Goal: Contribute content: Contribute content

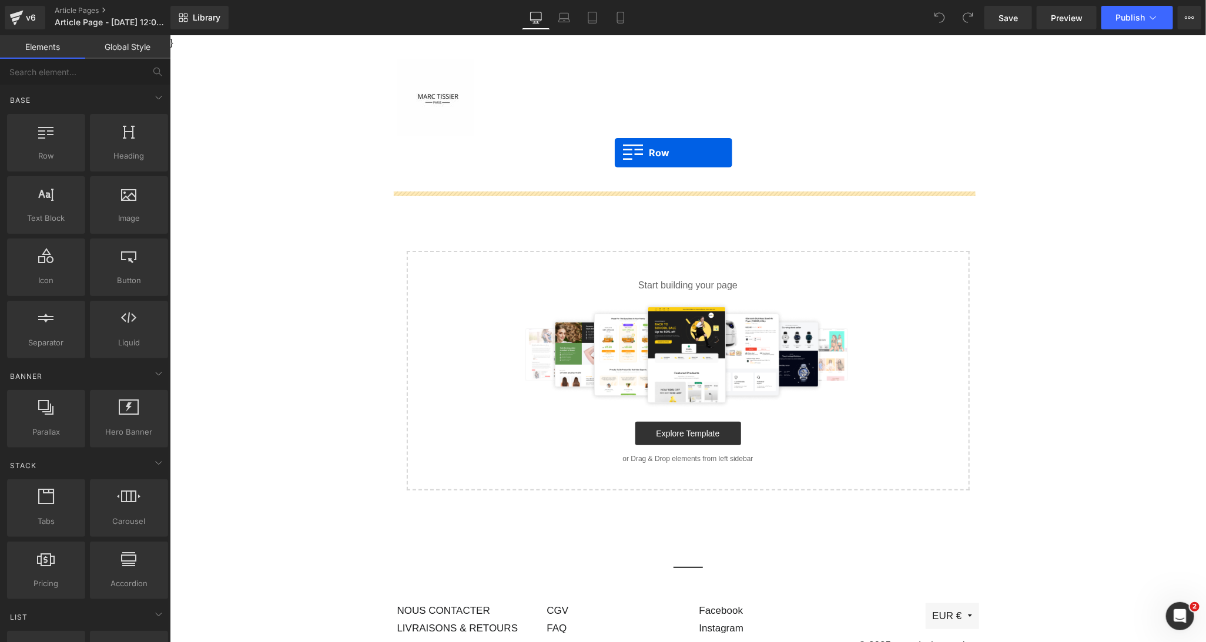
drag, startPoint x: 228, startPoint y: 177, endPoint x: 614, endPoint y: 152, distance: 386.3
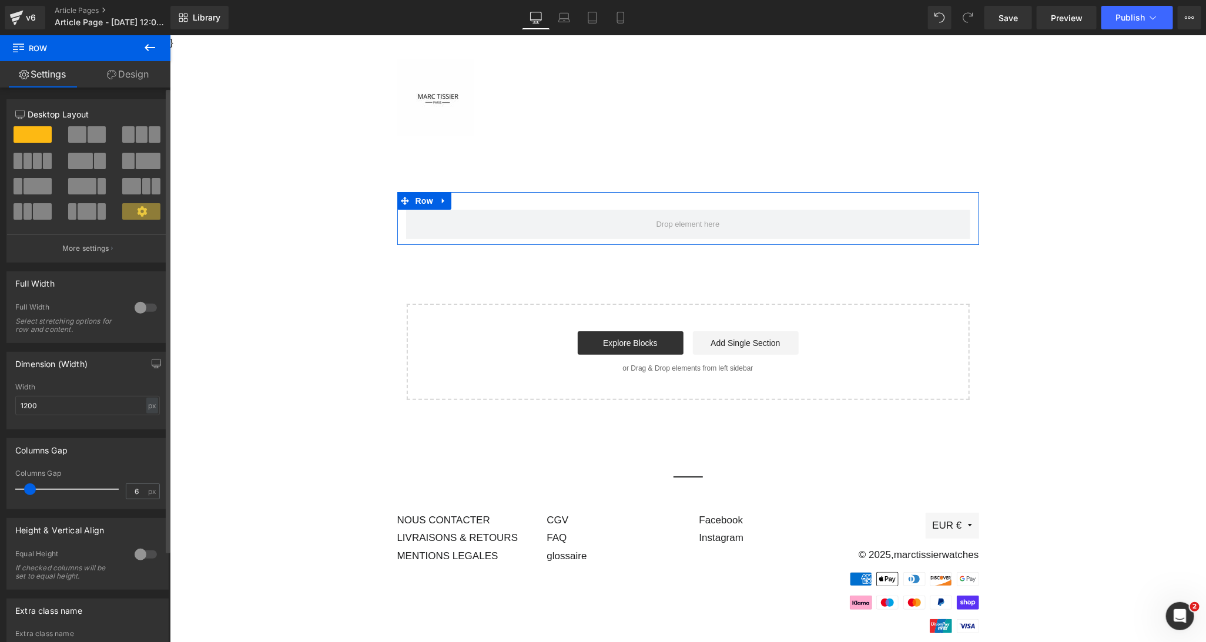
type input "0"
drag, startPoint x: 33, startPoint y: 492, endPoint x: 14, endPoint y: 485, distance: 20.8
click at [14, 485] on div "0px Columns Gap 0 px" at bounding box center [87, 489] width 161 height 39
click at [209, 396] on main "Row Select your layout" at bounding box center [687, 293] width 1036 height 296
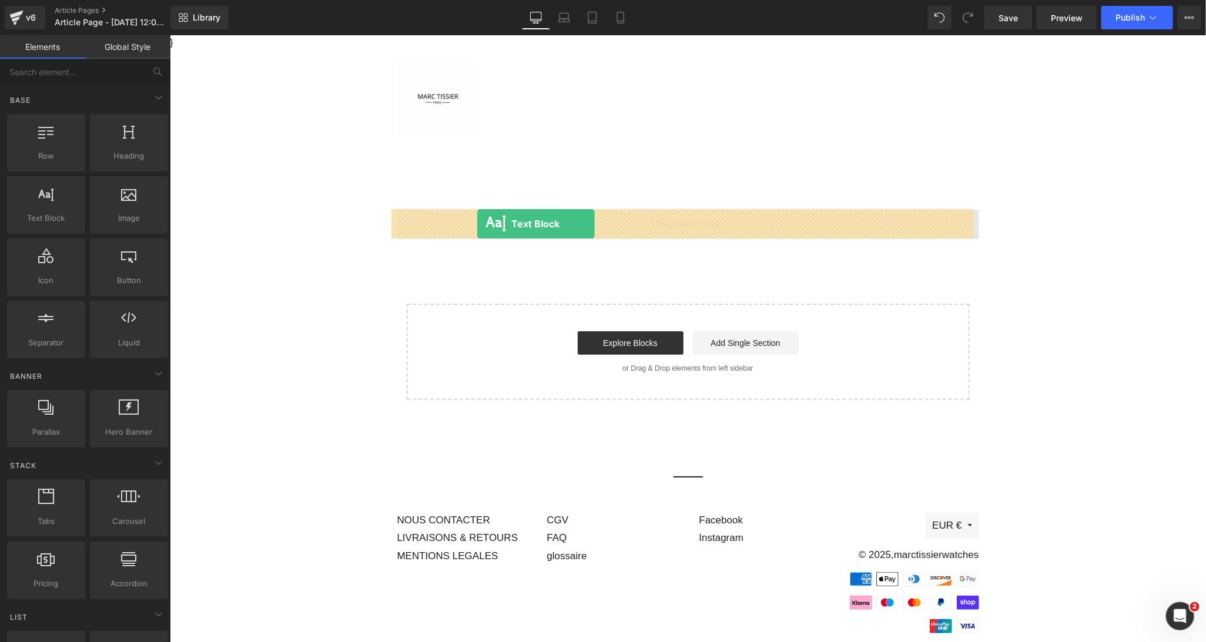
drag, startPoint x: 223, startPoint y: 251, endPoint x: 476, endPoint y: 223, distance: 254.8
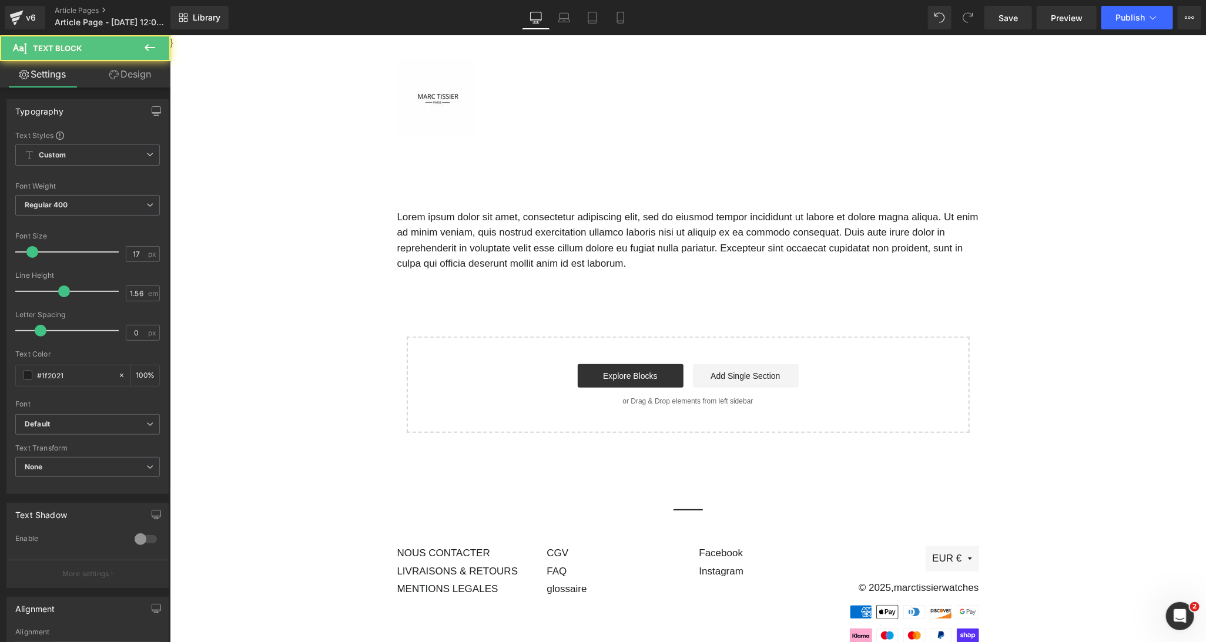
click at [266, 262] on main "Lorem ipsum dolor sit amet, consectetur adipiscing elit, sed do eiusmod tempor …" at bounding box center [687, 309] width 1036 height 329
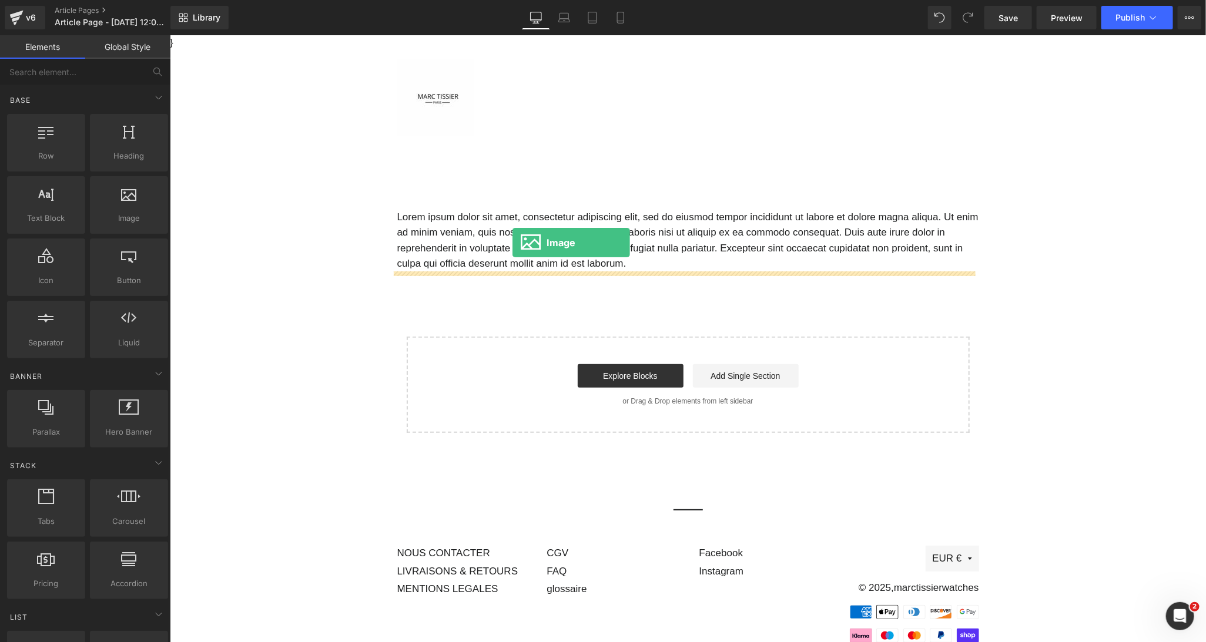
drag, startPoint x: 303, startPoint y: 254, endPoint x: 511, endPoint y: 242, distance: 209.0
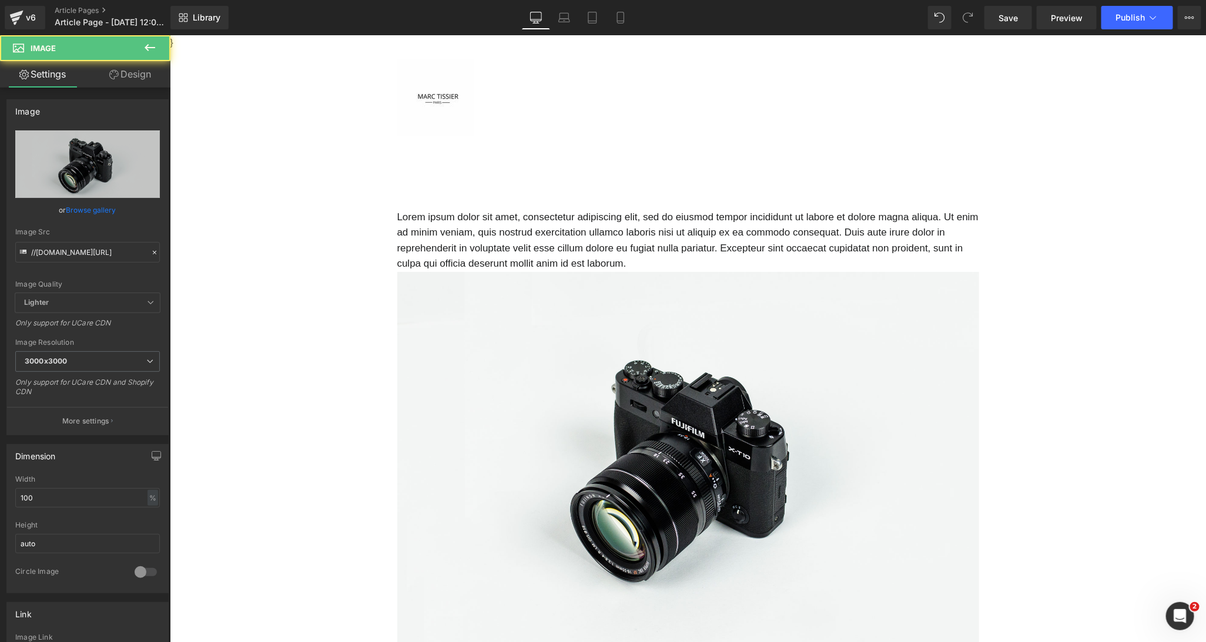
click at [307, 315] on main "Lorem ipsum dolor sit amet, consectetur adipiscing elit, sed do eiusmod tempor …" at bounding box center [687, 502] width 1036 height 715
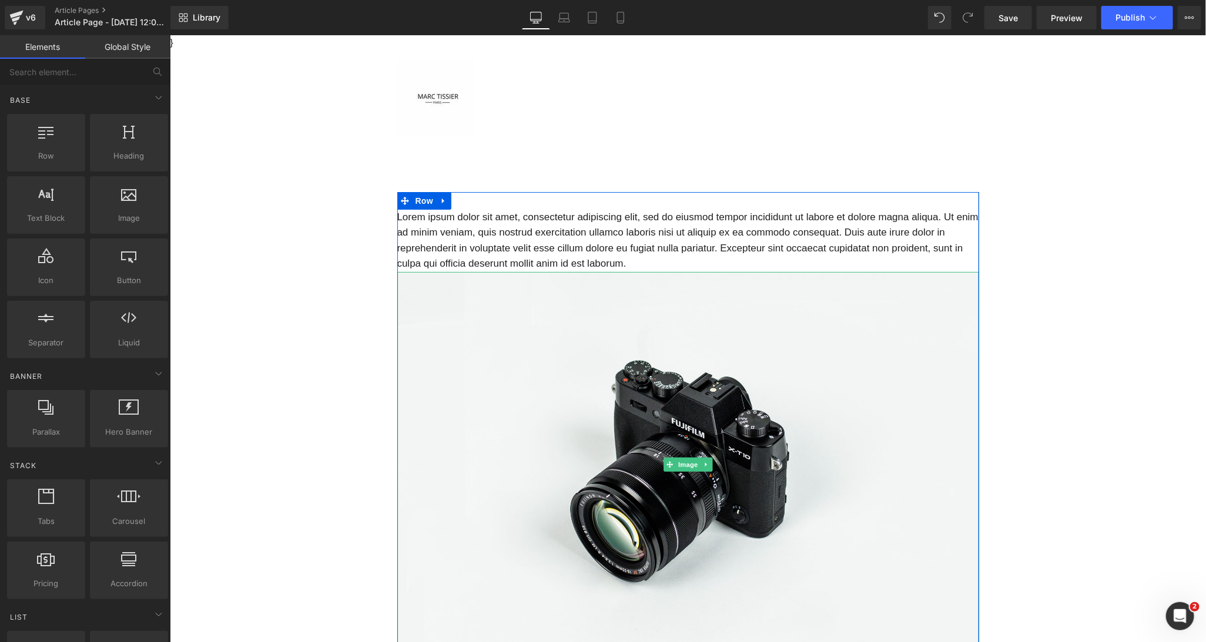
scroll to position [209, 0]
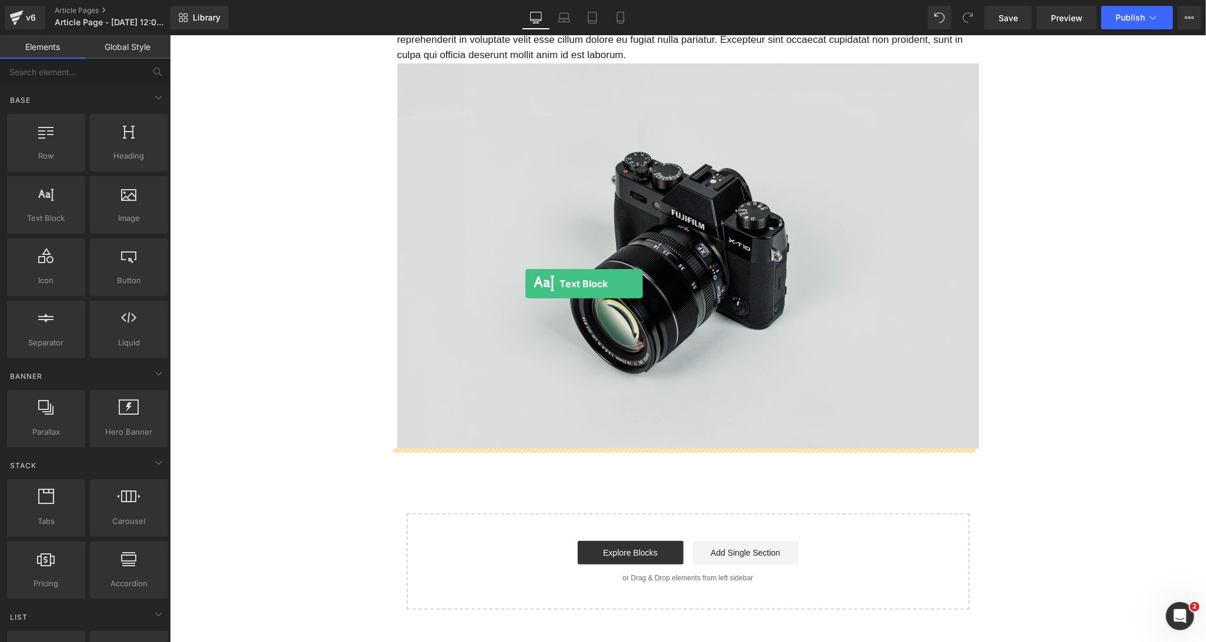
drag, startPoint x: 223, startPoint y: 246, endPoint x: 524, endPoint y: 283, distance: 303.2
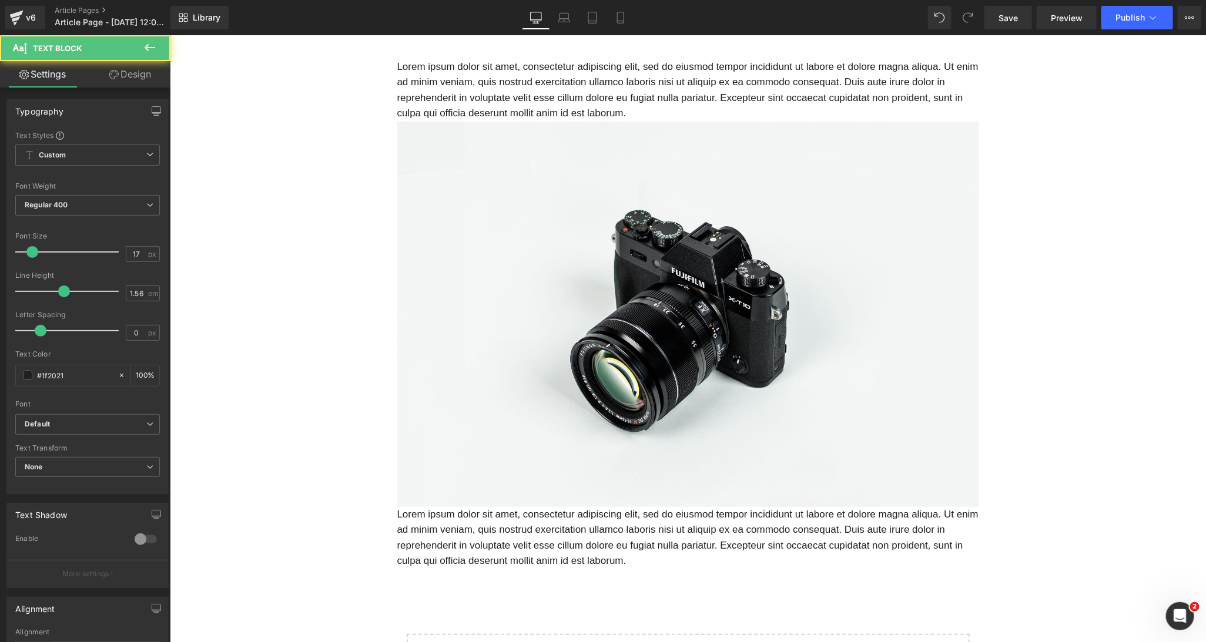
scroll to position [0, 0]
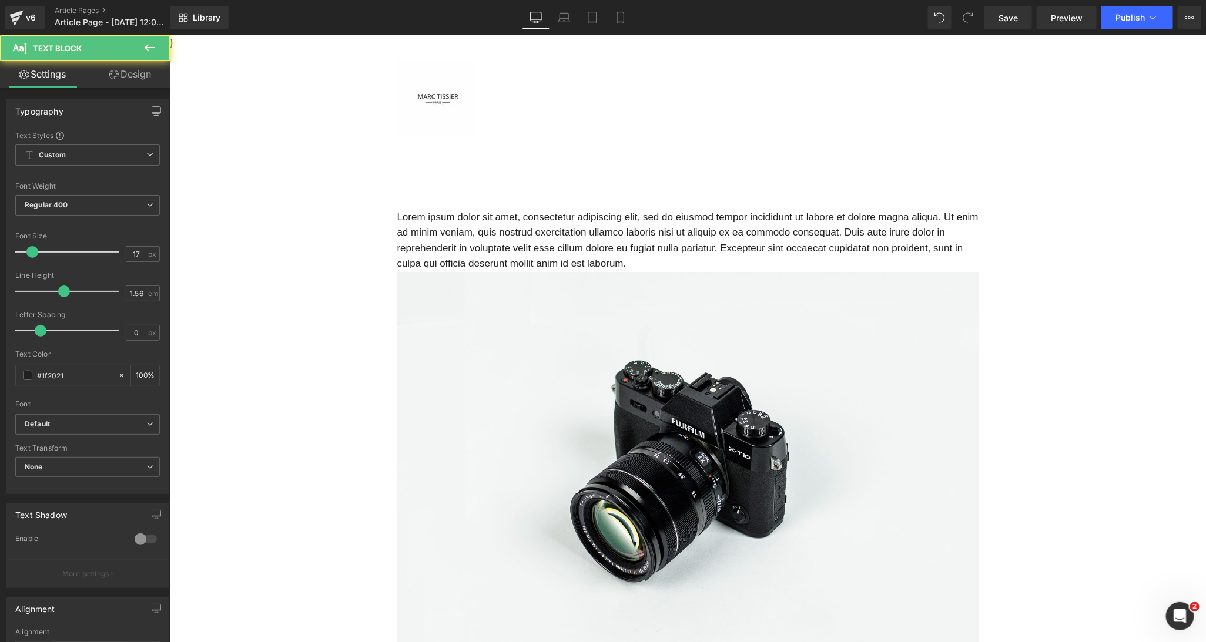
click at [482, 238] on p "Lorem ipsum dolor sit amet, consectetur adipiscing elit, sed do eiusmod tempor …" at bounding box center [688, 240] width 582 height 62
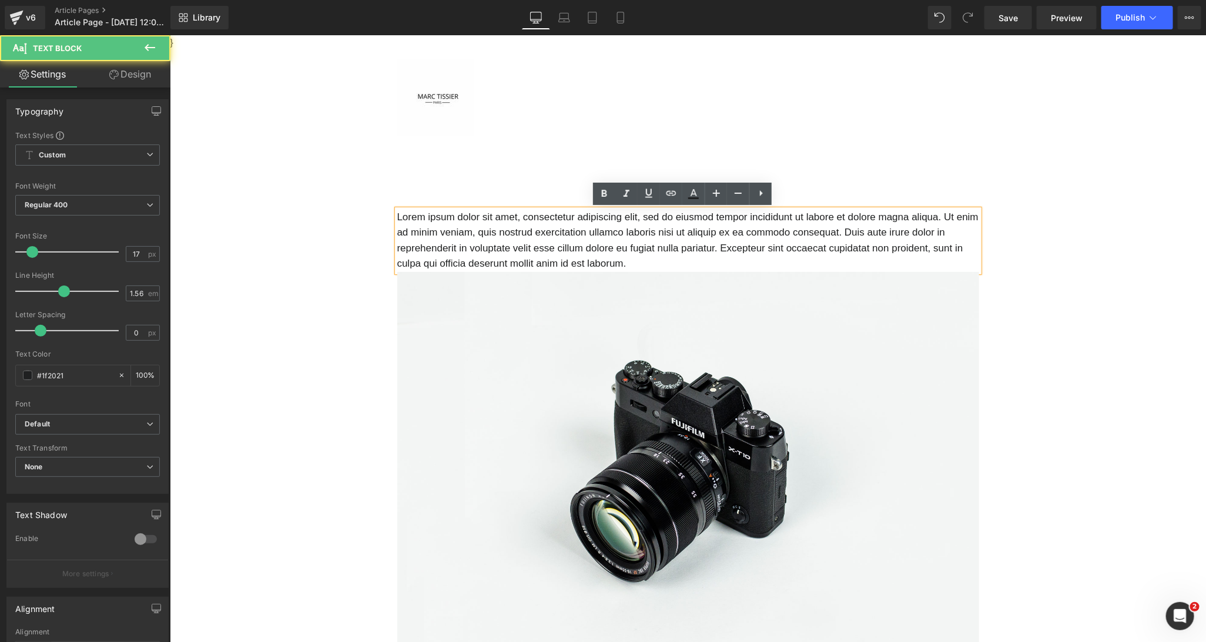
click at [482, 238] on p "Lorem ipsum dolor sit amet, consectetur adipiscing elit, sed do eiusmod tempor …" at bounding box center [688, 240] width 582 height 62
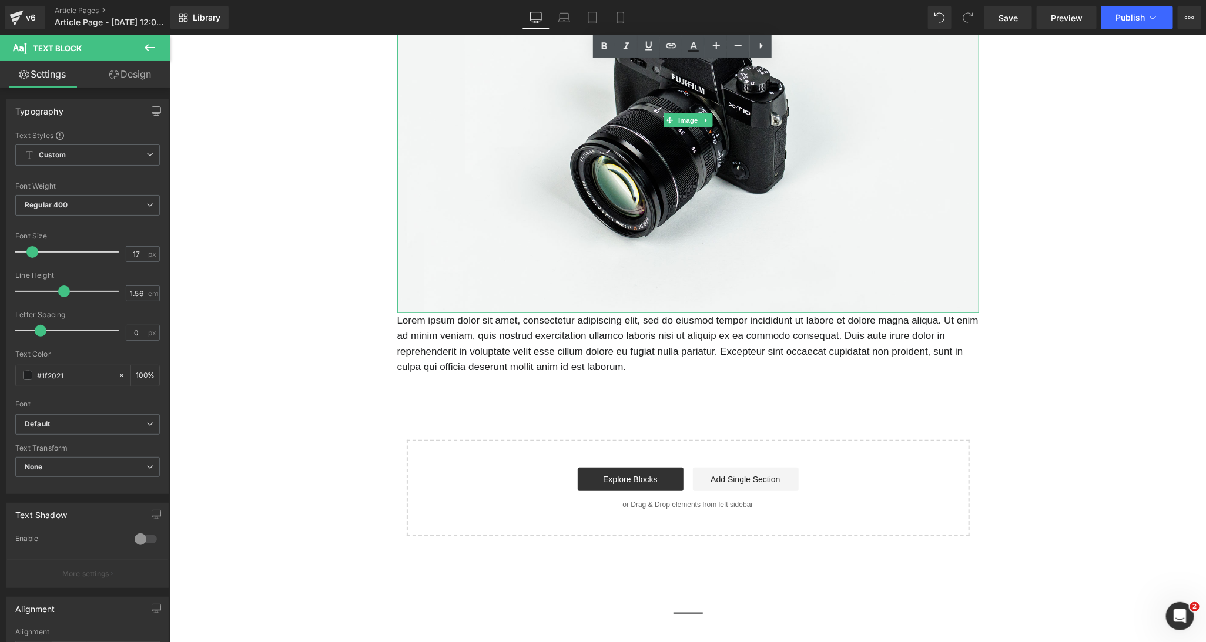
scroll to position [360, 0]
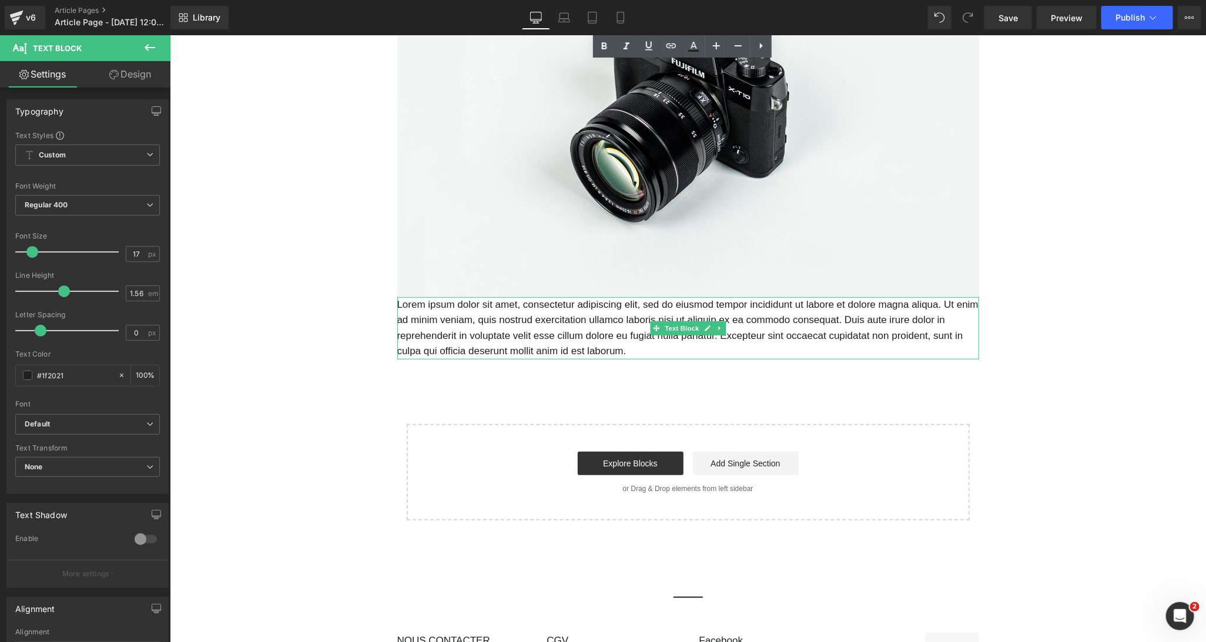
click at [501, 340] on p "Lorem ipsum dolor sit amet, consectetur adipiscing elit, sed do eiusmod tempor …" at bounding box center [688, 328] width 582 height 62
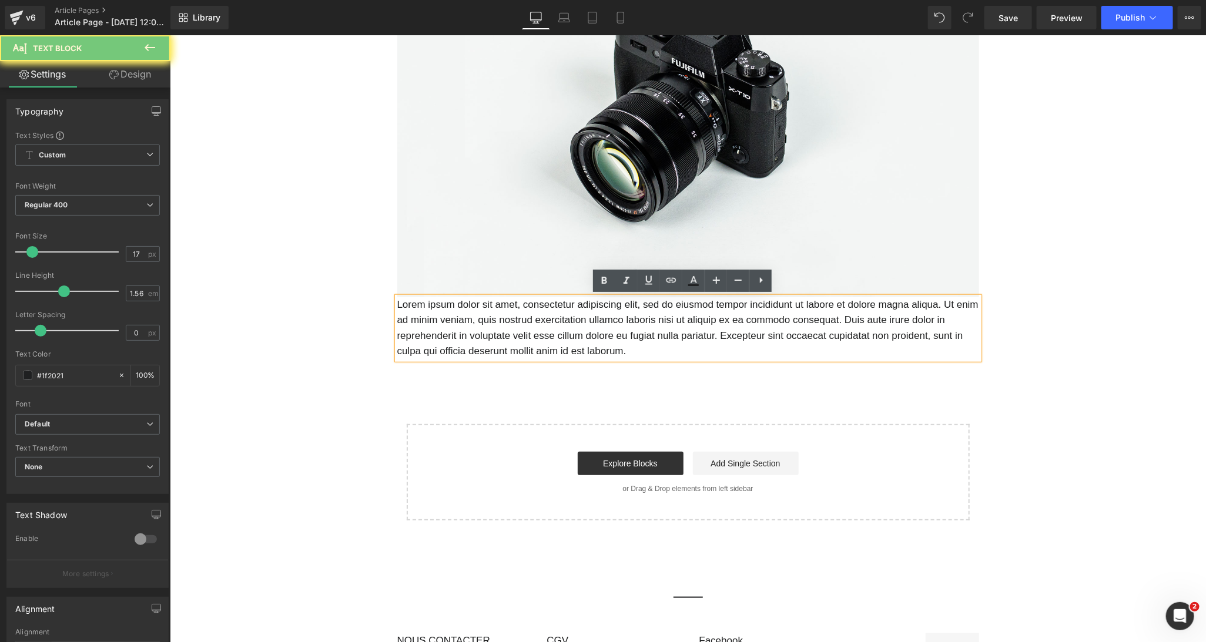
click at [501, 340] on p "Lorem ipsum dolor sit amet, consectetur adipiscing elit, sed do eiusmod tempor …" at bounding box center [688, 328] width 582 height 62
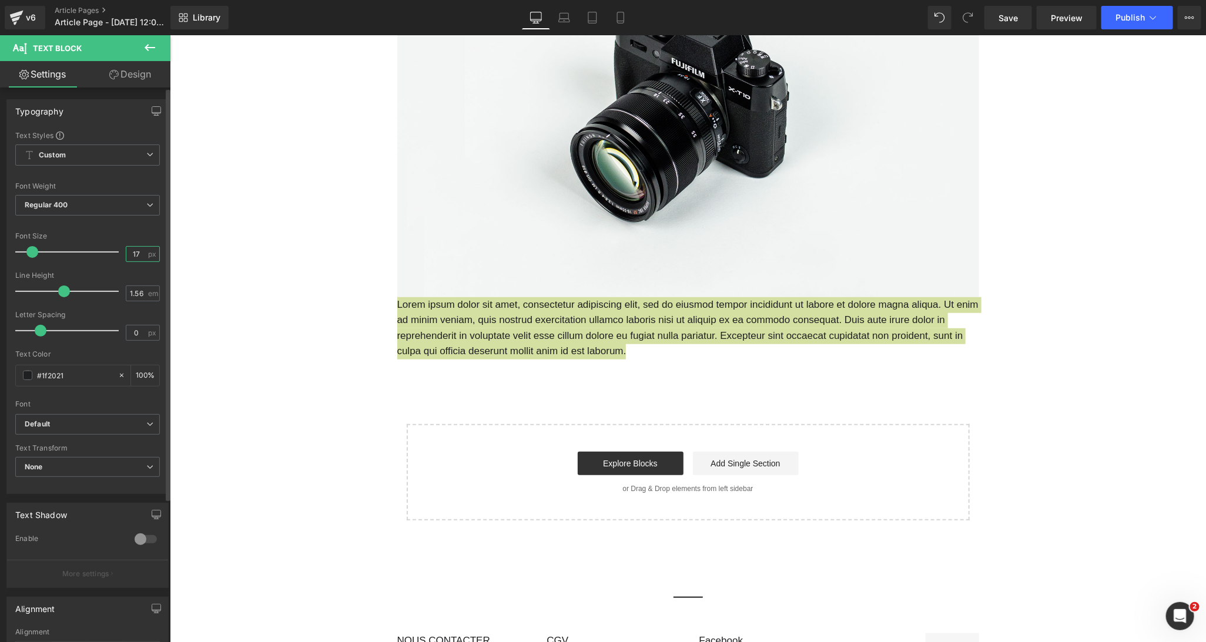
click at [129, 257] on input "17" at bounding box center [136, 254] width 21 height 15
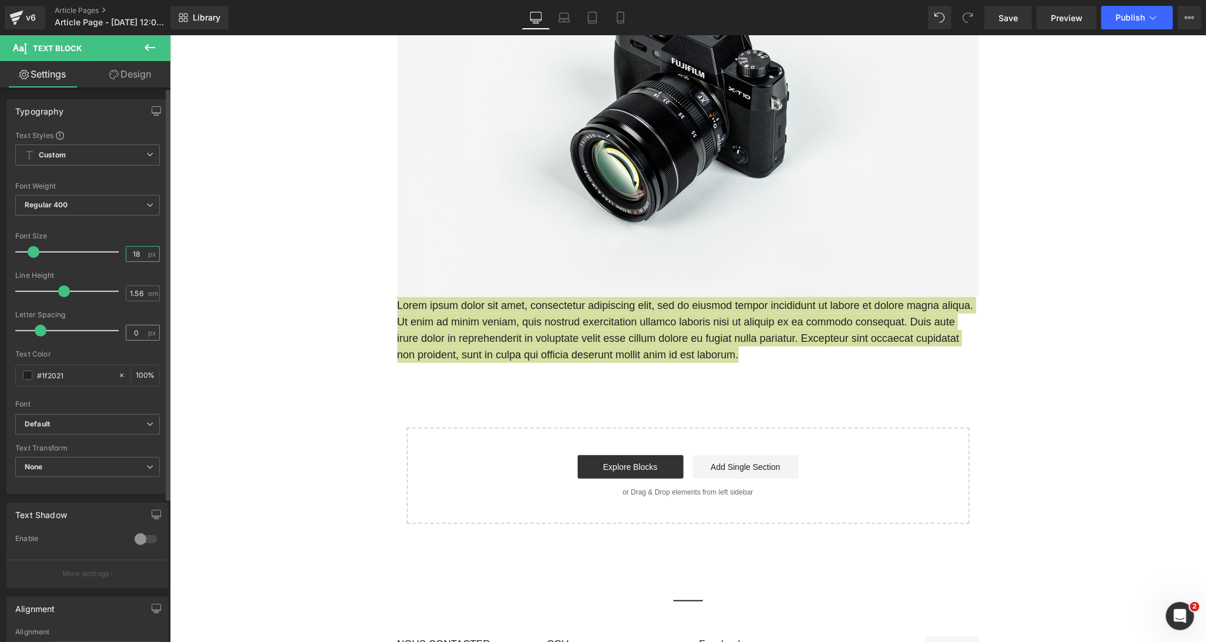
type input "18"
click at [134, 331] on input "0" at bounding box center [136, 333] width 21 height 15
type input "1"
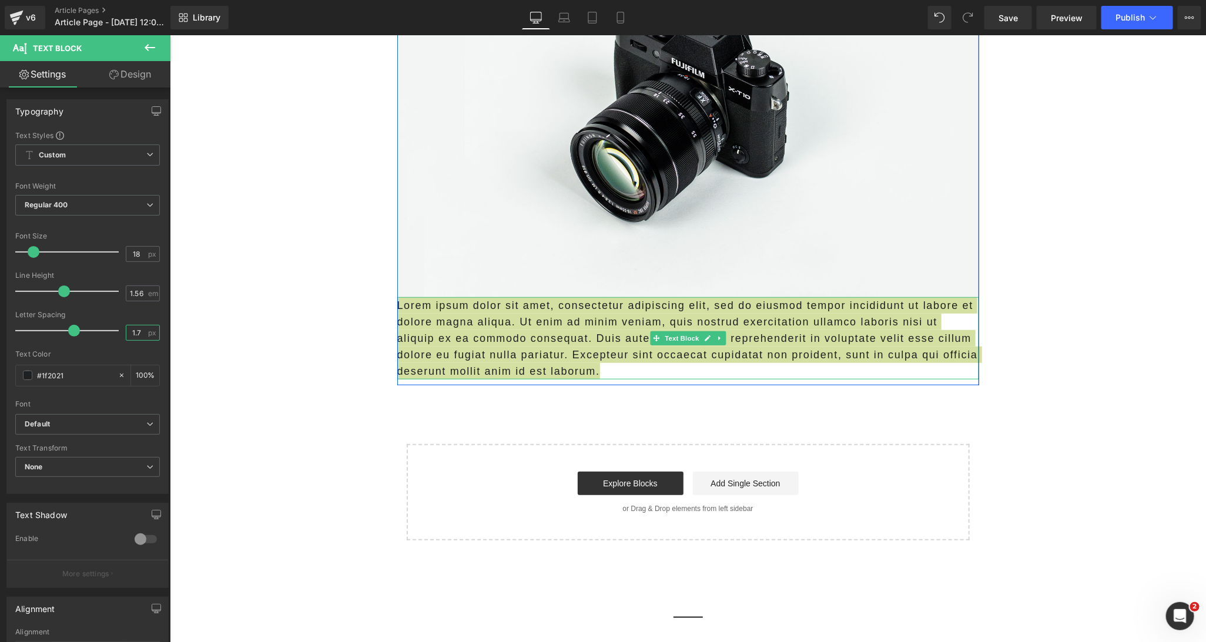
type input "1.7"
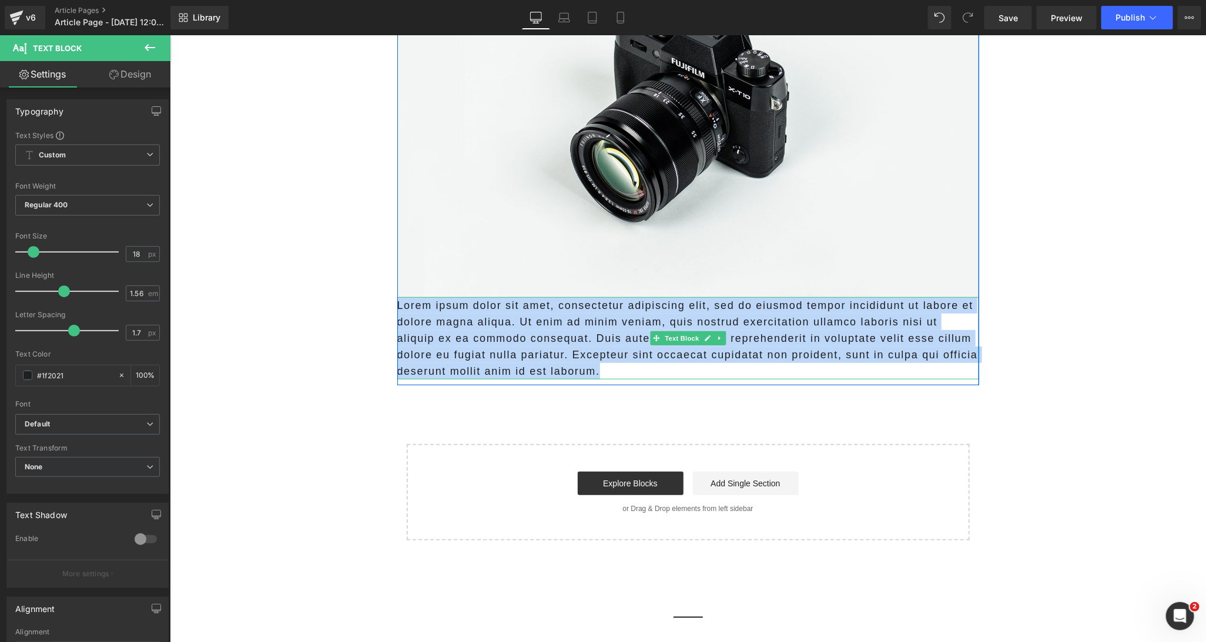
click at [452, 353] on p "Lorem ipsum dolor sit amet, consectetur adipiscing elit, sed do eiusmod tempor …" at bounding box center [688, 338] width 582 height 82
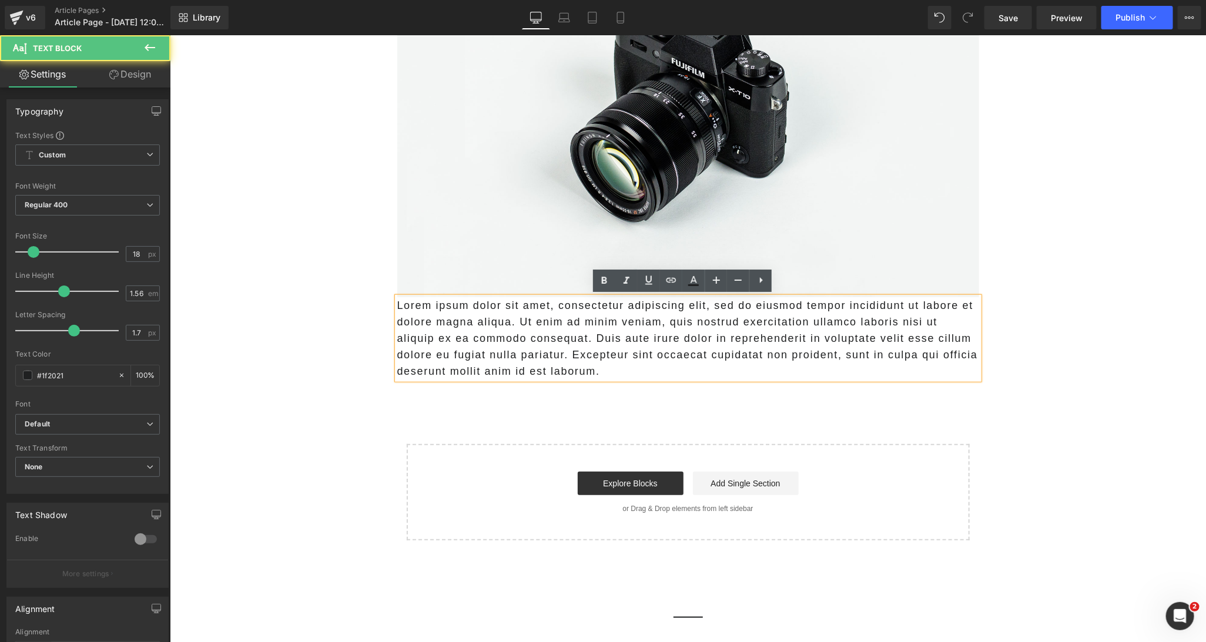
click at [472, 334] on p "Lorem ipsum dolor sit amet, consectetur adipiscing elit, sed do eiusmod tempor …" at bounding box center [688, 338] width 582 height 82
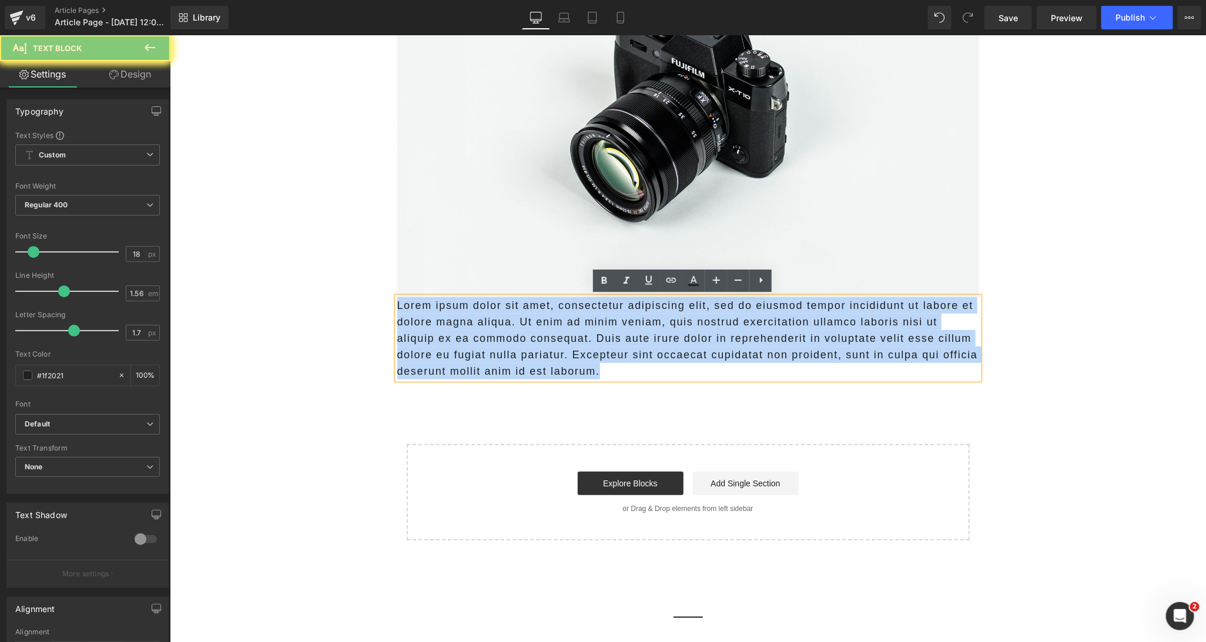
click at [472, 334] on p "Lorem ipsum dolor sit amet, consectetur adipiscing elit, sed do eiusmod tempor …" at bounding box center [688, 338] width 582 height 82
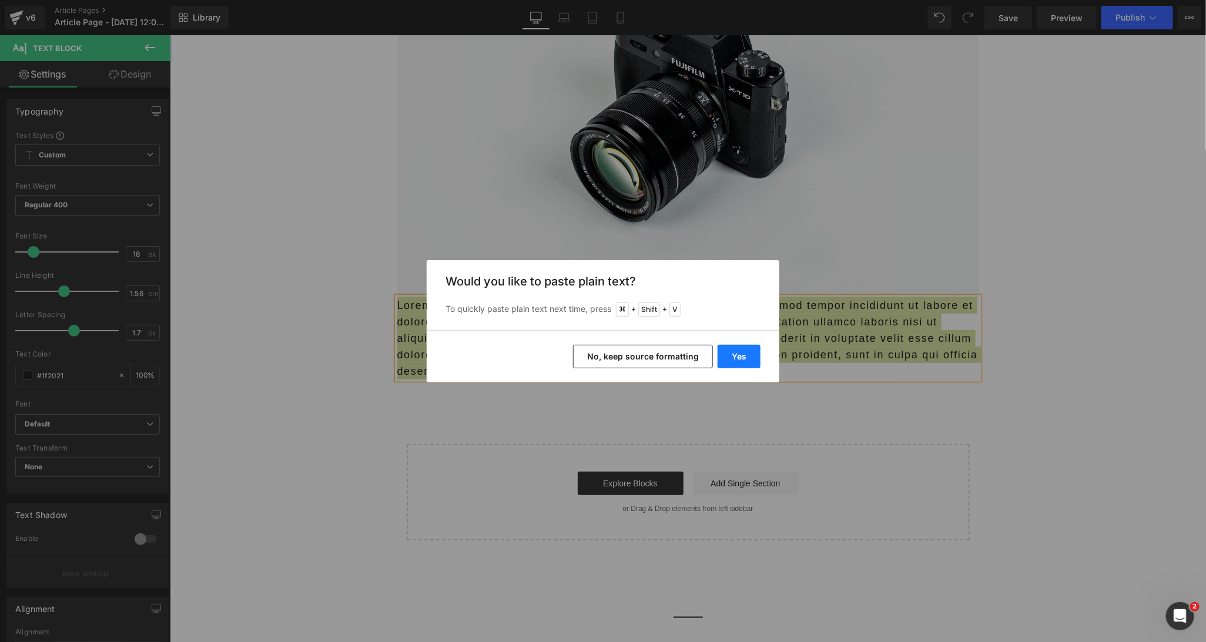
click at [733, 356] on button "Yes" at bounding box center [739, 357] width 43 height 24
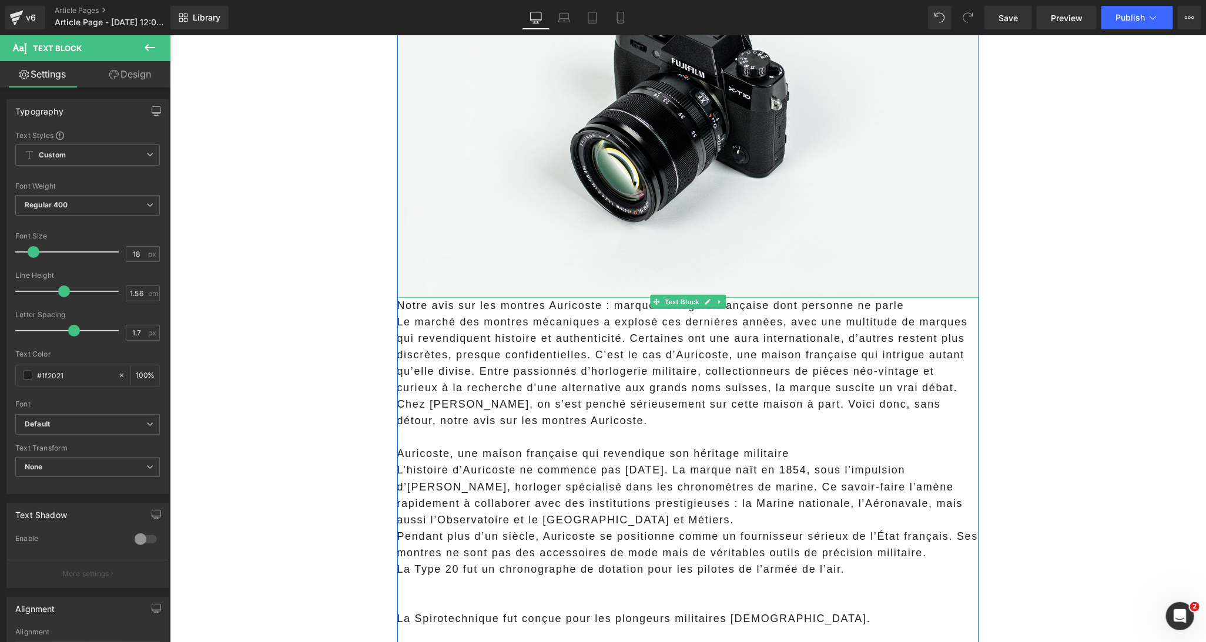
drag, startPoint x: 584, startPoint y: 360, endPoint x: 566, endPoint y: 320, distance: 43.4
click at [584, 360] on p "Le marché des montres mécaniques a explosé ces dernières années, avec une multi…" at bounding box center [688, 354] width 582 height 82
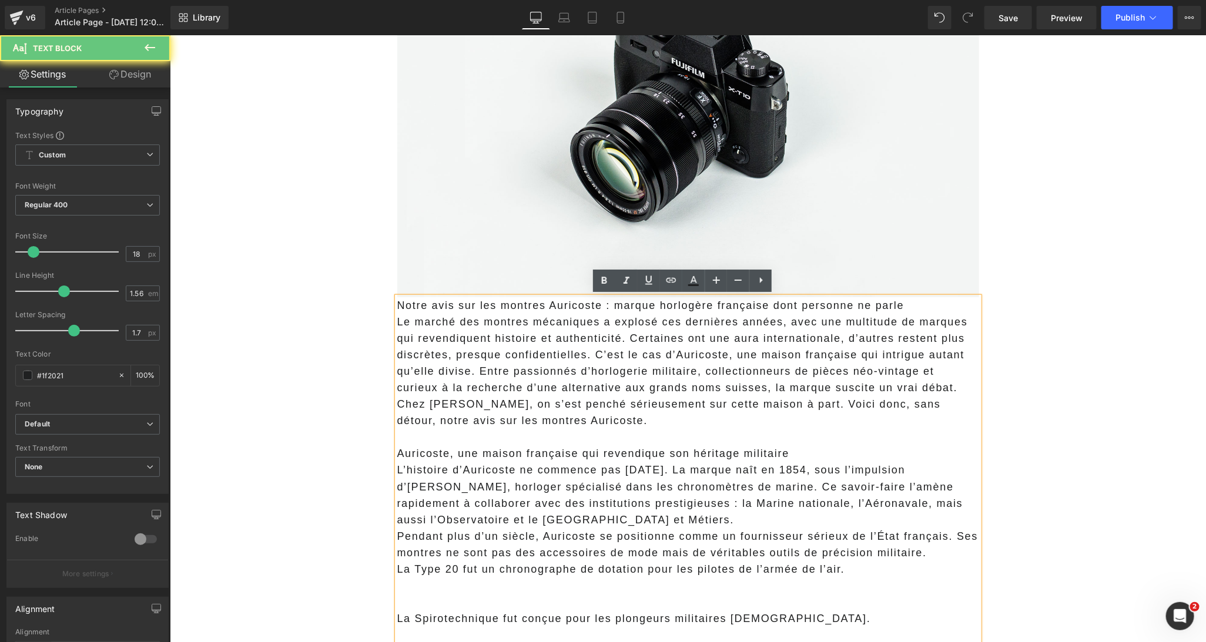
drag, startPoint x: 572, startPoint y: 308, endPoint x: 588, endPoint y: 309, distance: 16.5
click at [572, 308] on p "Notre avis sur les montres Auricoste : marque horlogère française dont personne…" at bounding box center [688, 305] width 582 height 16
click at [474, 306] on p "Notre avis sur les montres Auricoste : marque horlogère française dont personne…" at bounding box center [688, 305] width 582 height 16
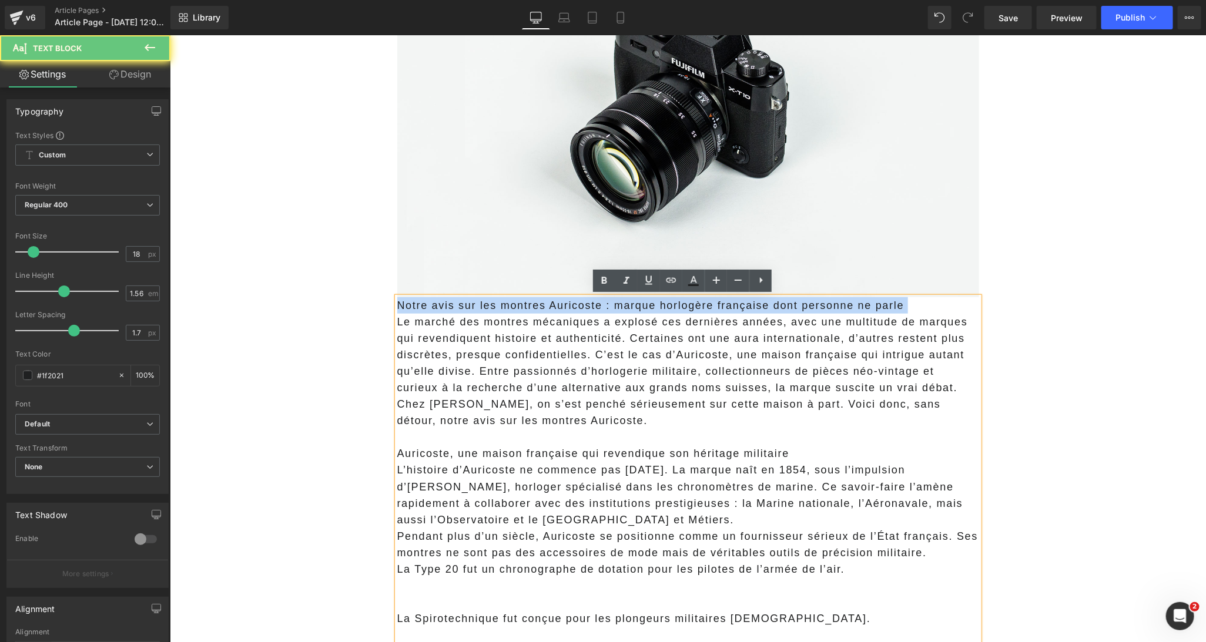
click at [474, 306] on p "Notre avis sur les montres Auricoste : marque horlogère française dont personne…" at bounding box center [688, 305] width 582 height 16
copy p "Notre avis sur les montres Auricoste : marque horlogère française dont personne…"
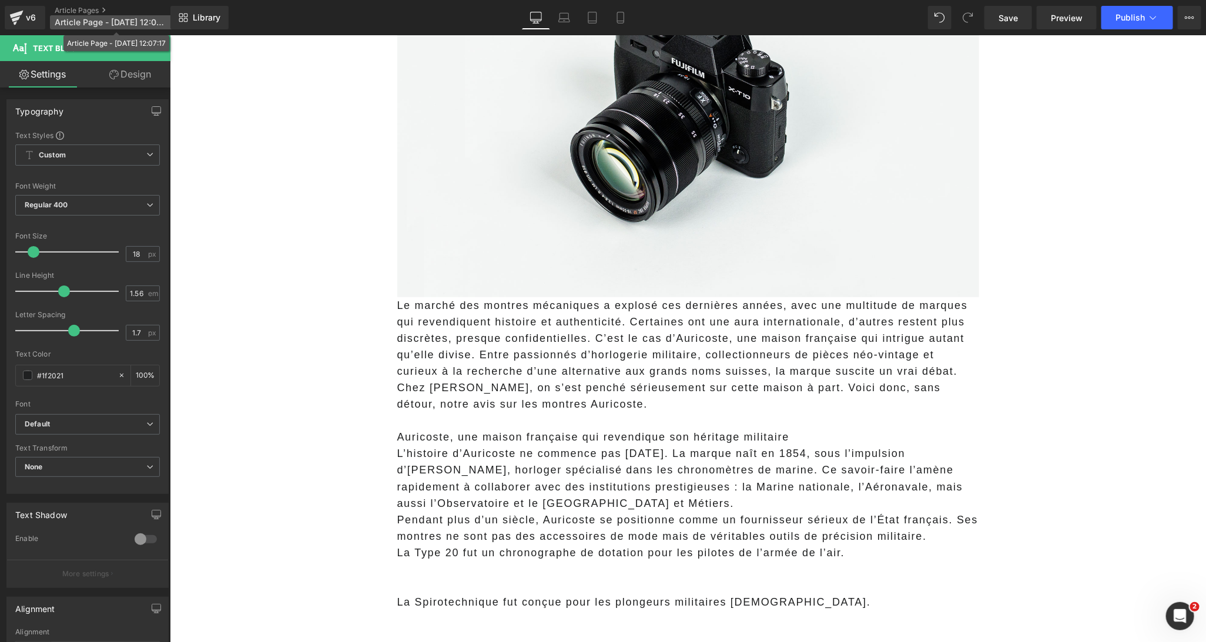
click at [133, 22] on span "Article Page - Sep 11, 12:07:17" at bounding box center [111, 22] width 112 height 9
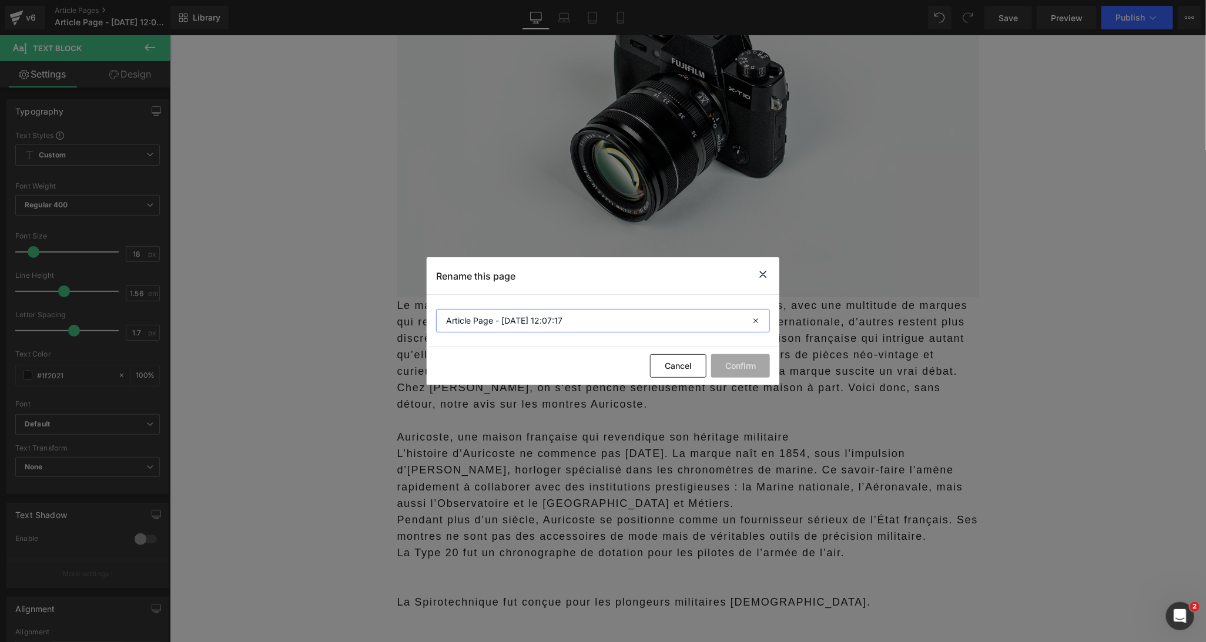
click at [517, 320] on input "Article Page - Sep 11, 12:07:17" at bounding box center [603, 321] width 334 height 24
paste input "Notre avis sur les montres Auricoste : marque horlogère française dont personne…"
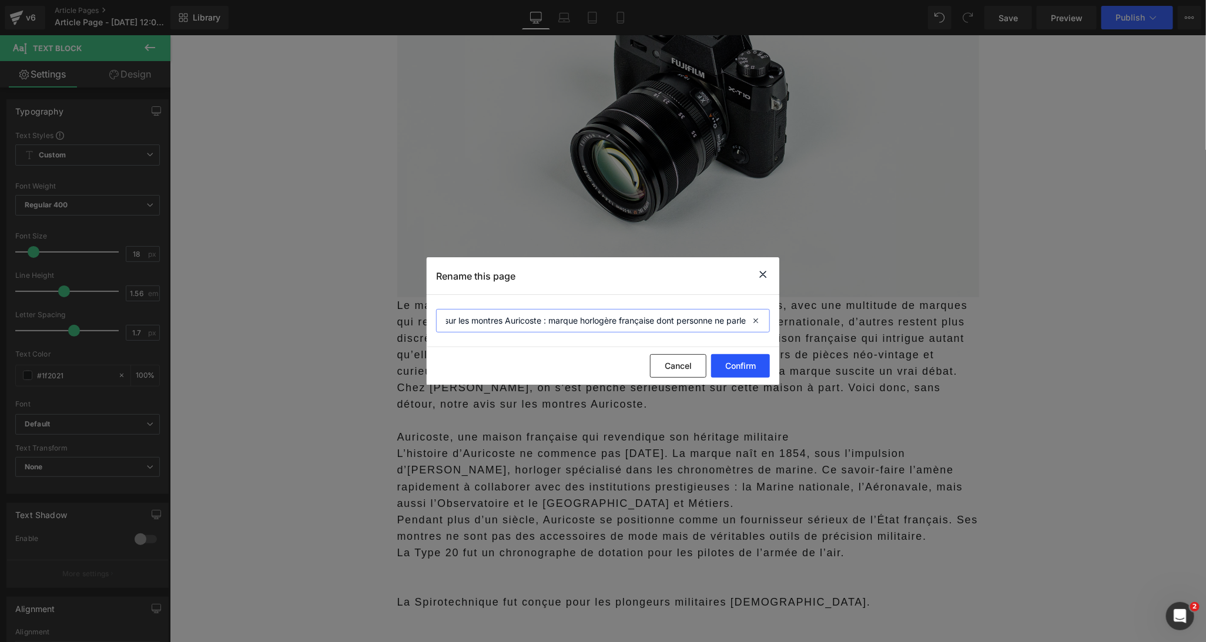
type input "Notre avis sur les montres Auricoste : marque horlogère française dont personne…"
click at [726, 364] on button "Confirm" at bounding box center [740, 366] width 59 height 24
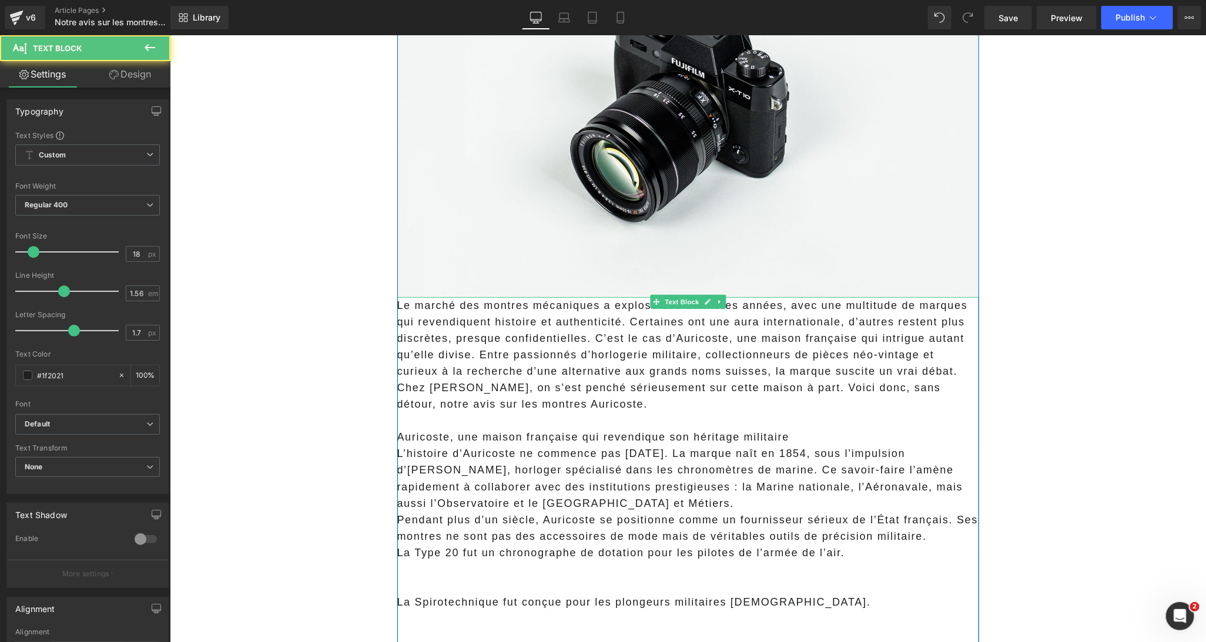
click at [578, 386] on p "Chez Marc Tissier, on s’est penché sérieusement sur cette maison à part. Voici …" at bounding box center [688, 395] width 582 height 33
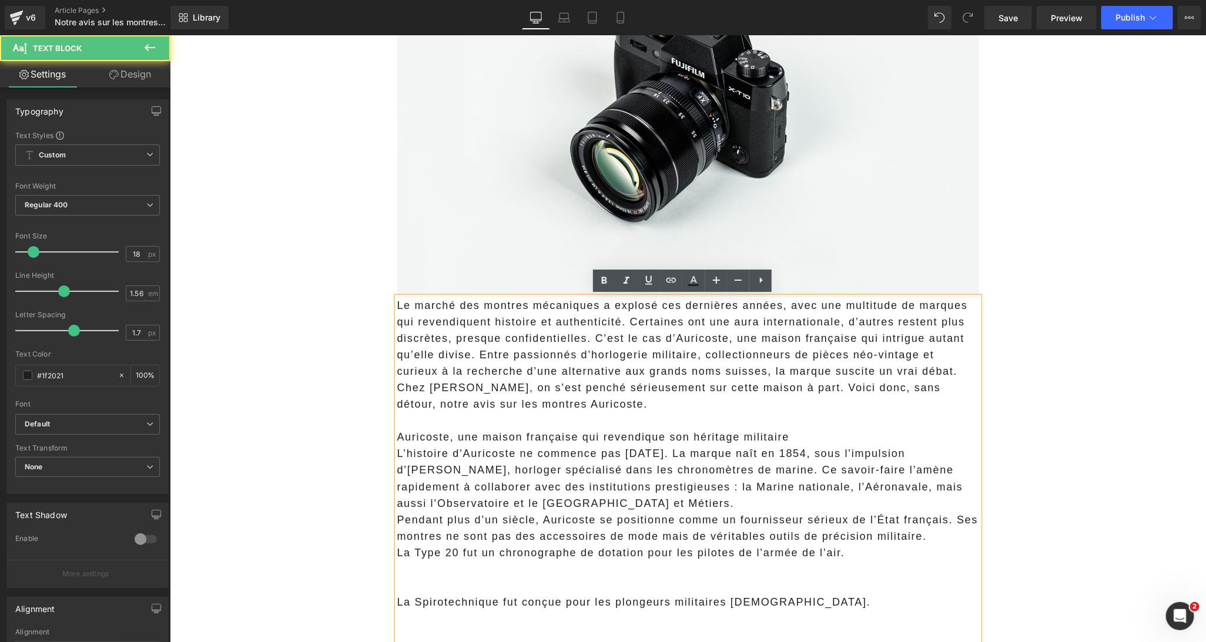
click at [592, 339] on span "Le marché des montres mécaniques a explosé ces dernières années, avec une multi…" at bounding box center [682, 338] width 571 height 78
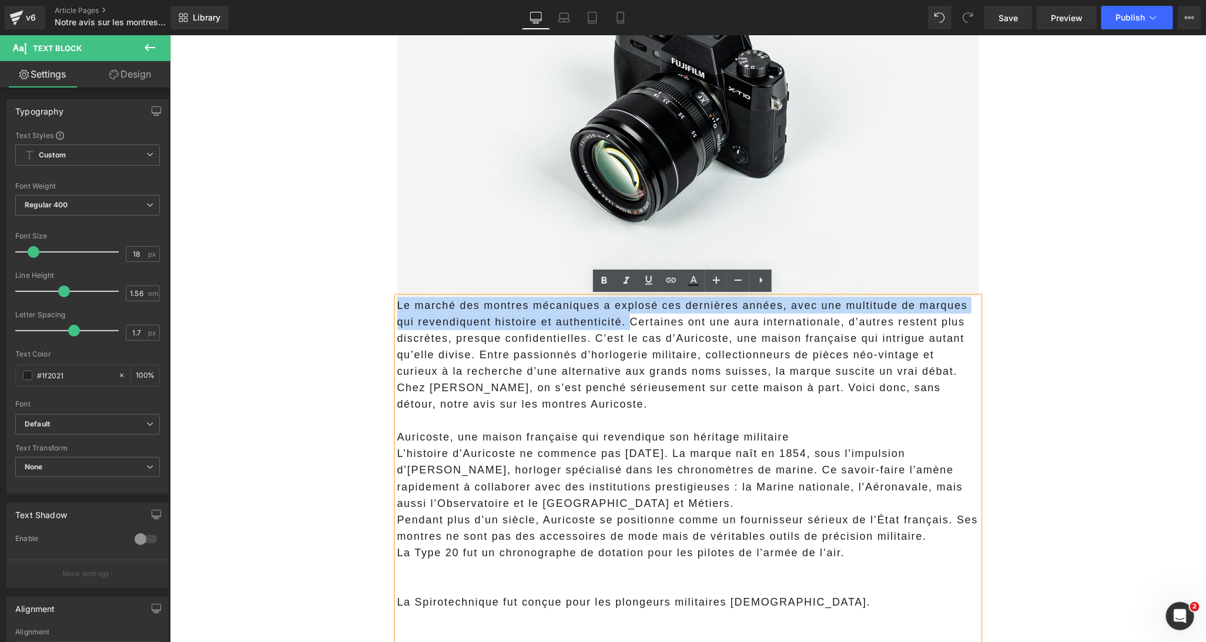
drag, startPoint x: 627, startPoint y: 320, endPoint x: 383, endPoint y: 291, distance: 245.6
copy span "Le marché des montres mécaniques a explosé ces dernières années, avec une multi…"
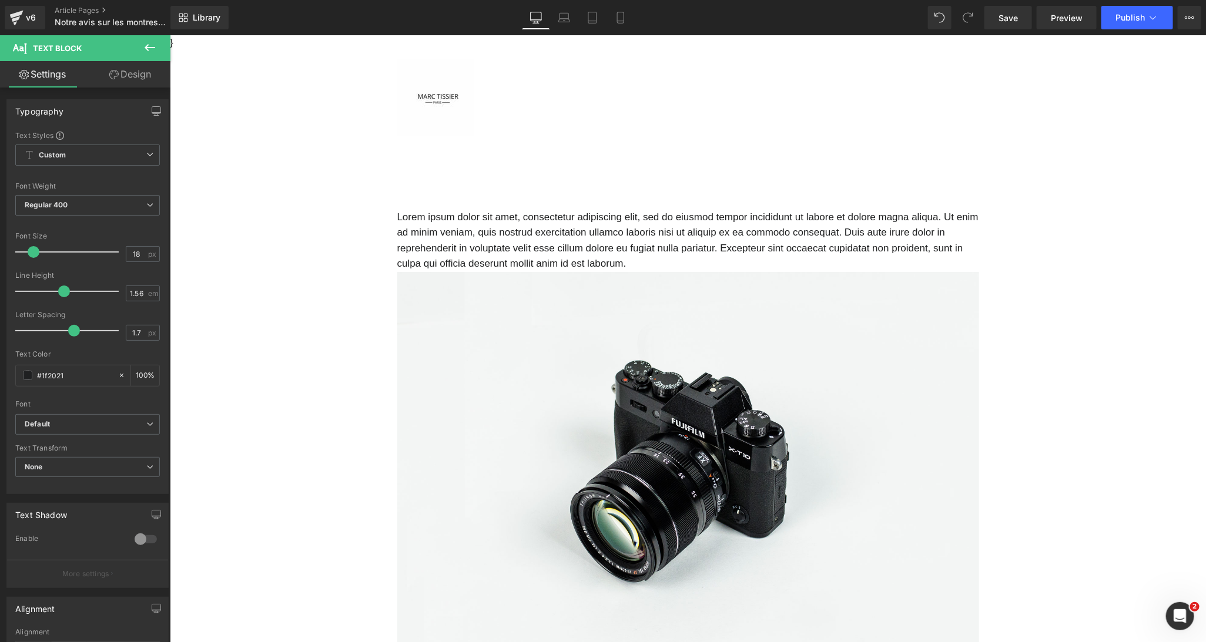
click at [460, 250] on p "Lorem ipsum dolor sit amet, consectetur adipiscing elit, sed do eiusmod tempor …" at bounding box center [688, 240] width 582 height 62
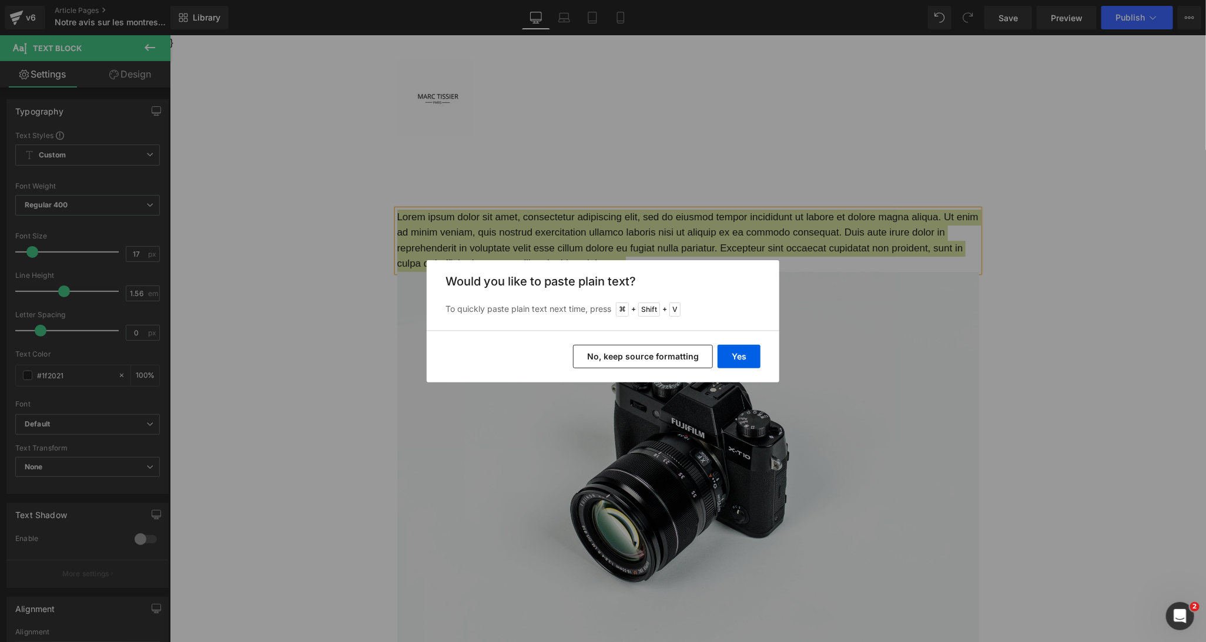
click at [595, 364] on button "No, keep source formatting" at bounding box center [643, 357] width 140 height 24
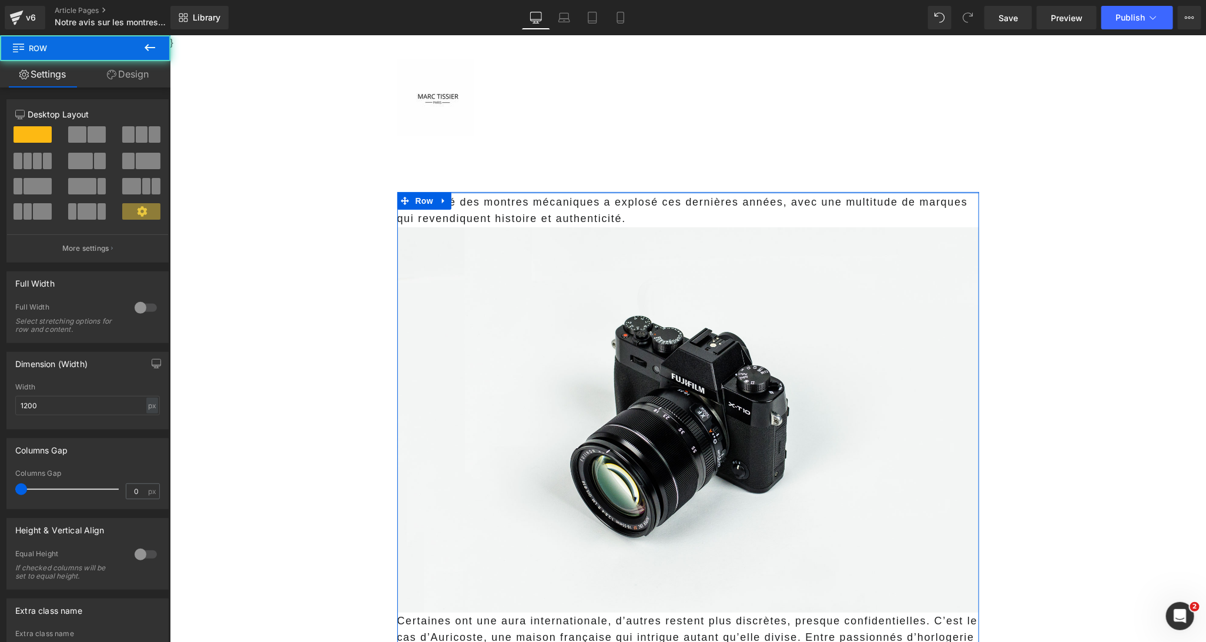
drag, startPoint x: 488, startPoint y: 193, endPoint x: 489, endPoint y: 202, distance: 9.5
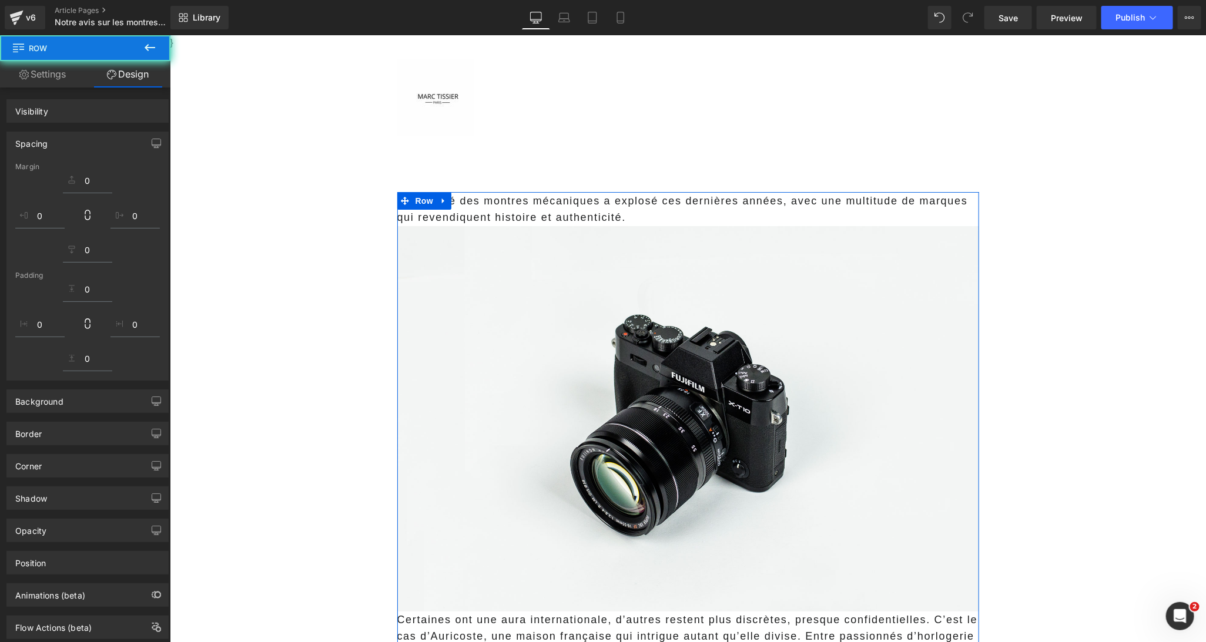
click at [489, 202] on span "Le marché des montres mécaniques a explosé ces dernières années, avec une multi…" at bounding box center [682, 209] width 571 height 29
click at [495, 207] on p "Le marché des montres mécaniques a explosé ces dernières années, avec une multi…" at bounding box center [688, 208] width 582 height 33
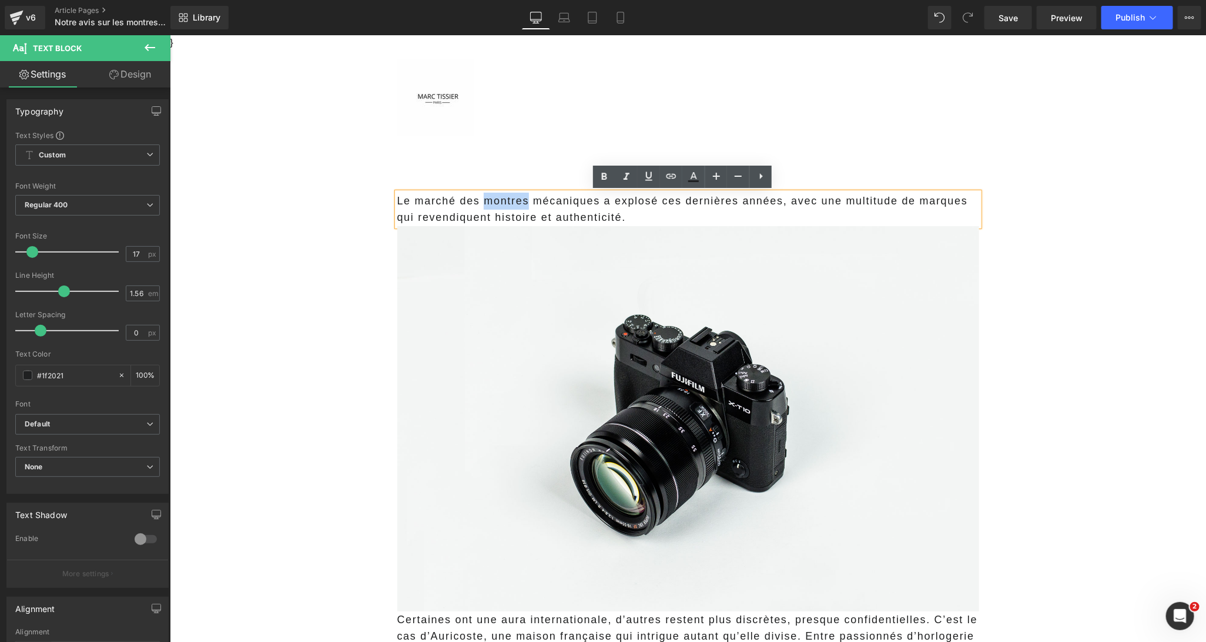
click at [495, 207] on p "Le marché des montres mécaniques a explosé ces dernières années, avec une multi…" at bounding box center [688, 208] width 582 height 33
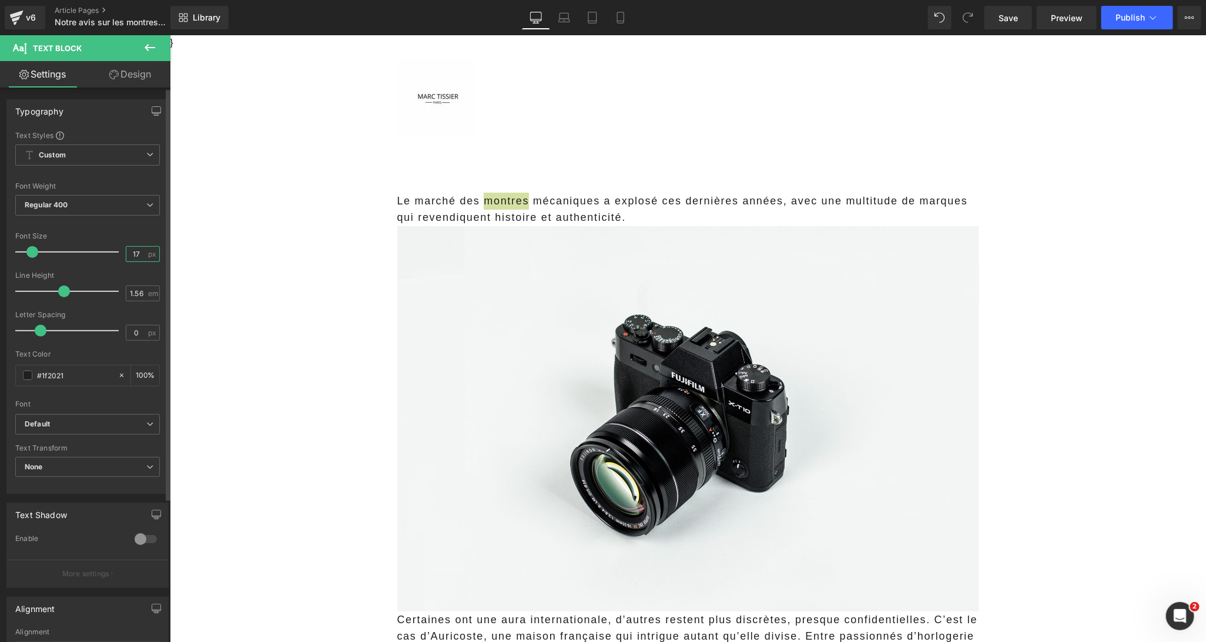
click at [133, 254] on input "17" at bounding box center [136, 254] width 21 height 15
type input "18"
click at [131, 336] on input "0" at bounding box center [136, 333] width 21 height 15
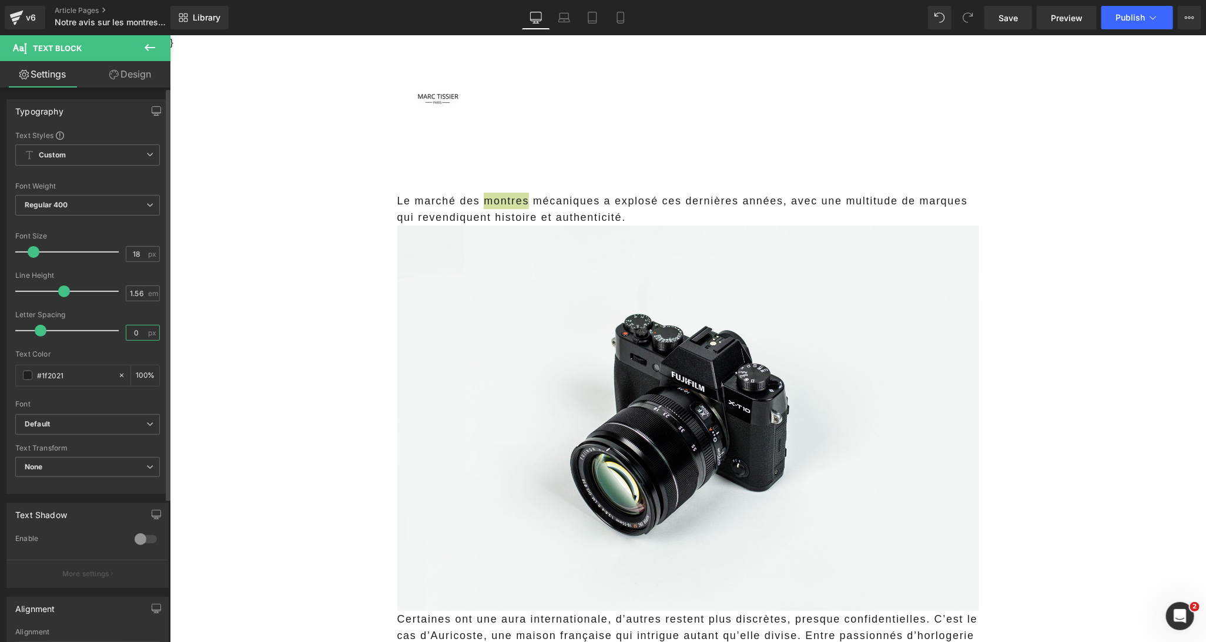
click at [131, 336] on input "0" at bounding box center [136, 333] width 21 height 15
type input "1"
type input "1.7"
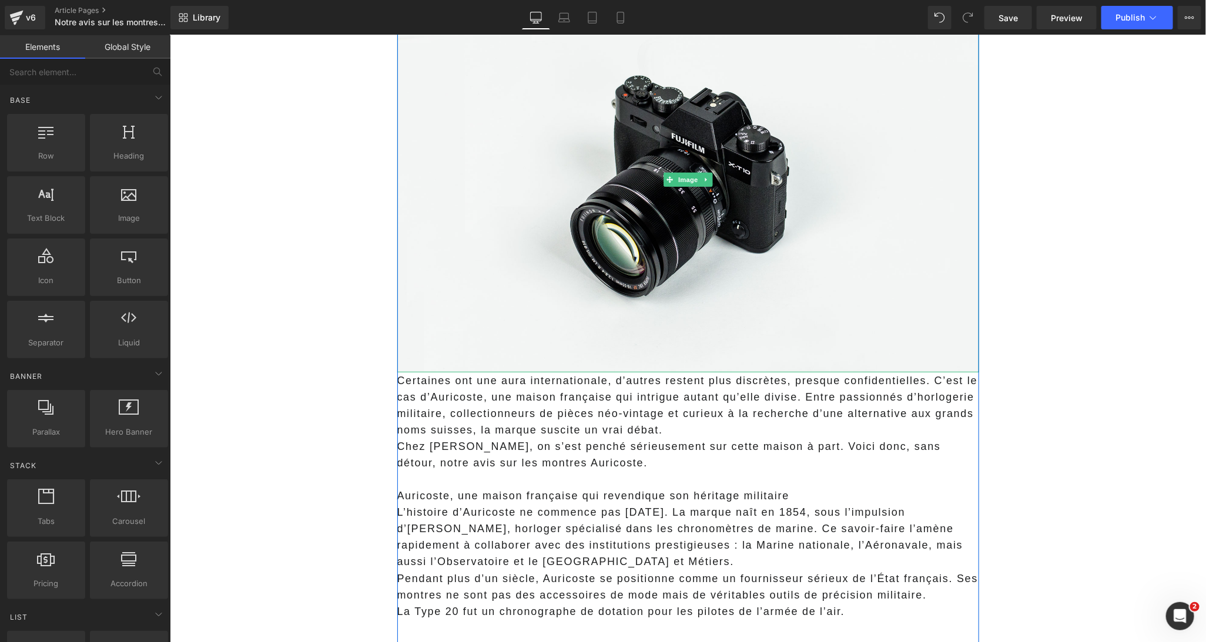
scroll to position [284, 0]
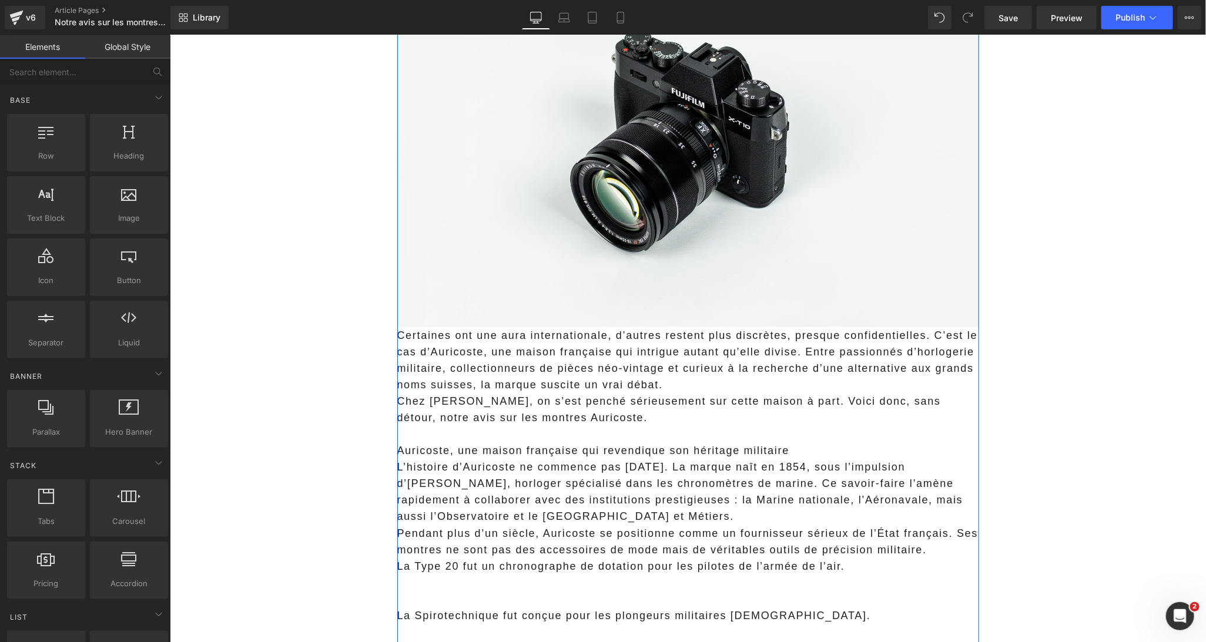
click at [518, 405] on p "Chez Marc Tissier, on s’est penché sérieusement sur cette maison à part. Voici …" at bounding box center [688, 409] width 582 height 33
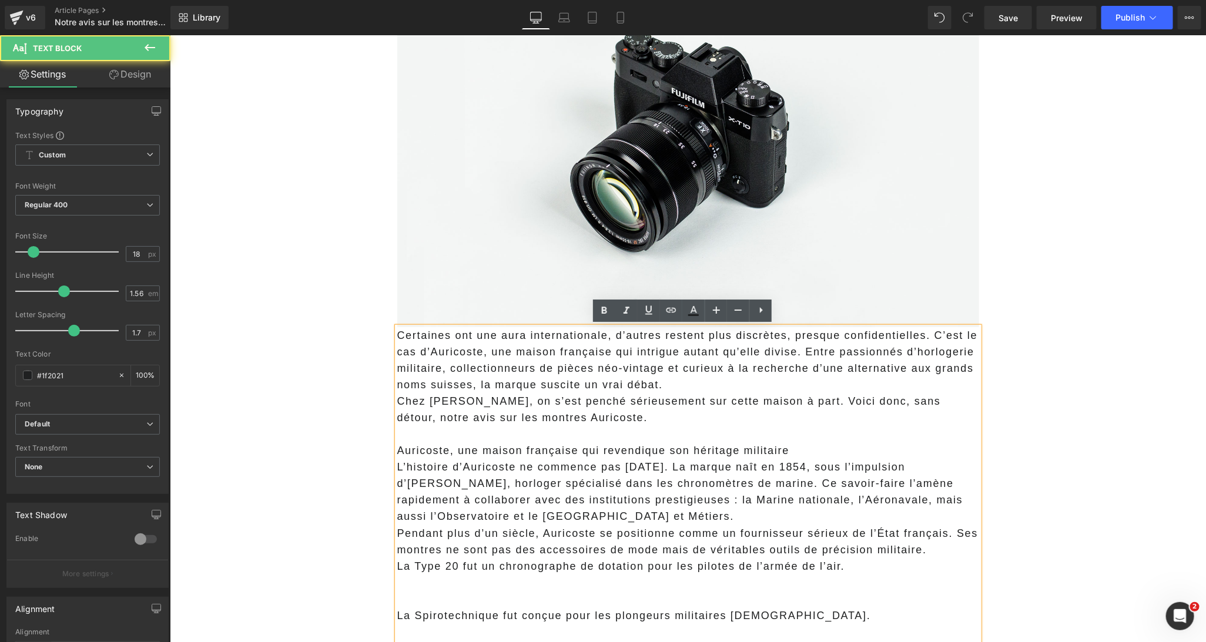
click at [846, 383] on p "Certaines ont une aura internationale, d’autres restent plus discrètes, presque…" at bounding box center [688, 360] width 582 height 66
click at [932, 336] on span "Certaines ont une aura internationale, d’autres restent plus discrètes, presque…" at bounding box center [687, 359] width 581 height 61
click at [502, 350] on span "C’est le cas d’Auricoste, une maison française qui intrigue autant qu’elle divi…" at bounding box center [688, 368] width 582 height 45
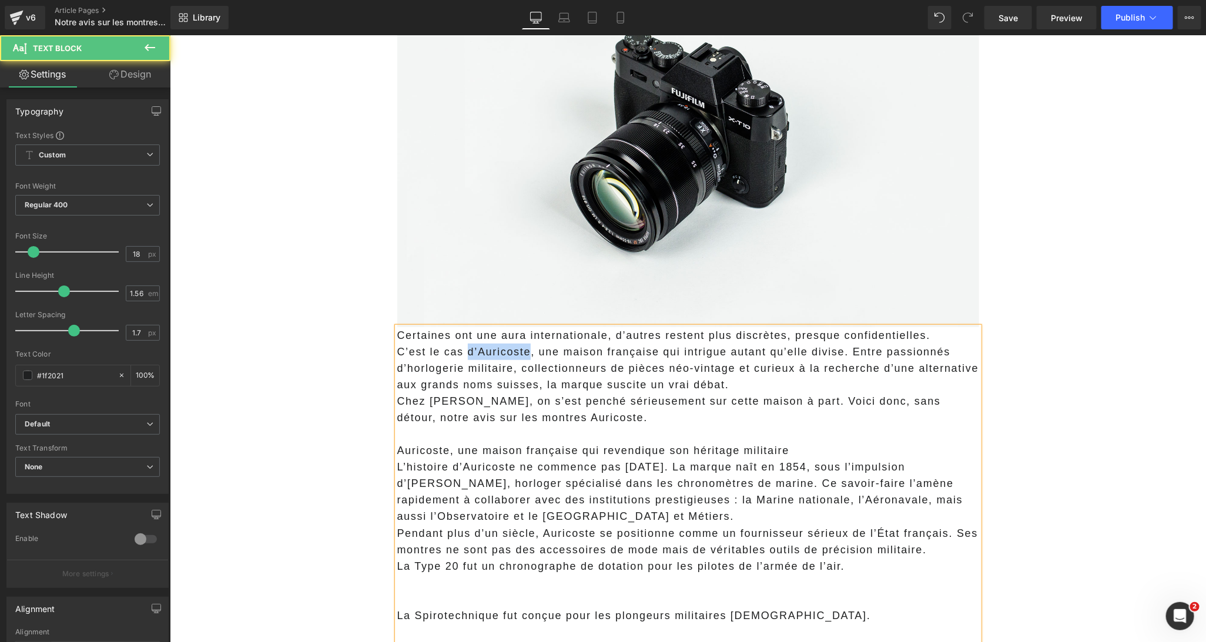
click at [502, 350] on span "C’est le cas d’Auricoste, une maison française qui intrigue autant qu’elle divi…" at bounding box center [688, 368] width 582 height 45
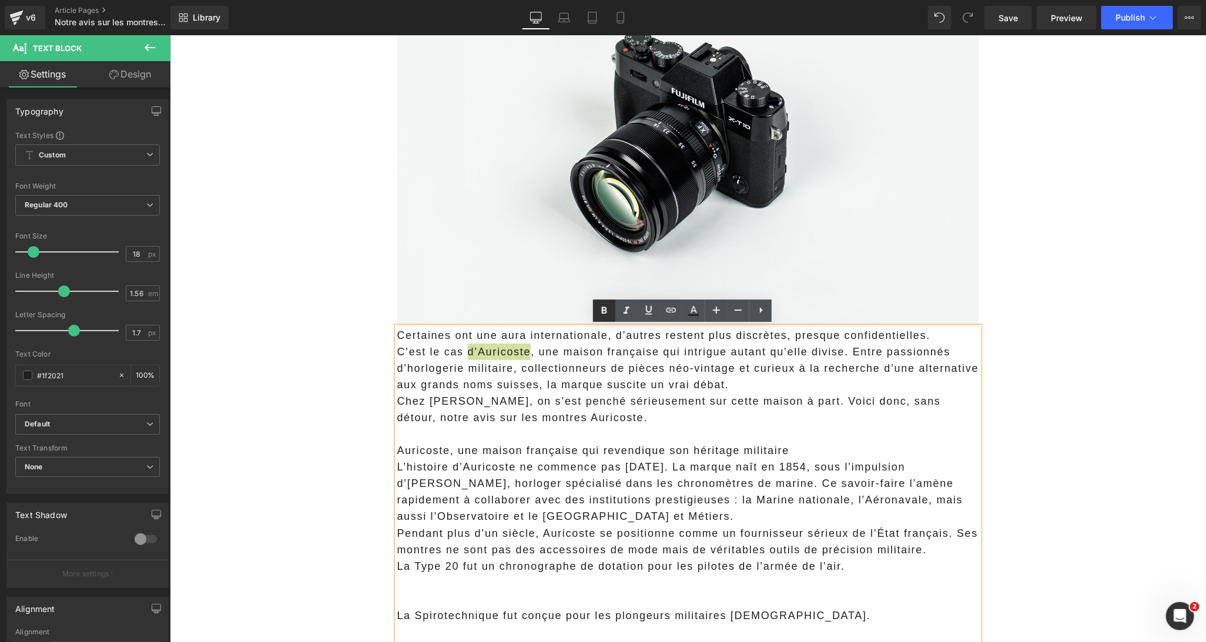
drag, startPoint x: 606, startPoint y: 308, endPoint x: 487, endPoint y: 356, distance: 128.4
click at [606, 308] on icon at bounding box center [604, 310] width 5 height 7
click at [659, 395] on p "Chez Marc Tissier, on s’est penché sérieusement sur cette maison à part. Voici …" at bounding box center [688, 409] width 582 height 33
drag, startPoint x: 657, startPoint y: 355, endPoint x: 563, endPoint y: 348, distance: 94.3
click at [563, 348] on span "C’est le cas d’Auricoste , une maison française qui intrigue autant qu’elle div…" at bounding box center [688, 368] width 582 height 45
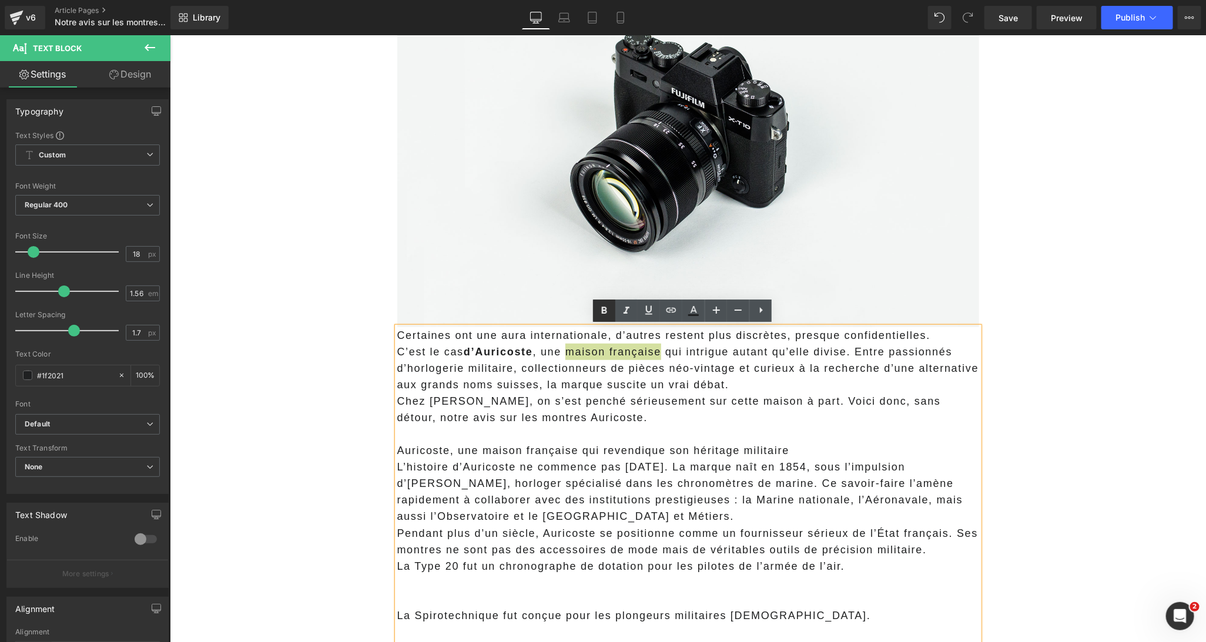
click at [598, 308] on icon at bounding box center [604, 311] width 14 height 14
click at [814, 383] on p "C’est le cas d’Auricoste , une maison française qui intrigue autant qu’elle div…" at bounding box center [688, 367] width 582 height 49
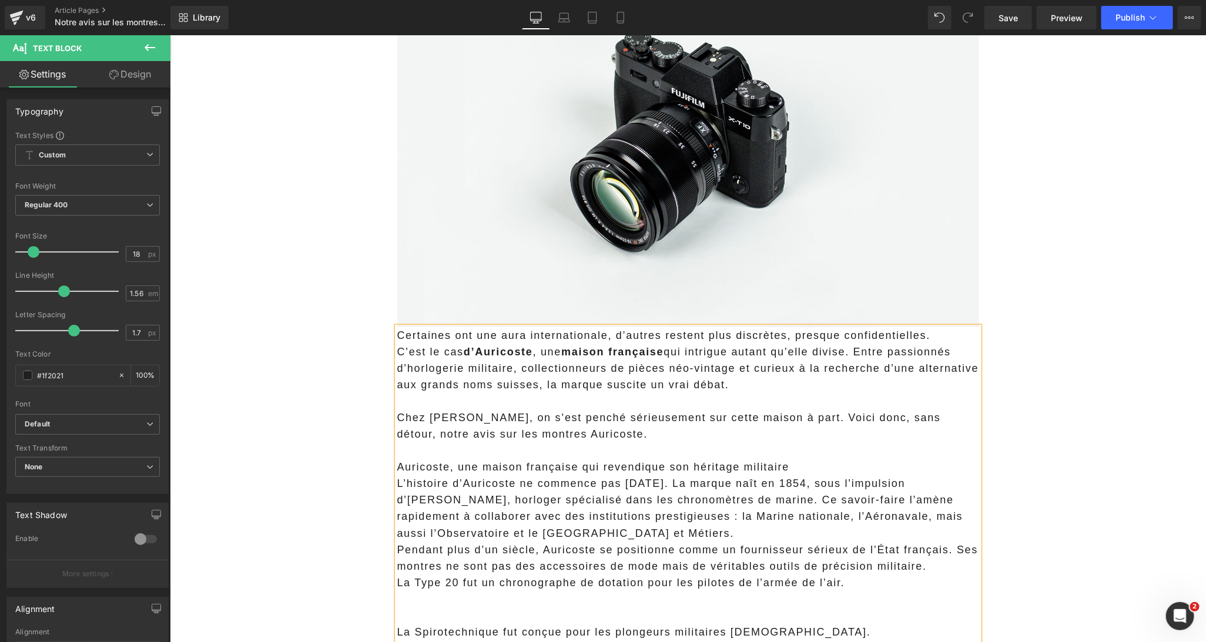
click at [661, 442] on p at bounding box center [688, 450] width 582 height 16
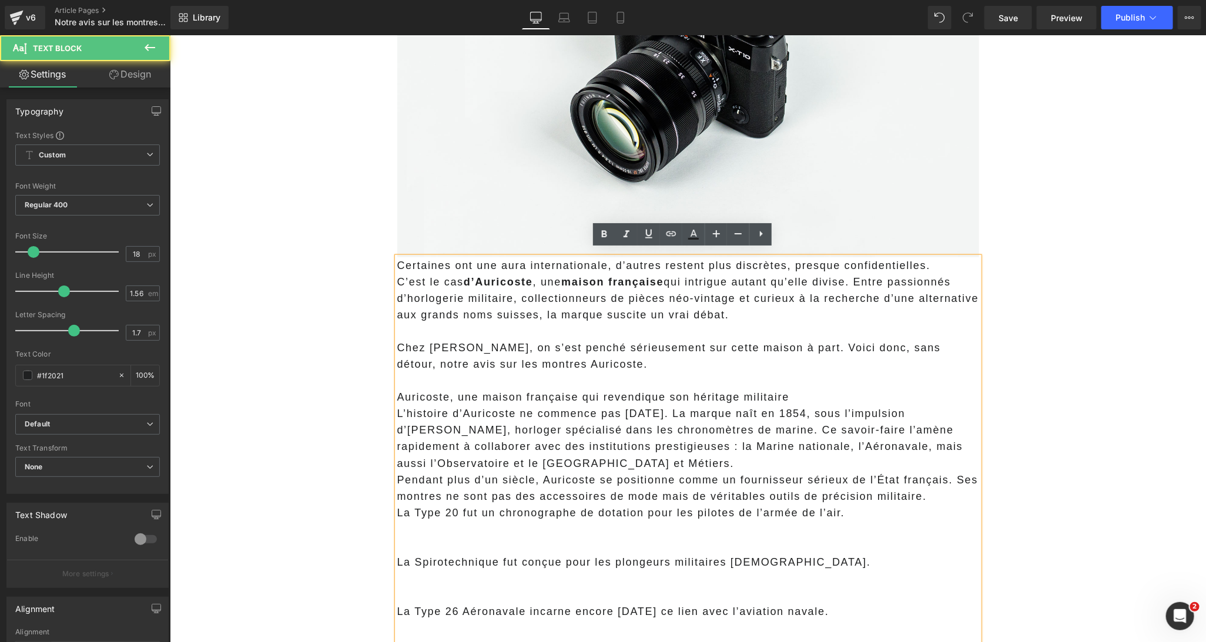
scroll to position [360, 0]
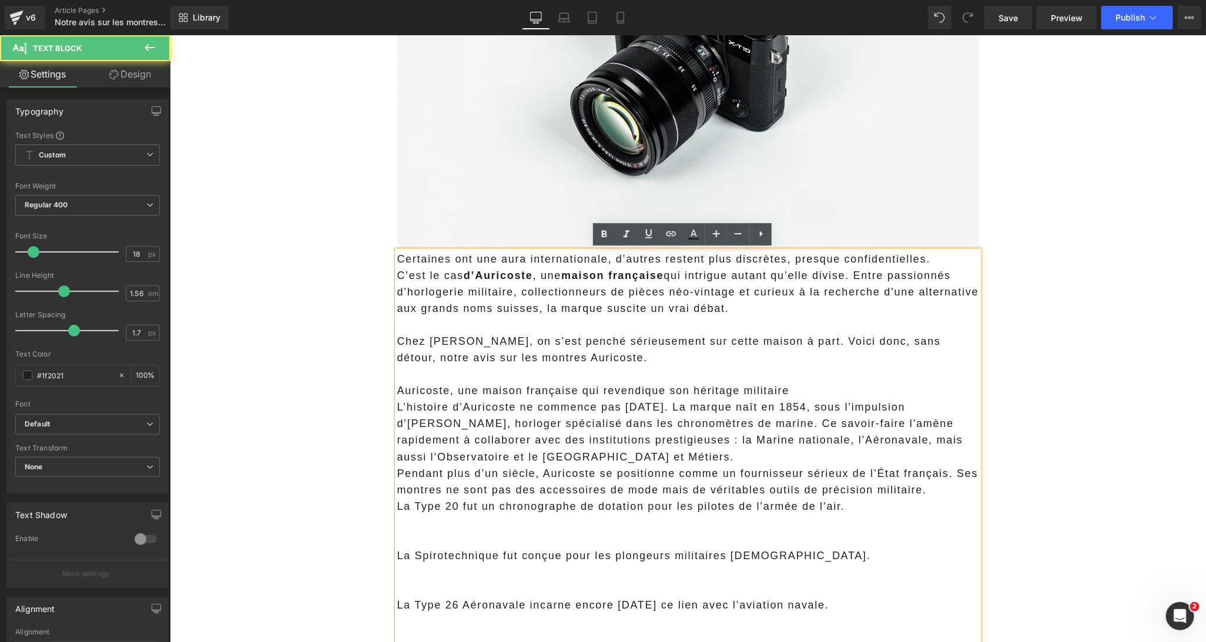
copy div "Auricoste, une maison française qui revendique son héritage militaire L’histoir…"
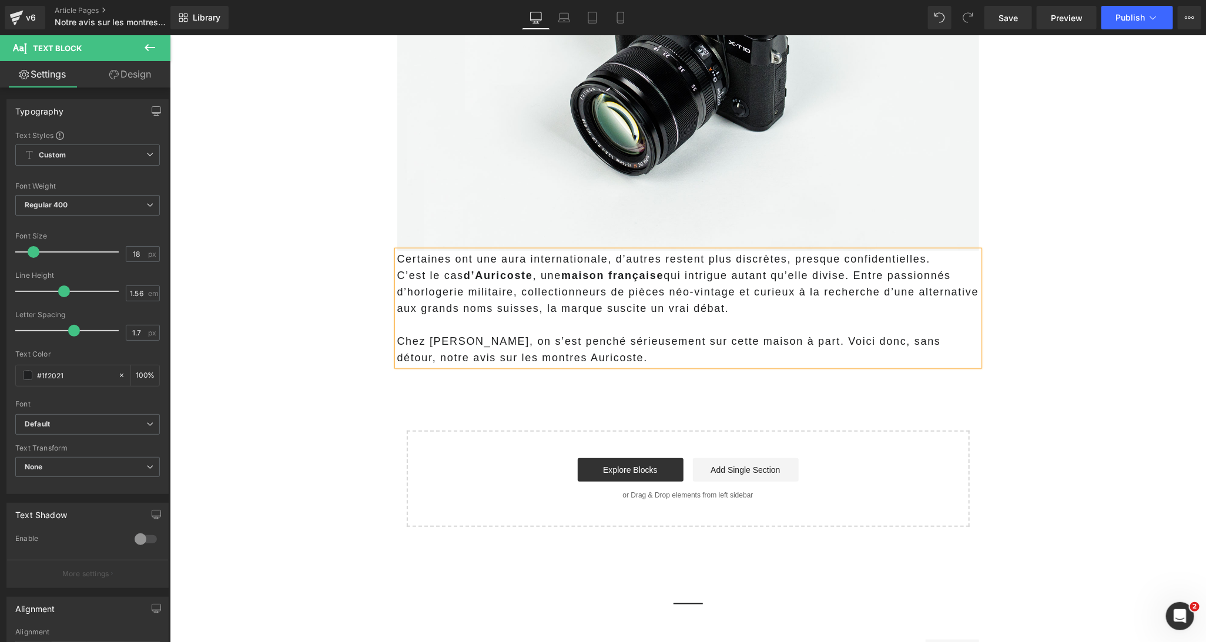
click at [306, 380] on main "Le marché des montres mécaniques a explosé ces dernières années, avec une multi…" at bounding box center [687, 176] width 1036 height 784
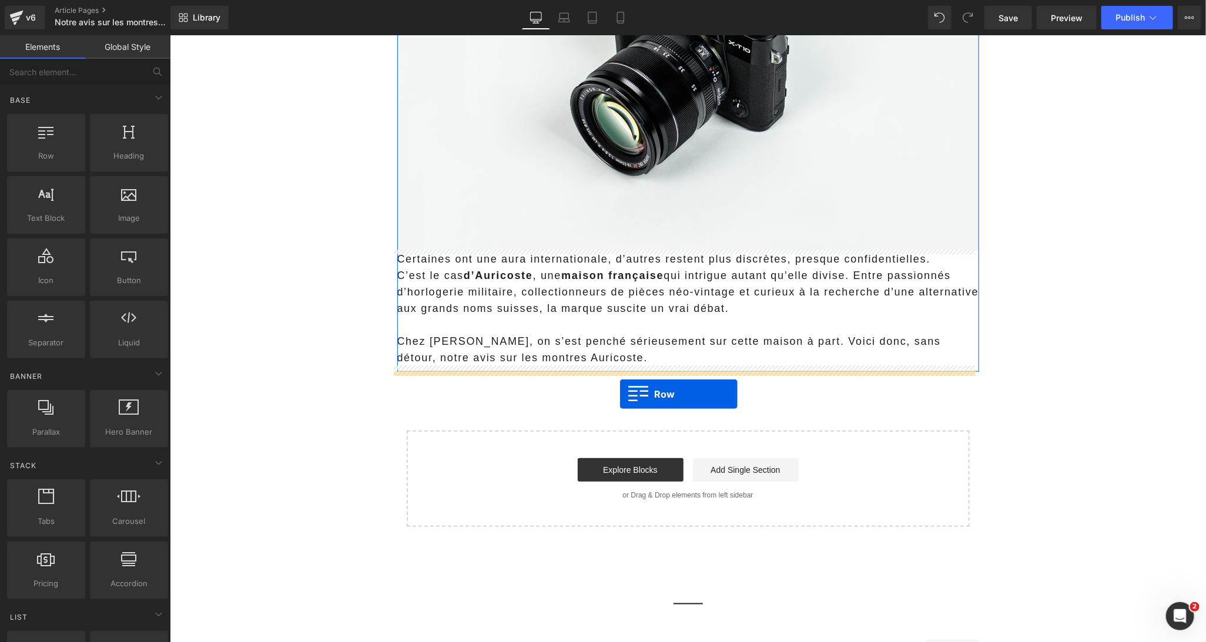
drag, startPoint x: 209, startPoint y: 193, endPoint x: 619, endPoint y: 394, distance: 456.3
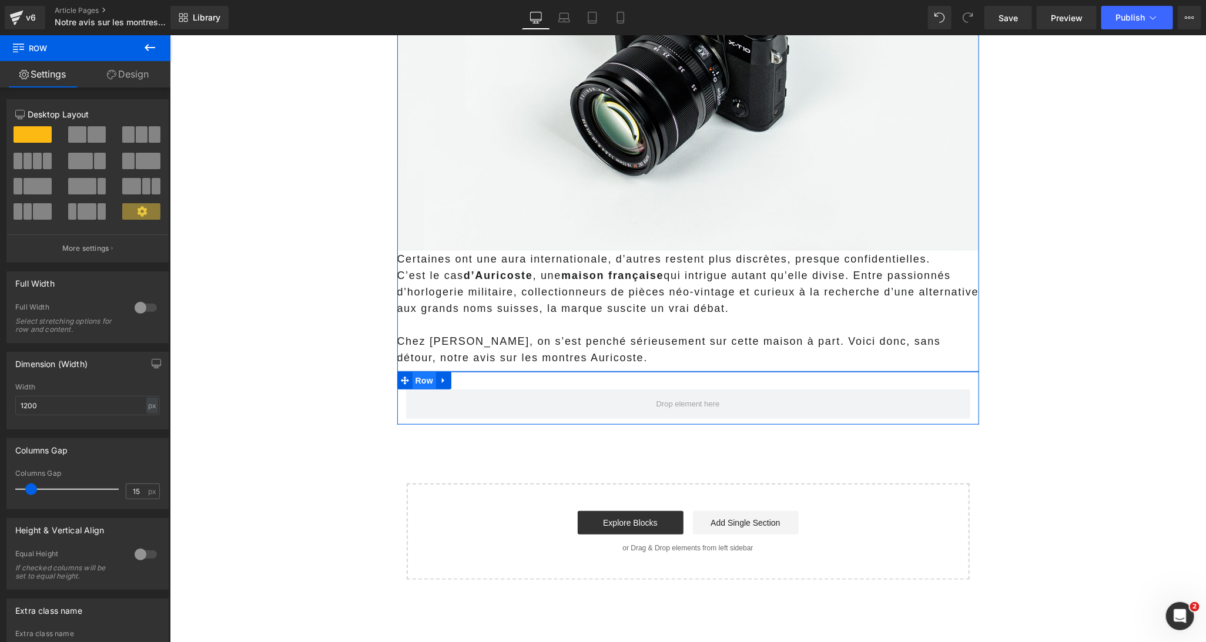
click at [421, 378] on span "Row" at bounding box center [424, 380] width 24 height 18
type input "0"
drag, startPoint x: 32, startPoint y: 490, endPoint x: 11, endPoint y: 484, distance: 22.0
click at [11, 484] on div "0px Columns Gap 0 px" at bounding box center [87, 489] width 161 height 39
click at [192, 432] on main "Le marché des montres mécaniques a explosé ces dernières années, avec une multi…" at bounding box center [687, 202] width 1036 height 837
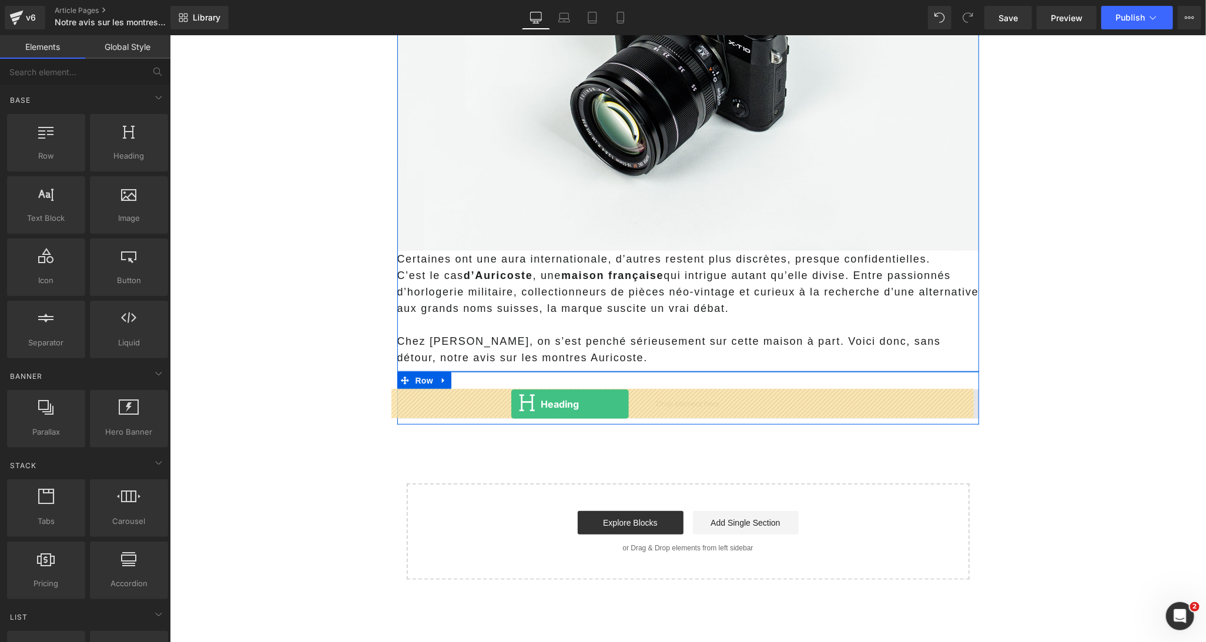
drag, startPoint x: 303, startPoint y: 192, endPoint x: 510, endPoint y: 404, distance: 295.9
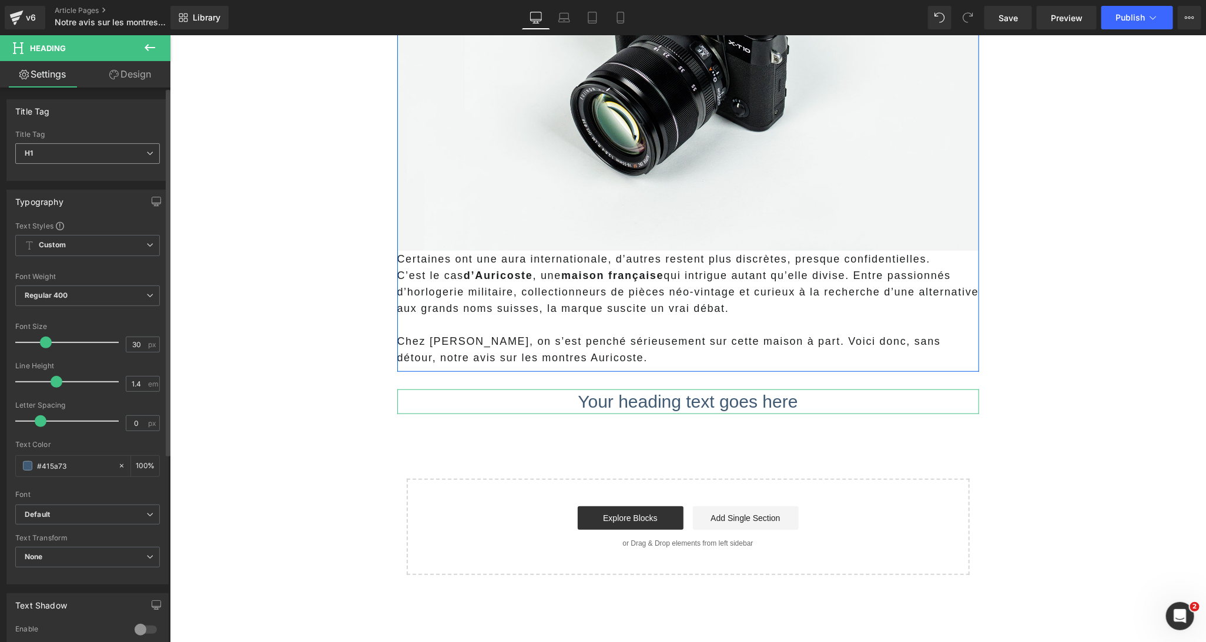
click at [43, 159] on span "H1" at bounding box center [87, 153] width 145 height 21
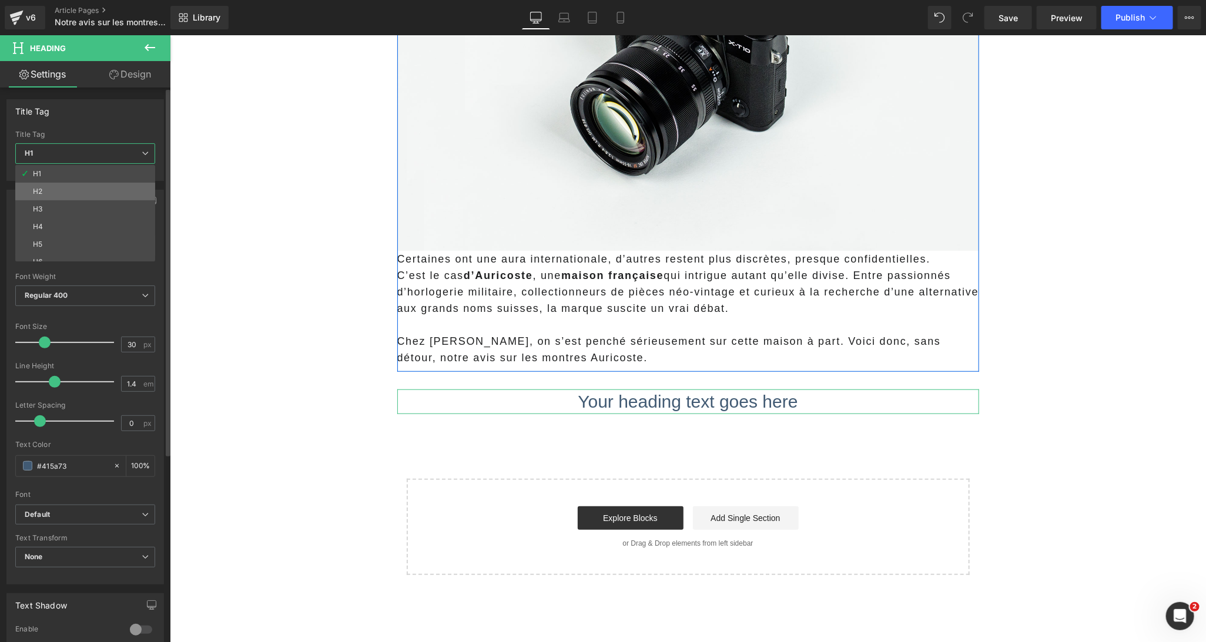
click at [46, 194] on li "H2" at bounding box center [87, 192] width 145 height 18
type input "27"
type input "100"
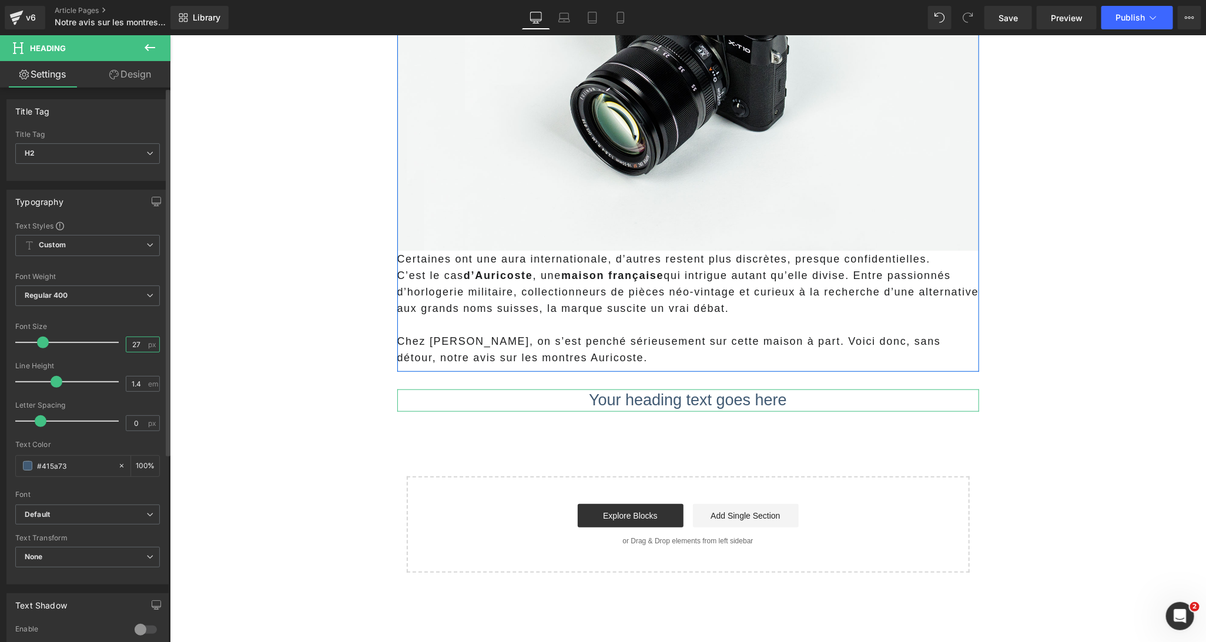
click at [138, 348] on input "27" at bounding box center [136, 344] width 21 height 15
type input "23"
click at [138, 430] on input "0" at bounding box center [136, 423] width 21 height 15
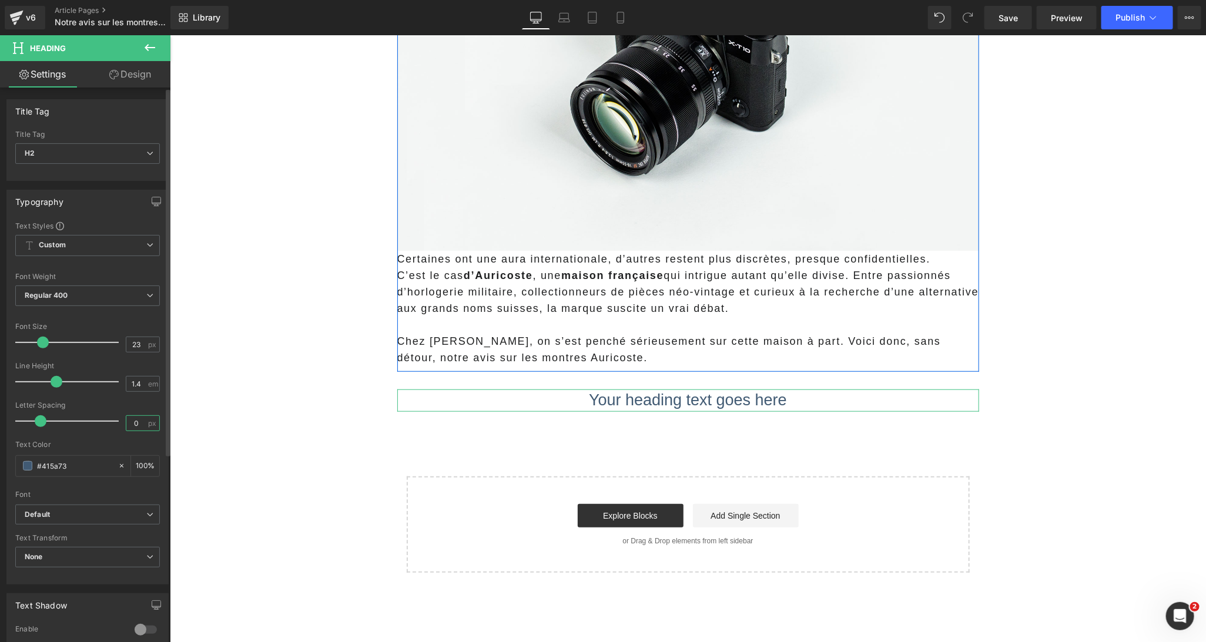
click at [138, 430] on input "0" at bounding box center [136, 423] width 21 height 15
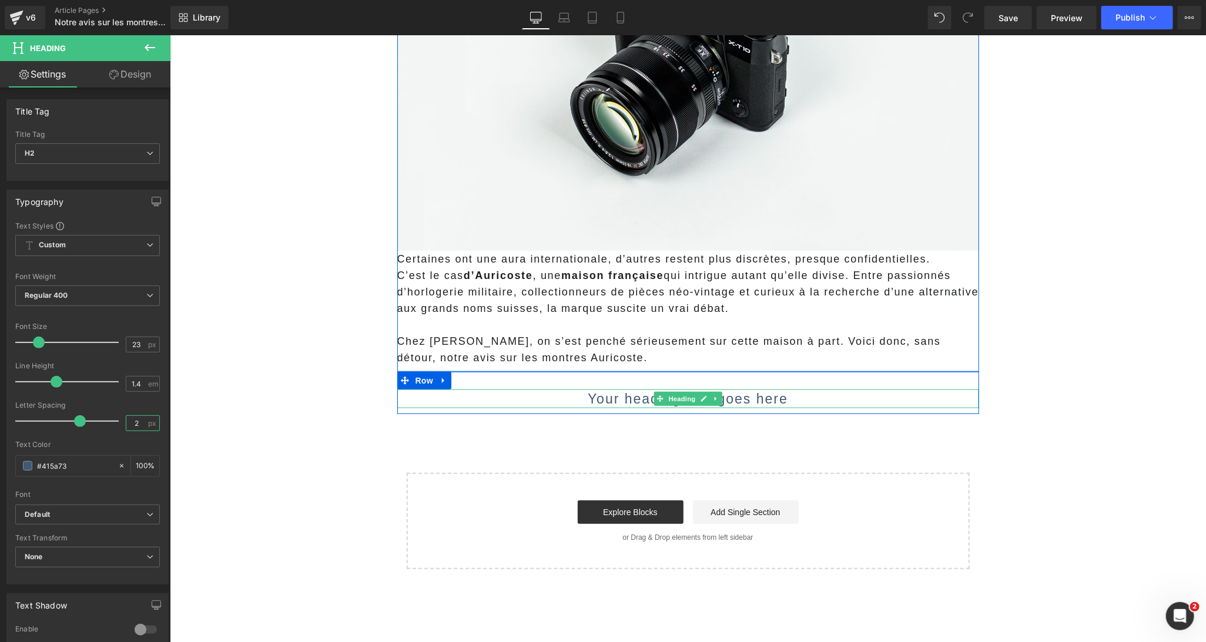
type input "2"
click at [587, 400] on h2 "Your heading text goes here" at bounding box center [688, 398] width 582 height 19
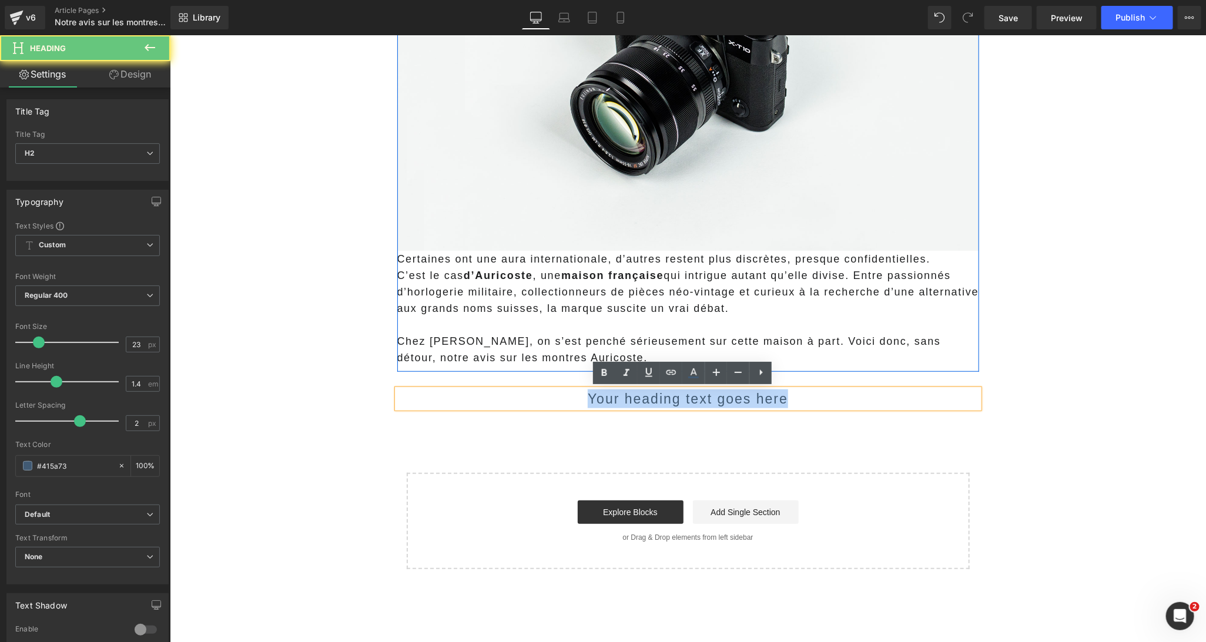
click at [587, 400] on h2 "Your heading text goes here" at bounding box center [688, 398] width 582 height 19
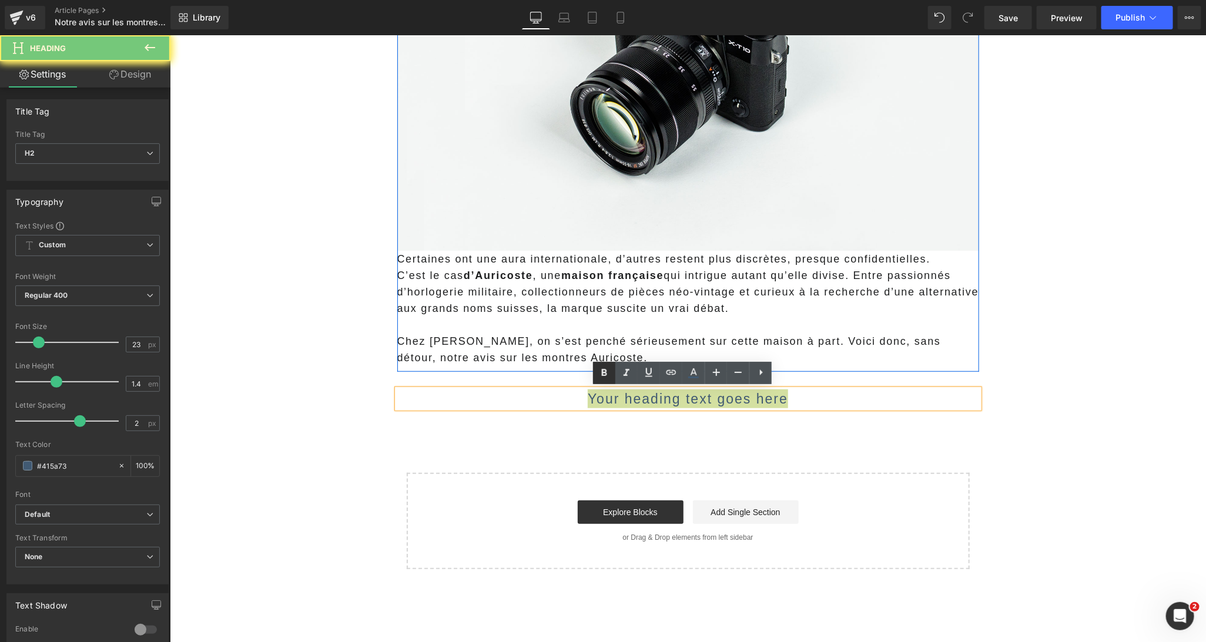
click at [604, 378] on icon at bounding box center [604, 373] width 14 height 14
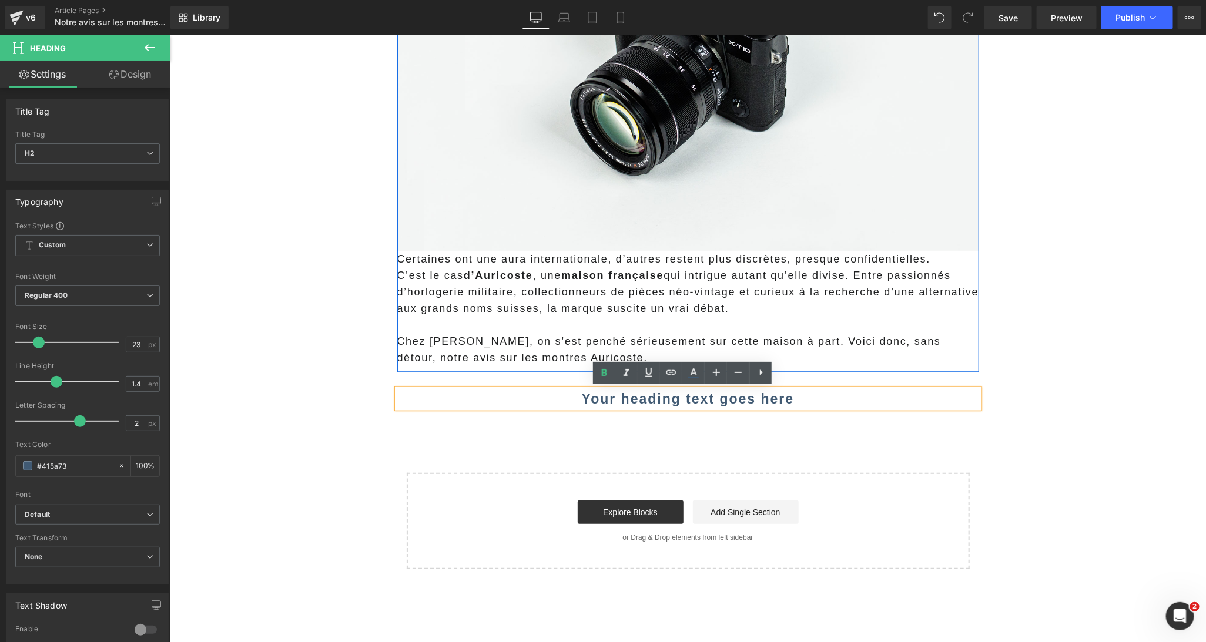
click at [348, 436] on main "Le marché des montres mécaniques a explosé ces dernières années, avec une multi…" at bounding box center [687, 197] width 1036 height 826
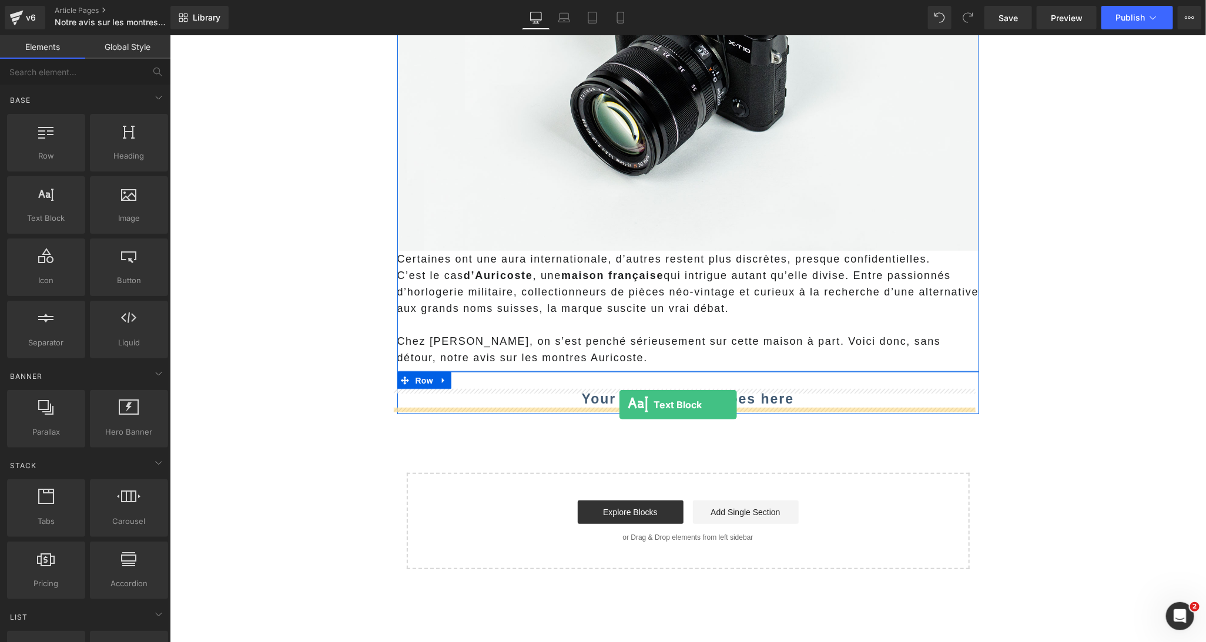
drag, startPoint x: 214, startPoint y: 252, endPoint x: 618, endPoint y: 405, distance: 431.7
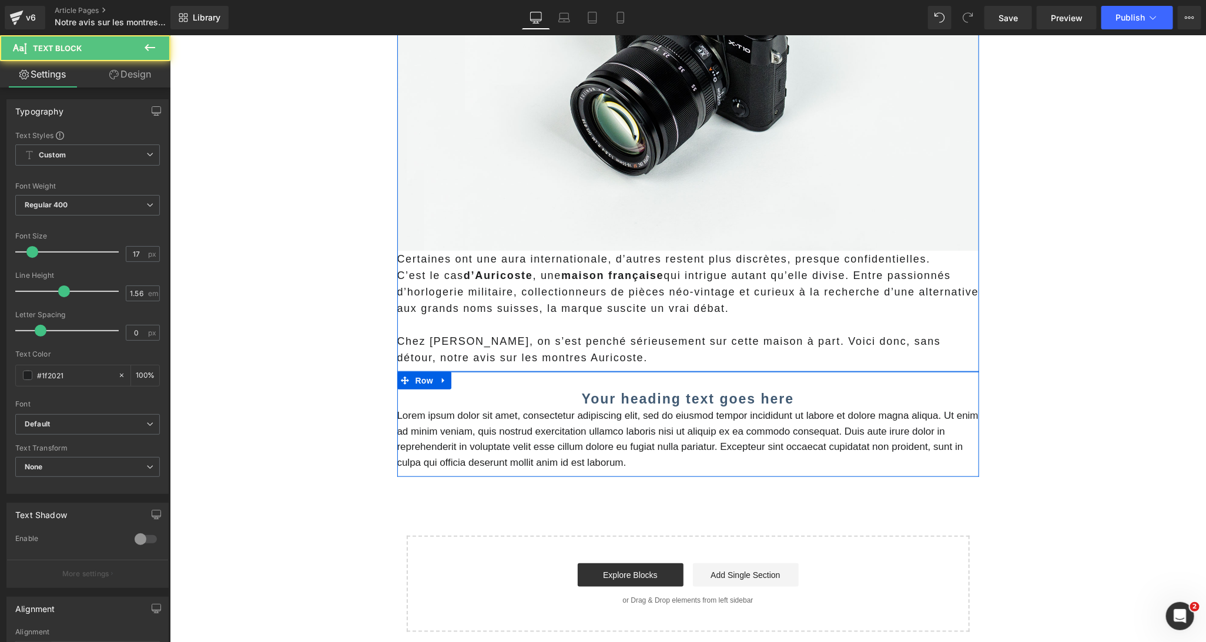
click at [596, 426] on p "Lorem ipsum dolor sit amet, consectetur adipiscing elit, sed do eiusmod tempor …" at bounding box center [688, 439] width 582 height 62
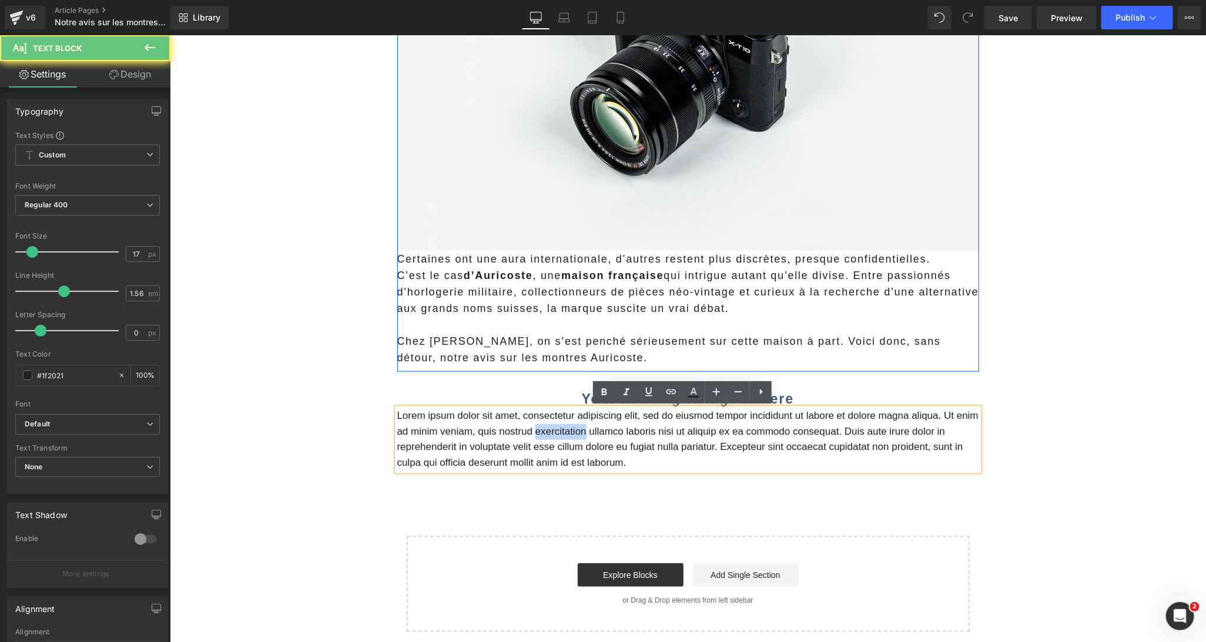
click at [596, 426] on p "Lorem ipsum dolor sit amet, consectetur adipiscing elit, sed do eiusmod tempor …" at bounding box center [688, 439] width 582 height 62
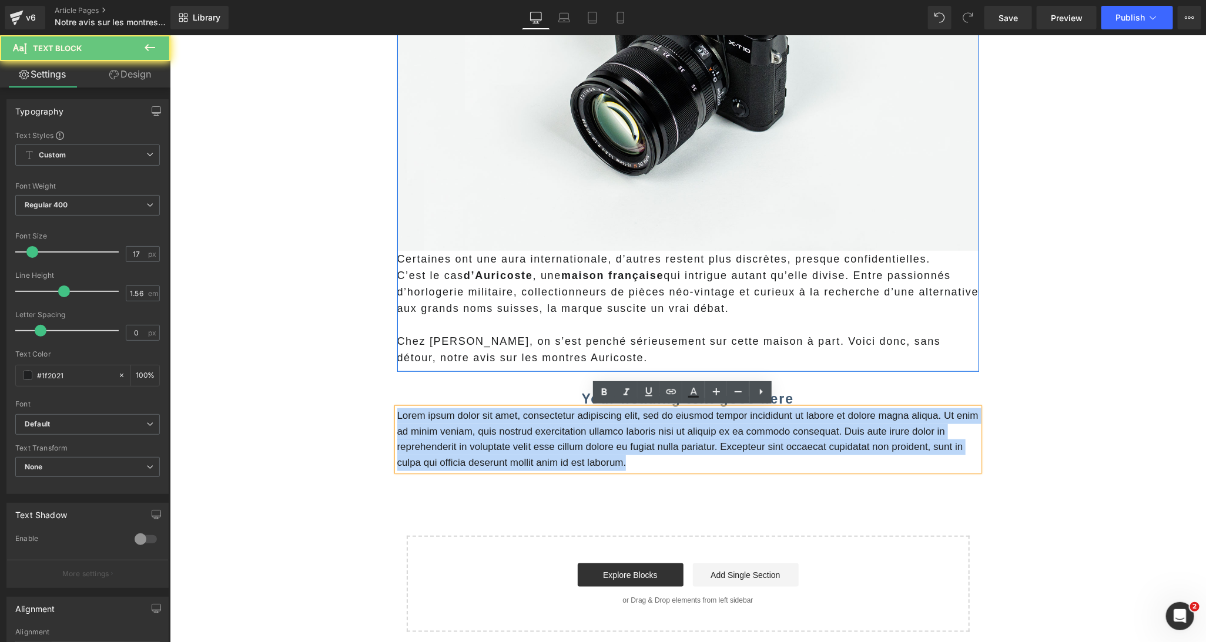
click at [596, 426] on p "Lorem ipsum dolor sit amet, consectetur adipiscing elit, sed do eiusmod tempor …" at bounding box center [688, 439] width 582 height 62
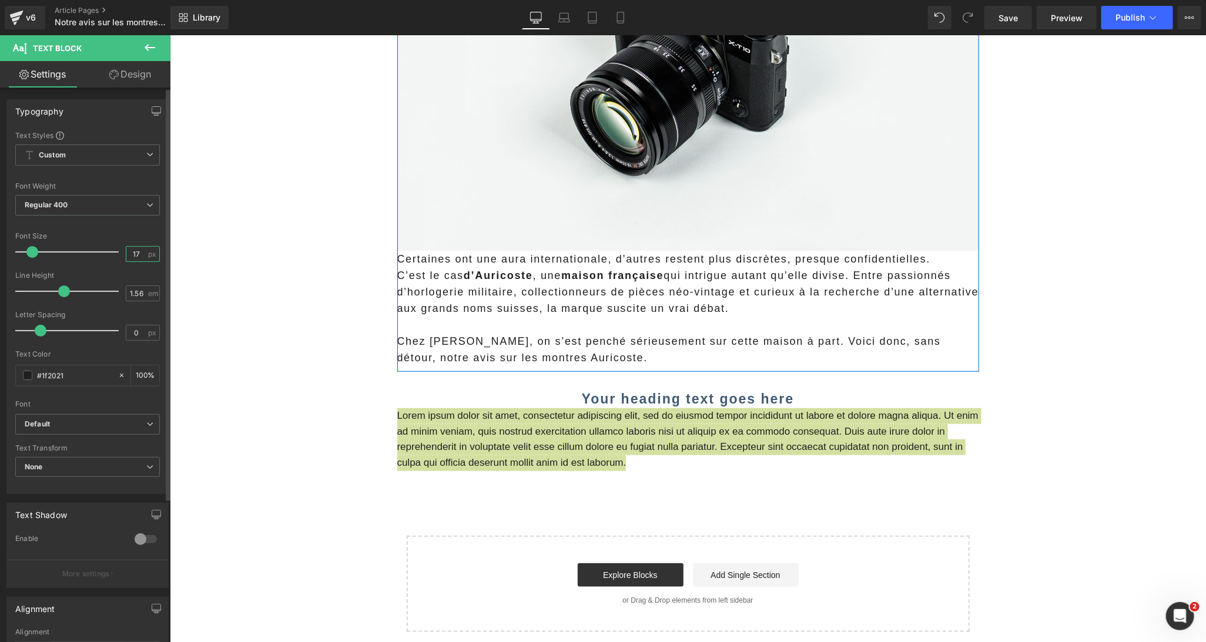
click at [130, 257] on input "17" at bounding box center [136, 254] width 21 height 15
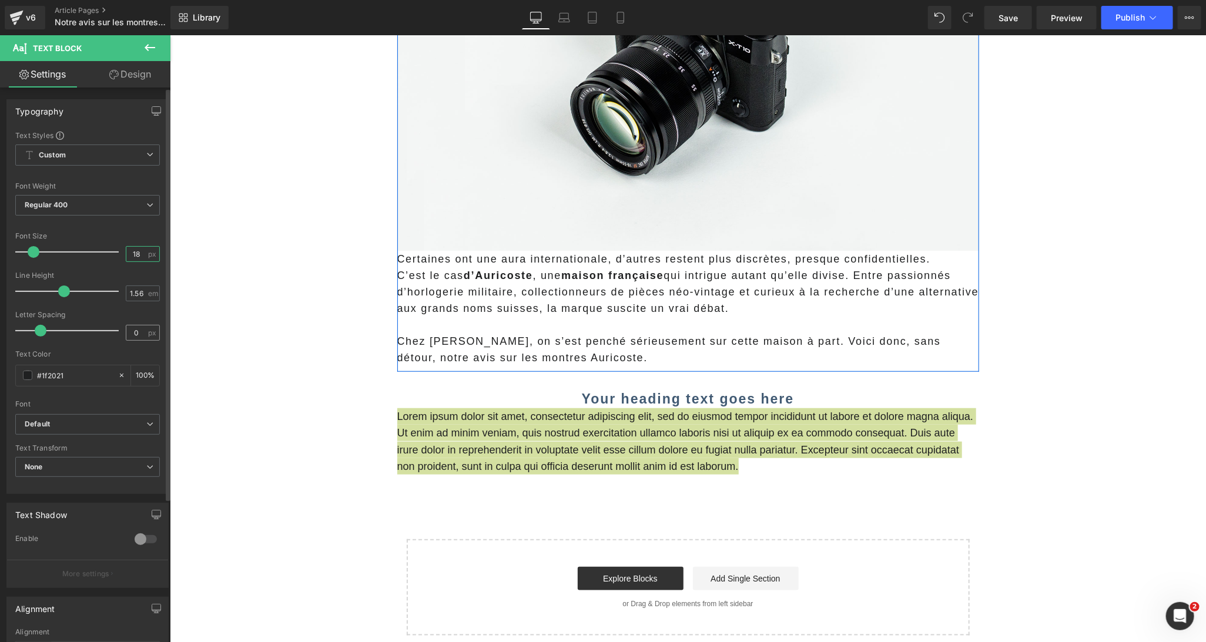
type input "18"
click at [133, 327] on input "0" at bounding box center [136, 333] width 21 height 15
type input "1"
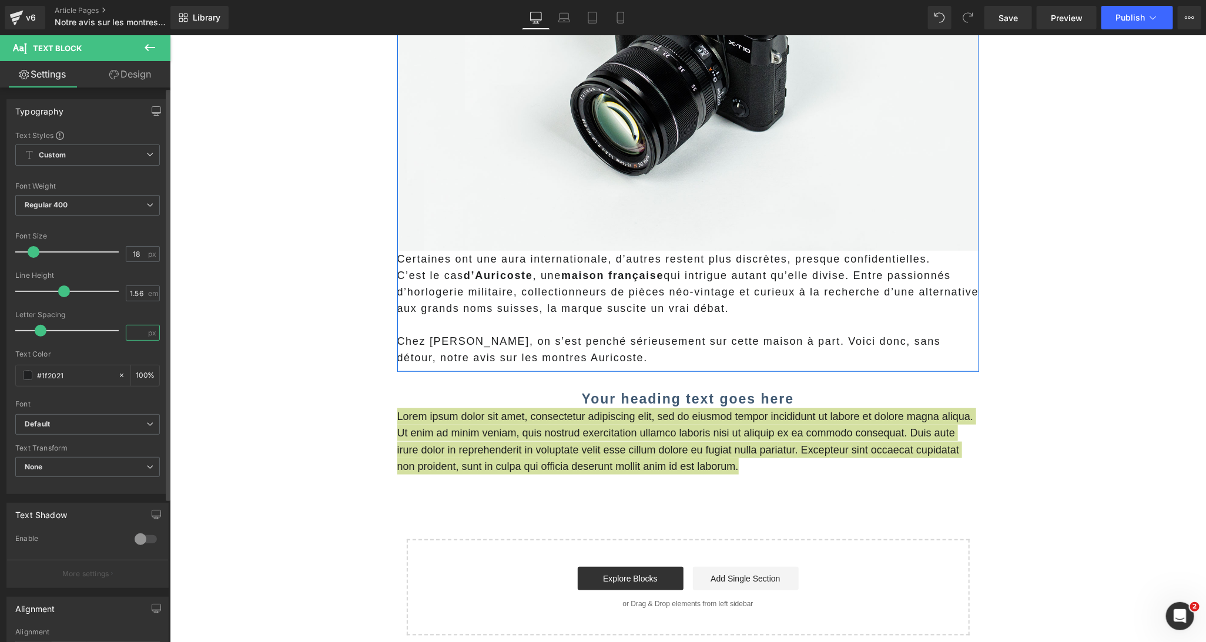
type input "1.7"
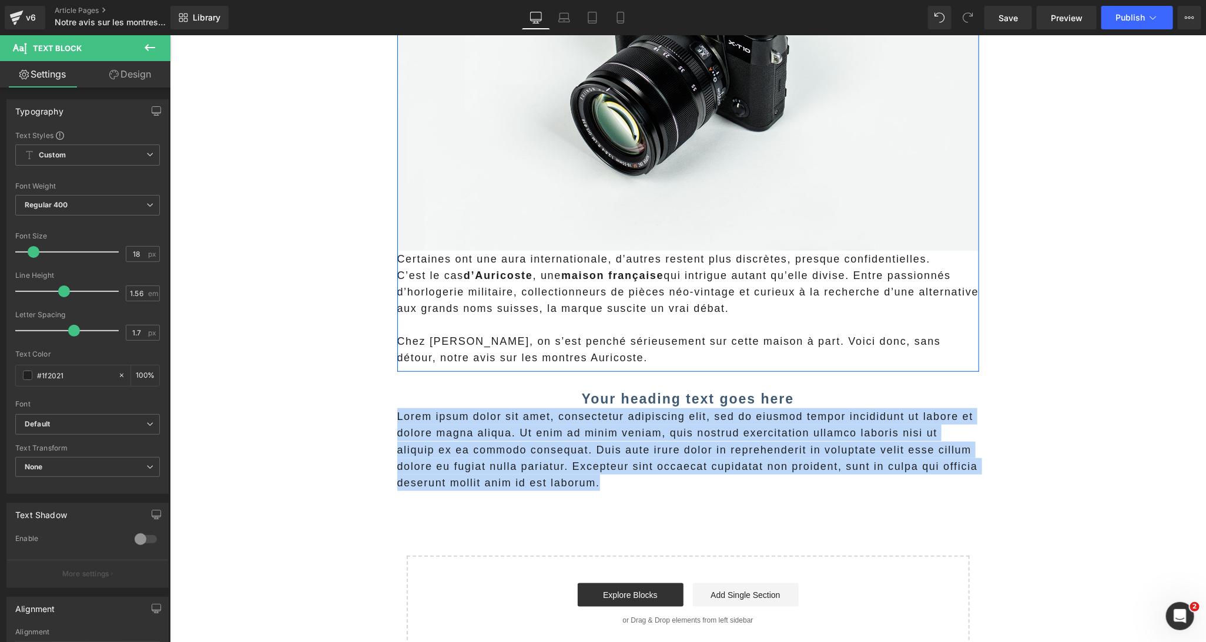
click at [267, 407] on main "Le marché des montres mécaniques a explosé ces dernières années, avec une multi…" at bounding box center [687, 238] width 1036 height 909
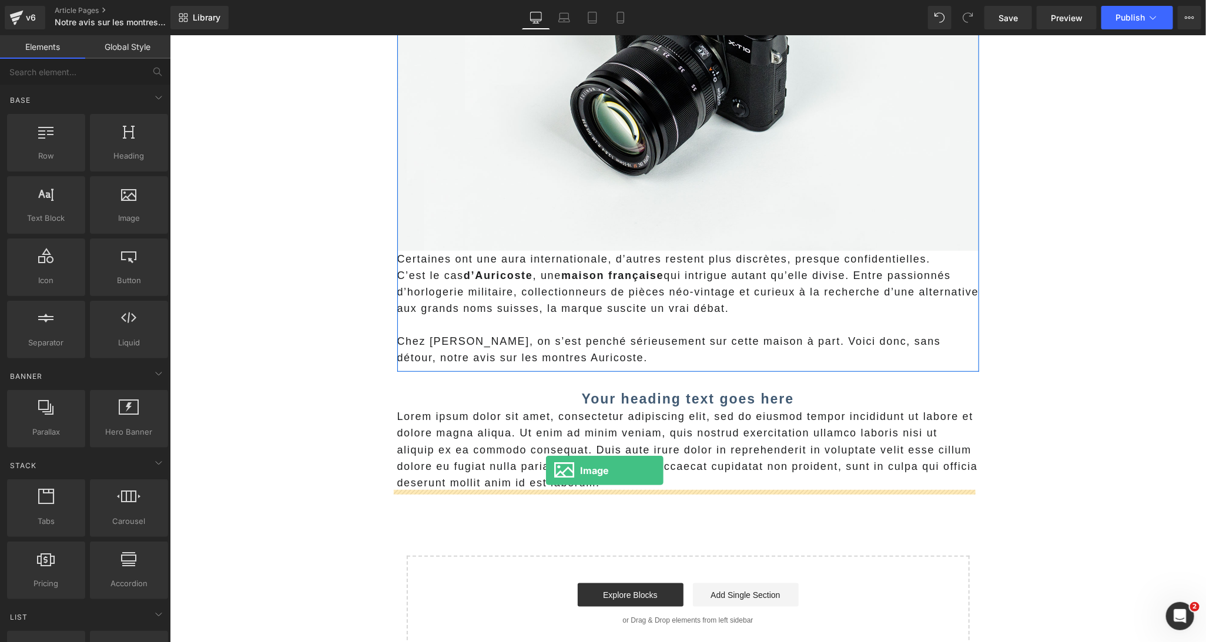
drag, startPoint x: 298, startPoint y: 241, endPoint x: 545, endPoint y: 471, distance: 337.2
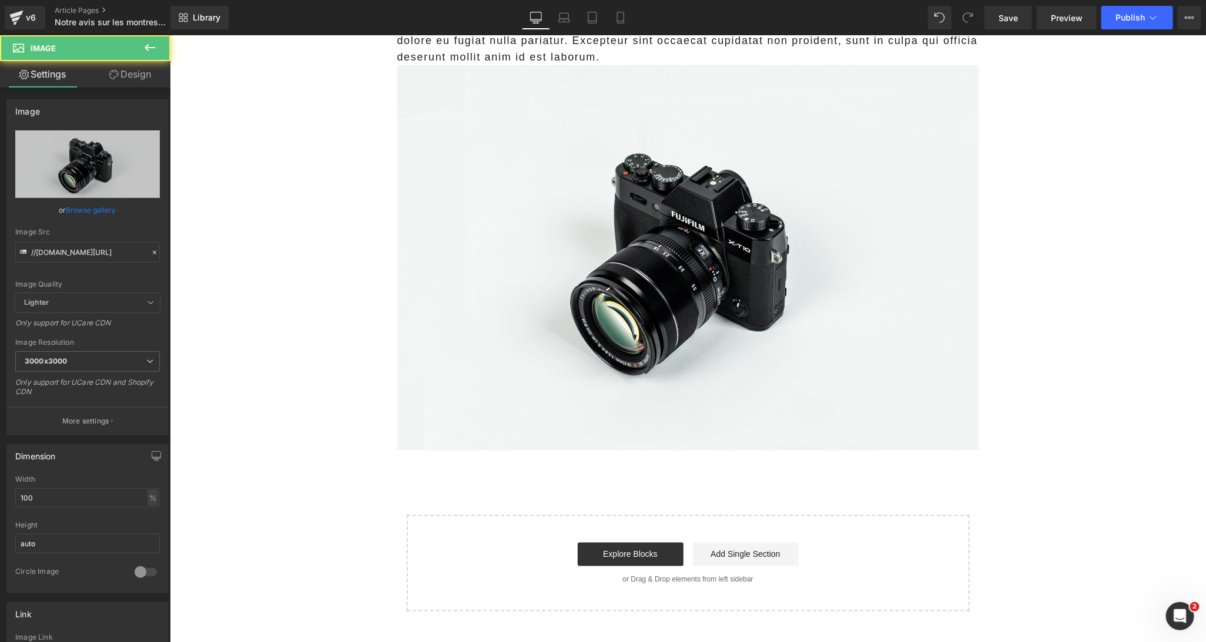
scroll to position [870, 0]
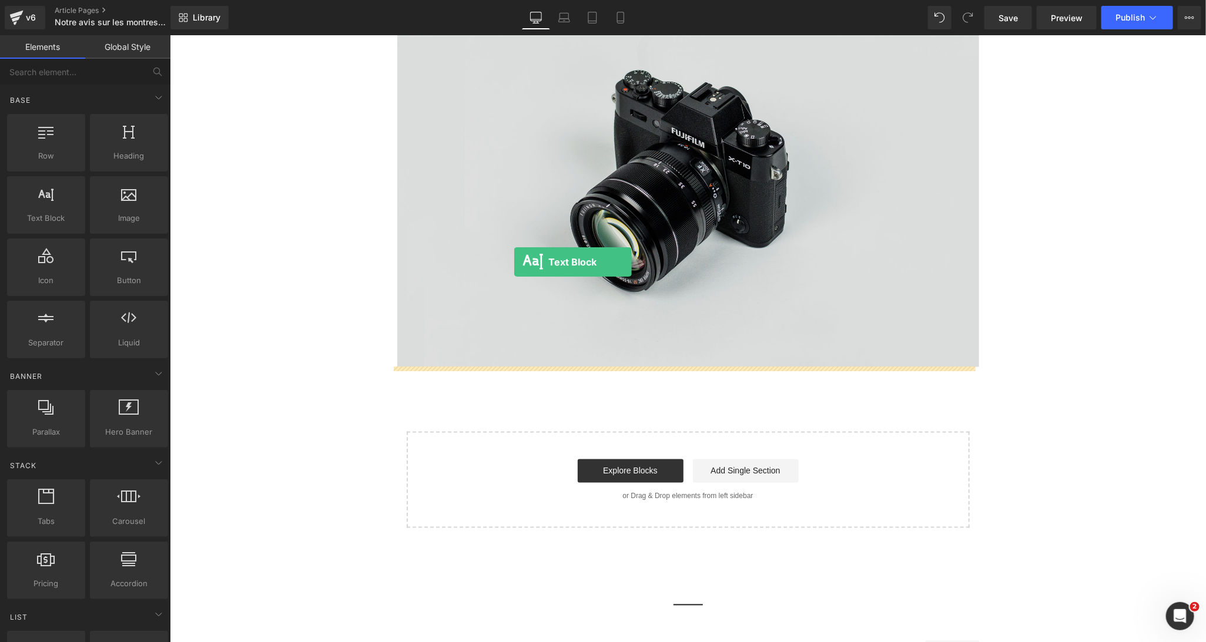
drag, startPoint x: 213, startPoint y: 252, endPoint x: 513, endPoint y: 262, distance: 299.9
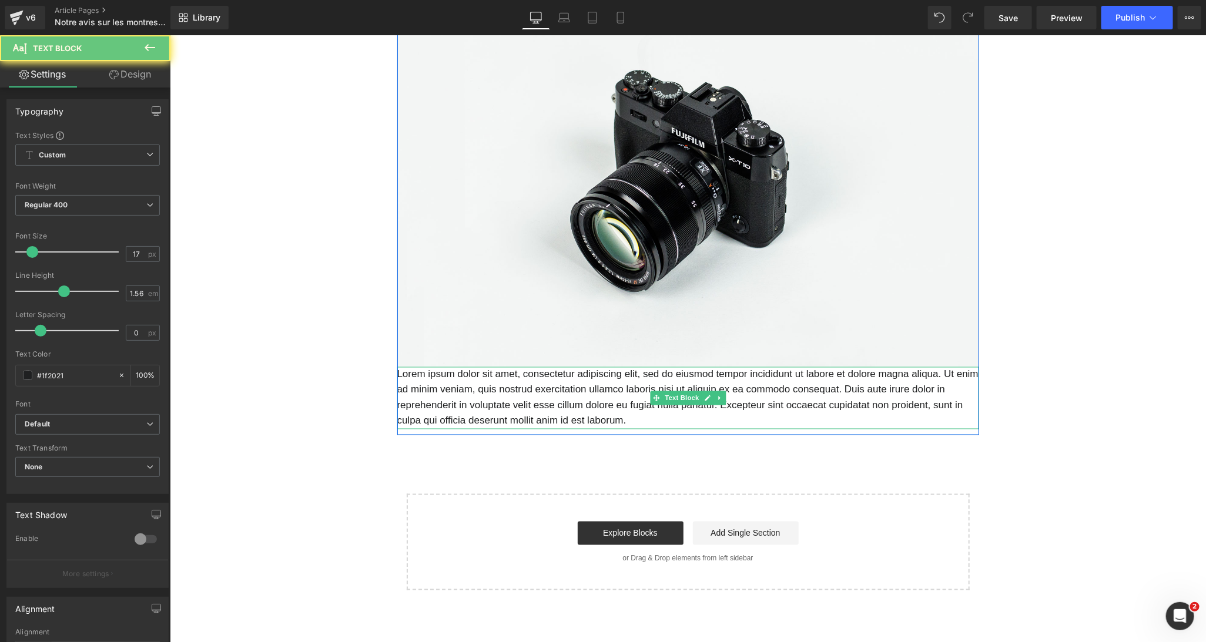
click at [485, 378] on p "Lorem ipsum dolor sit amet, consectetur adipiscing elit, sed do eiusmod tempor …" at bounding box center [688, 398] width 582 height 62
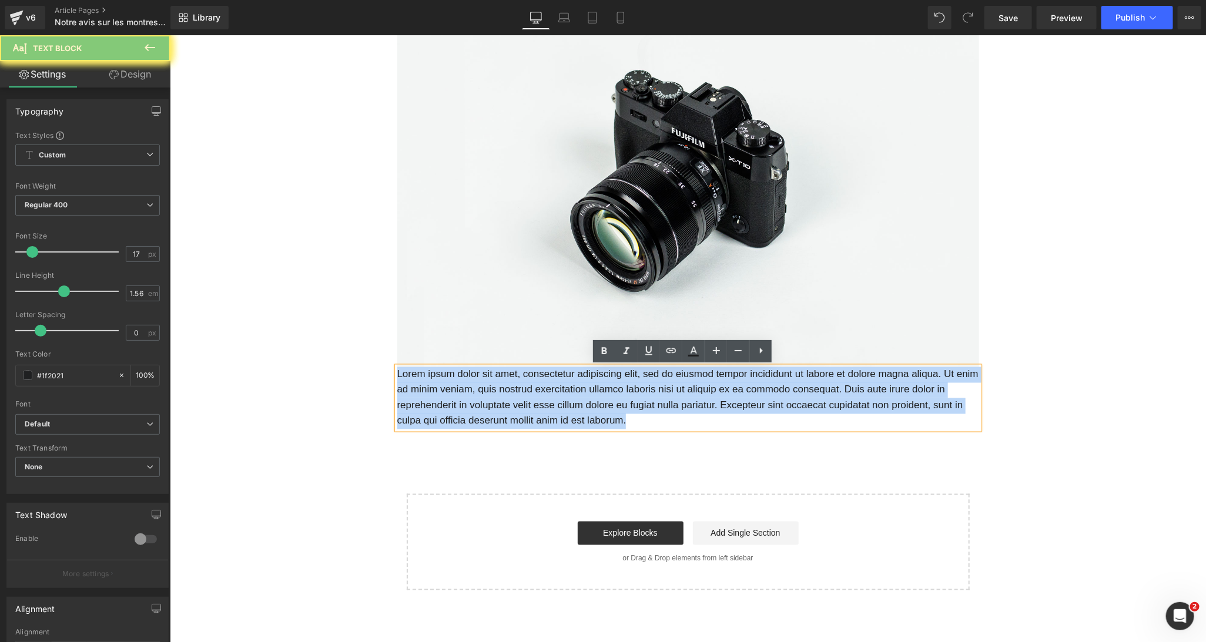
click at [485, 378] on p "Lorem ipsum dolor sit amet, consectetur adipiscing elit, sed do eiusmod tempor …" at bounding box center [688, 398] width 582 height 62
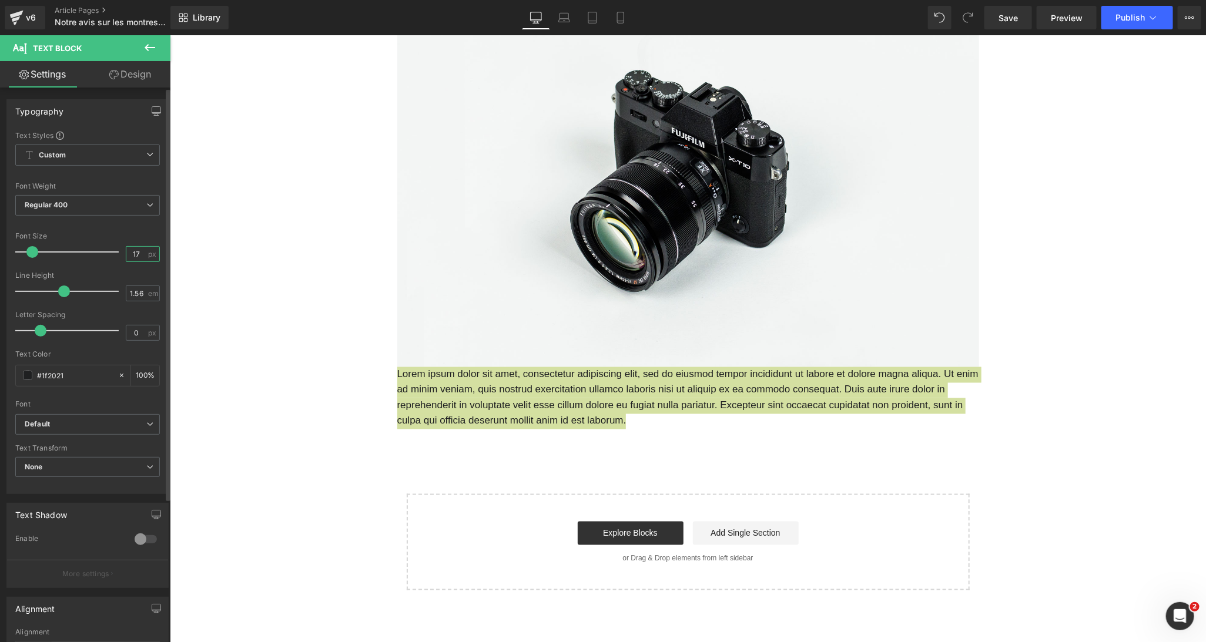
click at [136, 253] on input "17" at bounding box center [136, 254] width 21 height 15
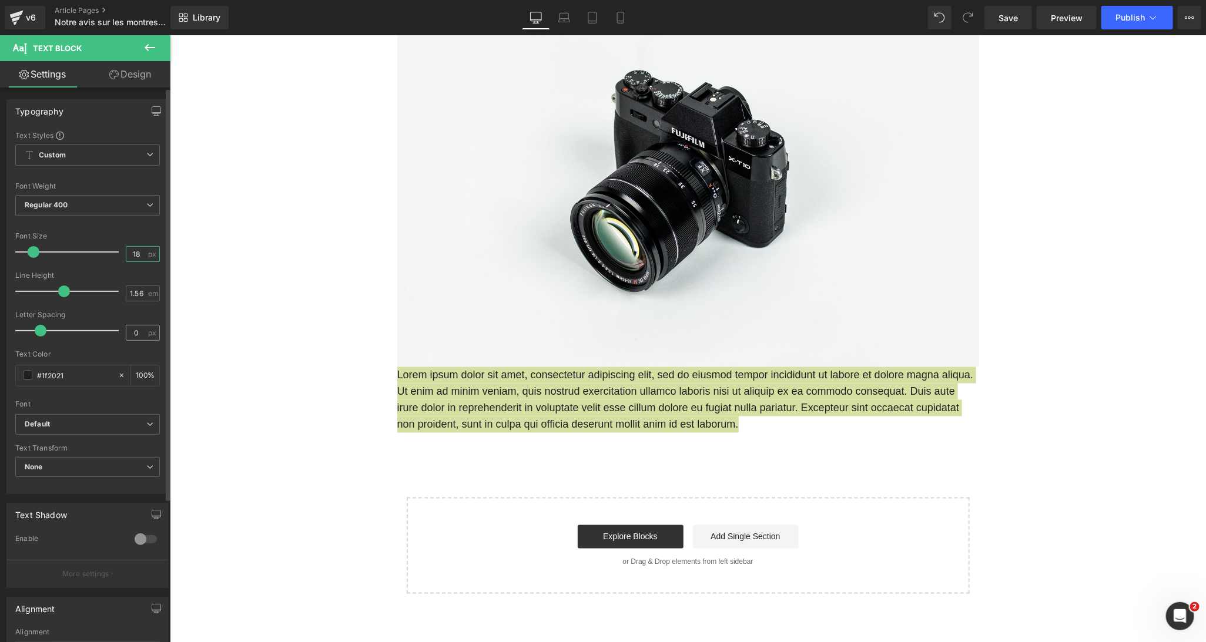
type input "18"
click at [131, 333] on input "0" at bounding box center [136, 333] width 21 height 15
type input "1"
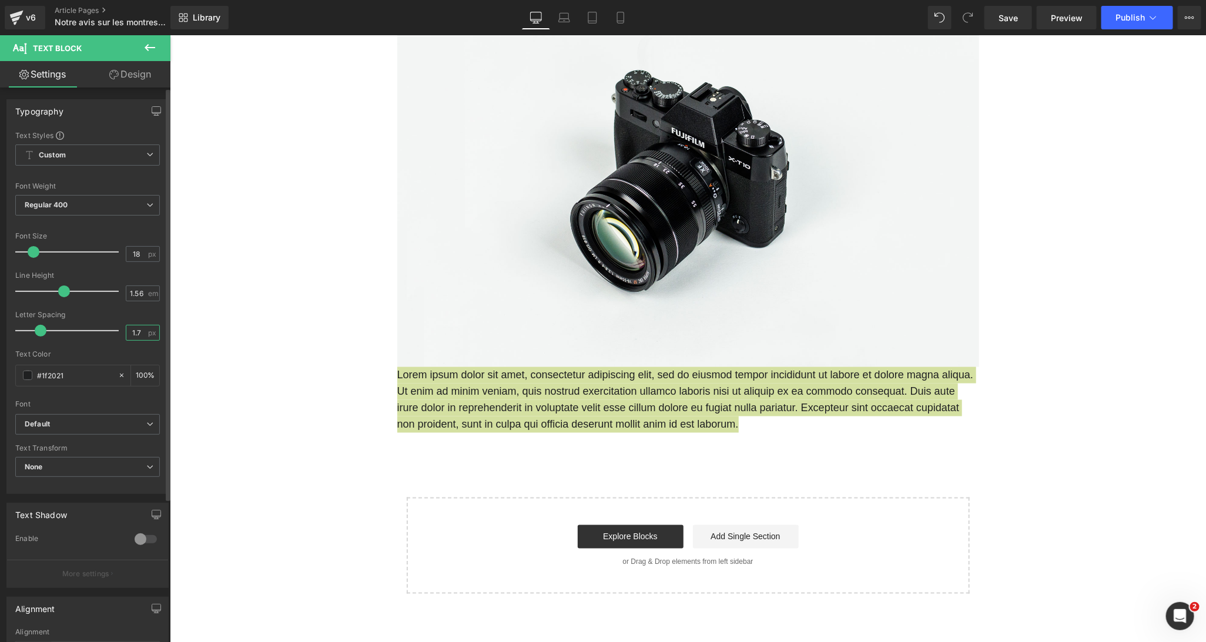
type input "1.7"
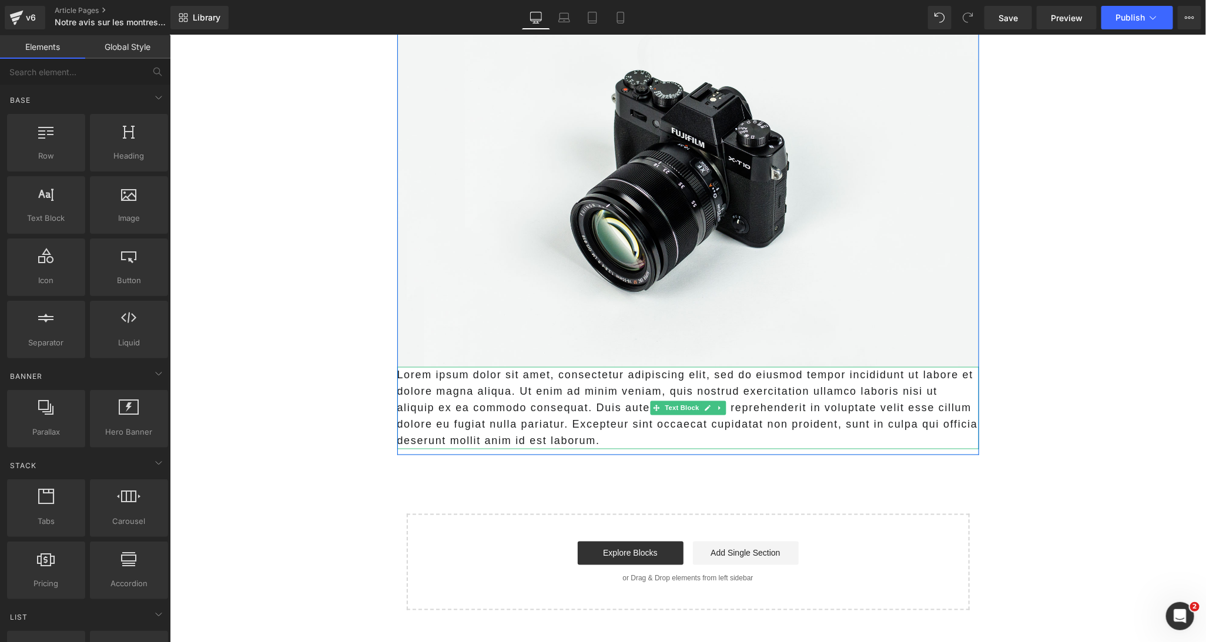
click at [465, 422] on p "Lorem ipsum dolor sit amet, consectetur adipiscing elit, sed do eiusmod tempor …" at bounding box center [688, 408] width 582 height 82
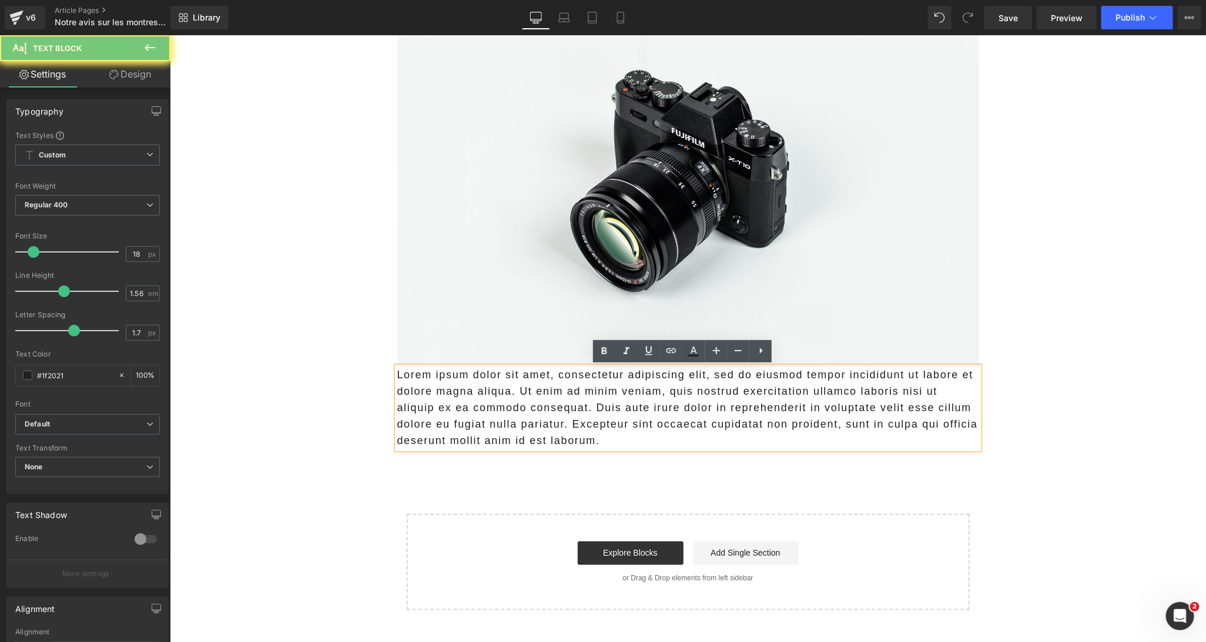
click at [465, 422] on p "Lorem ipsum dolor sit amet, consectetur adipiscing elit, sed do eiusmod tempor …" at bounding box center [688, 408] width 582 height 82
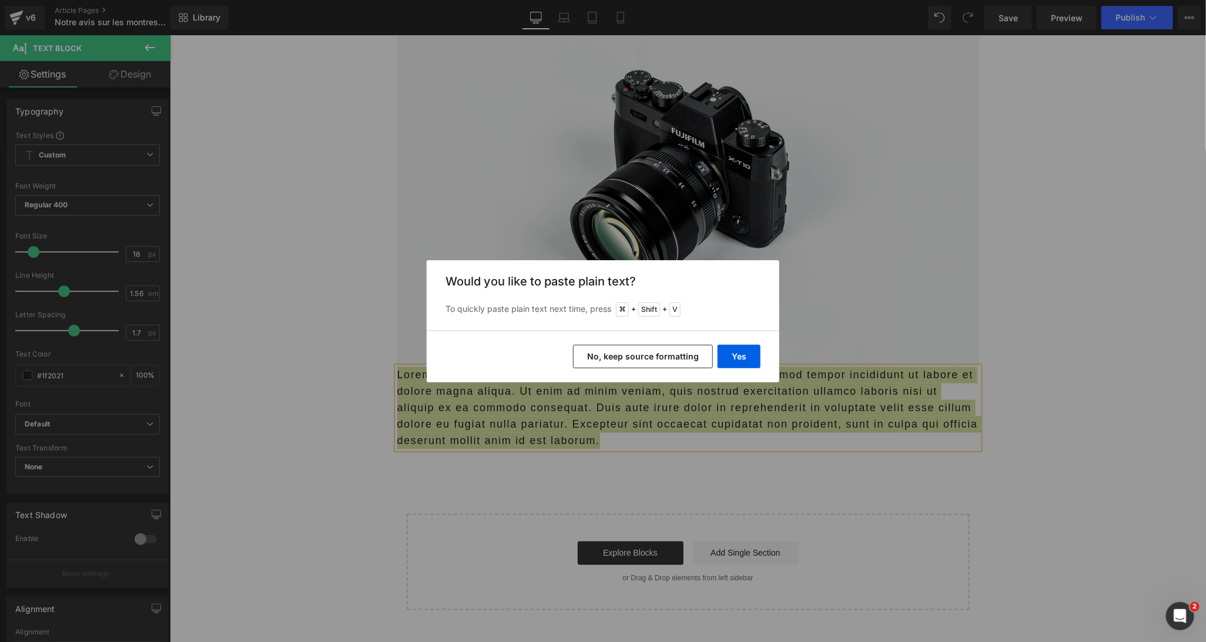
click at [682, 361] on button "No, keep source formatting" at bounding box center [643, 357] width 140 height 24
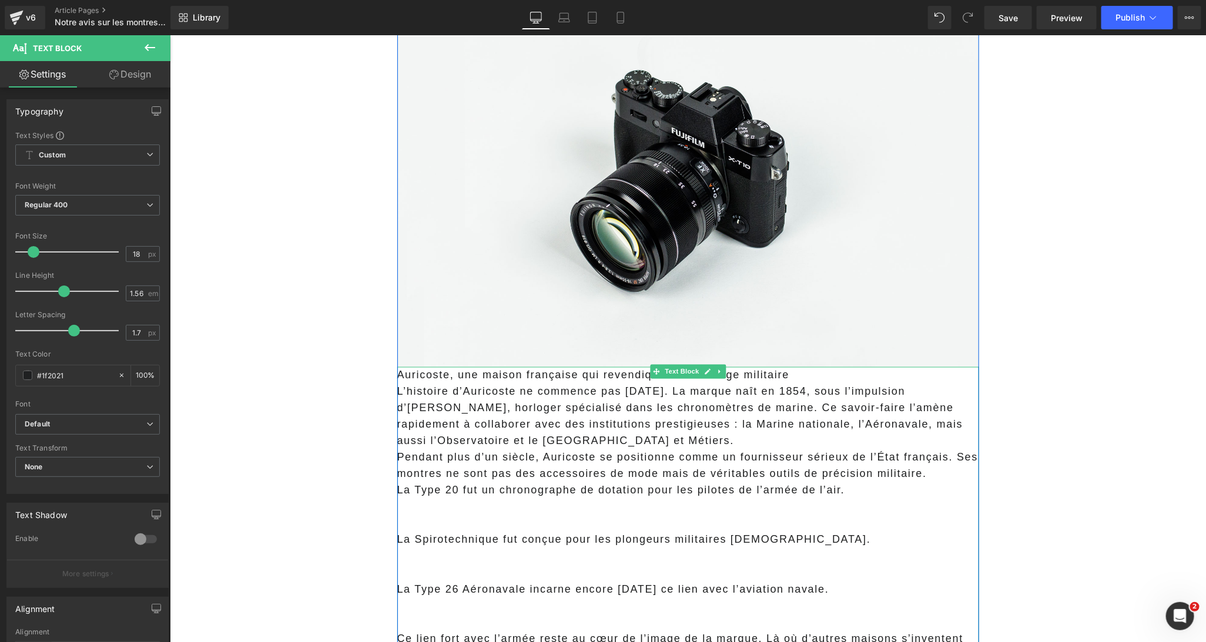
click at [534, 419] on p "L’histoire d’Auricoste ne commence pas hier. La marque naît en 1854, sous l’imp…" at bounding box center [688, 416] width 582 height 66
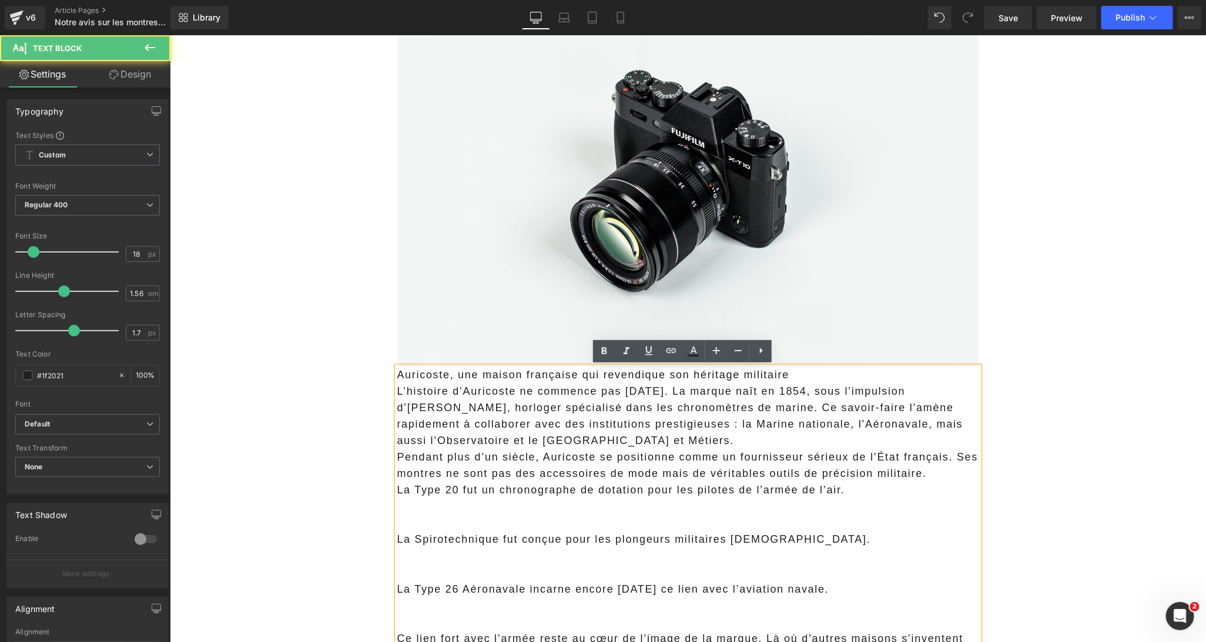
click at [522, 381] on p "Auricoste, une maison française qui revendique son héritage militaire" at bounding box center [688, 375] width 582 height 16
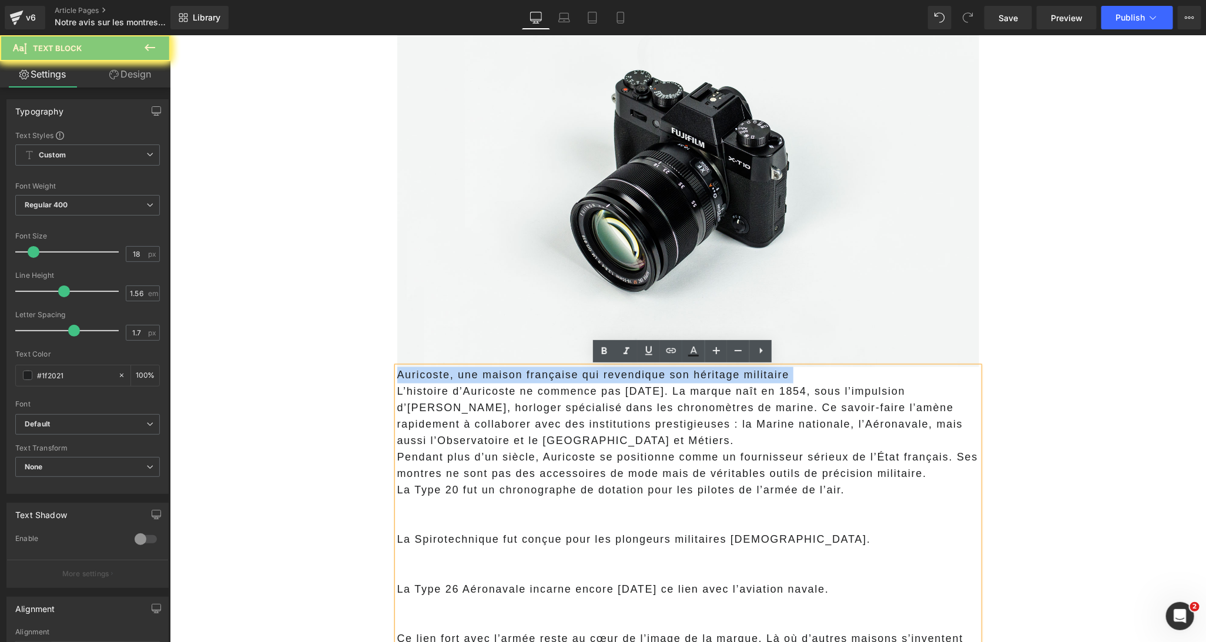
click at [522, 381] on p "Auricoste, une maison française qui revendique son héritage militaire" at bounding box center [688, 375] width 582 height 16
copy p "Auricoste, une maison française qui revendique son héritage militaire"
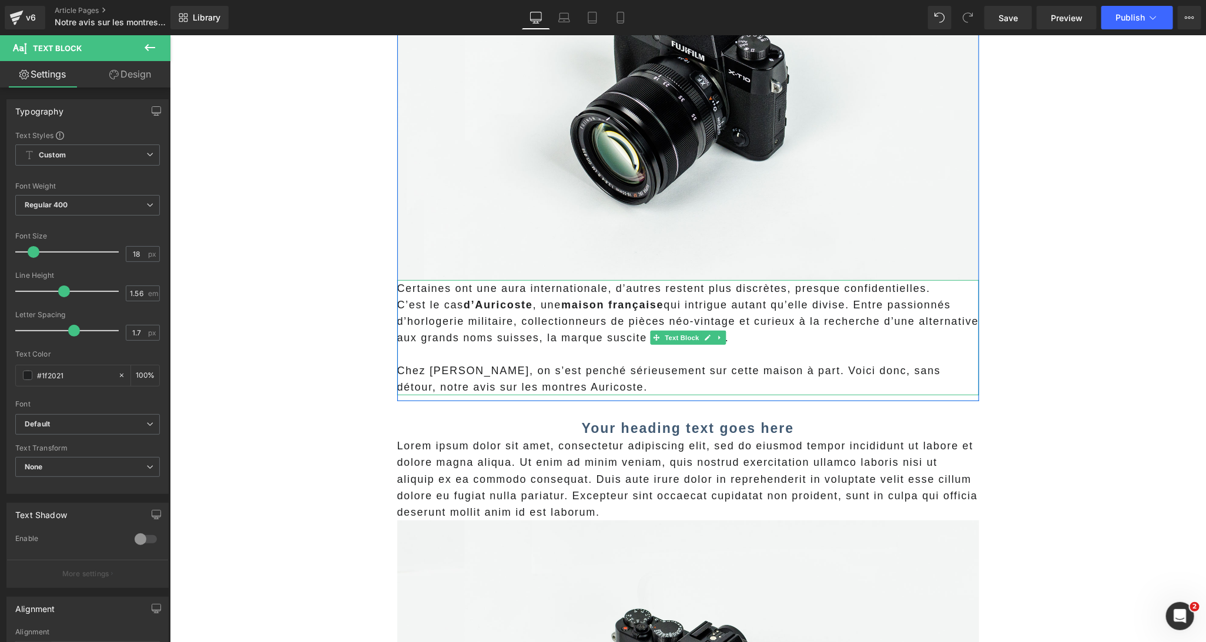
scroll to position [335, 0]
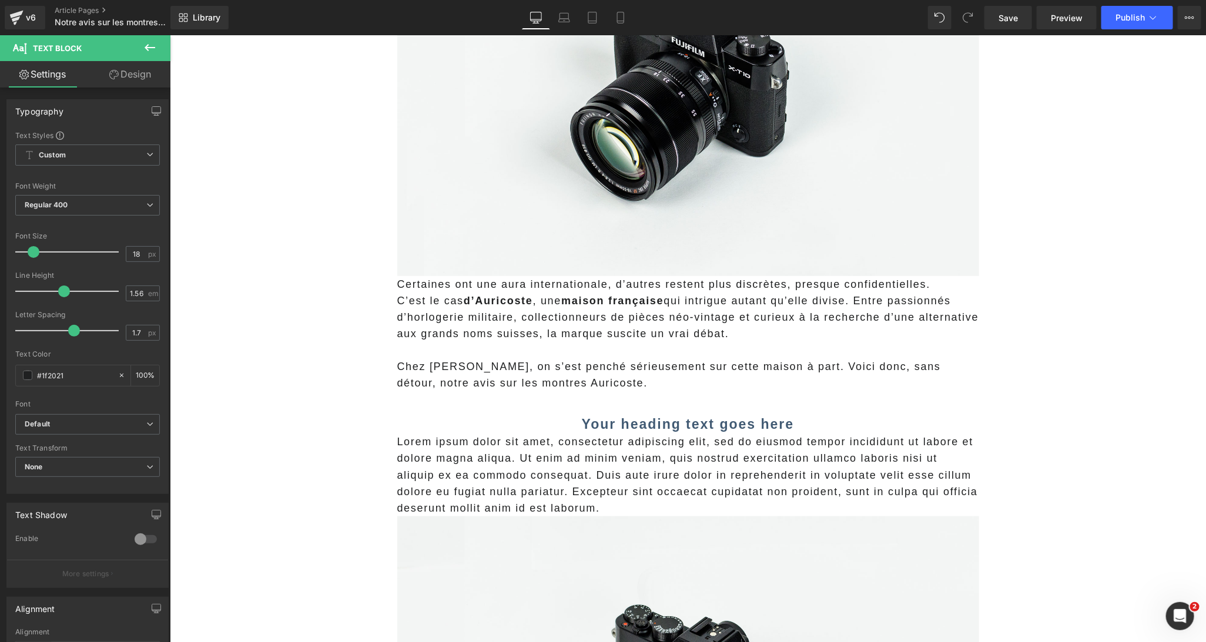
click at [589, 428] on strong "Your heading text goes here" at bounding box center [687, 423] width 213 height 15
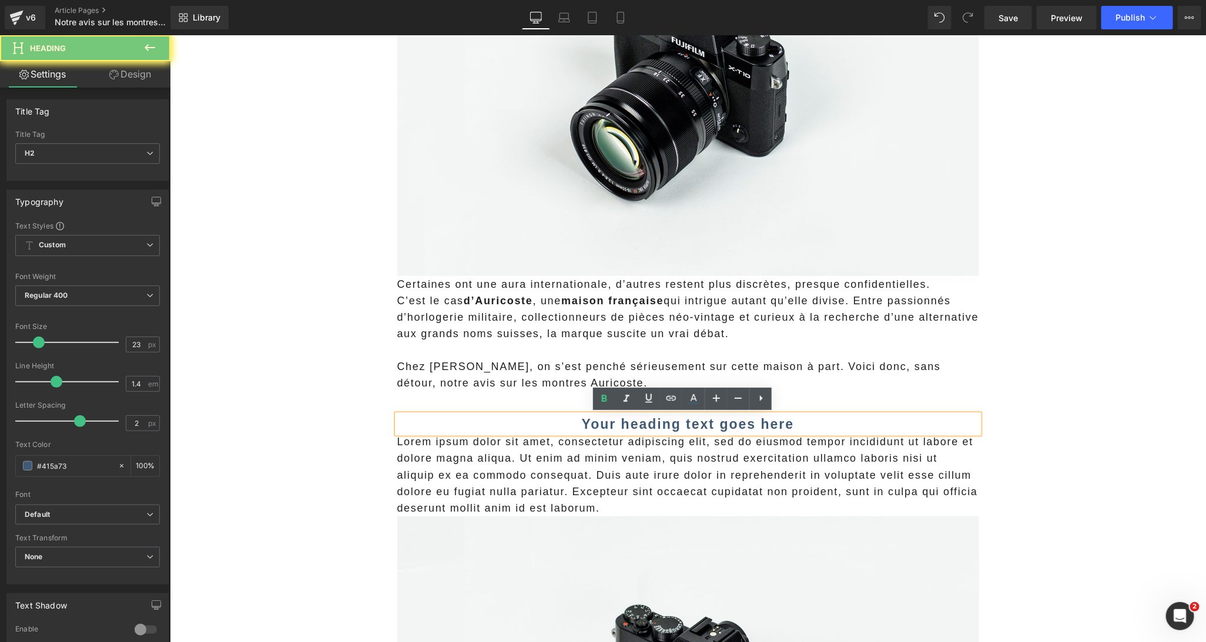
click at [589, 428] on strong "Your heading text goes here" at bounding box center [687, 423] width 213 height 15
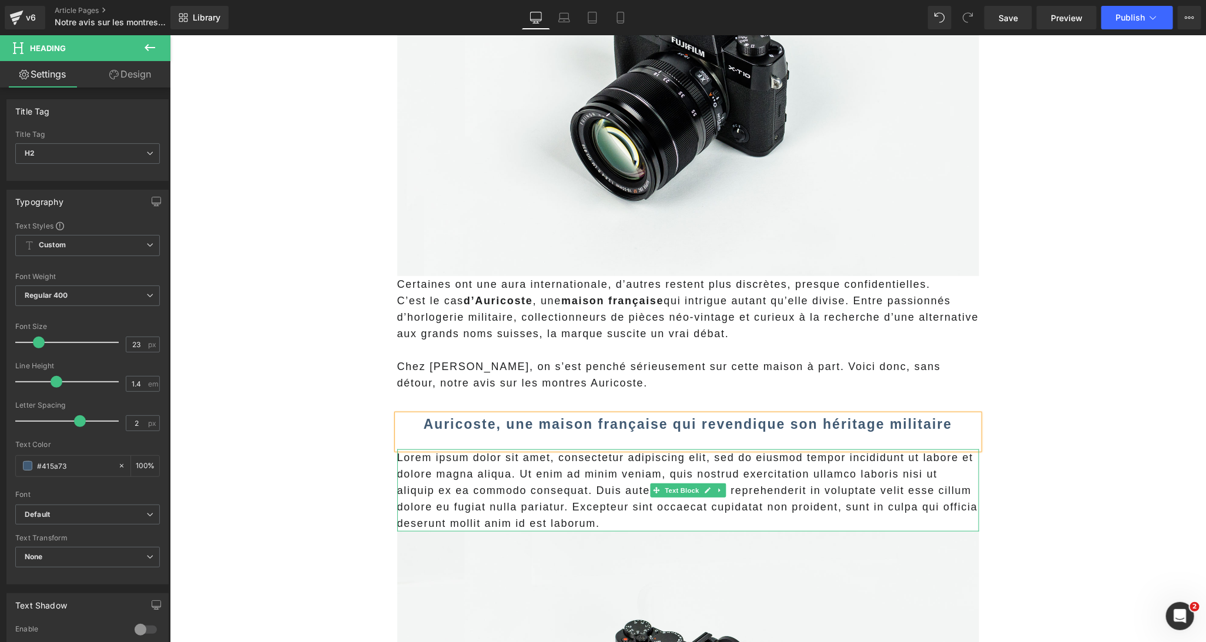
click at [516, 485] on p "Lorem ipsum dolor sit amet, consectetur adipiscing elit, sed do eiusmod tempor …" at bounding box center [688, 490] width 582 height 82
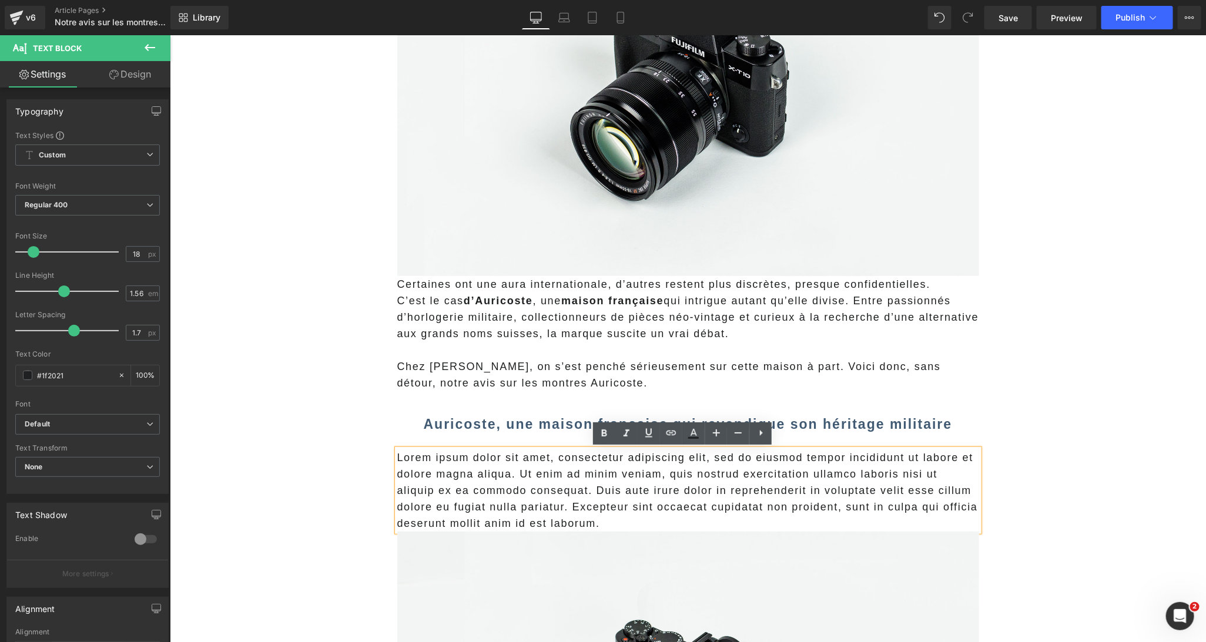
click at [594, 495] on p "Lorem ipsum dolor sit amet, consectetur adipiscing elit, sed do eiusmod tempor …" at bounding box center [688, 490] width 582 height 82
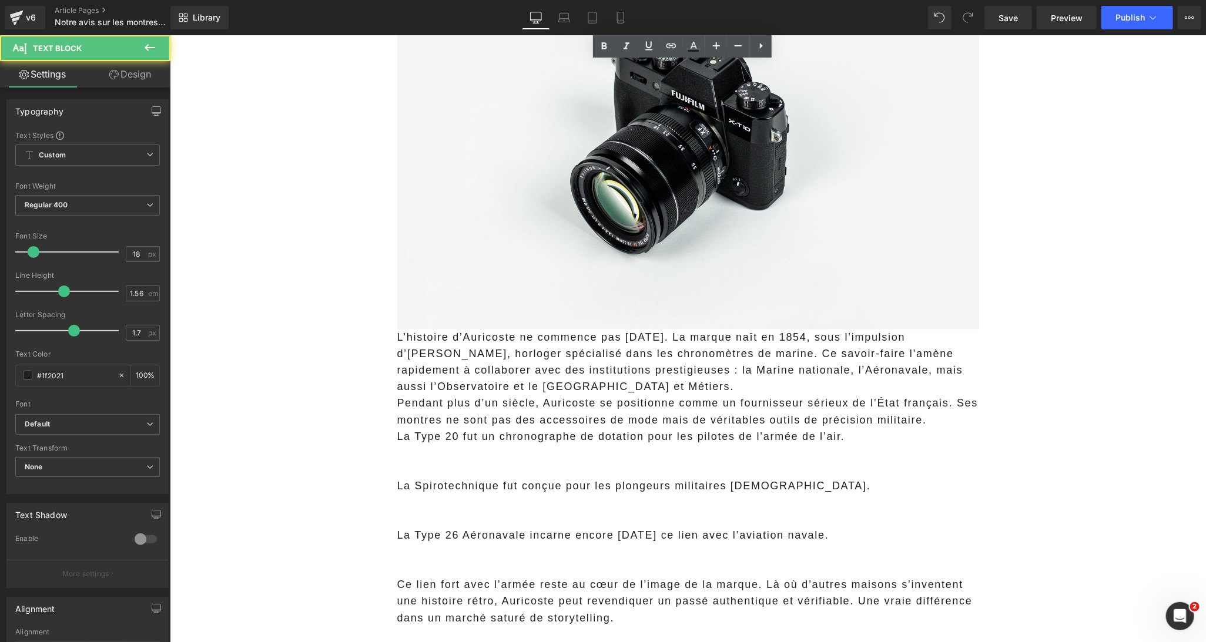
scroll to position [949, 0]
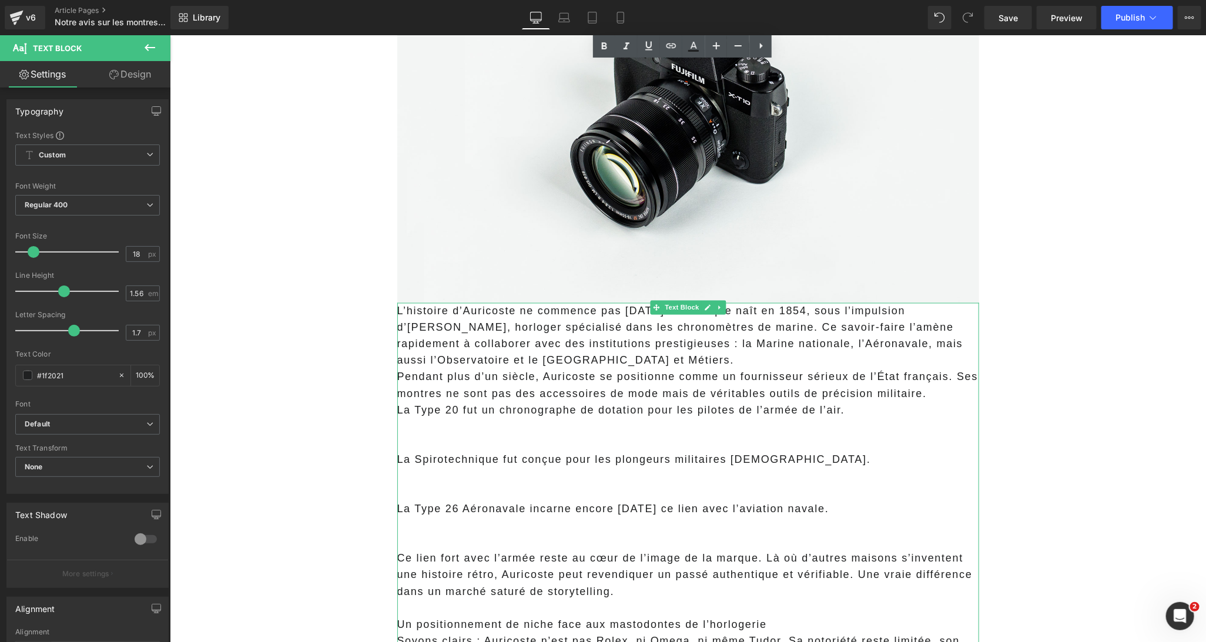
click at [522, 415] on p "La Type 20 fut un chronographe de dotation pour les pilotes de l’armée de l’air." at bounding box center [688, 410] width 582 height 16
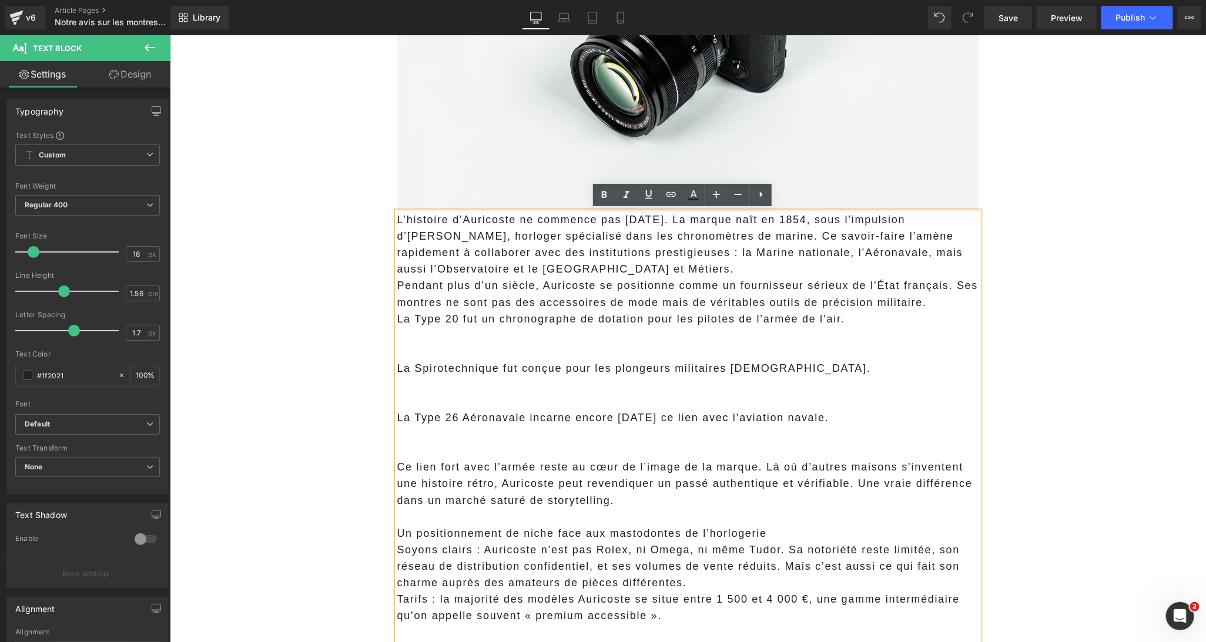
scroll to position [1039, 0]
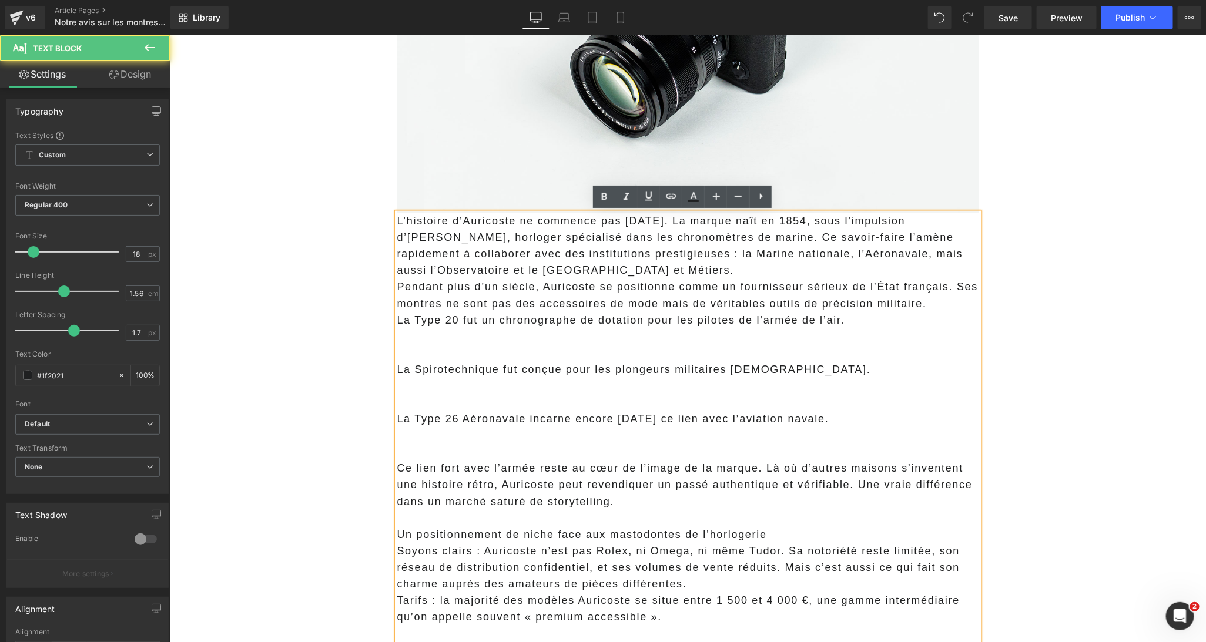
drag, startPoint x: 774, startPoint y: 267, endPoint x: 349, endPoint y: 223, distance: 427.1
copy span "L’histoire d’Auricoste ne commence pas hier. La marque naît en 1854, sous l’imp…"
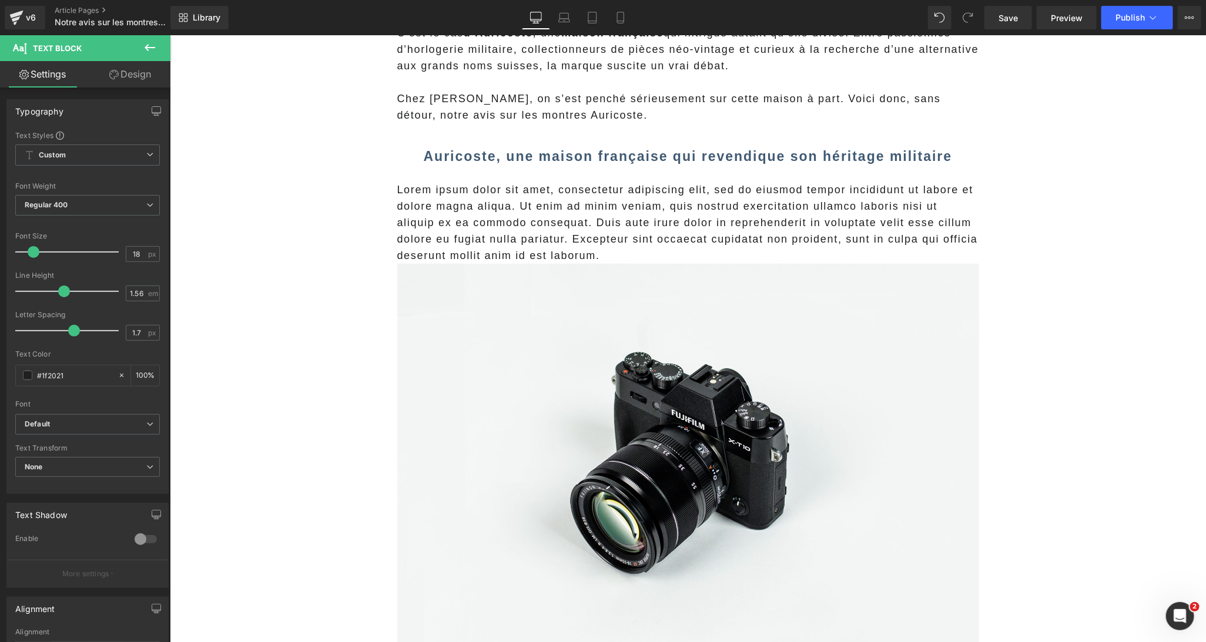
scroll to position [594, 0]
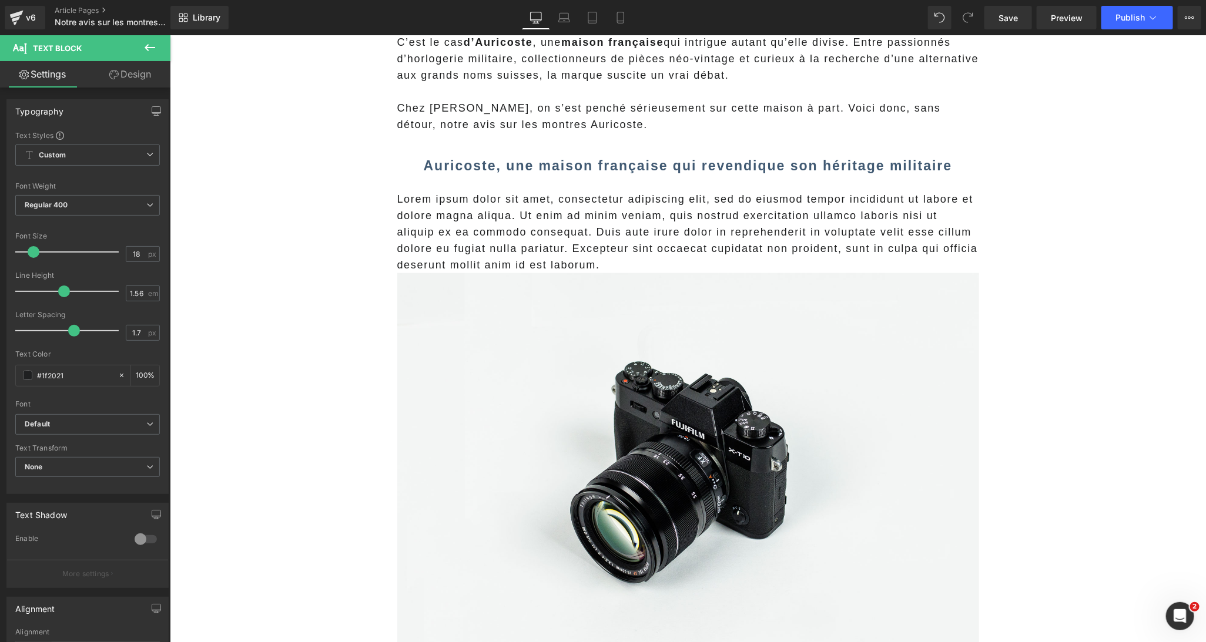
click at [485, 246] on p "Lorem ipsum dolor sit amet, consectetur adipiscing elit, sed do eiusmod tempor …" at bounding box center [688, 231] width 582 height 82
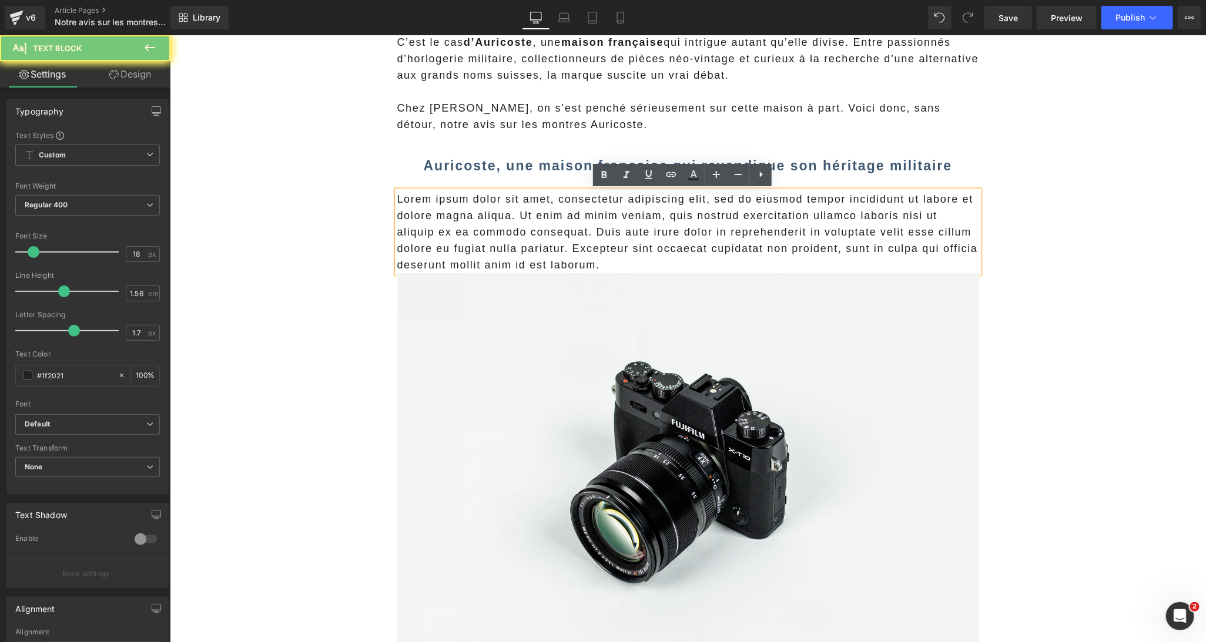
click at [485, 246] on p "Lorem ipsum dolor sit amet, consectetur adipiscing elit, sed do eiusmod tempor …" at bounding box center [688, 231] width 582 height 82
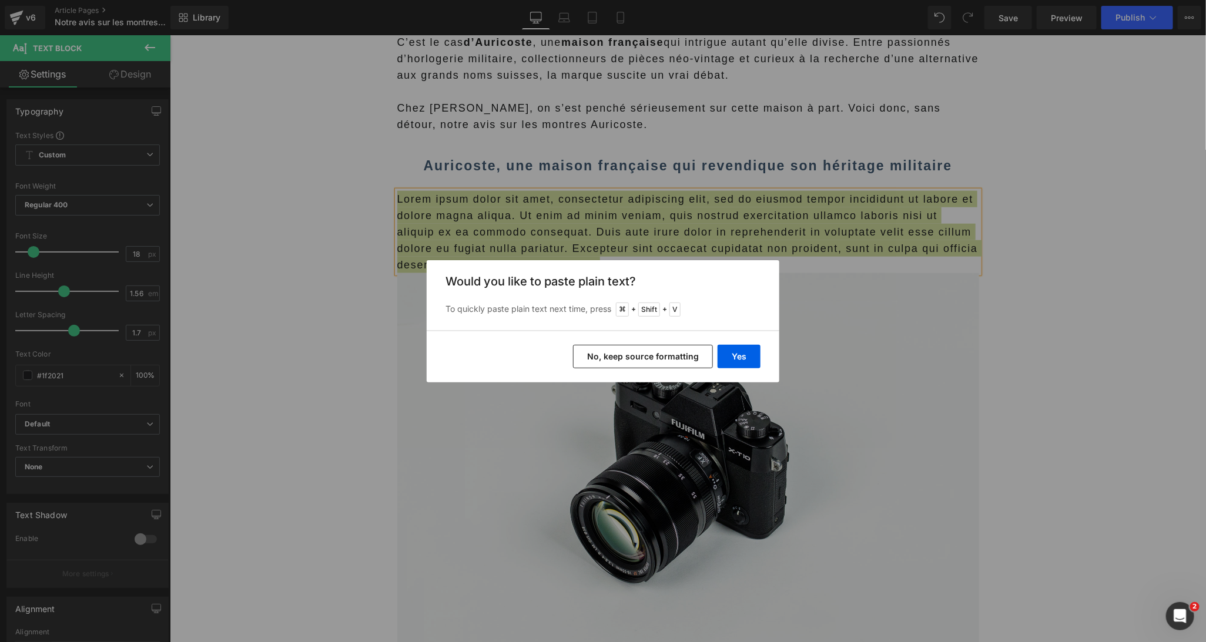
click at [588, 359] on button "No, keep source formatting" at bounding box center [643, 357] width 140 height 24
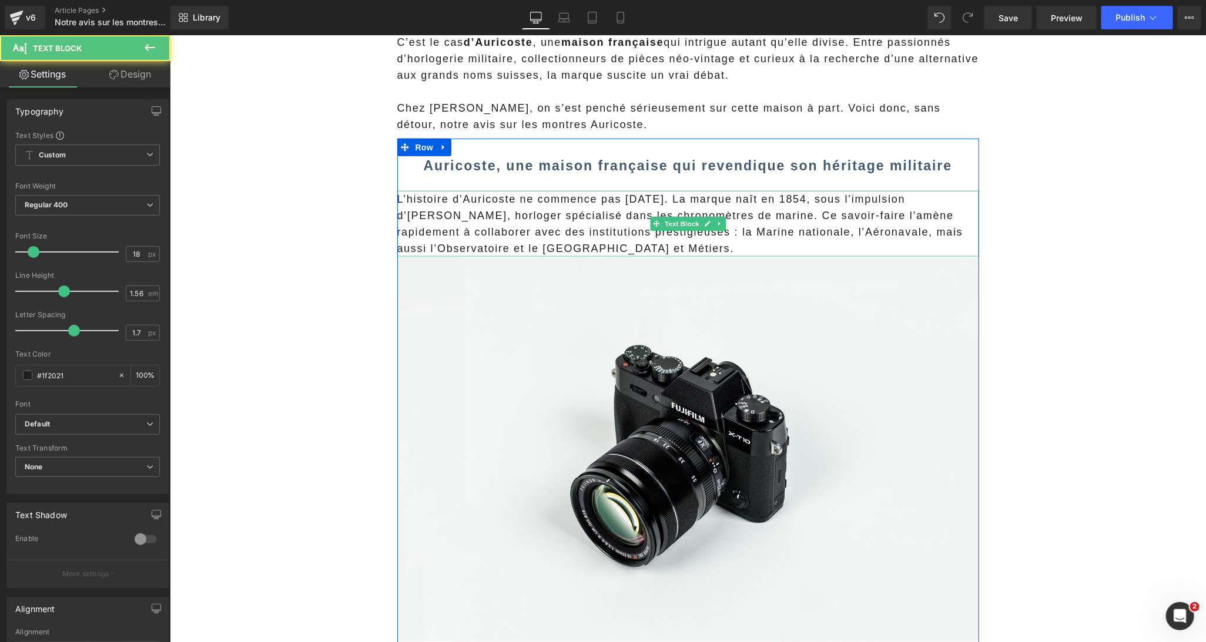
click at [573, 220] on span "L’histoire d’Auricoste ne commence pas hier. La marque naît en 1854, sous l’imp…" at bounding box center [680, 223] width 566 height 61
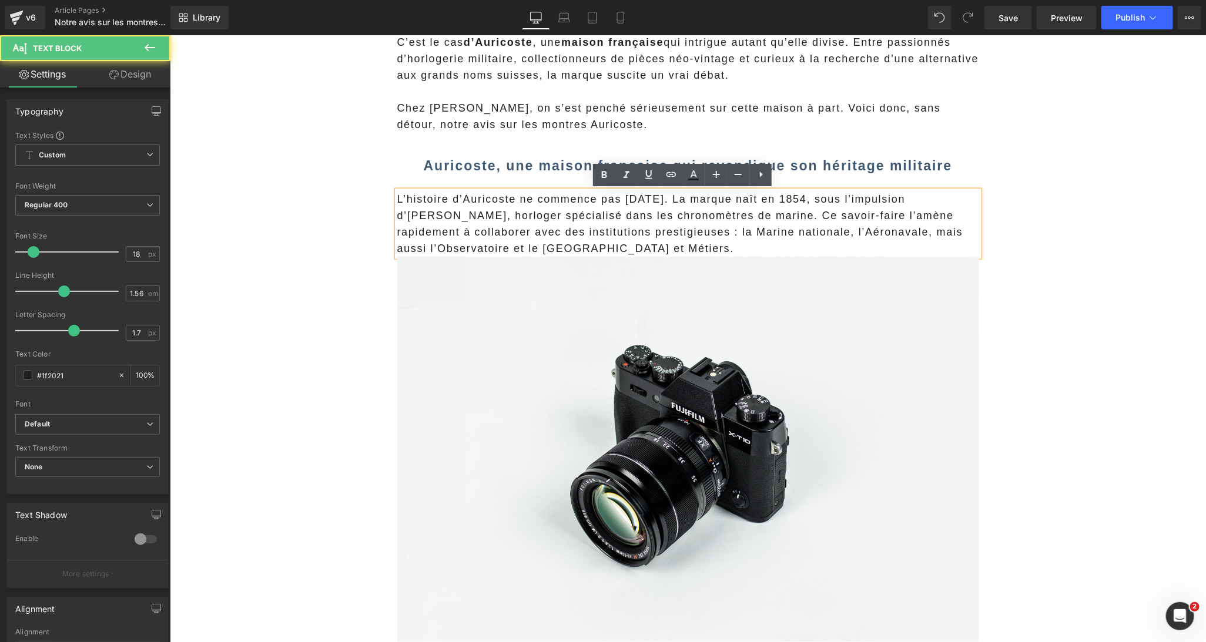
click at [752, 216] on span "L’histoire d’Auricoste ne commence pas hier. La marque naît en 1854, sous l’imp…" at bounding box center [680, 223] width 566 height 61
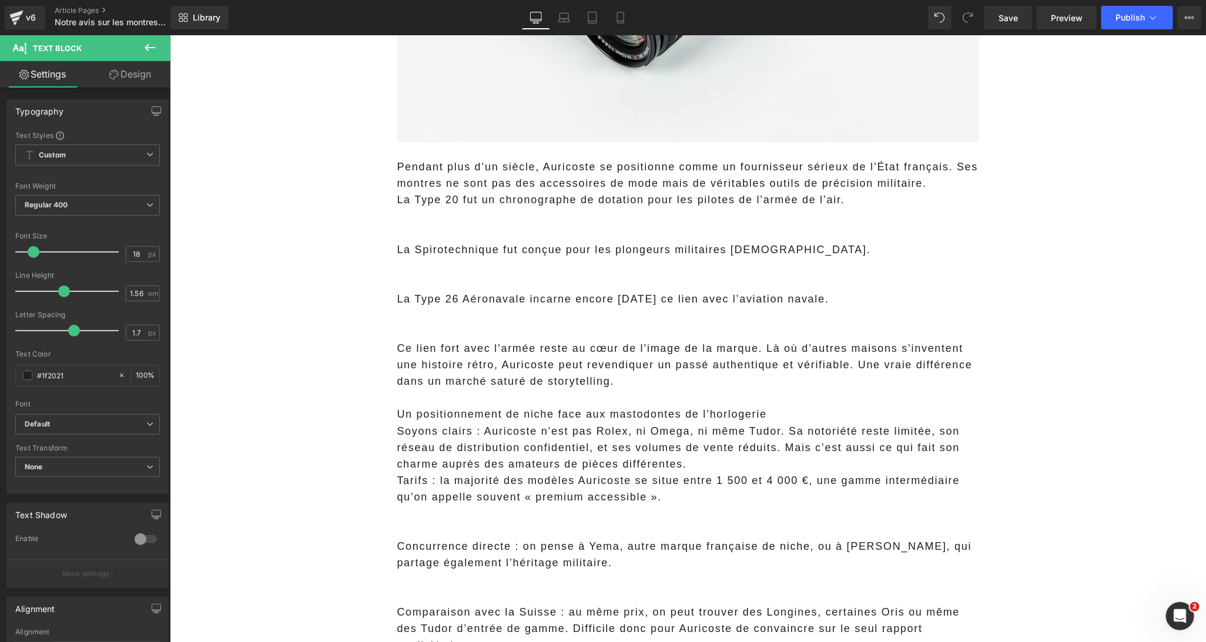
scroll to position [1101, 0]
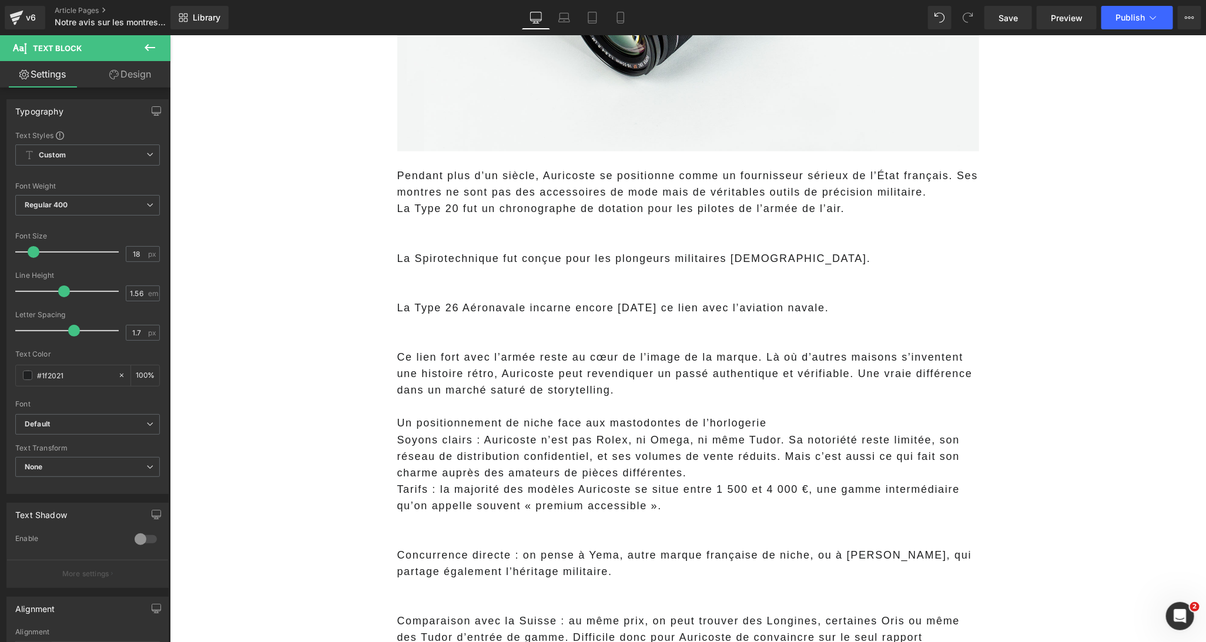
click at [453, 243] on p at bounding box center [688, 242] width 582 height 16
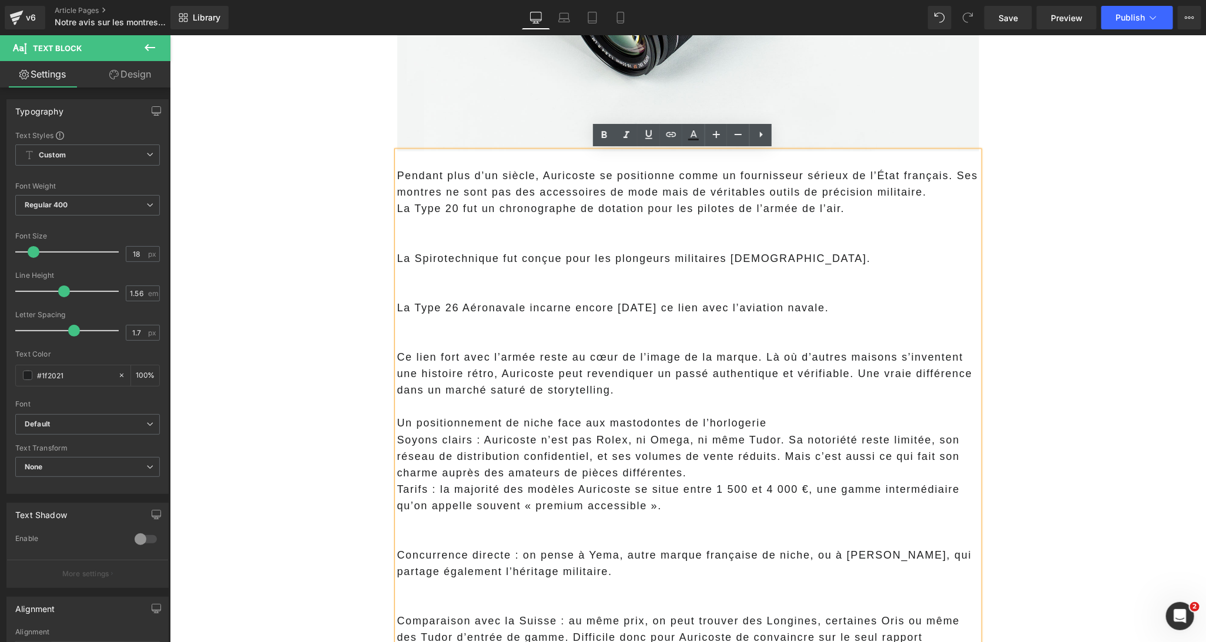
click at [397, 172] on p "Pendant plus d’un siècle, Auricoste se positionne comme un fournisseur sérieux …" at bounding box center [688, 183] width 582 height 33
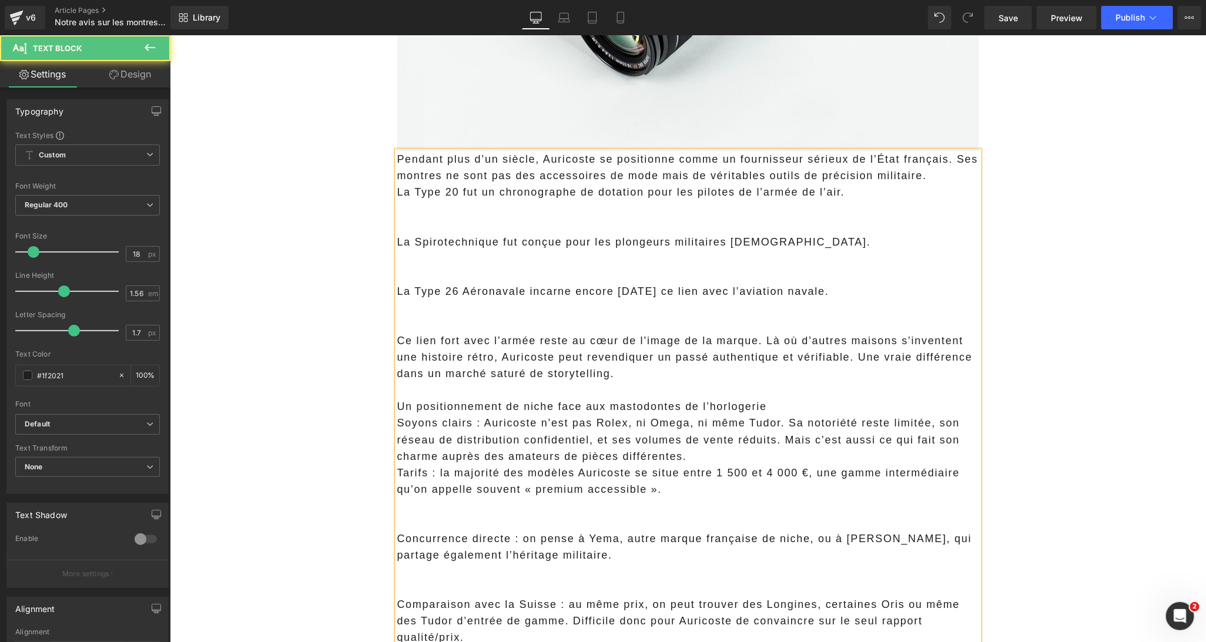
click at [631, 206] on p at bounding box center [688, 208] width 582 height 16
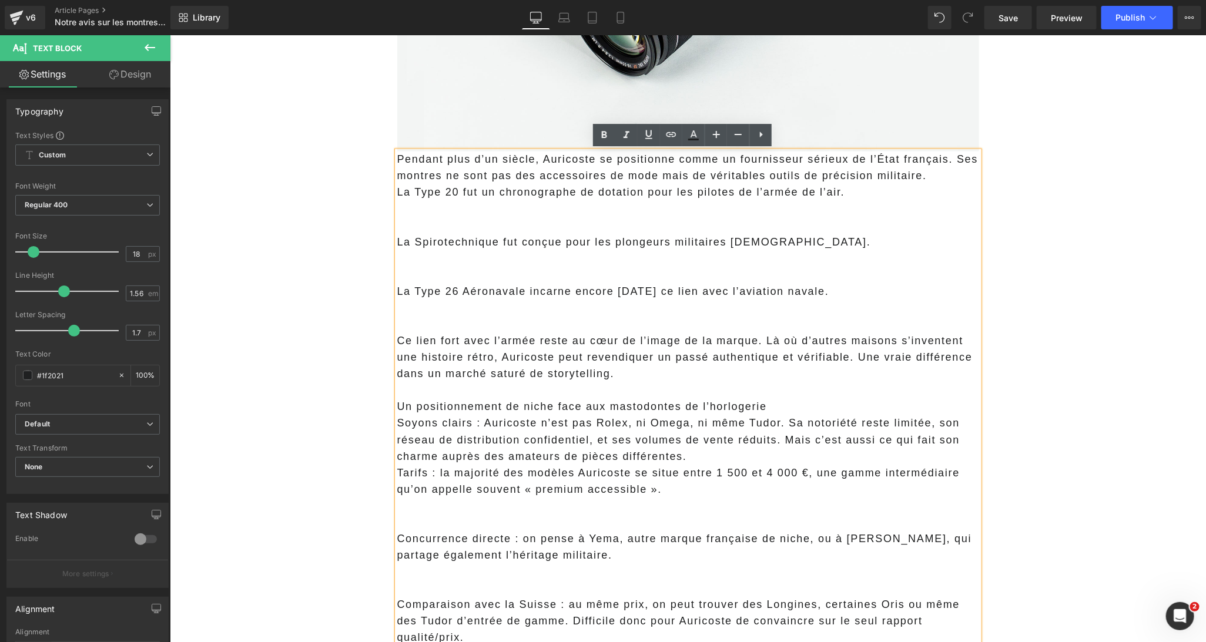
click at [626, 212] on p at bounding box center [688, 208] width 582 height 16
click at [630, 219] on p at bounding box center [688, 225] width 582 height 16
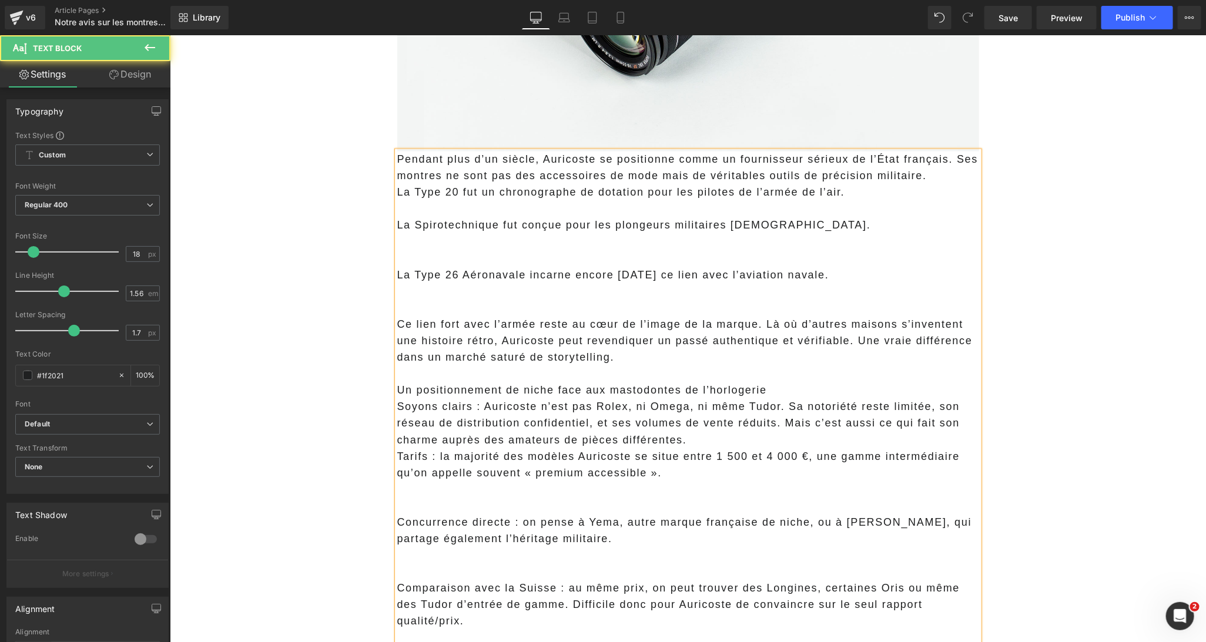
click at [592, 253] on p at bounding box center [688, 258] width 582 height 16
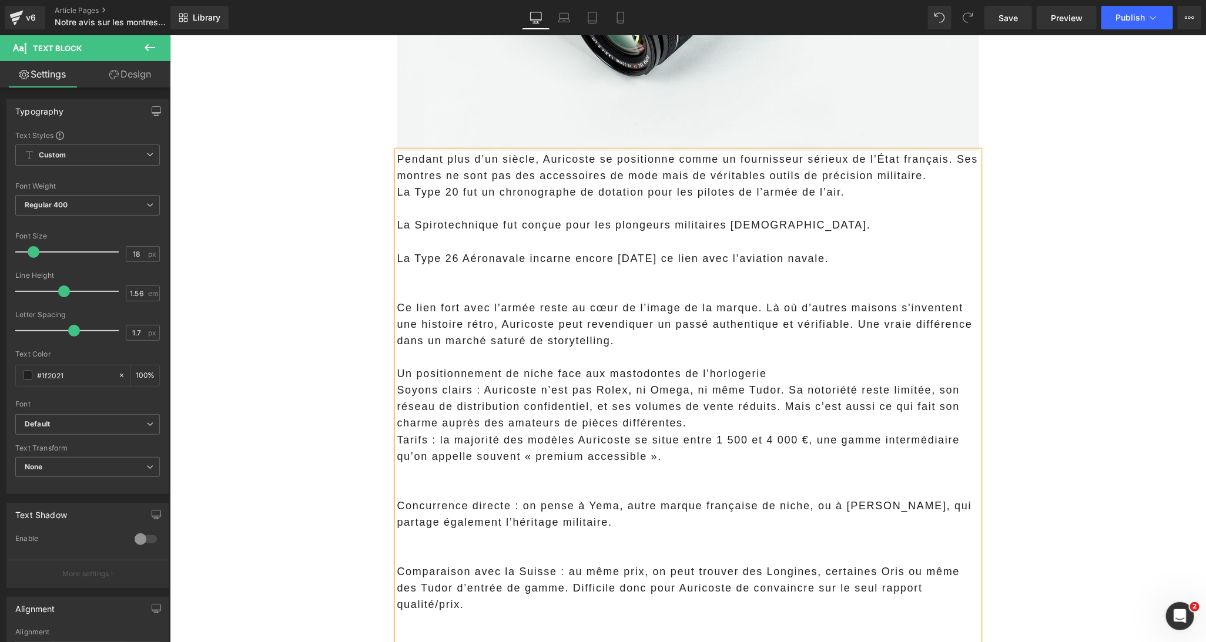
click at [538, 292] on p at bounding box center [688, 291] width 582 height 16
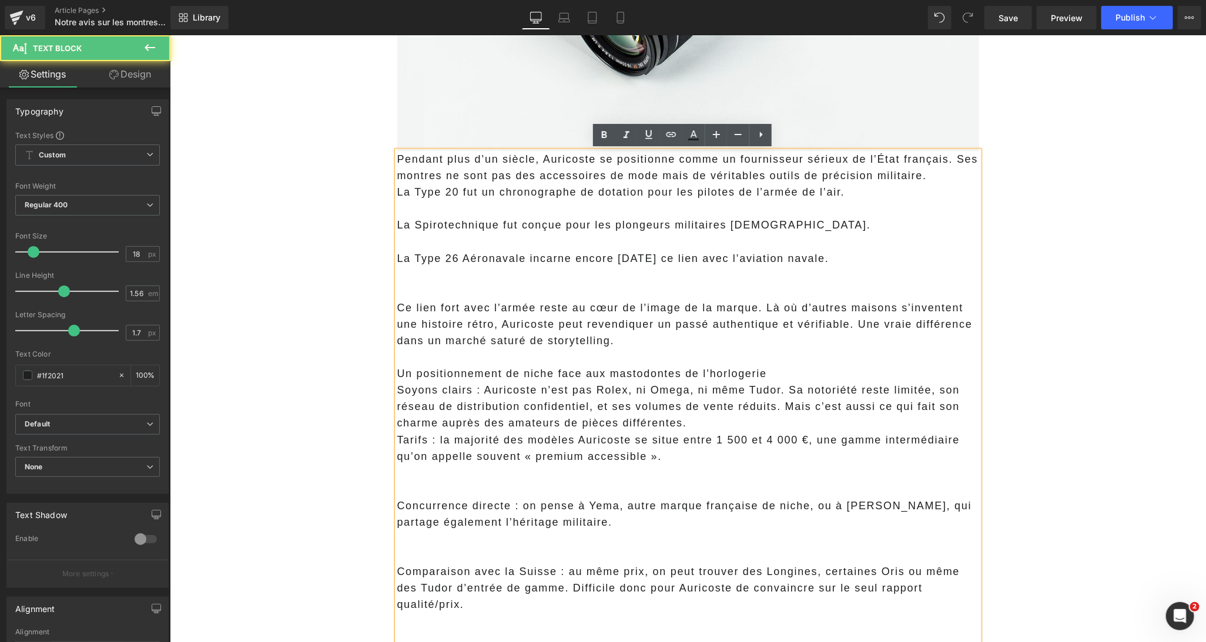
click at [655, 350] on p at bounding box center [688, 357] width 582 height 16
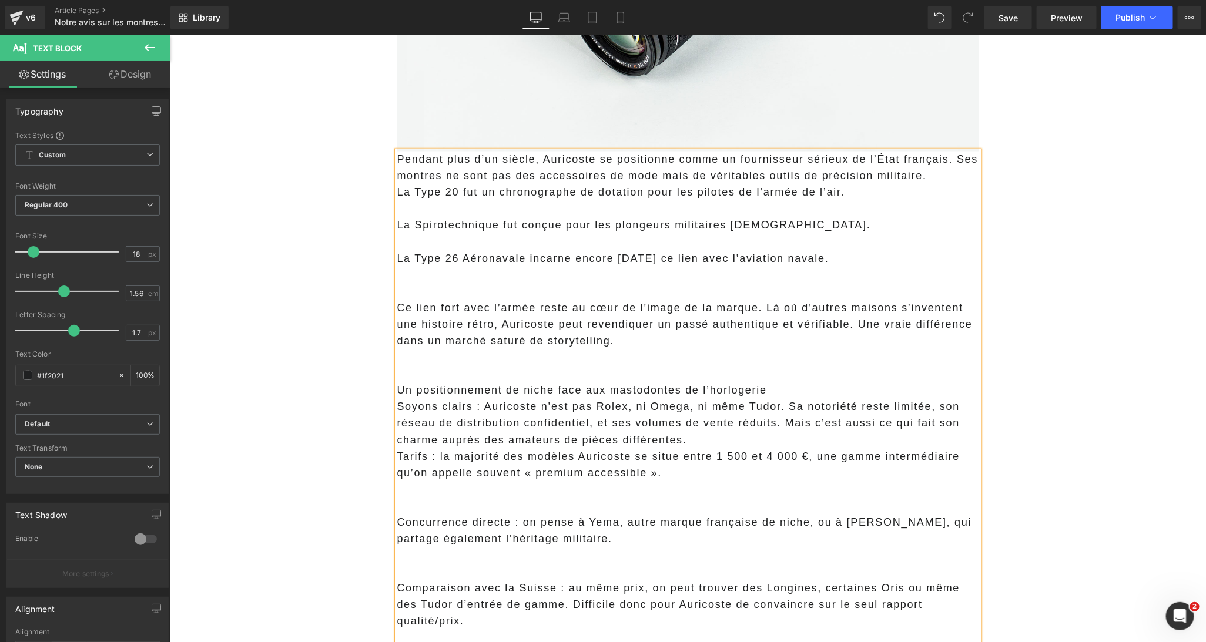
click at [595, 283] on p at bounding box center [688, 291] width 582 height 16
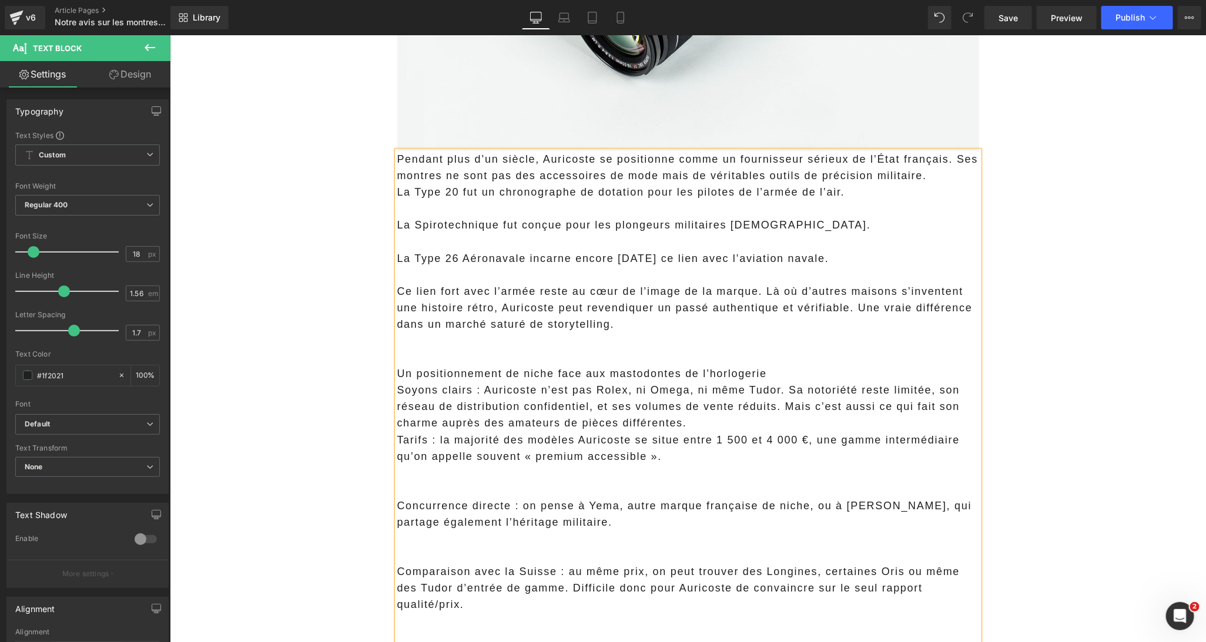
drag, startPoint x: 691, startPoint y: 336, endPoint x: 668, endPoint y: 351, distance: 26.7
click at [691, 337] on p at bounding box center [688, 341] width 582 height 16
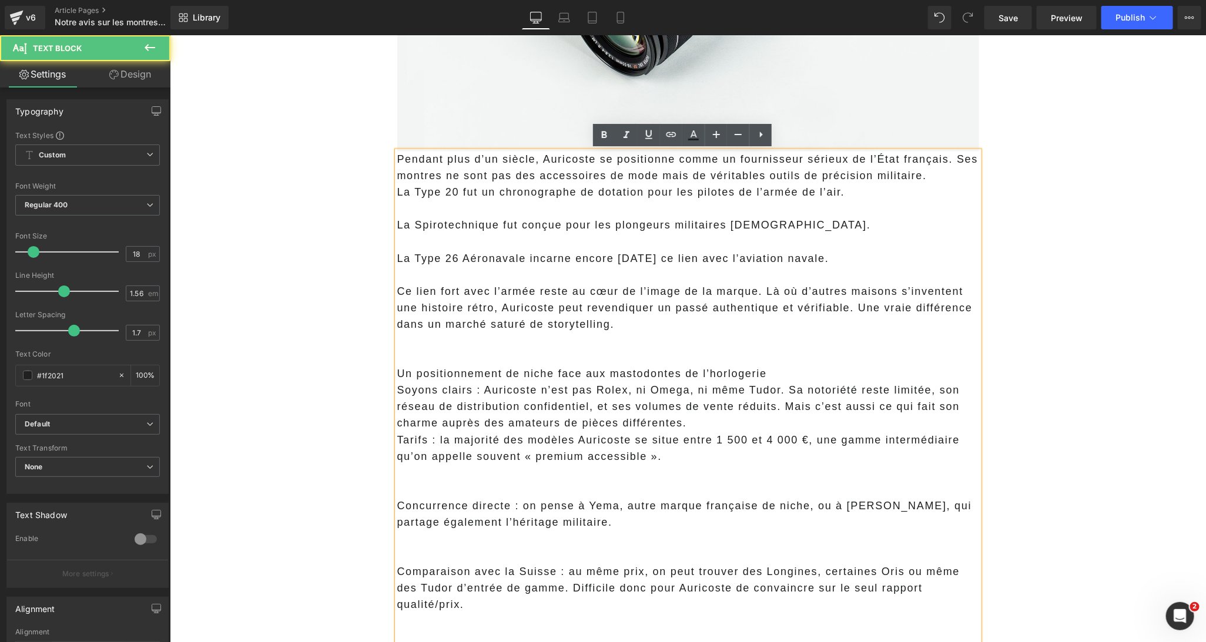
click at [952, 162] on span "Pendant plus d’un siècle, Auricoste se positionne comme un fournisseur sérieux …" at bounding box center [687, 167] width 581 height 28
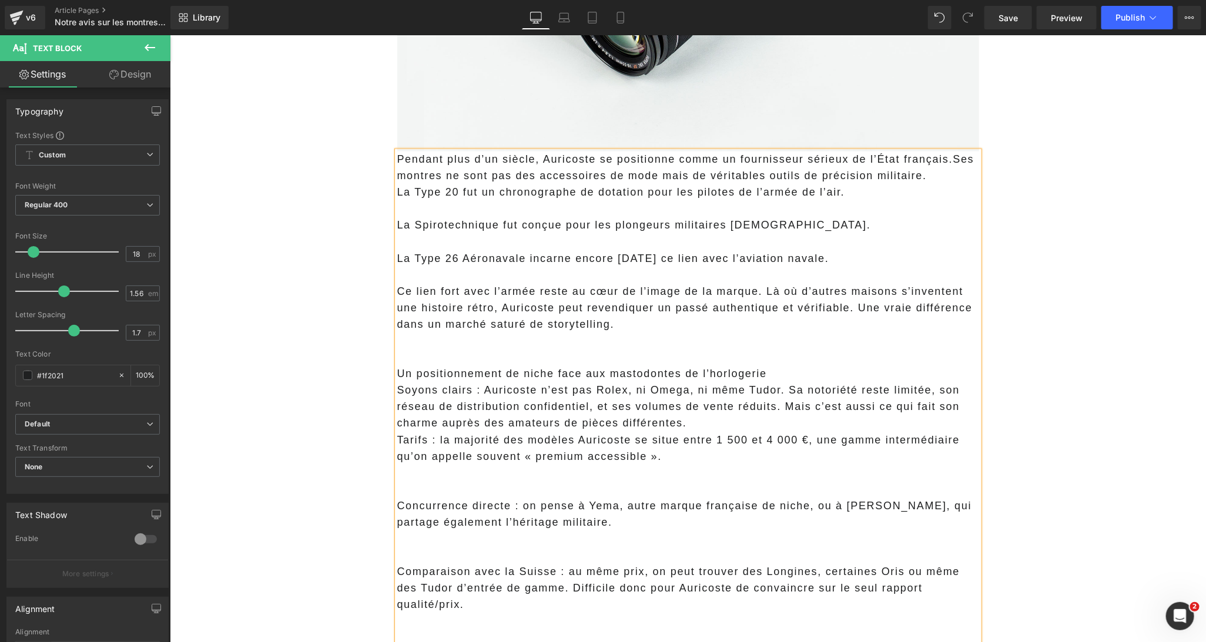
click at [485, 337] on p at bounding box center [688, 341] width 582 height 16
copy div "Un positionnement de niche face aux mastodontes de l’horlogerie Soyons clairs :…"
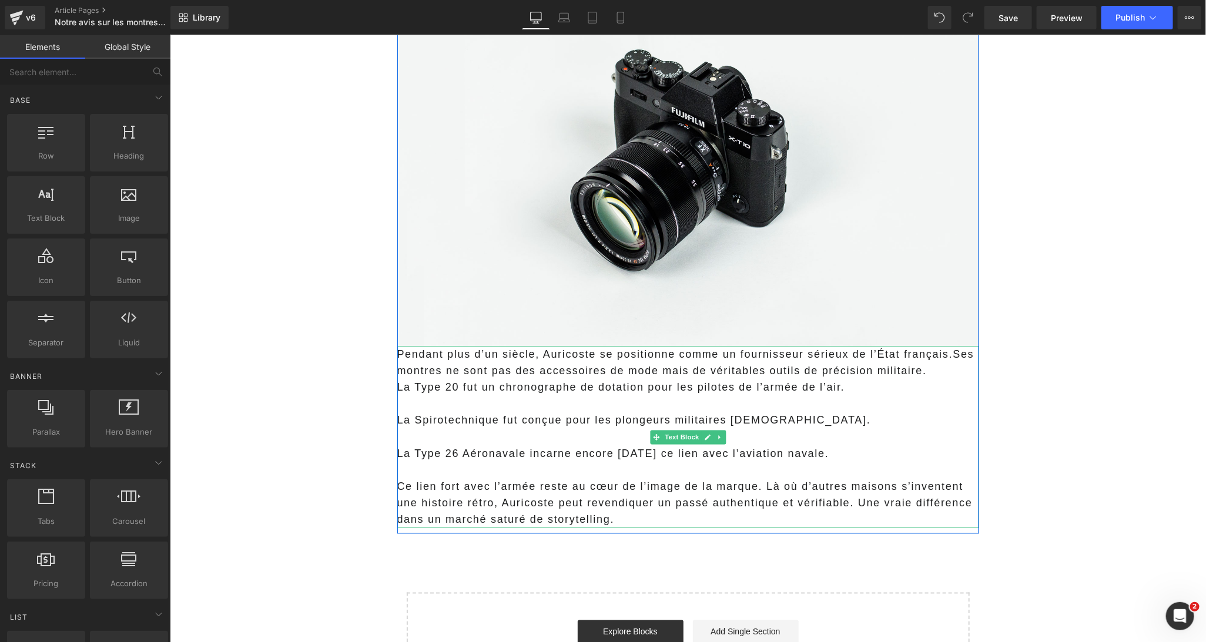
scroll to position [682, 0]
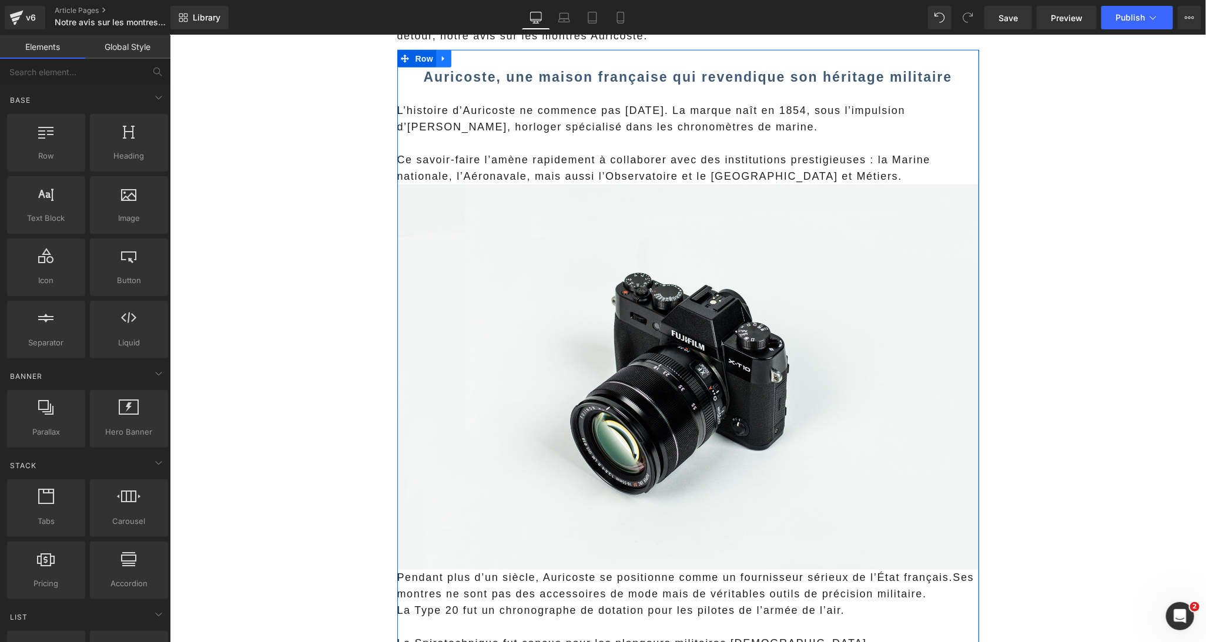
click at [439, 55] on icon at bounding box center [443, 58] width 8 height 9
click at [454, 54] on icon at bounding box center [458, 58] width 8 height 9
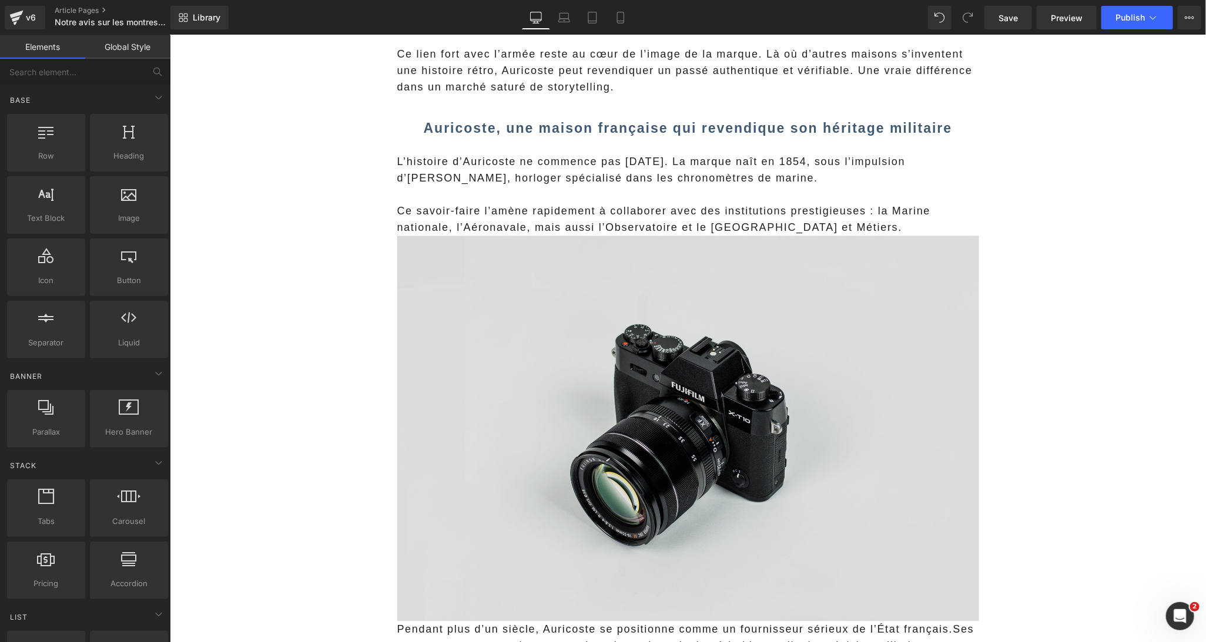
scroll to position [1358, 0]
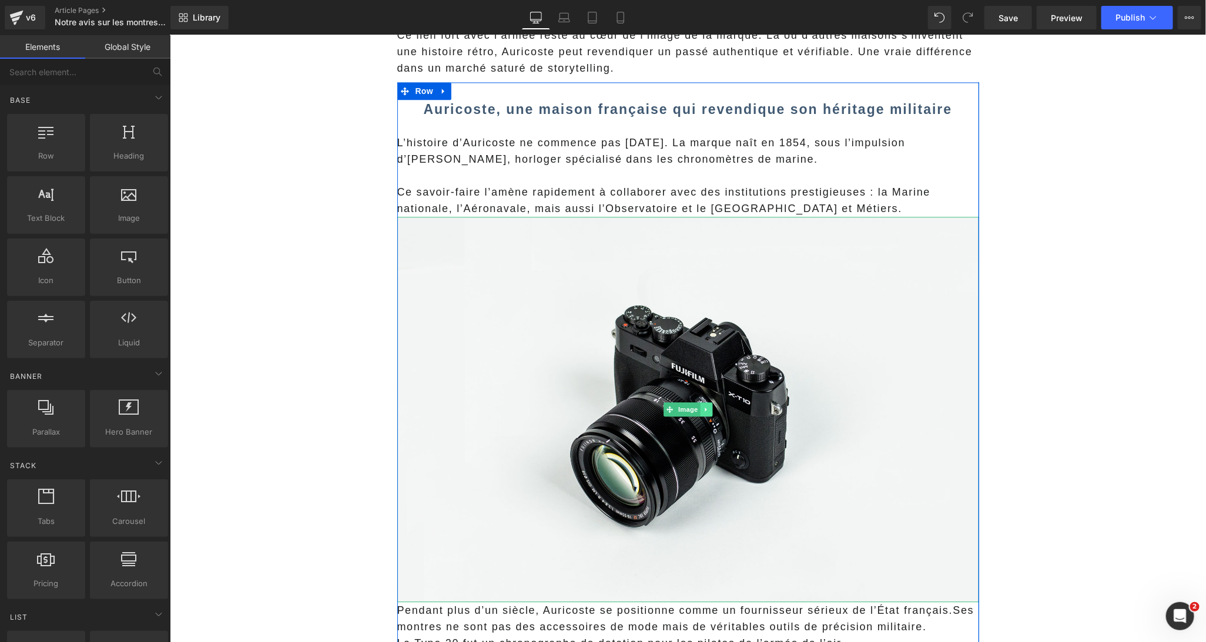
click at [702, 415] on link at bounding box center [705, 409] width 12 height 14
click at [708, 414] on link at bounding box center [712, 409] width 12 height 14
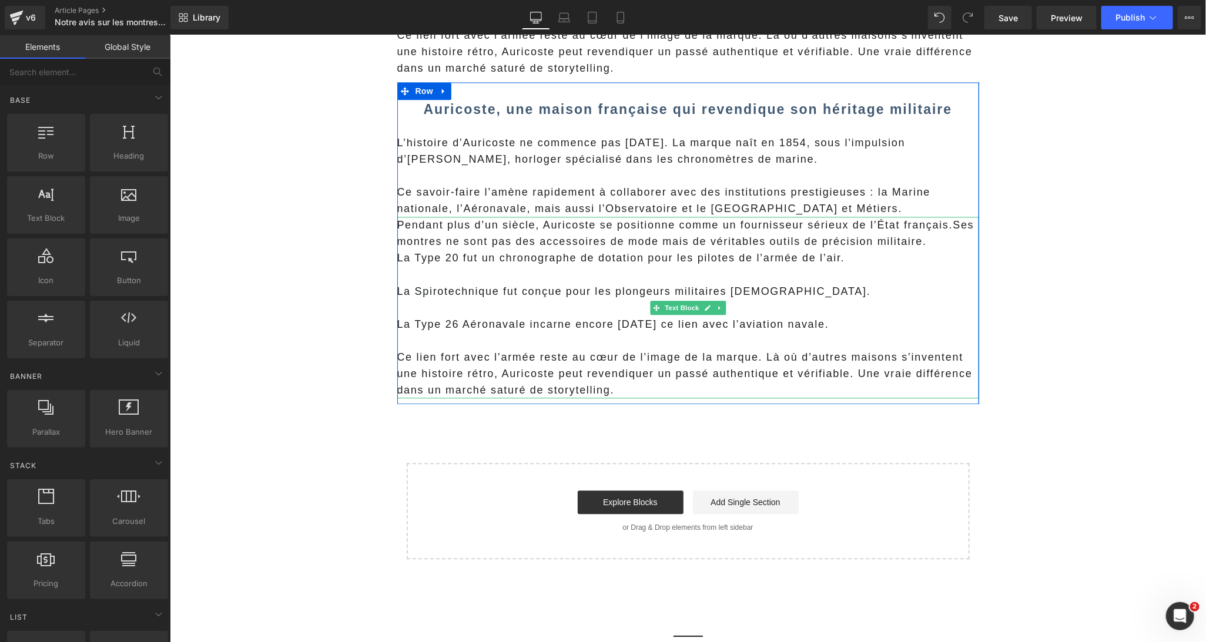
click at [718, 307] on icon at bounding box center [719, 307] width 2 height 4
click at [722, 307] on icon at bounding box center [725, 307] width 6 height 7
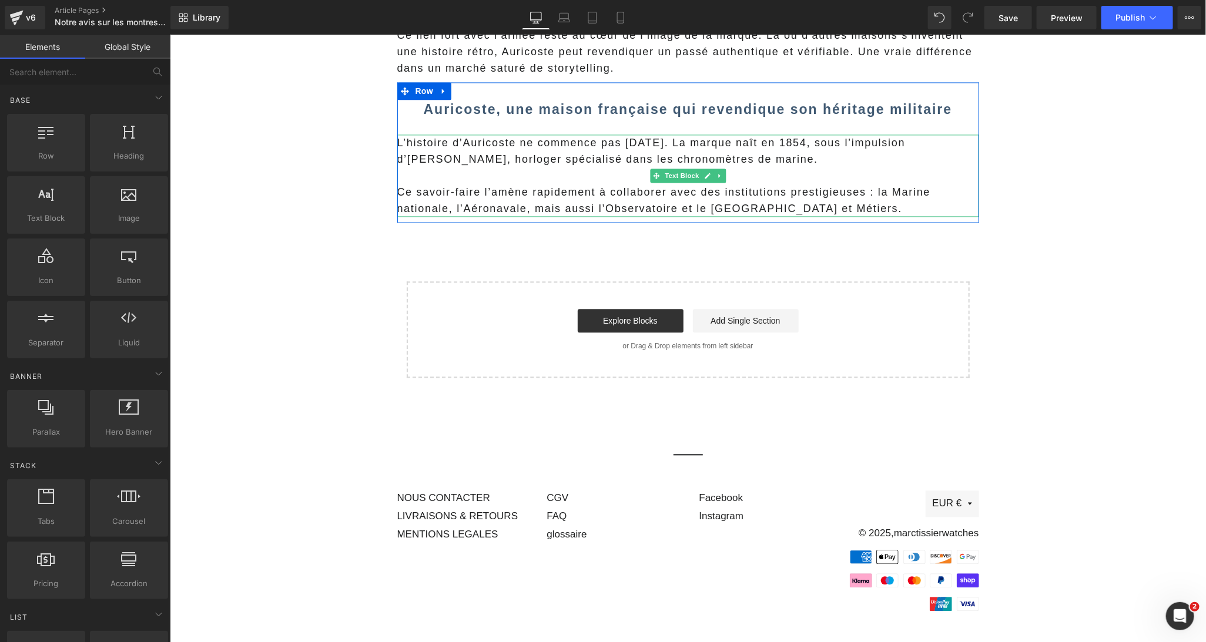
click at [506, 194] on span "Ce savoir-faire l’amène rapidement à collaborer avec des institutions prestigie…" at bounding box center [664, 200] width 534 height 28
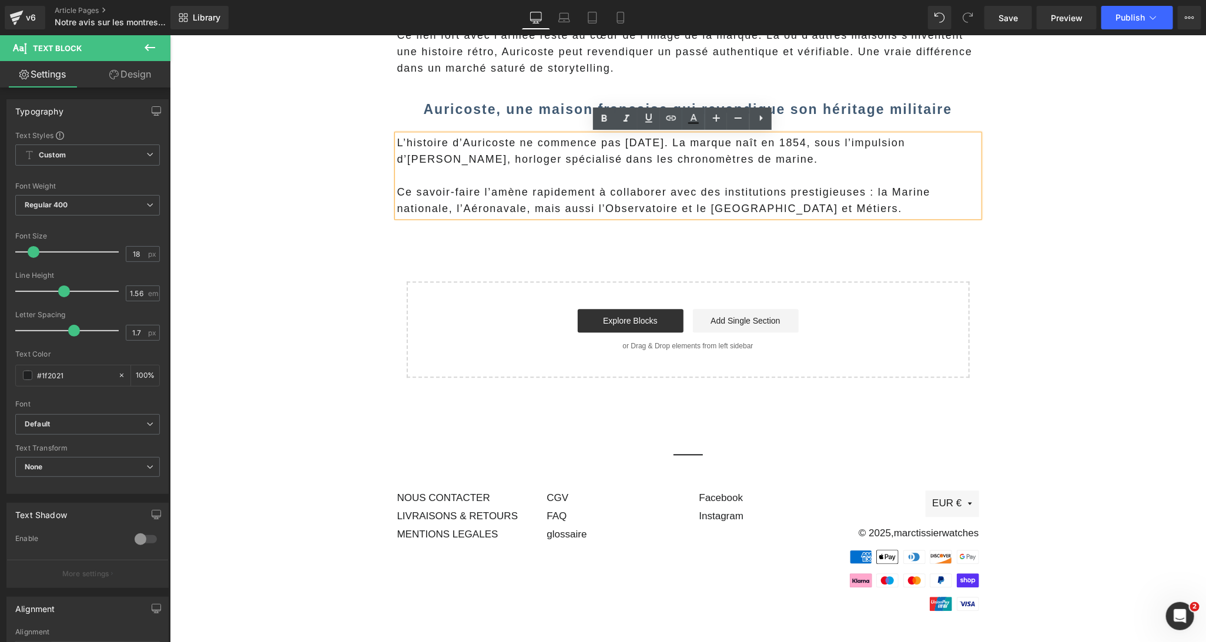
drag, startPoint x: 953, startPoint y: 212, endPoint x: 366, endPoint y: 132, distance: 593.2
click at [397, 146] on span "L’histoire d’Auricoste ne commence pas [DATE]. La marque naît en 1854, sous l’i…" at bounding box center [651, 150] width 508 height 28
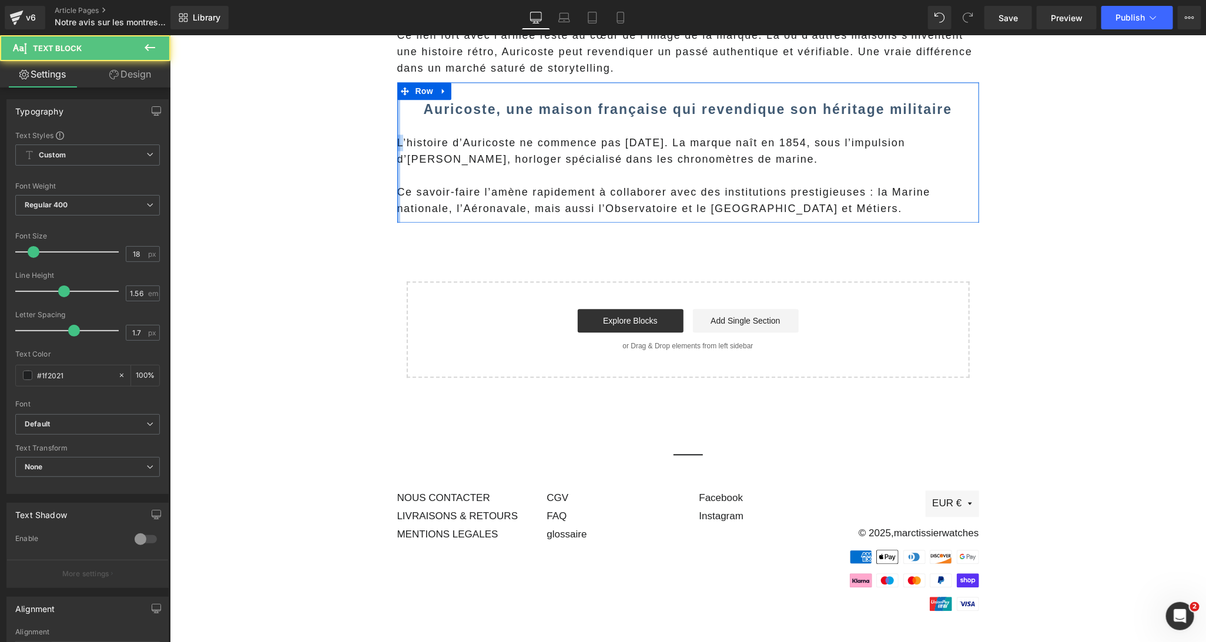
click at [397, 139] on div "Auricoste, une maison française qui revendique son héritage militaire Heading L…" at bounding box center [688, 152] width 582 height 140
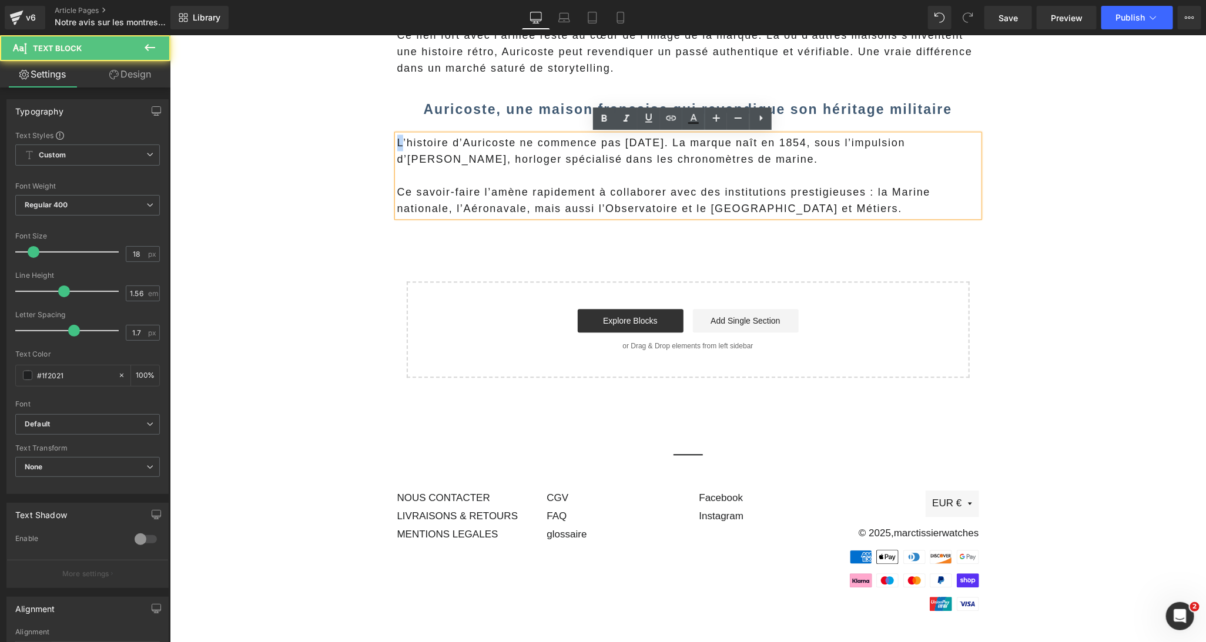
click at [398, 145] on span "L’histoire d’Auricoste ne commence pas [DATE]. La marque naît en 1854, sous l’i…" at bounding box center [651, 150] width 508 height 28
click at [397, 140] on span "L’histoire d’Auricoste ne commence pas [DATE]. La marque naît en 1854, sous l’i…" at bounding box center [651, 150] width 508 height 28
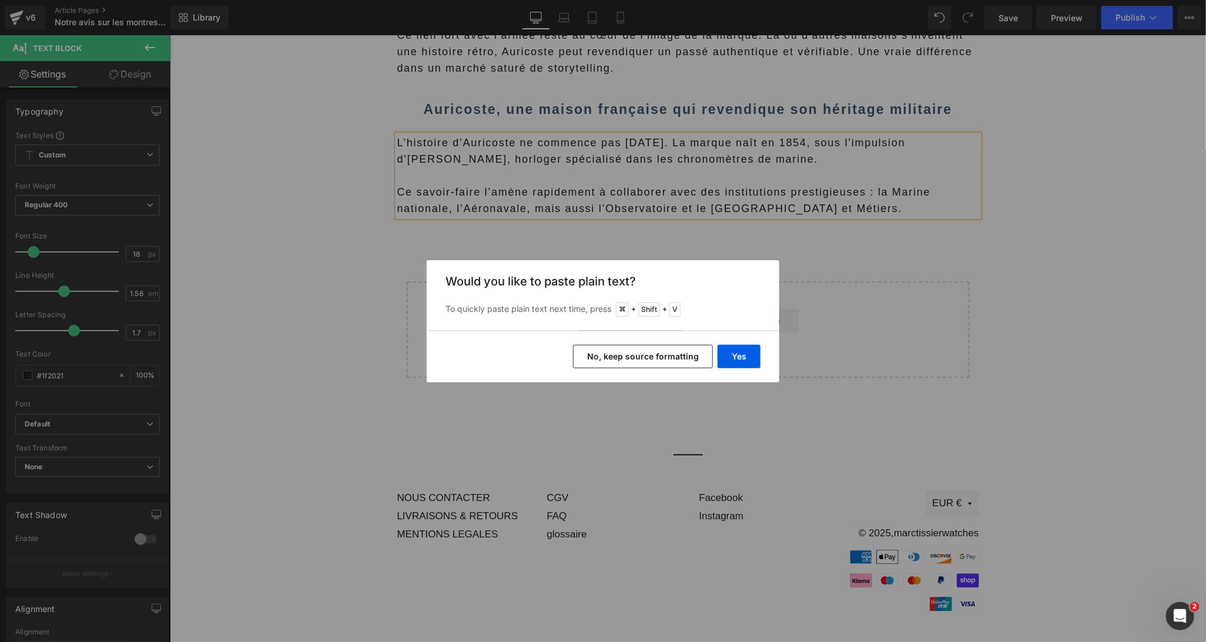
click at [599, 358] on button "No, keep source formatting" at bounding box center [643, 357] width 140 height 24
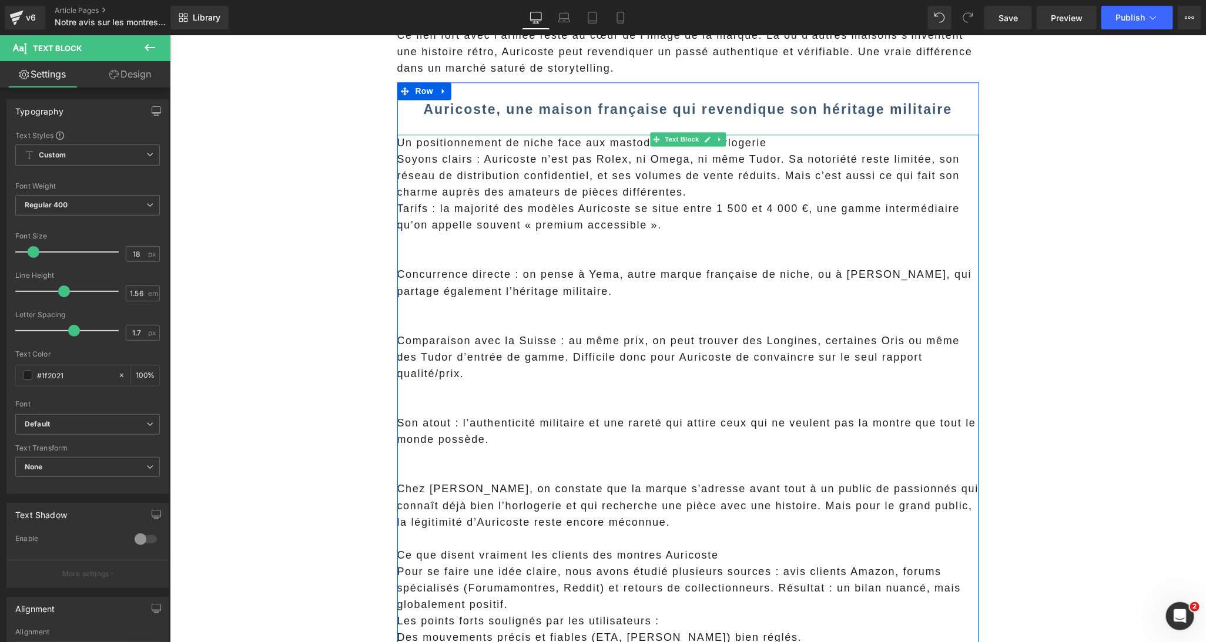
click at [448, 145] on p "Un positionnement de niche face aux mastodontes de l’horlogerie" at bounding box center [688, 142] width 582 height 16
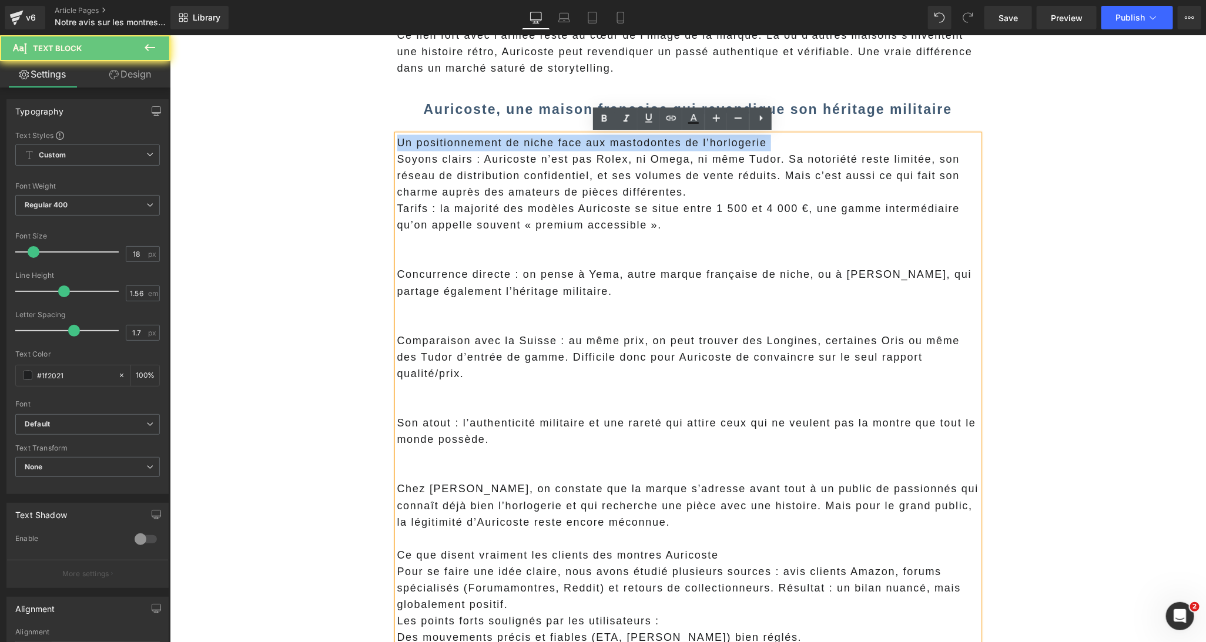
click at [448, 145] on p "Un positionnement de niche face aux mastodontes de l’horlogerie" at bounding box center [688, 142] width 582 height 16
copy p "Un positionnement de niche face aux mastodontes de l’horlogerie"
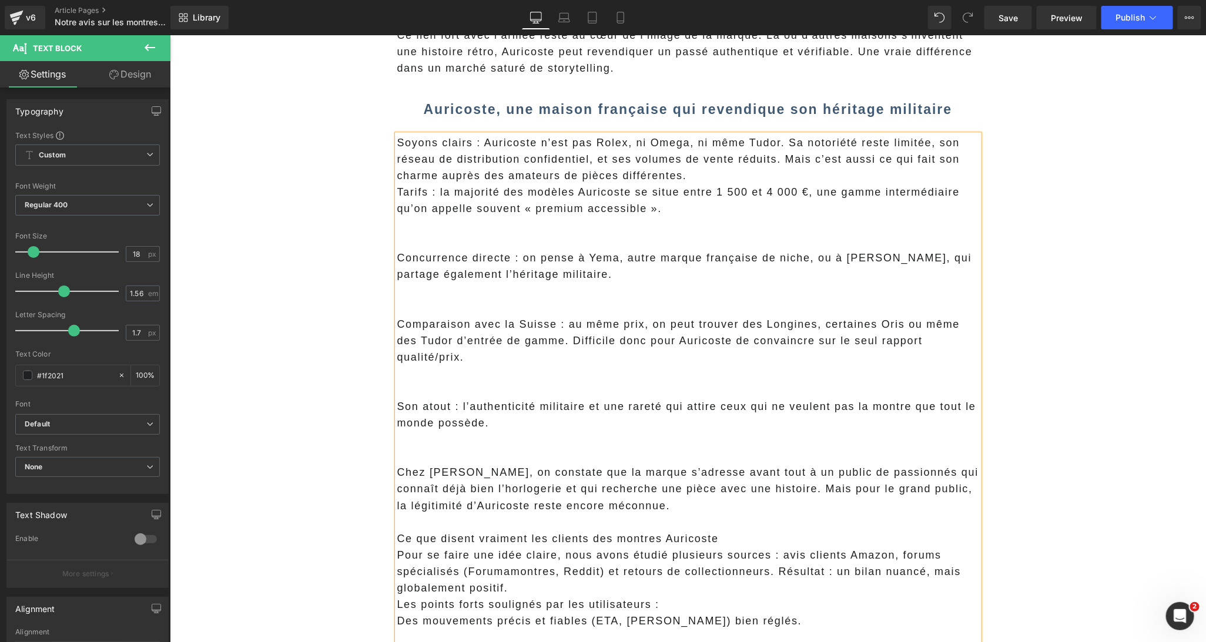
click at [448, 111] on b "Auricoste, une maison française qui revendique son héritage militaire" at bounding box center [687, 108] width 529 height 15
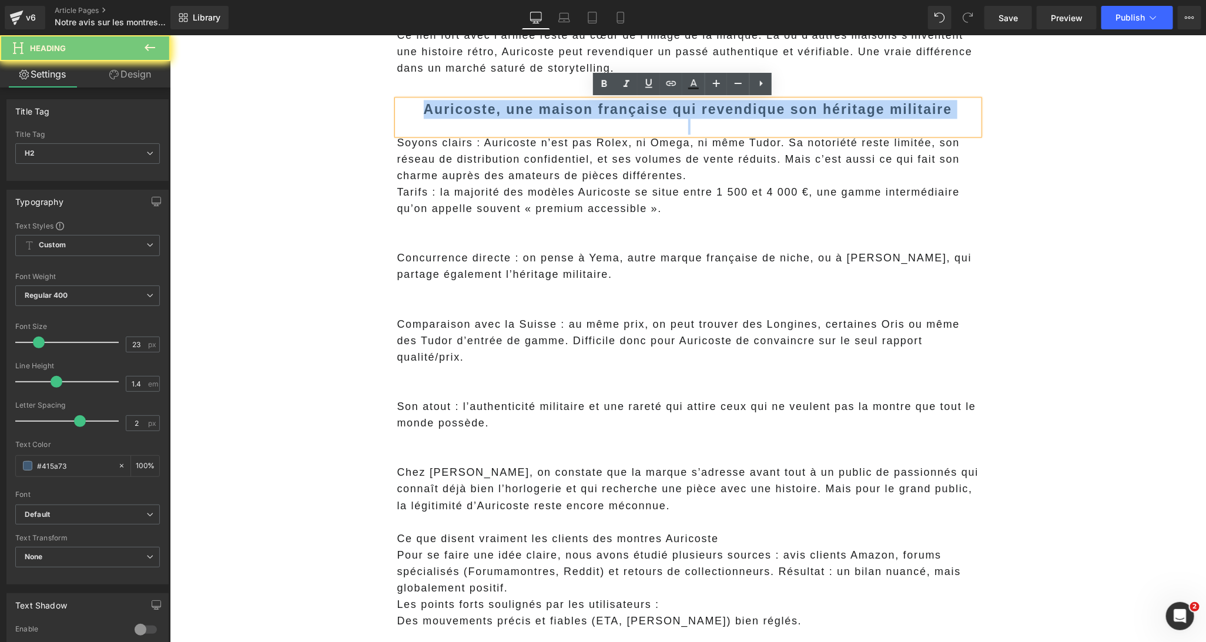
paste div
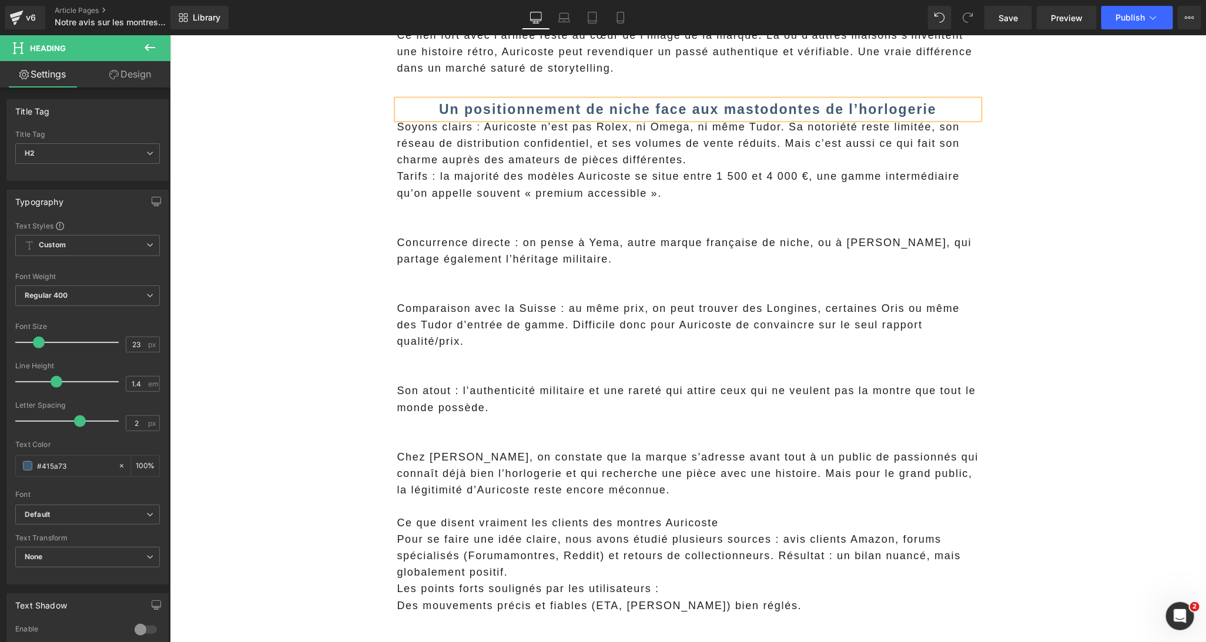
click at [557, 150] on p "Soyons clairs : Auricoste n’est pas Rolex, ni Omega, ni même Tudor. Sa notoriét…" at bounding box center [688, 142] width 582 height 49
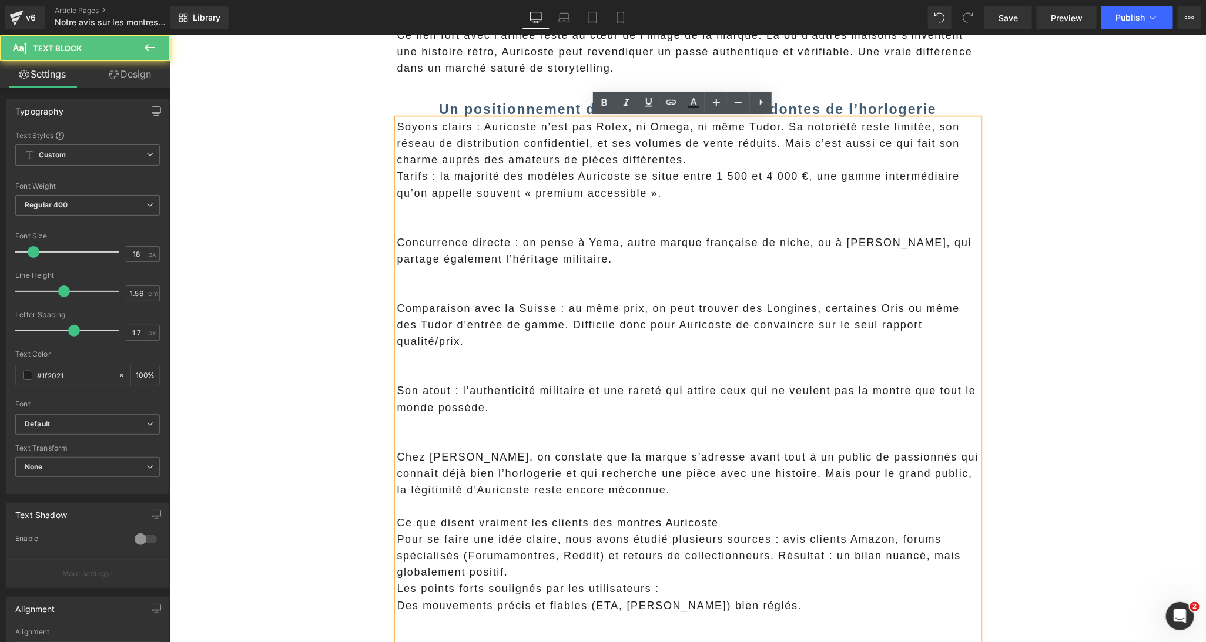
click at [702, 159] on p "Soyons clairs : Auricoste n’est pas Rolex, ni Omega, ni même Tudor. Sa notoriét…" at bounding box center [688, 142] width 582 height 49
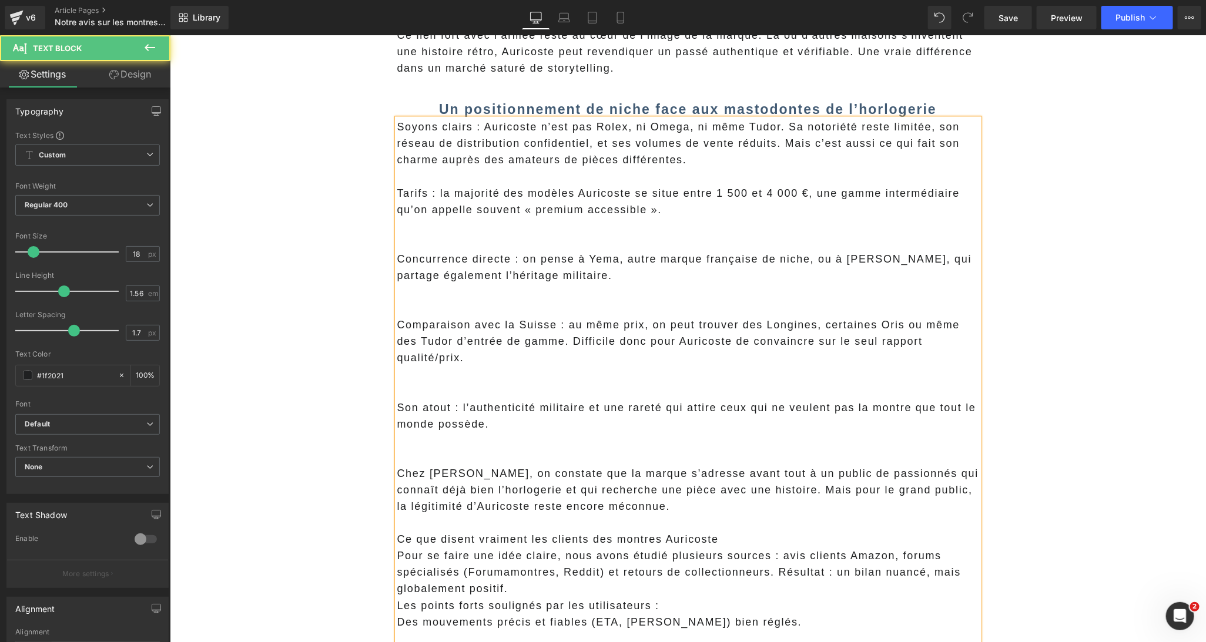
click at [783, 146] on span "Soyons clairs : Auricoste n’est pas Rolex, ni Omega, ni même Tudor. Sa notoriét…" at bounding box center [678, 142] width 563 height 45
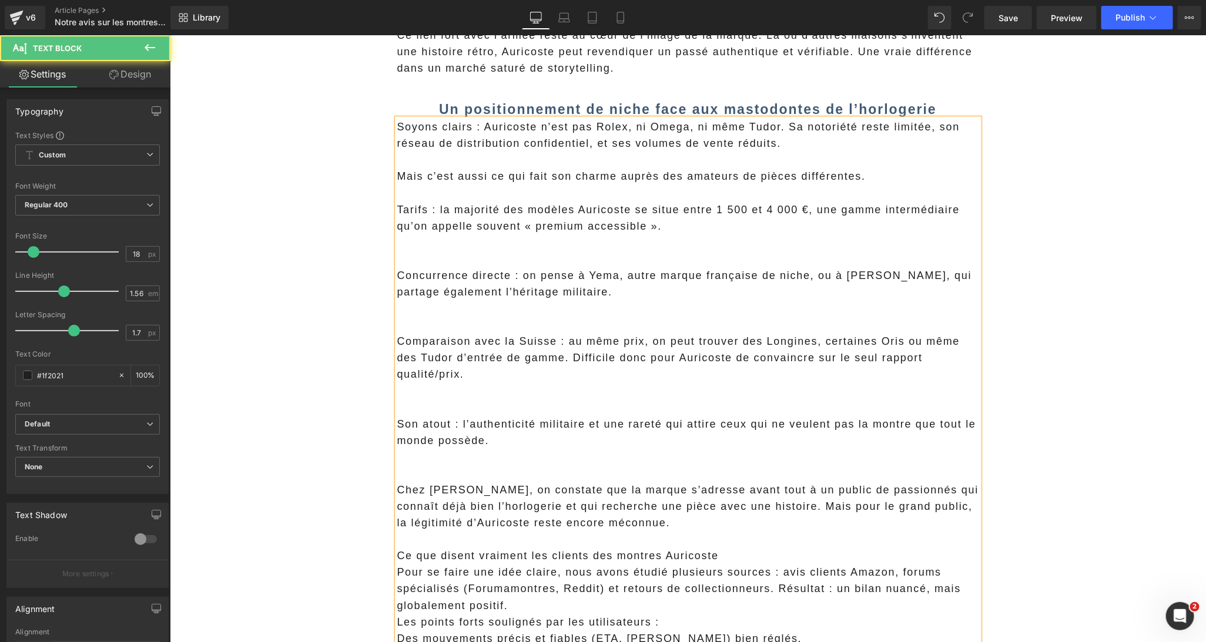
click at [448, 250] on p at bounding box center [688, 258] width 582 height 16
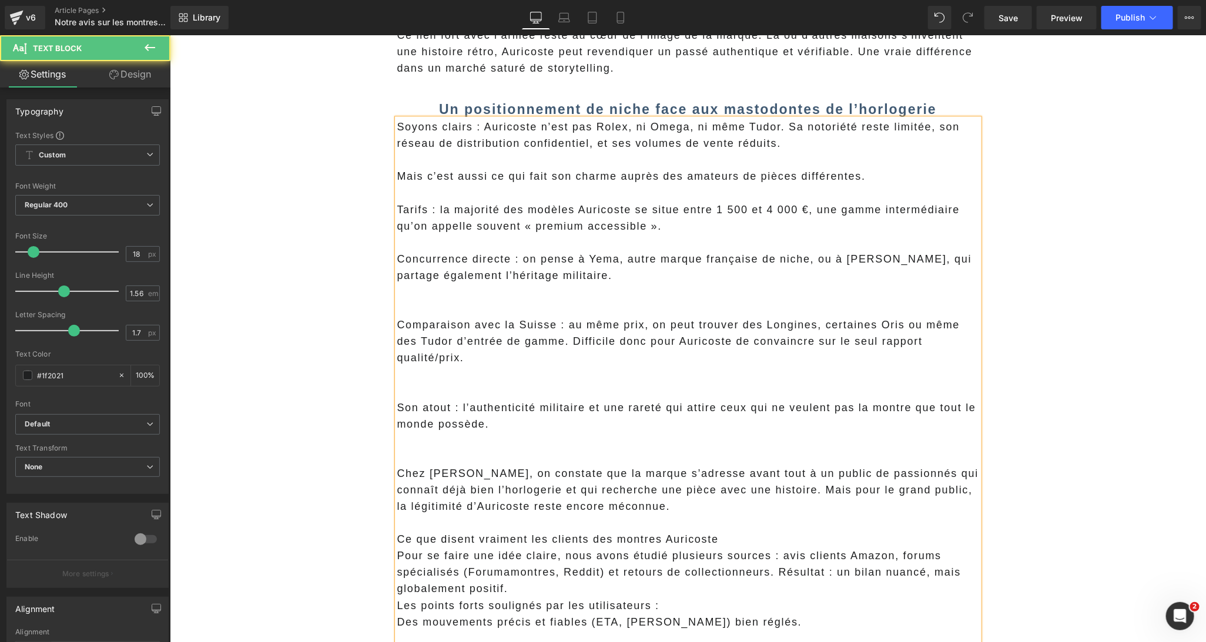
click at [482, 301] on p at bounding box center [688, 308] width 582 height 16
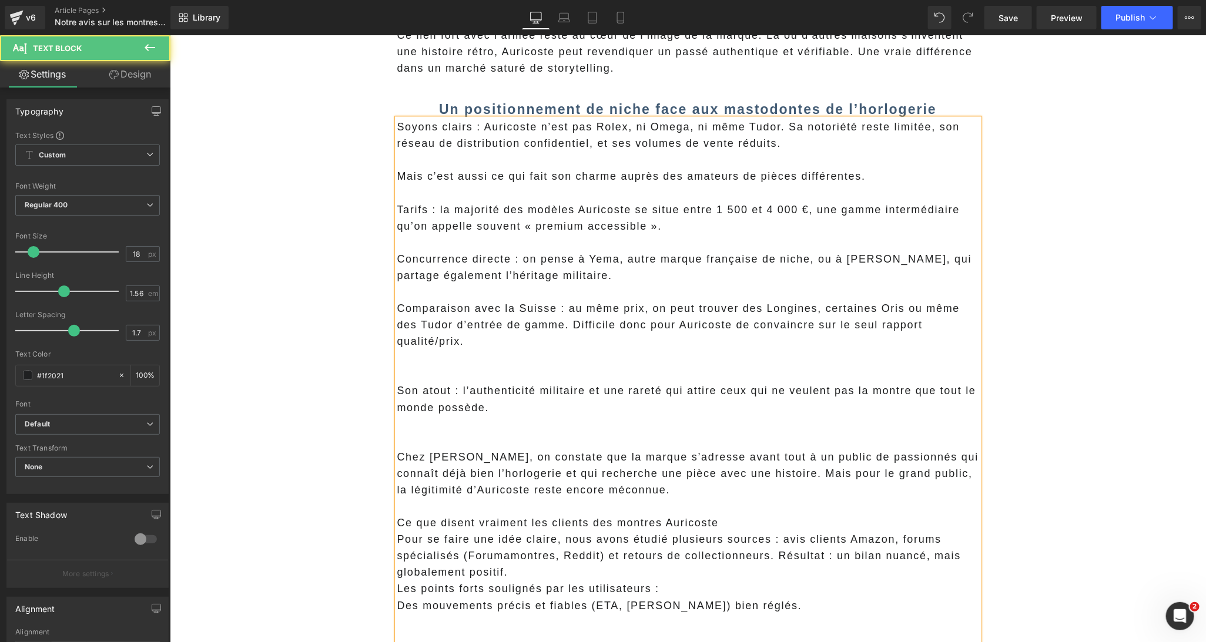
click at [480, 366] on p at bounding box center [688, 374] width 582 height 16
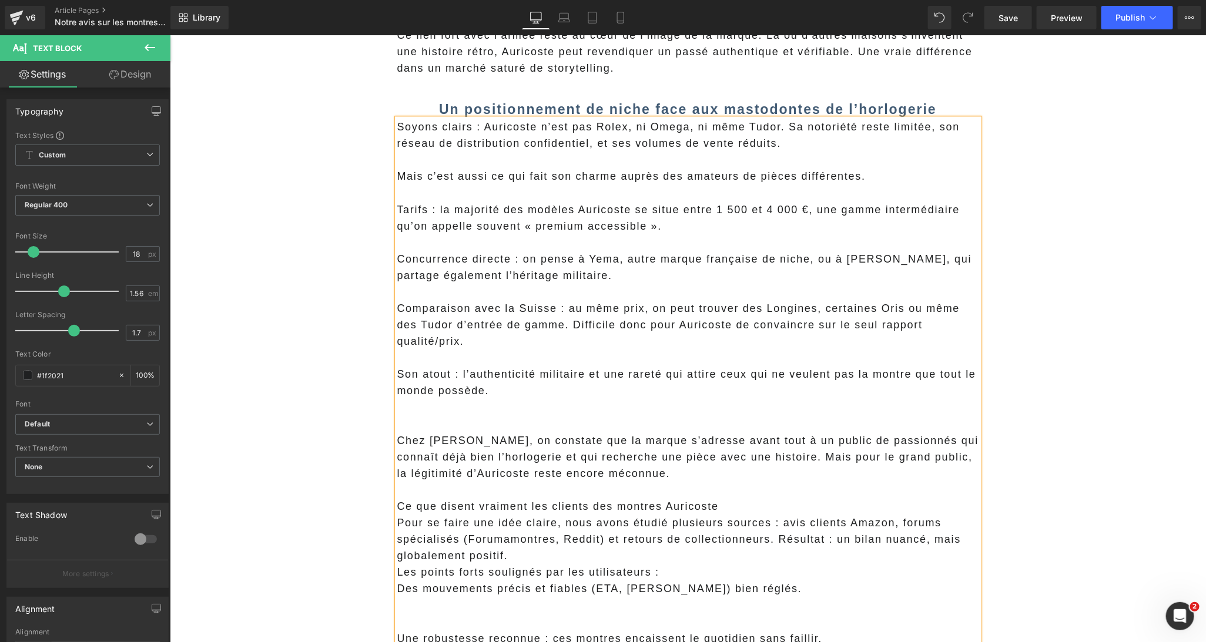
click at [471, 419] on p at bounding box center [688, 423] width 582 height 16
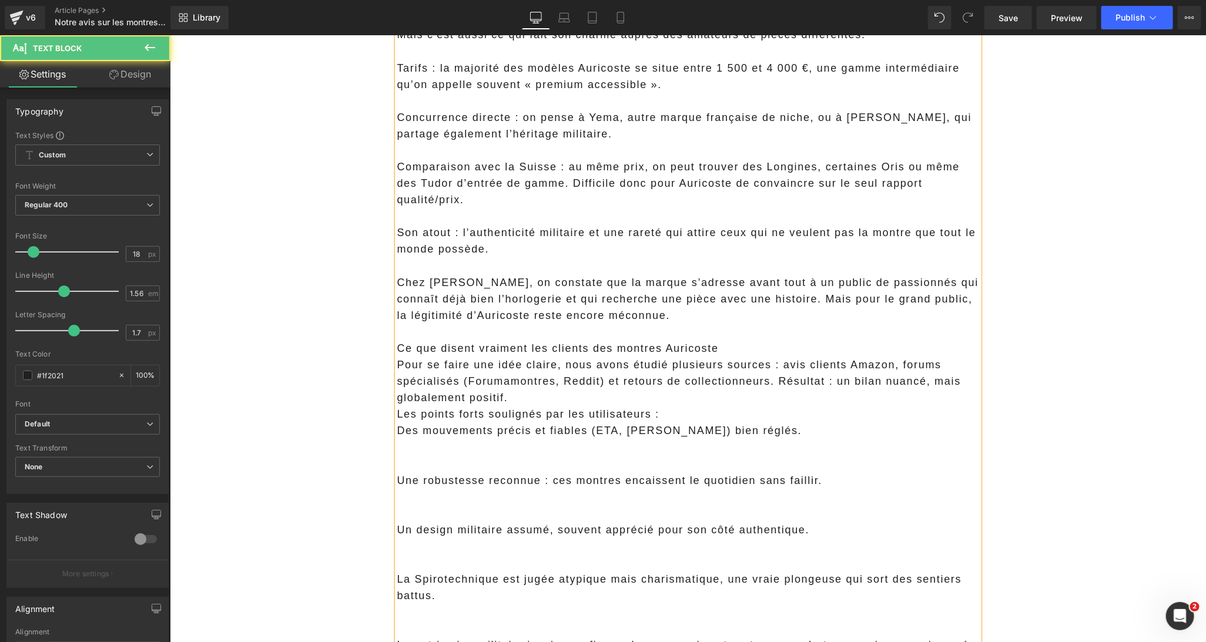
scroll to position [1517, 0]
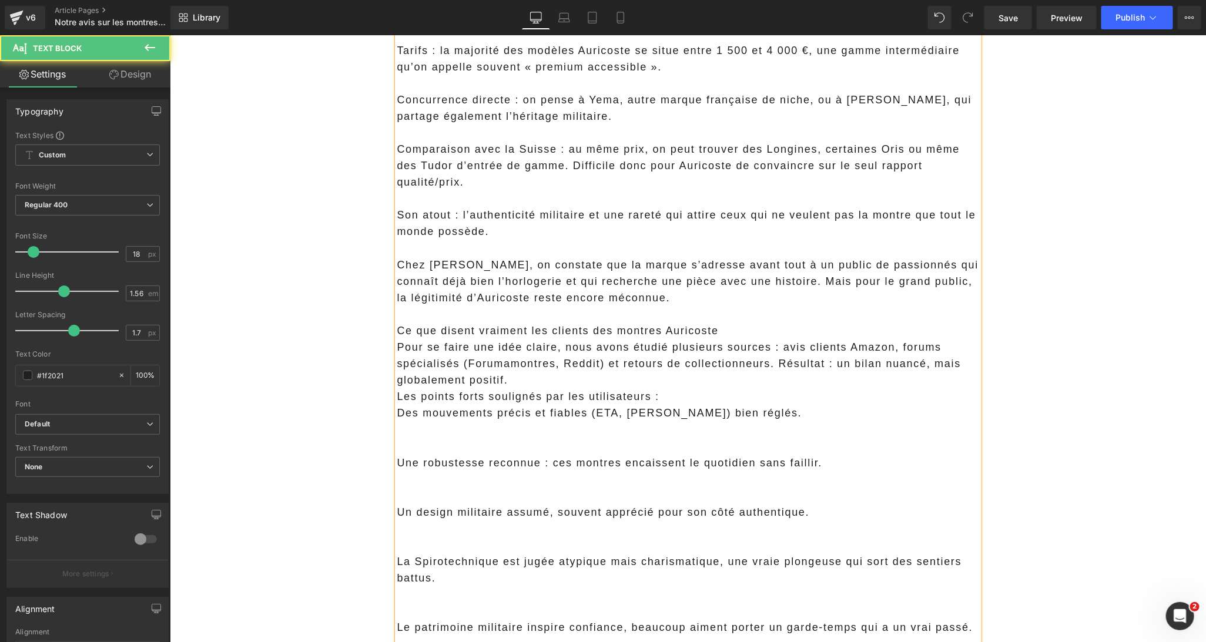
click at [695, 304] on p "Chez Marc Tissier, on constate que la marque s’adresse avant tout à un public d…" at bounding box center [688, 280] width 582 height 49
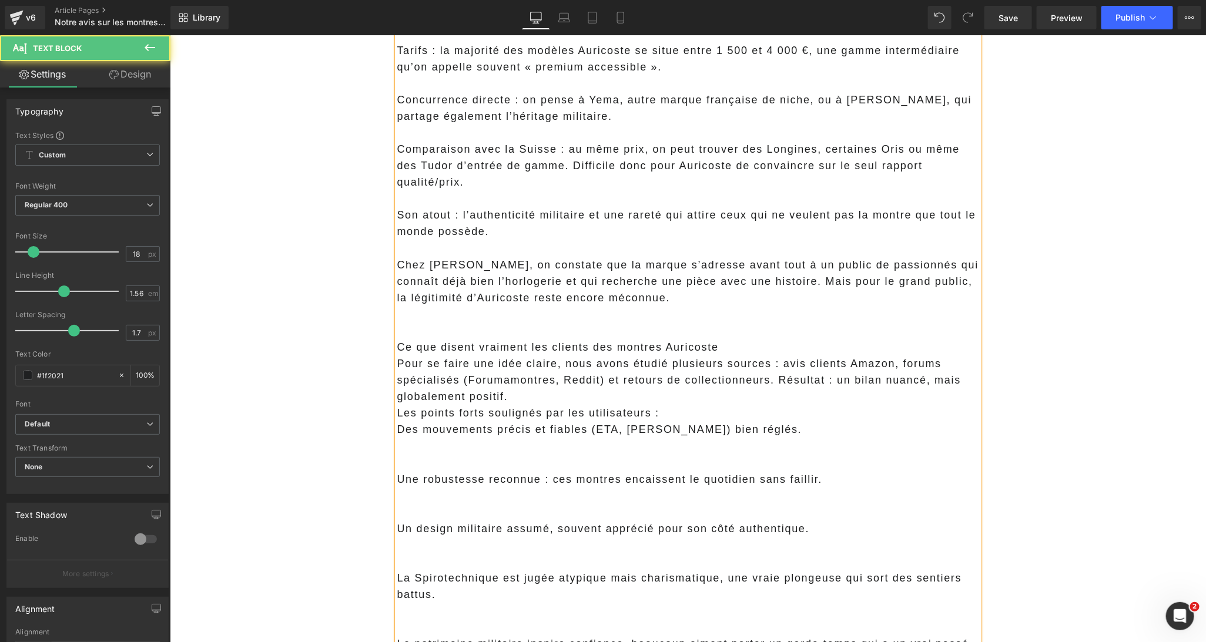
drag, startPoint x: 393, startPoint y: 351, endPoint x: 388, endPoint y: 346, distance: 7.1
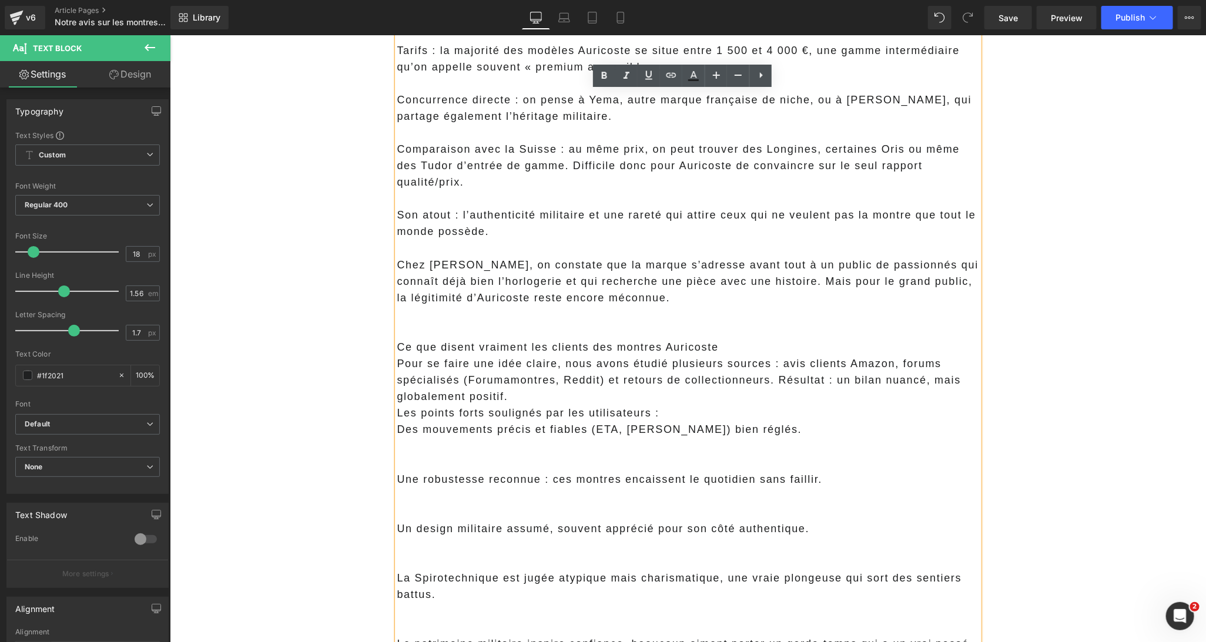
copy div "Ce que disent vraiment les clients des montres Auricoste Pour se faire une idée…"
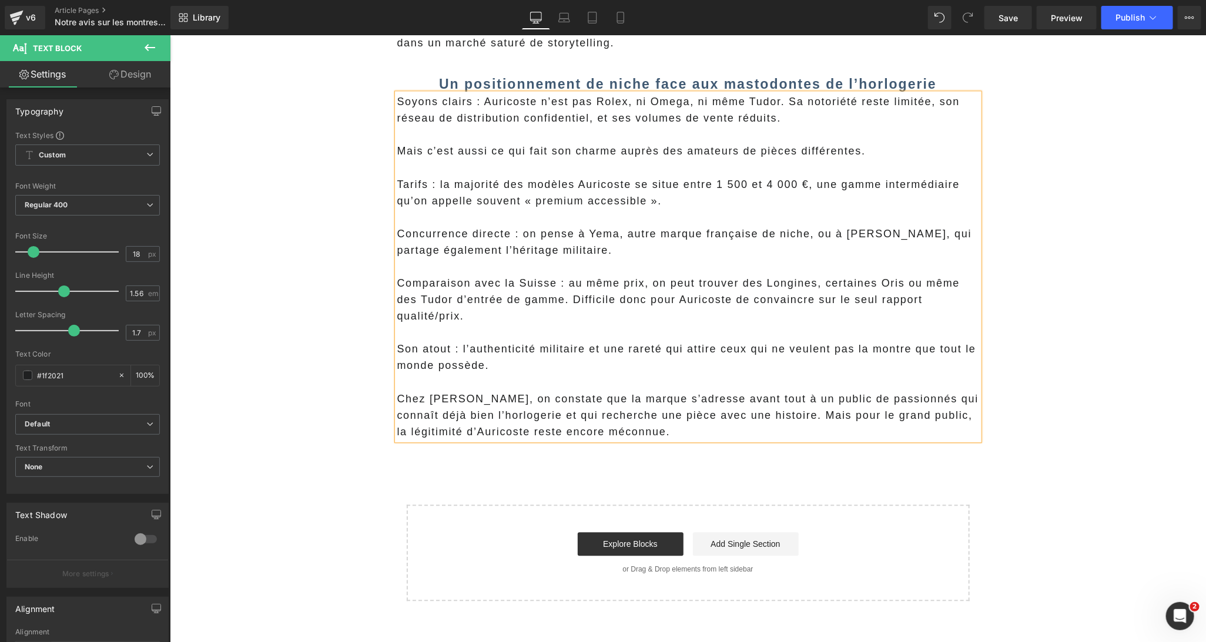
scroll to position [1371, 0]
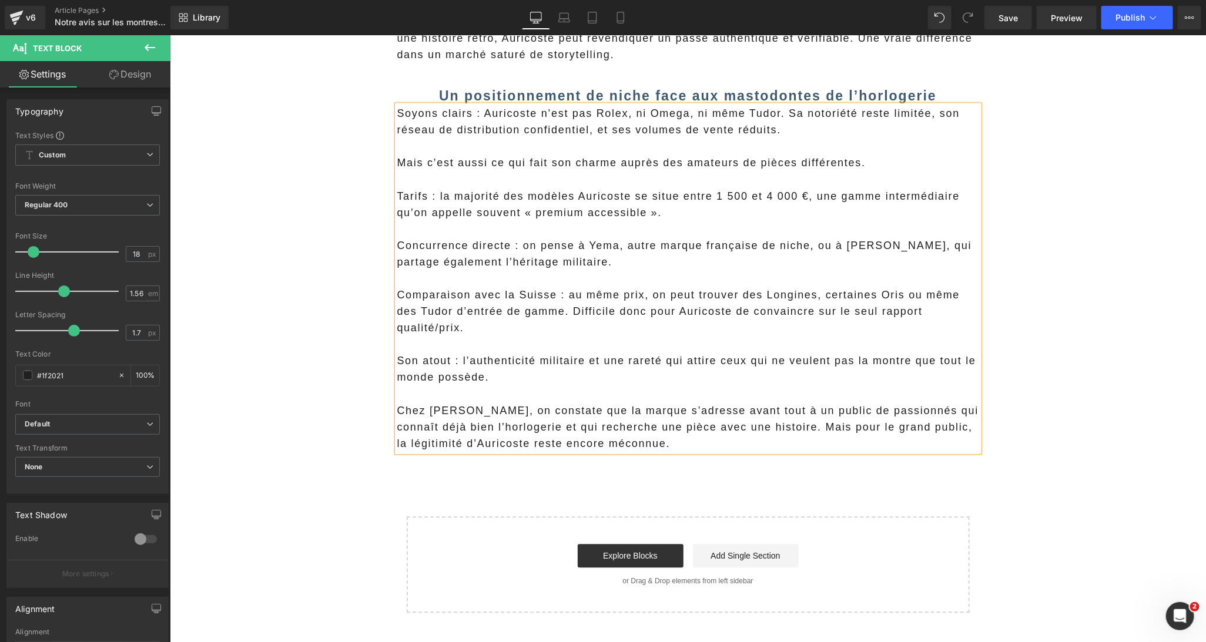
click at [534, 240] on p "Concurrence directe : on pense à Yema, autre marque française de niche, ou à Do…" at bounding box center [688, 253] width 582 height 33
drag, startPoint x: 432, startPoint y: 199, endPoint x: 373, endPoint y: 199, distance: 59.4
drag, startPoint x: 605, startPoint y: 92, endPoint x: 363, endPoint y: 152, distance: 249.9
click at [605, 92] on icon at bounding box center [604, 89] width 14 height 14
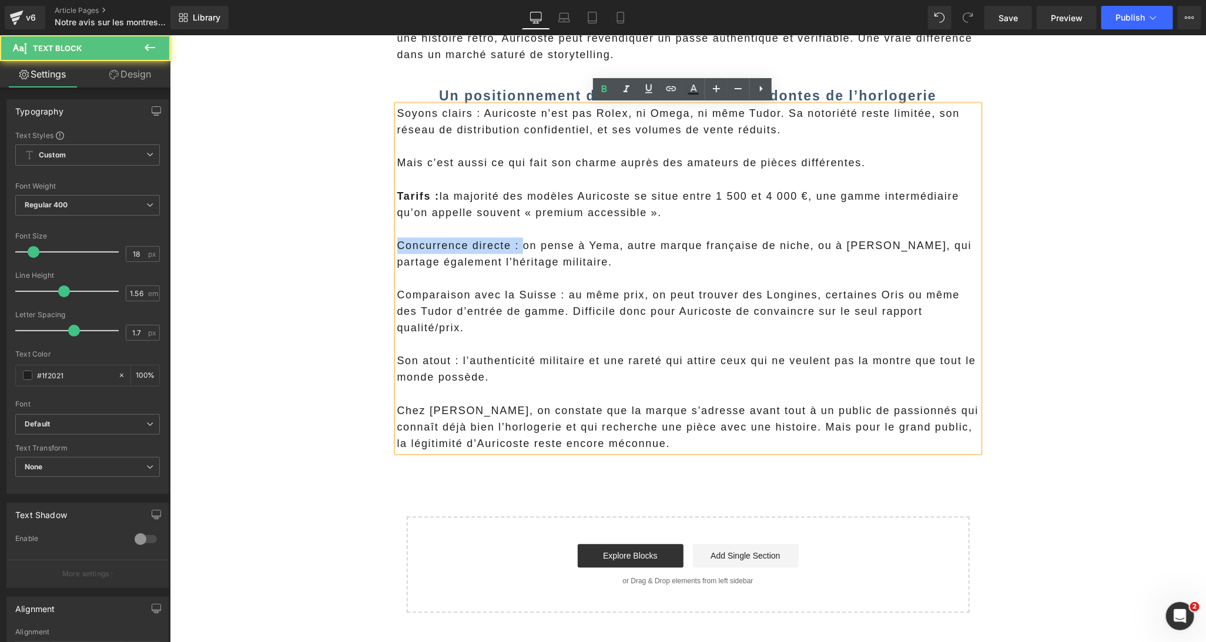
drag, startPoint x: 517, startPoint y: 247, endPoint x: 364, endPoint y: 246, distance: 152.8
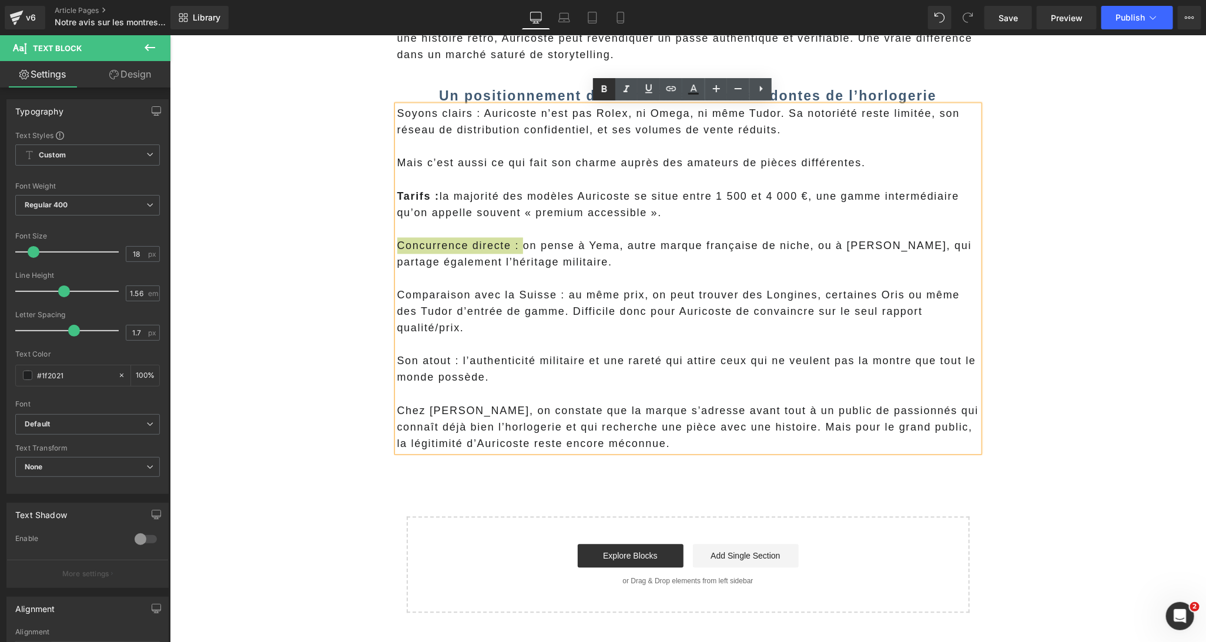
drag, startPoint x: 605, startPoint y: 91, endPoint x: 379, endPoint y: 148, distance: 233.2
click at [605, 91] on icon at bounding box center [604, 88] width 5 height 7
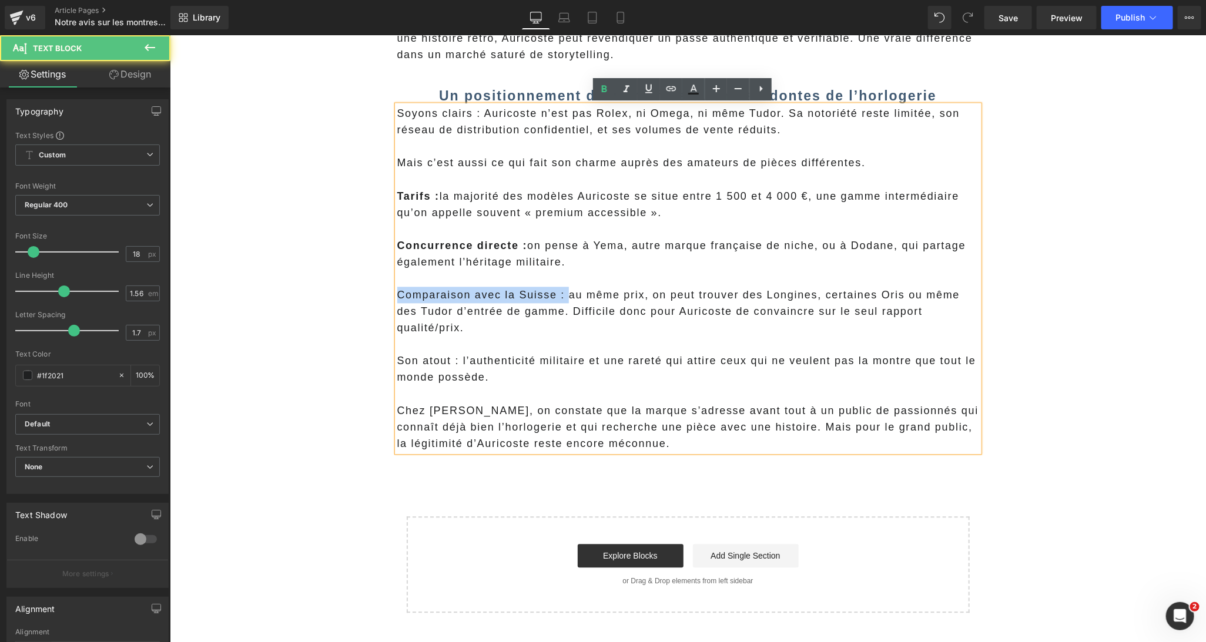
drag, startPoint x: 559, startPoint y: 300, endPoint x: 356, endPoint y: 297, distance: 202.8
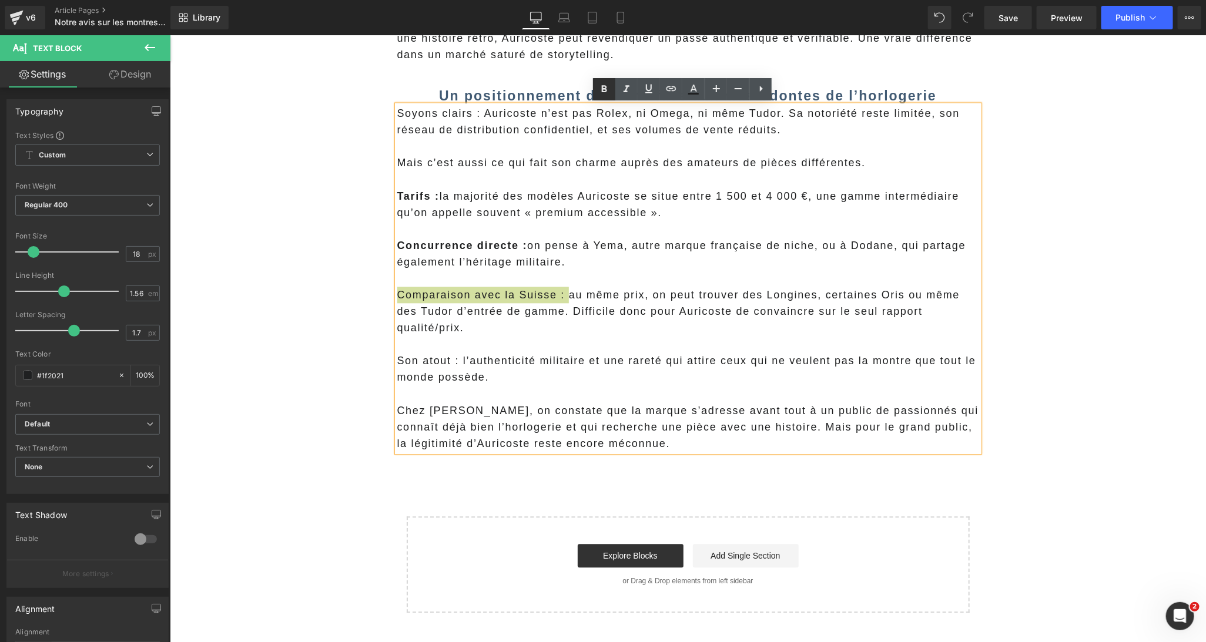
drag, startPoint x: 603, startPoint y: 91, endPoint x: 379, endPoint y: 159, distance: 233.9
click at [603, 91] on icon at bounding box center [604, 88] width 5 height 7
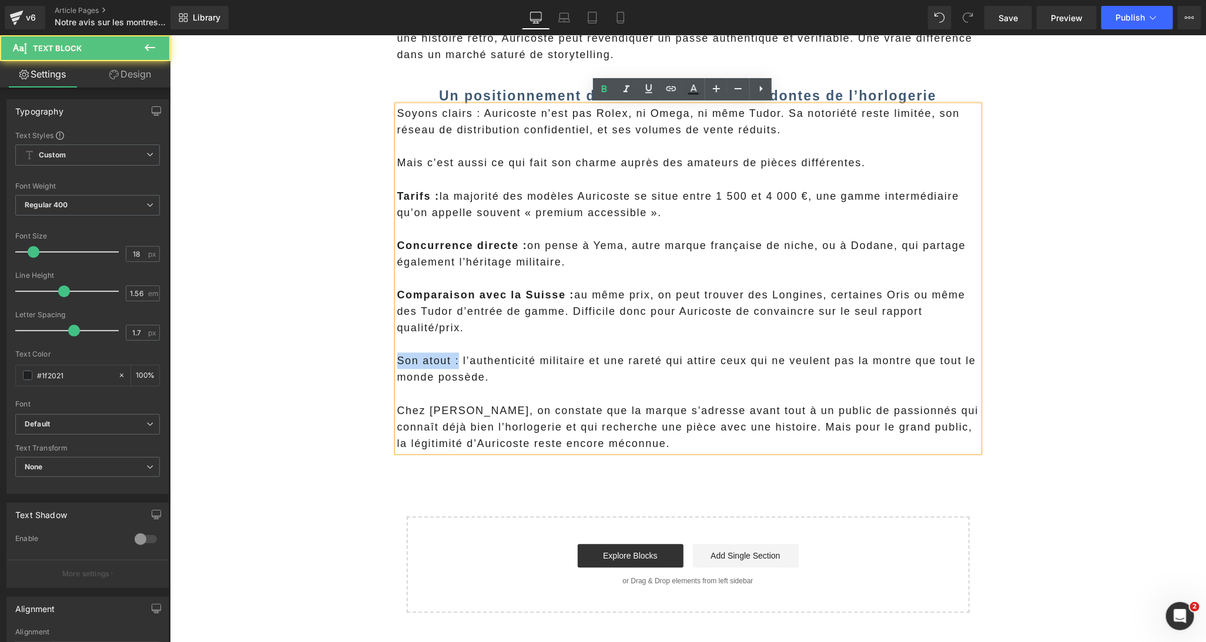
drag, startPoint x: 453, startPoint y: 364, endPoint x: 366, endPoint y: 356, distance: 87.3
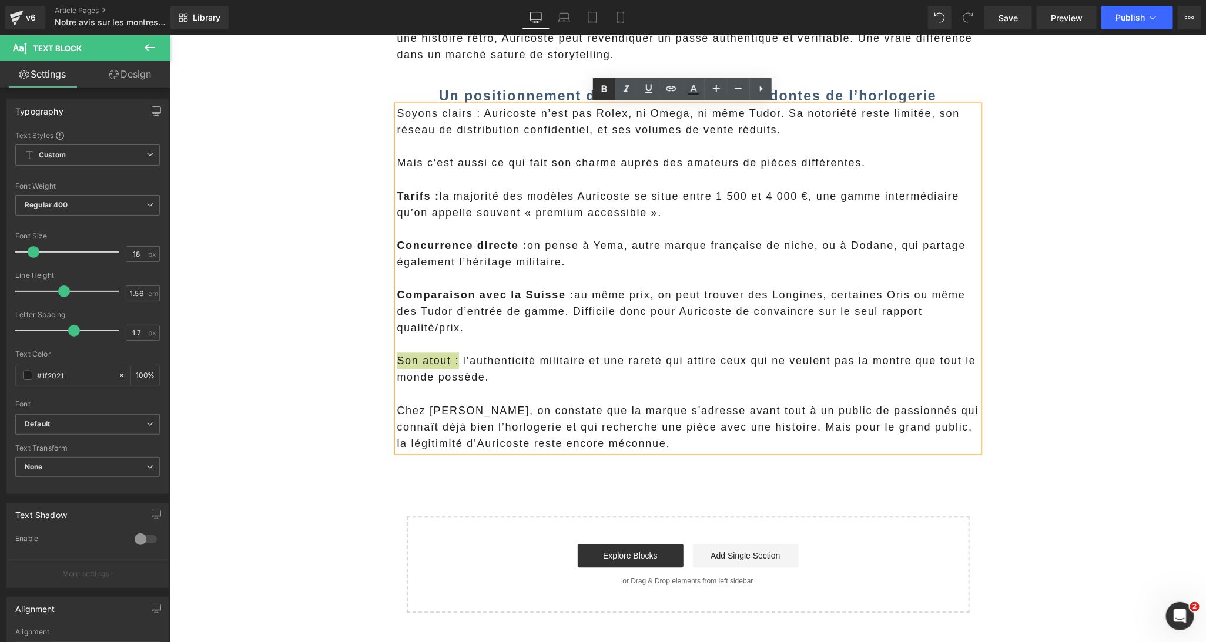
drag, startPoint x: 605, startPoint y: 88, endPoint x: 426, endPoint y: 66, distance: 180.0
click at [605, 88] on icon at bounding box center [604, 88] width 5 height 7
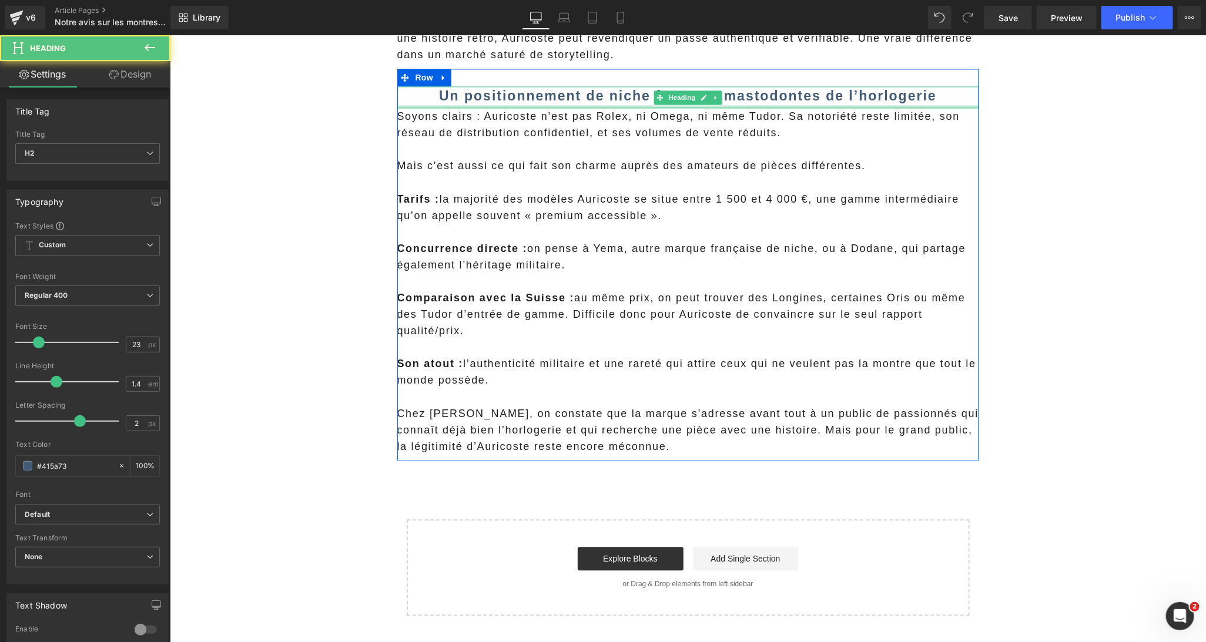
click at [470, 105] on div at bounding box center [688, 106] width 582 height 3
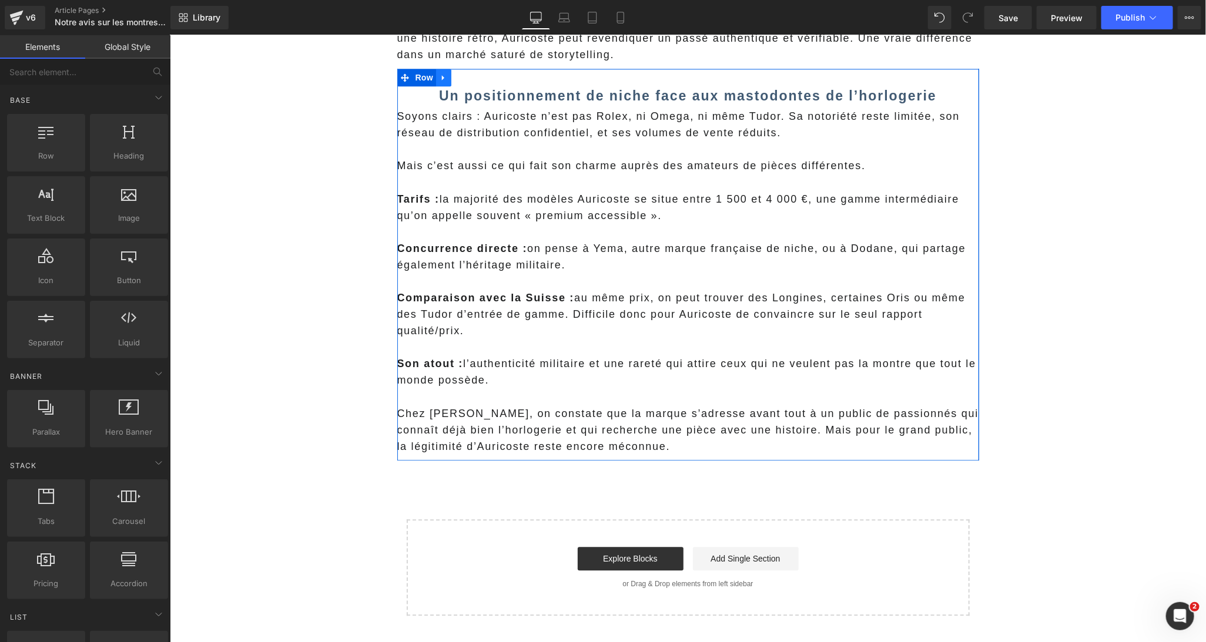
click at [441, 78] on icon at bounding box center [443, 77] width 8 height 9
click at [454, 78] on icon at bounding box center [458, 77] width 8 height 8
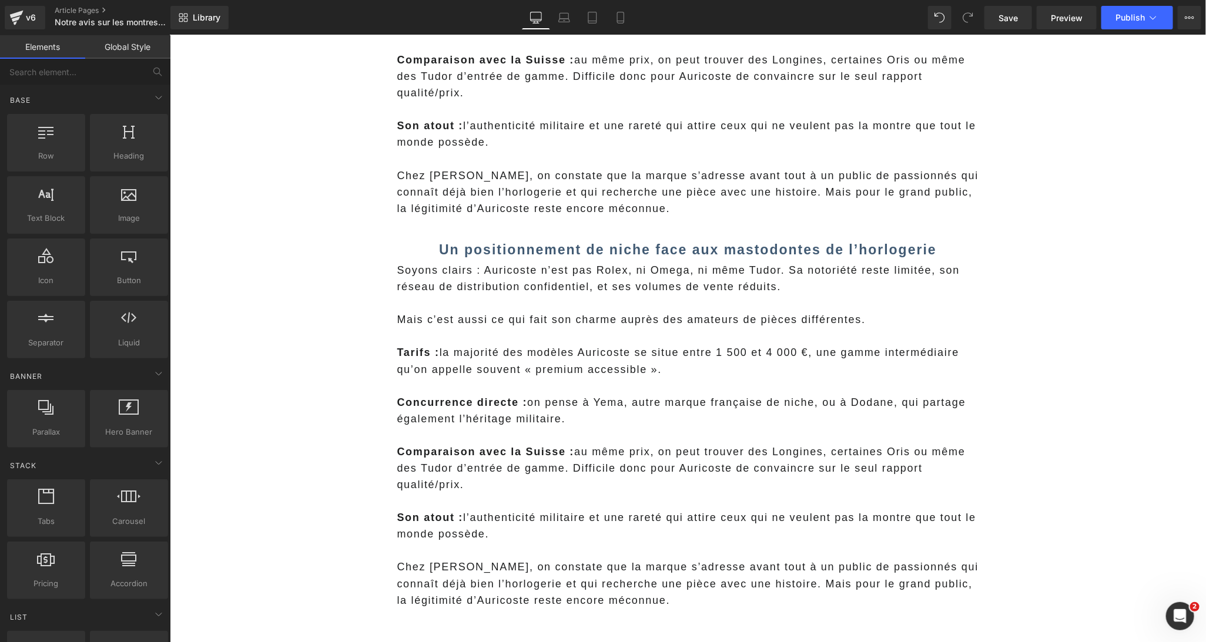
scroll to position [1620, 0]
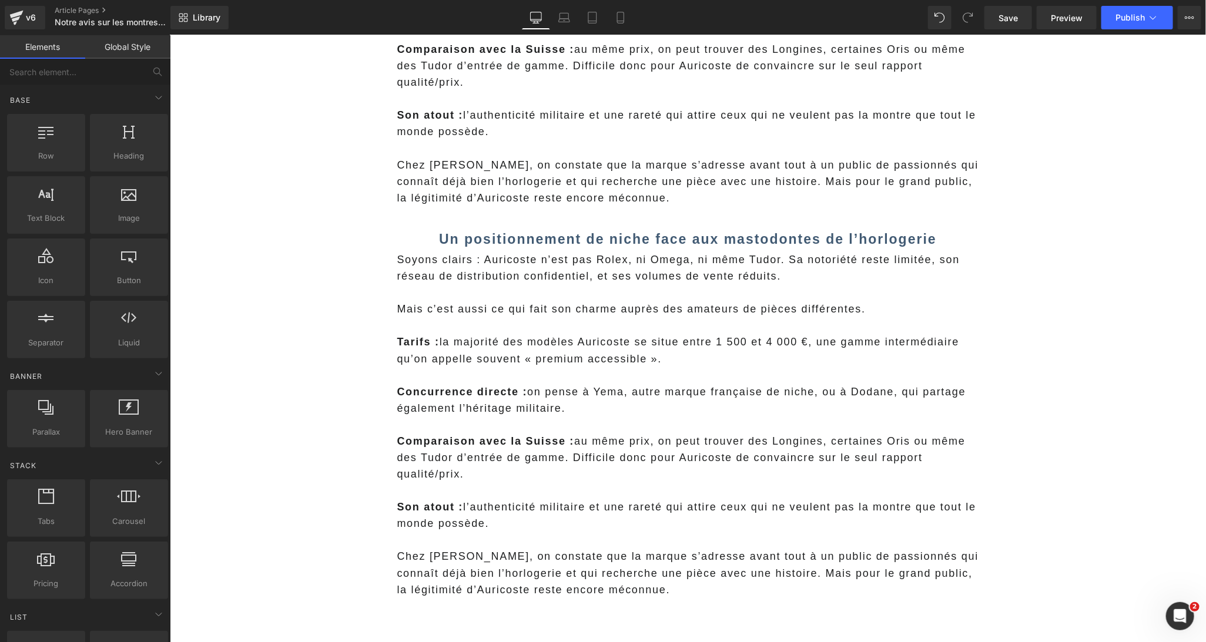
click at [515, 402] on p "Concurrence directe : on pense à Yema, autre marque française de niche, ou à Do…" at bounding box center [688, 399] width 582 height 33
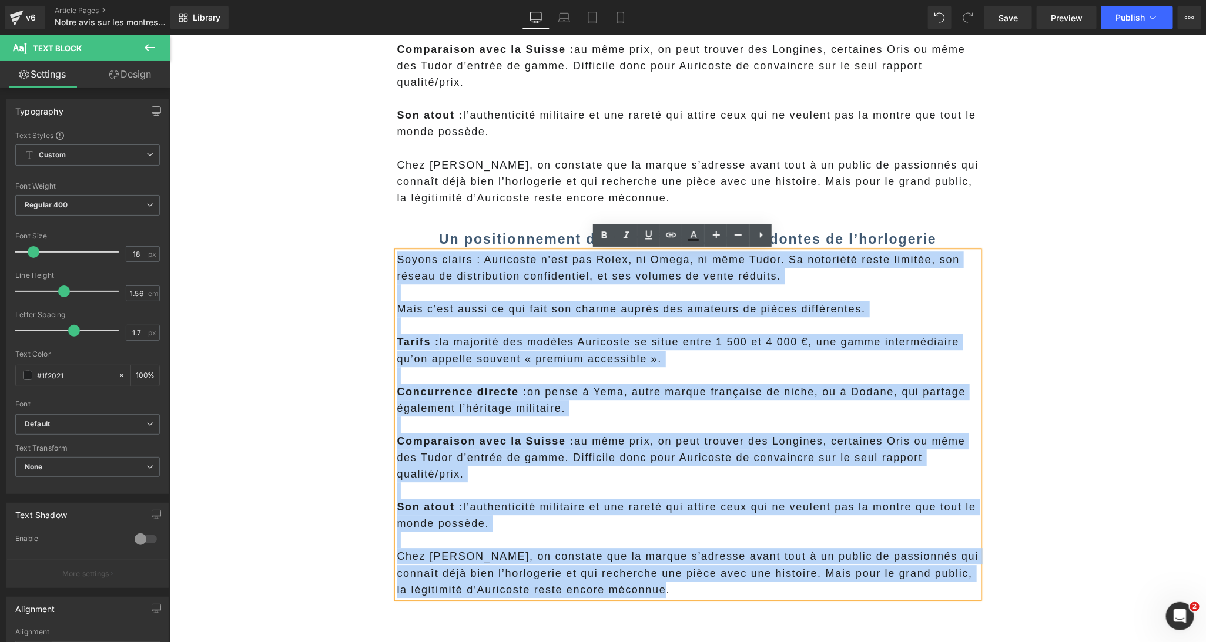
drag, startPoint x: 686, startPoint y: 591, endPoint x: 365, endPoint y: 258, distance: 462.2
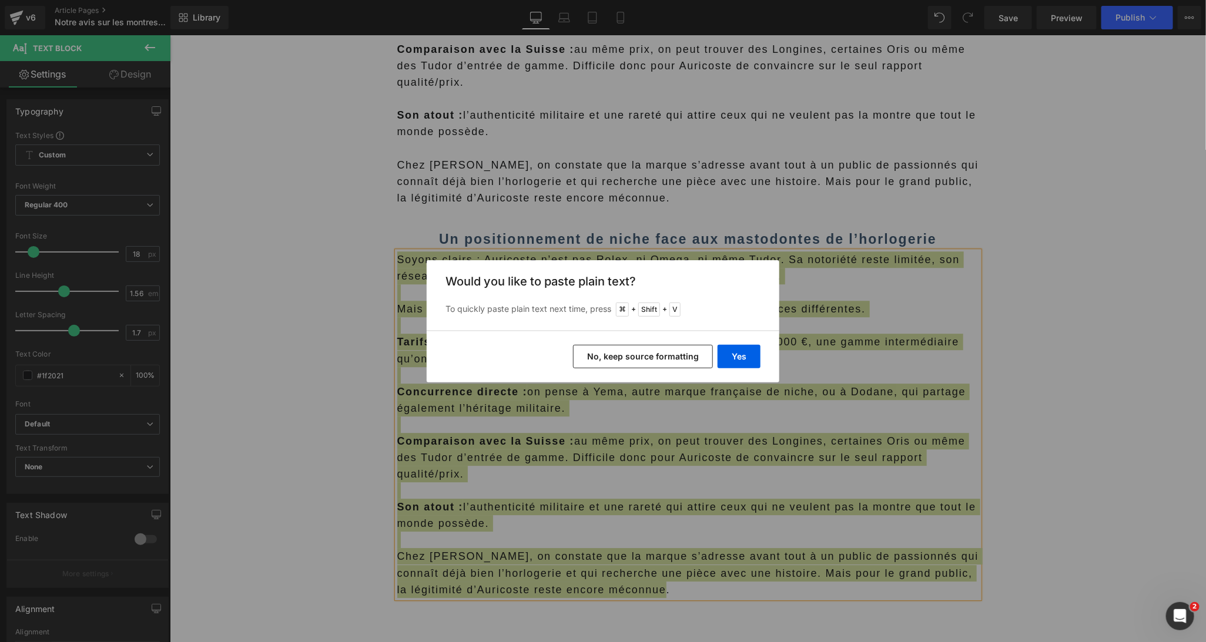
click at [628, 363] on button "No, keep source formatting" at bounding box center [643, 357] width 140 height 24
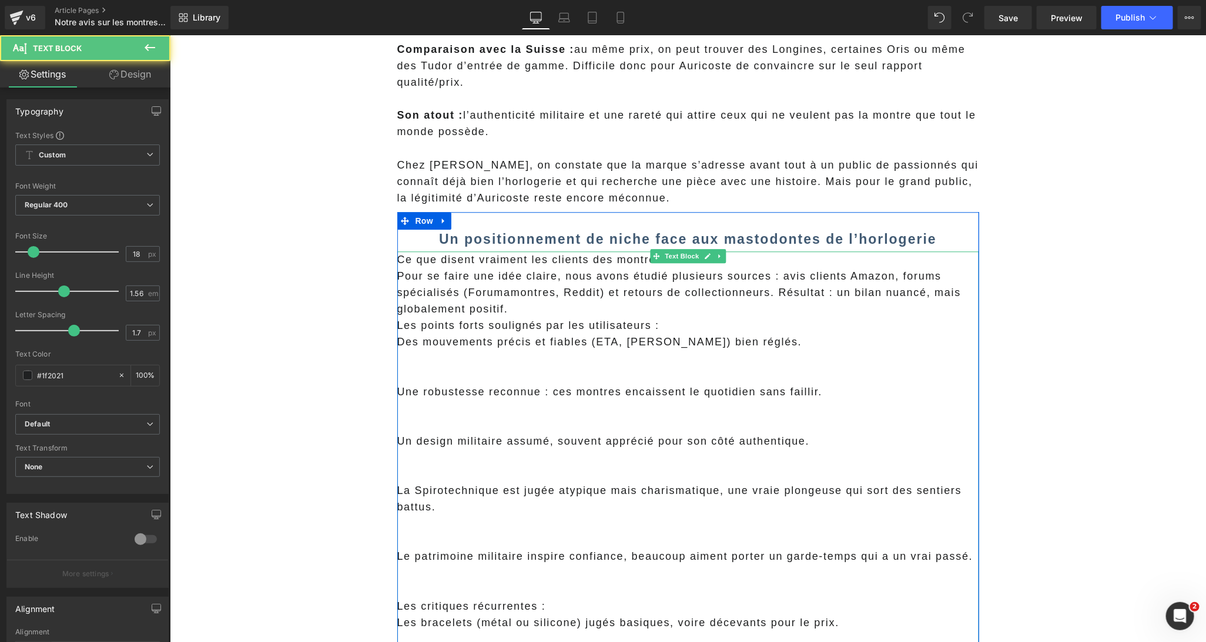
click at [490, 264] on p "Ce que disent vraiment les clients des montres Auricoste" at bounding box center [688, 259] width 582 height 16
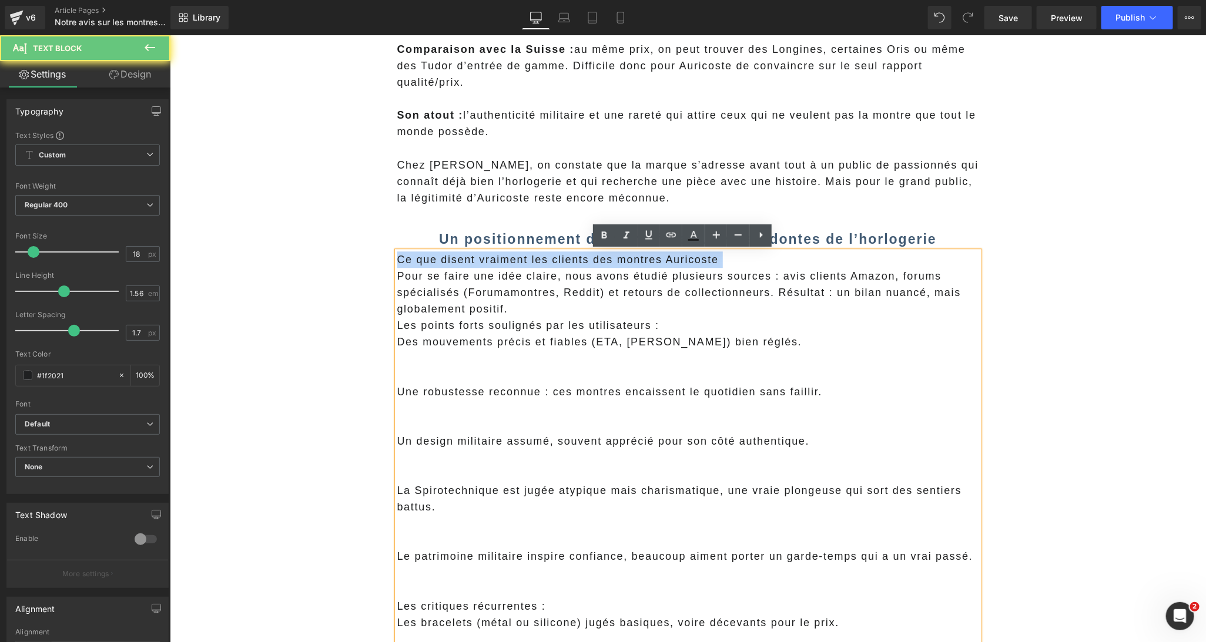
click at [490, 264] on p "Ce que disent vraiment les clients des montres Auricoste" at bounding box center [688, 259] width 582 height 16
copy p "Ce que disent vraiment les clients des montres Auricoste"
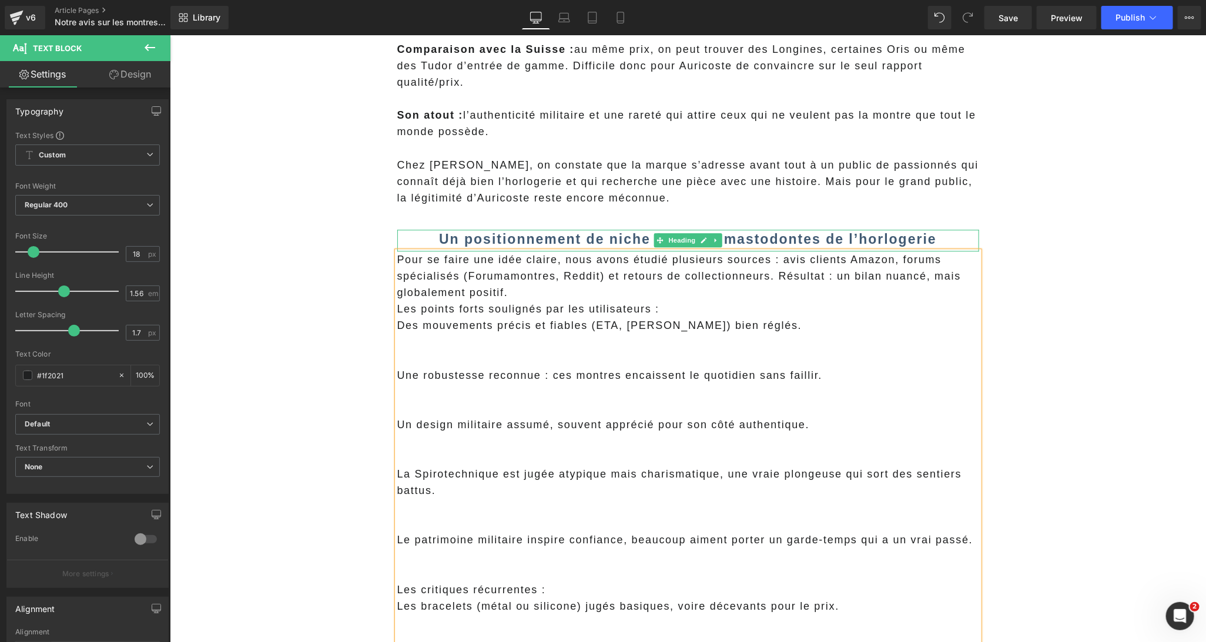
click at [479, 238] on b "Un positionnement de niche face aux mastodontes de l’horlogerie" at bounding box center [687, 238] width 498 height 15
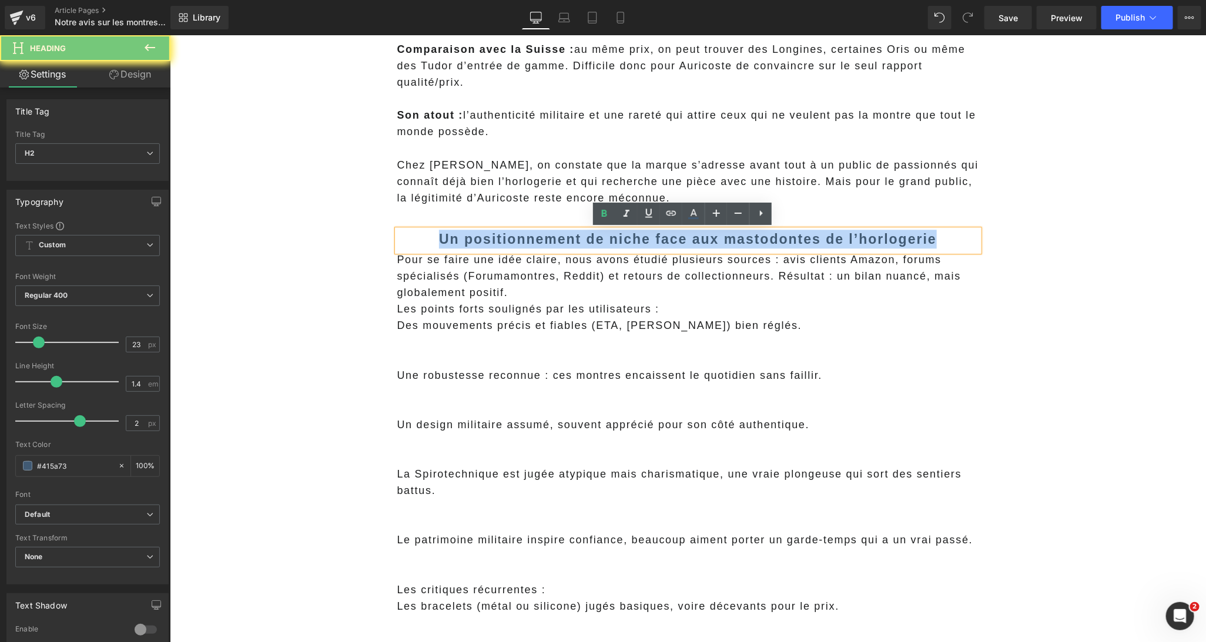
paste div
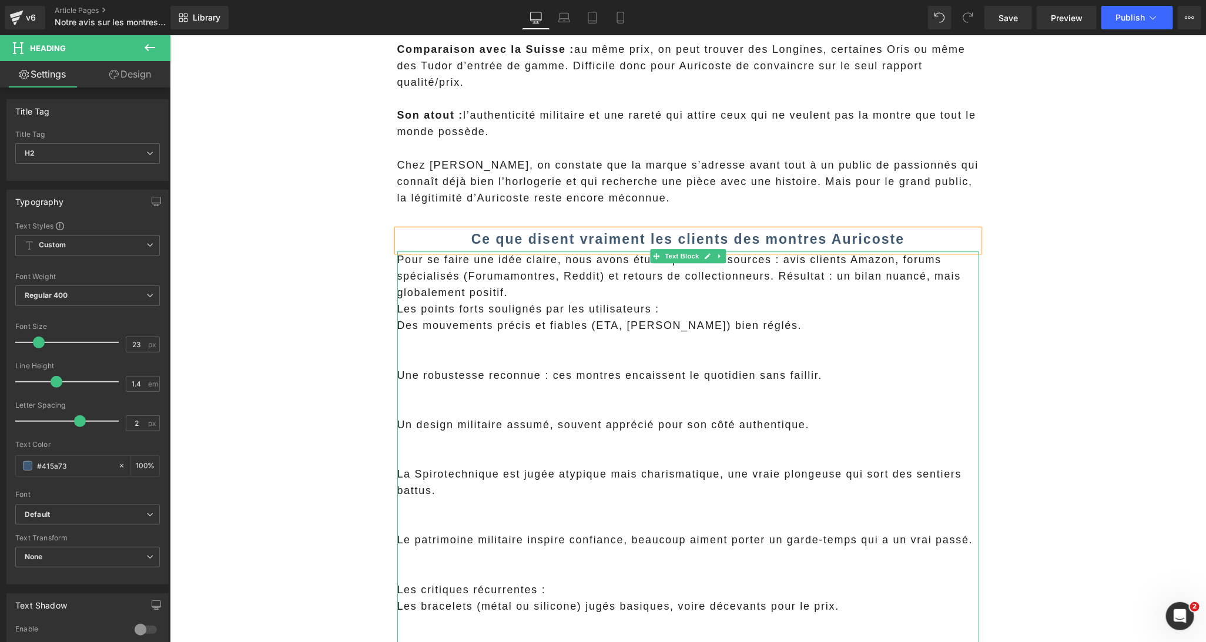
click at [572, 296] on p "Pour se faire une idée claire, nous avons étudié plusieurs sources : avis clien…" at bounding box center [688, 275] width 582 height 49
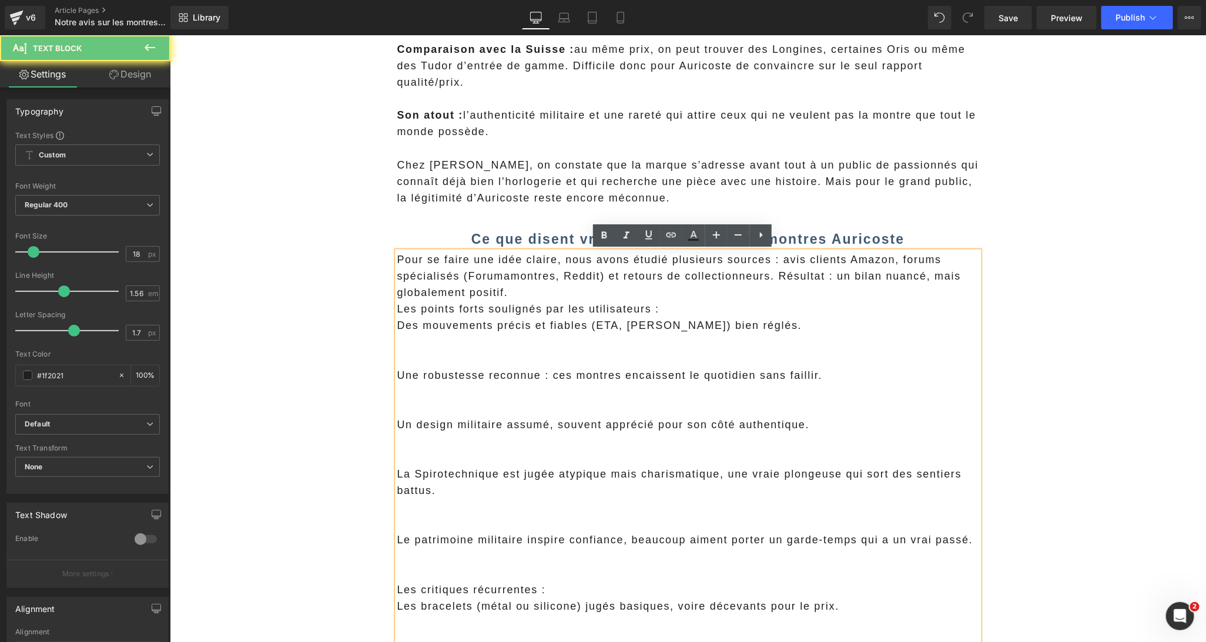
click at [730, 287] on p "Pour se faire une idée claire, nous avons étudié plusieurs sources : avis clien…" at bounding box center [688, 275] width 582 height 49
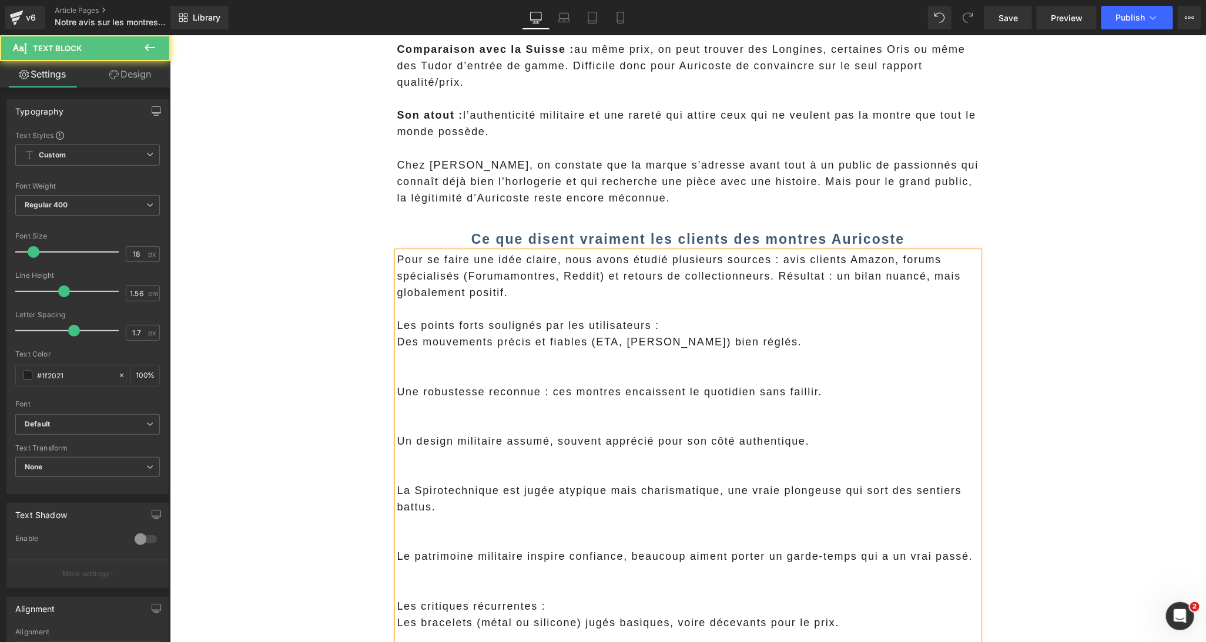
drag, startPoint x: 777, startPoint y: 263, endPoint x: 739, endPoint y: 277, distance: 40.9
click at [737, 274] on span "Pour se faire une idée claire, nous avons étudié plusieurs sources : avis clien…" at bounding box center [679, 275] width 564 height 45
drag, startPoint x: 762, startPoint y: 307, endPoint x: 774, endPoint y: 270, distance: 39.0
click at [762, 306] on p at bounding box center [688, 308] width 582 height 16
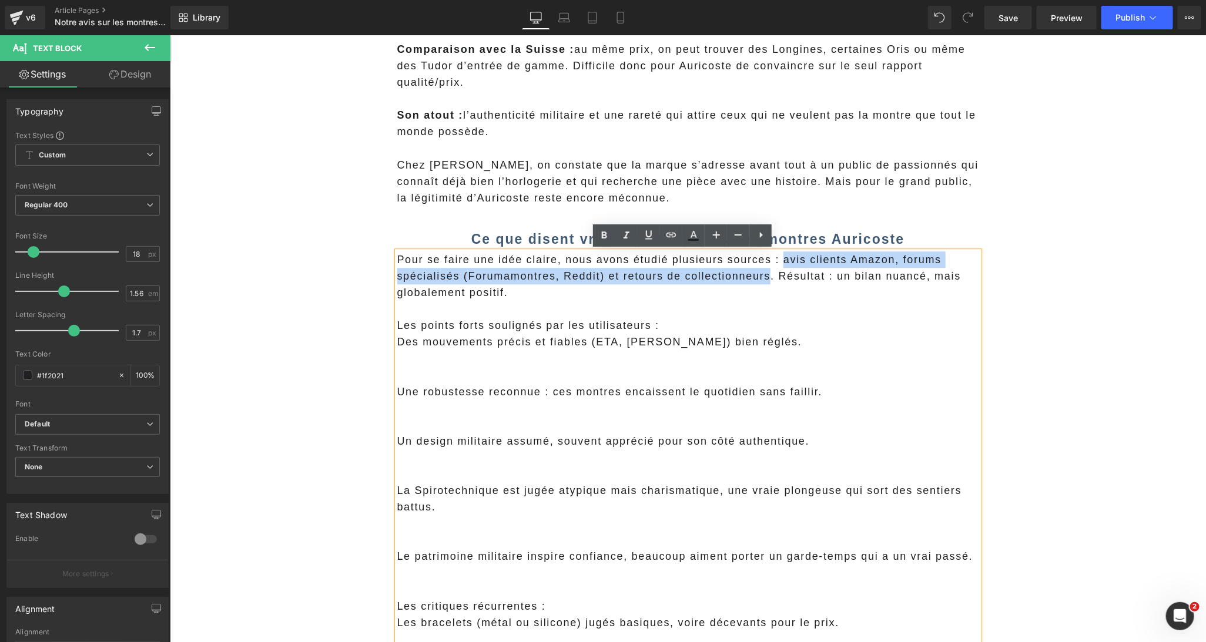
drag, startPoint x: 776, startPoint y: 261, endPoint x: 765, endPoint y: 279, distance: 20.9
click at [765, 279] on span "Pour se faire une idée claire, nous avons étudié plusieurs sources : avis clien…" at bounding box center [679, 275] width 564 height 45
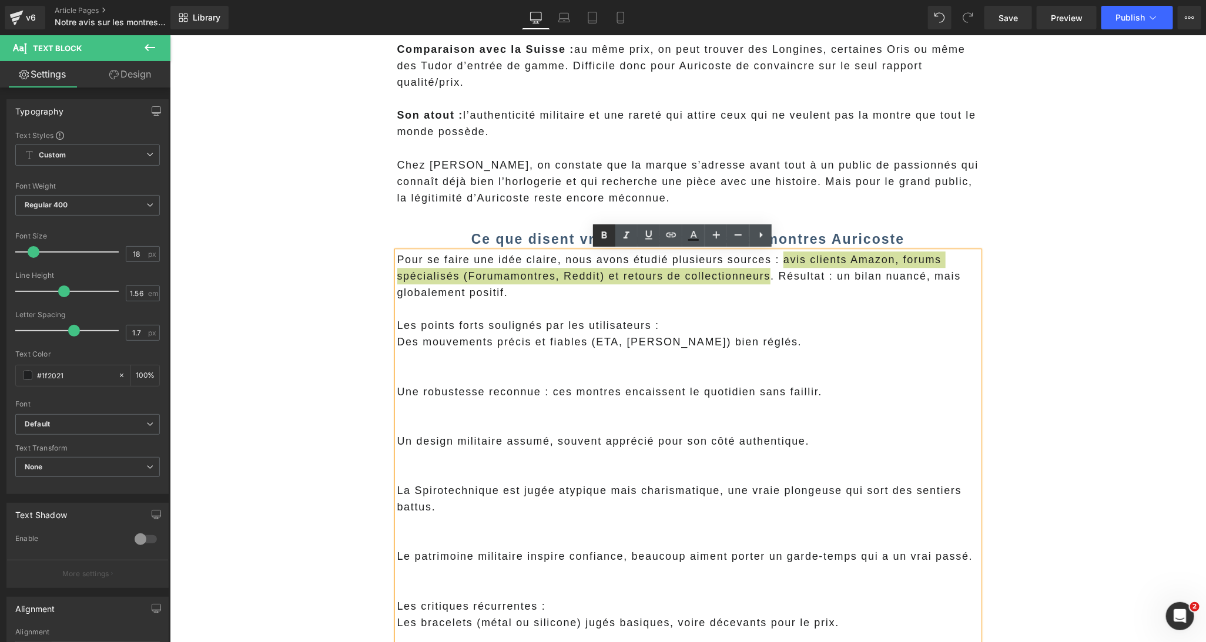
drag, startPoint x: 603, startPoint y: 233, endPoint x: 421, endPoint y: 274, distance: 186.8
click at [603, 233] on icon at bounding box center [604, 235] width 5 height 7
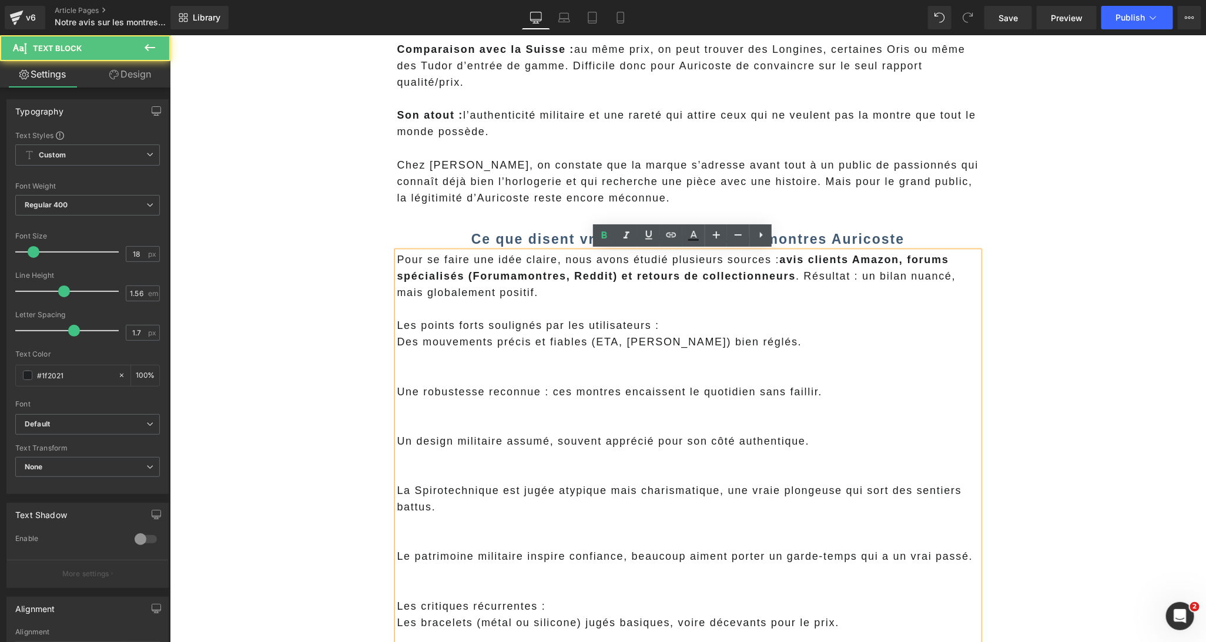
click at [683, 322] on p "Les points forts soulignés par les utilisateurs :" at bounding box center [688, 325] width 582 height 16
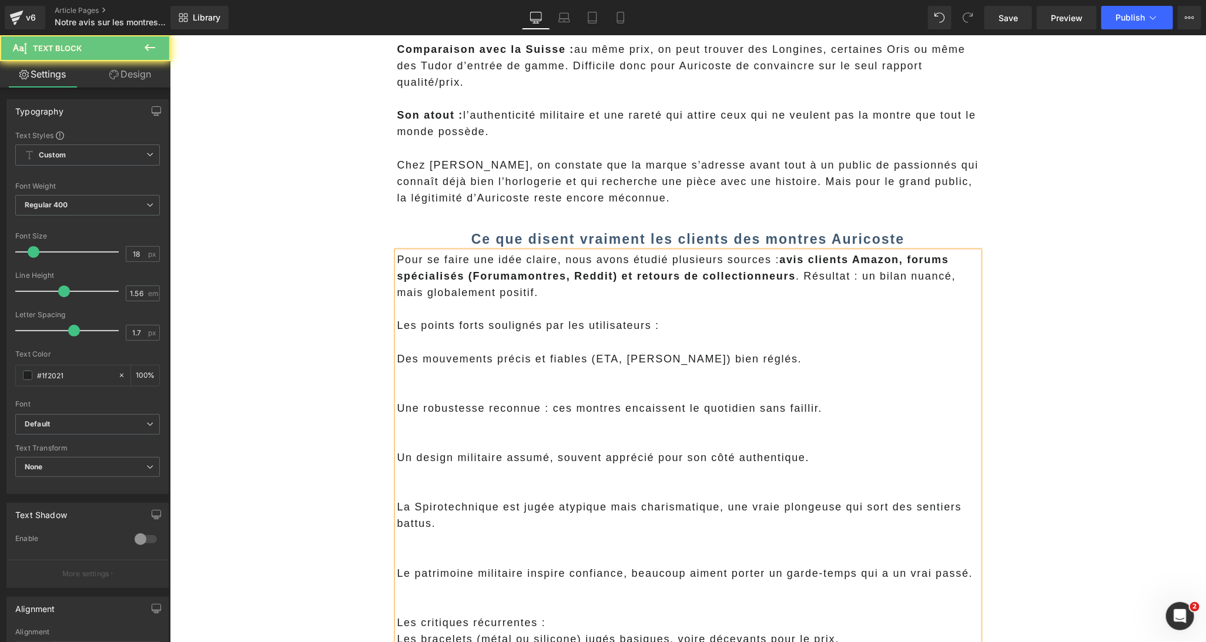
click at [498, 387] on p at bounding box center [688, 391] width 582 height 16
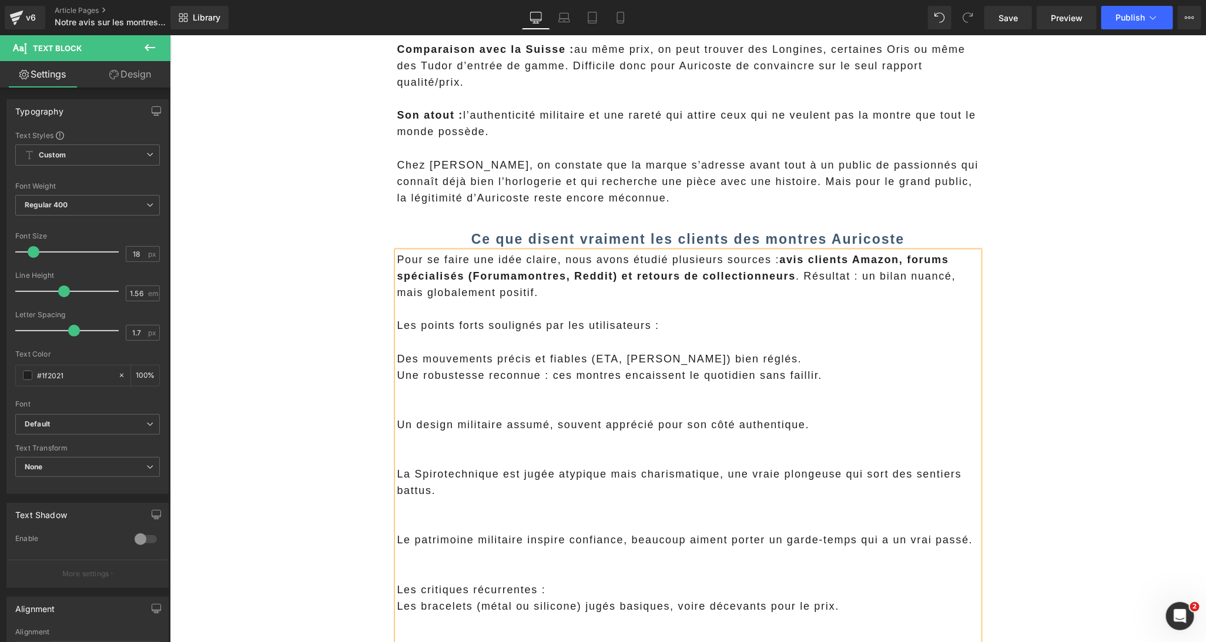
click at [465, 413] on p at bounding box center [688, 408] width 582 height 16
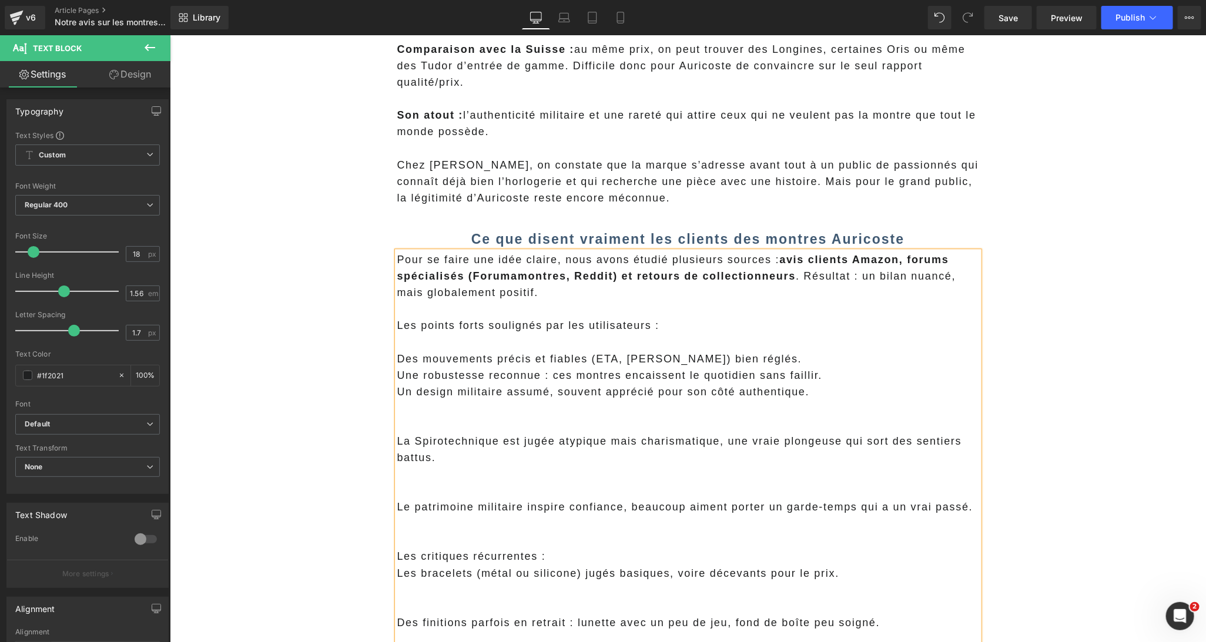
click at [468, 425] on p at bounding box center [688, 424] width 582 height 16
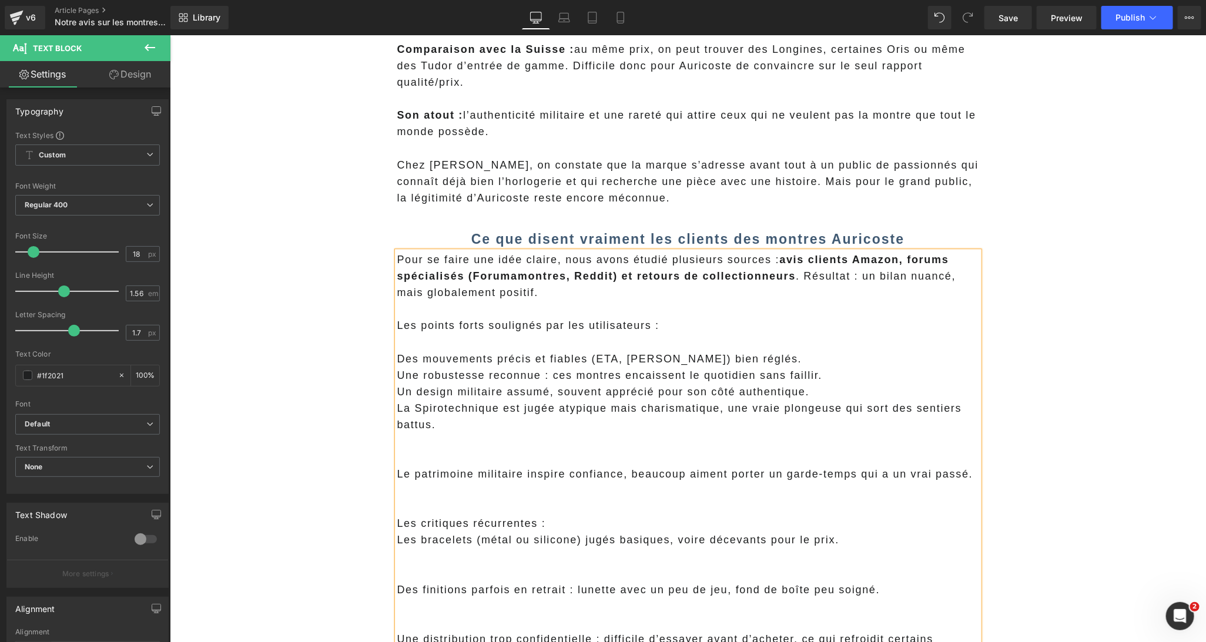
click at [484, 449] on p at bounding box center [688, 457] width 582 height 16
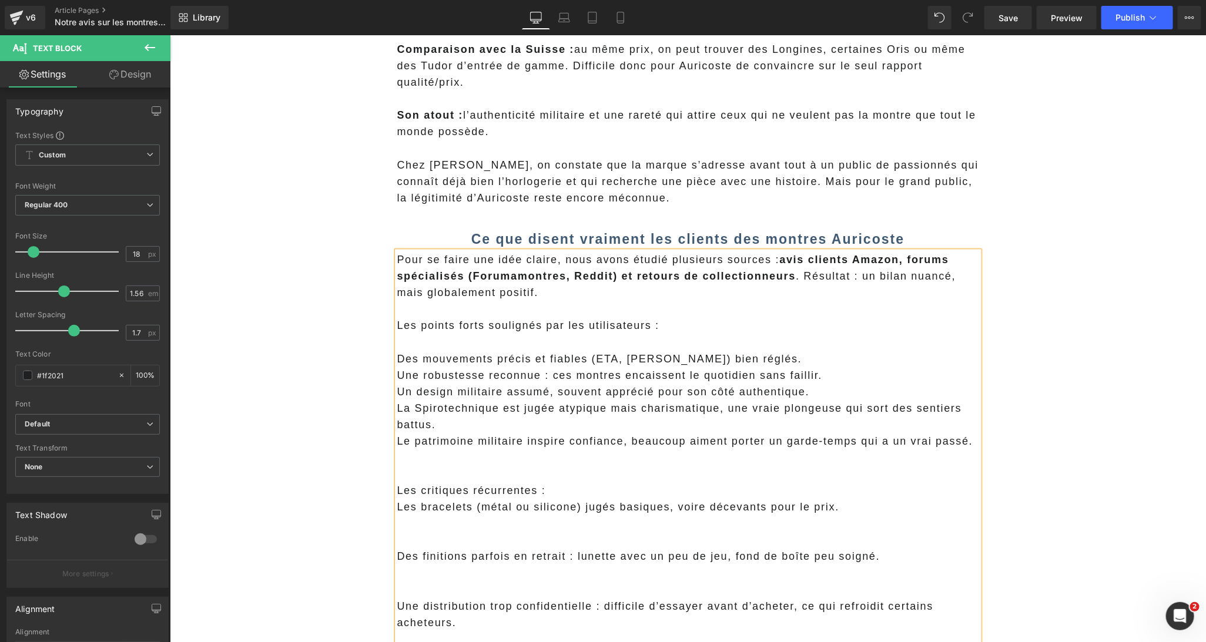
click at [508, 460] on p at bounding box center [688, 457] width 582 height 16
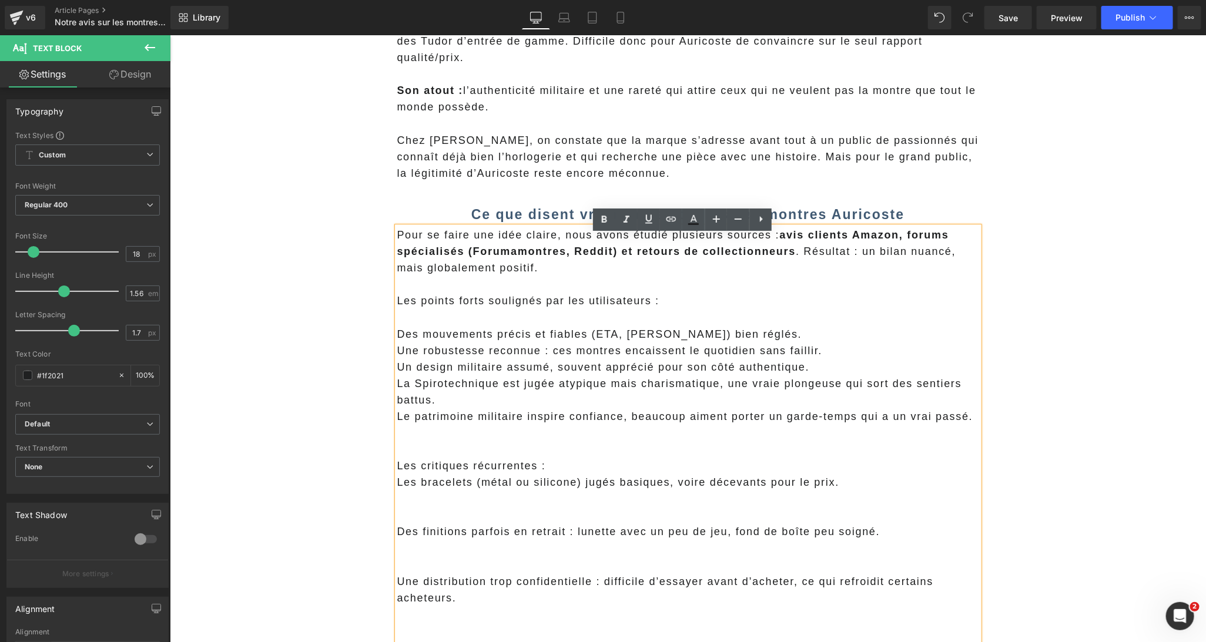
scroll to position [1658, 0]
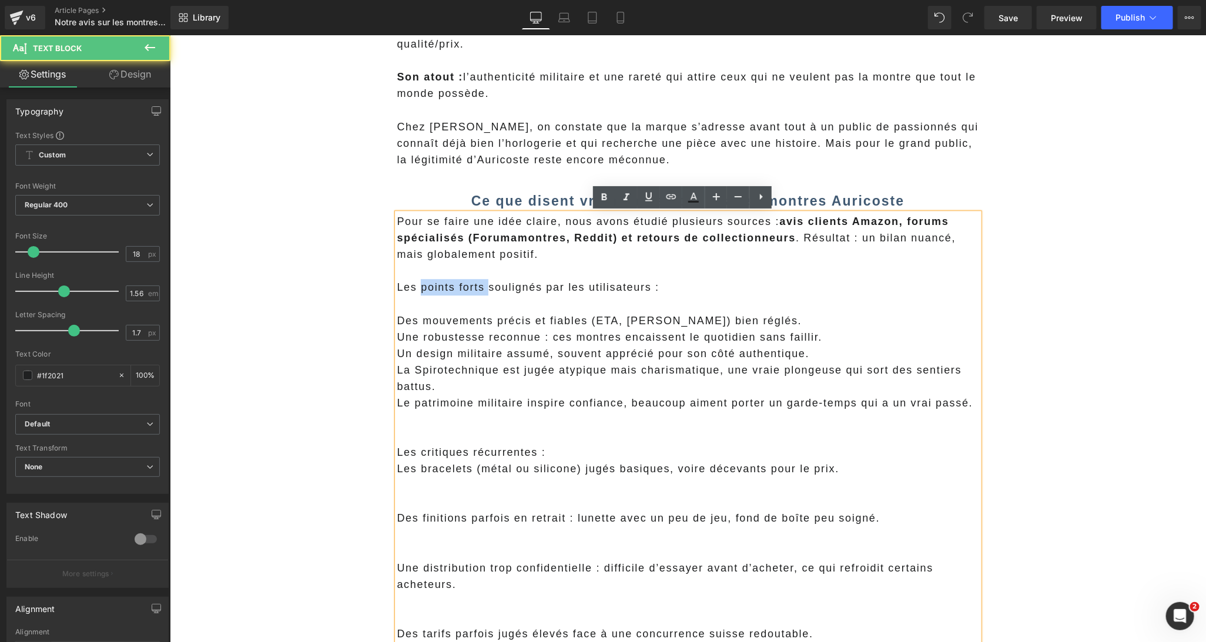
drag, startPoint x: 482, startPoint y: 287, endPoint x: 416, endPoint y: 283, distance: 65.9
click at [416, 283] on p "Les points forts soulignés par les utilisateurs :" at bounding box center [688, 287] width 582 height 16
click at [604, 201] on icon at bounding box center [604, 197] width 14 height 14
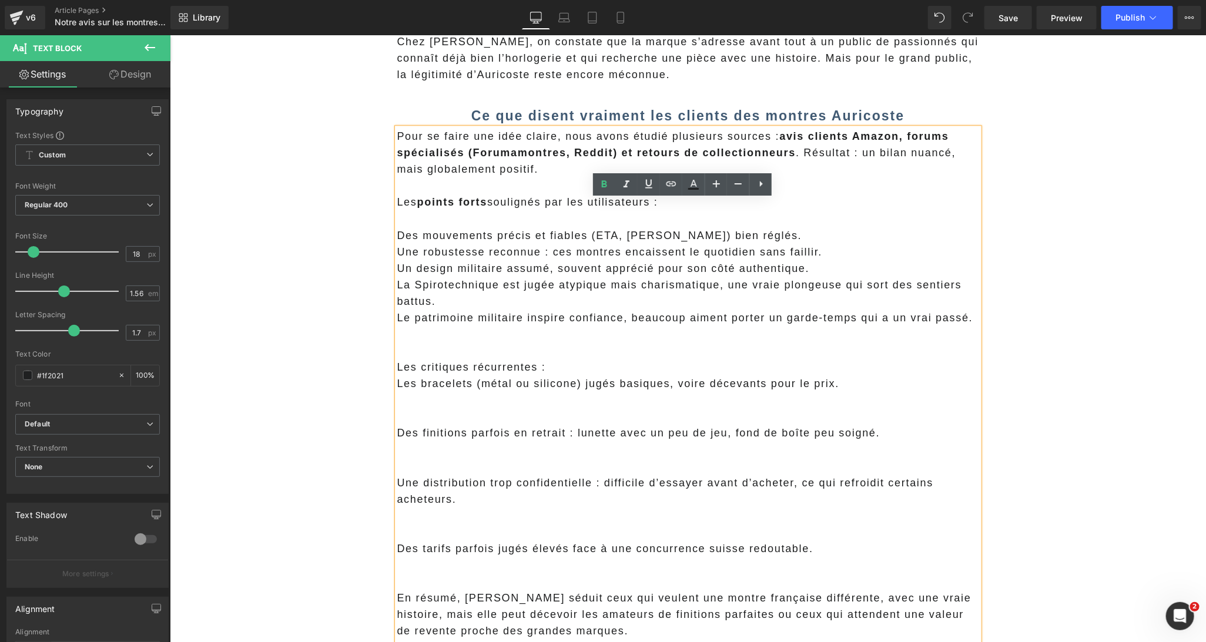
scroll to position [1757, 0]
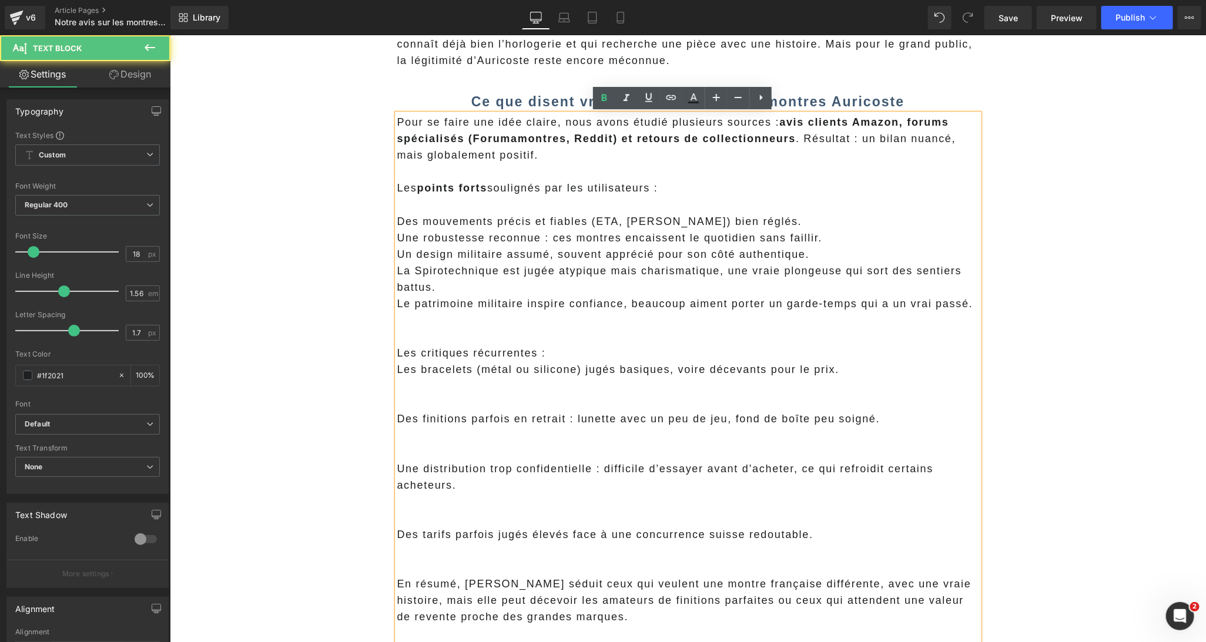
click at [478, 391] on p at bounding box center [688, 385] width 582 height 16
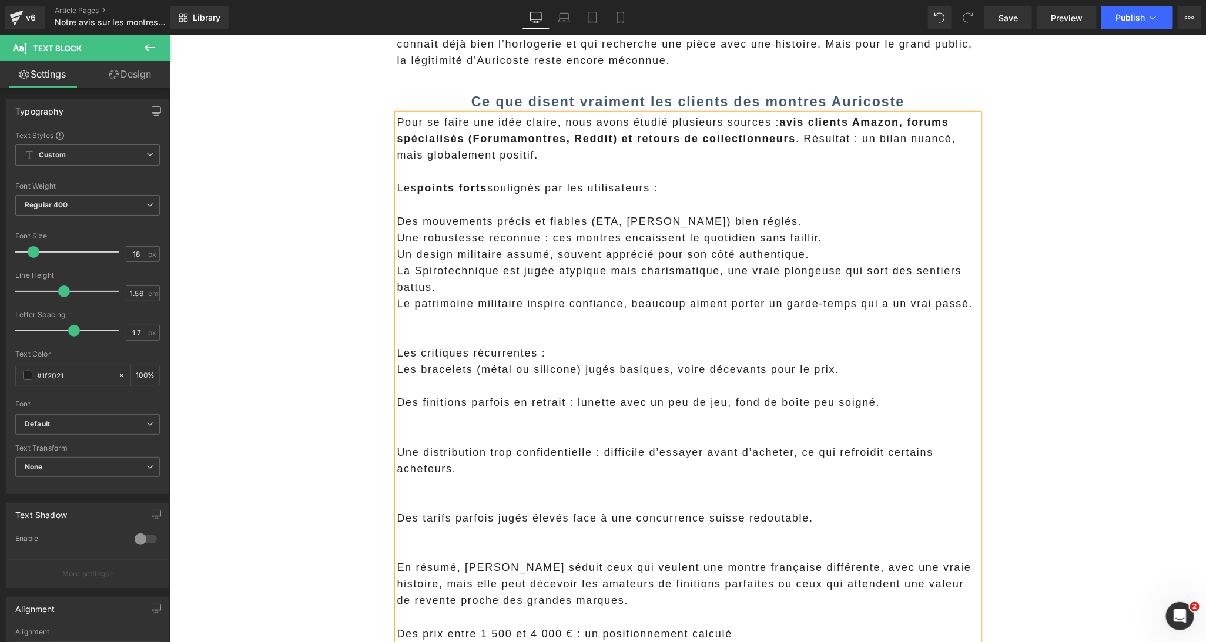
click at [438, 431] on p at bounding box center [688, 435] width 582 height 16
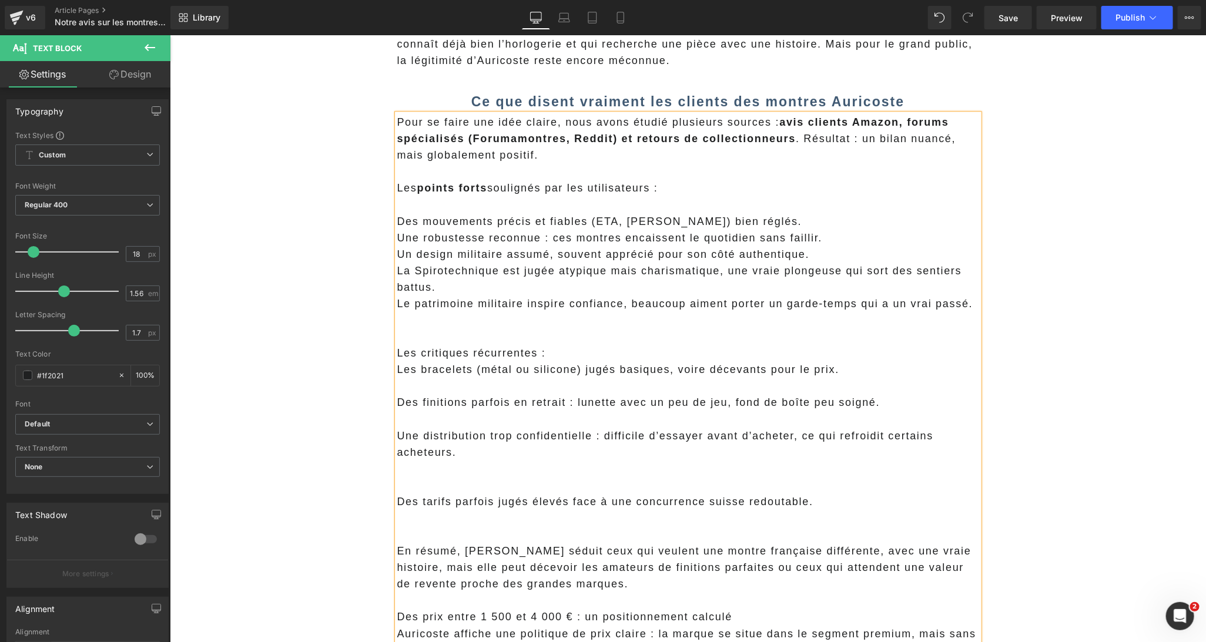
click at [440, 392] on p at bounding box center [688, 385] width 582 height 16
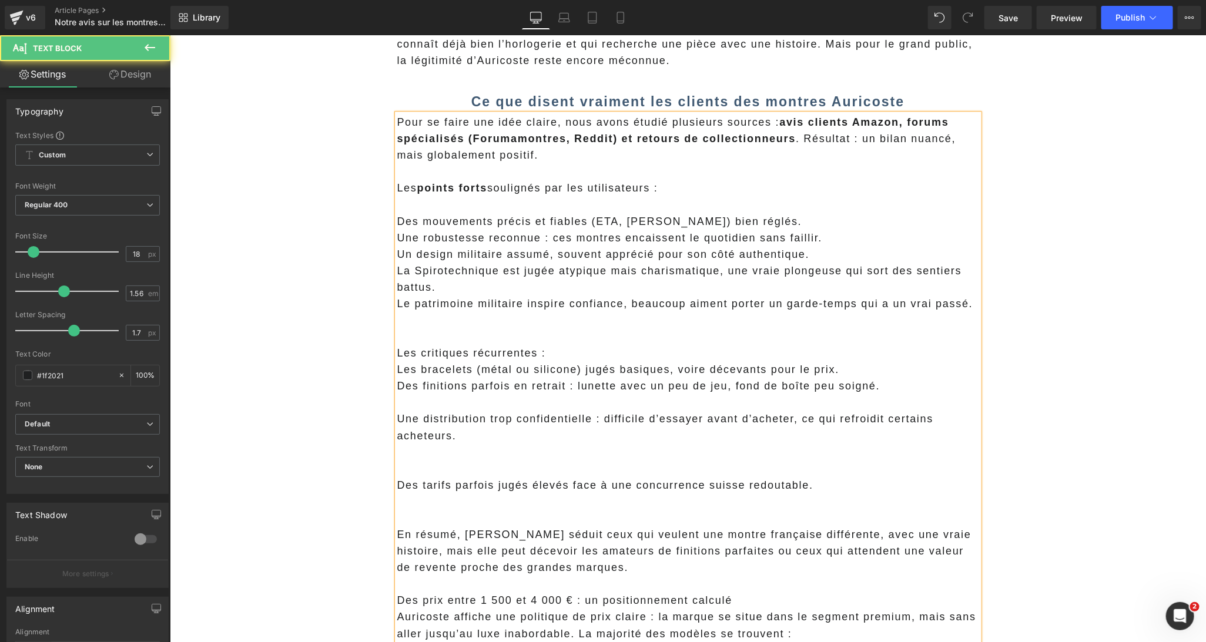
click at [426, 411] on p "Une distribution trop confidentielle : difficile d’essayer avant d’acheter, ce …" at bounding box center [688, 426] width 582 height 33
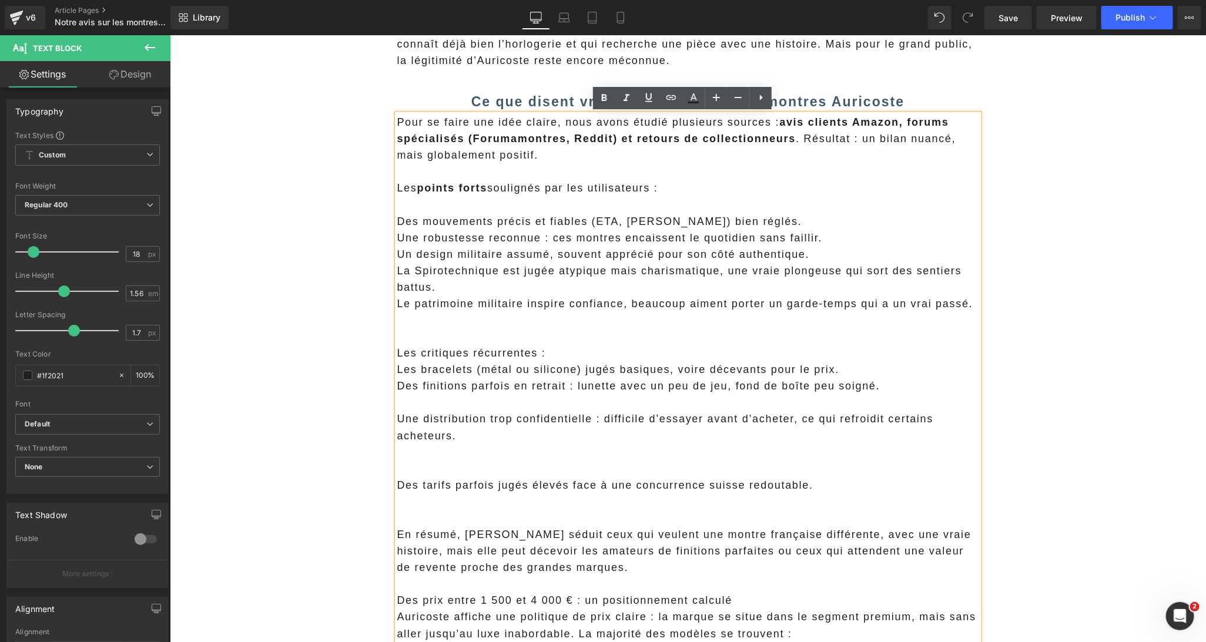
click at [430, 406] on p at bounding box center [688, 402] width 582 height 16
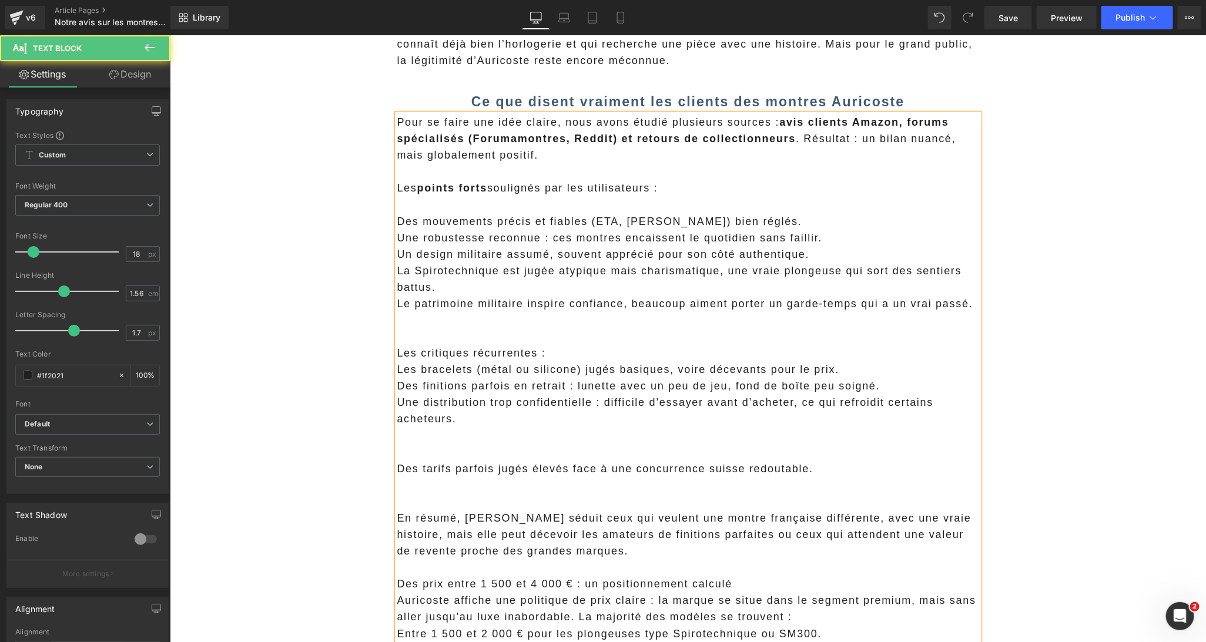
click at [433, 448] on p at bounding box center [688, 452] width 582 height 16
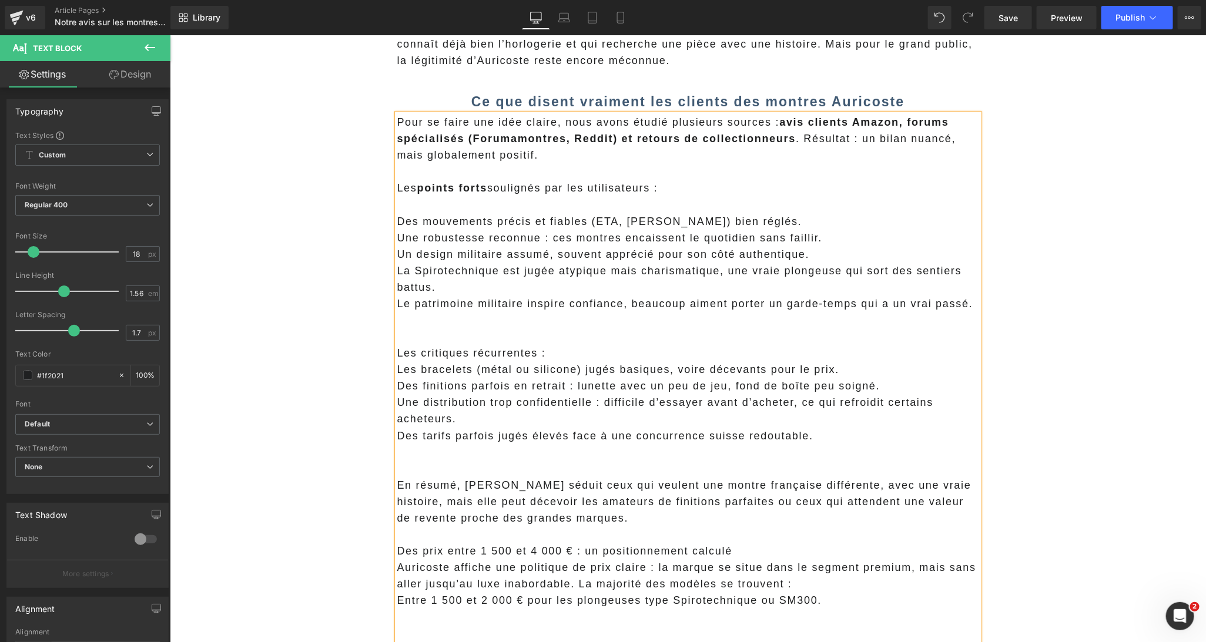
click at [452, 355] on p "Les critiques récurrentes :" at bounding box center [688, 352] width 582 height 16
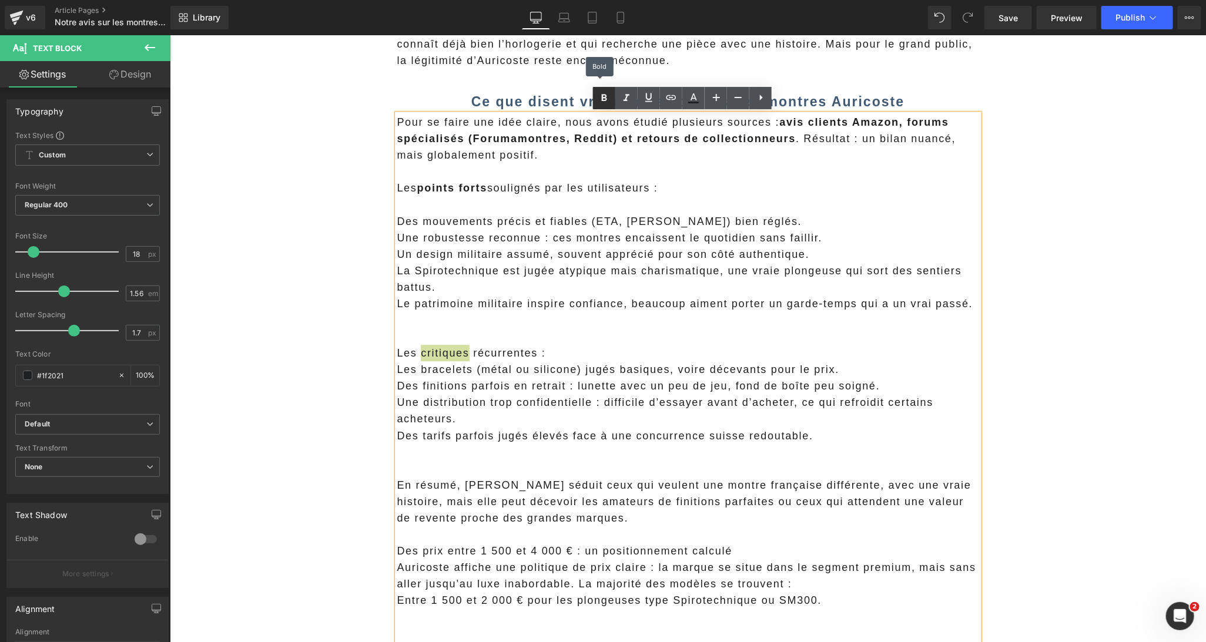
drag, startPoint x: 605, startPoint y: 97, endPoint x: 411, endPoint y: 195, distance: 216.8
click at [605, 97] on icon at bounding box center [604, 98] width 5 height 7
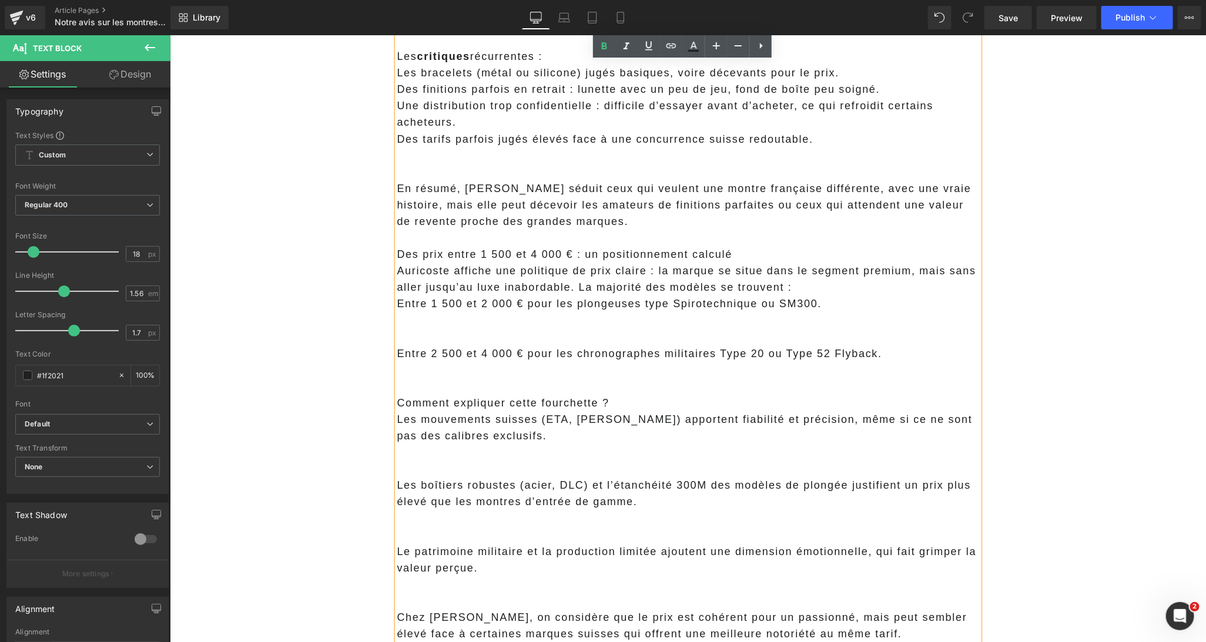
scroll to position [2044, 0]
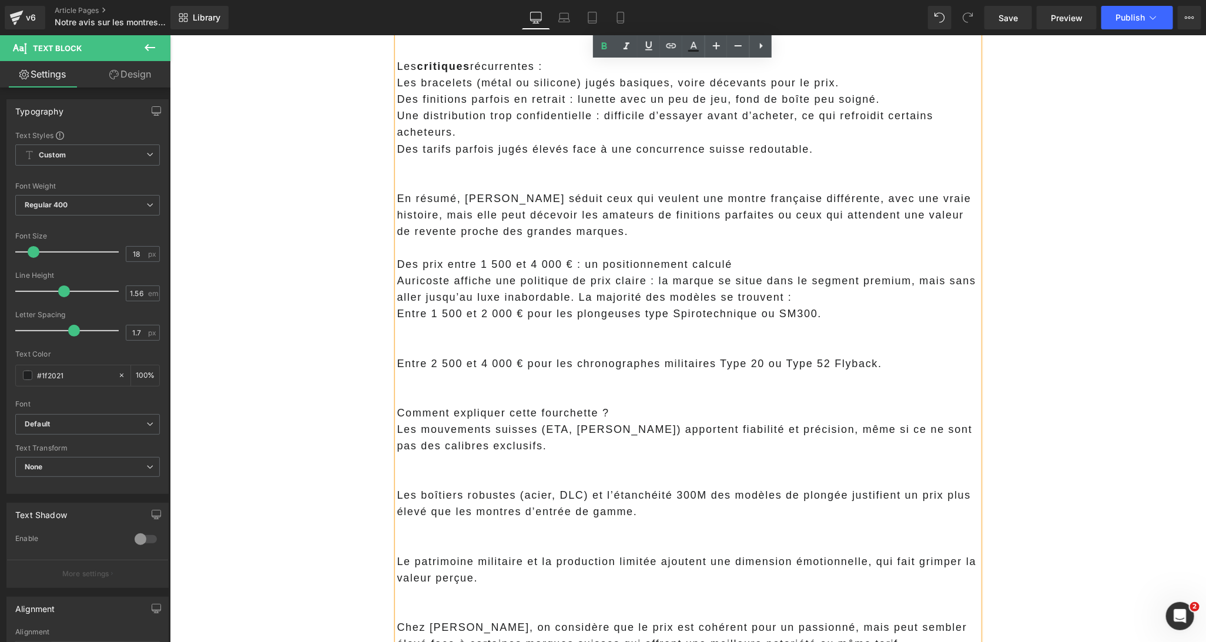
click at [507, 233] on p "En résumé, Auricoste séduit ceux qui veulent une montre française différente, a…" at bounding box center [688, 214] width 582 height 49
click at [592, 242] on p at bounding box center [688, 247] width 582 height 16
click at [475, 184] on p at bounding box center [688, 181] width 582 height 16
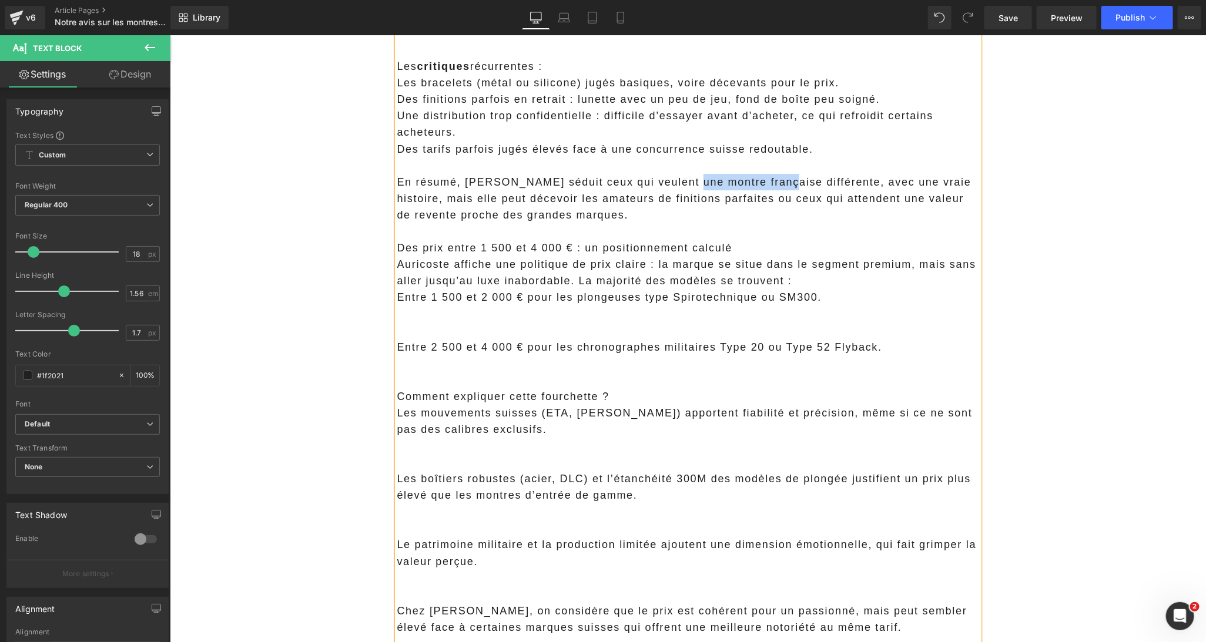
drag, startPoint x: 676, startPoint y: 182, endPoint x: 767, endPoint y: 179, distance: 91.7
click at [767, 179] on p "En résumé, Auricoste séduit ceux qui veulent une montre française différente, a…" at bounding box center [688, 197] width 582 height 49
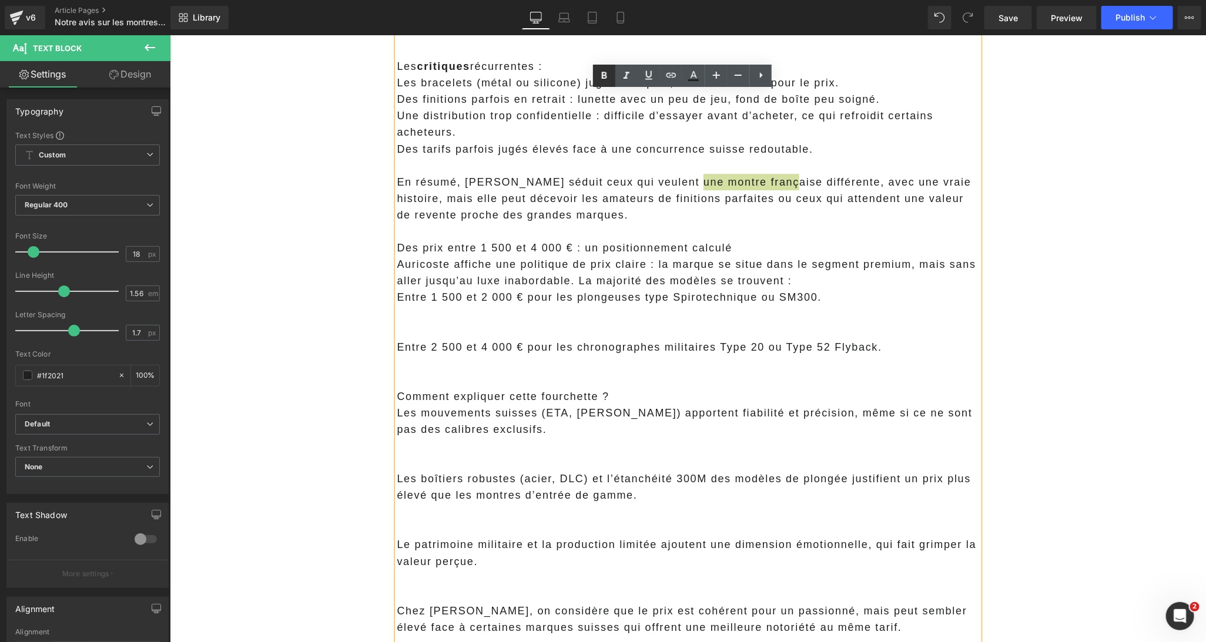
click at [605, 75] on icon at bounding box center [604, 75] width 5 height 7
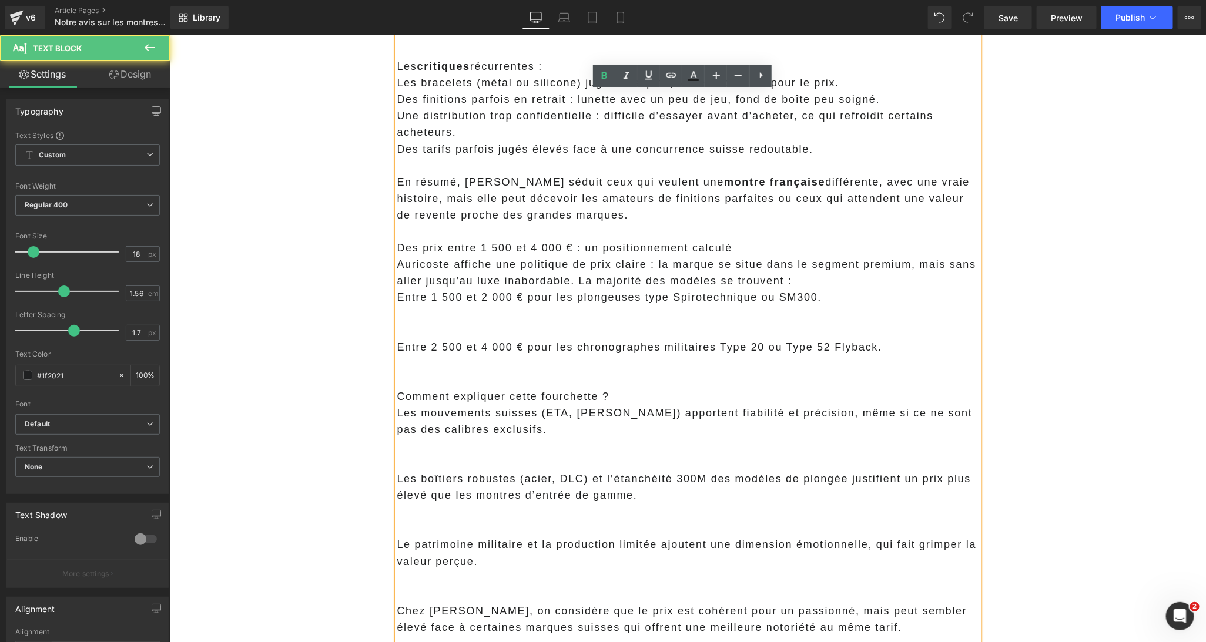
click at [706, 226] on p at bounding box center [688, 231] width 582 height 16
click at [650, 200] on p "En résumé, Auricoste séduit ceux qui veulent une montre française différente, a…" at bounding box center [688, 197] width 582 height 49
click at [772, 210] on p "En résumé, Auricoste séduit ceux qui veulent une montre française différente, a…" at bounding box center [688, 197] width 582 height 49
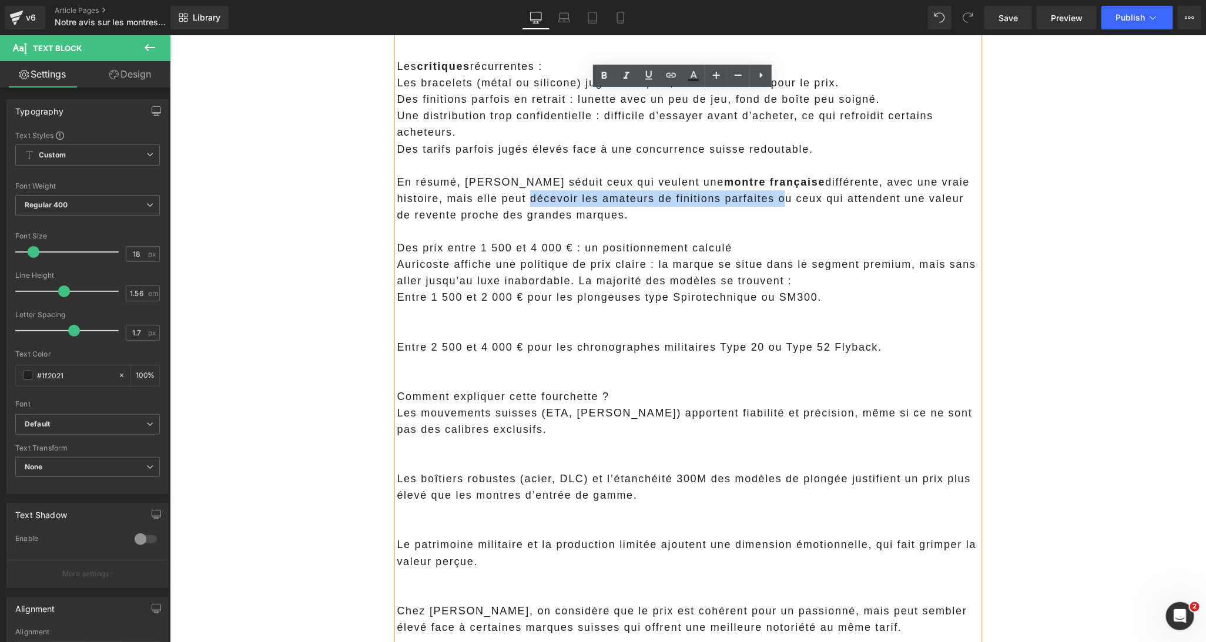
drag, startPoint x: 772, startPoint y: 200, endPoint x: 522, endPoint y: 204, distance: 250.4
click at [522, 204] on p "En résumé, Auricoste séduit ceux qui veulent une montre française différente, a…" at bounding box center [688, 197] width 582 height 49
click at [605, 78] on icon at bounding box center [604, 75] width 5 height 7
click at [548, 237] on p at bounding box center [688, 231] width 582 height 16
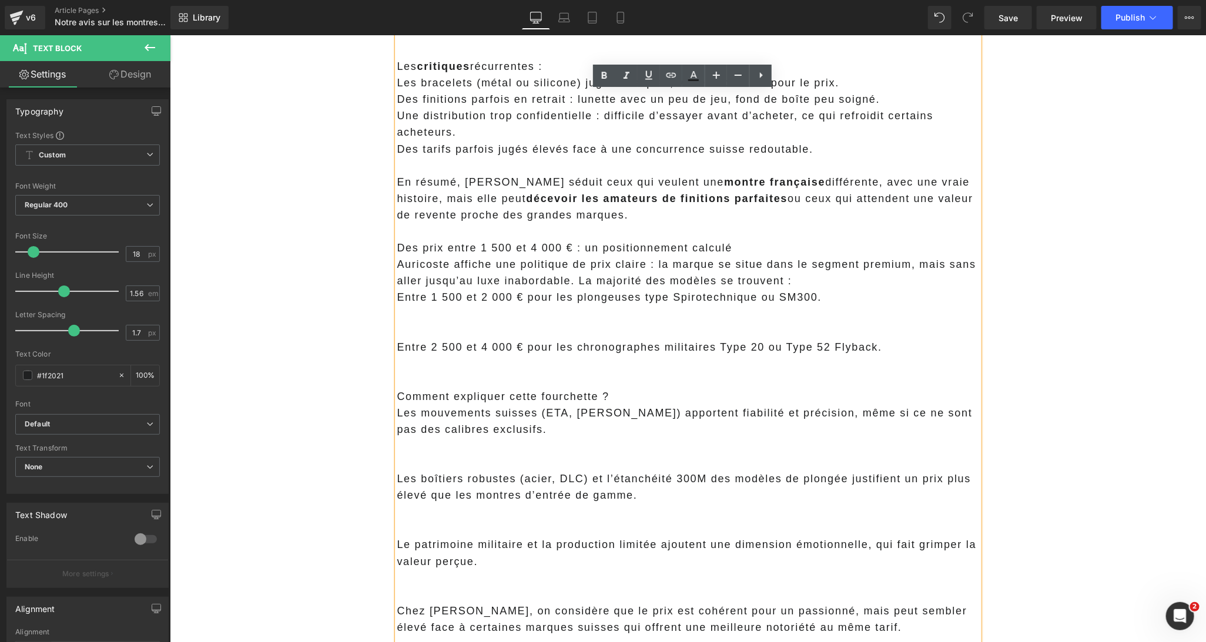
copy div "Des prix entre 1 500 et 4 000 € : un positionnement calculé Auricoste affiche u…"
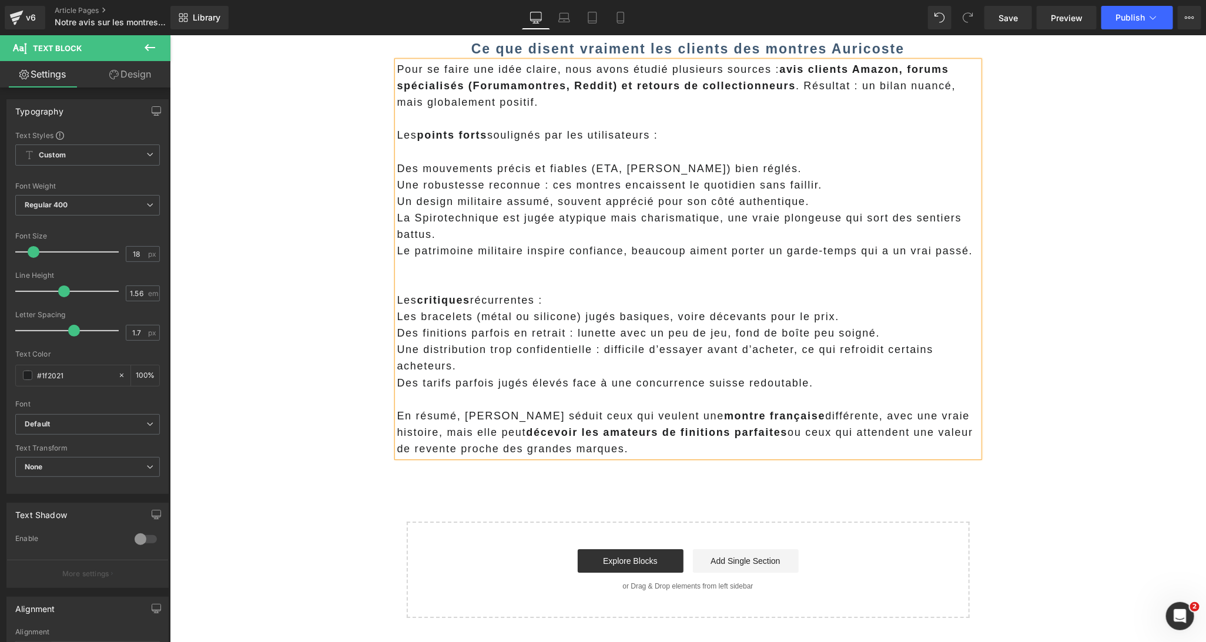
scroll to position [1594, 0]
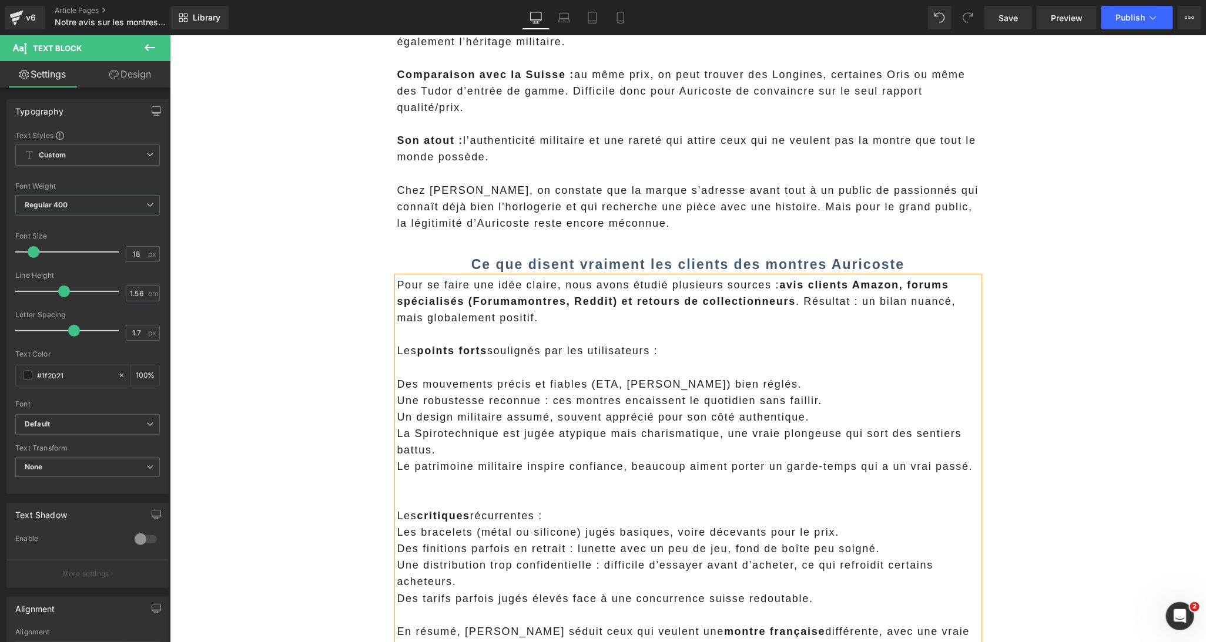
drag, startPoint x: 350, startPoint y: 387, endPoint x: 443, endPoint y: 323, distance: 113.3
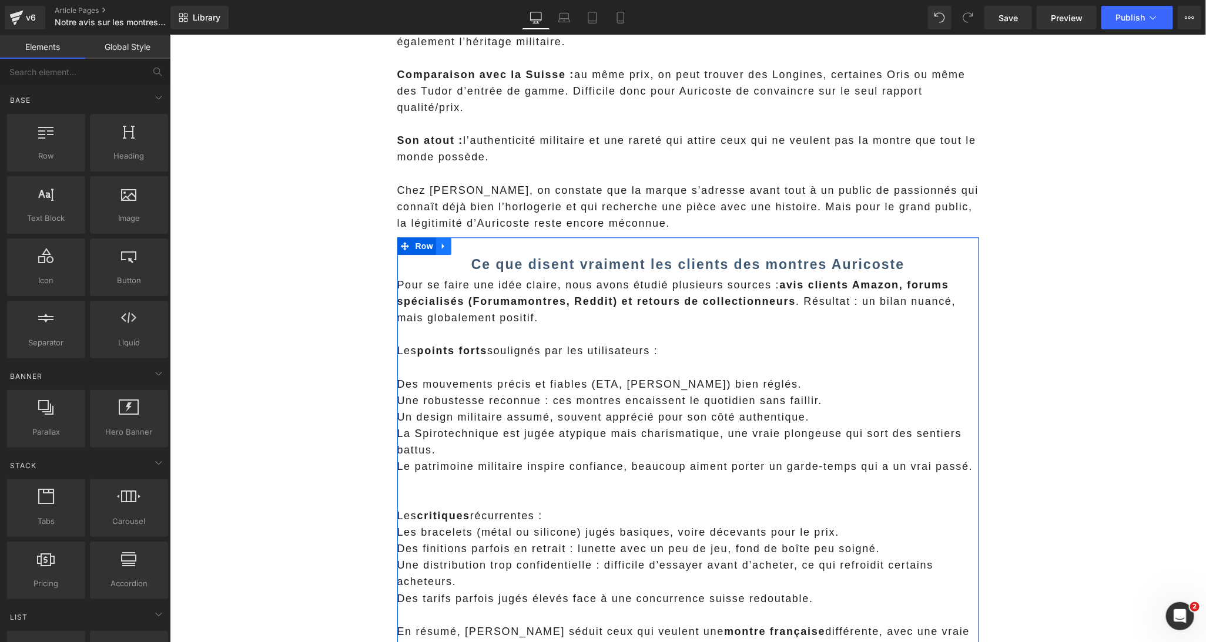
click at [438, 250] on link at bounding box center [442, 246] width 15 height 18
click at [455, 249] on icon at bounding box center [458, 246] width 8 height 8
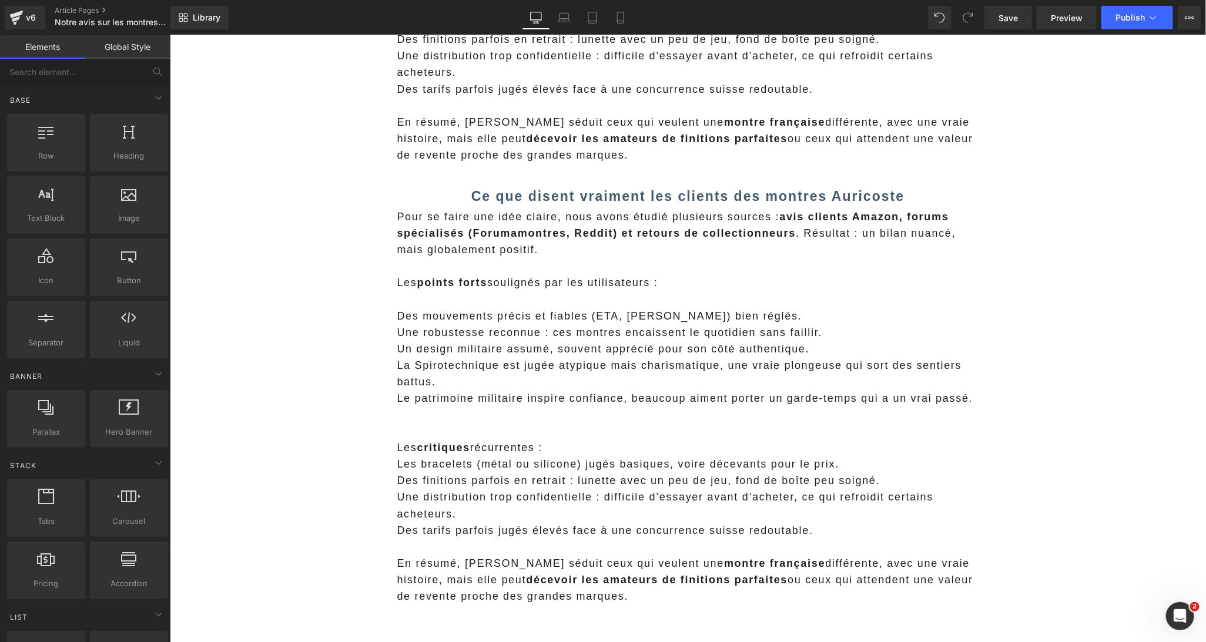
scroll to position [2191, 0]
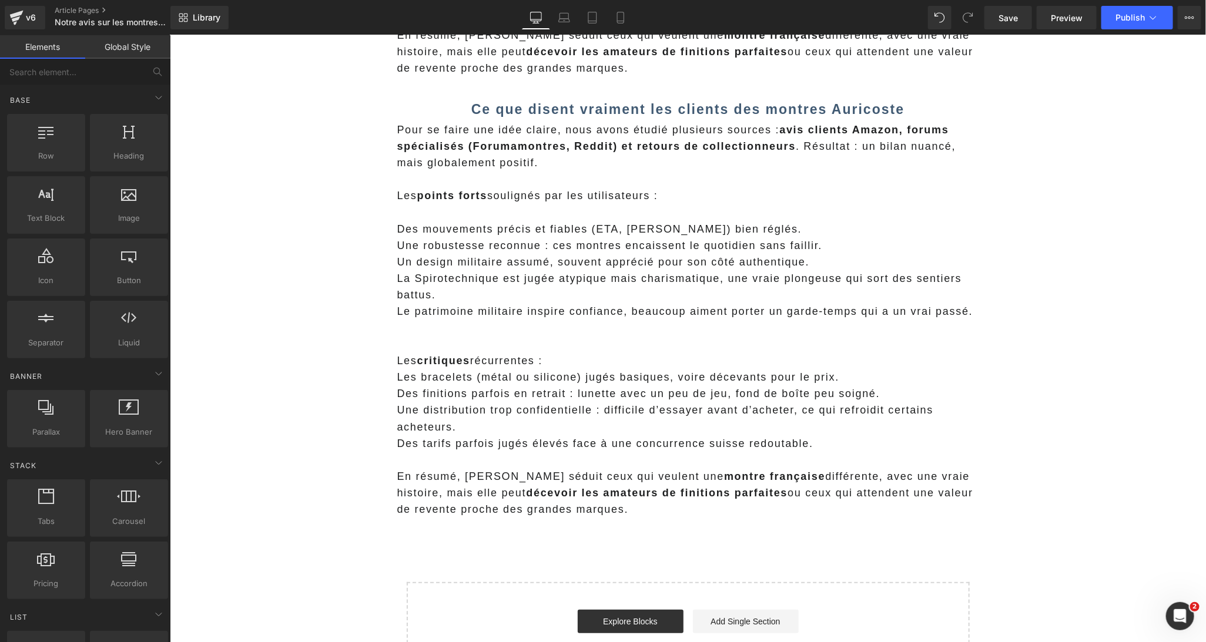
drag, startPoint x: 492, startPoint y: 247, endPoint x: 409, endPoint y: 163, distance: 118.0
click at [492, 246] on p "Une robustesse reconnue : ces montres encaissent le quotidien sans faillir." at bounding box center [688, 245] width 582 height 16
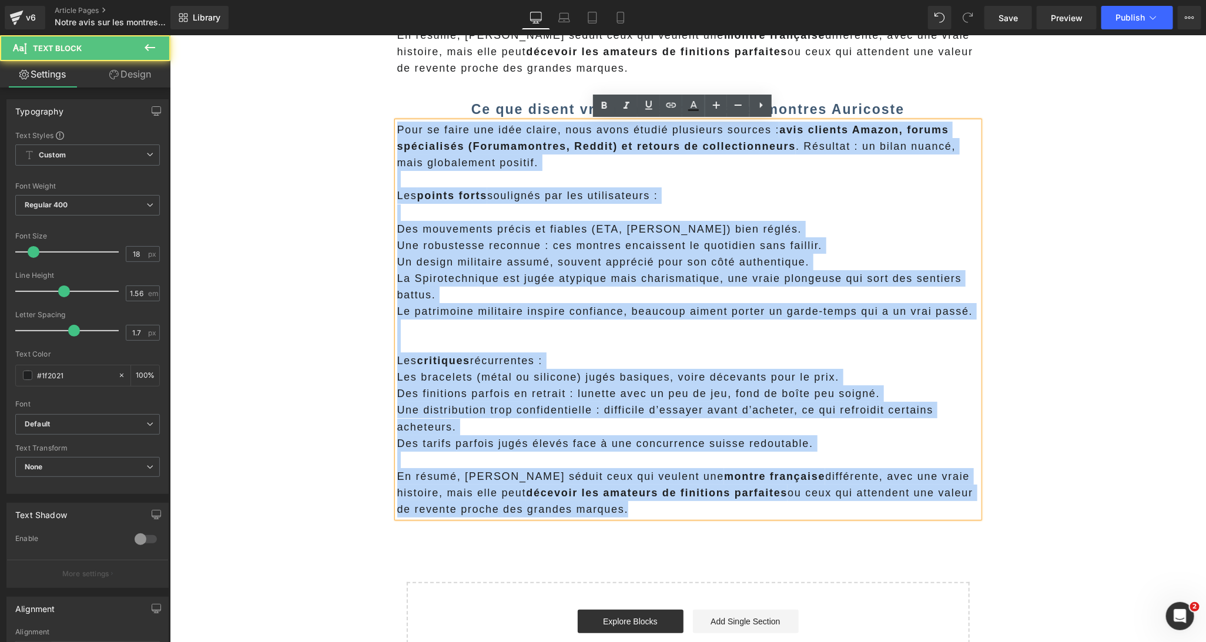
click at [397, 129] on div "Pour se faire une idée claire, nous avons étudié plusieurs sources : avis clien…" at bounding box center [688, 319] width 582 height 396
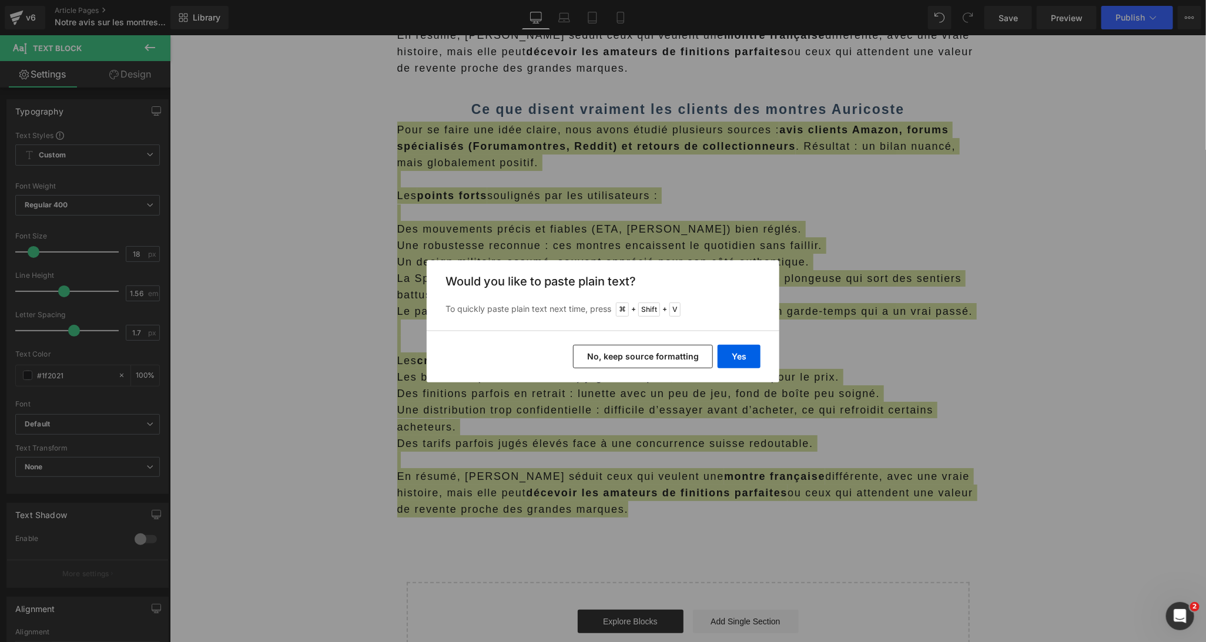
click at [628, 358] on button "No, keep source formatting" at bounding box center [643, 357] width 140 height 24
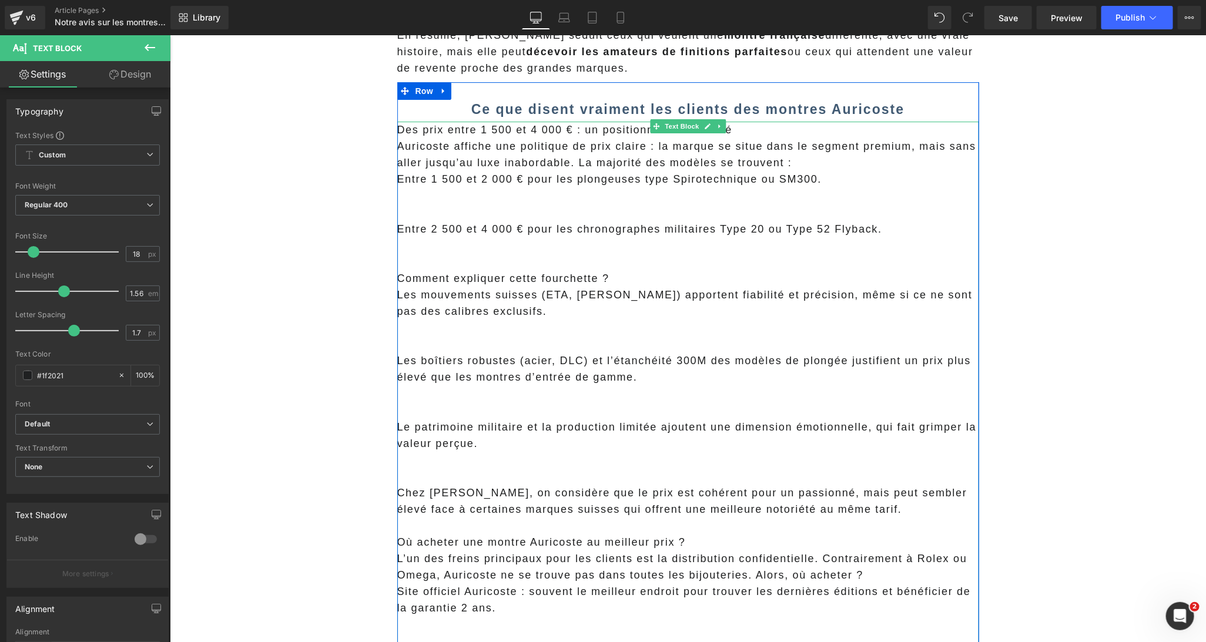
click at [464, 126] on p "Des prix entre 1 500 et 4 000 € : un positionnement calculé" at bounding box center [688, 129] width 582 height 16
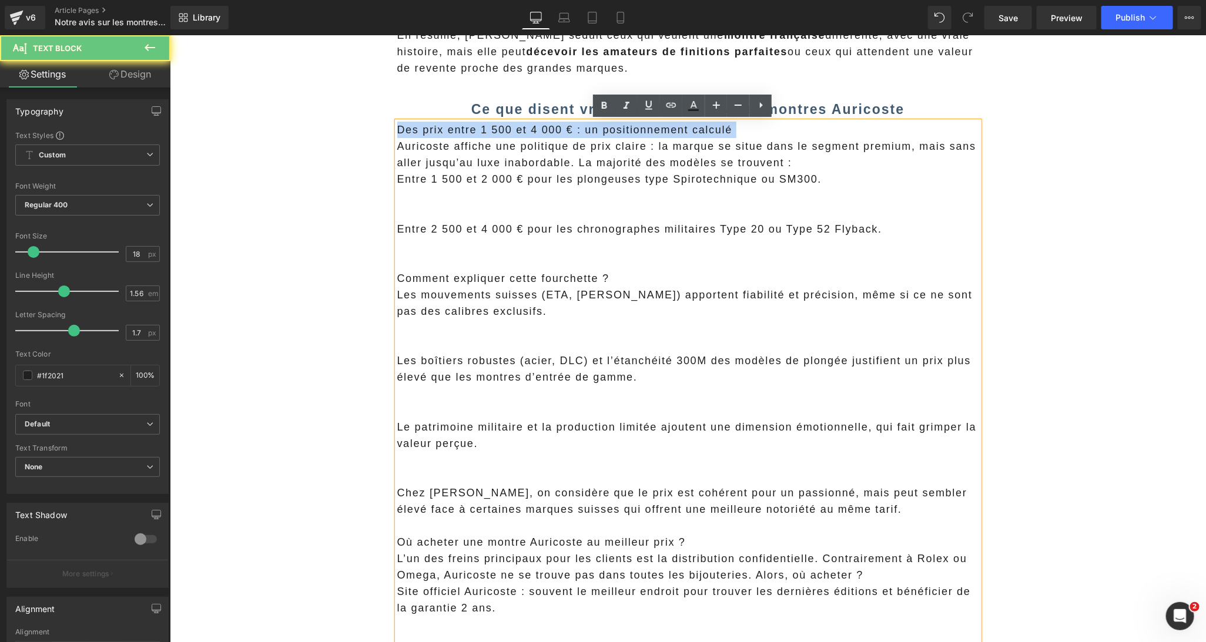
click at [464, 126] on p "Des prix entre 1 500 et 4 000 € : un positionnement calculé" at bounding box center [688, 129] width 582 height 16
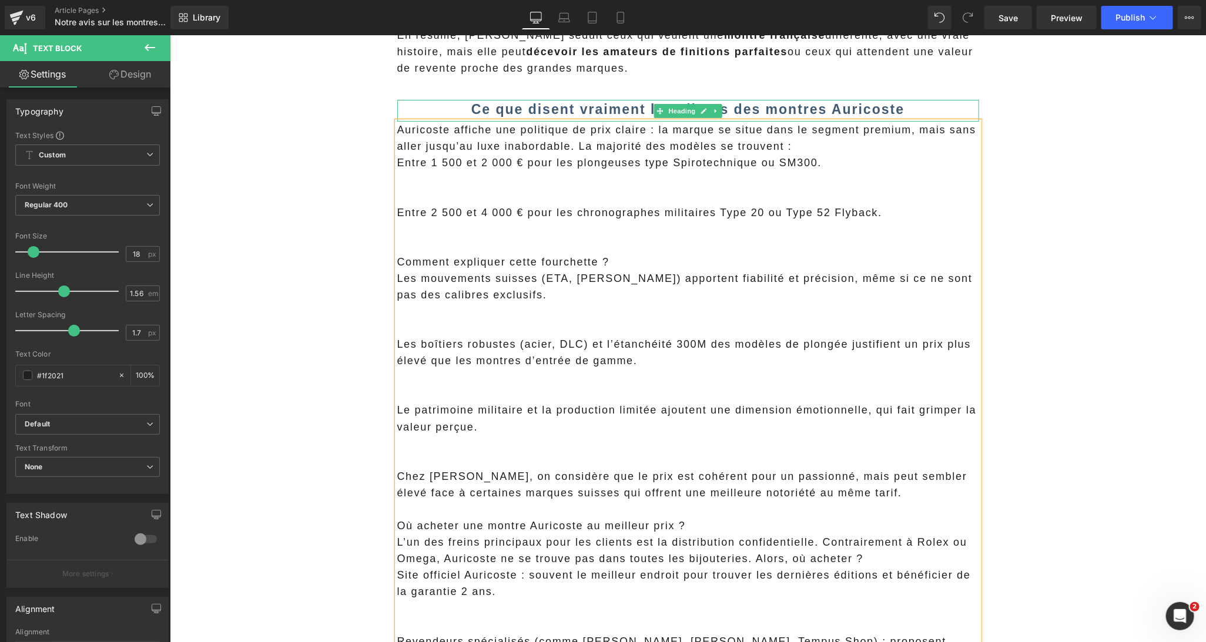
click at [541, 113] on b "Ce que disent vraiment les clients des montres Auricoste" at bounding box center [687, 108] width 433 height 15
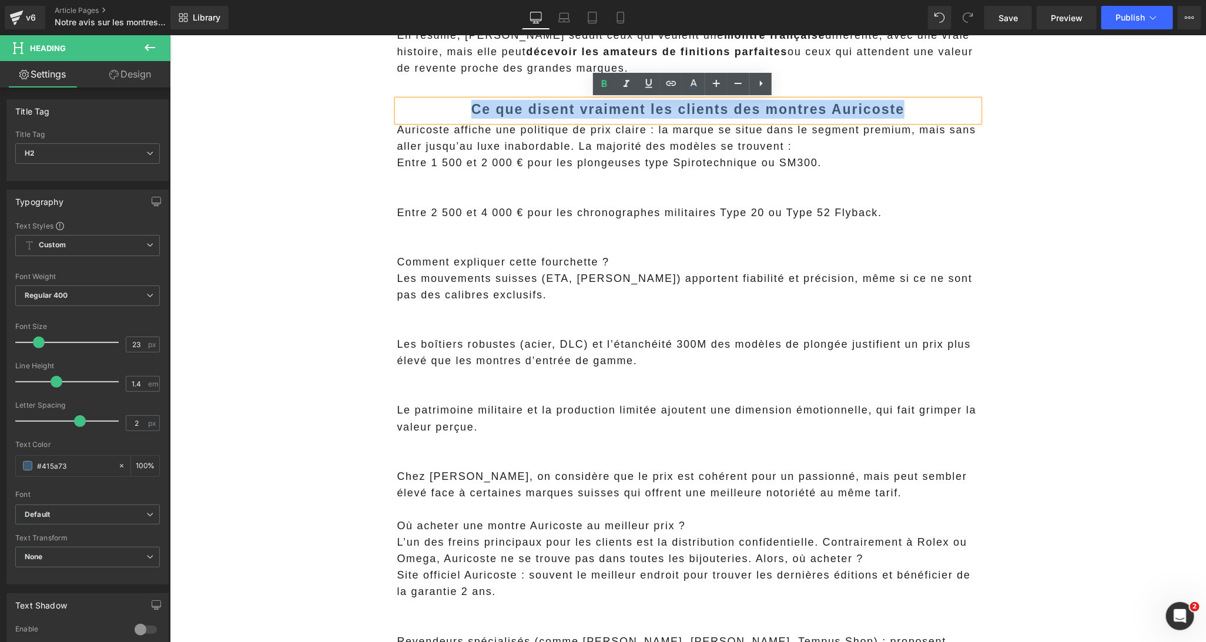
paste div
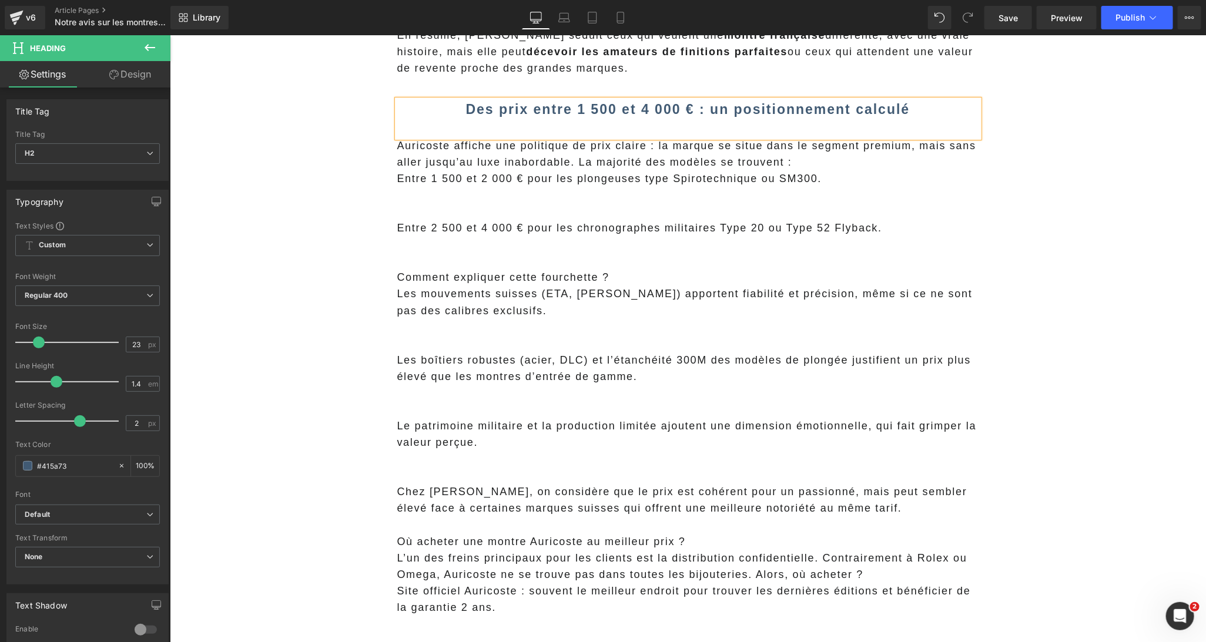
click at [521, 206] on p at bounding box center [688, 211] width 582 height 16
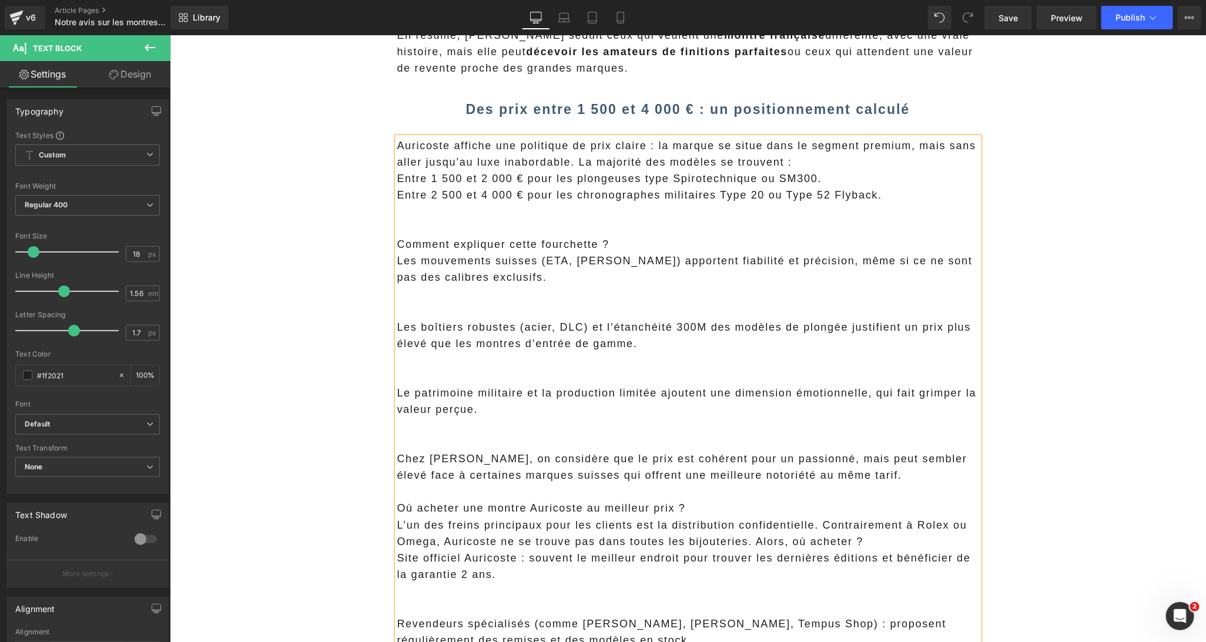
click at [526, 223] on p at bounding box center [688, 227] width 582 height 16
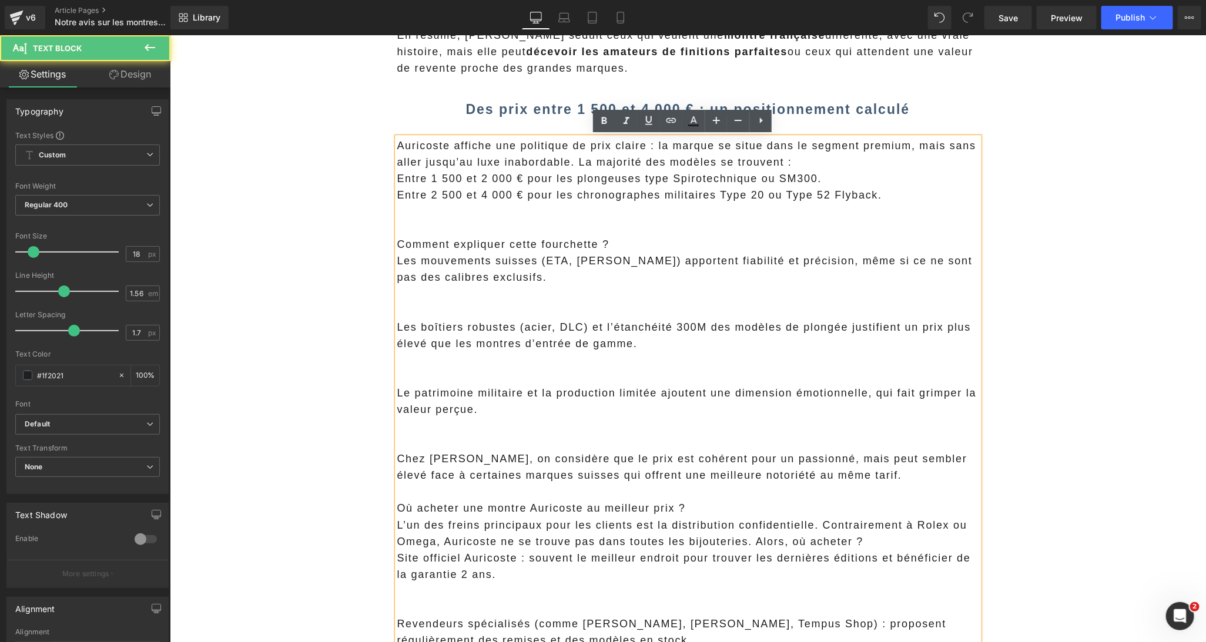
click at [482, 299] on p at bounding box center [688, 293] width 582 height 16
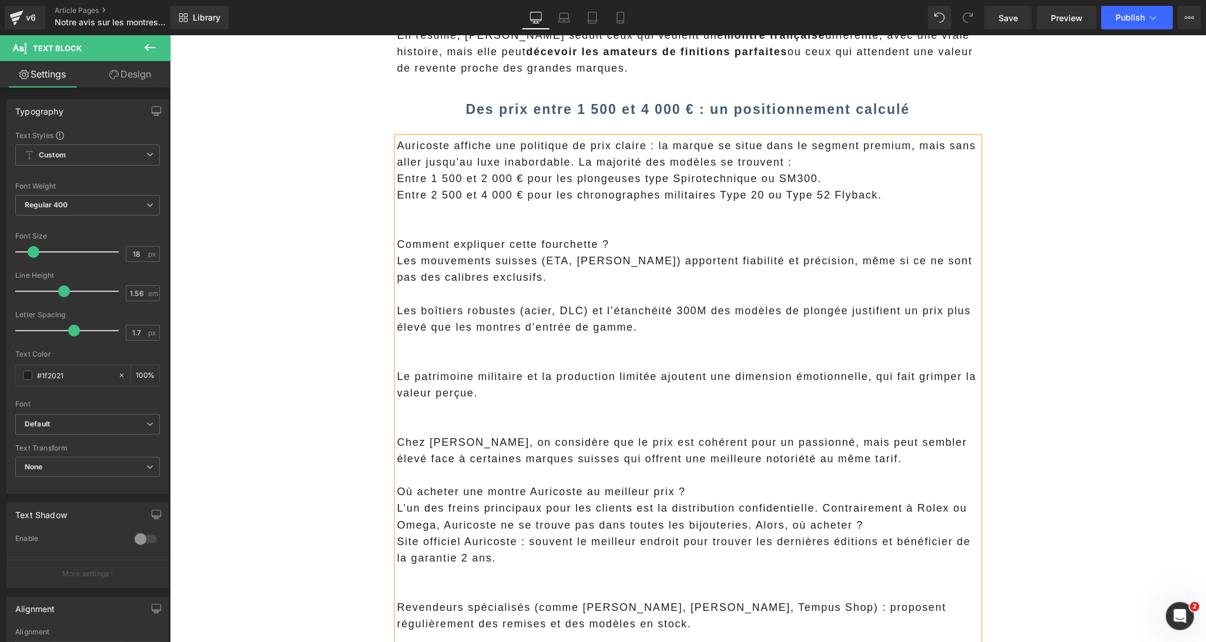
click at [449, 356] on p at bounding box center [688, 359] width 582 height 16
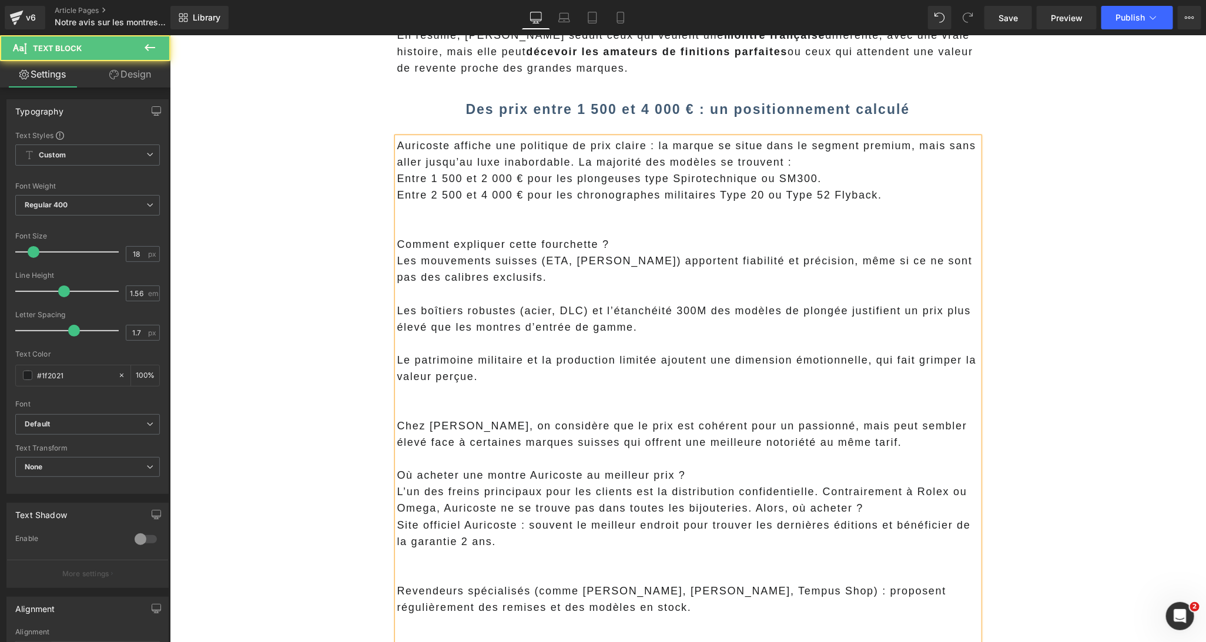
click at [471, 399] on p at bounding box center [688, 392] width 582 height 16
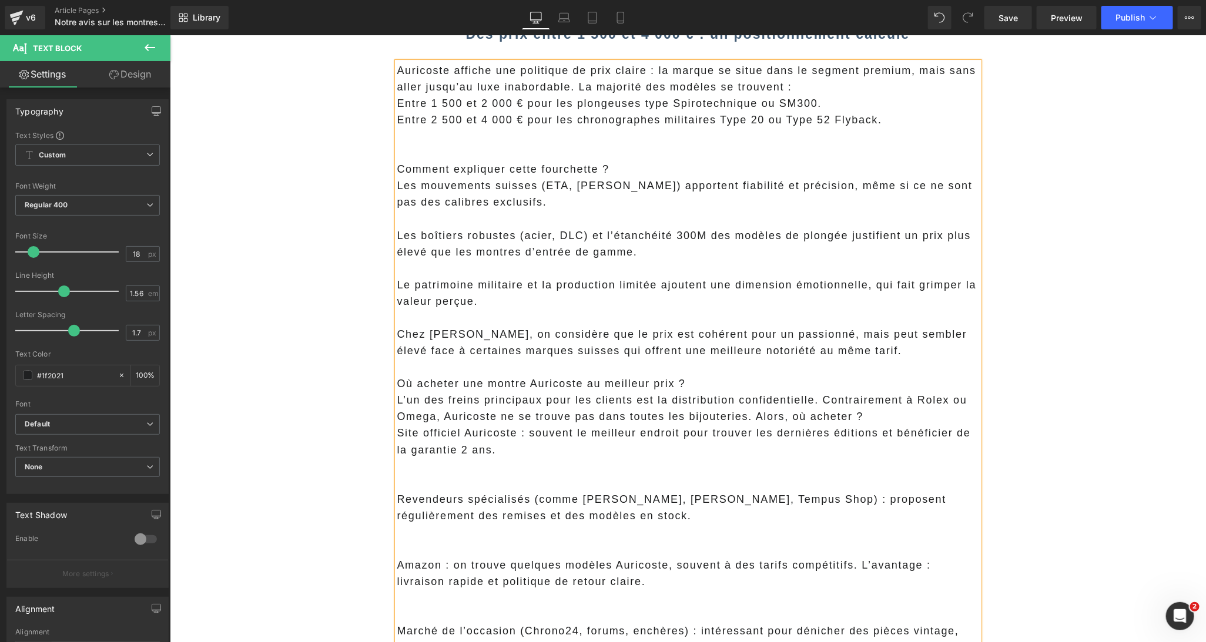
scroll to position [2277, 0]
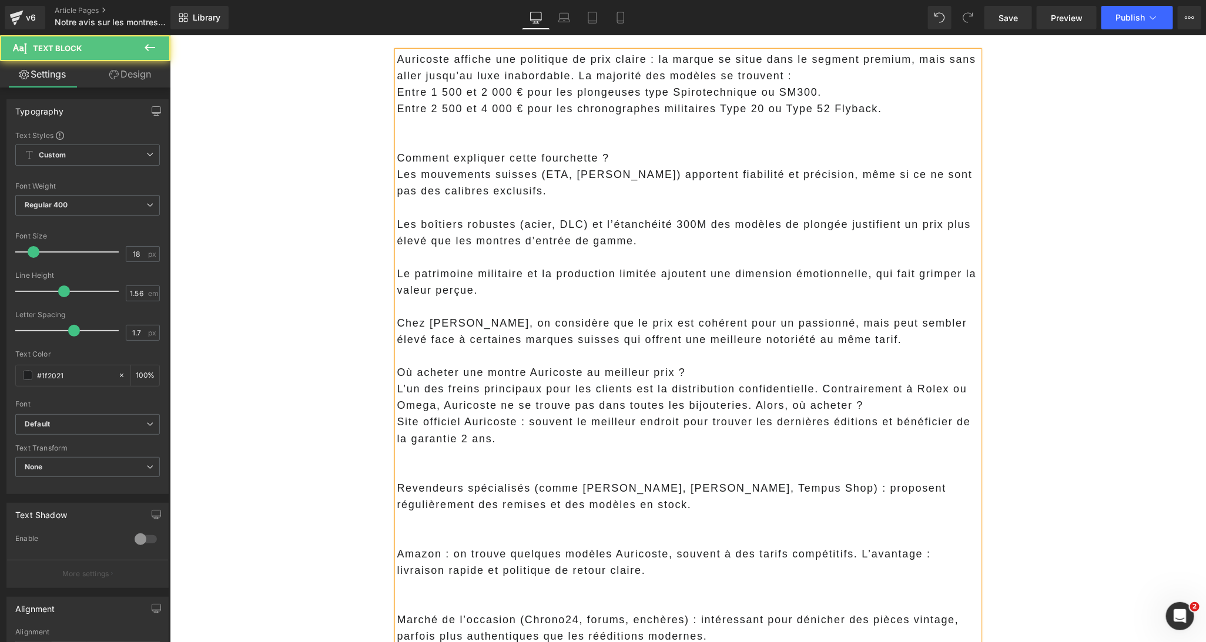
click at [903, 344] on p "Chez Marc Tissier, on considère que le prix est cohérent pour un passionné, mai…" at bounding box center [688, 330] width 582 height 33
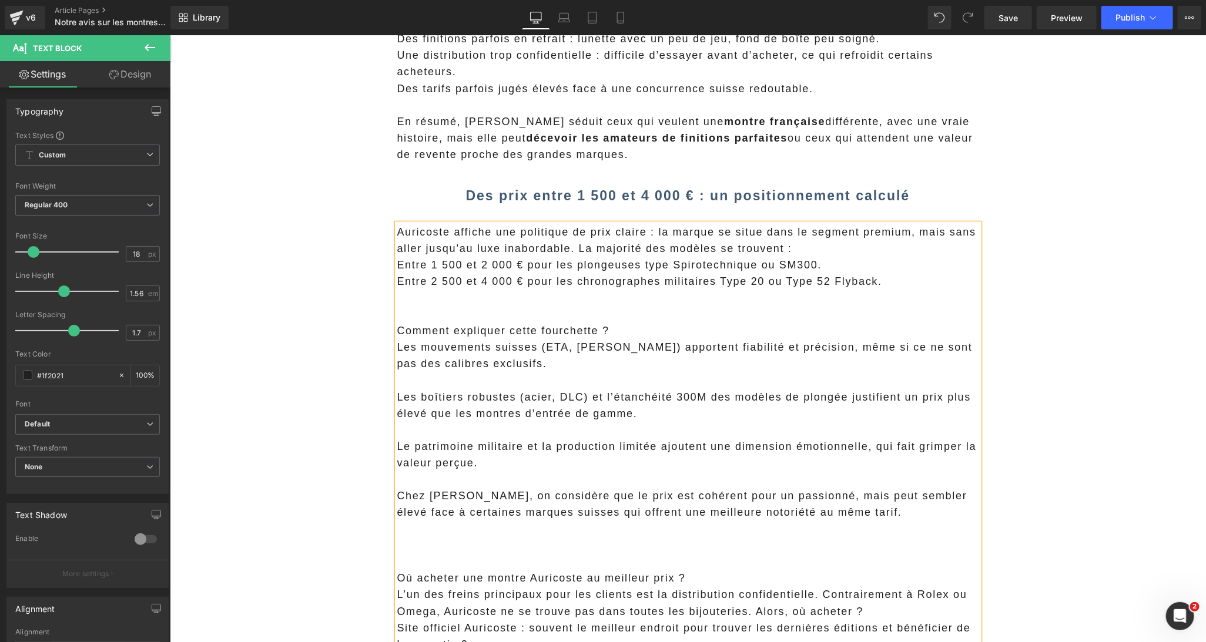
scroll to position [2104, 0]
click at [525, 276] on p "Entre 2 500 et 4 000 € pour les chronographes militaires Type 20 ou Type 52 Fly…" at bounding box center [688, 281] width 582 height 16
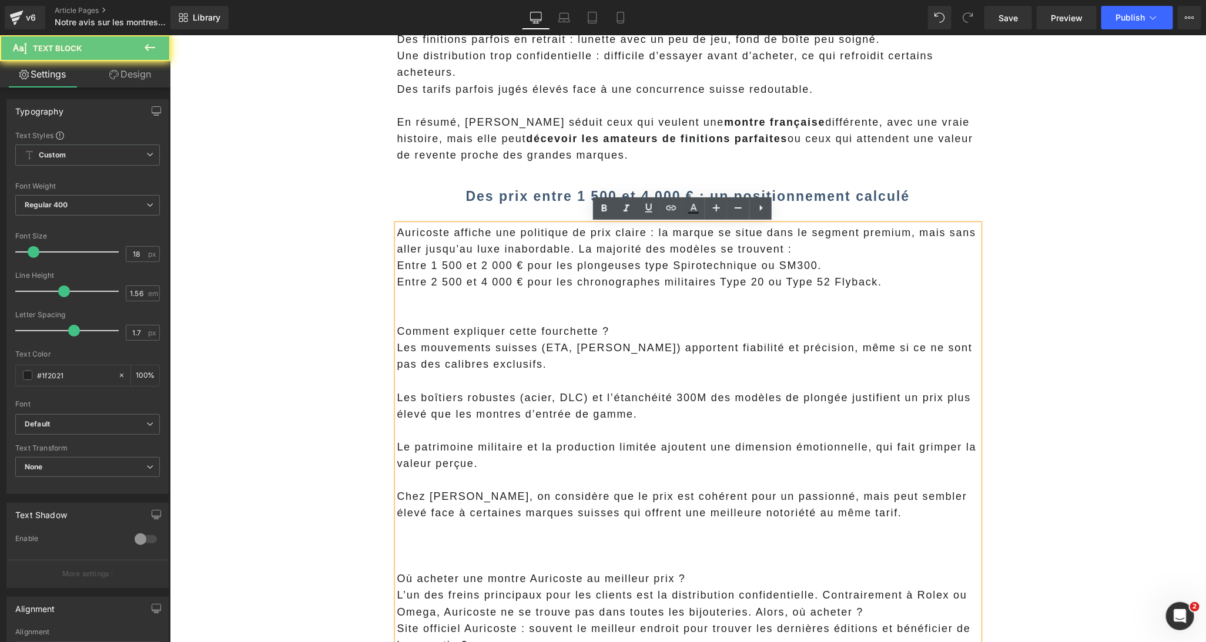
click at [795, 249] on p "Auricoste affiche une politique de prix claire : la marque se situe dans le seg…" at bounding box center [688, 240] width 582 height 33
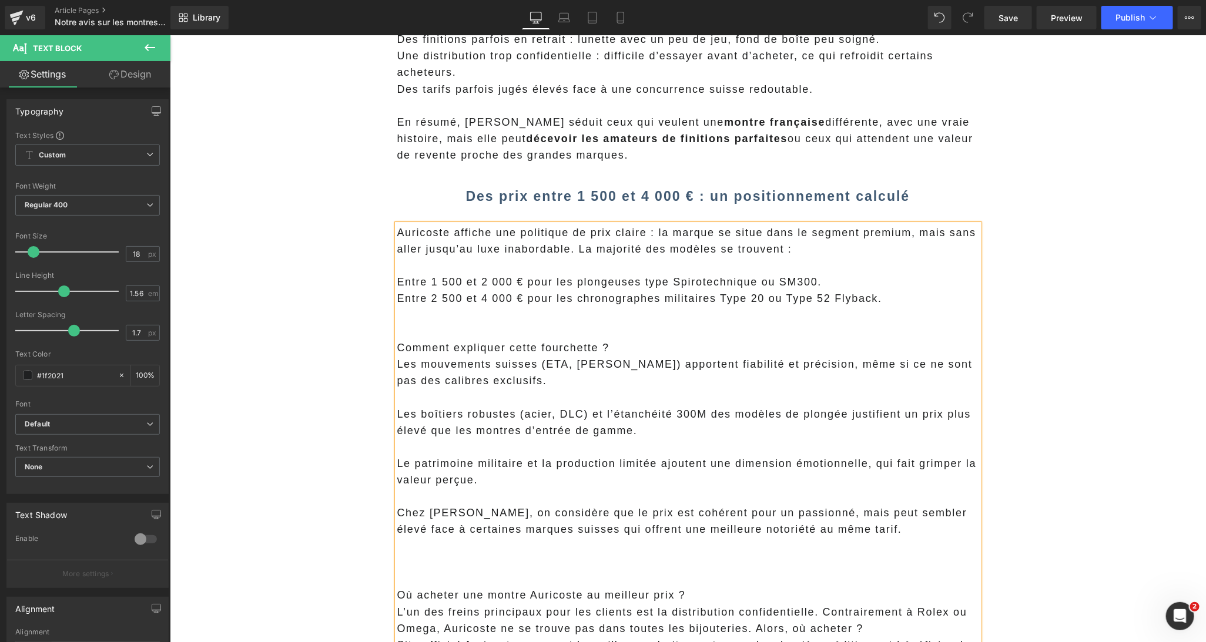
click at [397, 288] on p "Entre 1 500 et 2 000 € pour les plongeuses type Spirotechnique ou SM300." at bounding box center [688, 281] width 582 height 16
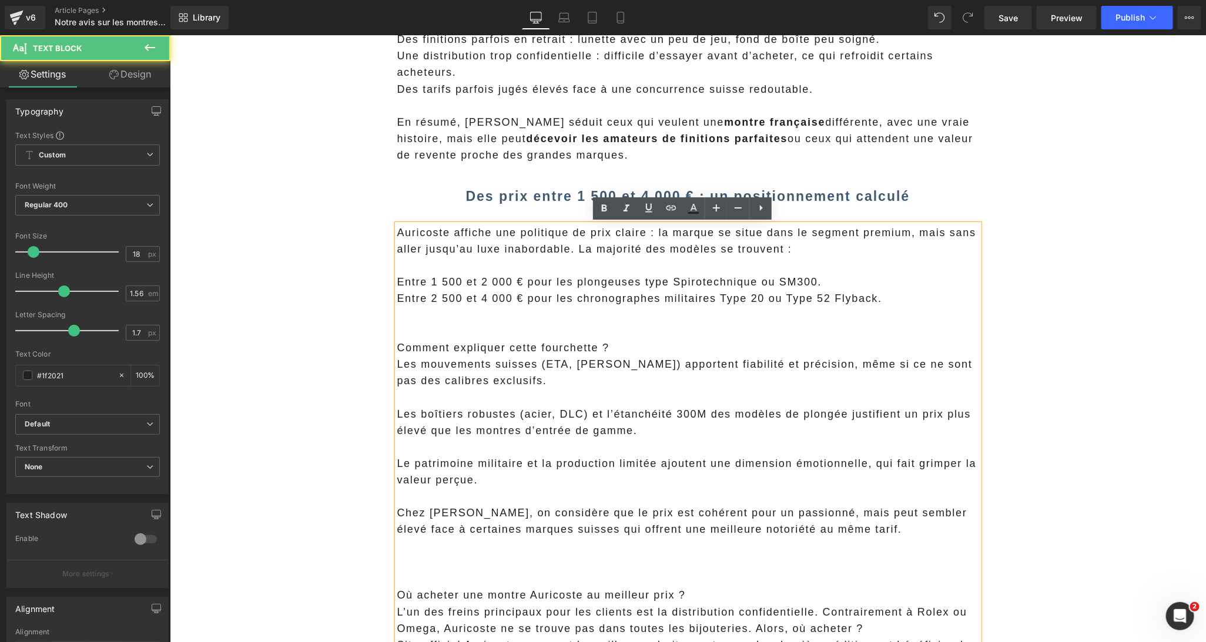
click at [397, 281] on p "Entre 1 500 et 2 000 € pour les plongeuses type Spirotechnique ou SM300." at bounding box center [688, 281] width 582 height 16
click at [397, 300] on p "Entre 2 500 et 4 000 € pour les chronographes militaires Type 20 ou Type 52 Fly…" at bounding box center [688, 298] width 582 height 16
click at [397, 304] on p "Entre 2 500 et 4 000 € pour les chronographes militaires Type 20 ou Type 52 Fly…" at bounding box center [688, 298] width 582 height 16
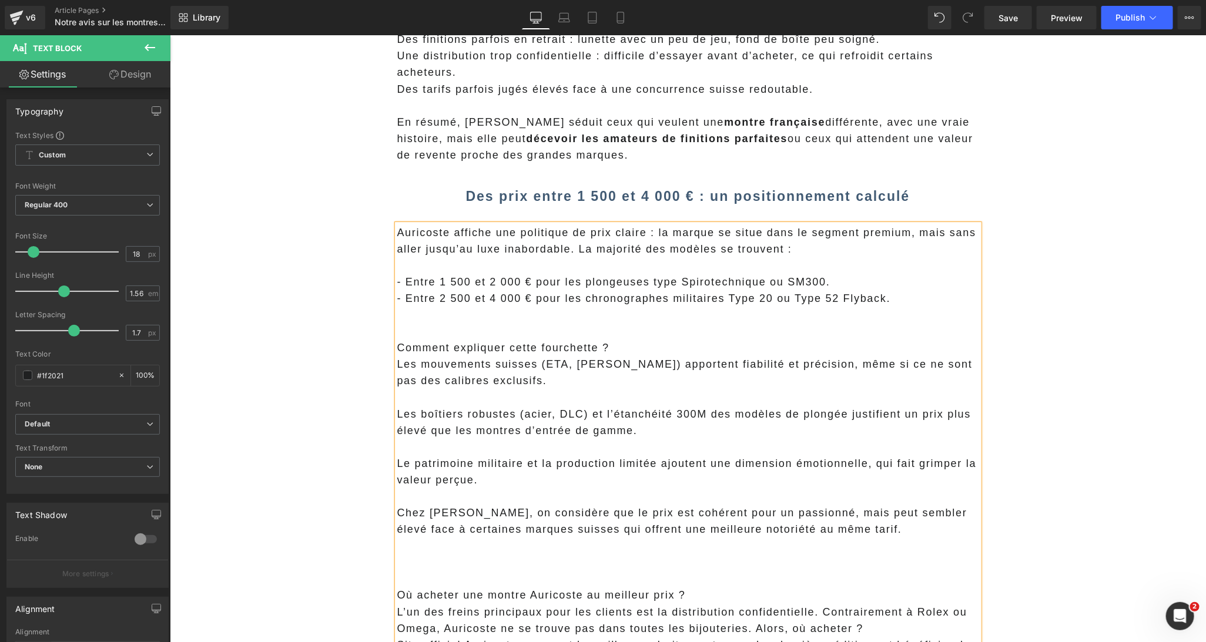
click at [463, 328] on p at bounding box center [688, 331] width 582 height 16
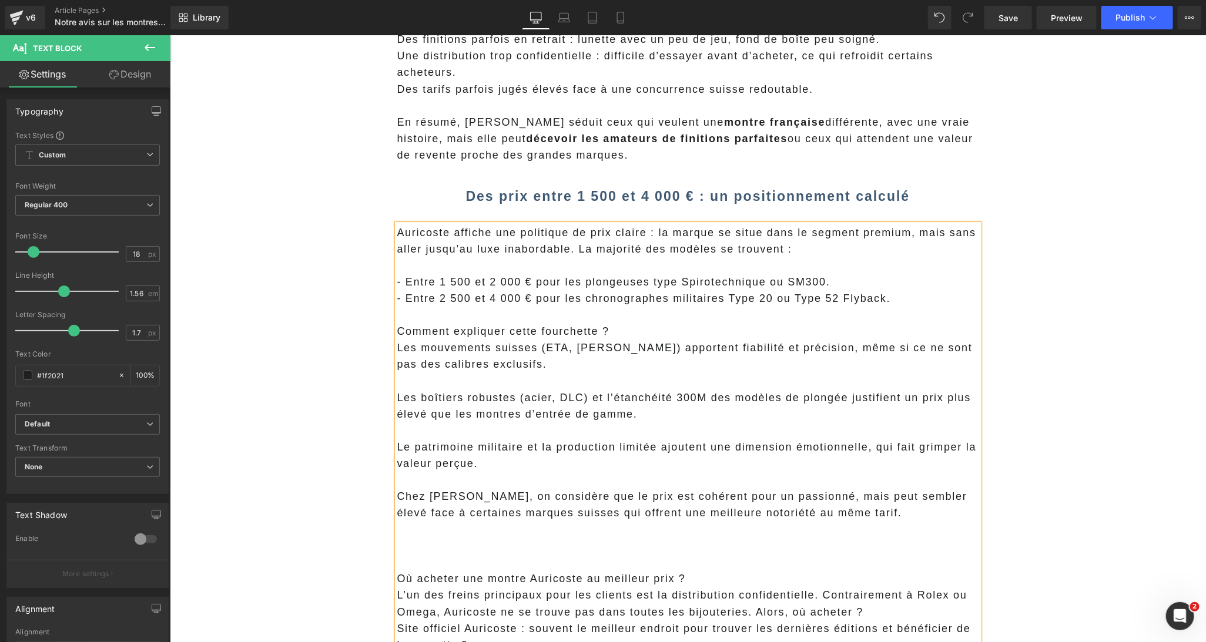
click at [488, 377] on p at bounding box center [688, 380] width 582 height 16
click at [397, 350] on p "Les mouvements suisses (ETA, Sellita) apportent fiabilité et précision, même si…" at bounding box center [688, 355] width 582 height 33
click at [397, 395] on p "Les boîtiers robustes (acier, DLC) et l’étanchéité 300M des modèles de plongée …" at bounding box center [688, 405] width 582 height 33
click at [397, 447] on p "Le patrimoine militaire et la production limitée ajoutent une dimension émotion…" at bounding box center [688, 454] width 582 height 33
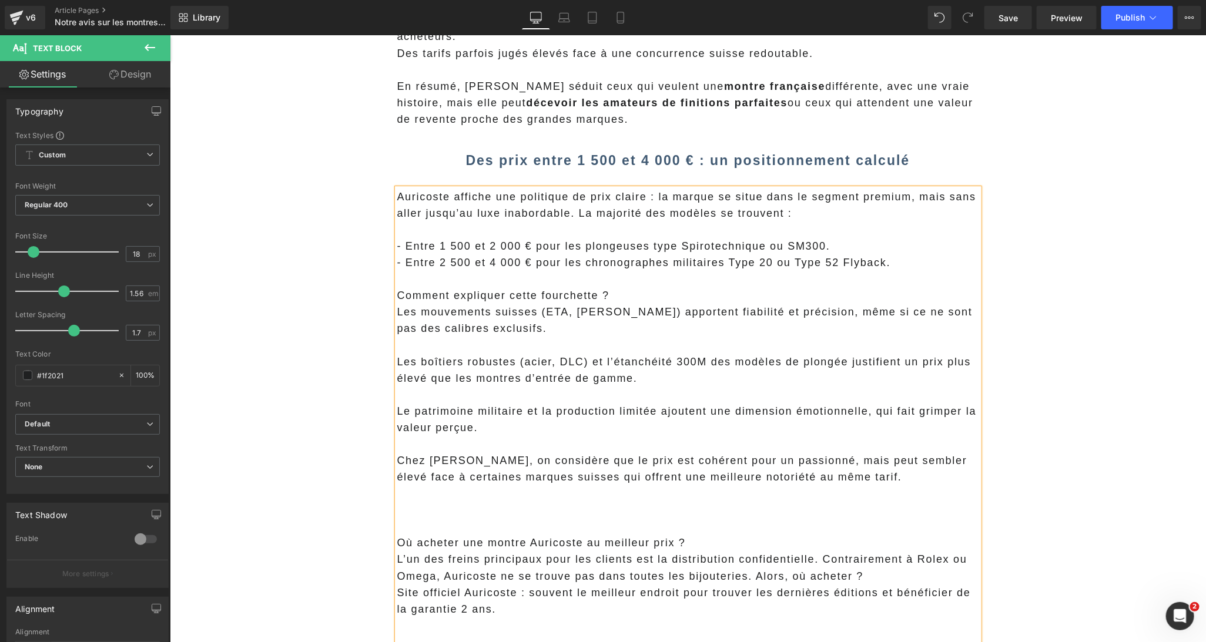
scroll to position [2173, 0]
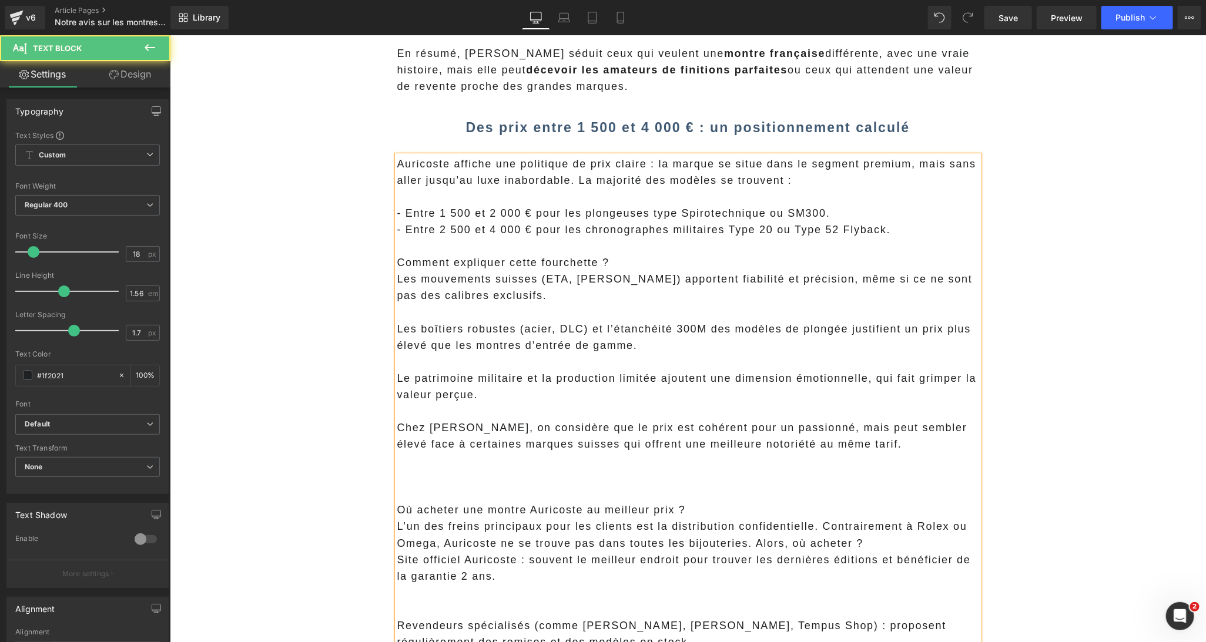
click at [670, 448] on p "Chez Marc Tissier, on considère que le prix est cohérent pour un passionné, mai…" at bounding box center [688, 435] width 582 height 33
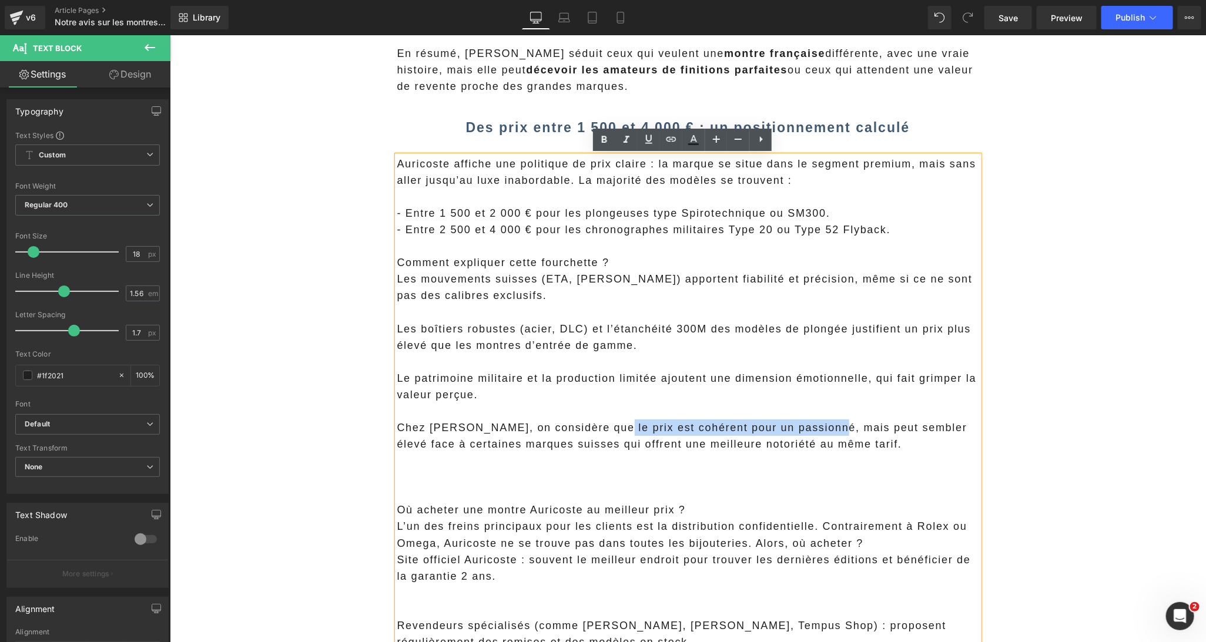
drag, startPoint x: 817, startPoint y: 428, endPoint x: 599, endPoint y: 420, distance: 217.6
click at [599, 420] on p "Chez Marc Tissier, on considère que le prix est cohérent pour un passionné, mai…" at bounding box center [688, 435] width 582 height 33
drag, startPoint x: 601, startPoint y: 133, endPoint x: 422, endPoint y: 210, distance: 194.5
click at [601, 133] on icon at bounding box center [604, 140] width 14 height 14
click at [575, 292] on p "Les mouvements suisses (ETA, Sellita) apportent fiabilité et précision, même si…" at bounding box center [688, 286] width 582 height 33
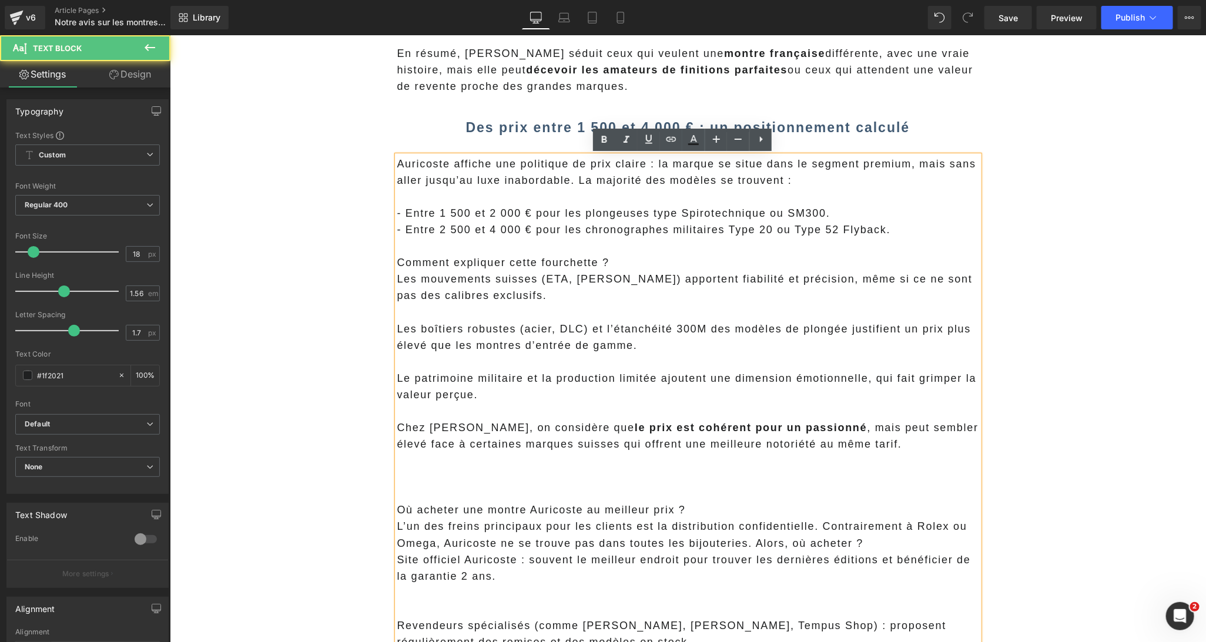
drag, startPoint x: 393, startPoint y: 509, endPoint x: 389, endPoint y: 504, distance: 6.7
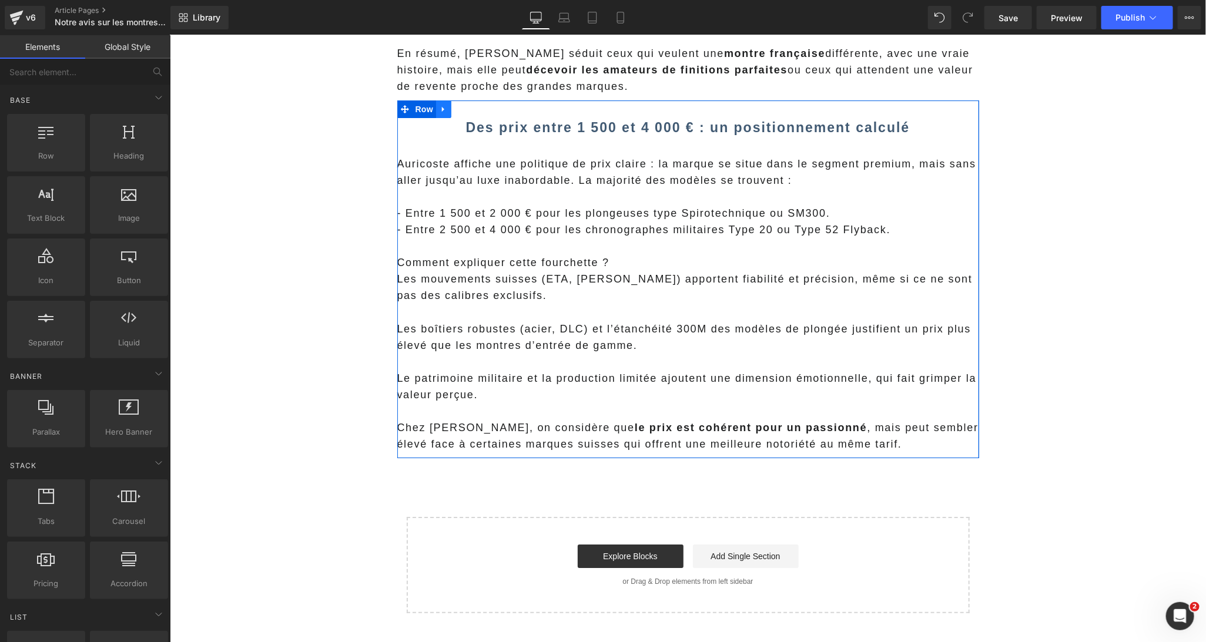
click at [441, 109] on icon at bounding box center [443, 108] width 8 height 9
click at [454, 110] on icon at bounding box center [458, 109] width 8 height 8
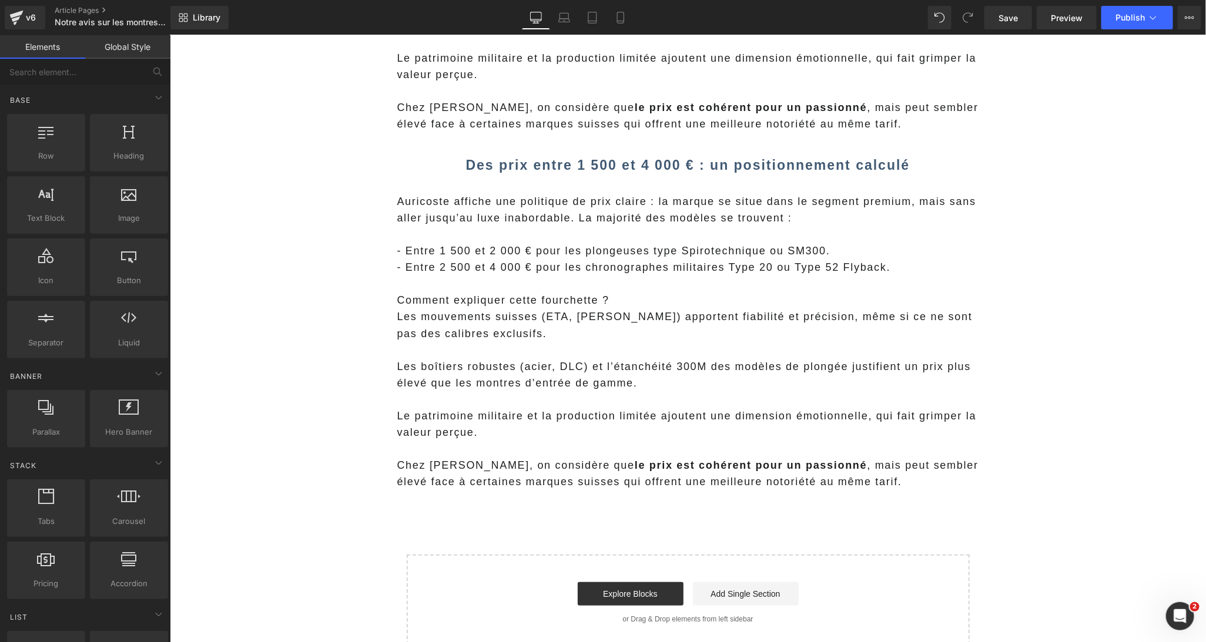
scroll to position [2493, 0]
click at [550, 354] on p at bounding box center [688, 349] width 582 height 16
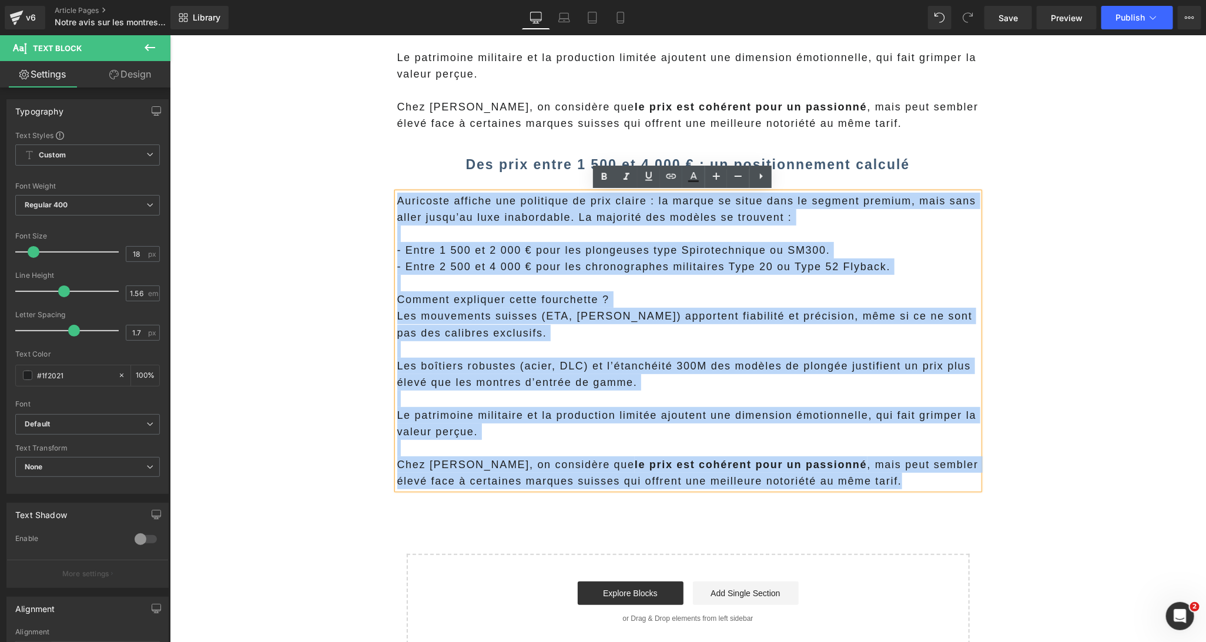
drag, startPoint x: 909, startPoint y: 480, endPoint x: 373, endPoint y: 196, distance: 606.2
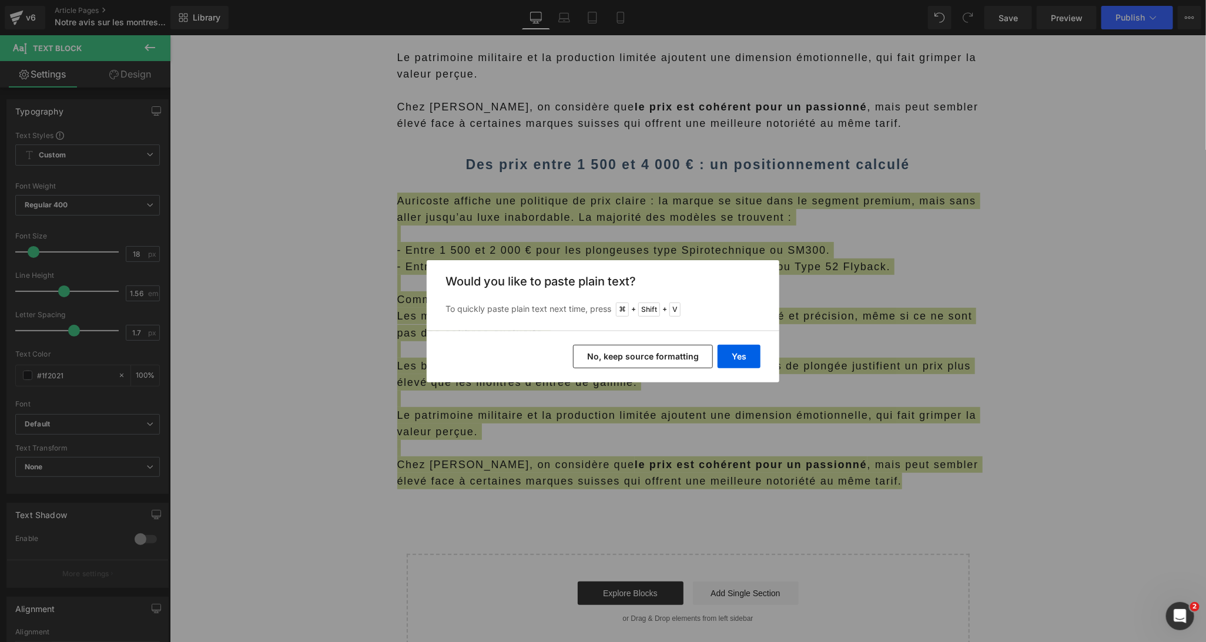
click at [631, 358] on button "No, keep source formatting" at bounding box center [643, 357] width 140 height 24
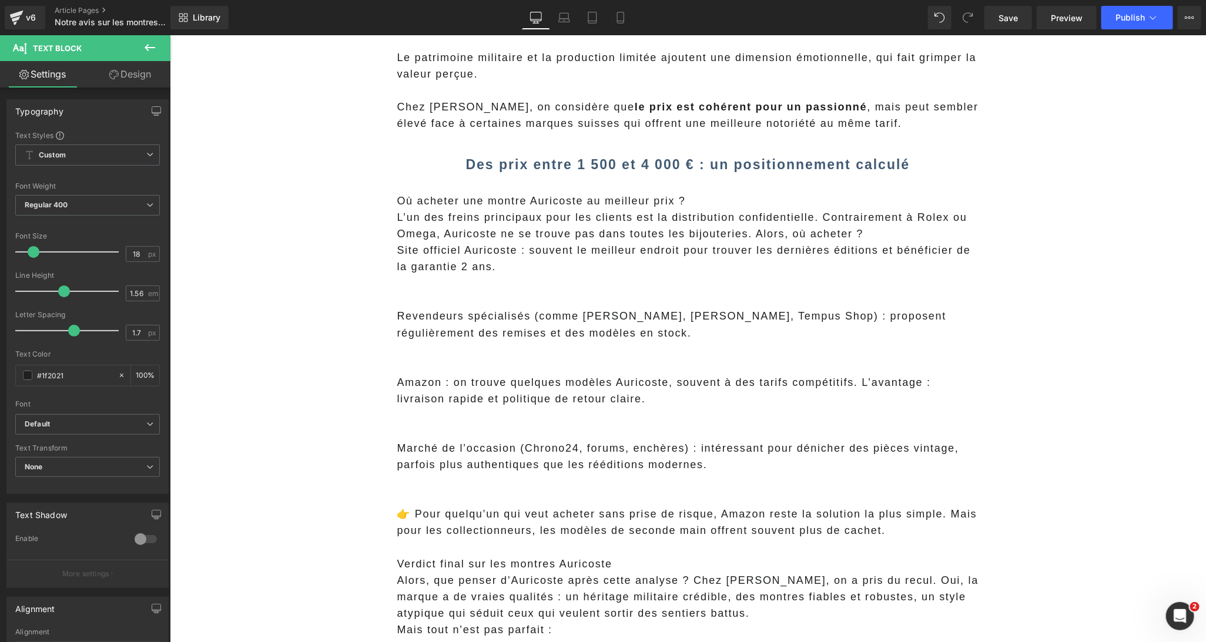
click at [462, 197] on p "Où acheter une montre Auricoste au meilleur prix ?" at bounding box center [688, 200] width 582 height 16
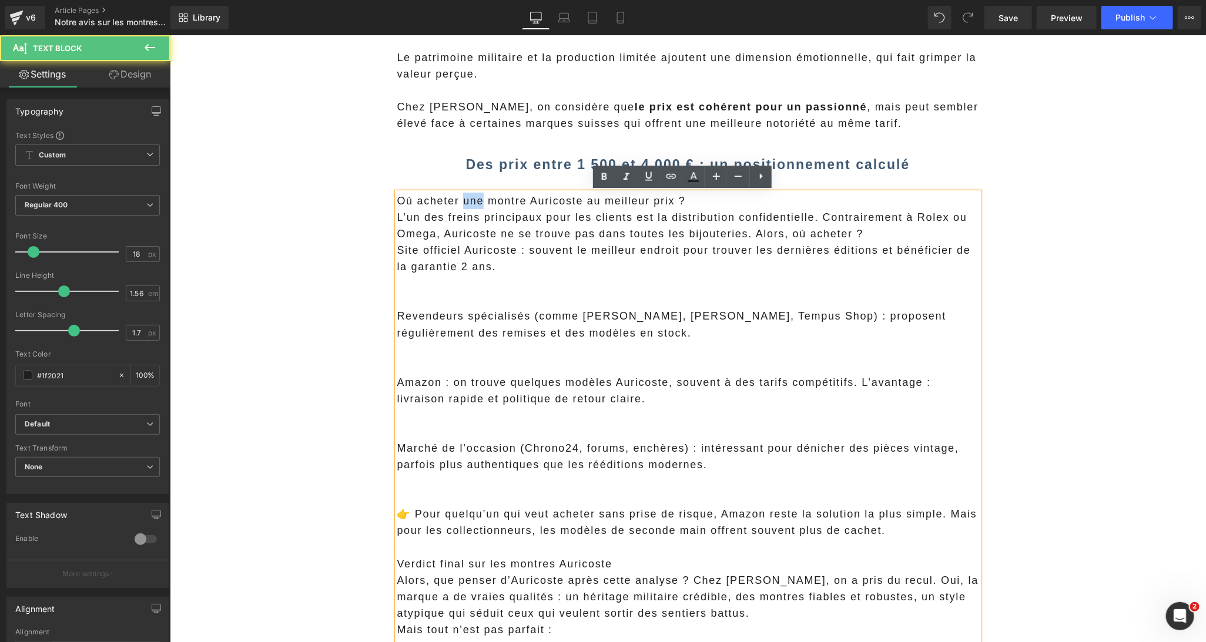
click at [462, 197] on p "Où acheter une montre Auricoste au meilleur prix ?" at bounding box center [688, 200] width 582 height 16
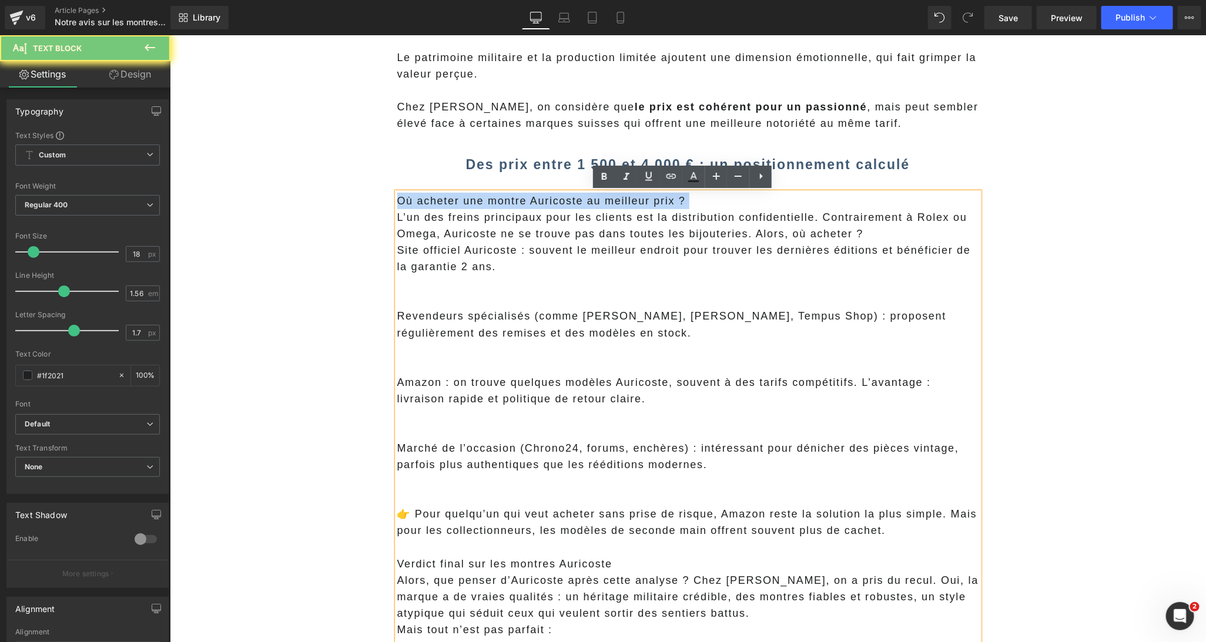
click at [462, 197] on p "Où acheter une montre Auricoste au meilleur prix ?" at bounding box center [688, 200] width 582 height 16
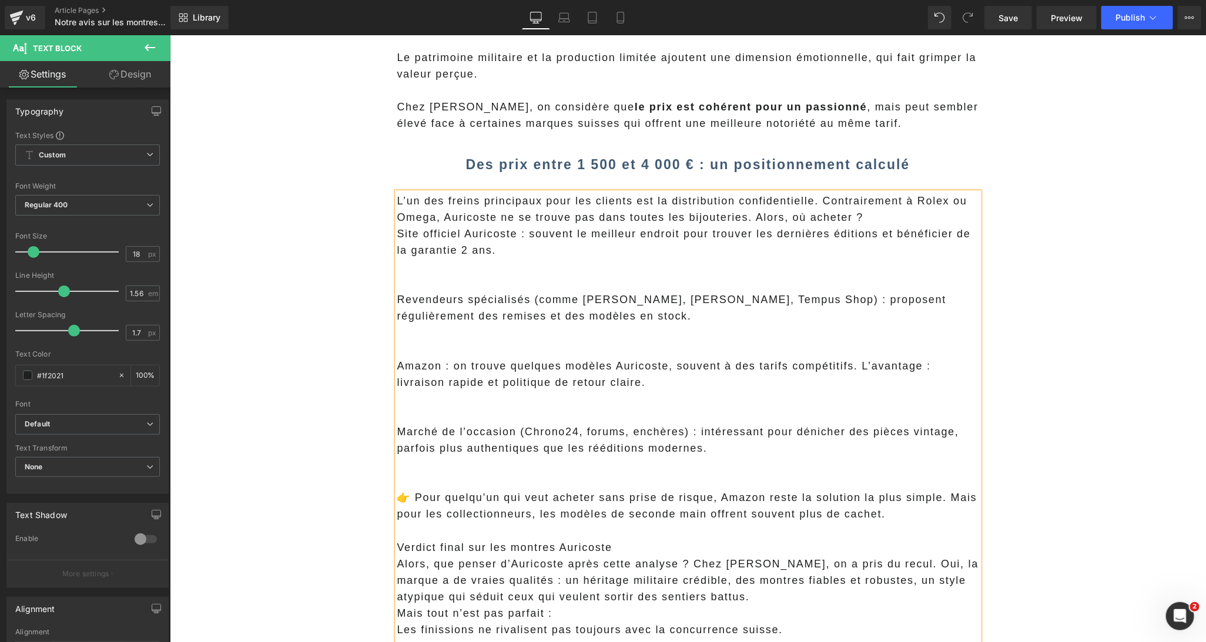
click at [508, 166] on b "Des prix entre 1 500 et 4 000 € : un positionnement calculé" at bounding box center [687, 163] width 444 height 15
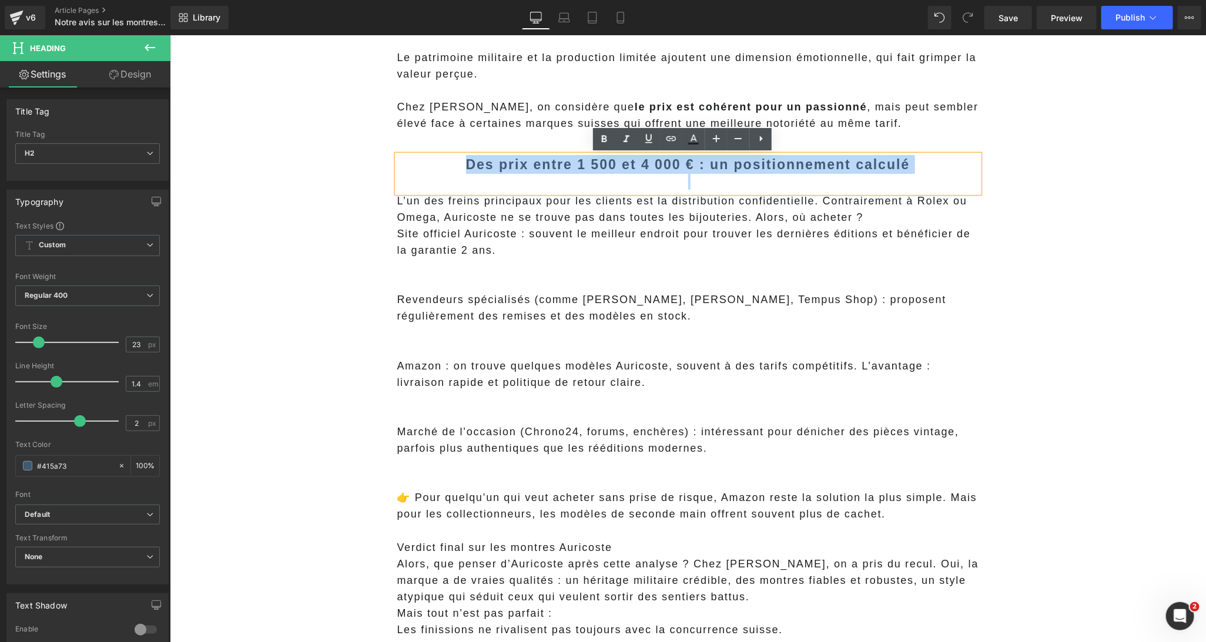
paste div
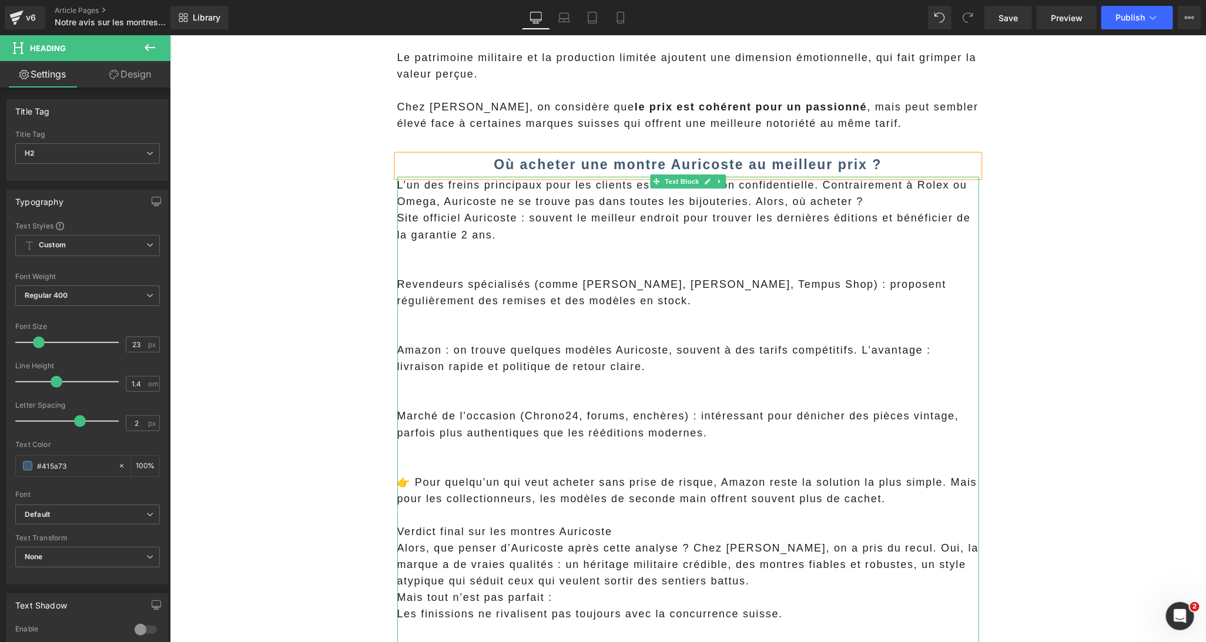
click at [553, 203] on span "L’un des freins principaux pour les clients est la distribution confidentielle.…" at bounding box center [682, 193] width 570 height 28
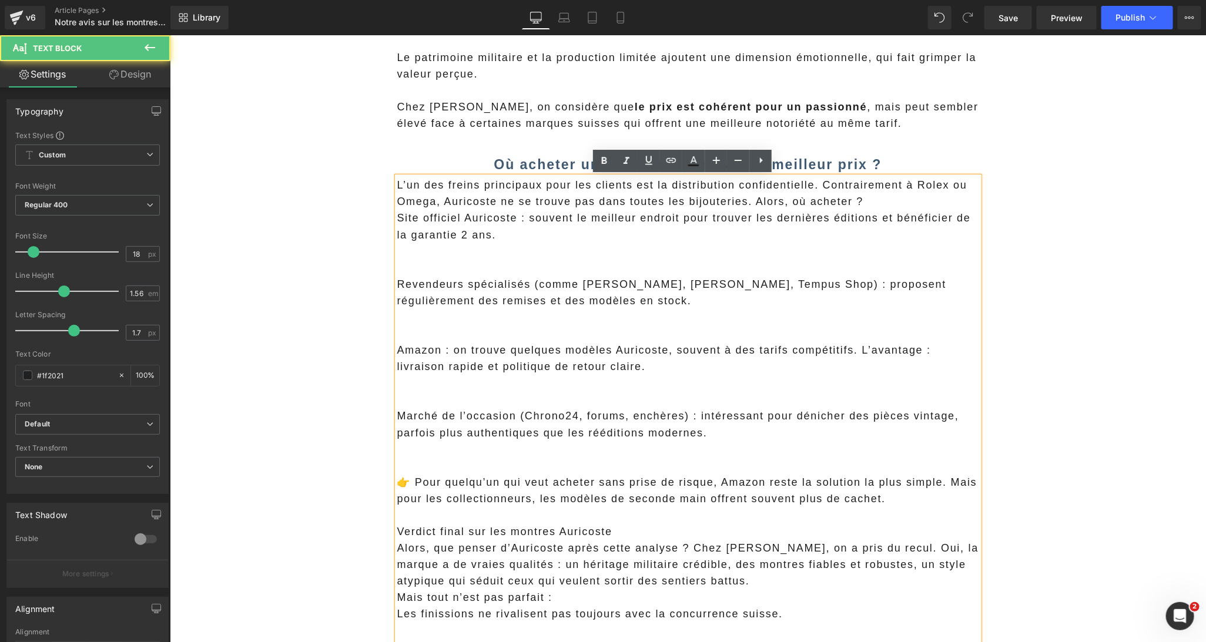
click at [626, 208] on p "L’un des freins principaux pour les clients est la distribution confidentielle.…" at bounding box center [688, 192] width 582 height 33
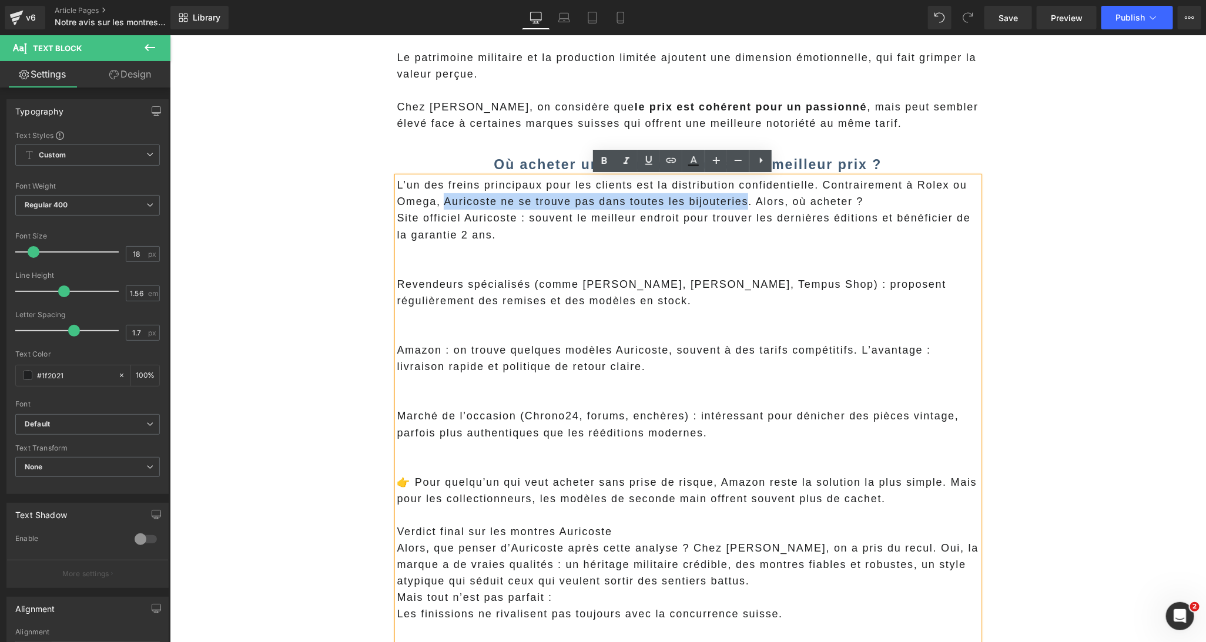
drag, startPoint x: 744, startPoint y: 200, endPoint x: 440, endPoint y: 199, distance: 303.8
click at [440, 199] on span "L’un des freins principaux pour les clients est la distribution confidentielle.…" at bounding box center [682, 193] width 570 height 28
click at [605, 159] on icon at bounding box center [604, 161] width 14 height 14
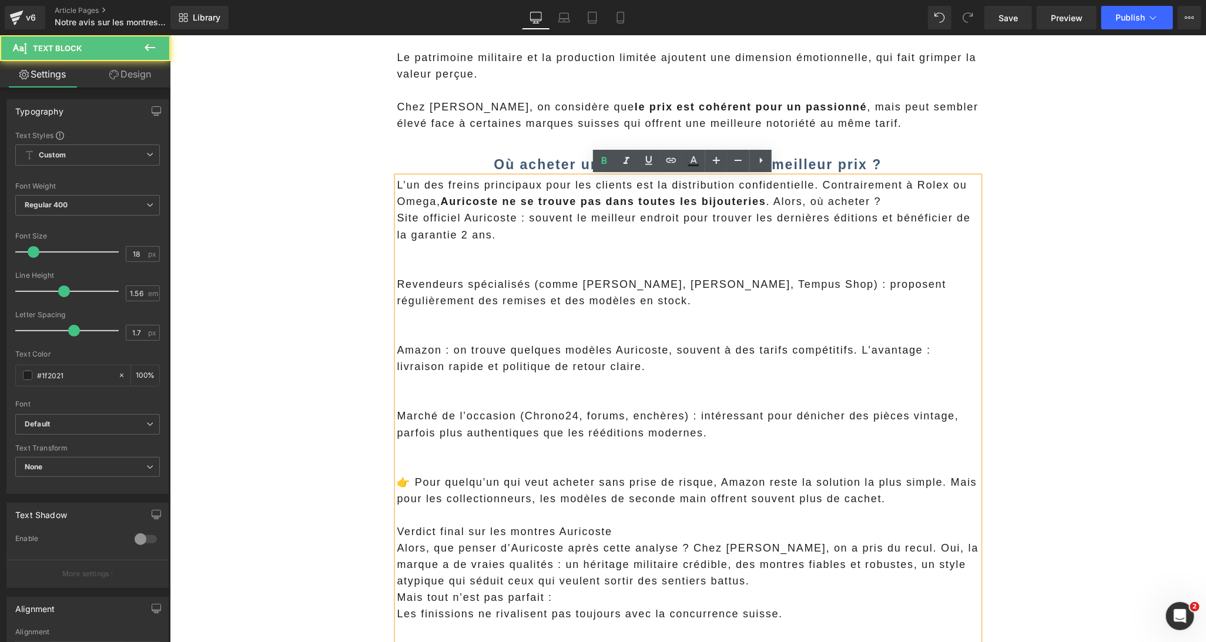
click at [890, 200] on p "L’un des freins principaux pour les clients est la distribution confidentielle.…" at bounding box center [688, 192] width 582 height 33
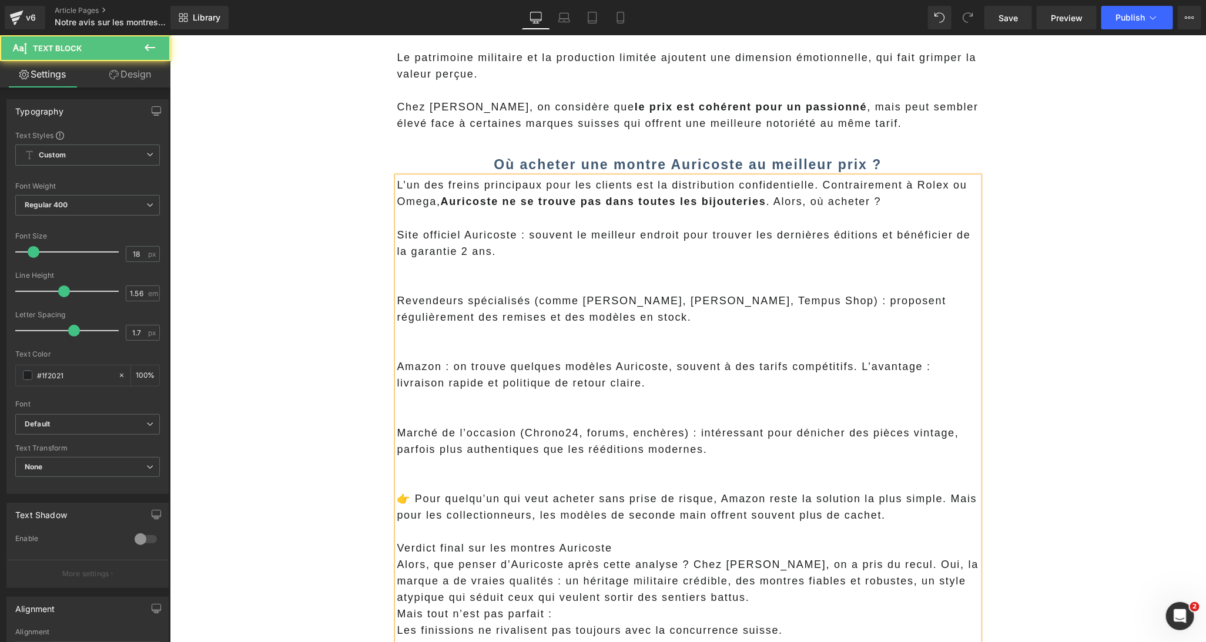
click at [536, 266] on p at bounding box center [688, 267] width 582 height 16
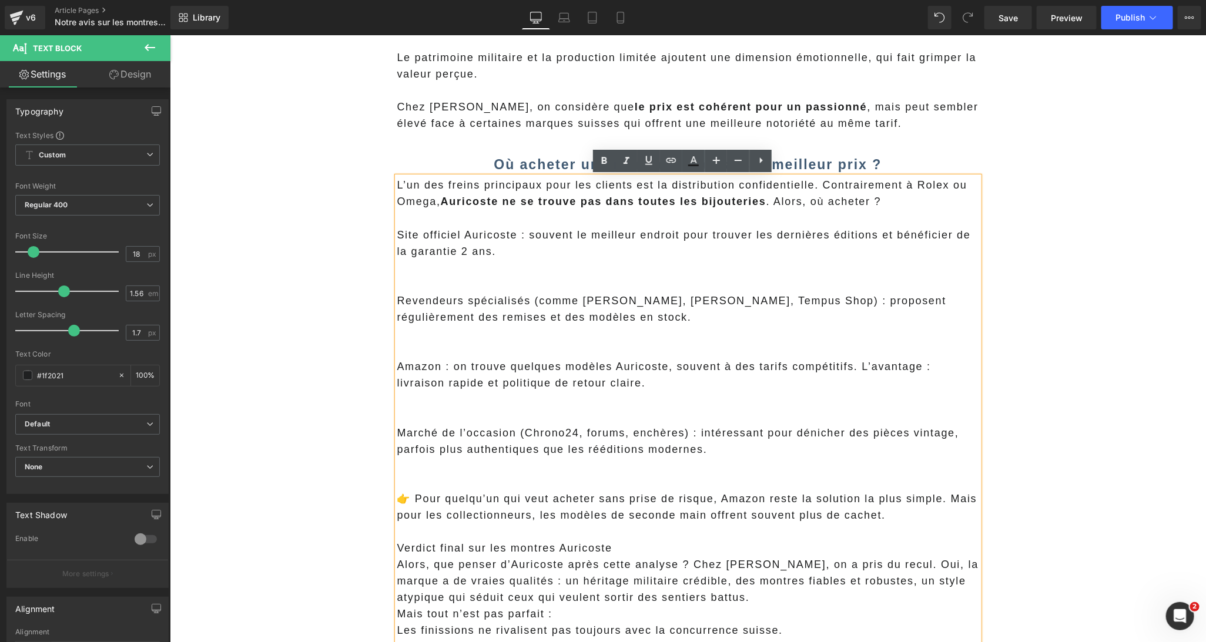
click at [532, 287] on p at bounding box center [688, 284] width 582 height 16
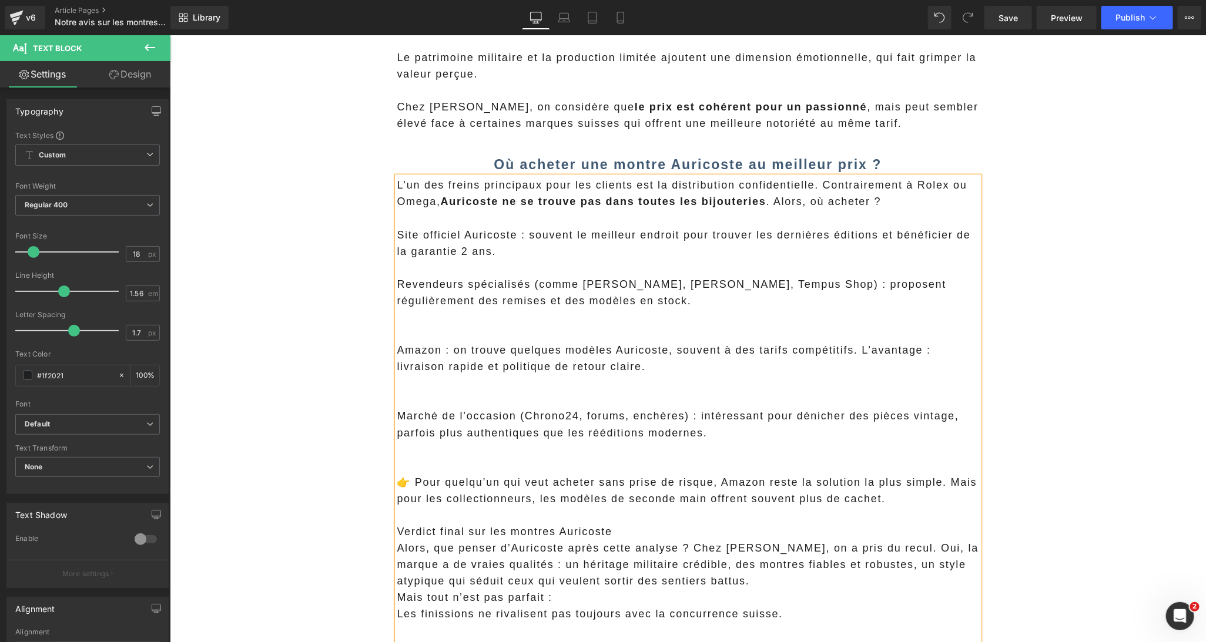
click at [451, 336] on p at bounding box center [688, 333] width 582 height 16
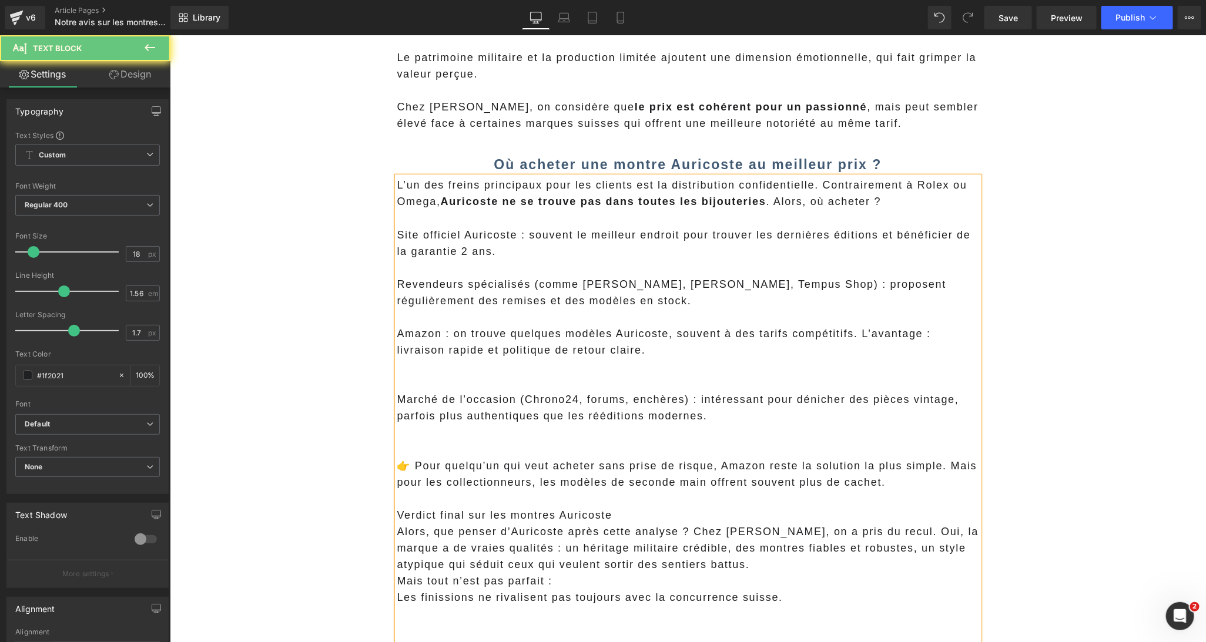
click at [471, 379] on p at bounding box center [688, 382] width 582 height 16
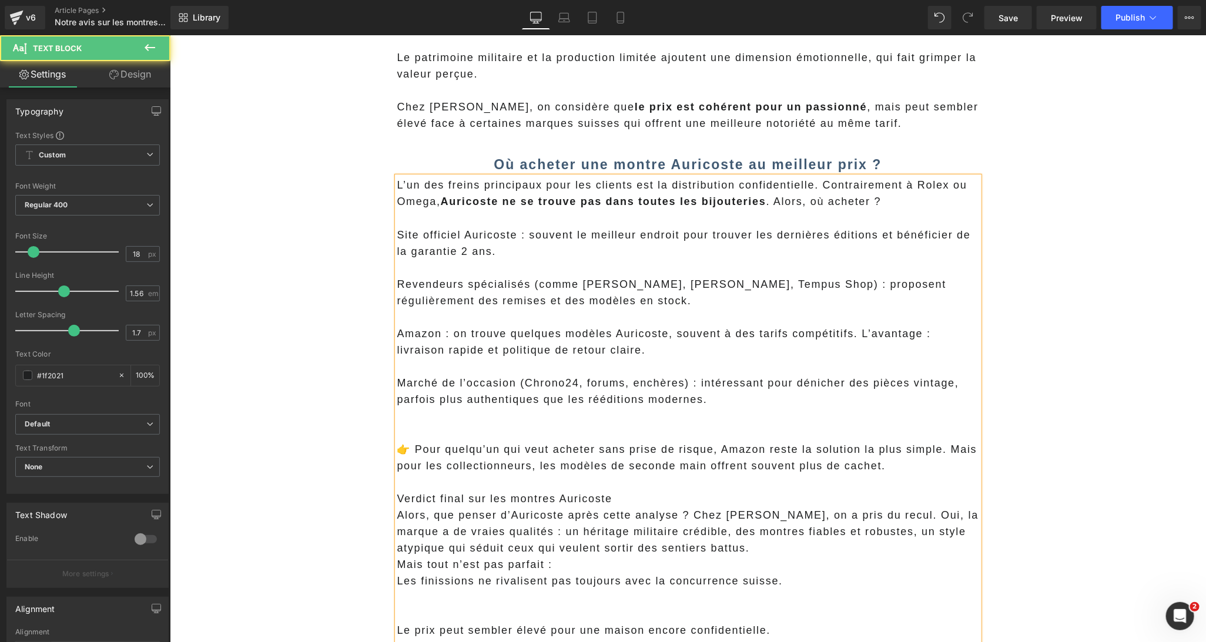
click at [397, 383] on p "Marché de l’occasion (Chrono24, forums, enchères) : intéressant pour dénicher d…" at bounding box center [688, 390] width 582 height 33
click at [397, 341] on p "Amazon : on trouve quelques modèles Auricoste, souvent à des tarifs compétitifs…" at bounding box center [688, 341] width 582 height 33
click at [397, 284] on p "Revendeurs spécialisés (comme Emile Léon, Ocarat, Tempus Shop) : proposent régu…" at bounding box center [688, 292] width 582 height 33
click at [398, 240] on p "Site officiel Auricoste : souvent le meilleur endroit pour trouver les dernière…" at bounding box center [688, 242] width 582 height 33
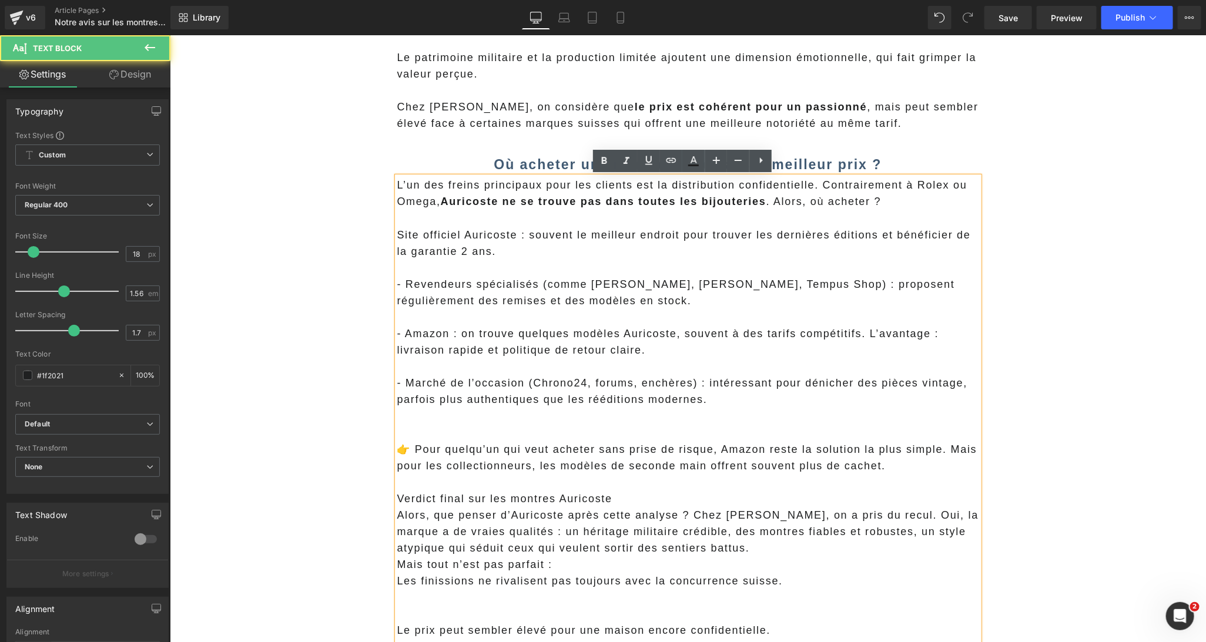
click at [397, 234] on p "Site officiel Auricoste : souvent le meilleur endroit pour trouver les dernière…" at bounding box center [688, 242] width 582 height 33
click at [397, 237] on p "Site officiel Auricoste : souvent le meilleur endroit pour trouver les dernière…" at bounding box center [688, 242] width 582 height 33
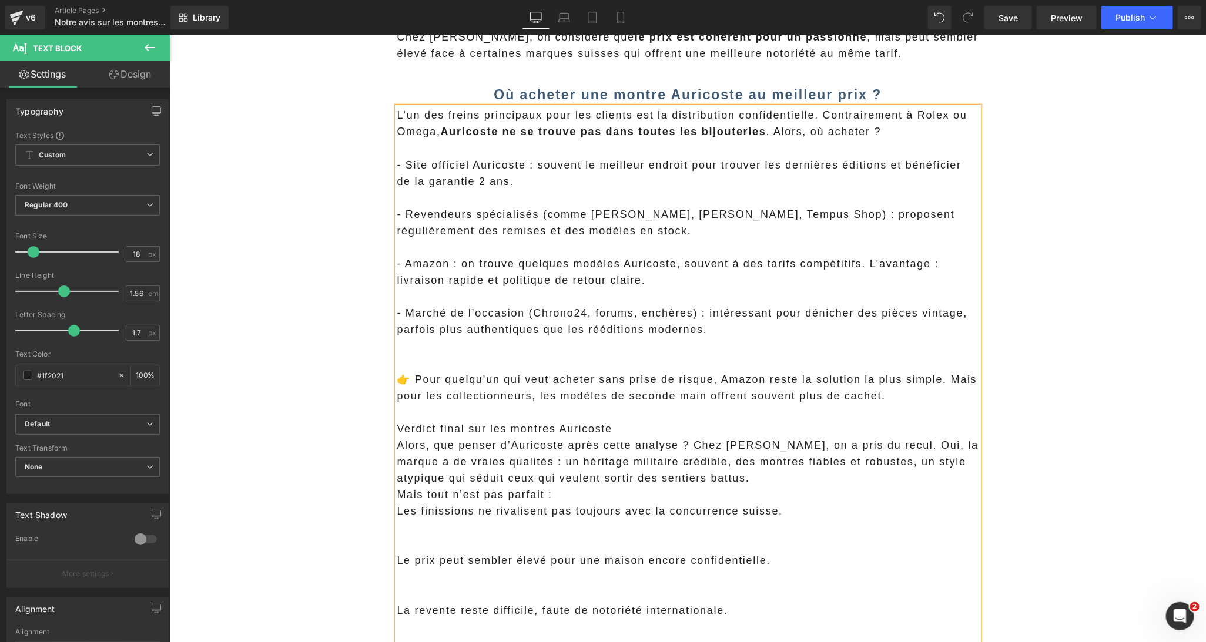
scroll to position [2590, 0]
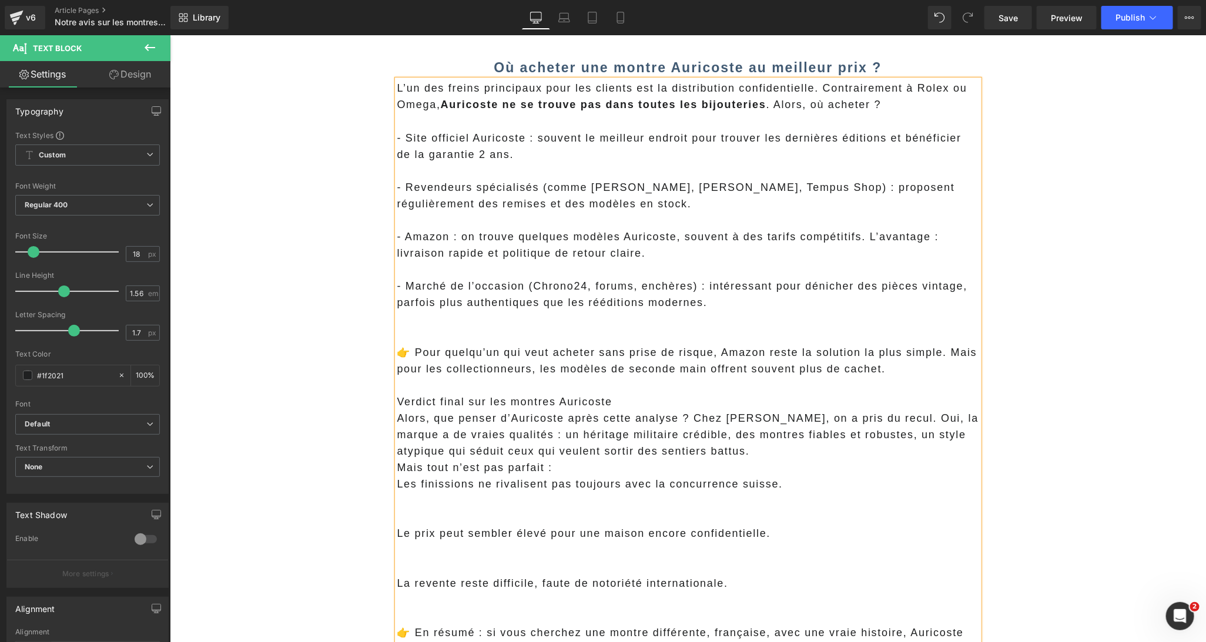
click at [651, 377] on p at bounding box center [688, 385] width 582 height 16
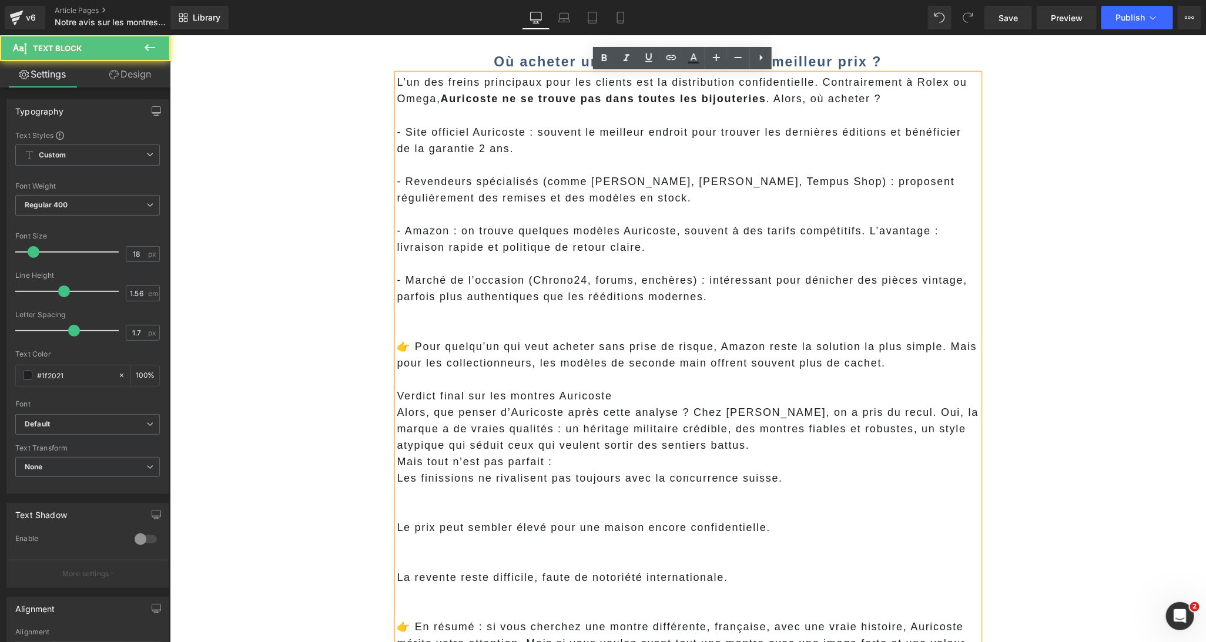
click at [397, 394] on div "L’un des freins principaux pour les clients est la distribution confidentielle.…" at bounding box center [688, 576] width 582 height 1007
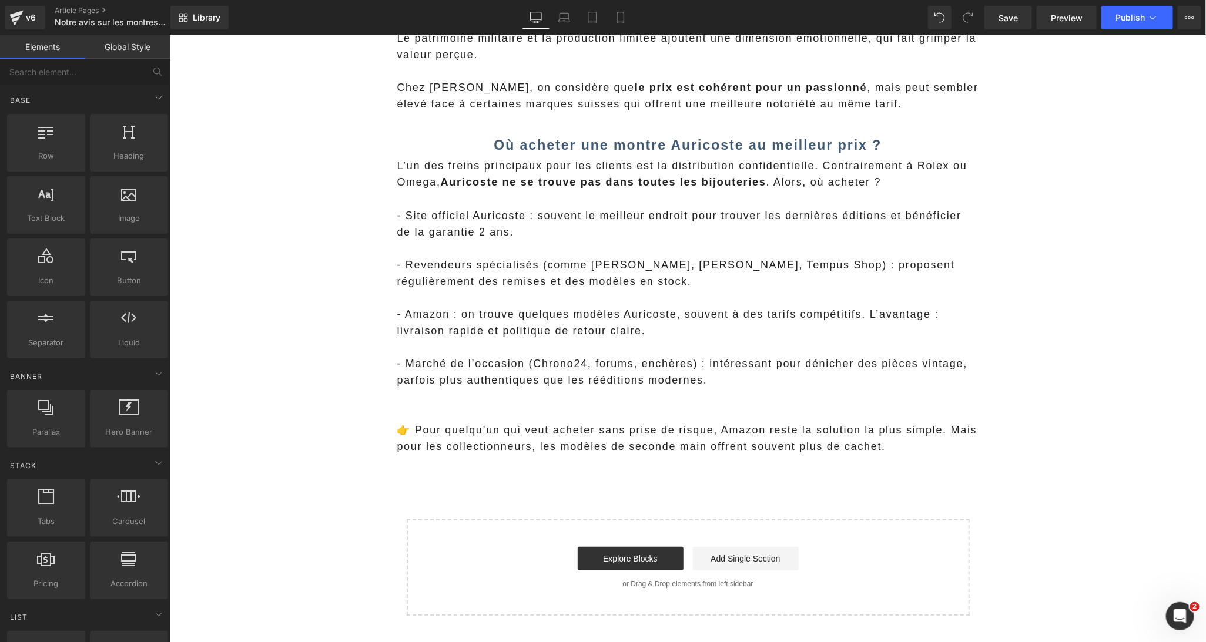
scroll to position [2217, 0]
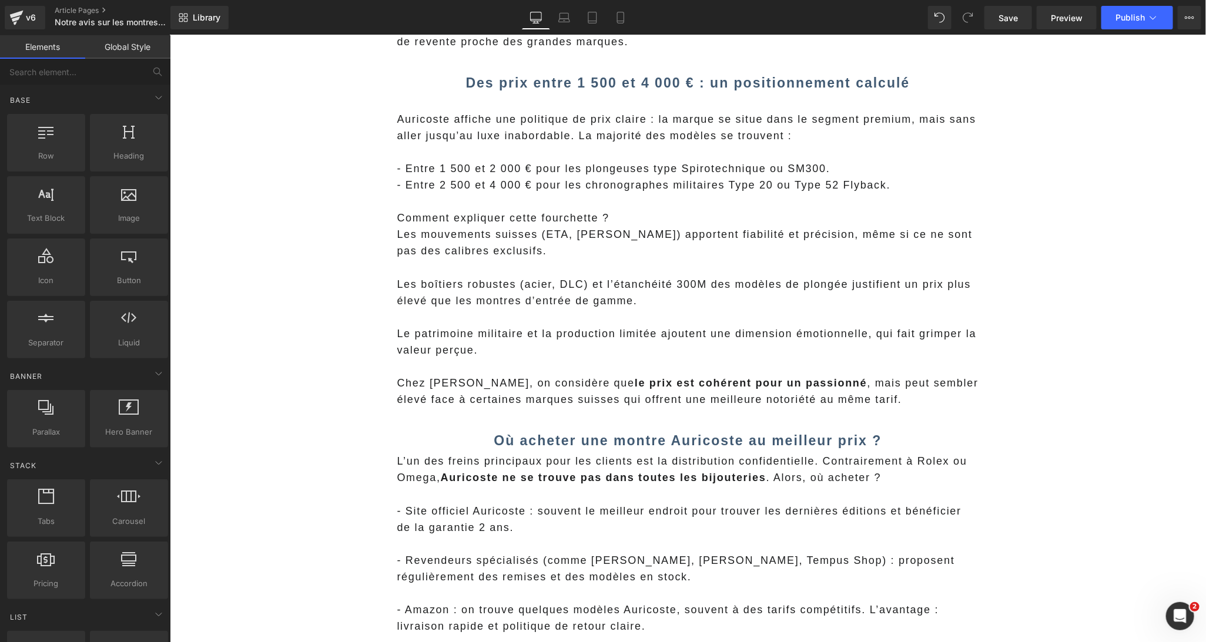
drag, startPoint x: 436, startPoint y: 428, endPoint x: 444, endPoint y: 425, distance: 8.7
click at [437, 428] on link at bounding box center [442, 422] width 15 height 18
click at [454, 420] on icon at bounding box center [458, 422] width 8 height 8
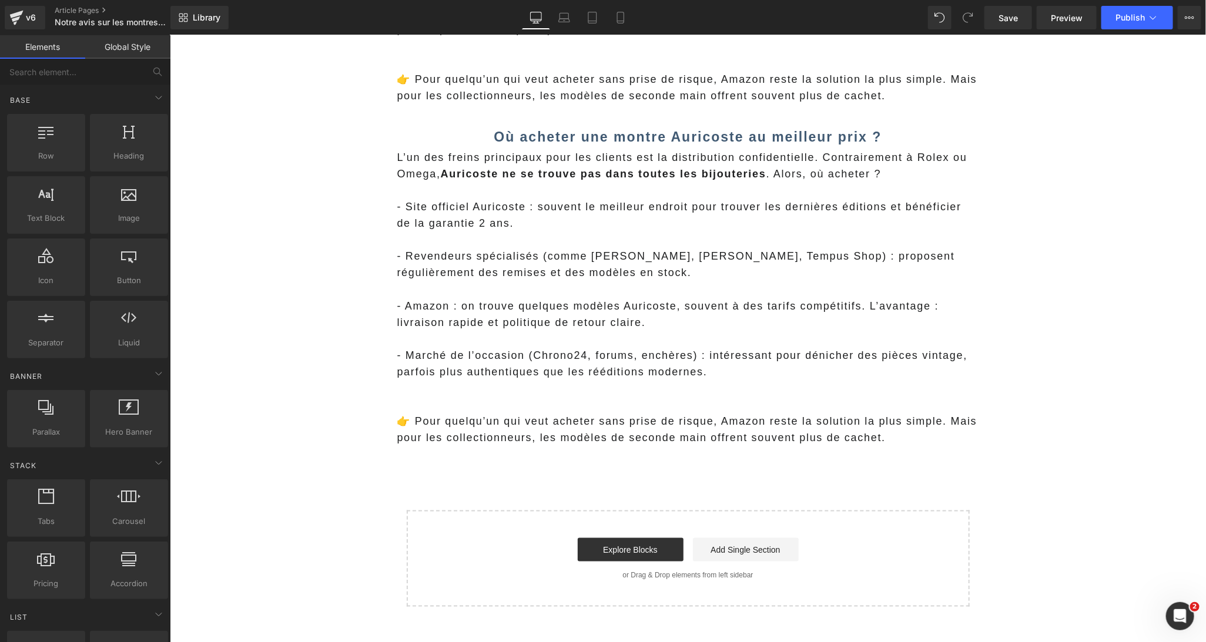
scroll to position [2891, 0]
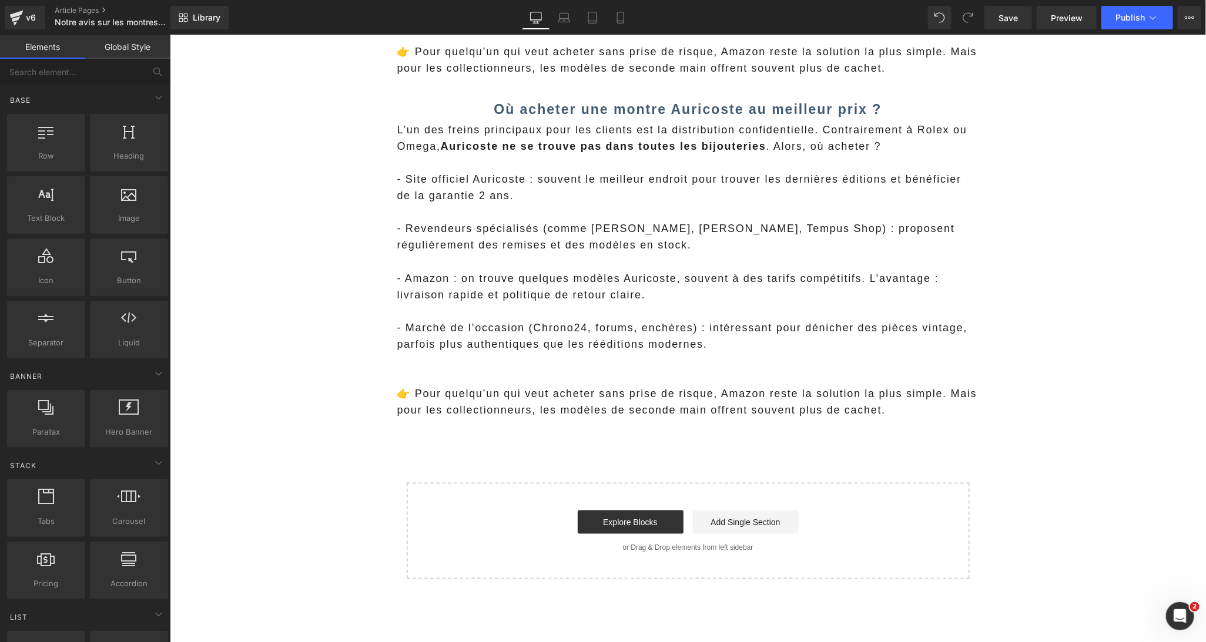
click at [501, 395] on p "👉 Pour quelqu’un qui veut acheter sans prise de risque, Amazon reste la solutio…" at bounding box center [688, 401] width 582 height 33
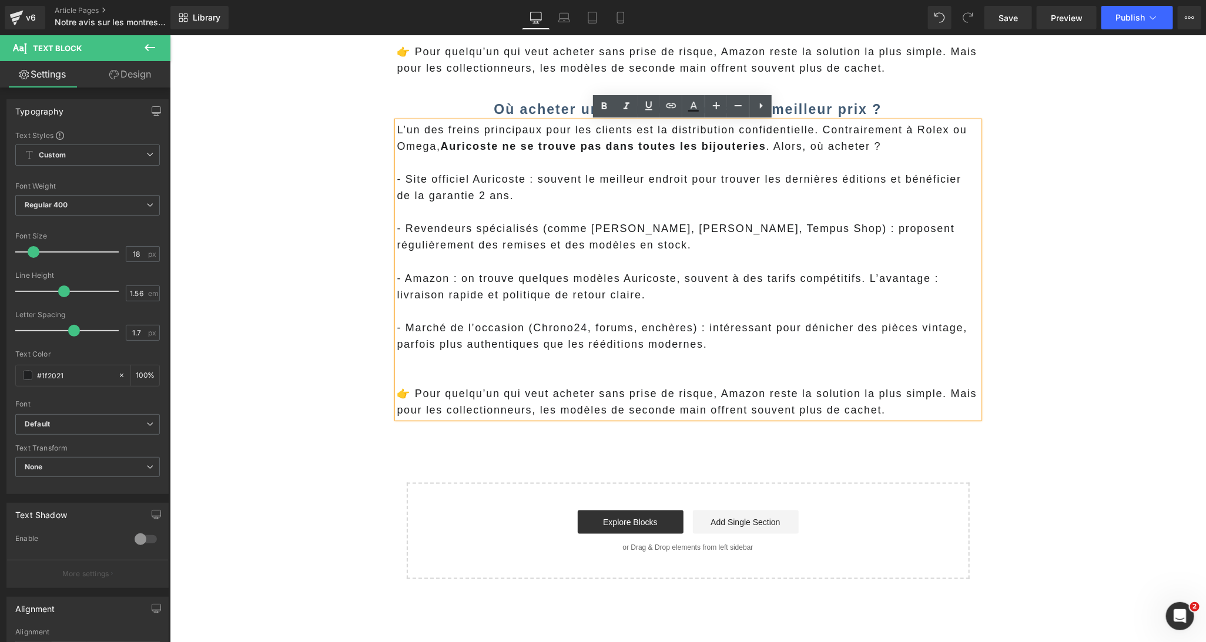
drag, startPoint x: 893, startPoint y: 413, endPoint x: 386, endPoint y: 127, distance: 582.0
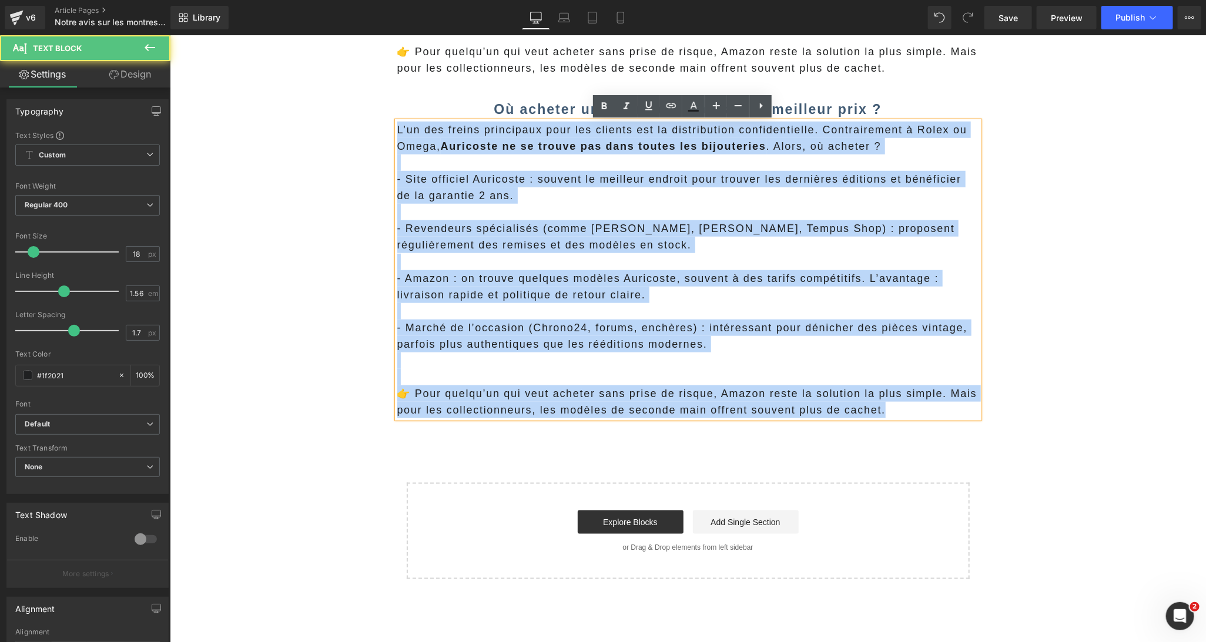
click at [397, 129] on div "L’un des freins principaux pour les clients est la distribution confidentielle.…" at bounding box center [688, 269] width 582 height 297
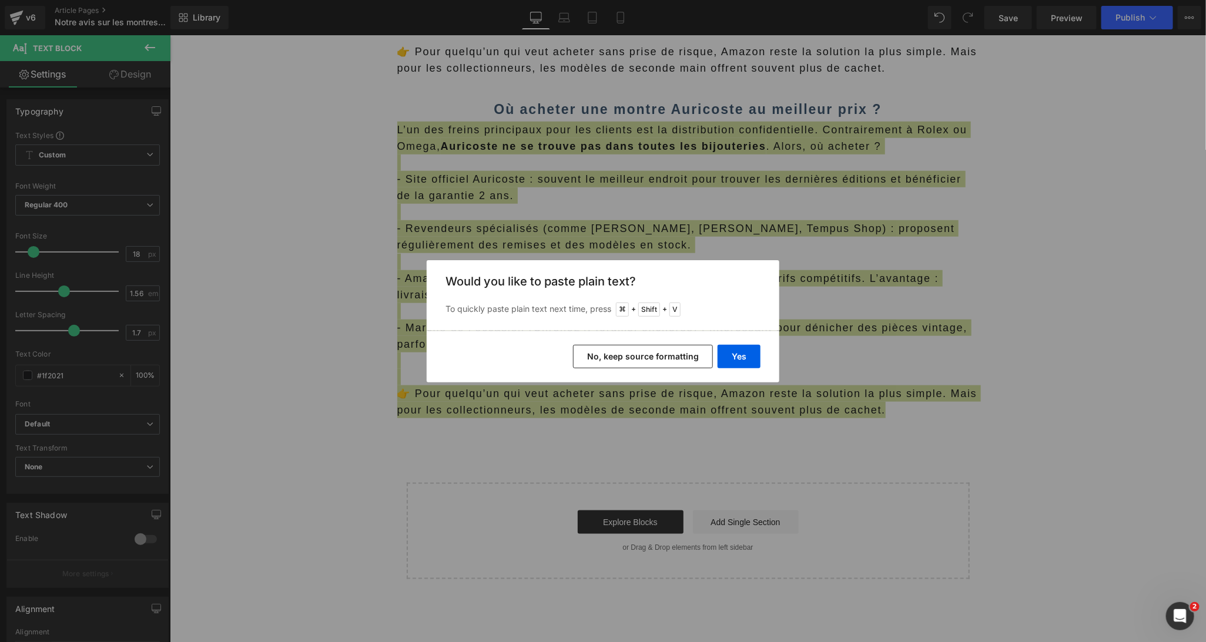
click at [599, 361] on button "No, keep source formatting" at bounding box center [643, 357] width 140 height 24
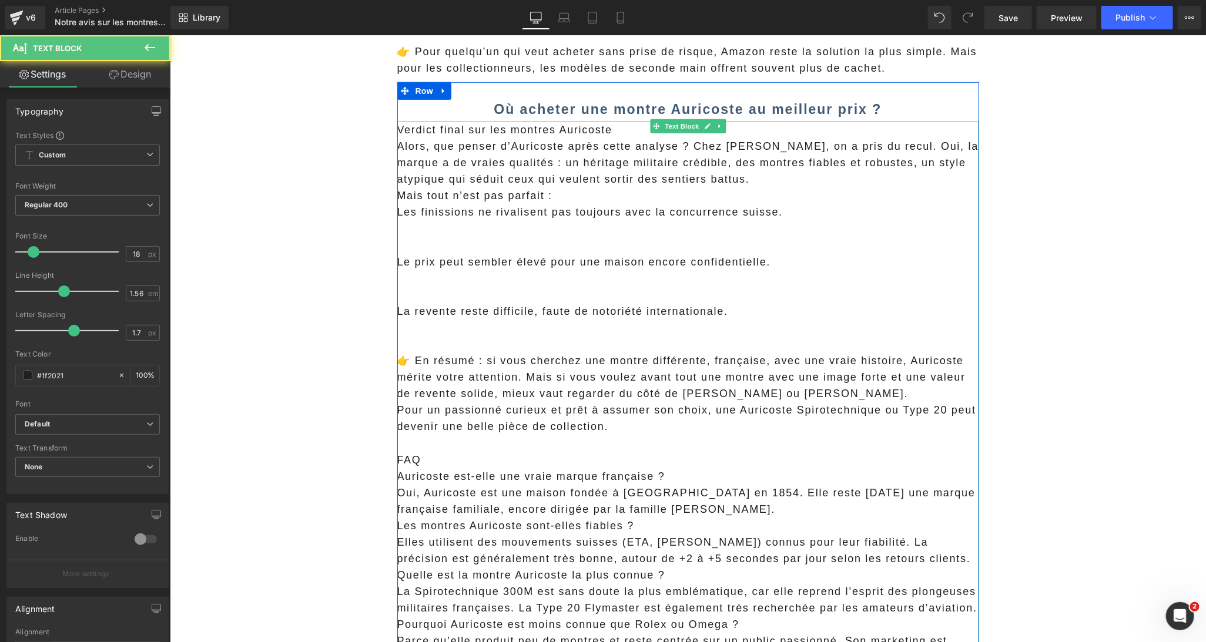
click at [452, 132] on p "Verdict final sur les montres Auricoste" at bounding box center [688, 129] width 582 height 16
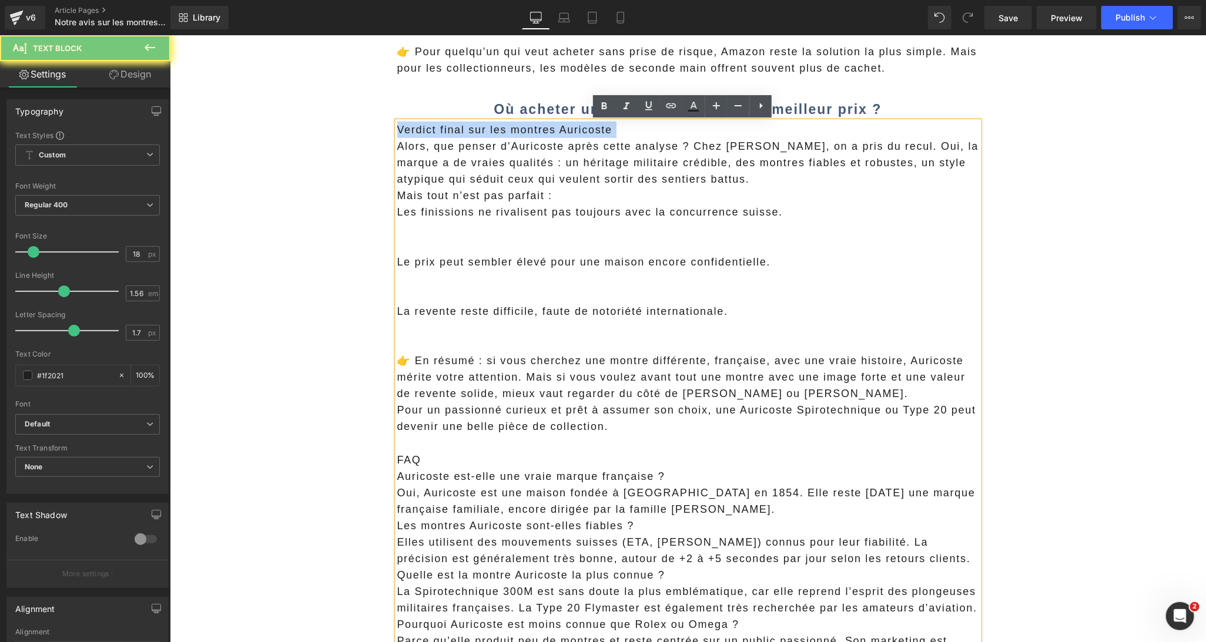
click at [452, 132] on p "Verdict final sur les montres Auricoste" at bounding box center [688, 129] width 582 height 16
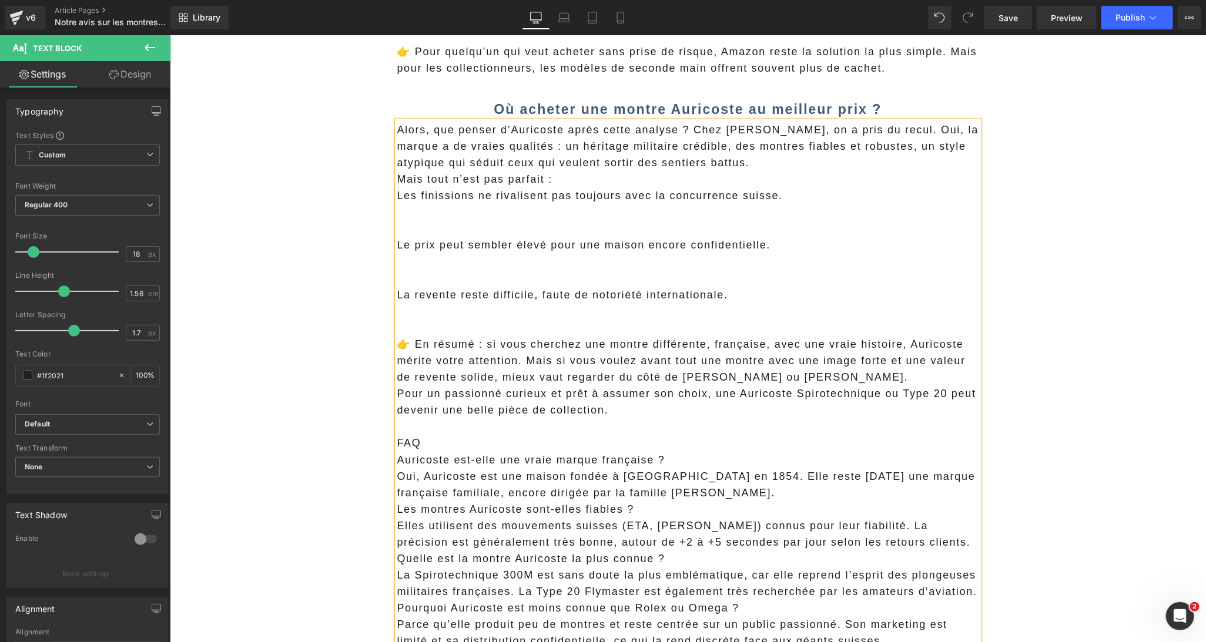
click at [501, 107] on b "Où acheter une montre Auricoste au meilleur prix ?" at bounding box center [687, 108] width 388 height 15
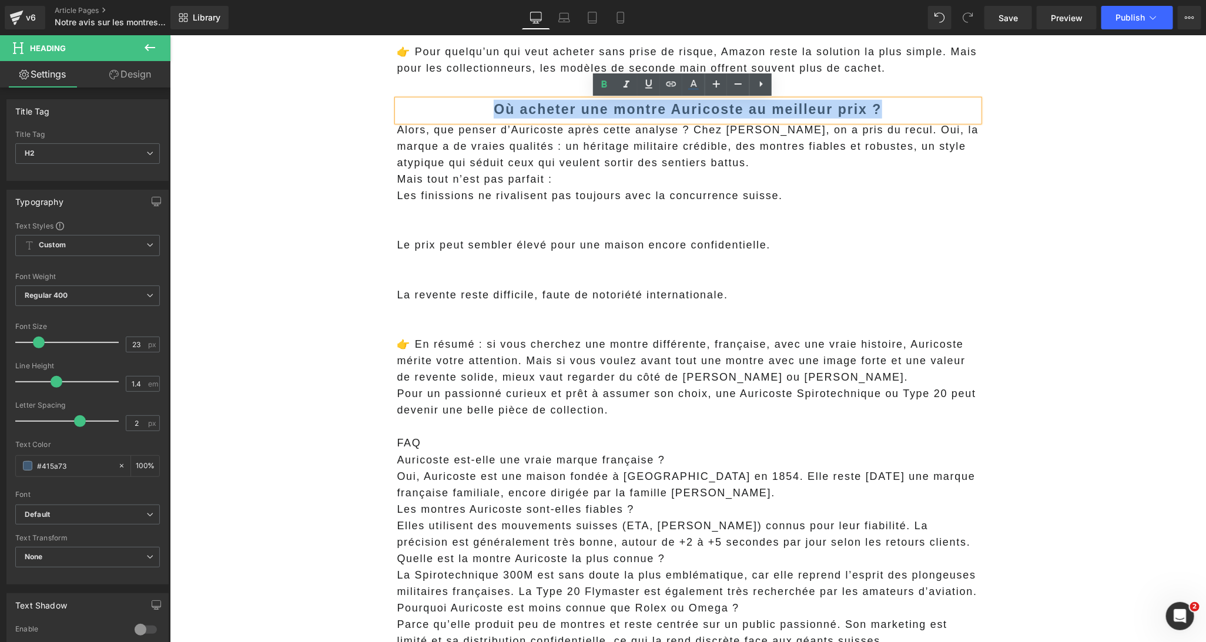
paste div
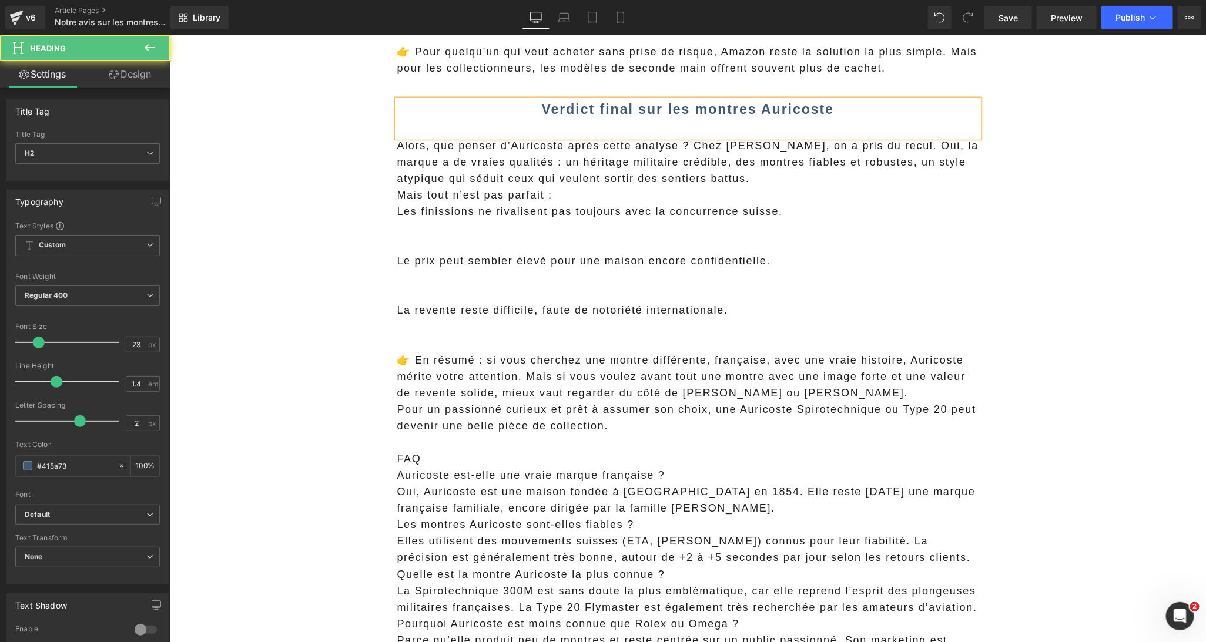
click at [537, 112] on h2 "Verdict final sur les montres Auricoste" at bounding box center [688, 108] width 582 height 19
click at [574, 115] on b "Notre vVerdict final sur les montres Auricoste" at bounding box center [687, 108] width 347 height 15
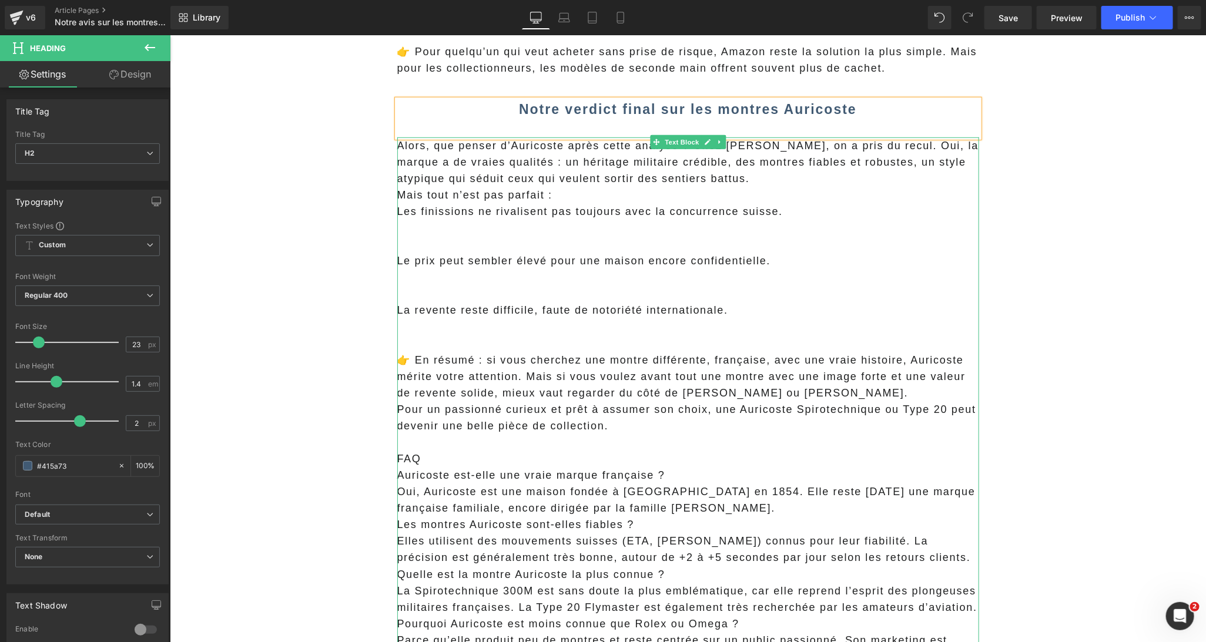
click at [556, 196] on p "Mais tout n’est pas parfait :" at bounding box center [688, 194] width 582 height 16
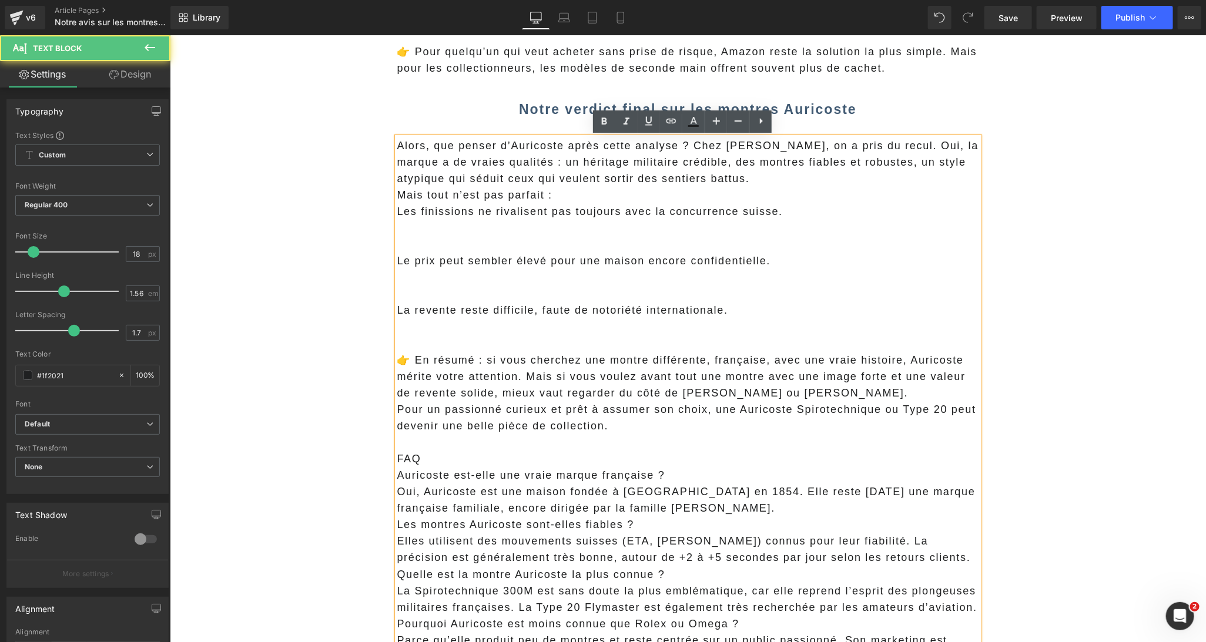
click at [763, 180] on p "Alors, que penser d’Auricoste après cette analyse ? Chez Marc Tissier, on a pri…" at bounding box center [688, 161] width 582 height 49
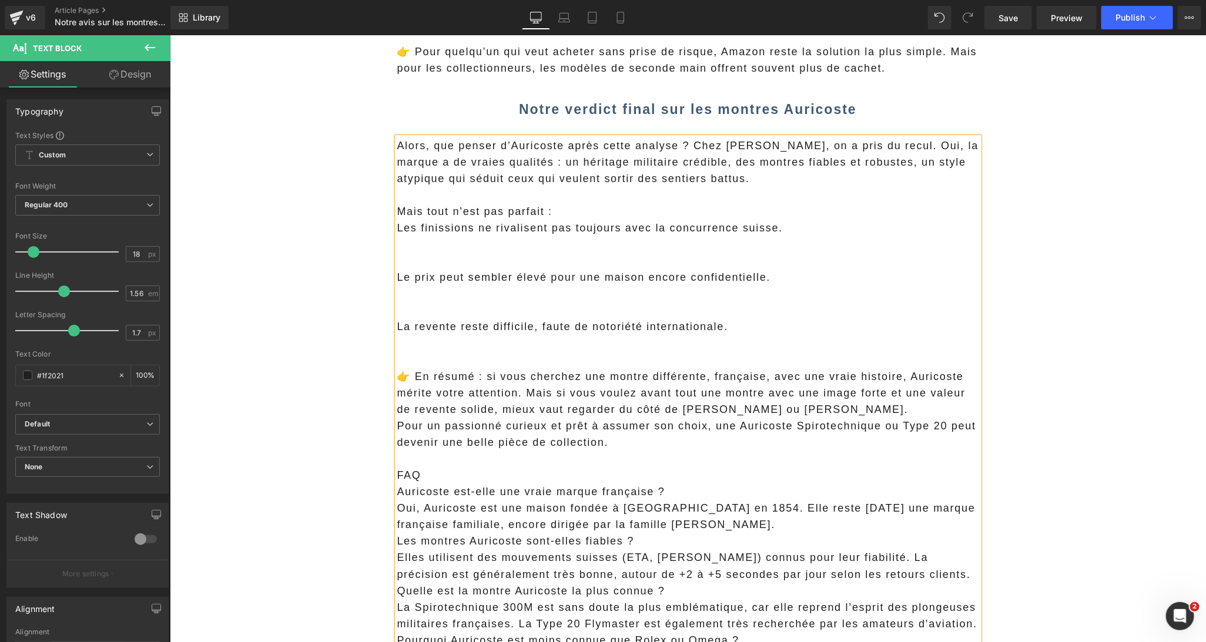
click at [900, 145] on span "Alors, que penser d’Auricoste après cette analyse ? Chez Marc Tissier, on a pri…" at bounding box center [688, 161] width 582 height 45
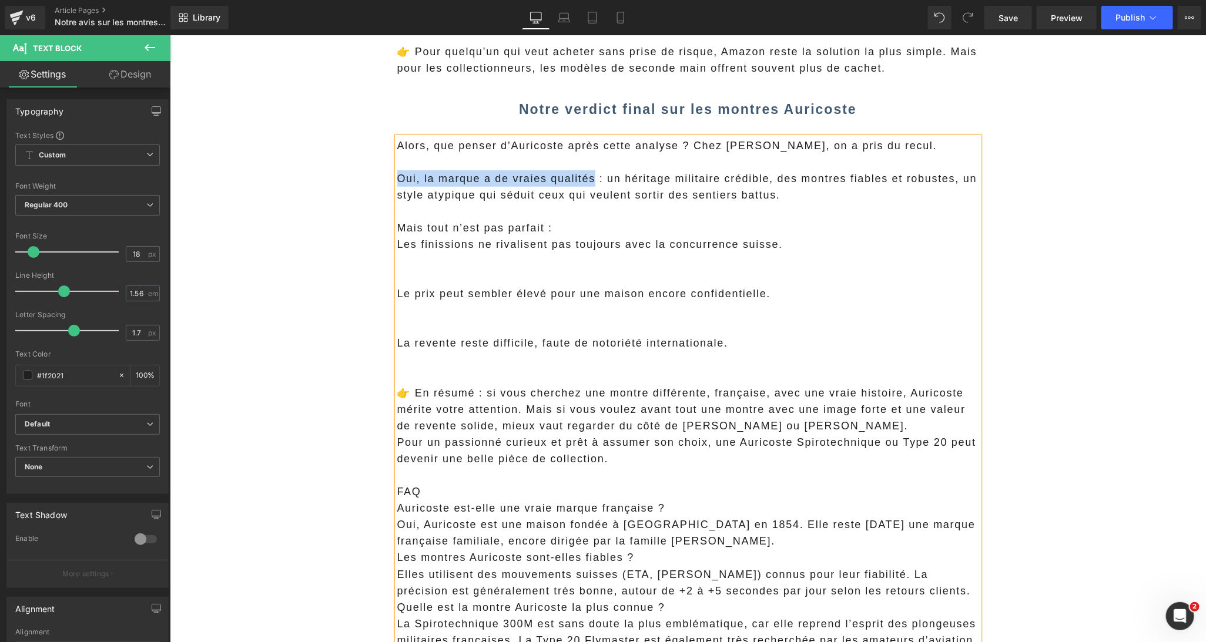
drag, startPoint x: 588, startPoint y: 180, endPoint x: 394, endPoint y: 179, distance: 193.9
click at [397, 179] on span "Oui, la marque a de vraies qualités : un héritage militaire crédible, des montr…" at bounding box center [687, 186] width 580 height 28
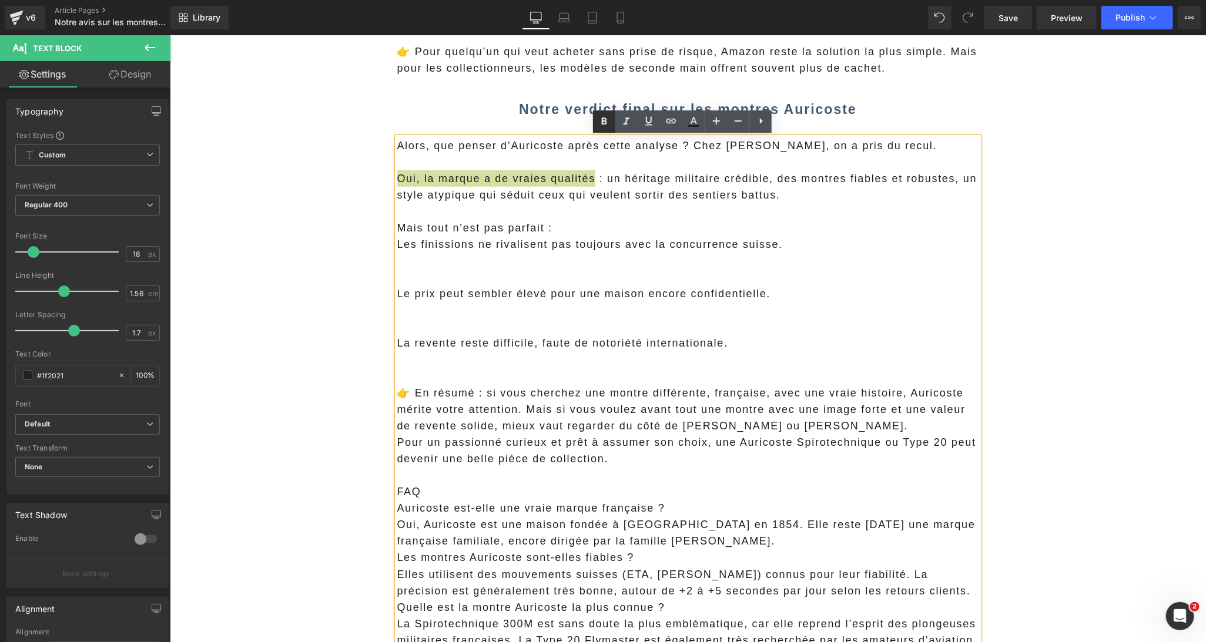
click at [604, 124] on icon at bounding box center [604, 121] width 5 height 7
drag, startPoint x: 557, startPoint y: 228, endPoint x: 419, endPoint y: 230, distance: 137.5
click at [419, 230] on p "Mais tout n’est pas parfait :" at bounding box center [688, 227] width 582 height 16
drag, startPoint x: 604, startPoint y: 128, endPoint x: 392, endPoint y: 153, distance: 213.0
click at [604, 128] on icon at bounding box center [604, 122] width 14 height 14
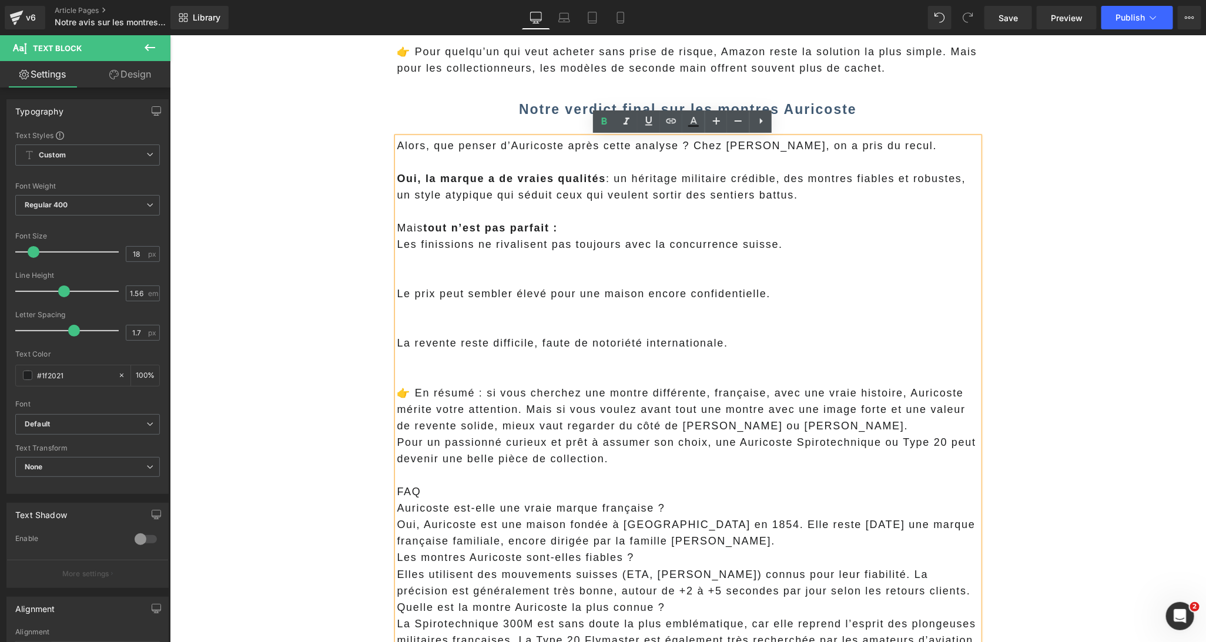
click at [491, 273] on p at bounding box center [688, 277] width 582 height 16
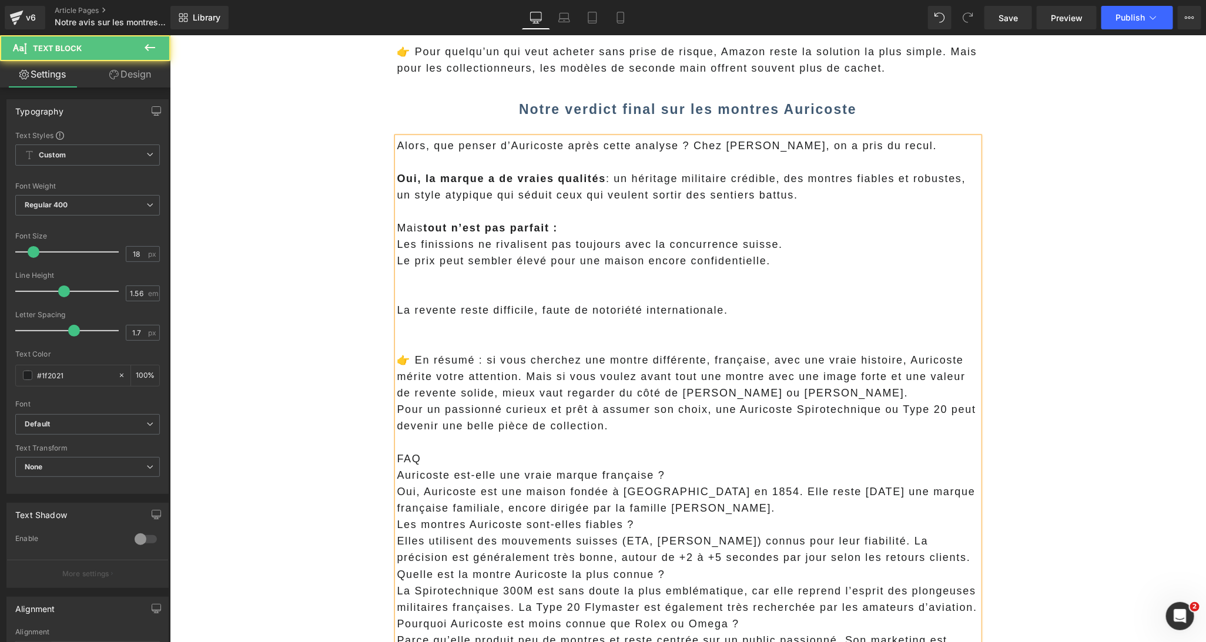
click at [455, 301] on p "La revente reste difficile, faute de notoriété internationale." at bounding box center [688, 309] width 582 height 16
click at [486, 291] on p at bounding box center [688, 293] width 582 height 16
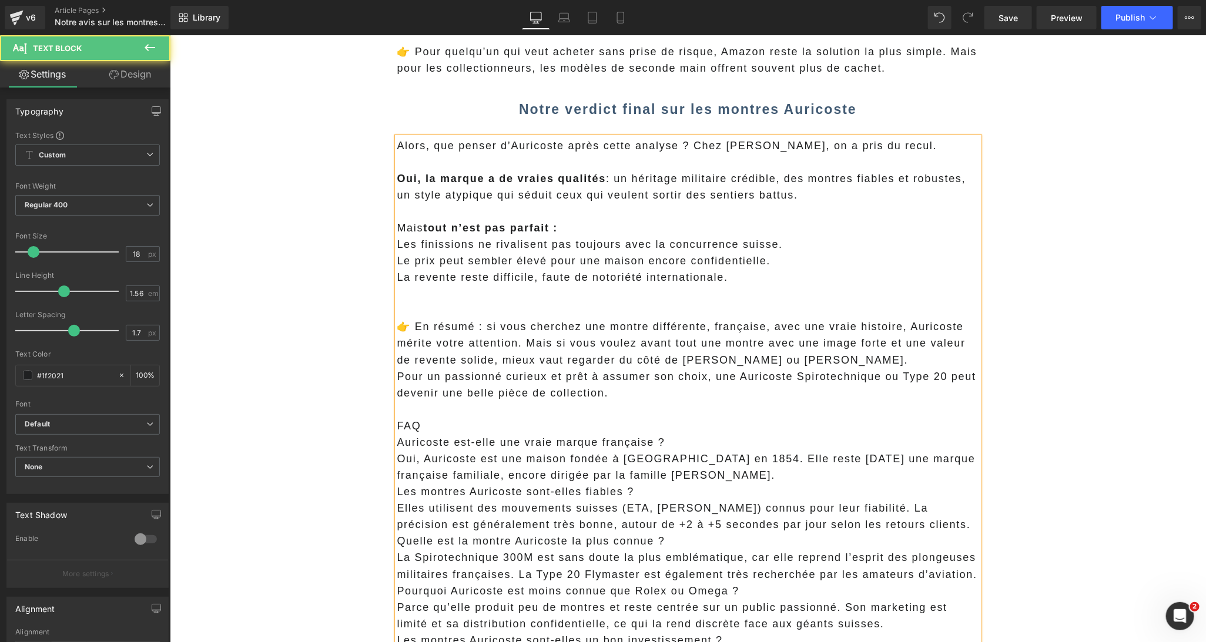
click at [397, 279] on p "La revente reste difficile, faute de notoriété internationale." at bounding box center [688, 277] width 582 height 16
click at [397, 268] on p "Le prix peut sembler élevé pour une maison encore confidentielle." at bounding box center [688, 260] width 582 height 16
click at [397, 252] on p "Les finissions ne rivalisent pas toujours avec la concurrence suisse." at bounding box center [688, 244] width 582 height 16
click at [623, 225] on p "Mais tout n’est pas parfait :" at bounding box center [688, 227] width 582 height 16
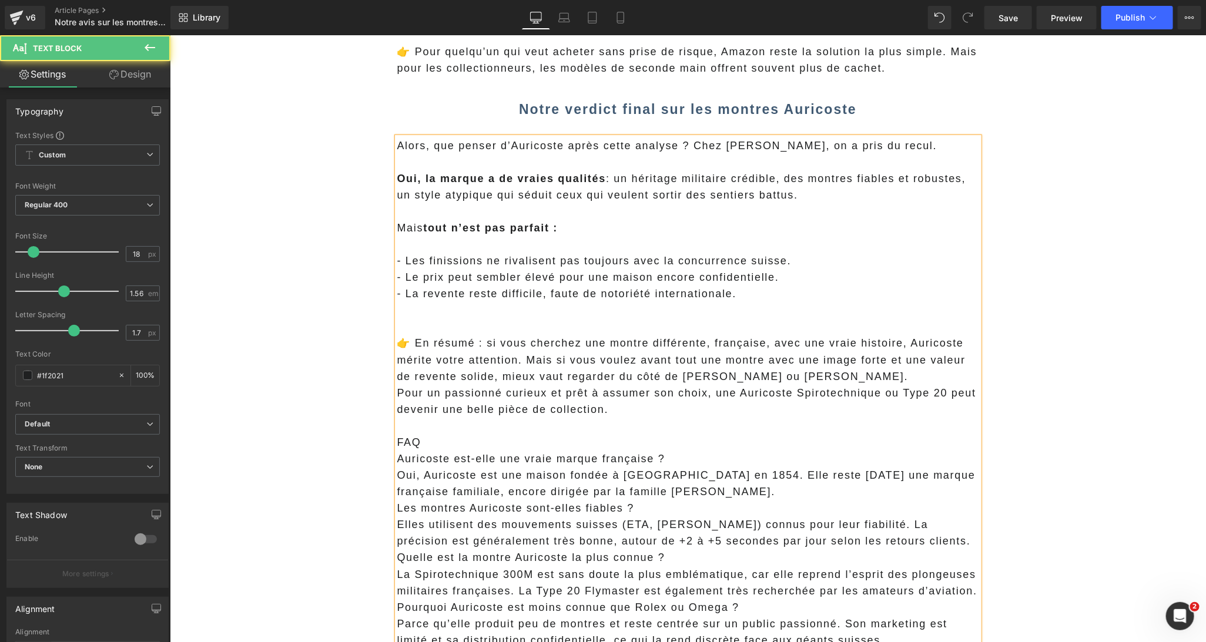
click at [508, 321] on p at bounding box center [688, 326] width 582 height 16
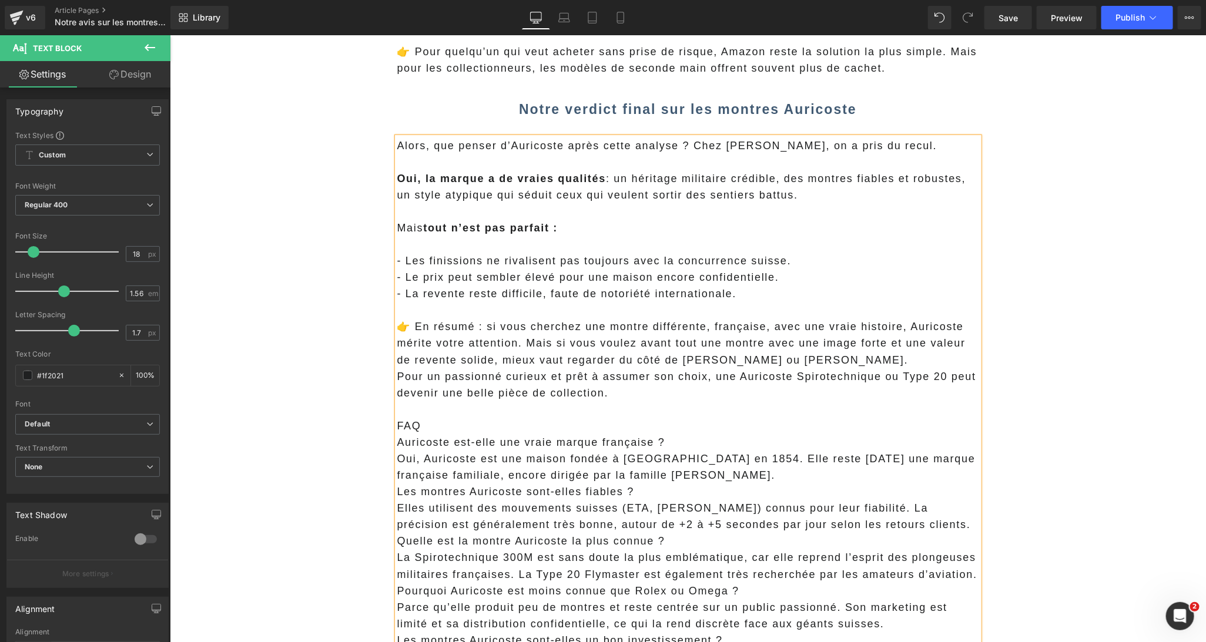
click at [789, 354] on p "👉 En résumé : si vous cherchez une montre différente, française, avec une vraie…" at bounding box center [688, 342] width 582 height 49
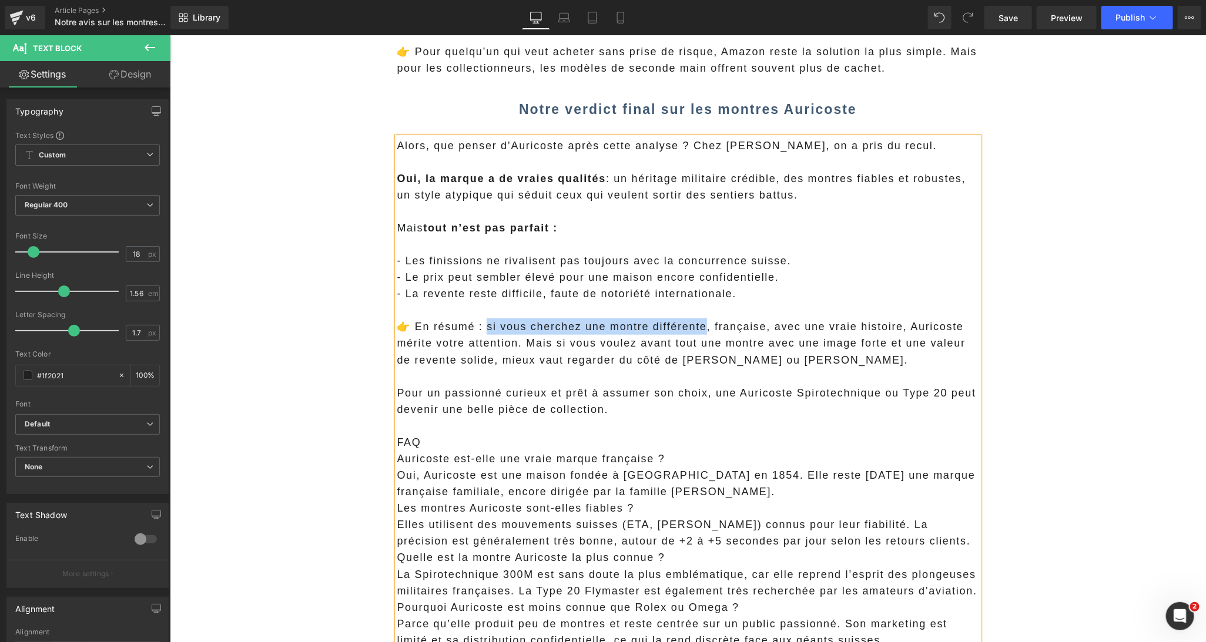
drag, startPoint x: 701, startPoint y: 328, endPoint x: 480, endPoint y: 325, distance: 221.6
click at [480, 325] on p "👉 En résumé : si vous cherchez une montre différente, française, avec une vraie…" at bounding box center [688, 342] width 582 height 49
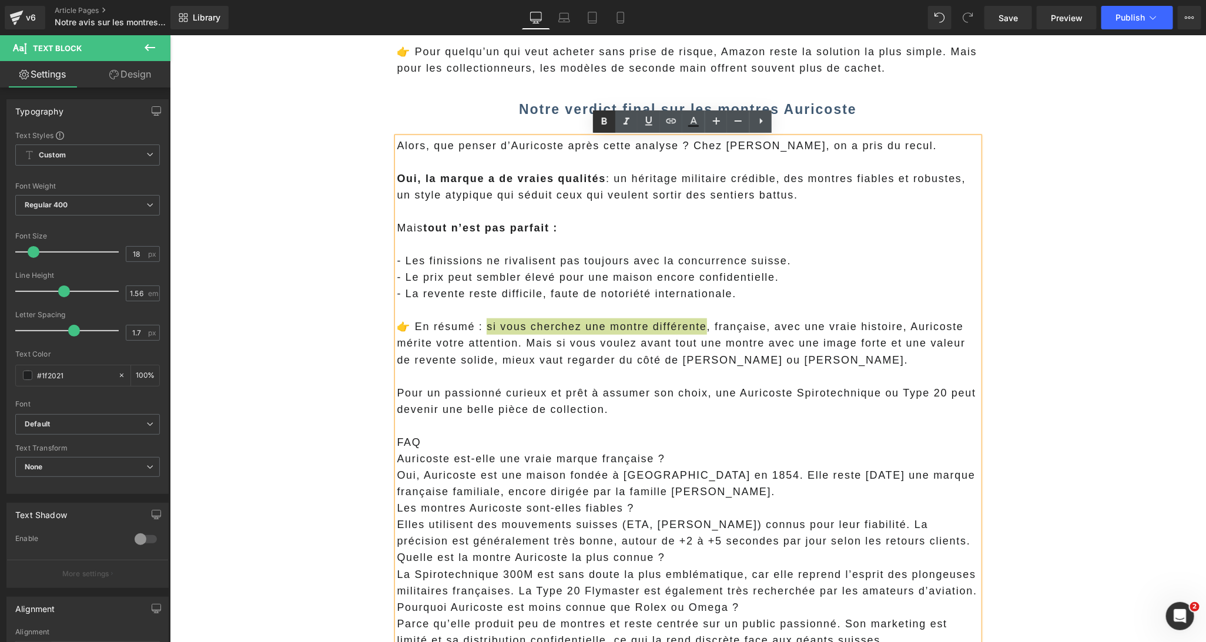
click at [602, 126] on icon at bounding box center [604, 122] width 14 height 14
click at [610, 295] on p "- La revente reste difficile, faute de notoriété internationale." at bounding box center [688, 293] width 582 height 16
click at [522, 348] on p "👉 En résumé : si vous cherchez une montre différente , française, avec une vrai…" at bounding box center [688, 342] width 582 height 49
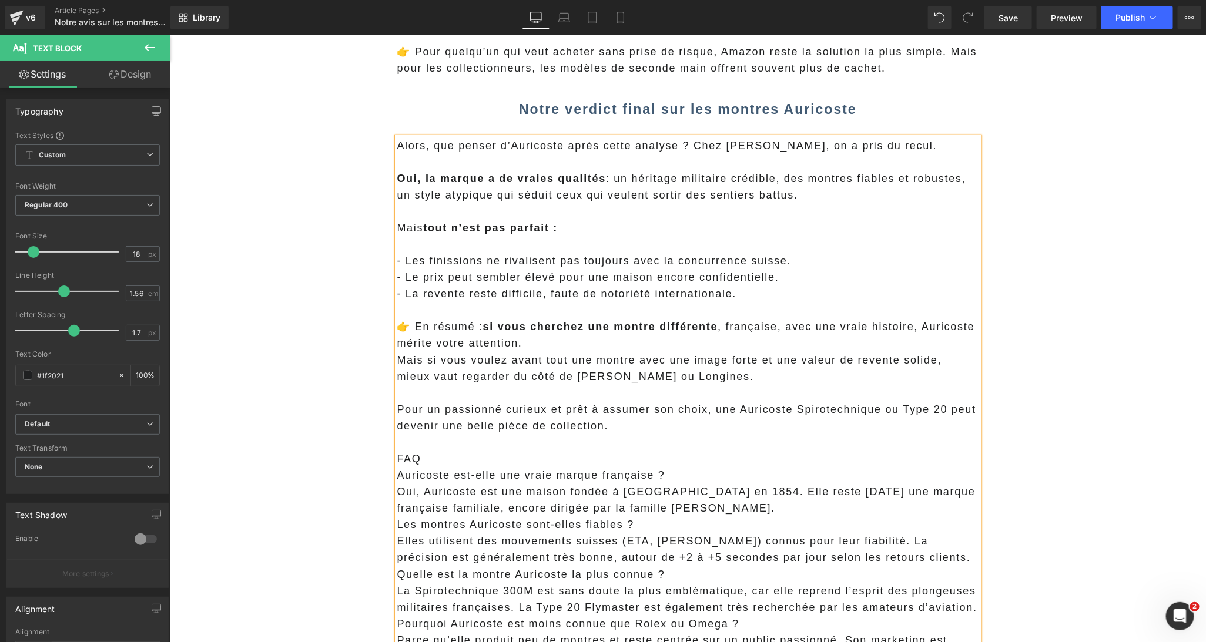
click at [397, 415] on p "Pour un passionné curieux et prêt à assumer son choix, une Auricoste Spirotechn…" at bounding box center [688, 417] width 582 height 33
click at [534, 347] on p "👉 En résumé : si vous cherchez une montre différente , française, avec une vrai…" at bounding box center [688, 334] width 582 height 33
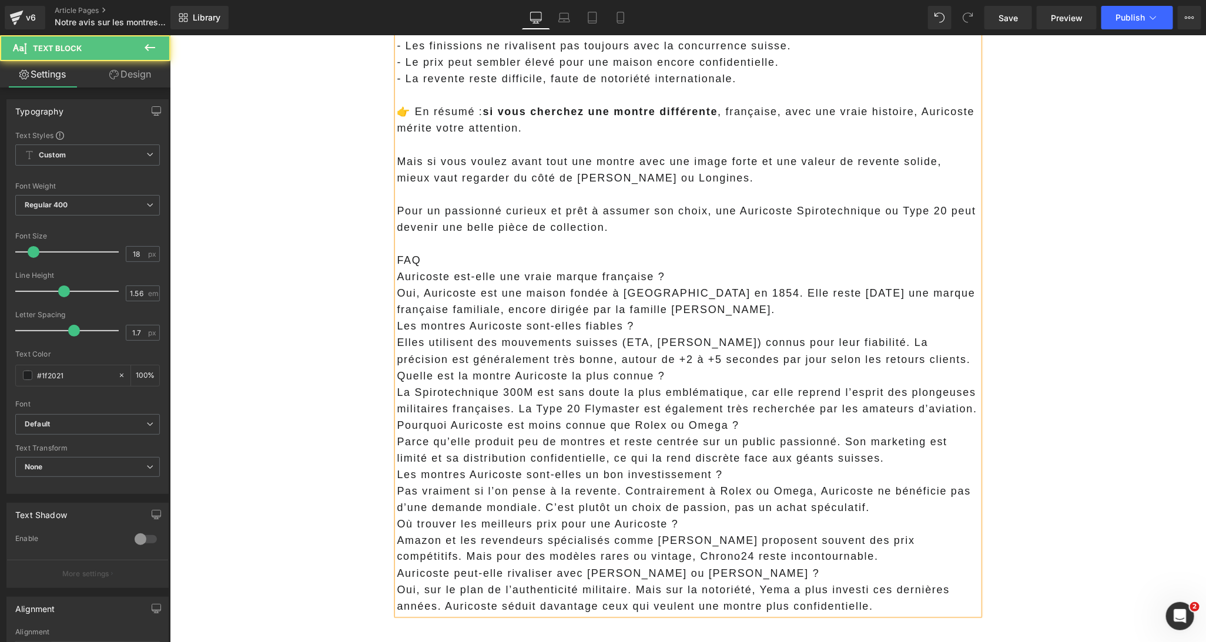
scroll to position [3112, 0]
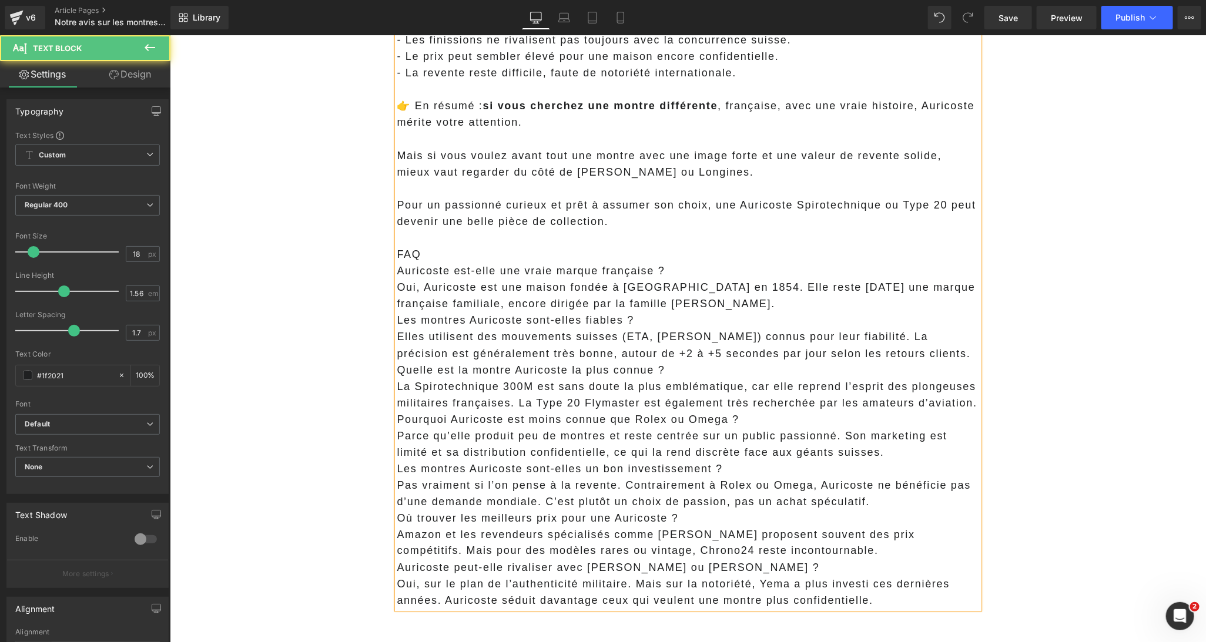
click at [478, 448] on p "Parce qu’elle produit peu de montres et reste centrée sur un public passionné. …" at bounding box center [688, 443] width 582 height 33
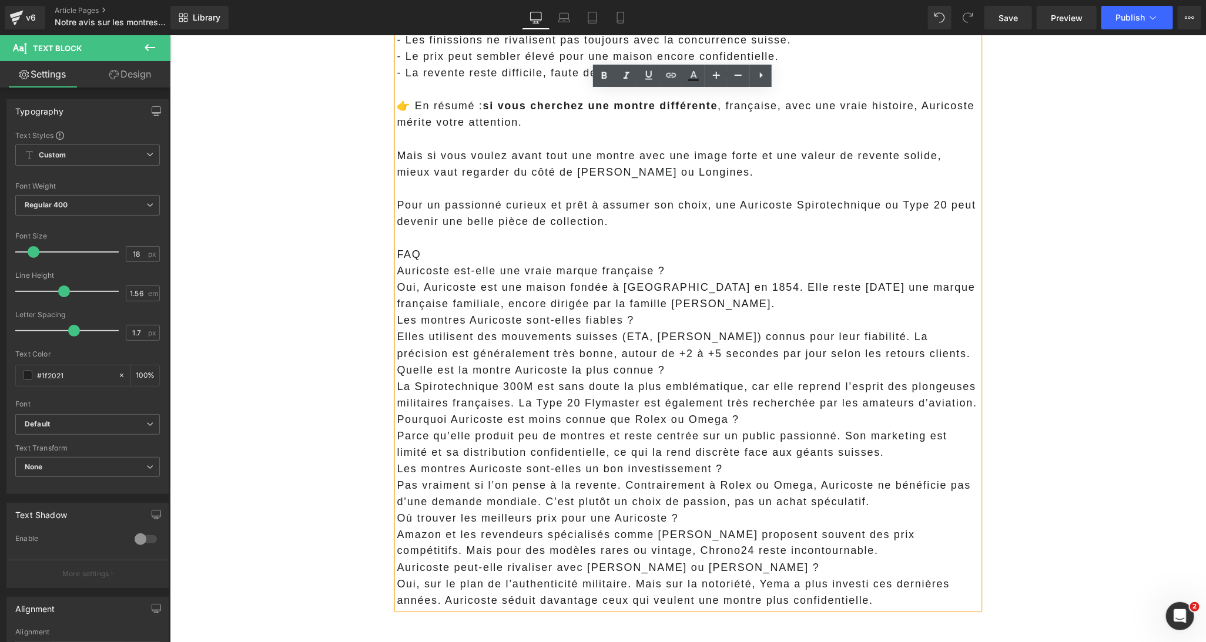
click at [397, 254] on div "Alors, que penser d’Auricoste après cette analyse ? Chez Marc Tissier, on a pri…" at bounding box center [688, 262] width 582 height 693
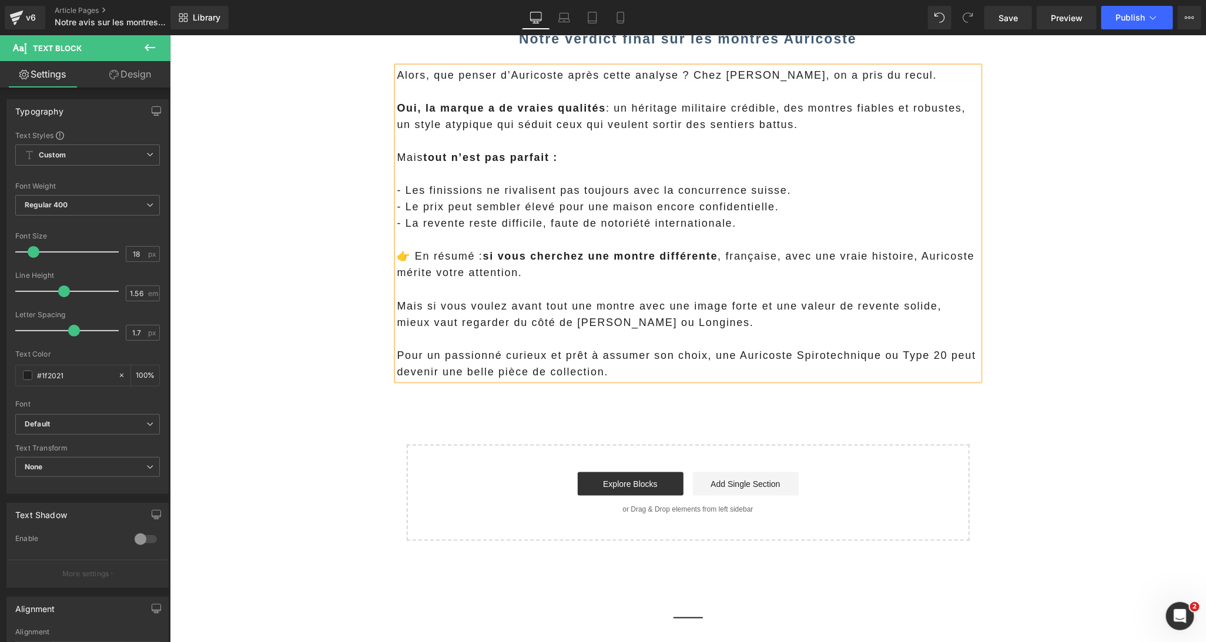
scroll to position [2901, 0]
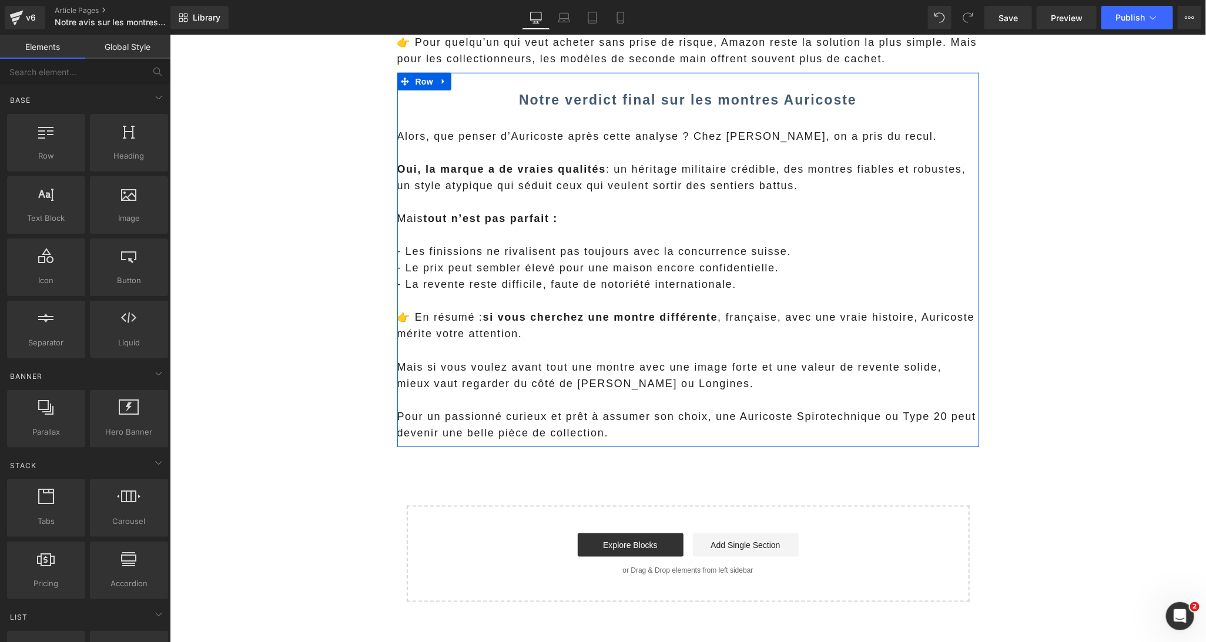
click at [467, 119] on div at bounding box center [688, 117] width 582 height 16
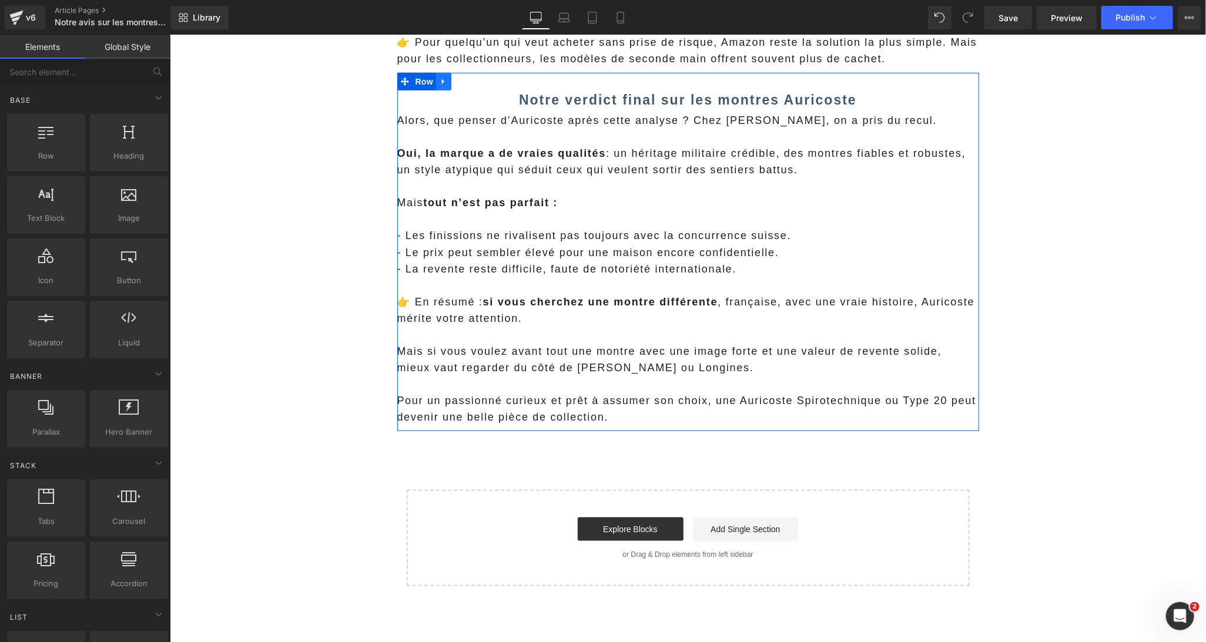
click at [439, 81] on icon at bounding box center [443, 80] width 8 height 9
click at [454, 81] on icon at bounding box center [458, 81] width 8 height 8
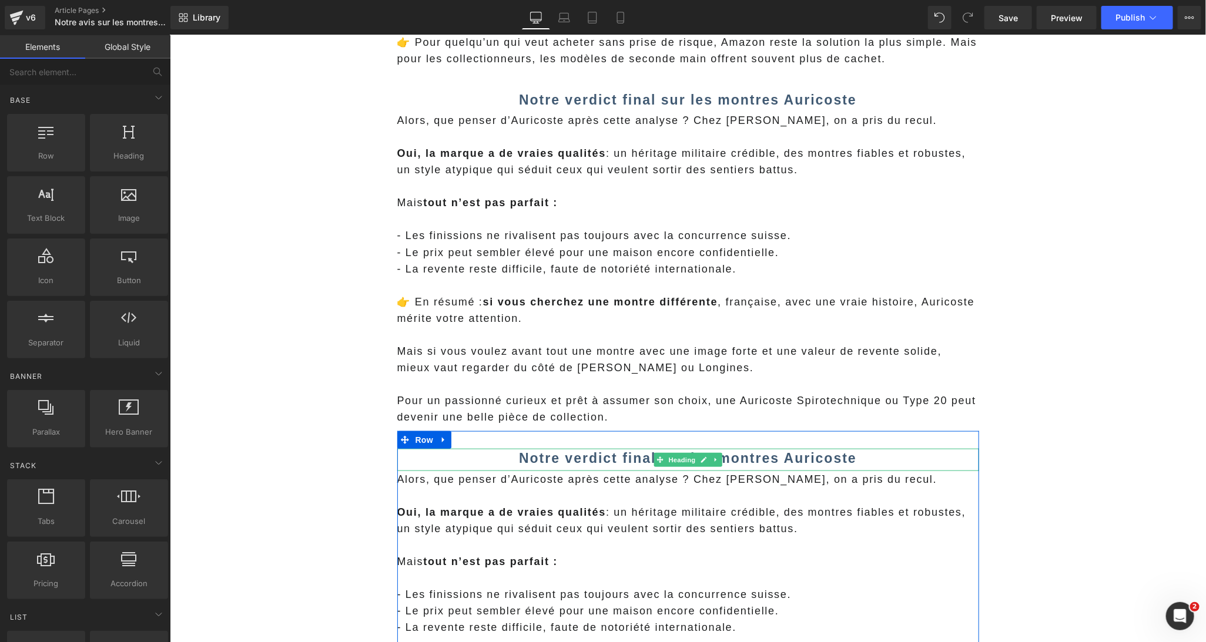
click at [534, 456] on b "Notre verdict final sur les montres Auricoste" at bounding box center [687, 457] width 338 height 15
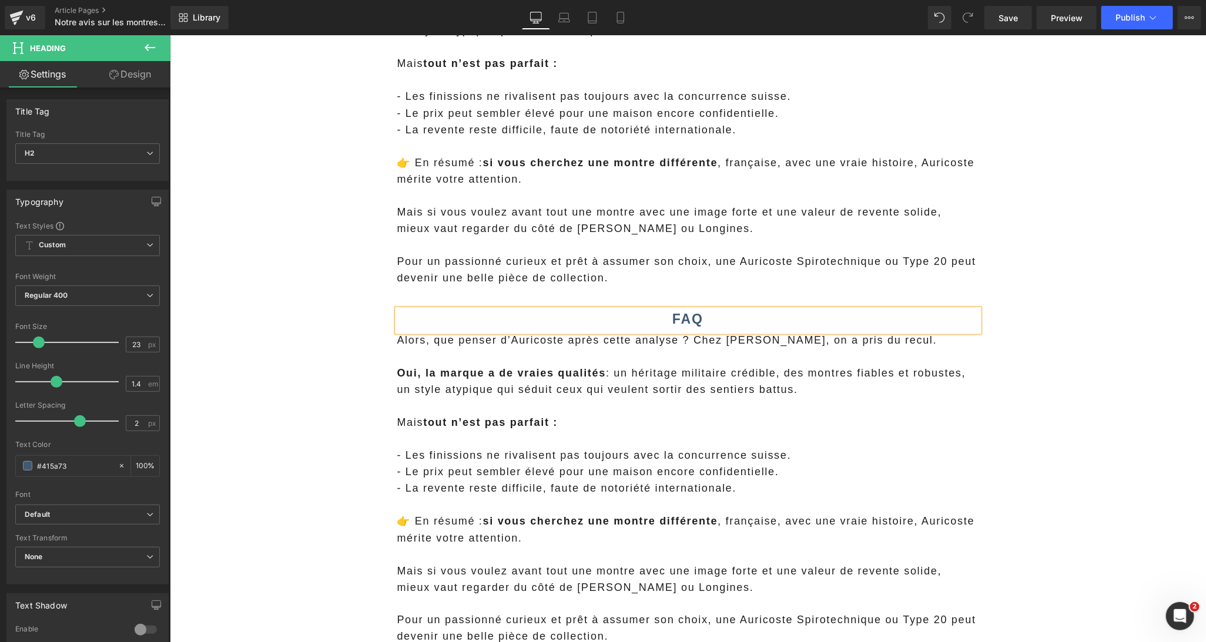
scroll to position [3099, 0]
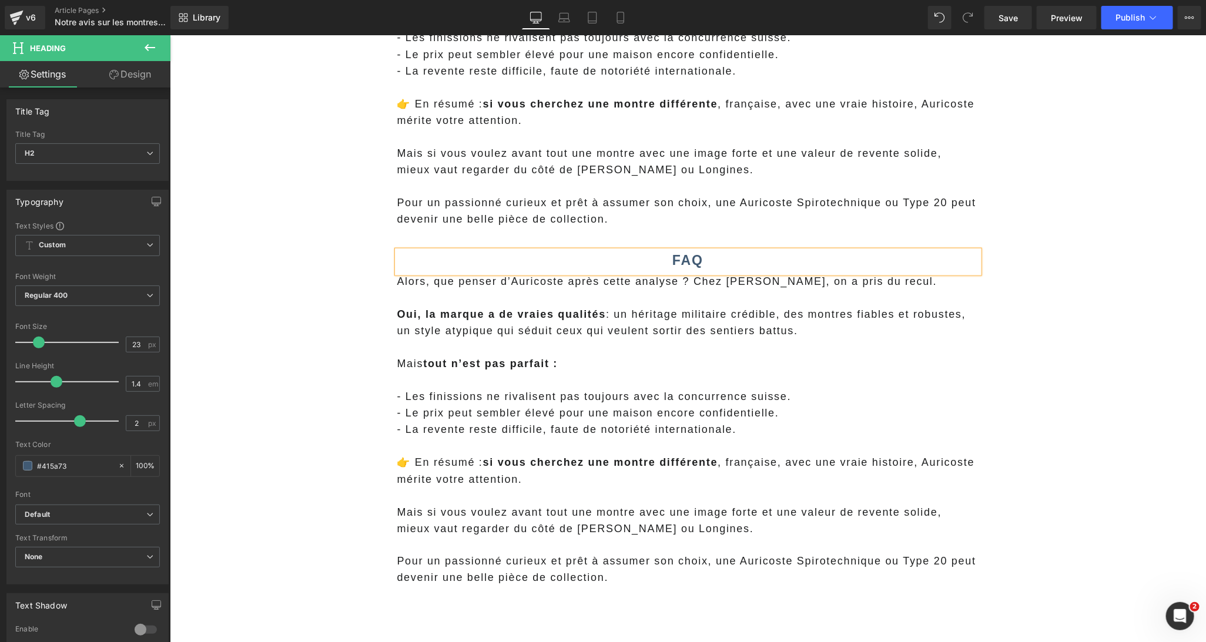
click at [497, 419] on div "Alors, que penser d’Auricoste après cette analyse ? Chez Marc Tissier, on a pri…" at bounding box center [688, 429] width 582 height 313
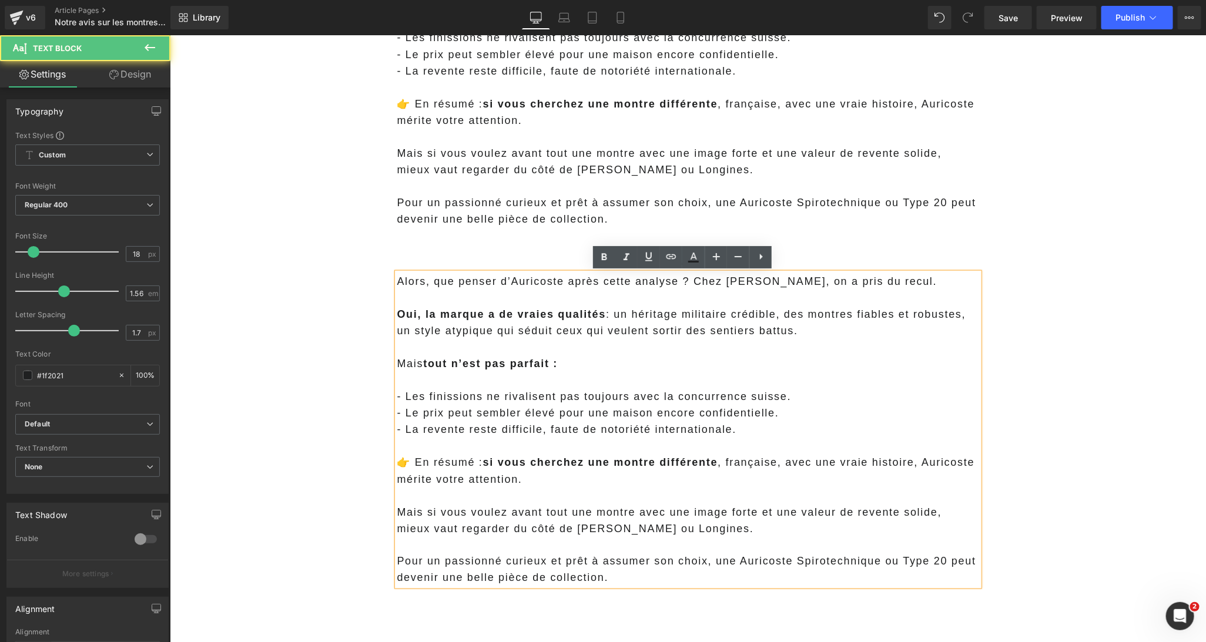
click at [401, 289] on p at bounding box center [688, 297] width 582 height 16
click at [397, 284] on span "Alors, que penser d’Auricoste après cette analyse ? Chez Marc Tissier, on a pri…" at bounding box center [667, 281] width 540 height 12
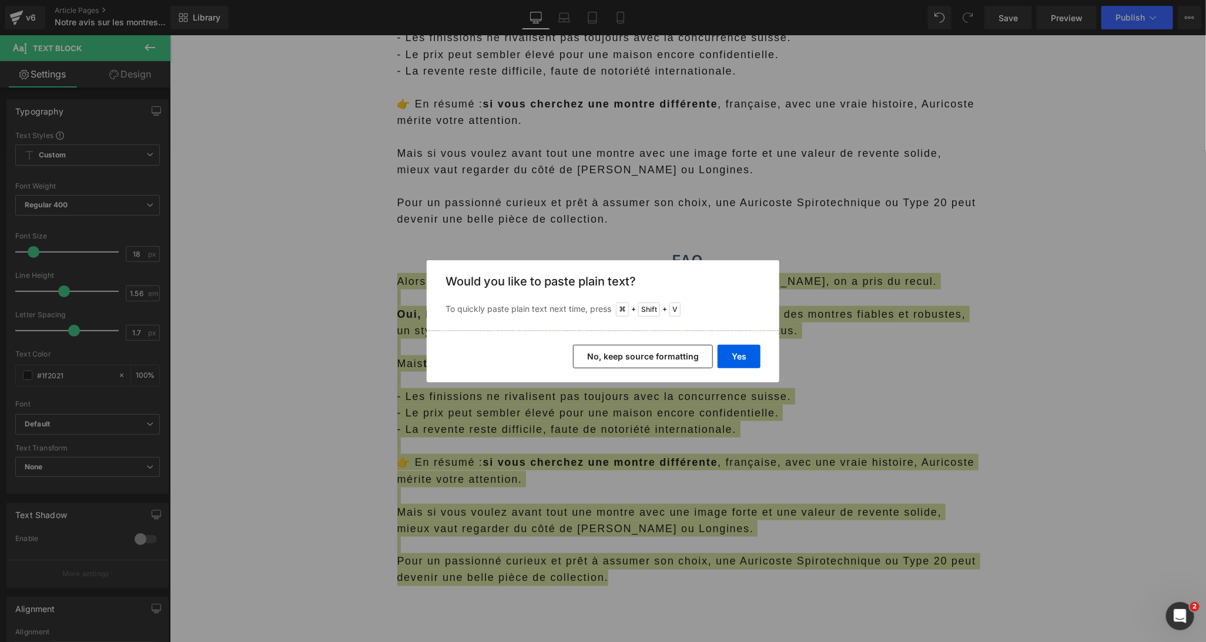
click at [602, 354] on button "No, keep source formatting" at bounding box center [643, 357] width 140 height 24
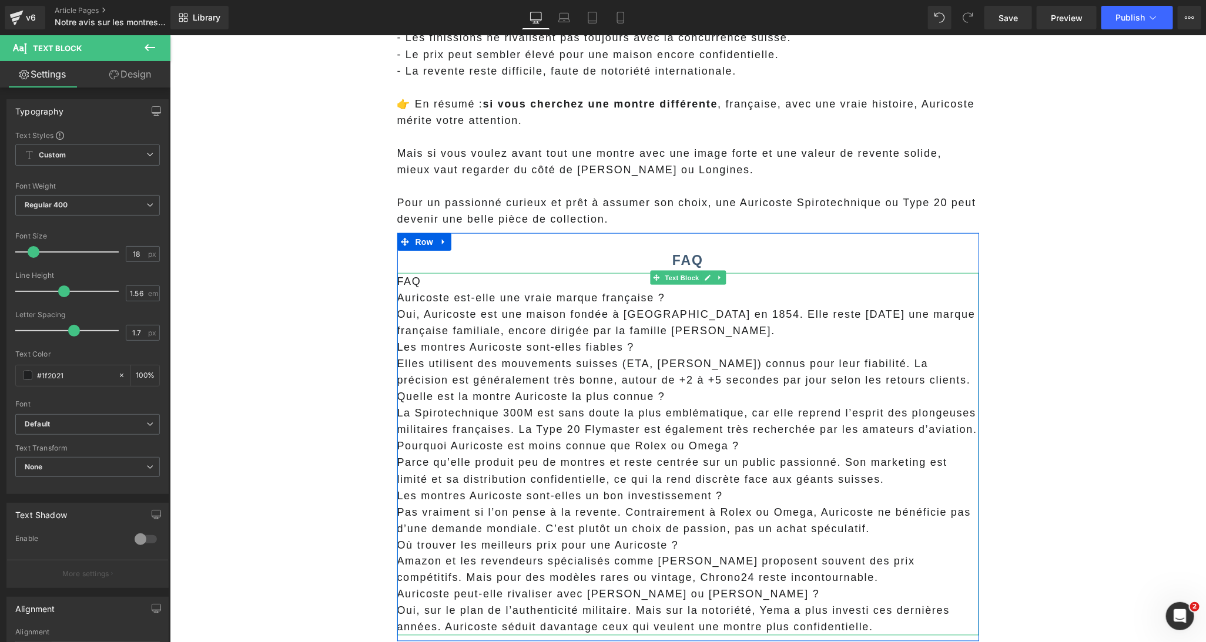
drag, startPoint x: 529, startPoint y: 370, endPoint x: 464, endPoint y: 313, distance: 86.2
click at [528, 370] on p "Elles utilisent des mouvements suisses (ETA, Sellita) connus pour leur fiabilit…" at bounding box center [688, 371] width 582 height 33
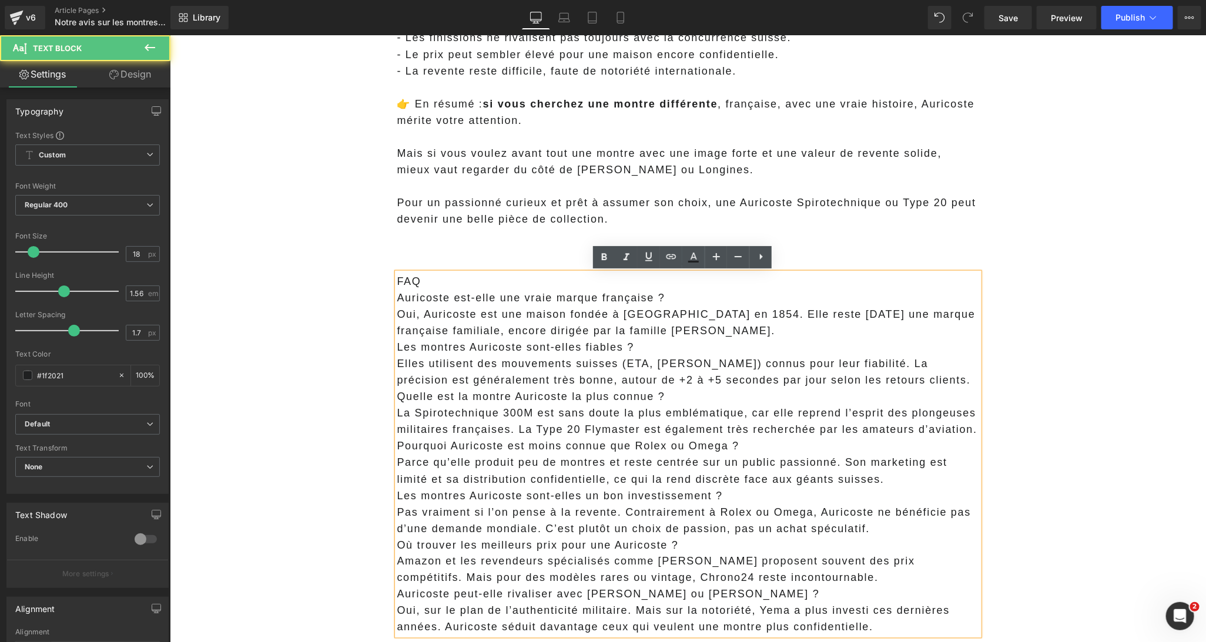
click at [429, 287] on p "FAQ" at bounding box center [688, 281] width 582 height 16
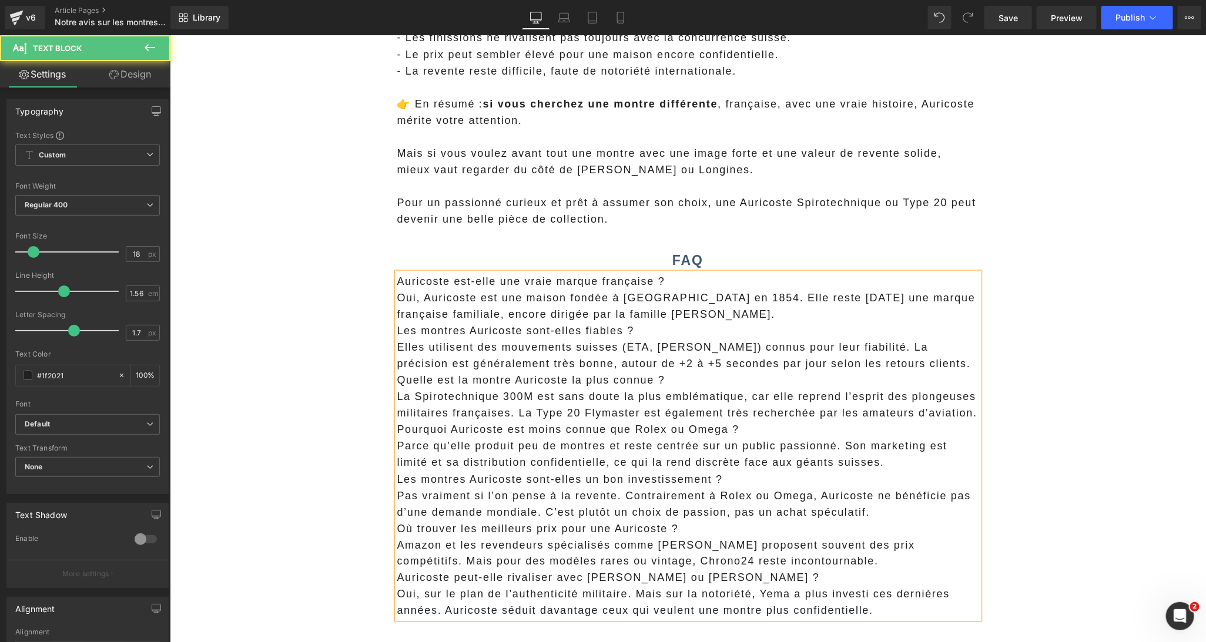
click at [454, 278] on span "Auricoste est-elle une vraie marque française ?" at bounding box center [531, 281] width 268 height 12
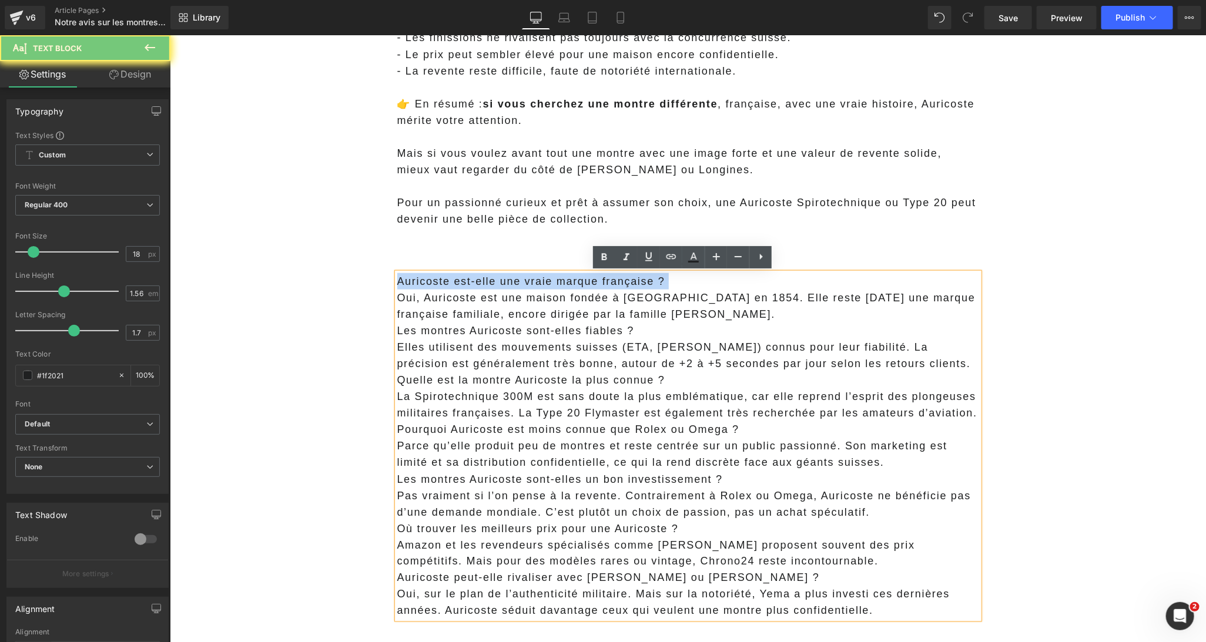
click at [454, 278] on span "Auricoste est-elle une vraie marque française ?" at bounding box center [531, 281] width 268 height 12
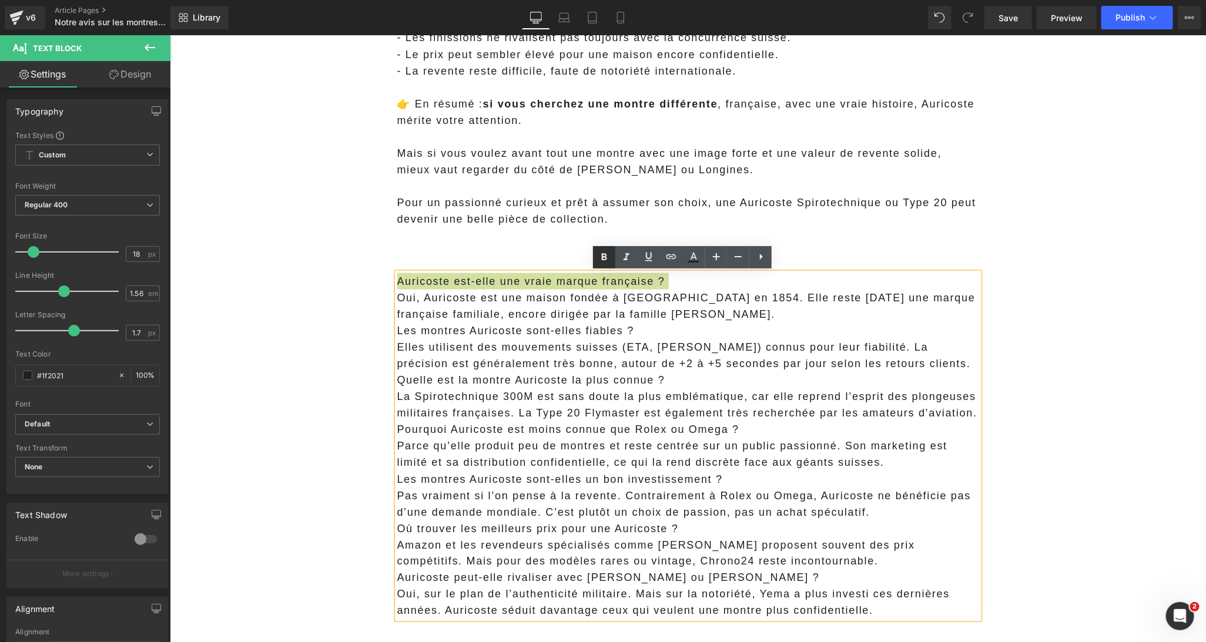
click at [608, 258] on icon at bounding box center [604, 257] width 14 height 14
click at [689, 283] on p "Auricoste est-elle une vraie marque française ?" at bounding box center [688, 281] width 582 height 16
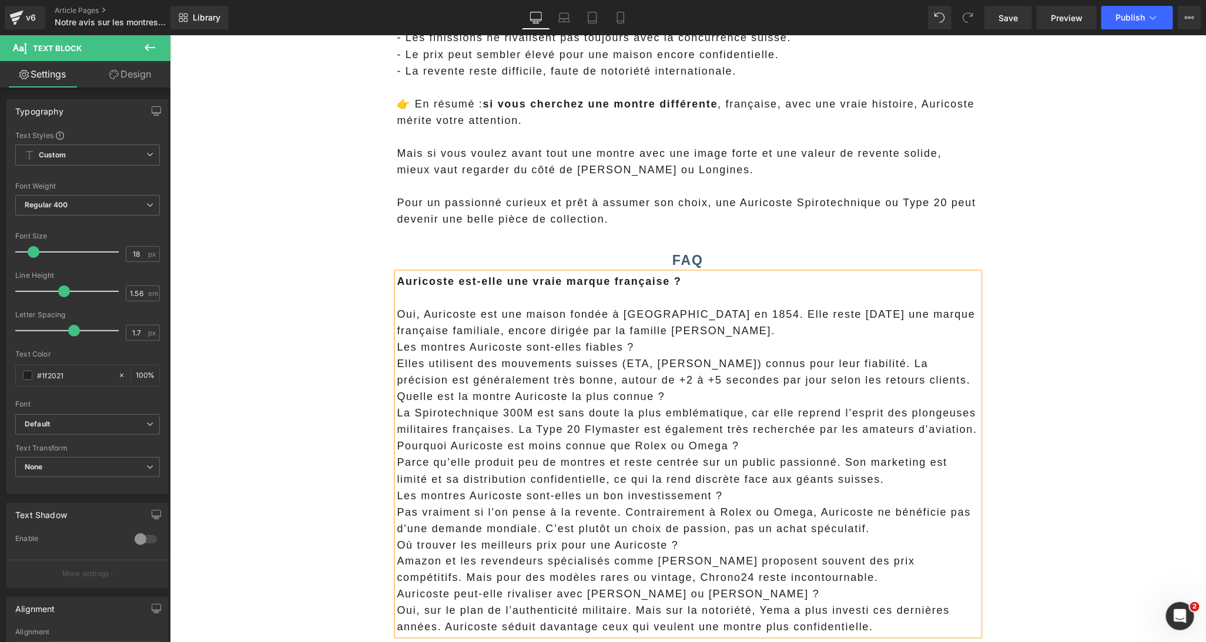
click at [397, 316] on p "Oui, Auricoste est une maison fondée à Paris en 1854. Elle reste aujourd’hui un…" at bounding box center [688, 322] width 582 height 33
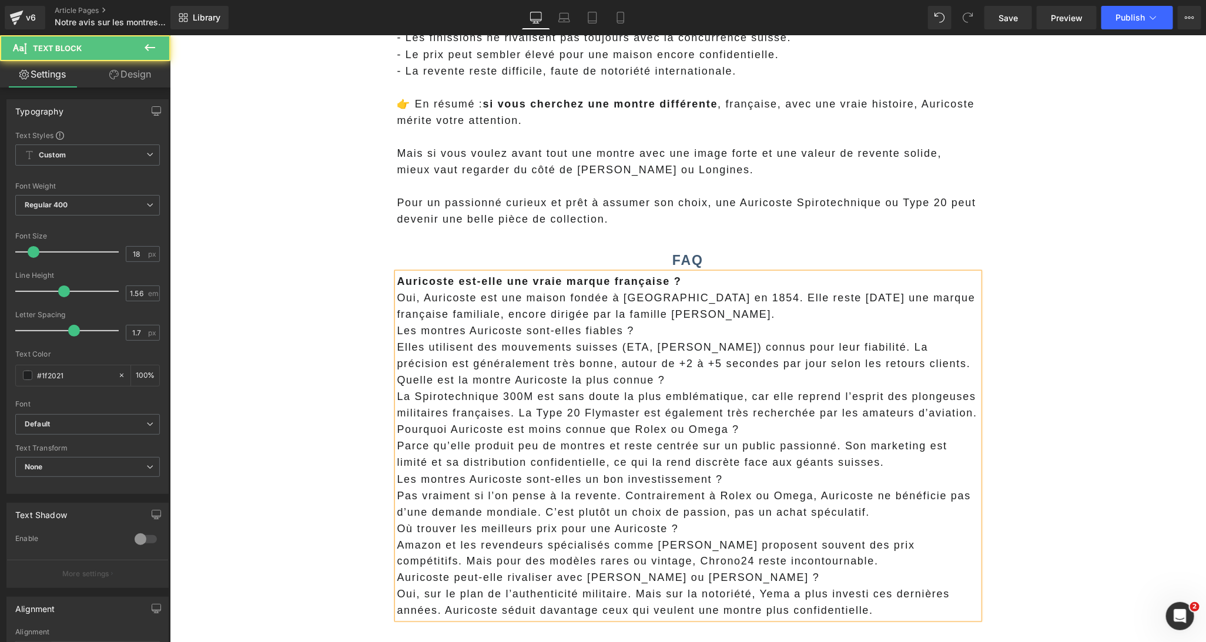
click at [677, 317] on p "Oui, Auricoste est une maison fondée à Paris en 1854. Elle reste aujourd’hui un…" at bounding box center [688, 305] width 582 height 33
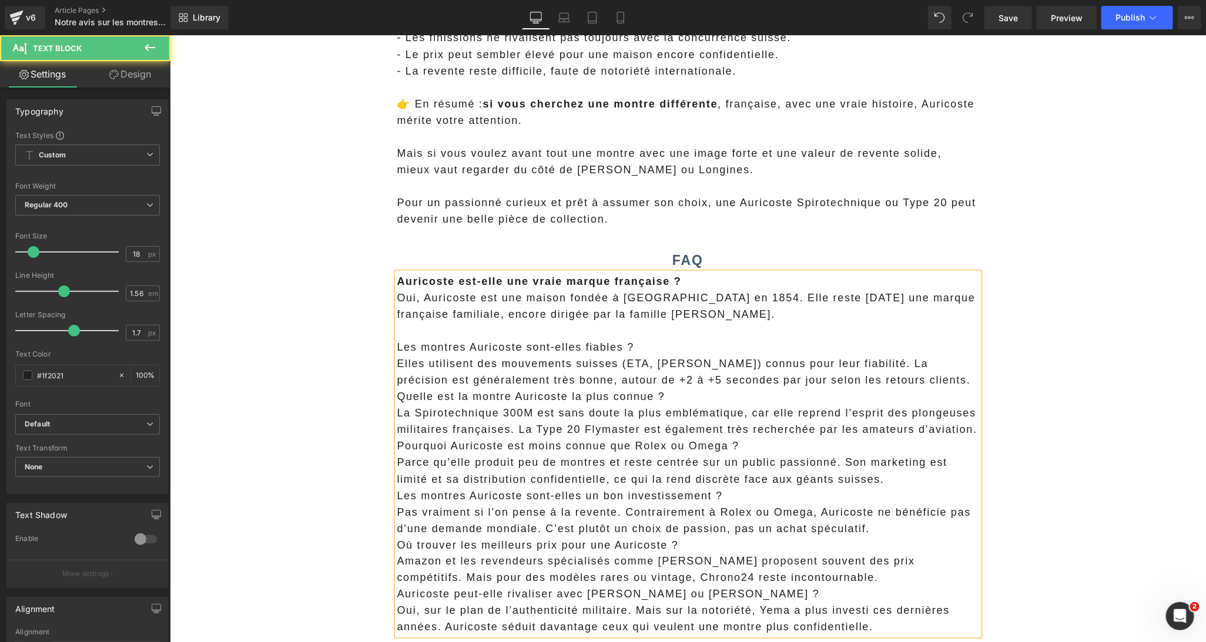
click at [595, 345] on p "Les montres Auricoste sont-elles fiables ?" at bounding box center [688, 346] width 582 height 16
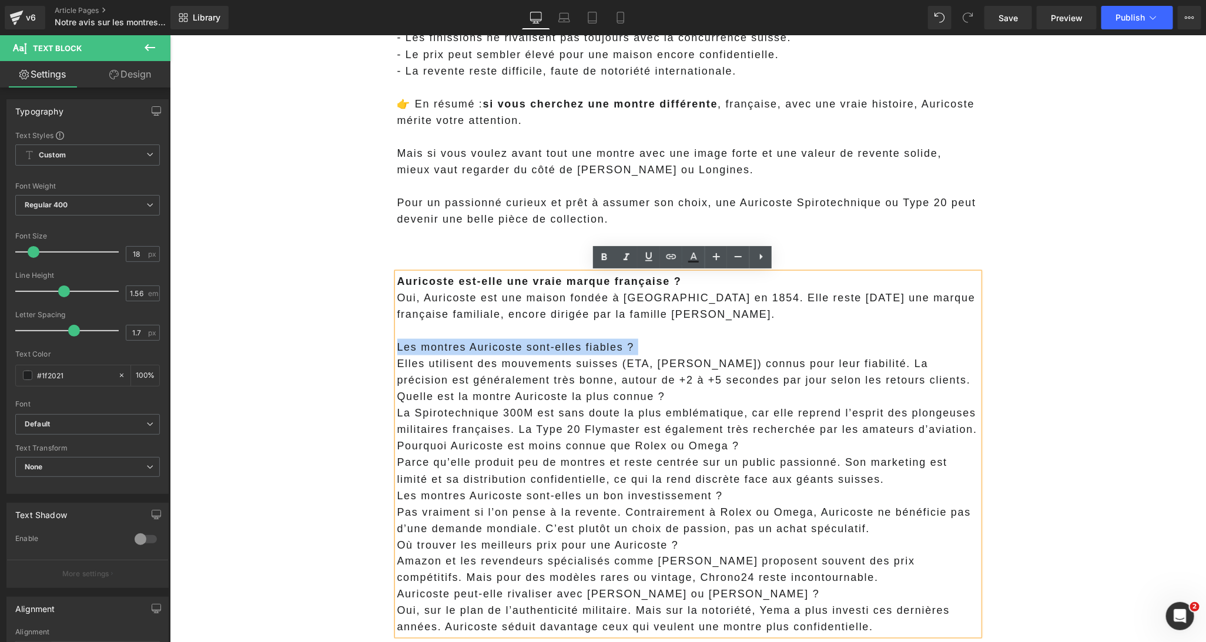
click at [595, 345] on p "Les montres Auricoste sont-elles fiables ?" at bounding box center [688, 346] width 582 height 16
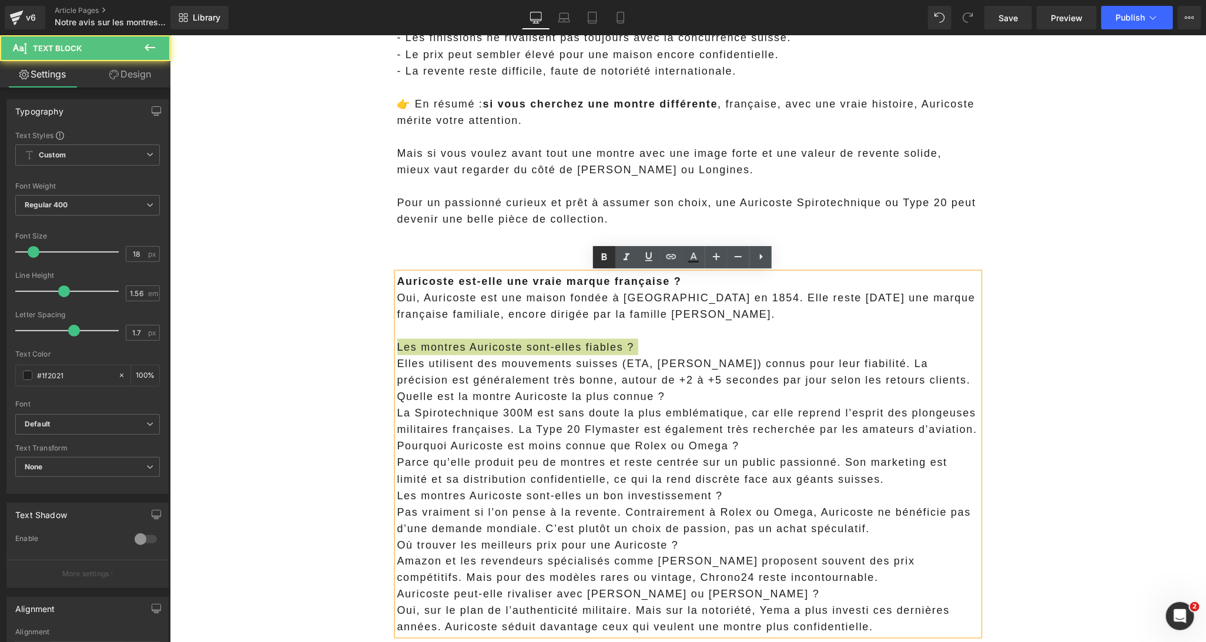
click at [608, 261] on icon at bounding box center [604, 257] width 14 height 14
click at [648, 348] on p "Les montres Auricoste sont-elles fiables ?" at bounding box center [688, 346] width 582 height 16
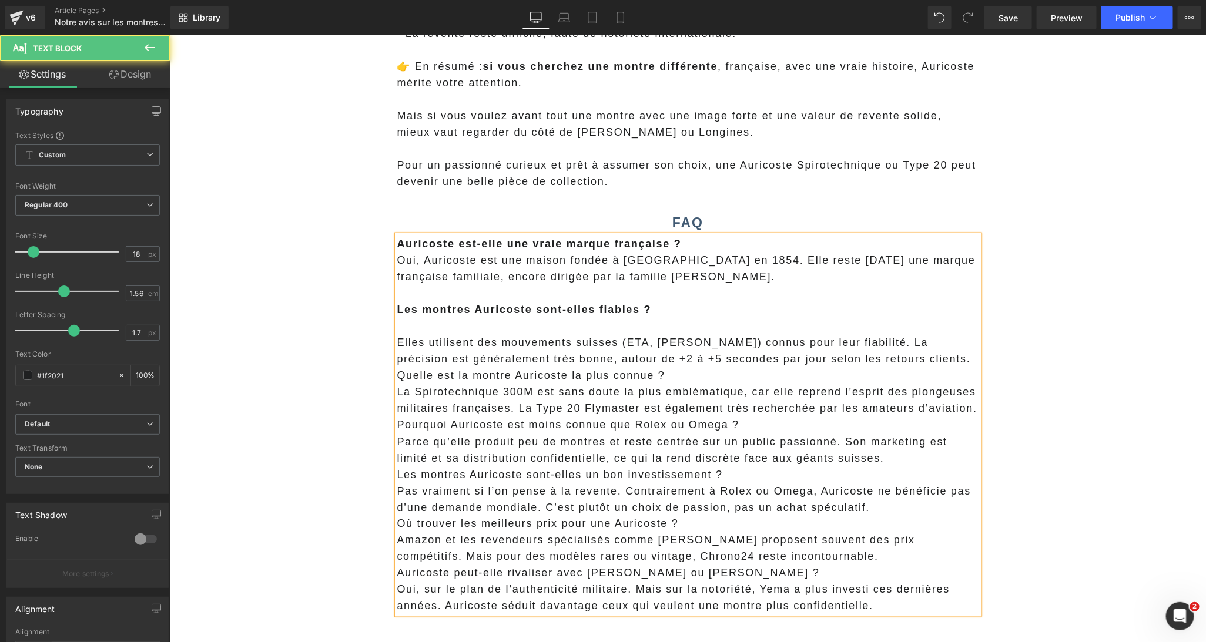
scroll to position [3156, 0]
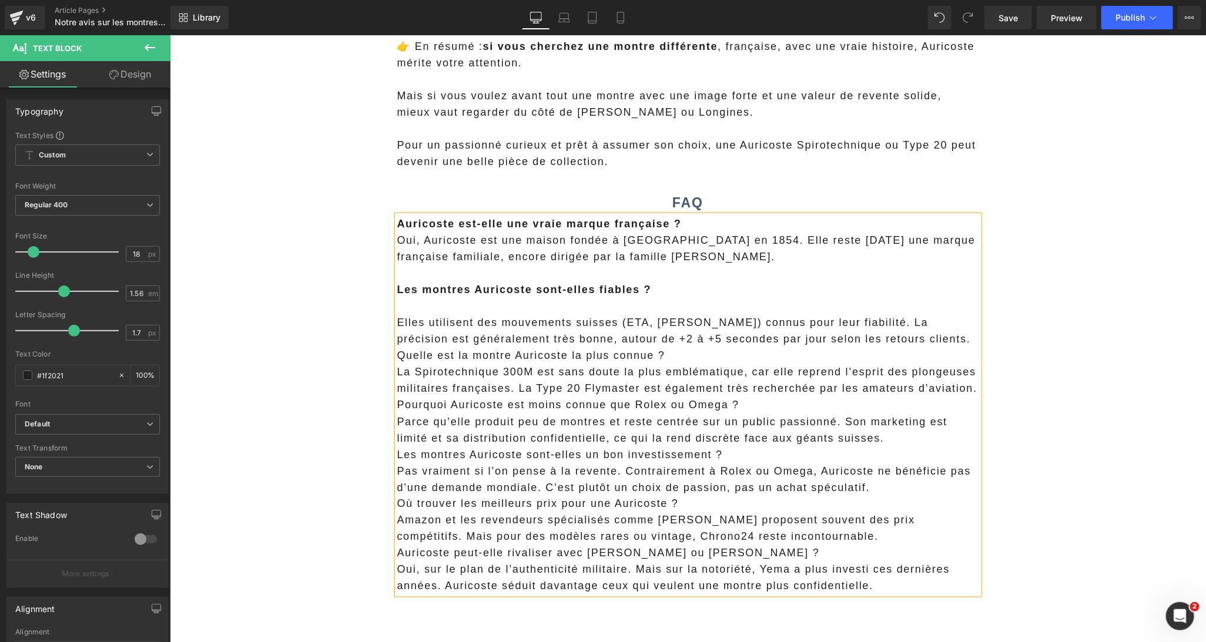
click at [914, 346] on p "Elles utilisent des mouvements suisses (ETA, Sellita) connus pour leur fiabilit…" at bounding box center [688, 330] width 582 height 33
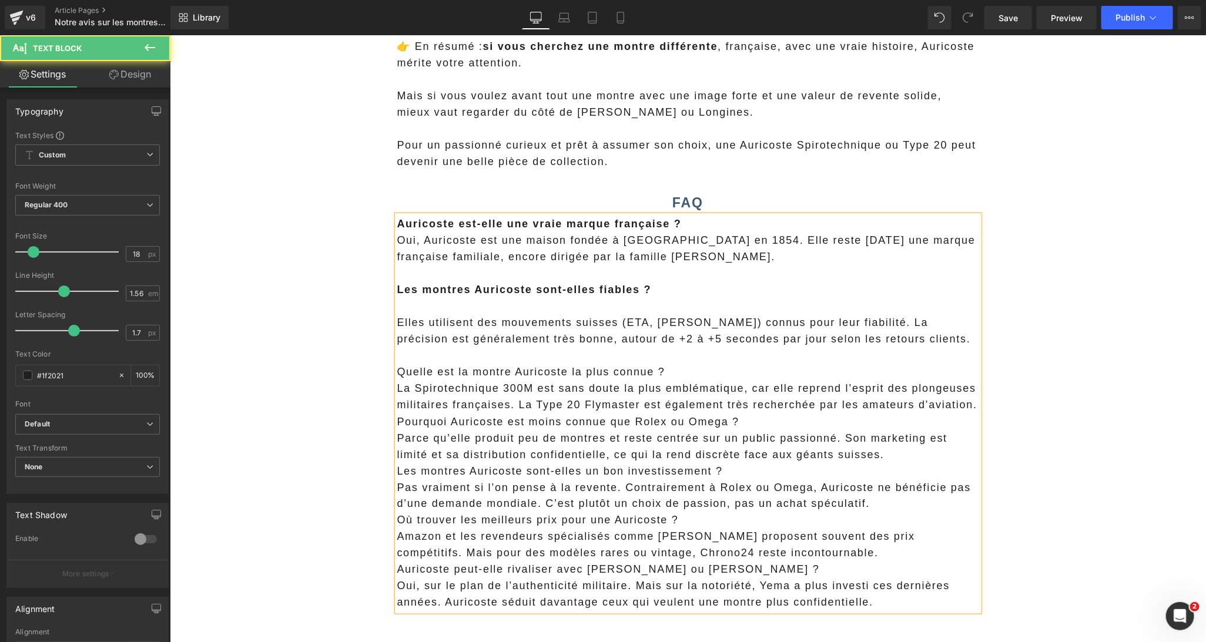
click at [638, 376] on p "Quelle est la montre Auricoste la plus connue ?" at bounding box center [688, 371] width 582 height 16
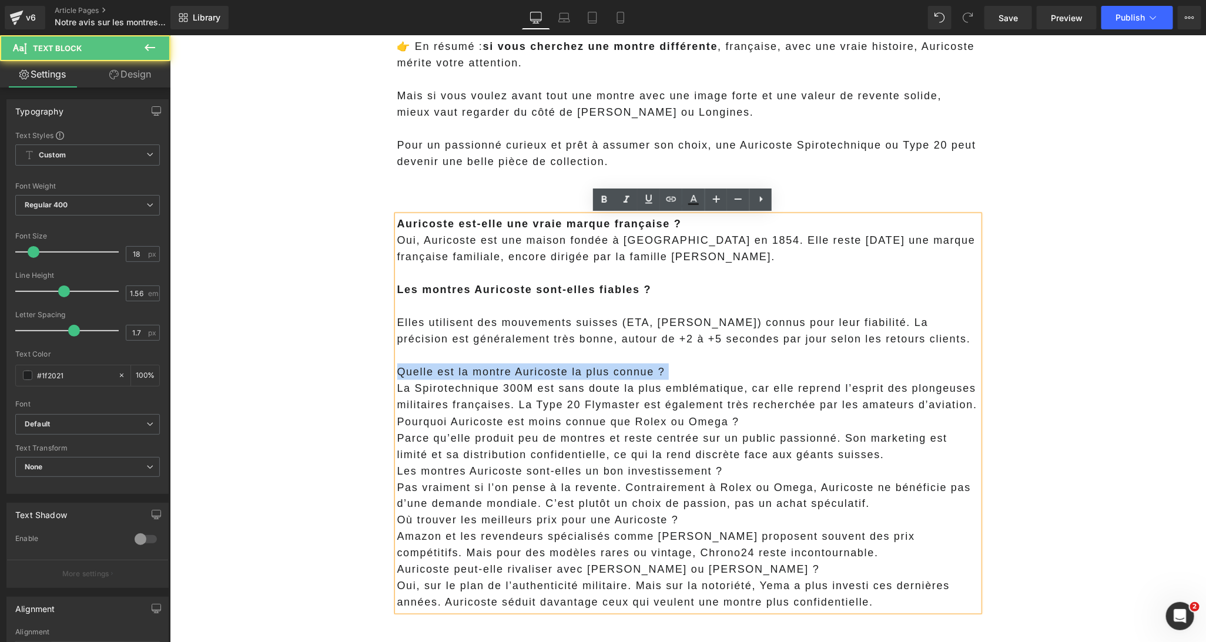
click at [638, 376] on p "Quelle est la montre Auricoste la plus connue ?" at bounding box center [688, 371] width 582 height 16
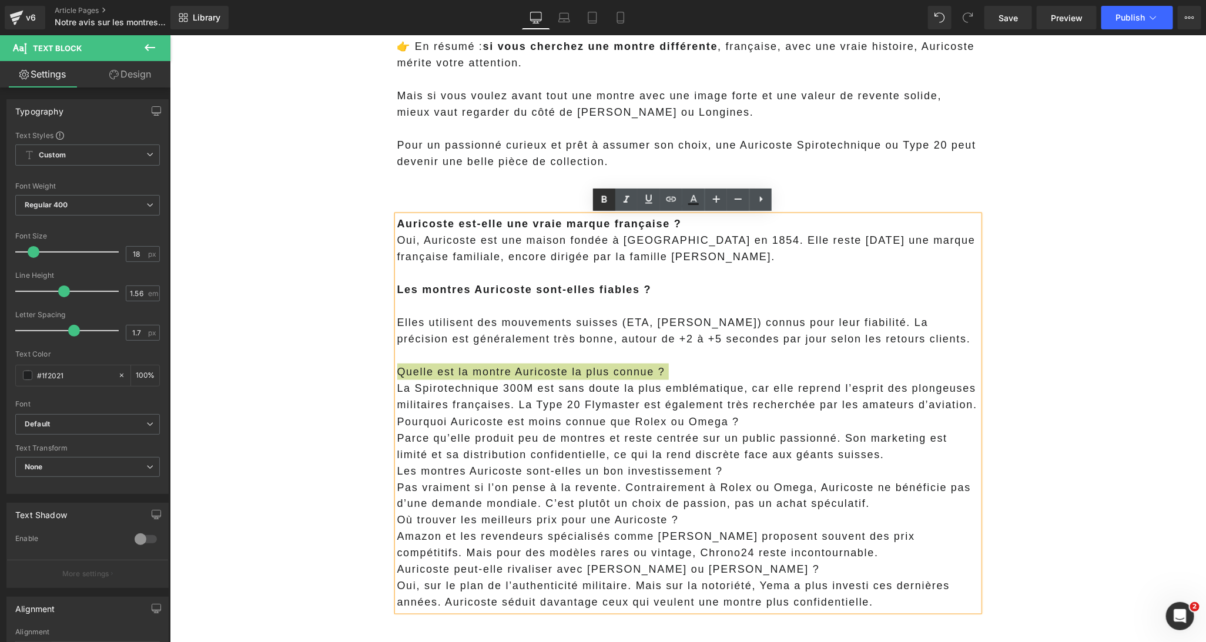
click at [606, 199] on icon at bounding box center [604, 200] width 14 height 14
click at [695, 380] on p "La Spirotechnique 300M est sans doute la plus emblématique, car elle reprend l’…" at bounding box center [688, 396] width 582 height 33
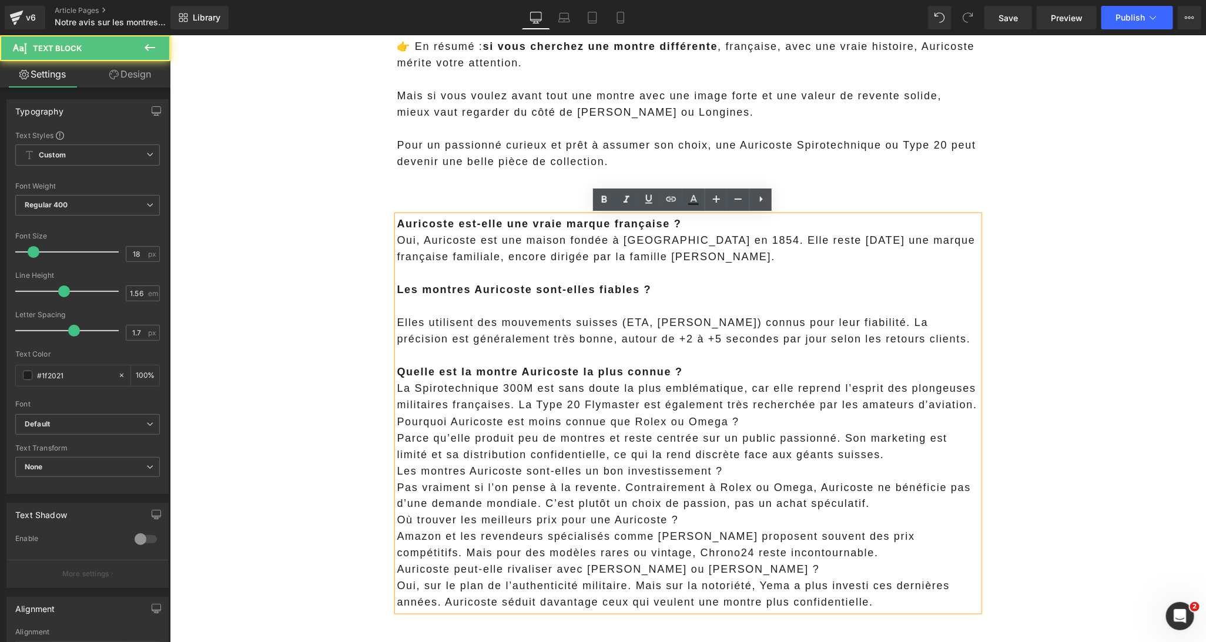
click at [693, 376] on p "Quelle est la montre Auricoste la plus connue ?" at bounding box center [688, 371] width 582 height 16
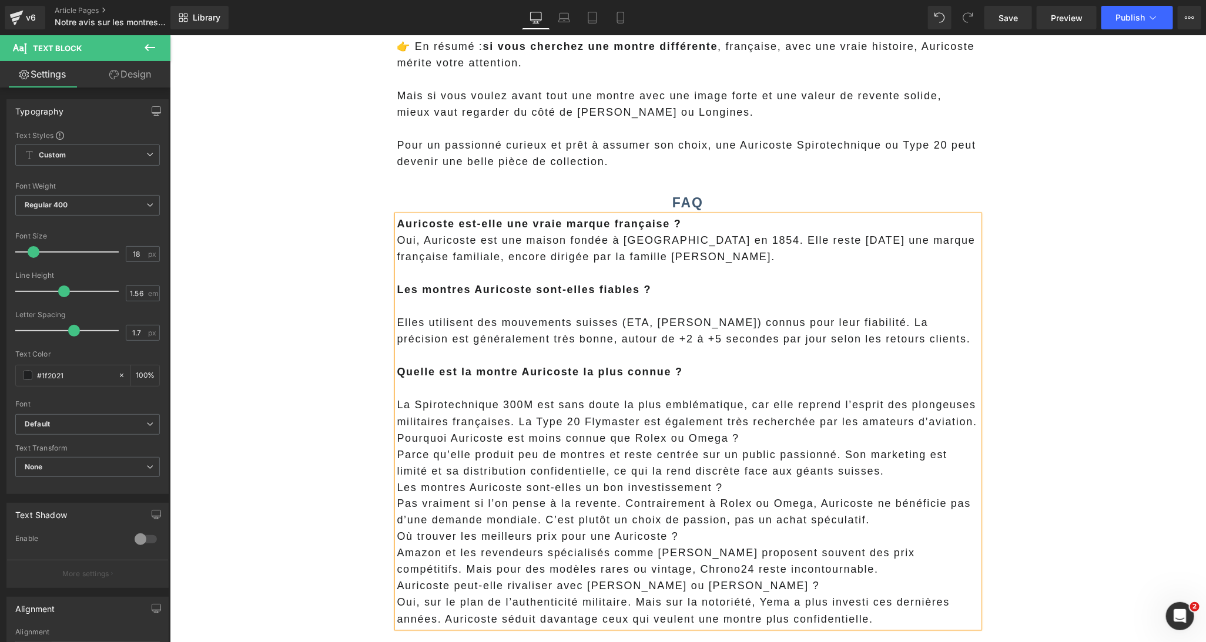
click at [397, 405] on p "La Spirotechnique 300M est sans doute la plus emblématique, car elle reprend l’…" at bounding box center [688, 412] width 582 height 33
click at [973, 423] on div "Auricoste est-elle une vraie marque française ? Oui, Auricoste est une maison f…" at bounding box center [688, 421] width 582 height 413
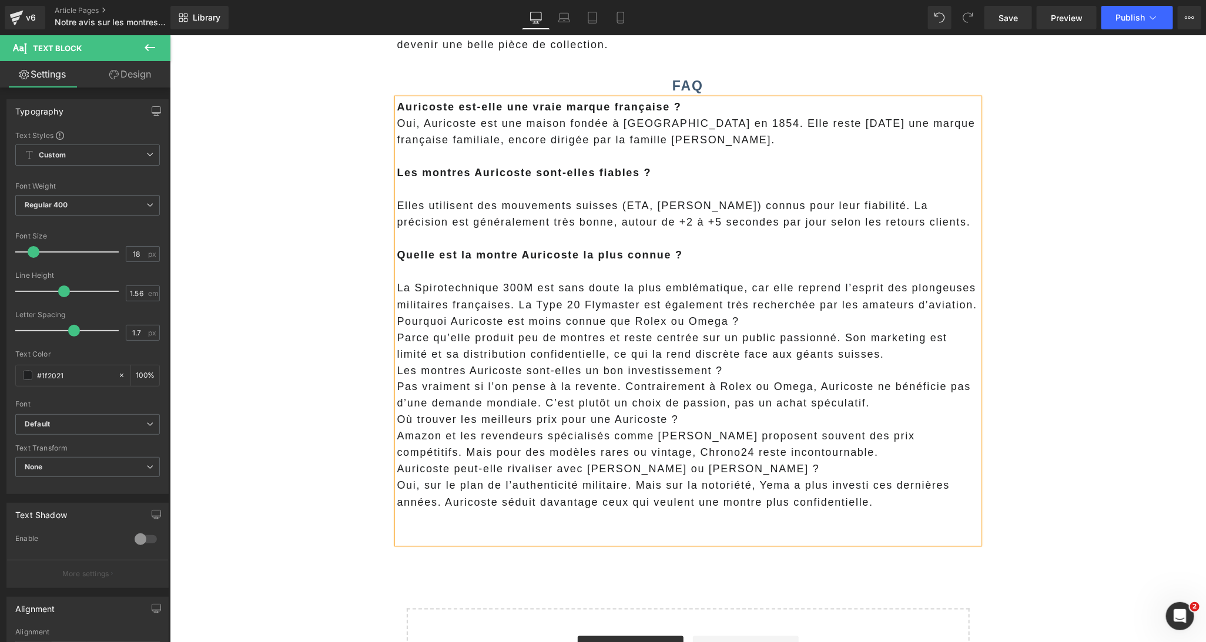
scroll to position [3286, 0]
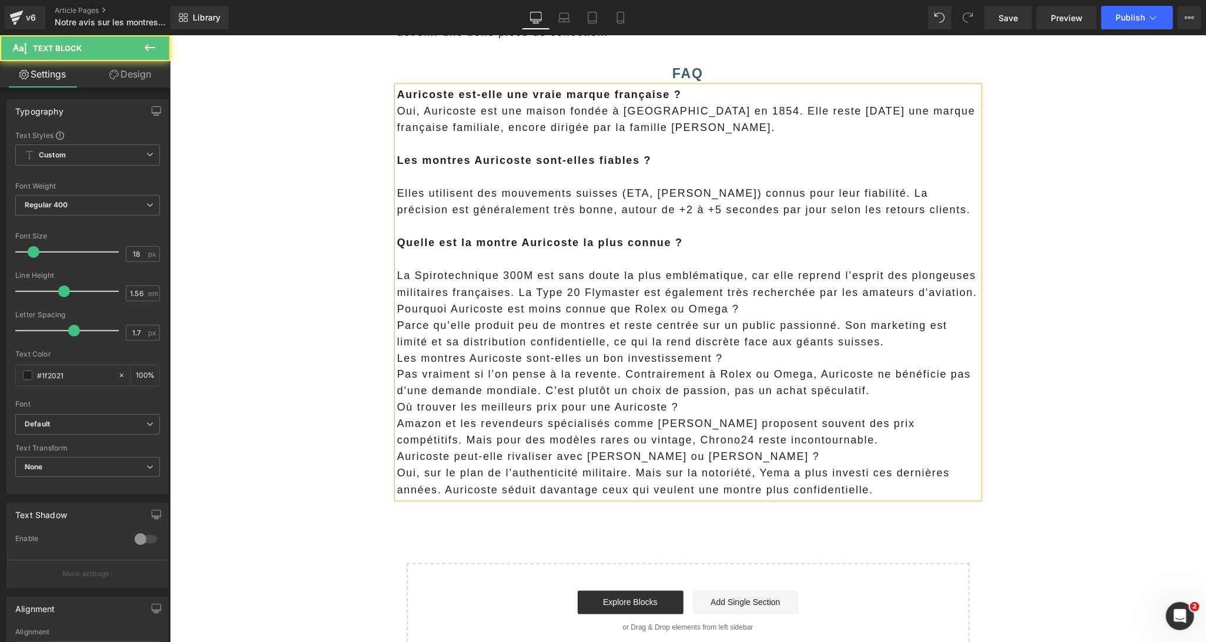
click at [792, 444] on p "Amazon et les revendeurs spécialisés comme Ocarat proposent souvent des prix co…" at bounding box center [688, 431] width 582 height 33
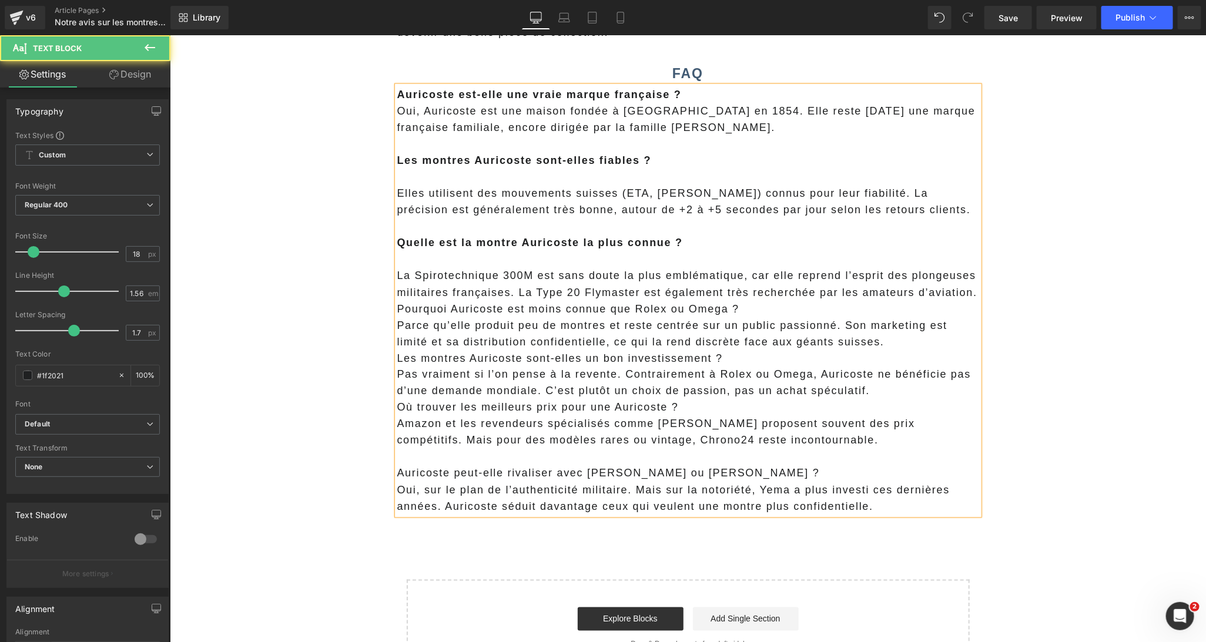
click at [620, 480] on p "Auricoste peut-elle rivaliser avec Yema ou Dodane ?" at bounding box center [688, 473] width 582 height 16
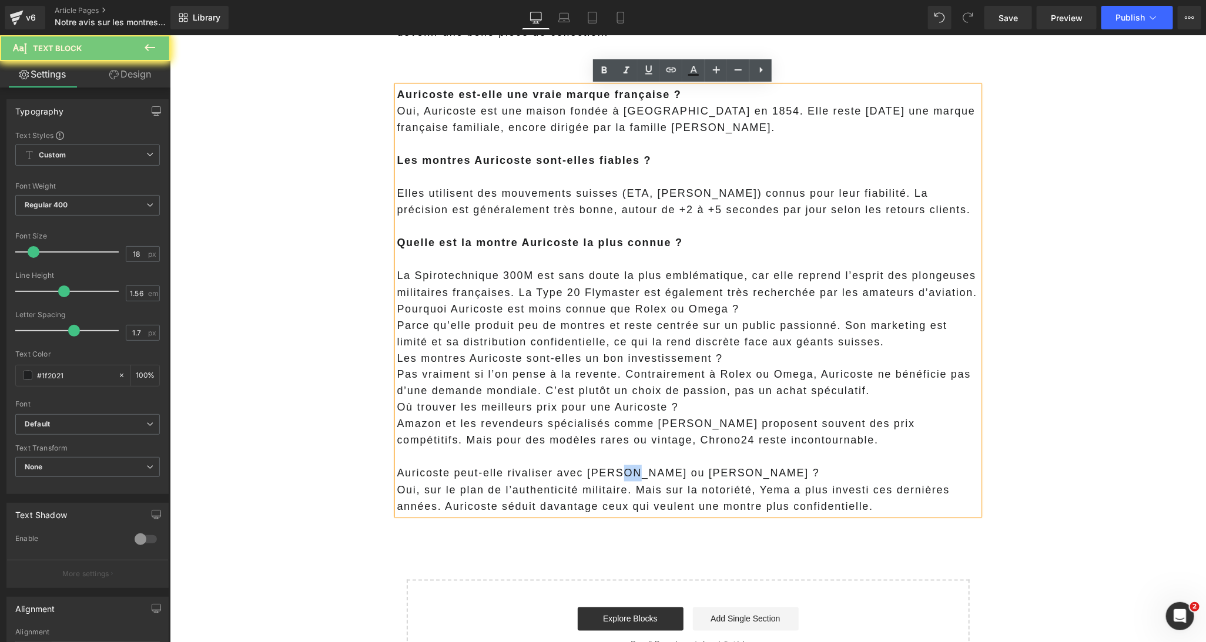
click at [619, 480] on p "Auricoste peut-elle rivaliser avec Yema ou Dodane ?" at bounding box center [688, 473] width 582 height 16
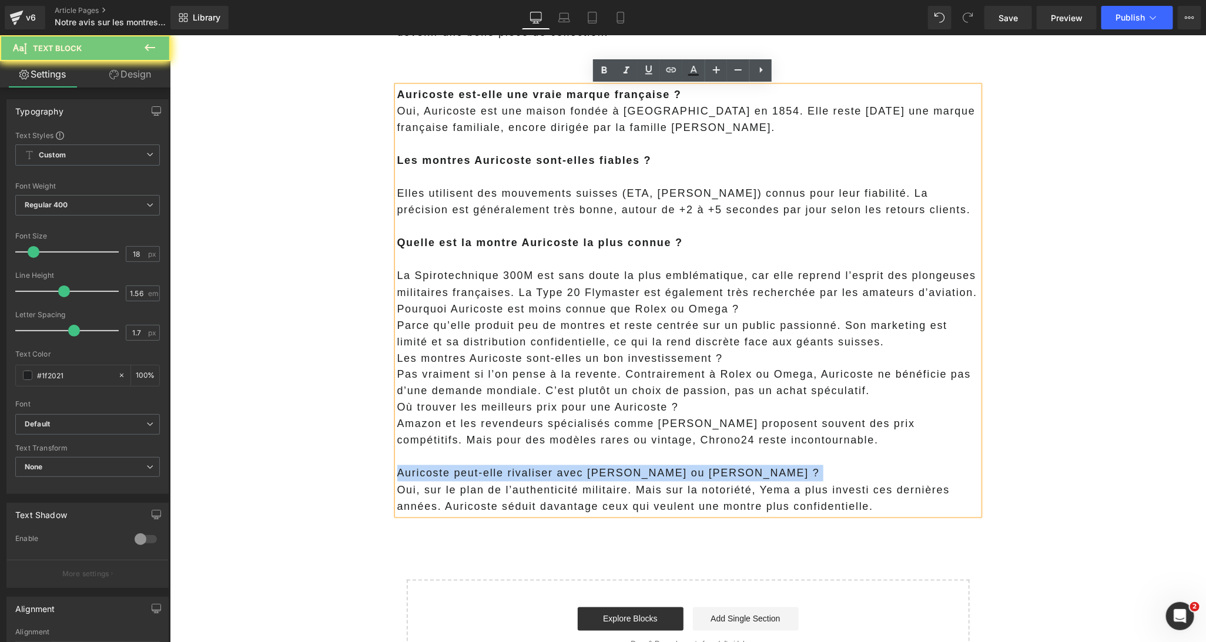
click at [619, 480] on p "Auricoste peut-elle rivaliser avec Yema ou Dodane ?" at bounding box center [688, 473] width 582 height 16
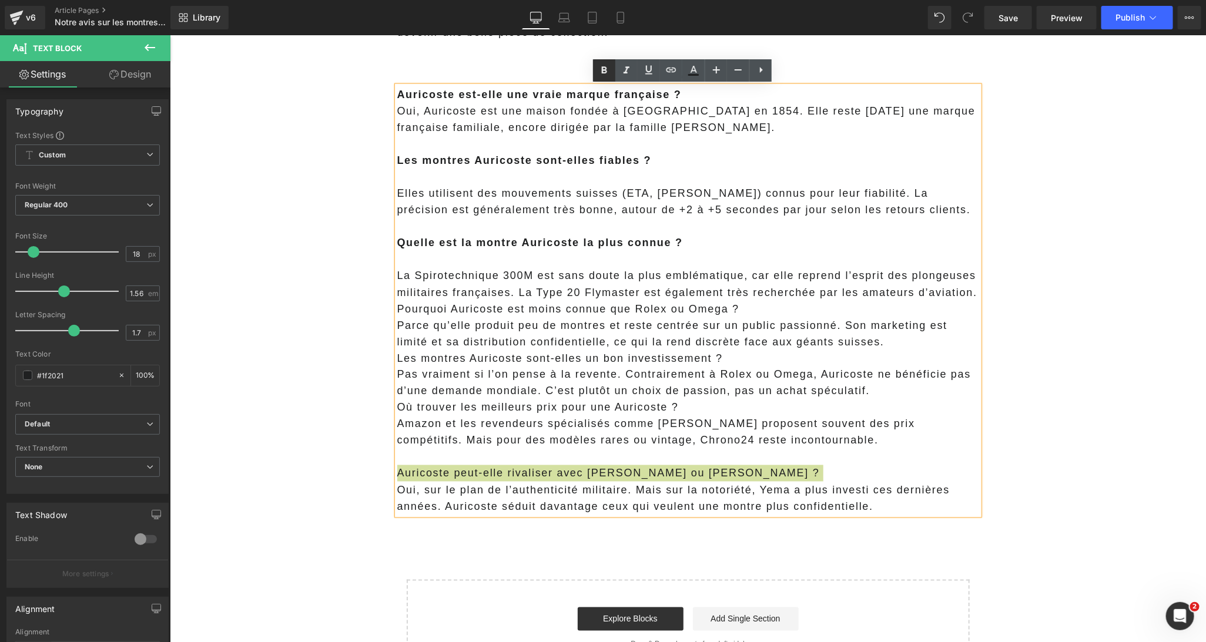
click at [604, 72] on icon at bounding box center [604, 70] width 14 height 14
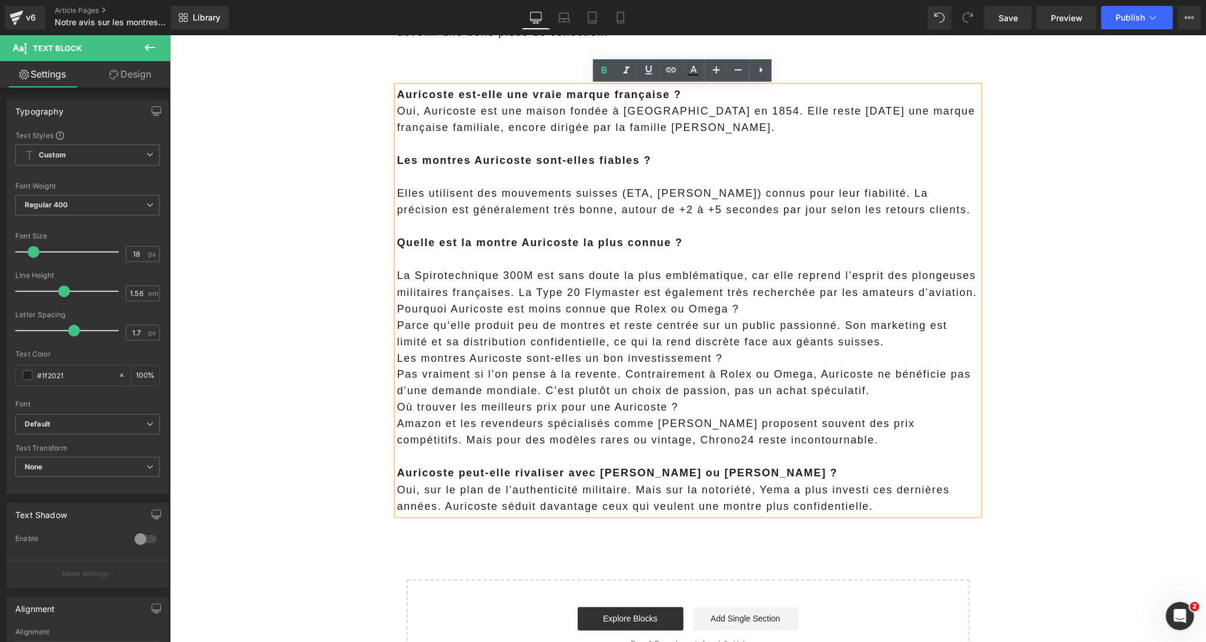
click at [723, 475] on p "Auricoste peut-elle rivaliser avec Yema ou Dodane ?" at bounding box center [688, 473] width 582 height 16
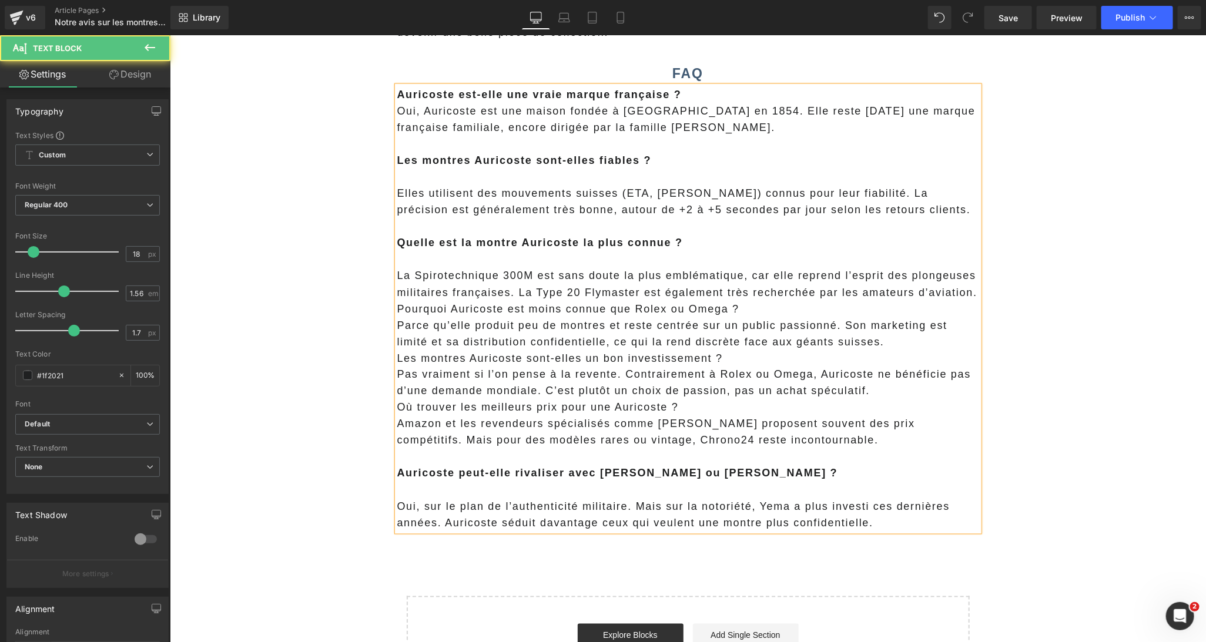
click at [397, 506] on p "Oui, sur le plan de l’authenticité militaire. Mais sur la notoriété, Yema a plu…" at bounding box center [688, 514] width 582 height 33
click at [880, 388] on p "Pas vraiment si l’on pense à la revente. Contrairement à Rolex ou Omega, Aurico…" at bounding box center [688, 382] width 582 height 33
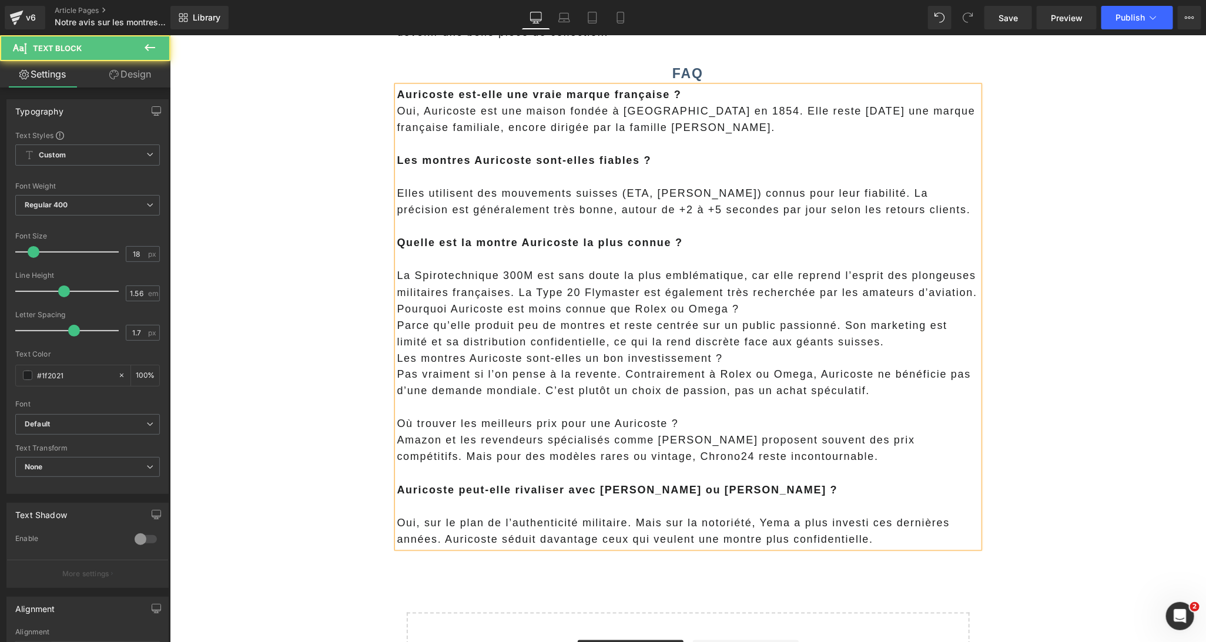
click at [660, 425] on p "Où trouver les meilleurs prix pour une Auricoste ?" at bounding box center [688, 423] width 582 height 16
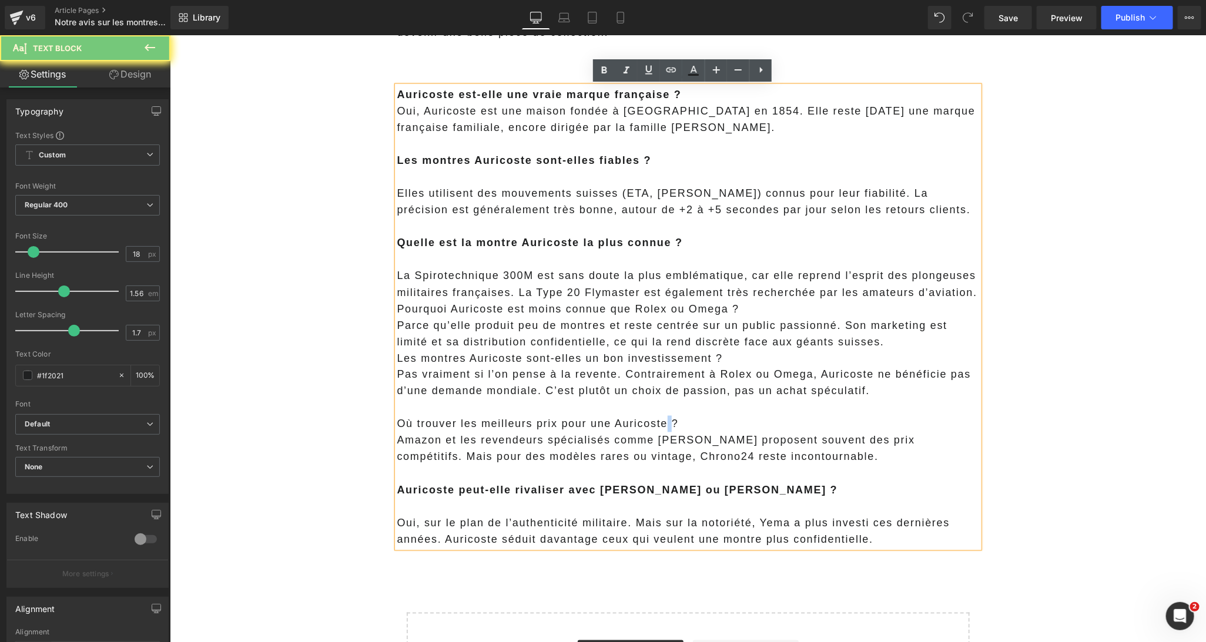
click at [660, 425] on p "Où trouver les meilleurs prix pour une Auricoste ?" at bounding box center [688, 423] width 582 height 16
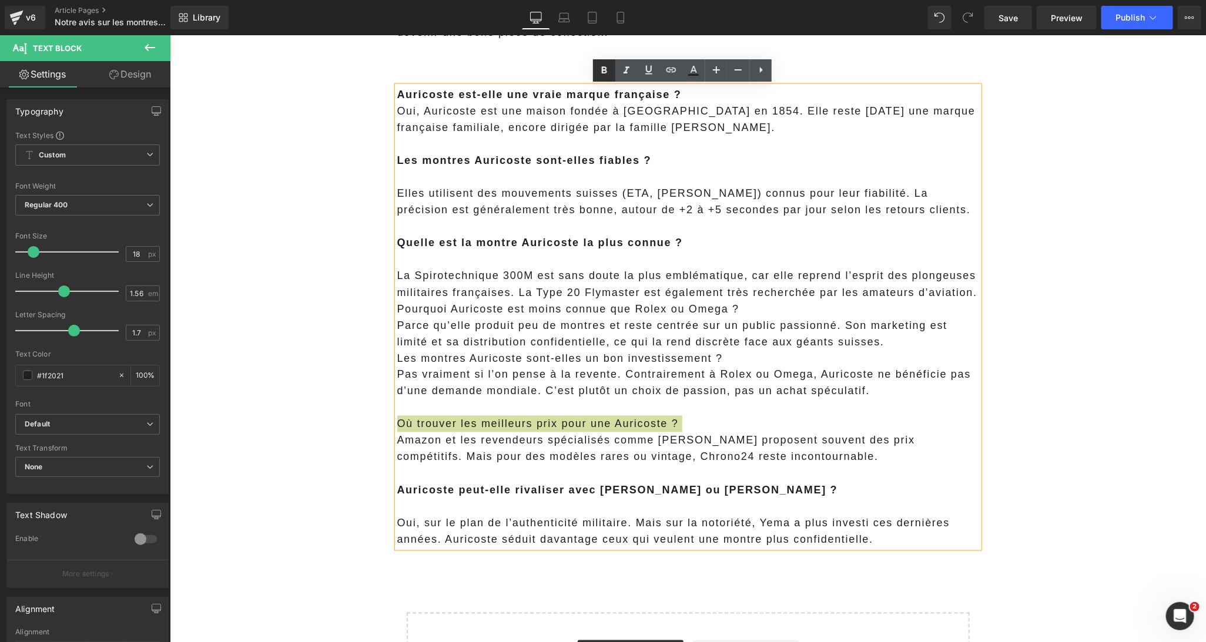
click at [601, 71] on icon at bounding box center [604, 70] width 14 height 14
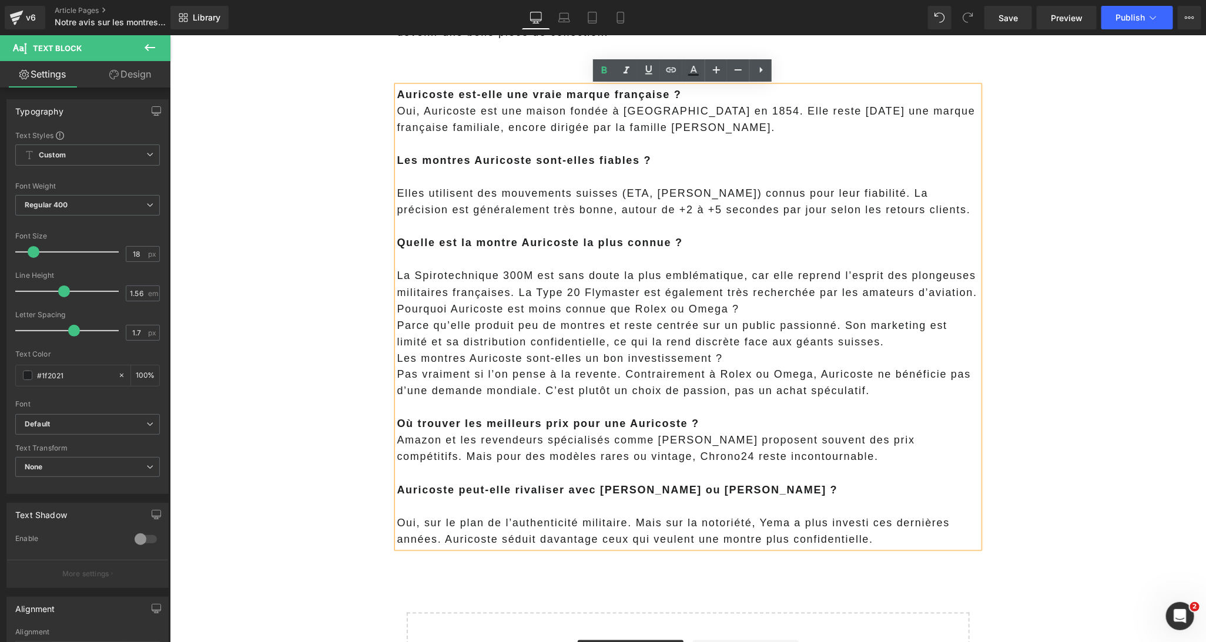
click at [507, 281] on p "La Spirotechnique 300M est sans doute la plus emblématique, car elle reprend l’…" at bounding box center [688, 283] width 582 height 33
click at [397, 441] on p "Amazon et les revendeurs spécialisés comme Ocarat proposent souvent des prix co…" at bounding box center [688, 448] width 582 height 33
click at [720, 424] on p "Où trouver les meilleurs prix pour une Auricoste ?" at bounding box center [688, 423] width 582 height 16
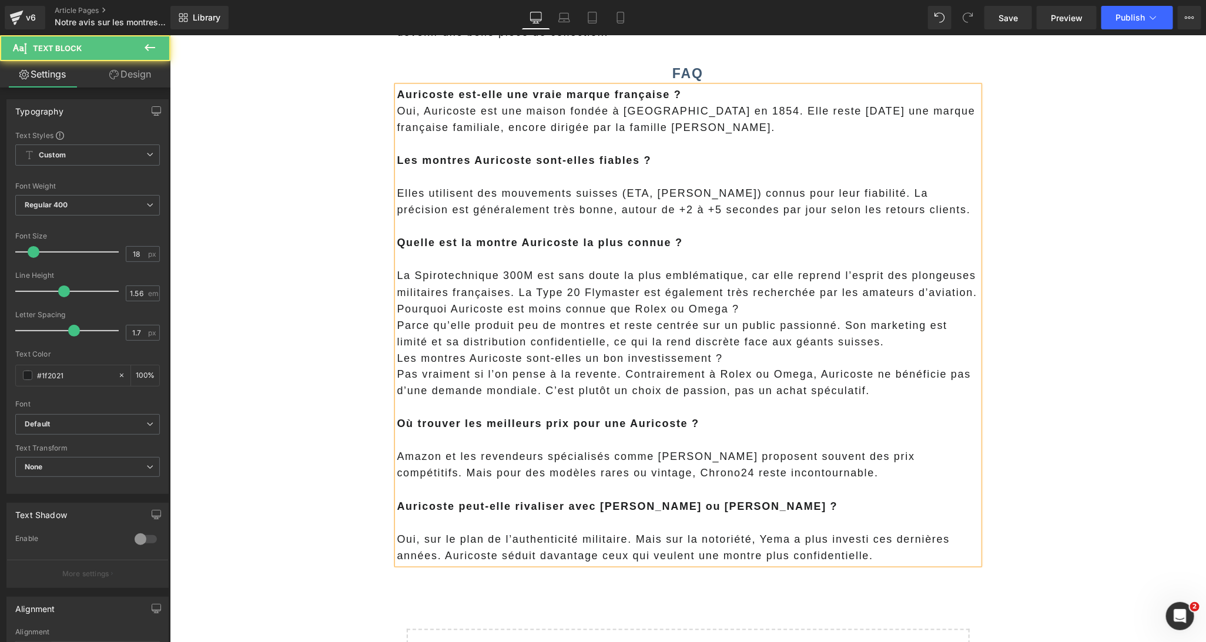
click at [899, 346] on p "Parce qu’elle produit peu de montres et reste centrée sur un public passionné. …" at bounding box center [688, 333] width 582 height 33
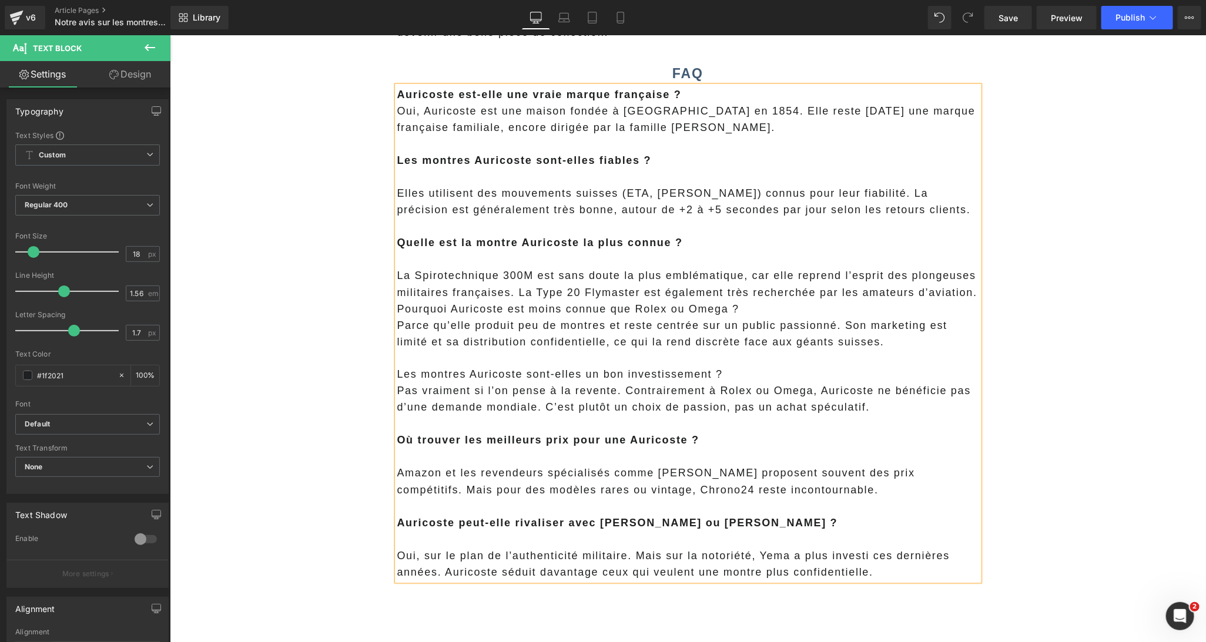
click at [972, 294] on p "La Spirotechnique 300M est sans doute la plus emblématique, car elle reprend l’…" at bounding box center [688, 283] width 582 height 33
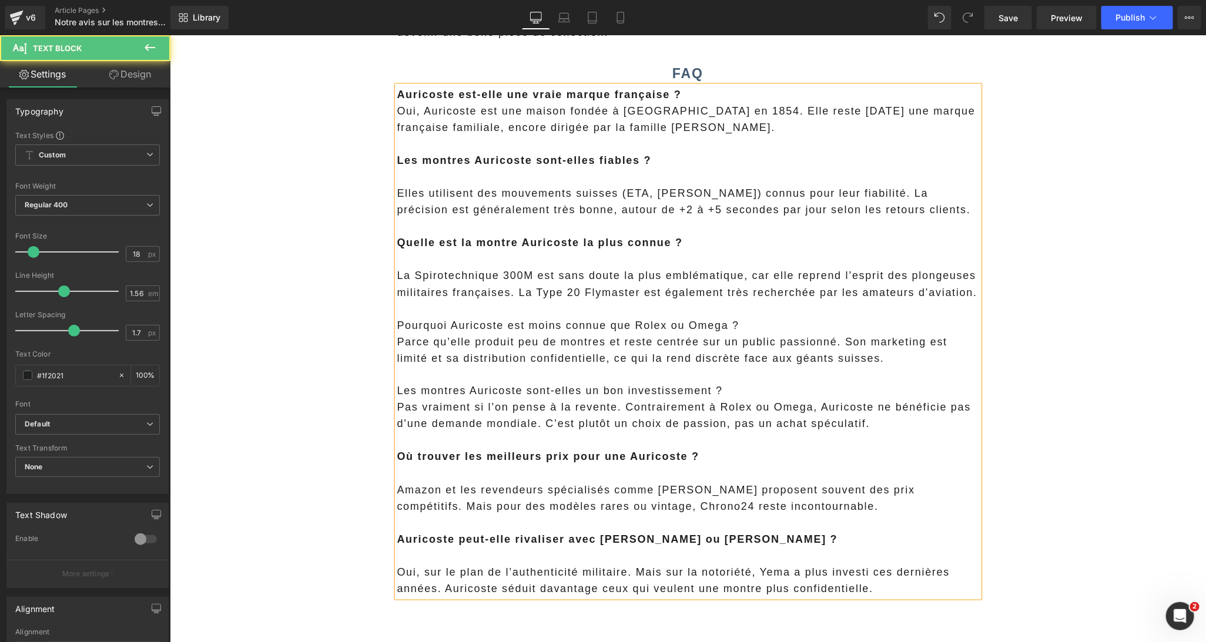
click at [637, 326] on p "Pourquoi Auricoste est moins connue que Rolex ou Omega ?" at bounding box center [688, 325] width 582 height 16
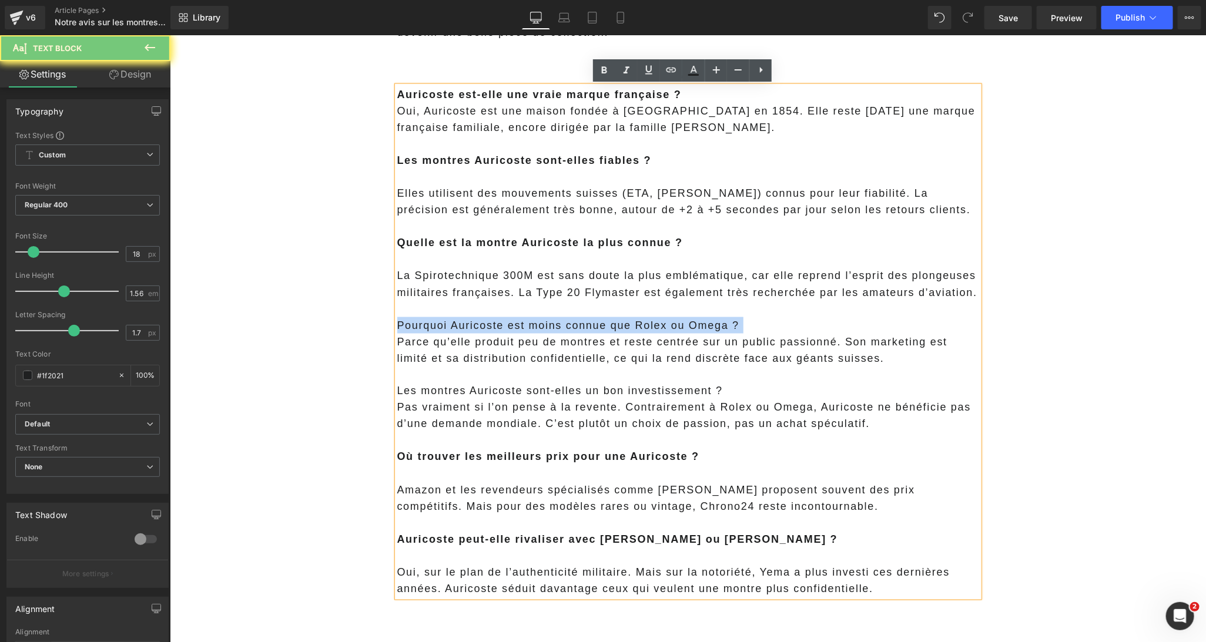
click at [637, 326] on p "Pourquoi Auricoste est moins connue que Rolex ou Omega ?" at bounding box center [688, 325] width 582 height 16
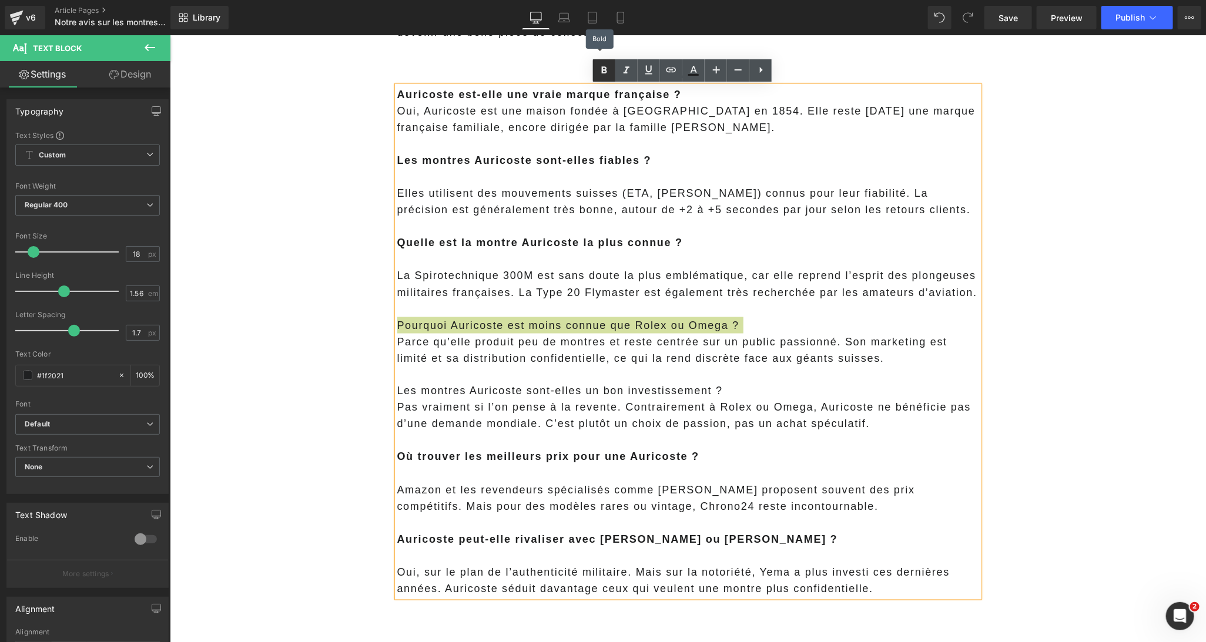
click at [605, 75] on icon at bounding box center [604, 70] width 14 height 14
drag, startPoint x: 502, startPoint y: 272, endPoint x: 416, endPoint y: 334, distance: 106.0
click at [502, 273] on p "La Spirotechnique 300M est sans doute la plus emblématique, car elle reprend l’…" at bounding box center [688, 283] width 582 height 33
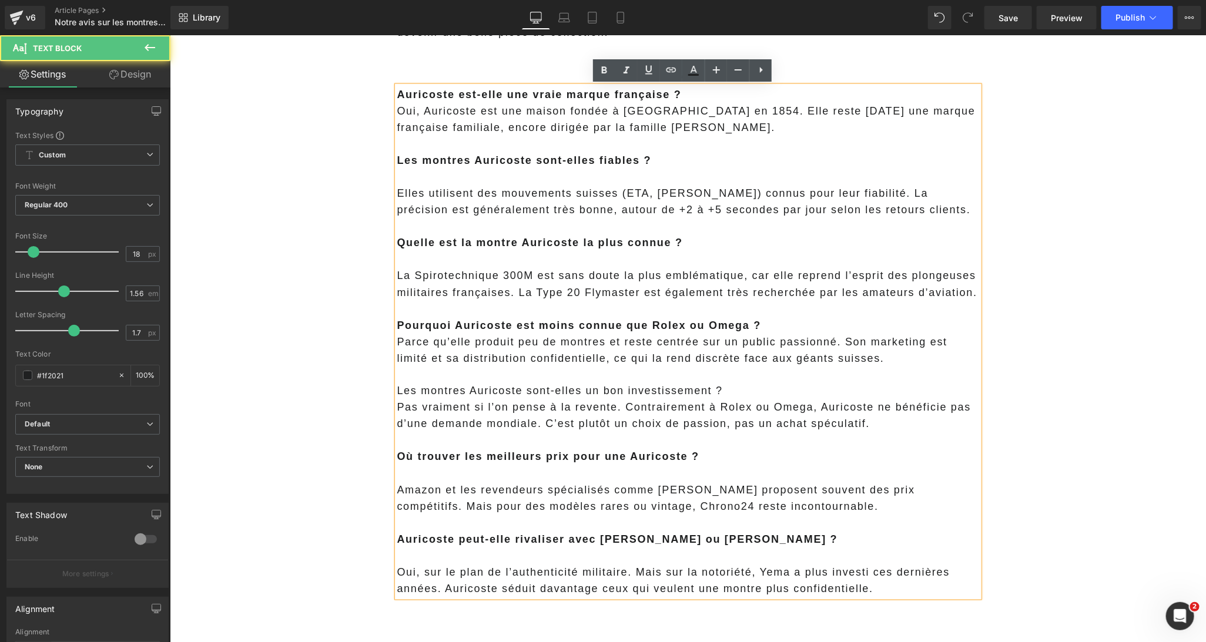
click at [397, 341] on p "Parce qu’elle produit peu de montres et reste centrée sur un public passionné. …" at bounding box center [688, 349] width 582 height 33
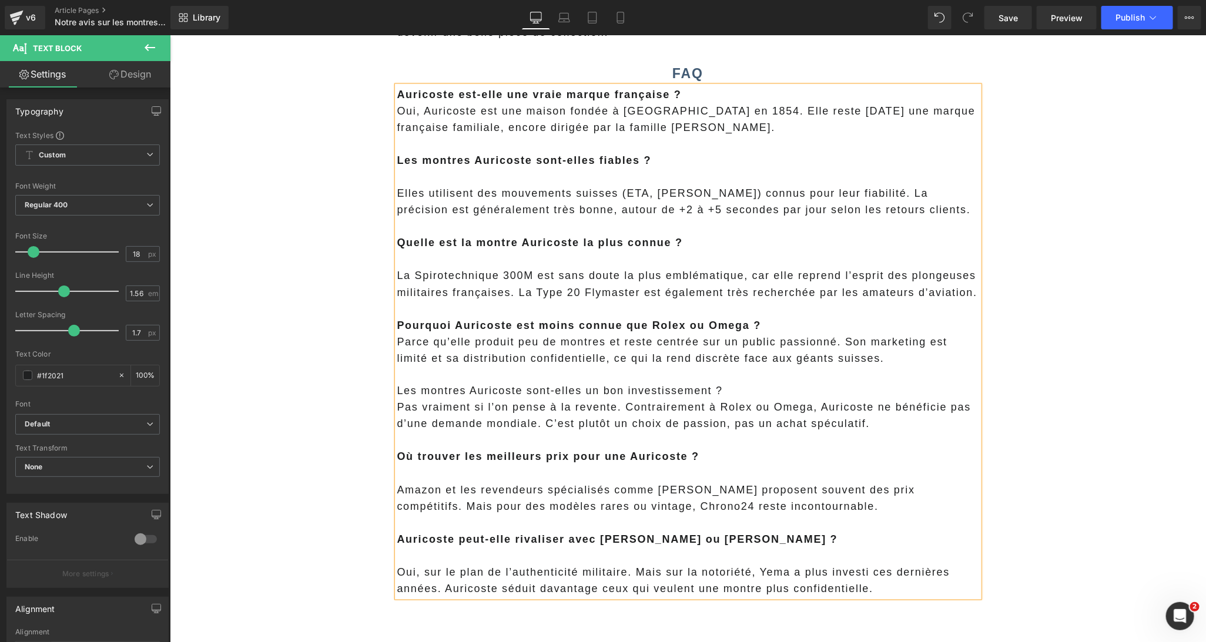
click at [769, 330] on p "Pourquoi Auricoste est moins connue que Rolex ou Omega ?" at bounding box center [688, 325] width 582 height 16
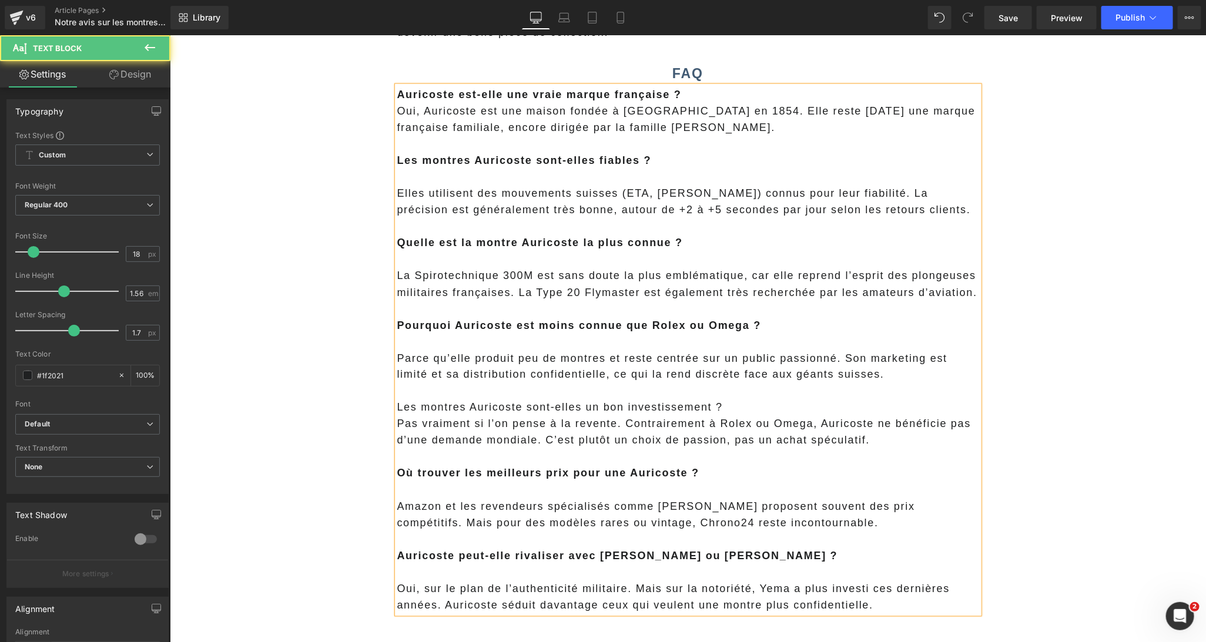
click at [685, 408] on p "Les montres Auricoste sont-elles un bon investissement ?" at bounding box center [688, 407] width 582 height 16
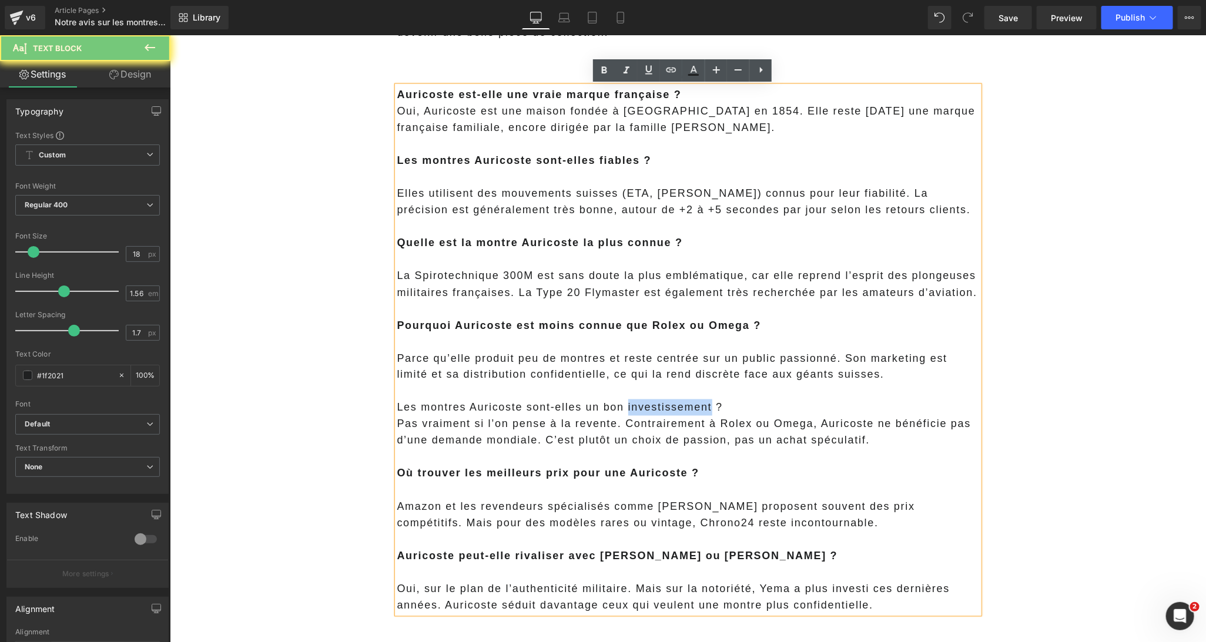
click at [685, 408] on p "Les montres Auricoste sont-elles un bon investissement ?" at bounding box center [688, 407] width 582 height 16
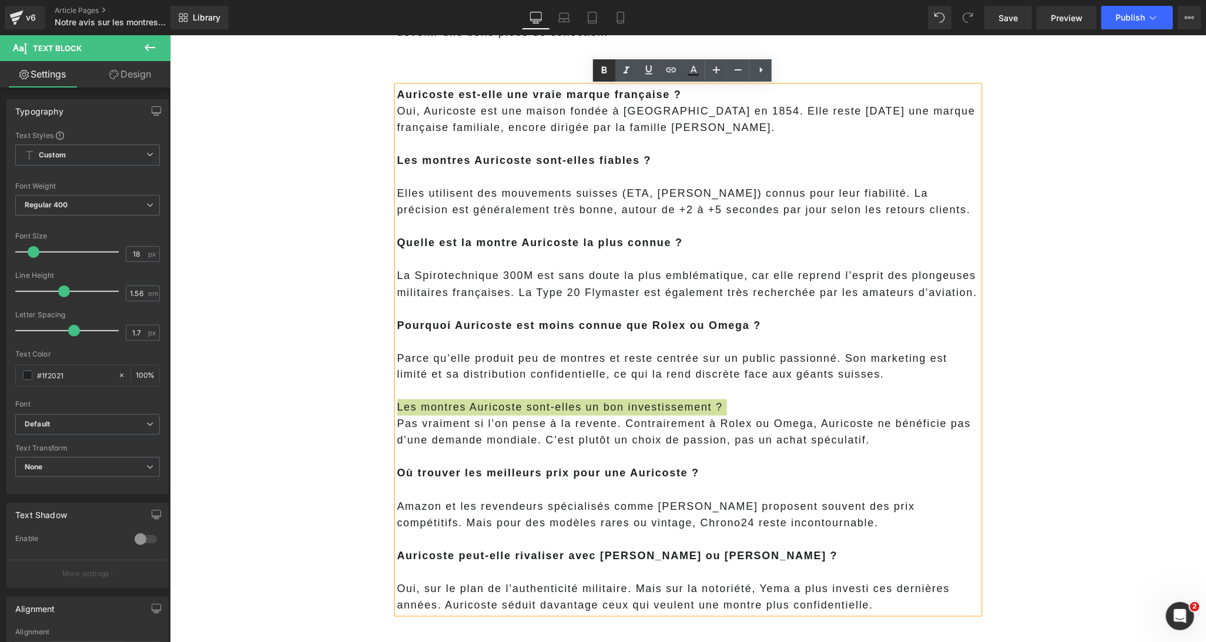
click at [604, 70] on icon at bounding box center [604, 70] width 5 height 7
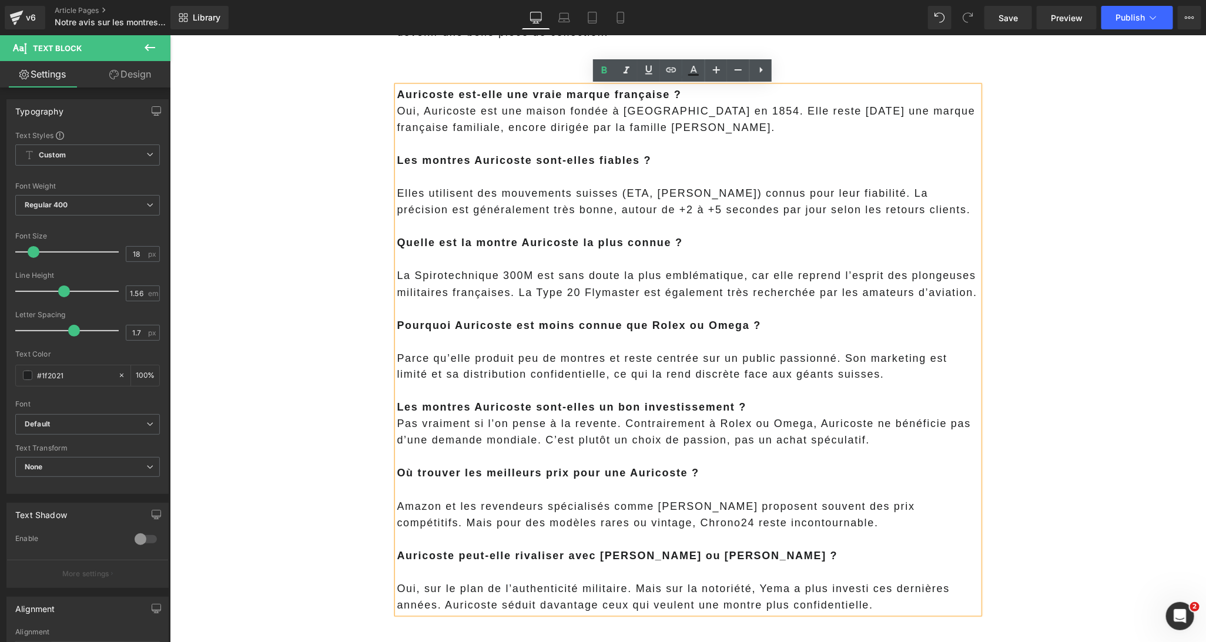
click at [767, 403] on p "Les montres Auricoste sont-elles un bon investissement ?" at bounding box center [688, 407] width 582 height 16
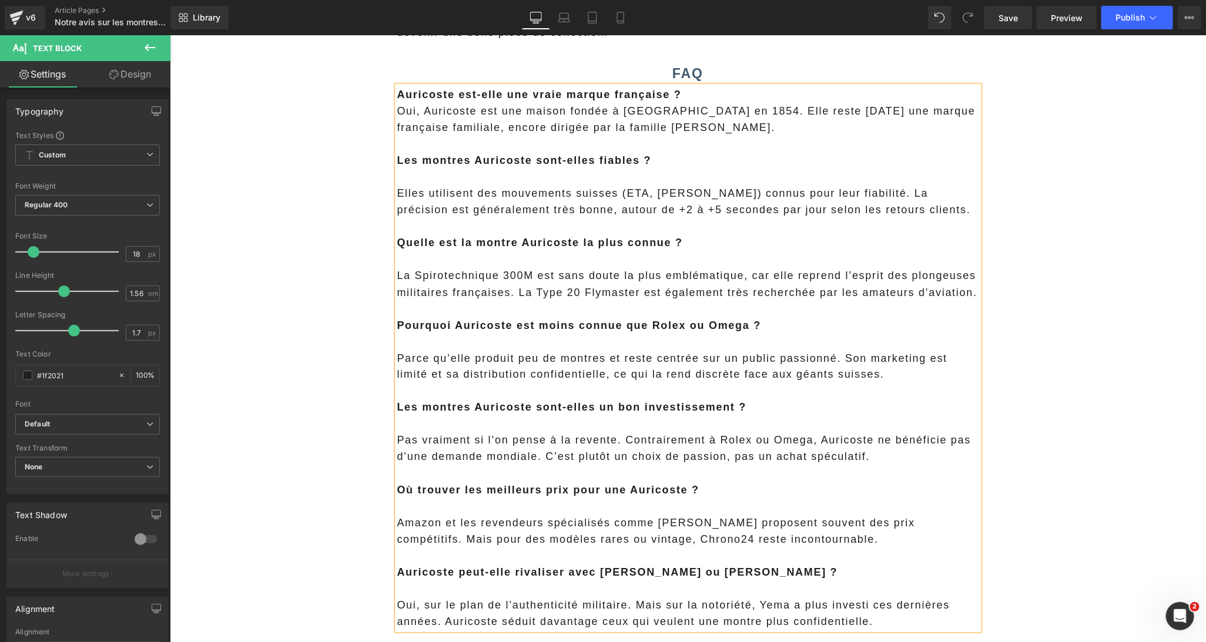
click at [397, 441] on p "Pas vraiment si l’on pense à la revente. Contrairement à Rolex ou Omega, Aurico…" at bounding box center [688, 448] width 582 height 33
click at [531, 398] on p at bounding box center [688, 391] width 582 height 16
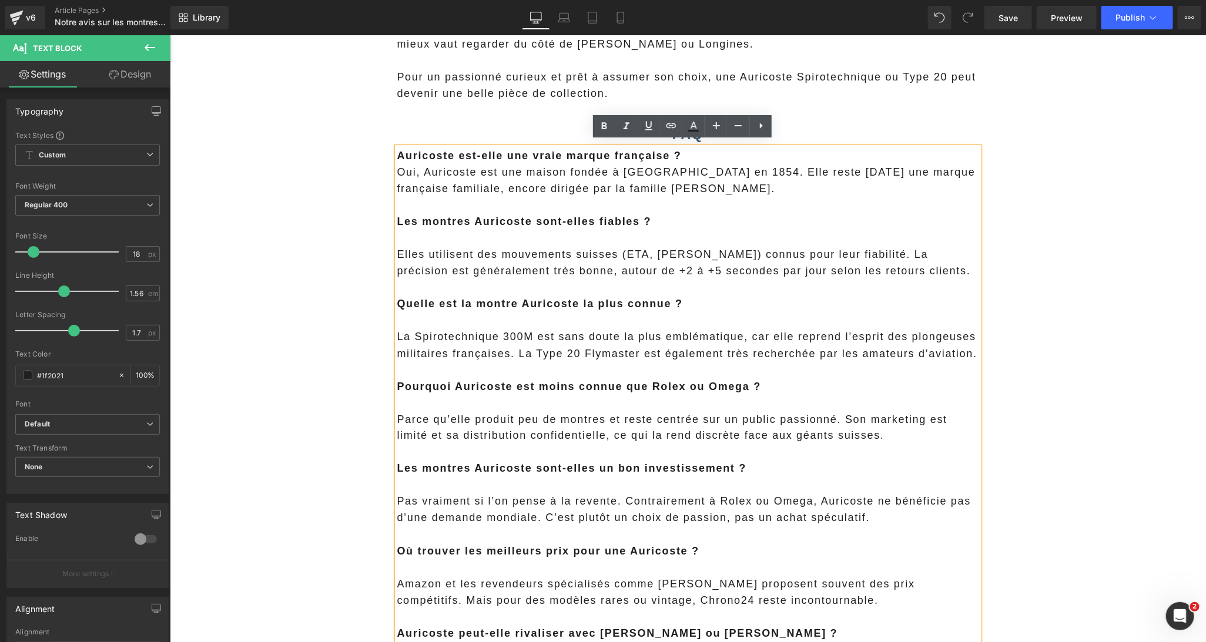
scroll to position [3216, 0]
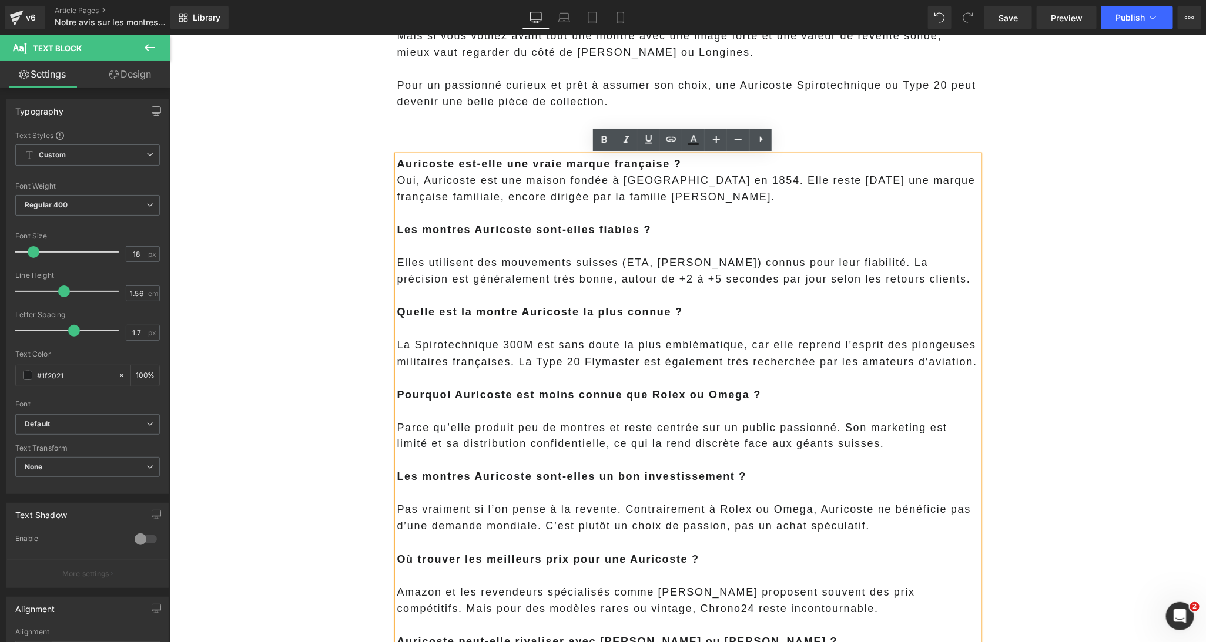
click at [474, 251] on p at bounding box center [688, 245] width 582 height 16
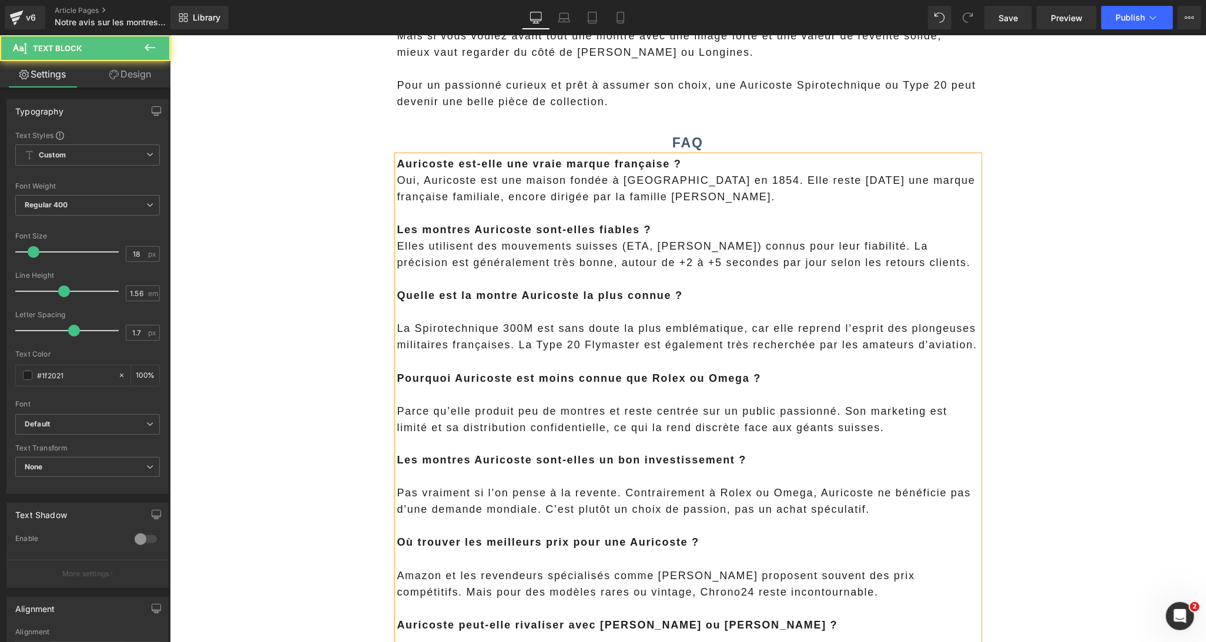
click at [464, 312] on p at bounding box center [688, 311] width 582 height 16
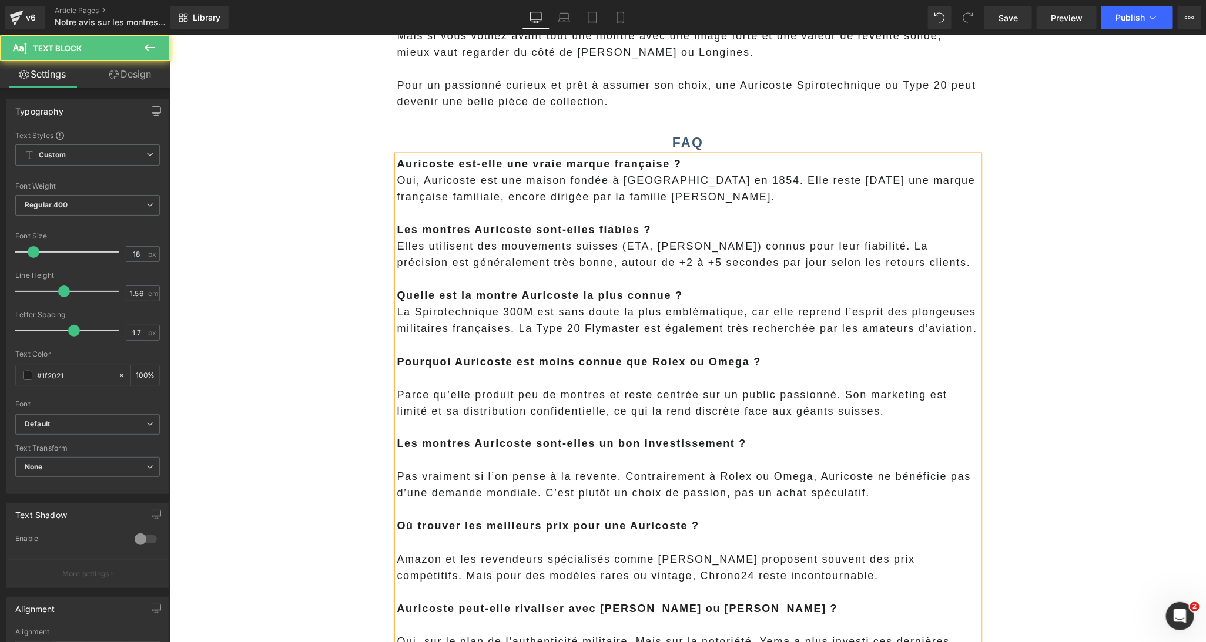
click at [397, 249] on p "Elles utilisent des mouvements suisses (ETA, Sellita) connus pour leur fiabilit…" at bounding box center [688, 253] width 582 height 33
click at [431, 378] on p at bounding box center [688, 378] width 582 height 16
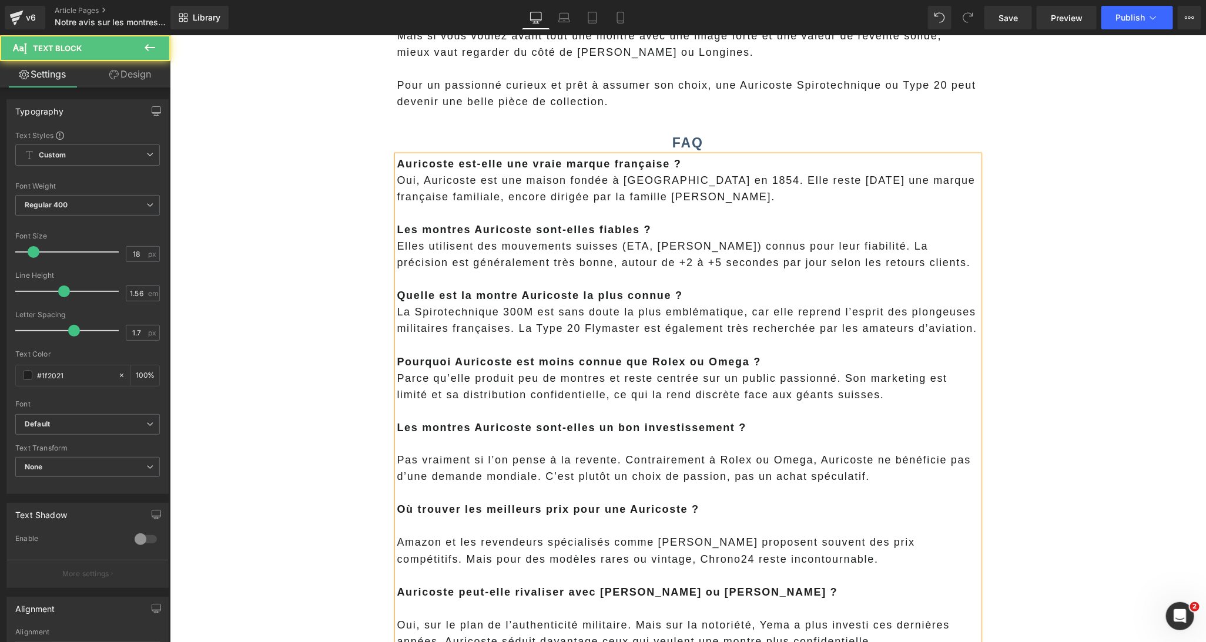
click at [425, 445] on p at bounding box center [688, 443] width 582 height 16
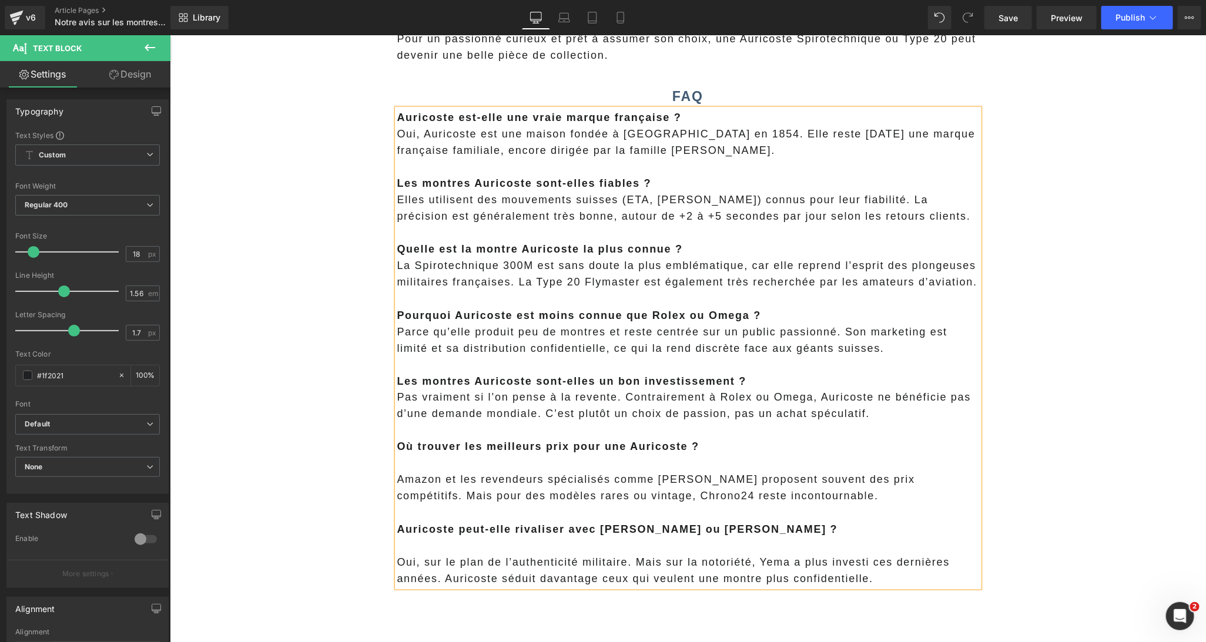
scroll to position [3303, 0]
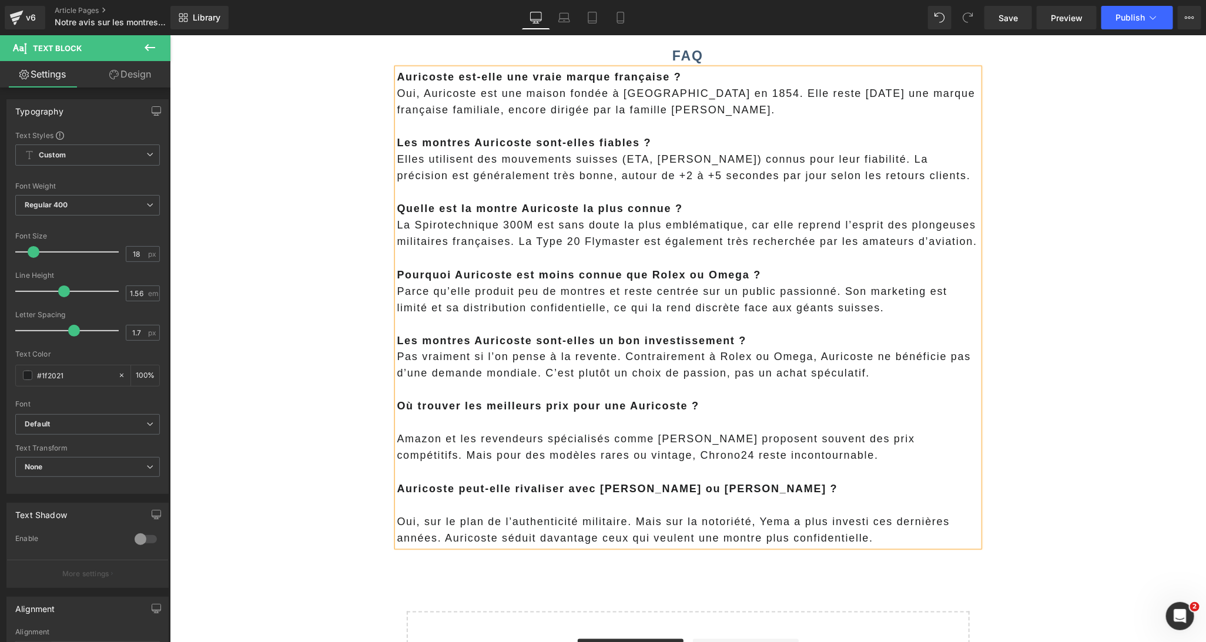
click at [450, 425] on p at bounding box center [688, 422] width 582 height 16
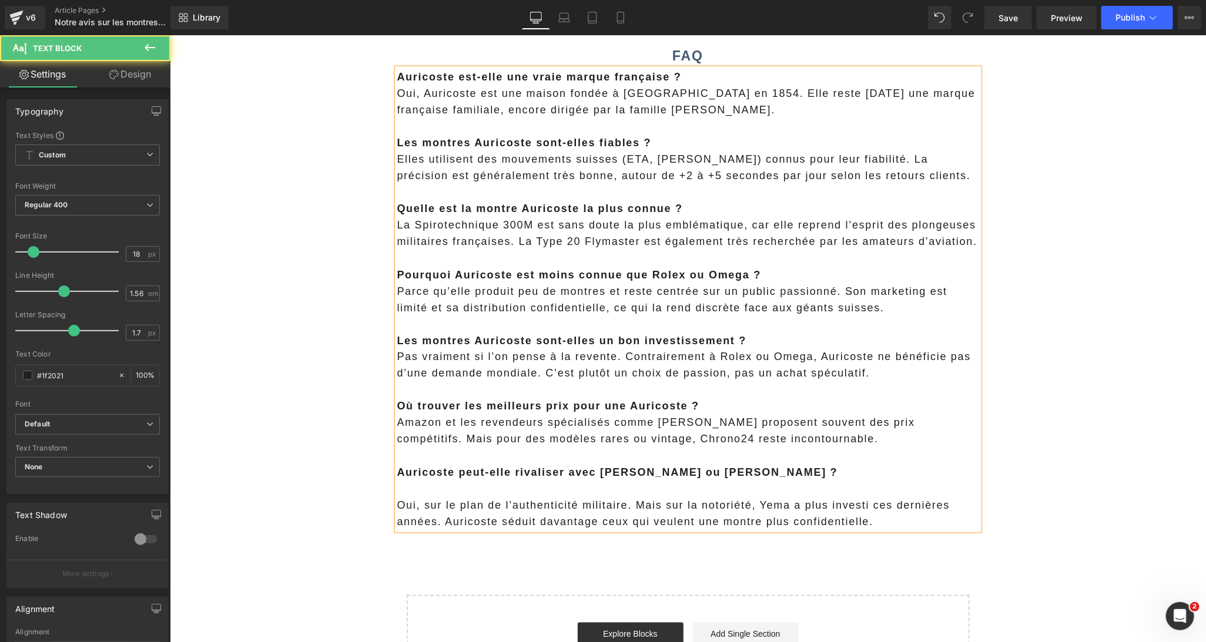
click at [434, 485] on p at bounding box center [688, 489] width 582 height 16
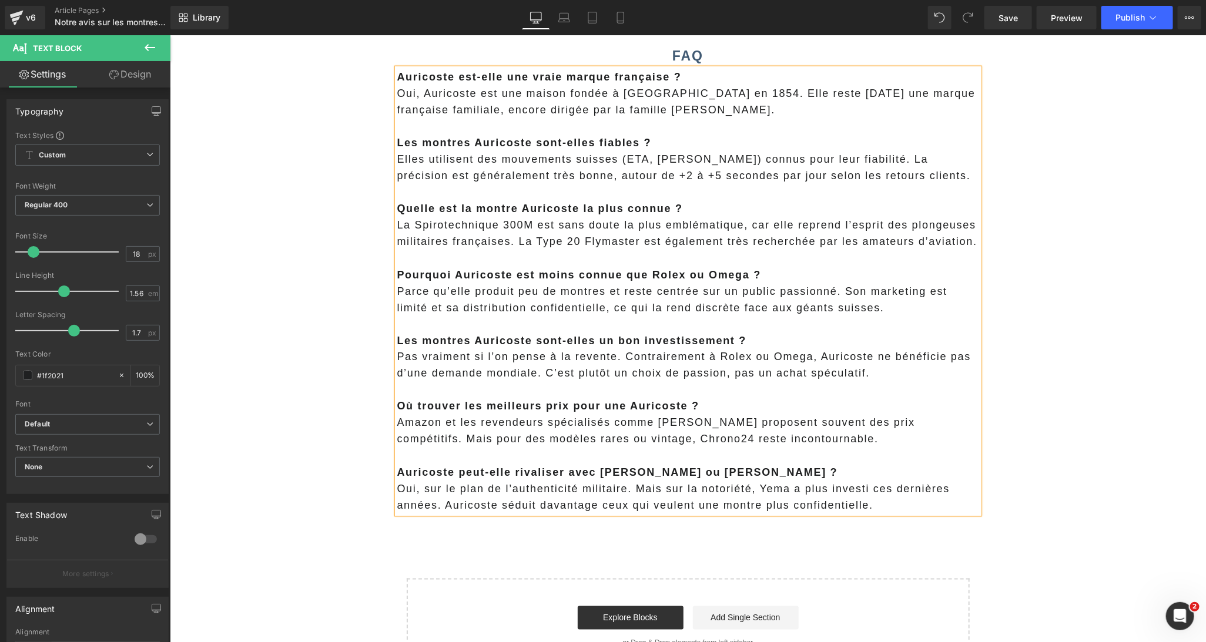
drag, startPoint x: 346, startPoint y: 479, endPoint x: 429, endPoint y: 363, distance: 142.8
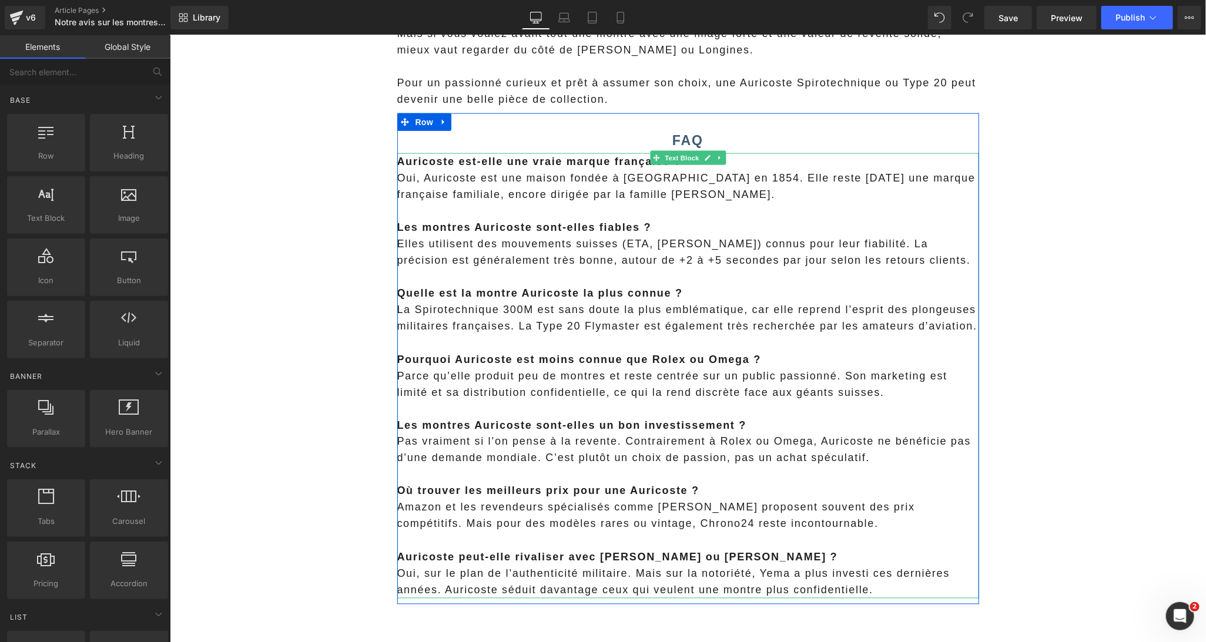
scroll to position [3201, 0]
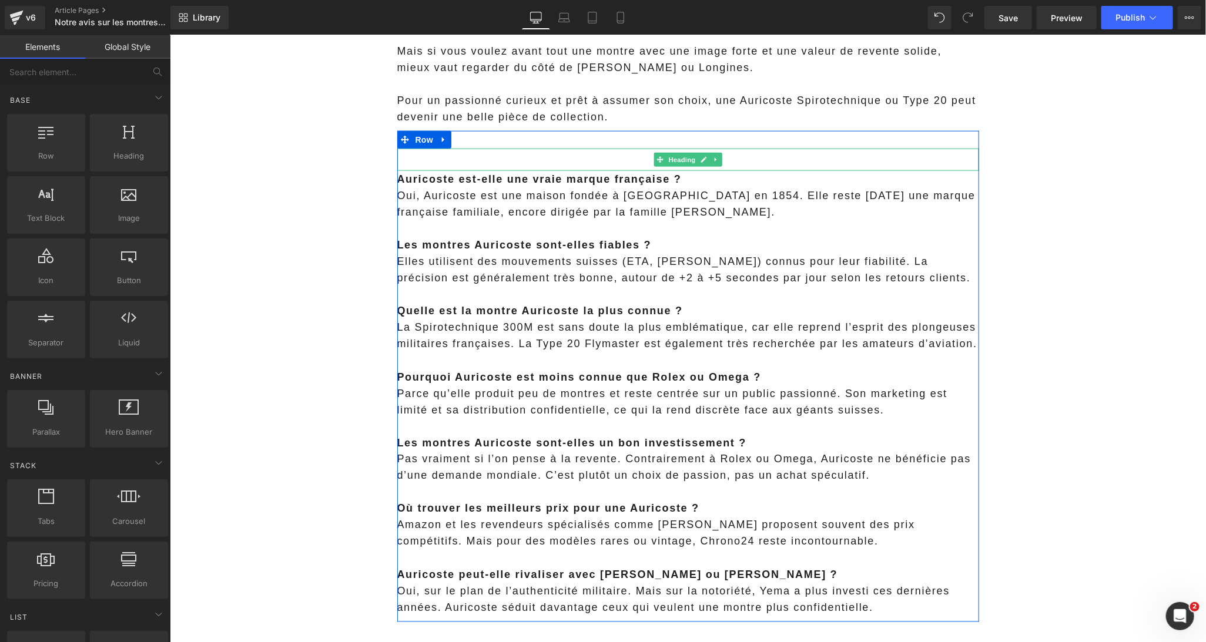
click at [634, 159] on h2 "FAQ" at bounding box center [688, 157] width 582 height 19
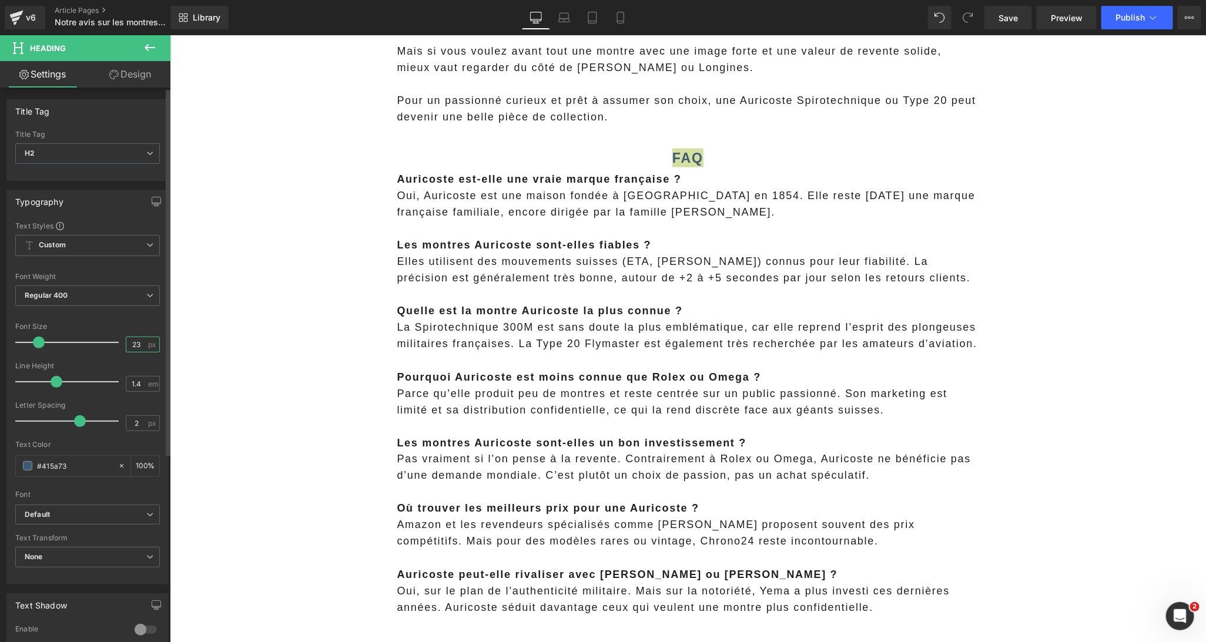
click at [131, 350] on input "23" at bounding box center [136, 344] width 21 height 15
type input "26"
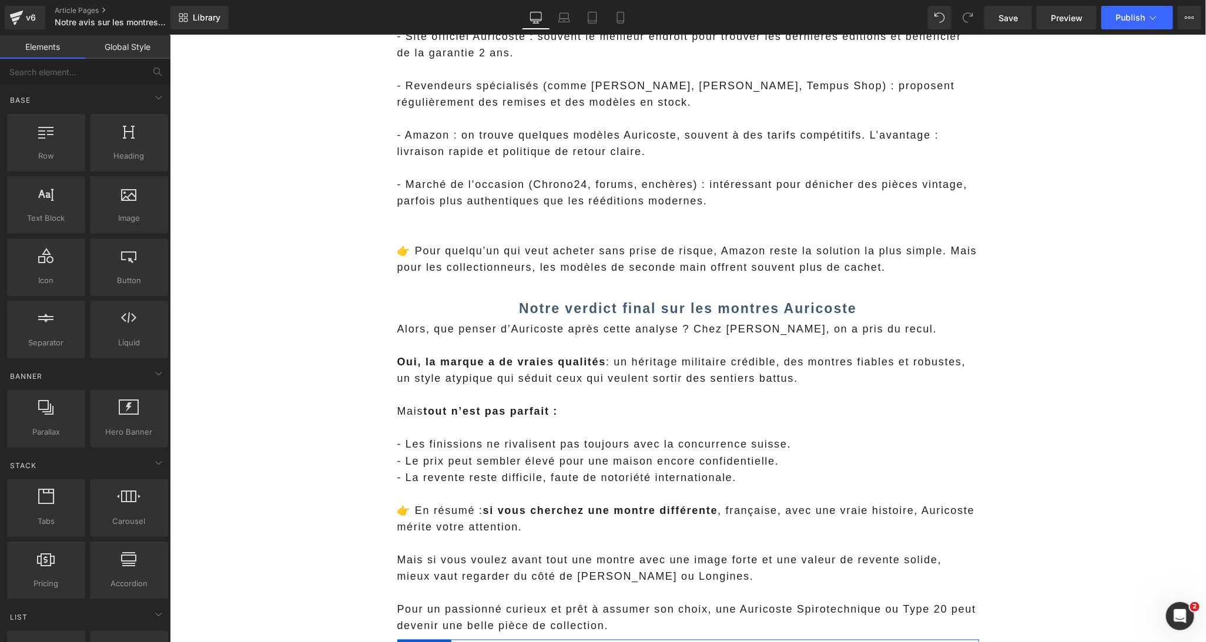
scroll to position [2674, 0]
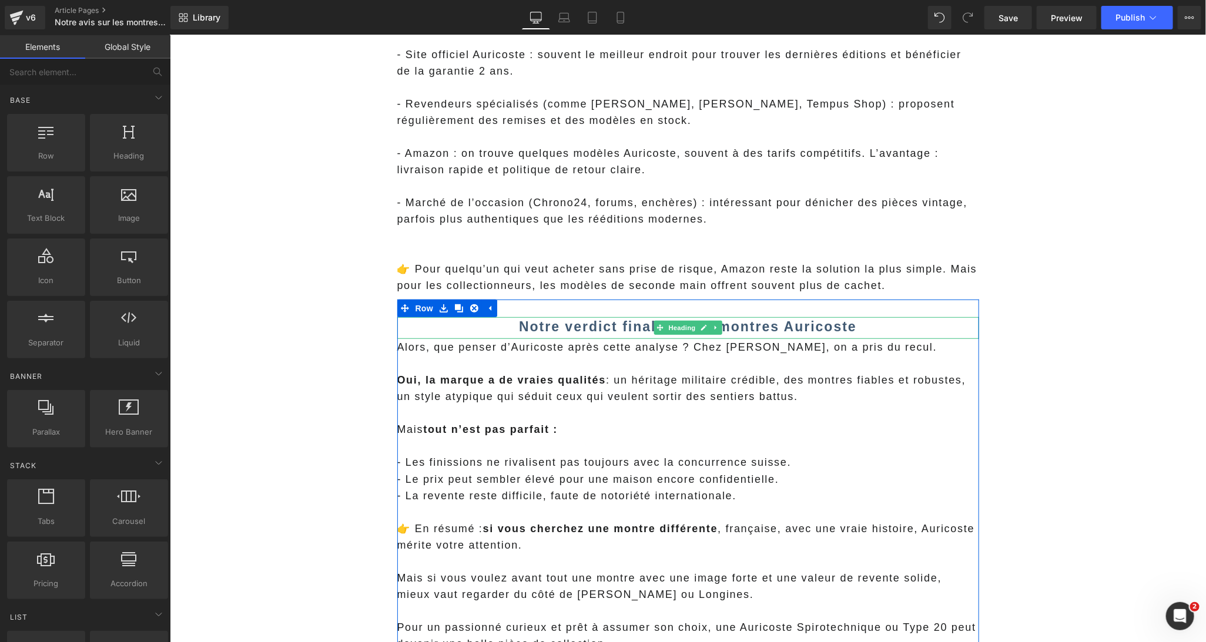
click at [518, 327] on b "Notre verdict final sur les montres Auricoste" at bounding box center [687, 326] width 338 height 15
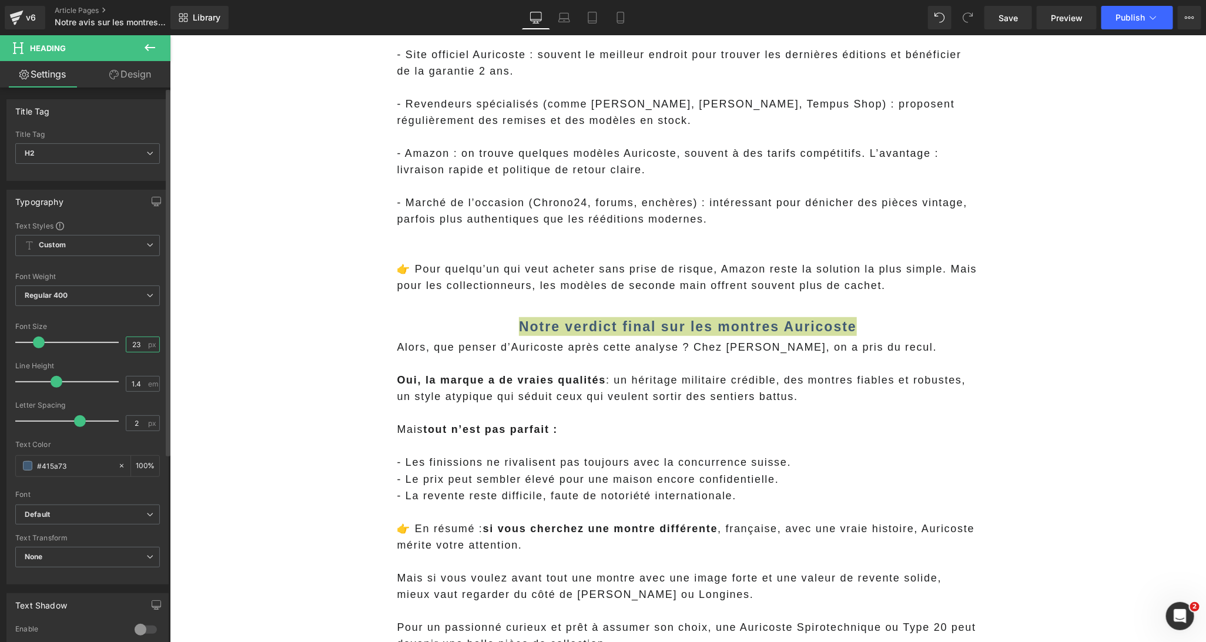
click at [133, 348] on input "23" at bounding box center [136, 344] width 21 height 15
type input "26"
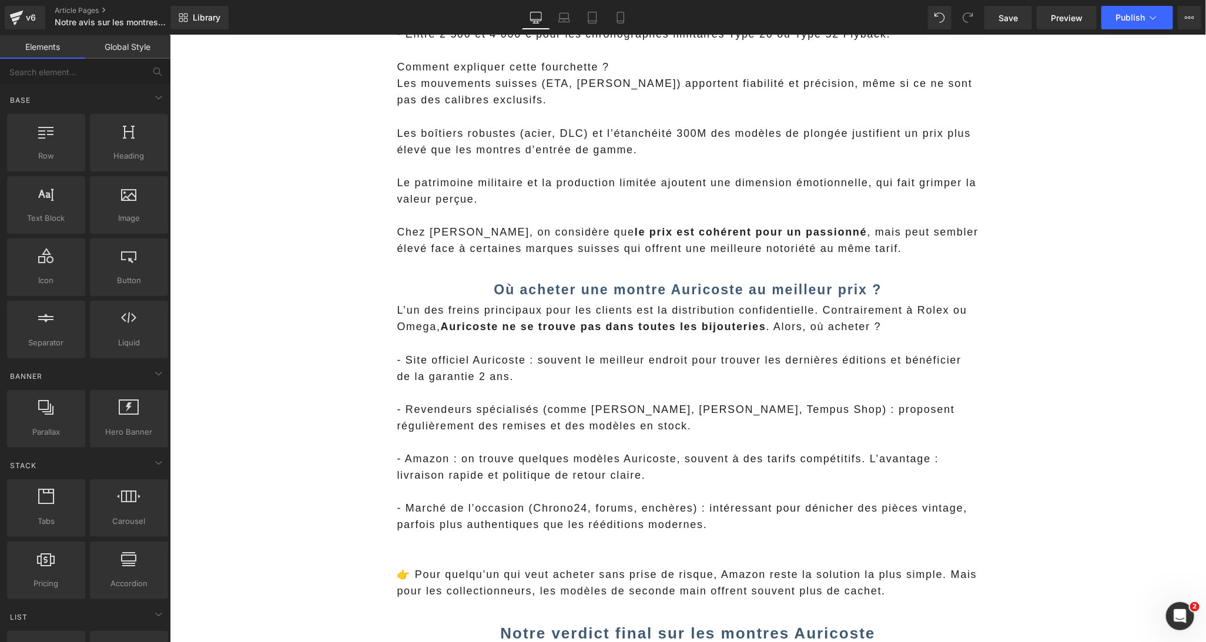
scroll to position [2364, 0]
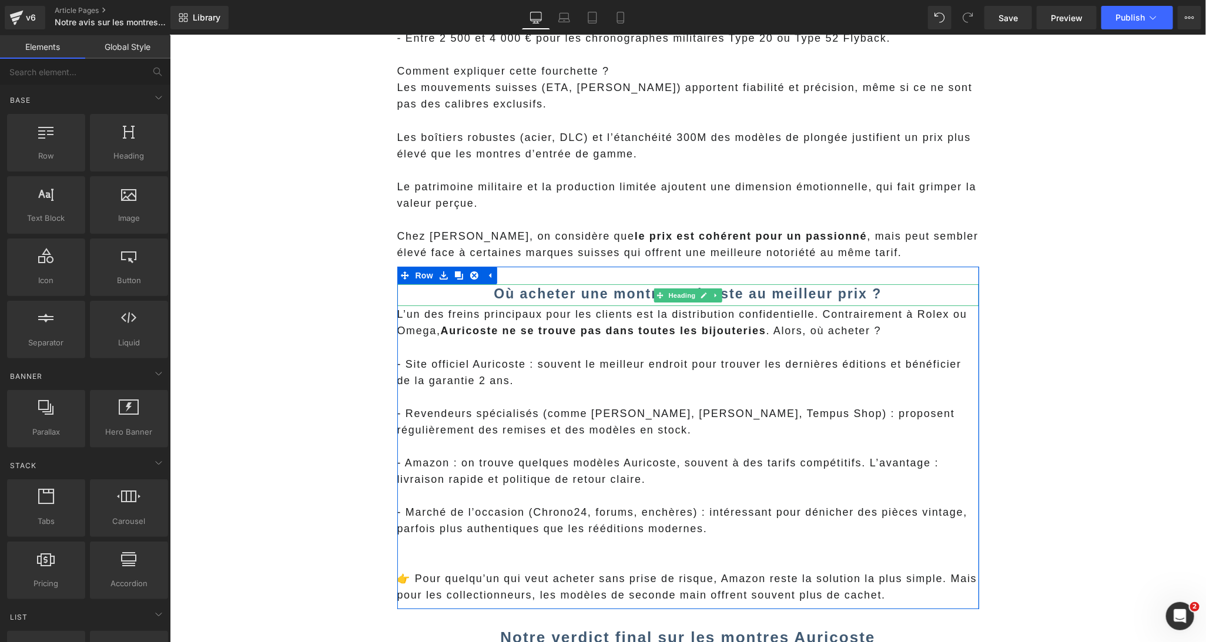
click at [506, 298] on b "Où acheter une montre Auricoste au meilleur prix ?" at bounding box center [687, 293] width 388 height 15
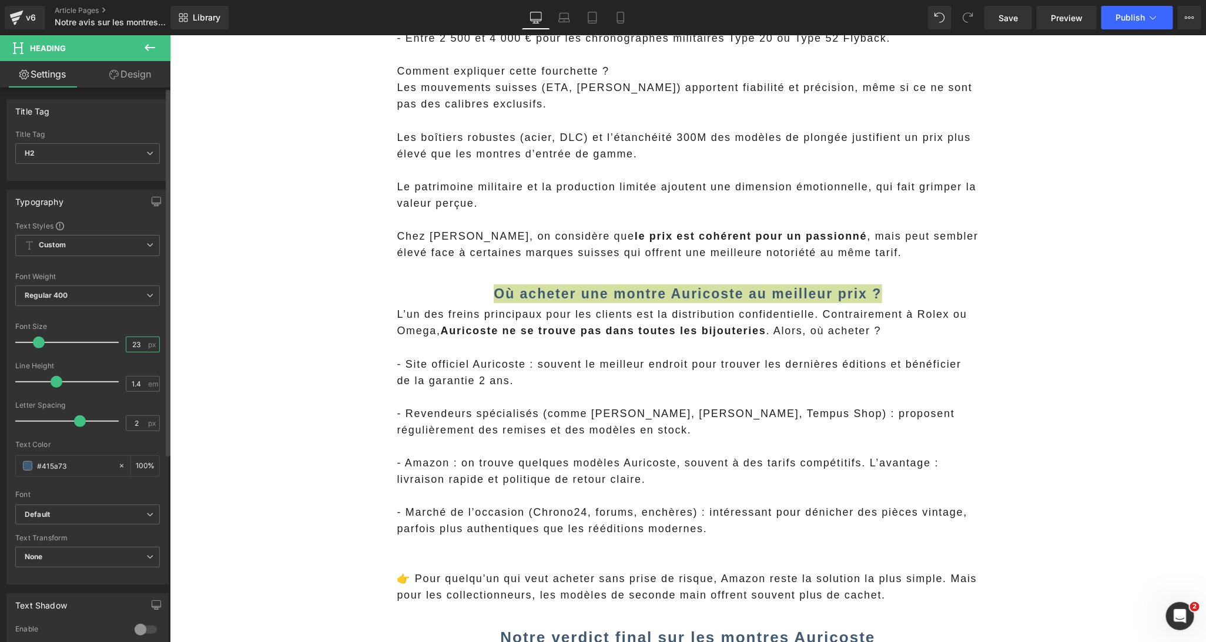
click at [136, 347] on input "23" at bounding box center [136, 344] width 21 height 15
type input "26"
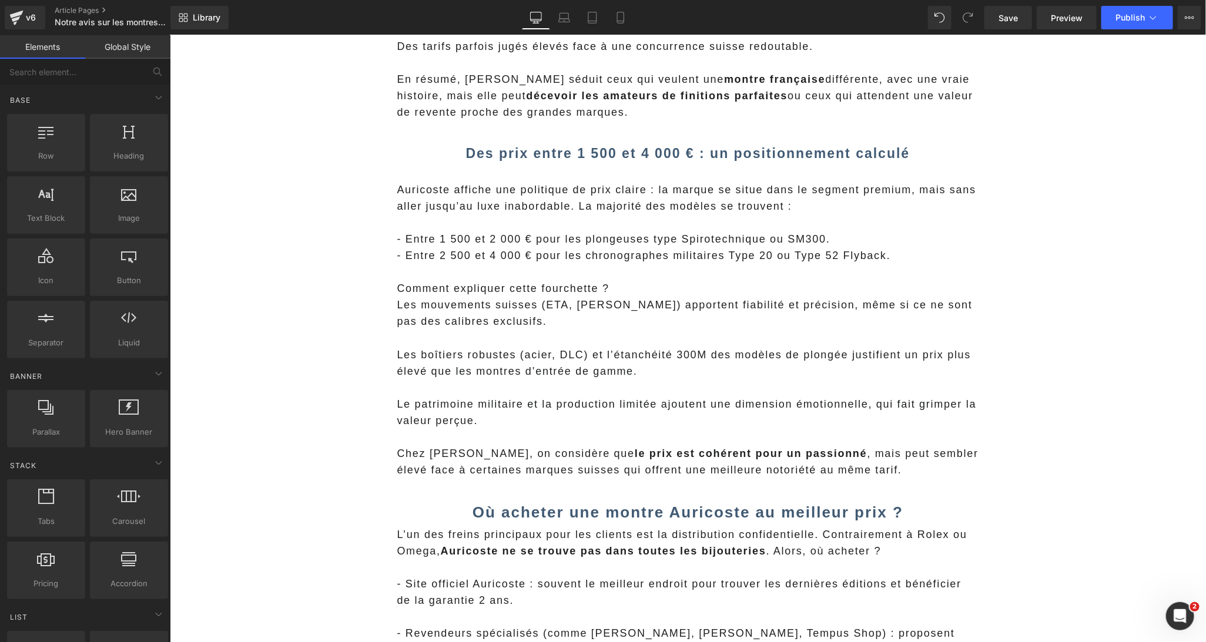
scroll to position [2117, 0]
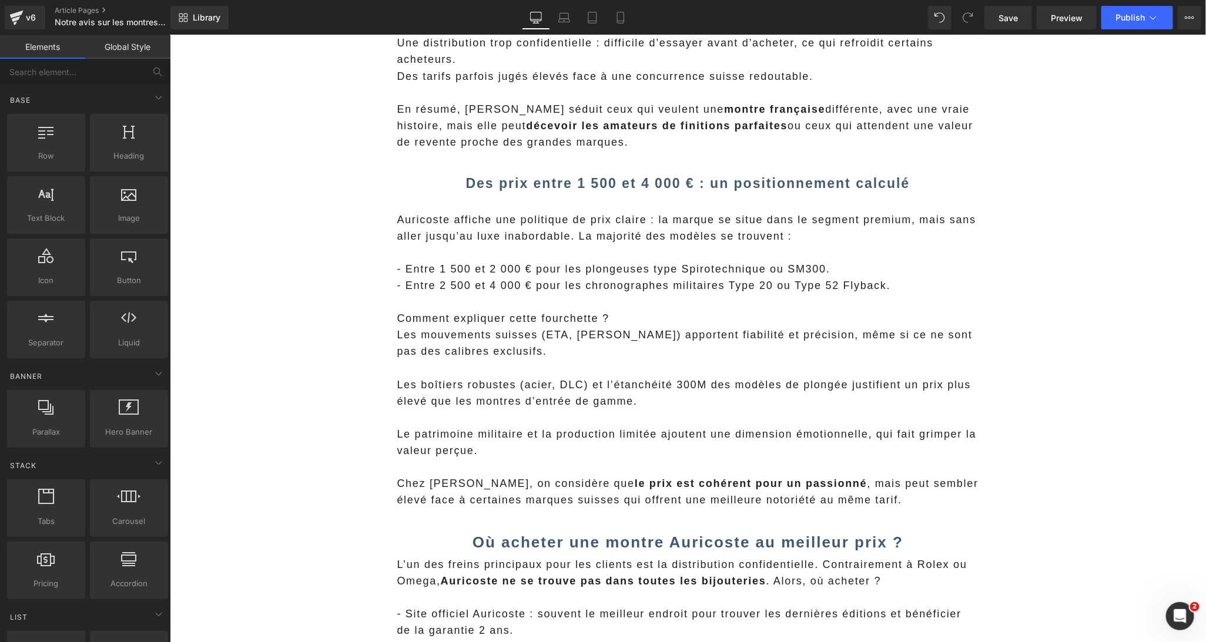
click at [486, 184] on b "Des prix entre 1 500 et 4 000 € : un positionnement calculé" at bounding box center [687, 182] width 444 height 15
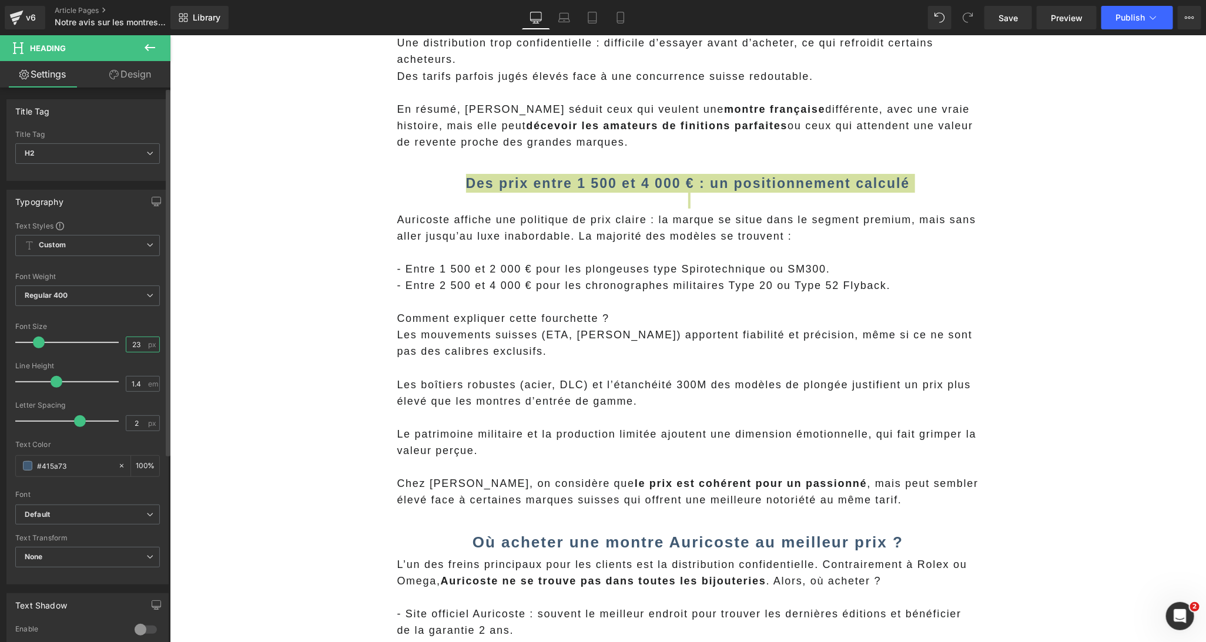
click at [135, 347] on input "23" at bounding box center [136, 344] width 21 height 15
type input "26"
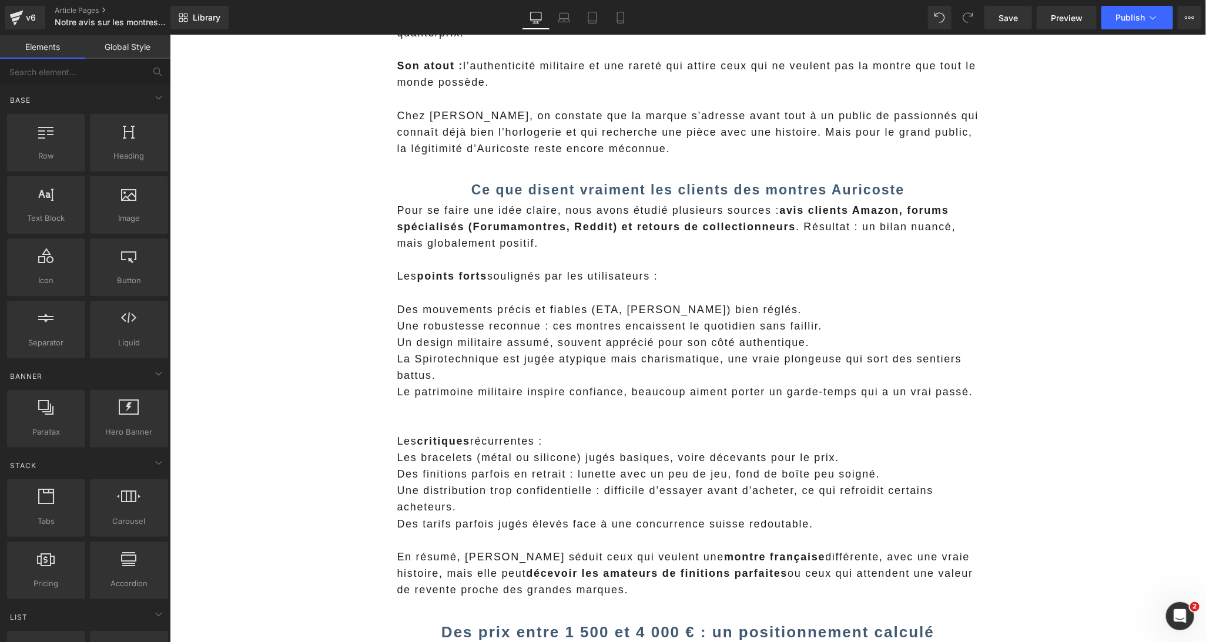
scroll to position [1597, 0]
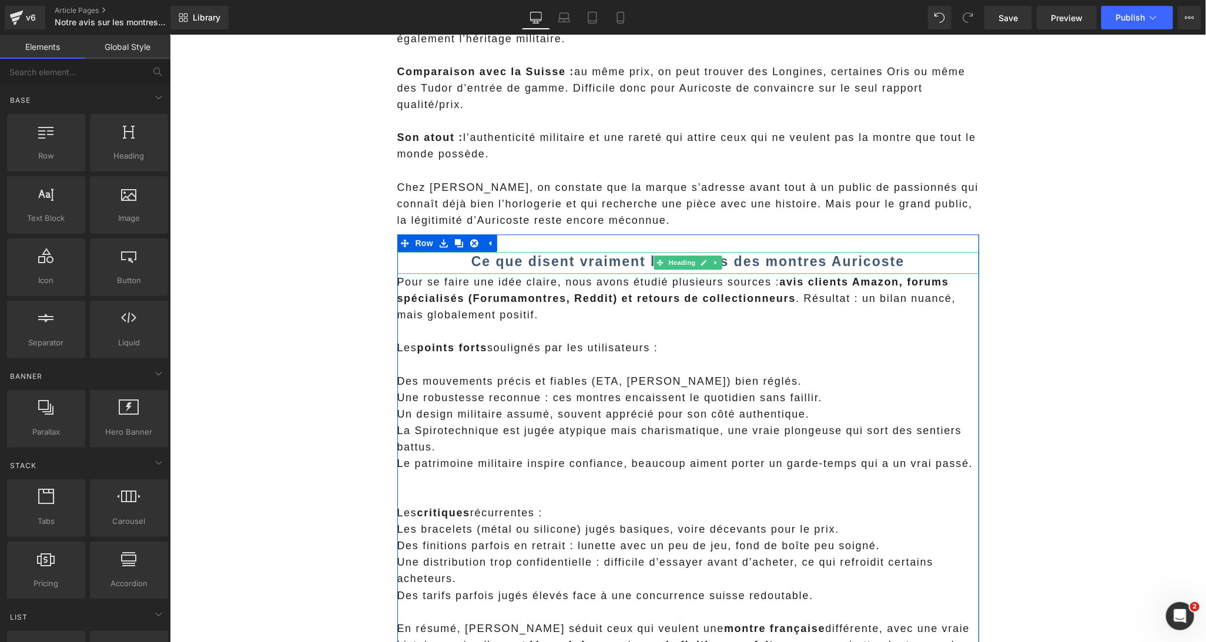
click at [507, 259] on b "Ce que disent vraiment les clients des montres Auricoste" at bounding box center [687, 260] width 433 height 15
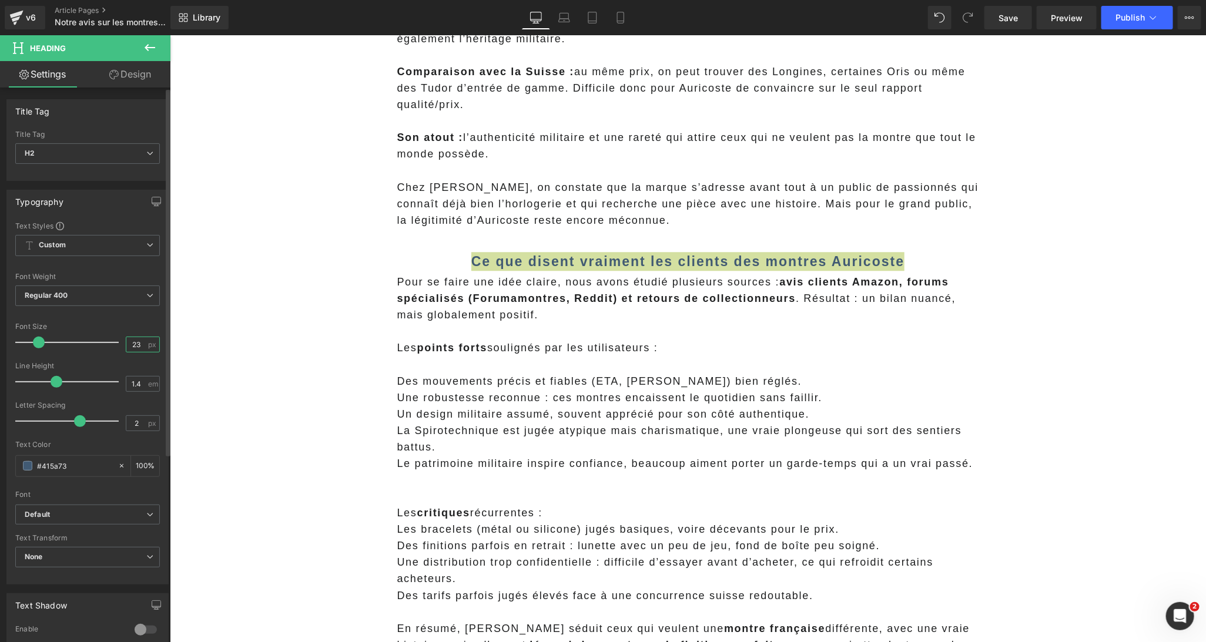
click at [129, 345] on input "23" at bounding box center [136, 344] width 21 height 15
type input "26"
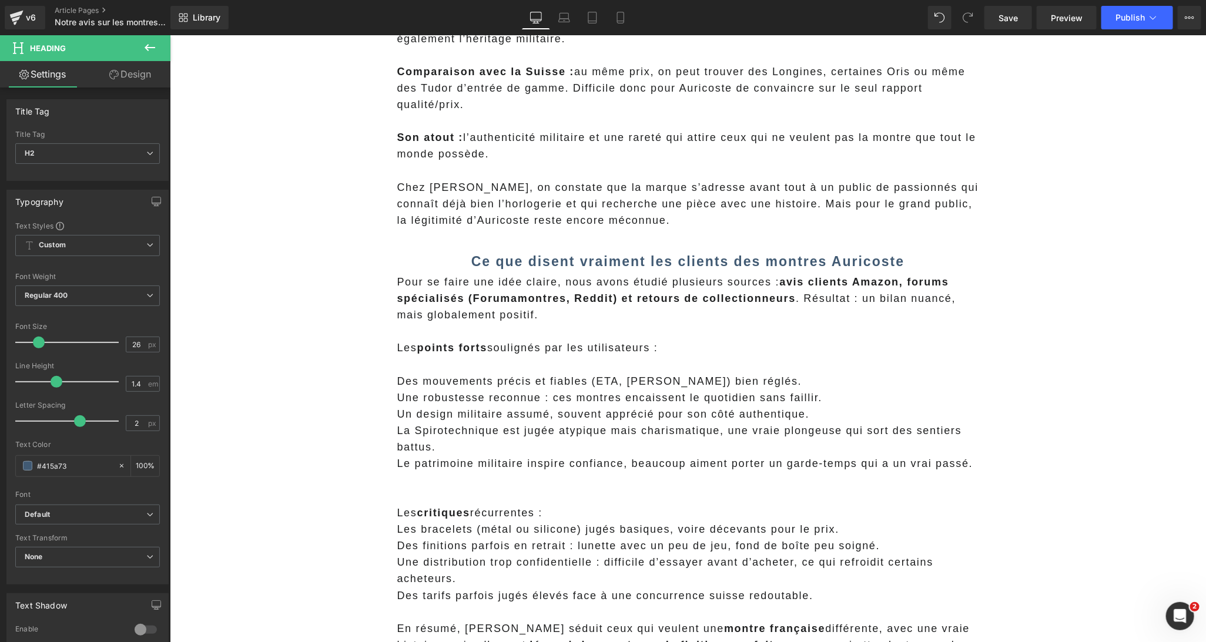
click at [283, 381] on main "Le marché des montres mécaniques a explosé ces dernières années, avec une multi…" at bounding box center [687, 489] width 1036 height 3884
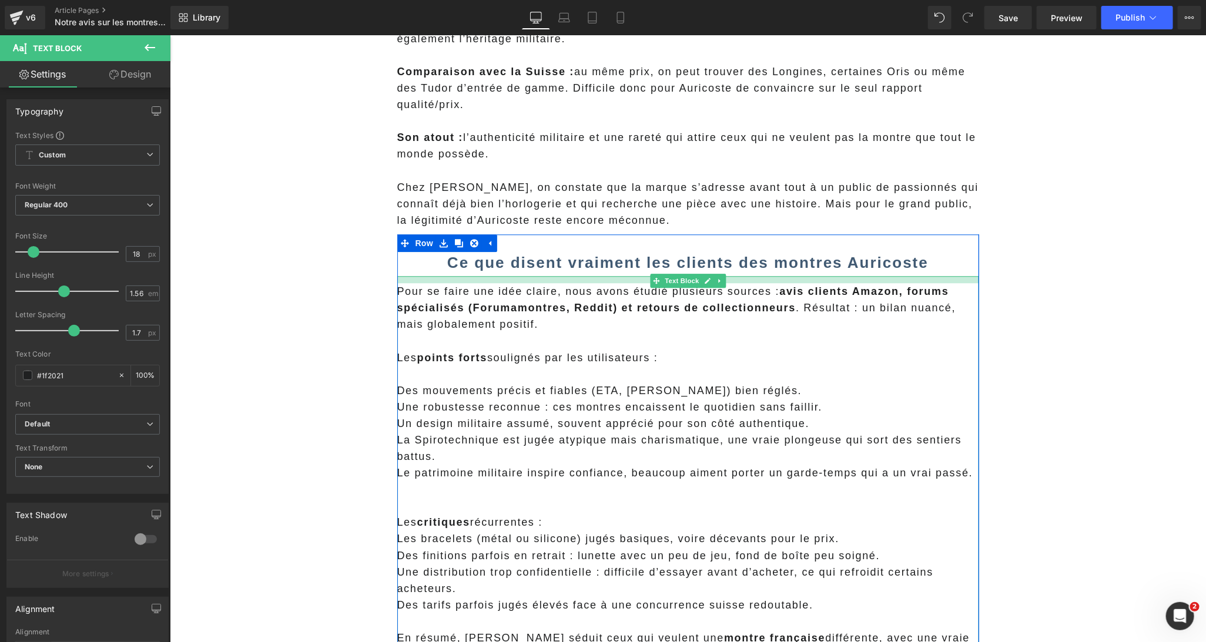
drag, startPoint x: 517, startPoint y: 276, endPoint x: 519, endPoint y: 284, distance: 8.0
click at [519, 284] on div "Pour se faire une idée claire, nous avons étudié plusieurs sources : avis clien…" at bounding box center [688, 477] width 582 height 403
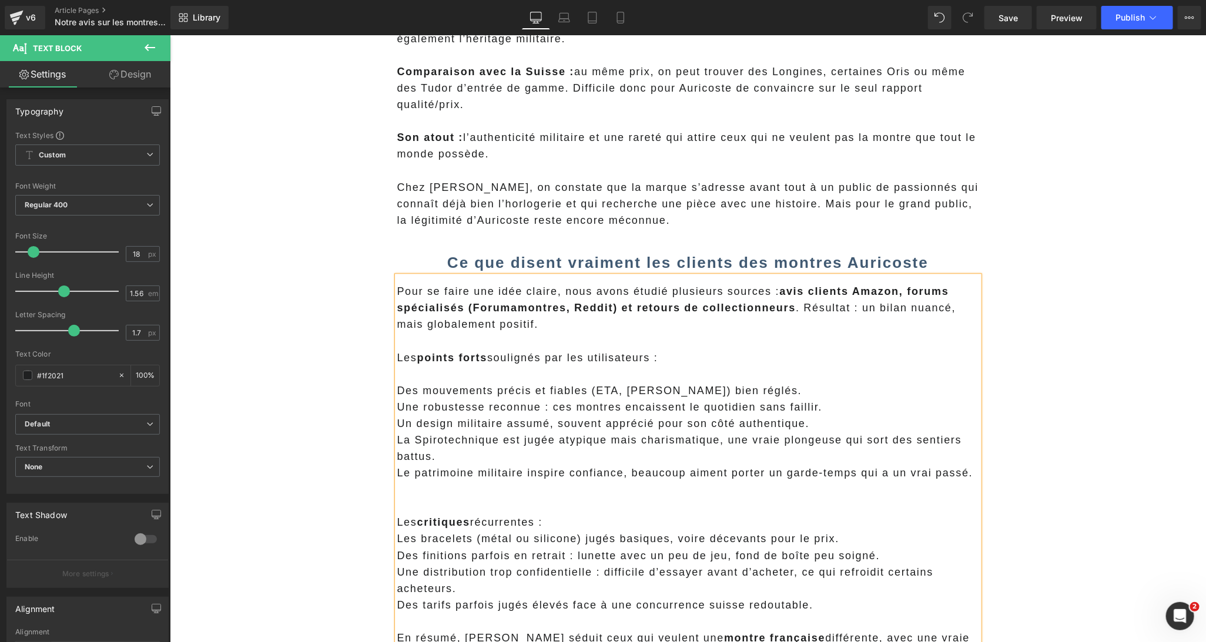
click at [331, 359] on main "Le marché des montres mécaniques a explosé ces dernières années, avec une multi…" at bounding box center [687, 494] width 1036 height 3894
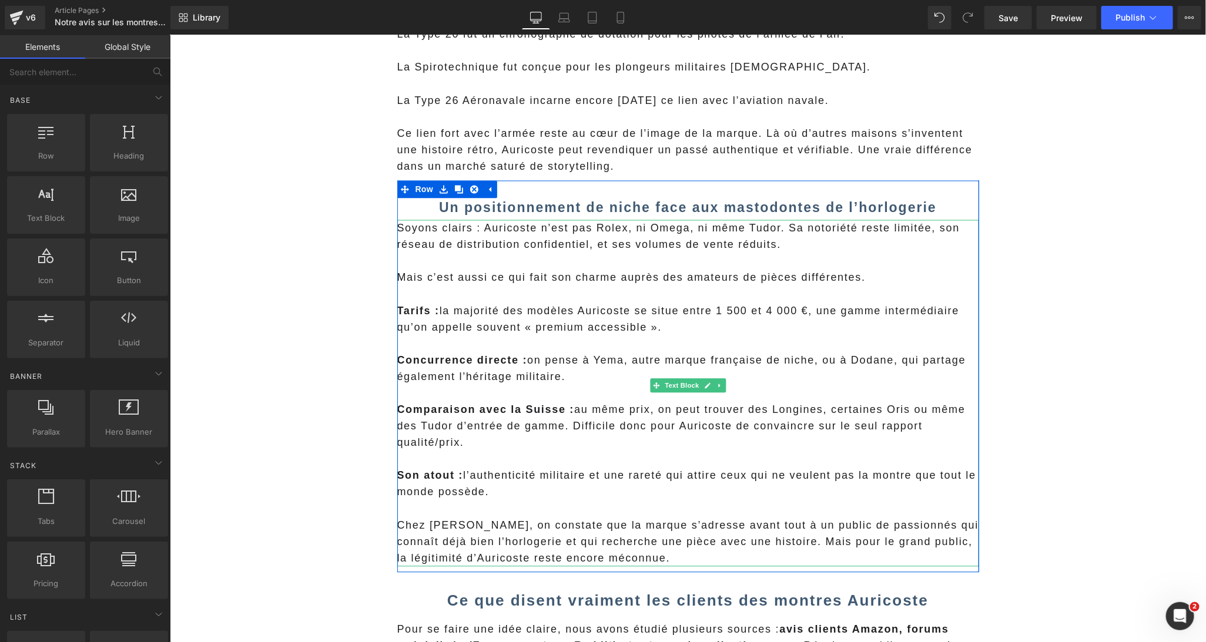
scroll to position [1142, 0]
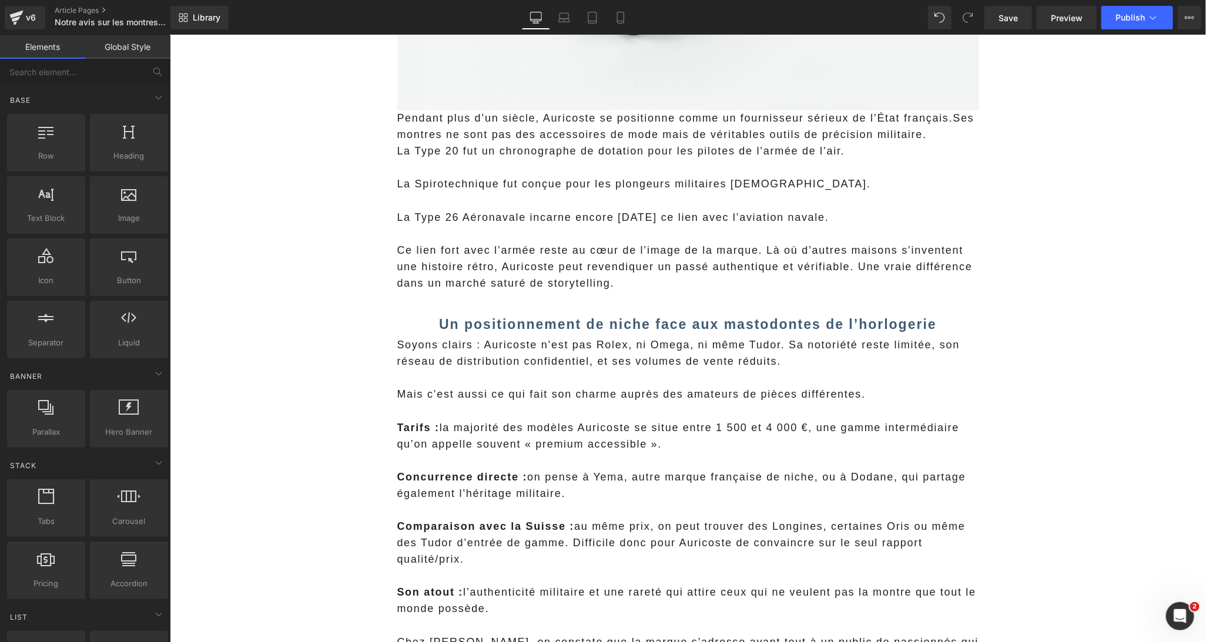
click at [554, 321] on b "Un positionnement de niche face aux mastodontes de l’horlogerie" at bounding box center [687, 324] width 498 height 15
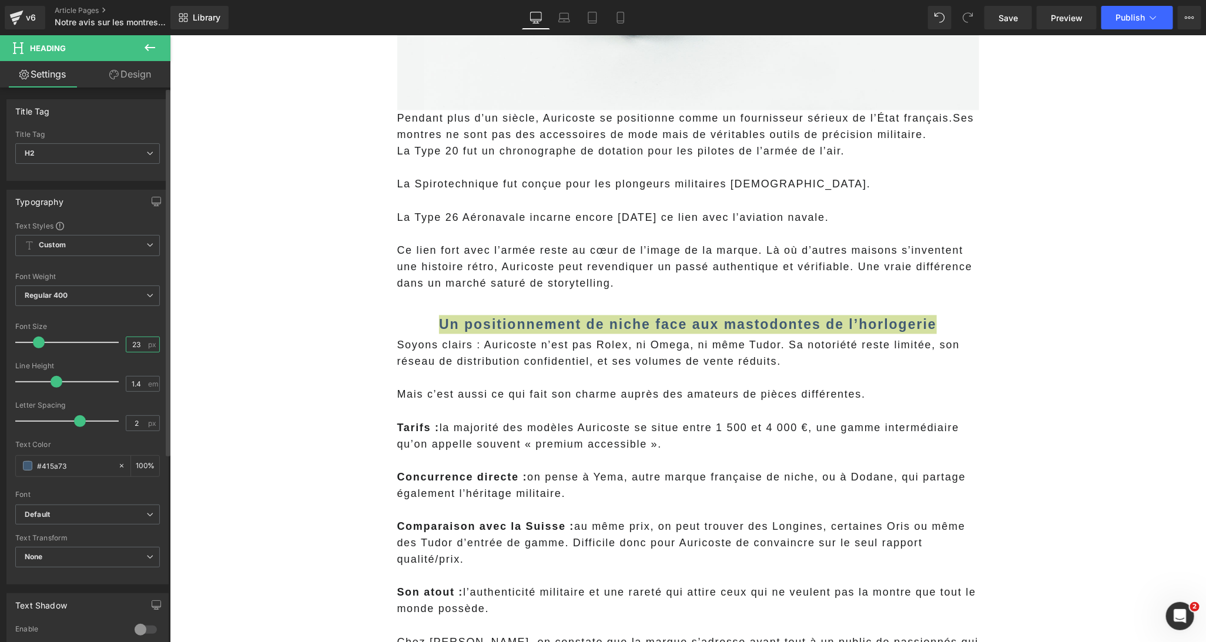
click at [133, 348] on input "23" at bounding box center [136, 344] width 21 height 15
type input "26"
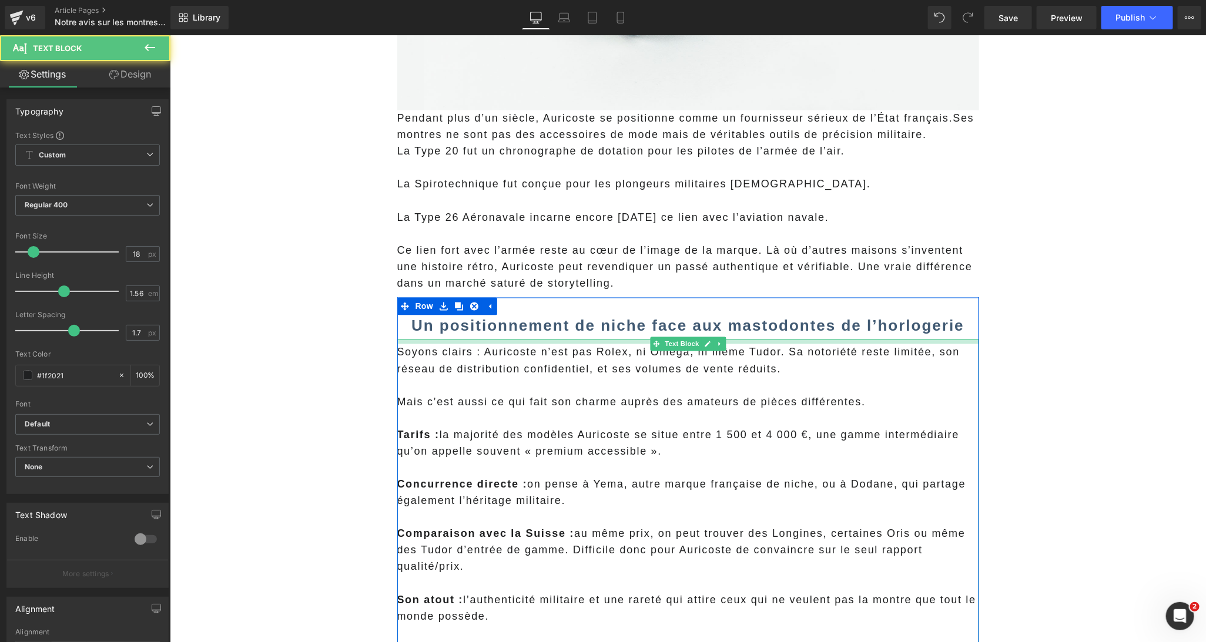
click at [483, 344] on div "Soyons clairs : Auricoste n’est pas Rolex, ni Omega, ni même Tudor. Sa notoriét…" at bounding box center [688, 514] width 582 height 351
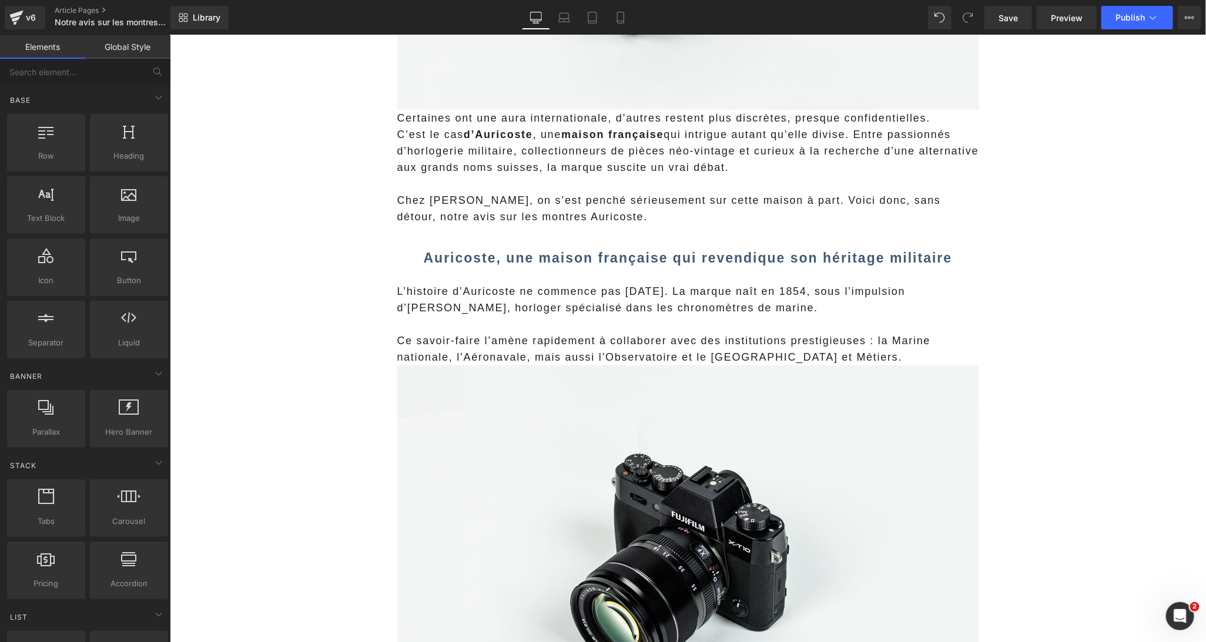
scroll to position [495, 0]
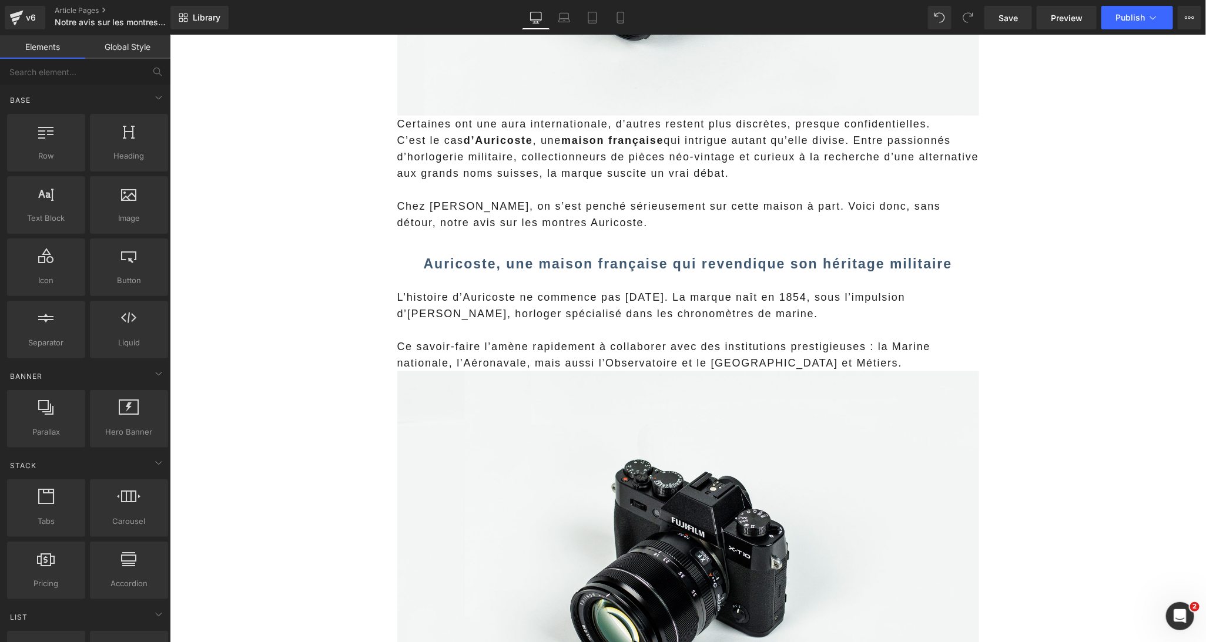
click at [517, 264] on b "Auricoste, une maison française qui revendique son héritage militaire" at bounding box center [687, 263] width 529 height 15
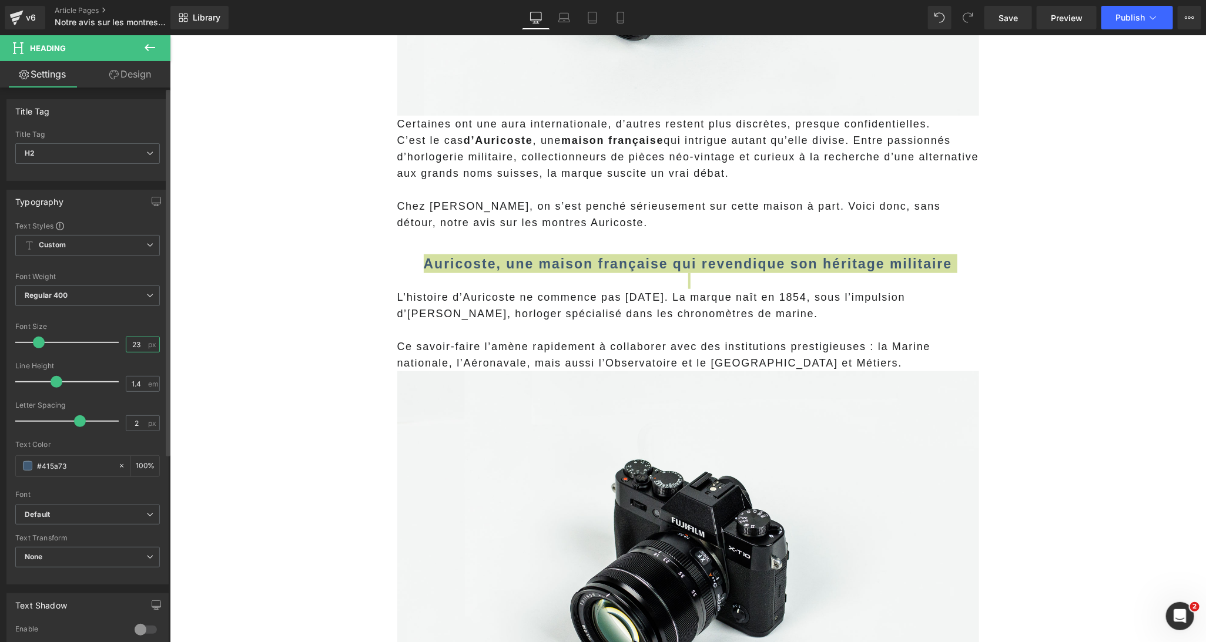
click at [128, 347] on input "23" at bounding box center [136, 344] width 21 height 15
type input "26"
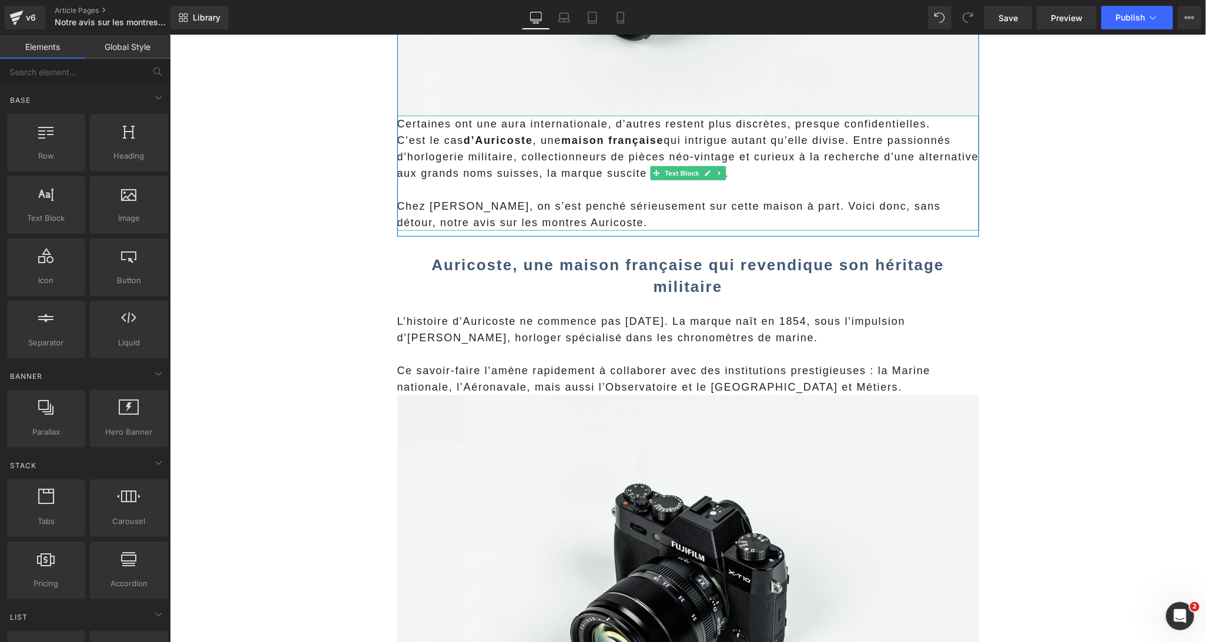
click at [443, 153] on span "C’est le cas d’Auricoste , une maison française qui intrigue autant qu’elle div…" at bounding box center [688, 156] width 582 height 45
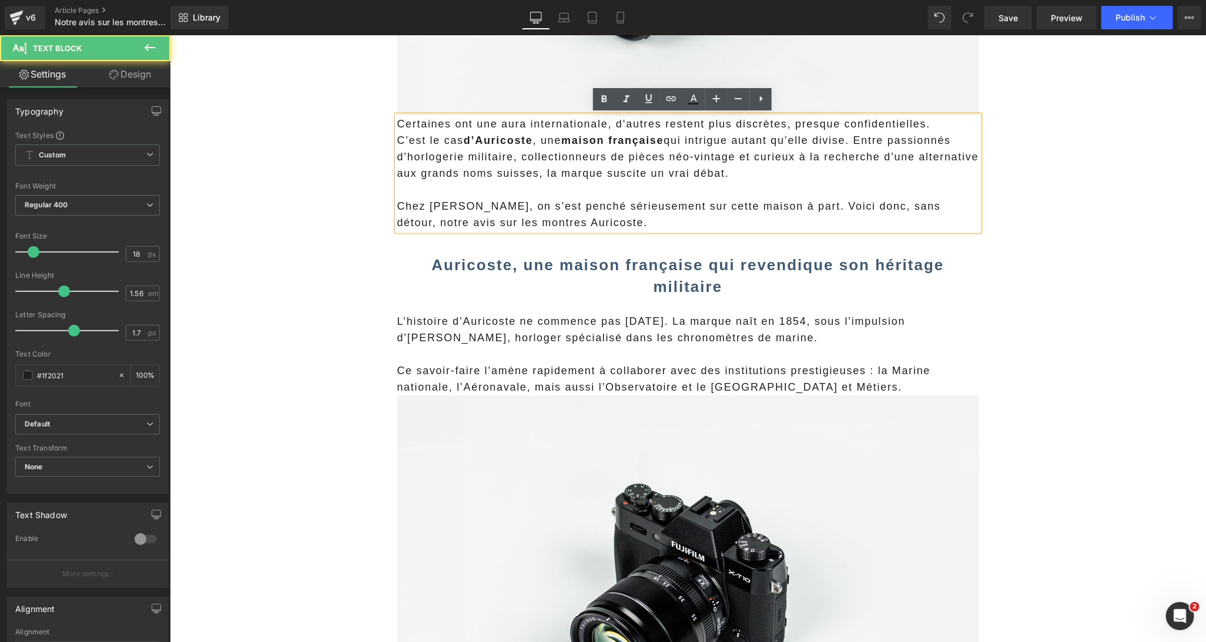
click at [850, 176] on p "C’est le cas d’Auricoste , une maison française qui intrigue autant qu’elle div…" at bounding box center [688, 156] width 582 height 49
click at [860, 143] on span "C’est le cas d’Auricoste , une maison française qui intrigue autant qu’elle div…" at bounding box center [688, 156] width 582 height 45
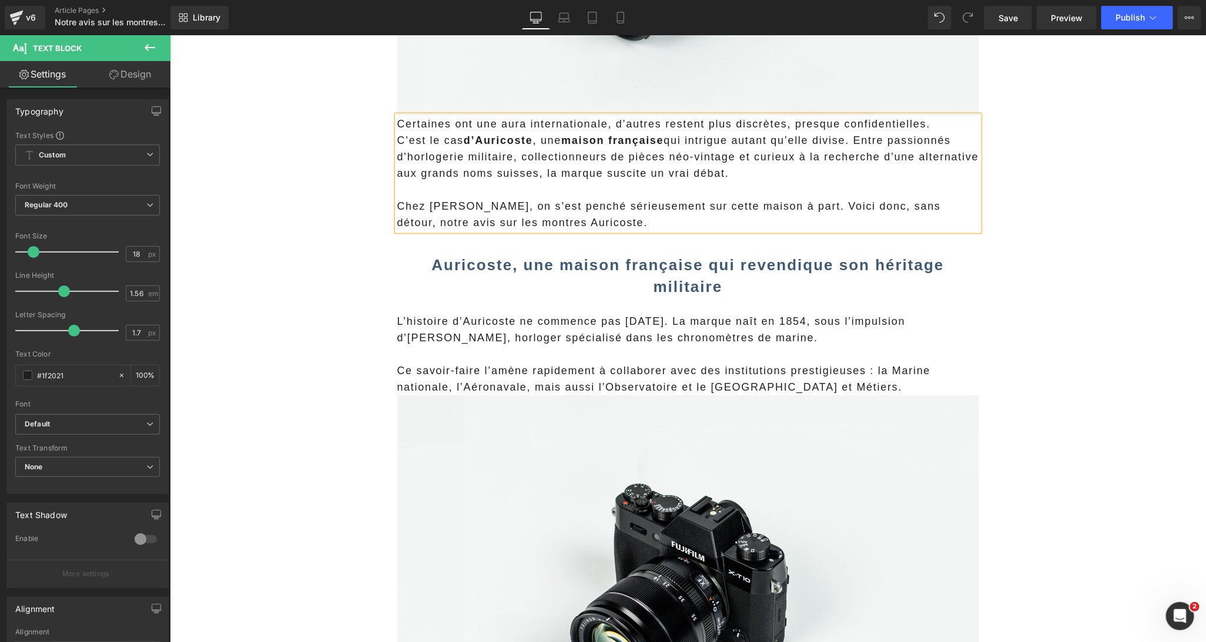
click at [857, 142] on span "C’est le cas d’Auricoste , une maison française qui intrigue autant qu’elle div…" at bounding box center [629, 140] width 464 height 12
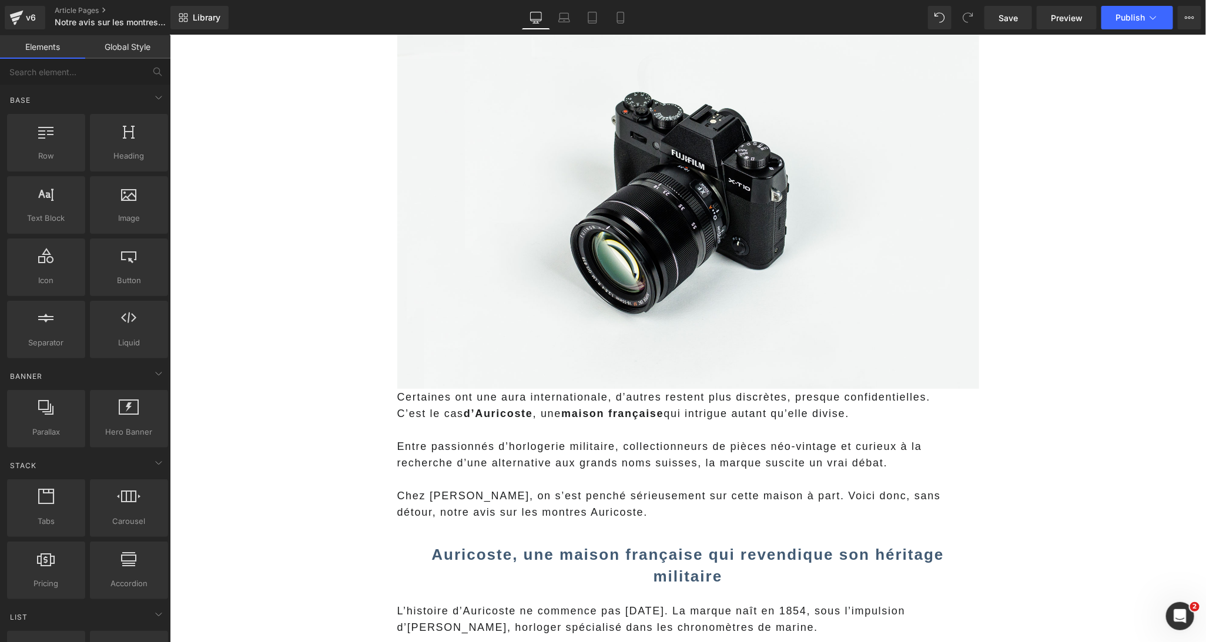
scroll to position [225, 0]
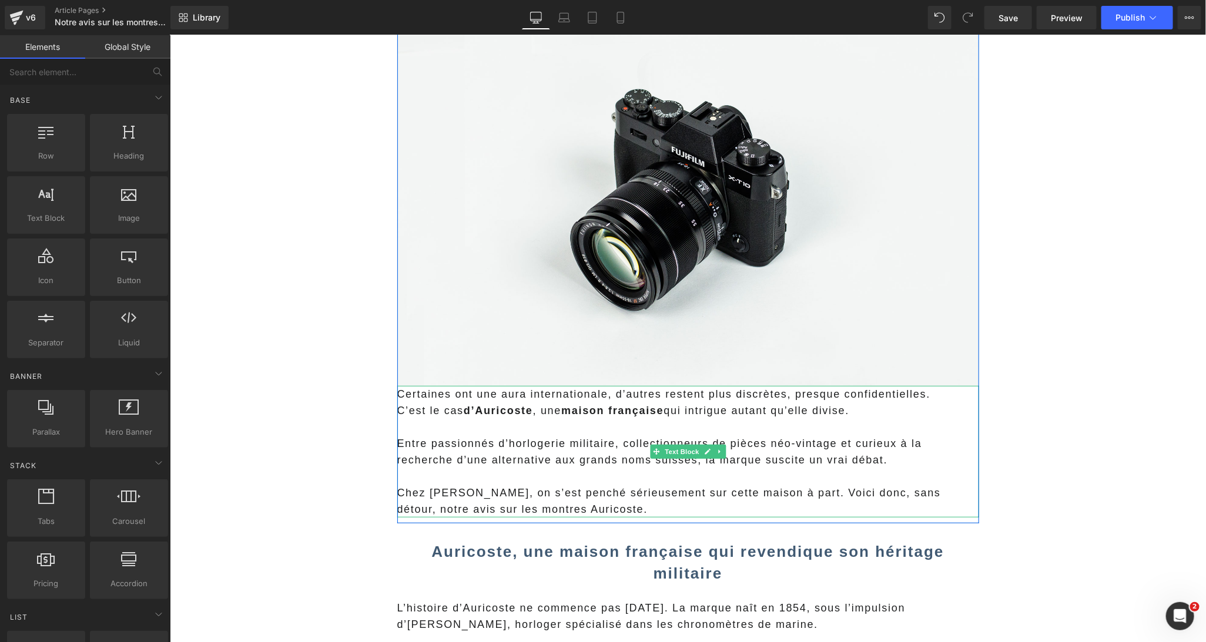
click at [474, 410] on span "C’est le cas d’Auricoste , une maison française qui intrigue autant qu’elle div…" at bounding box center [623, 410] width 453 height 12
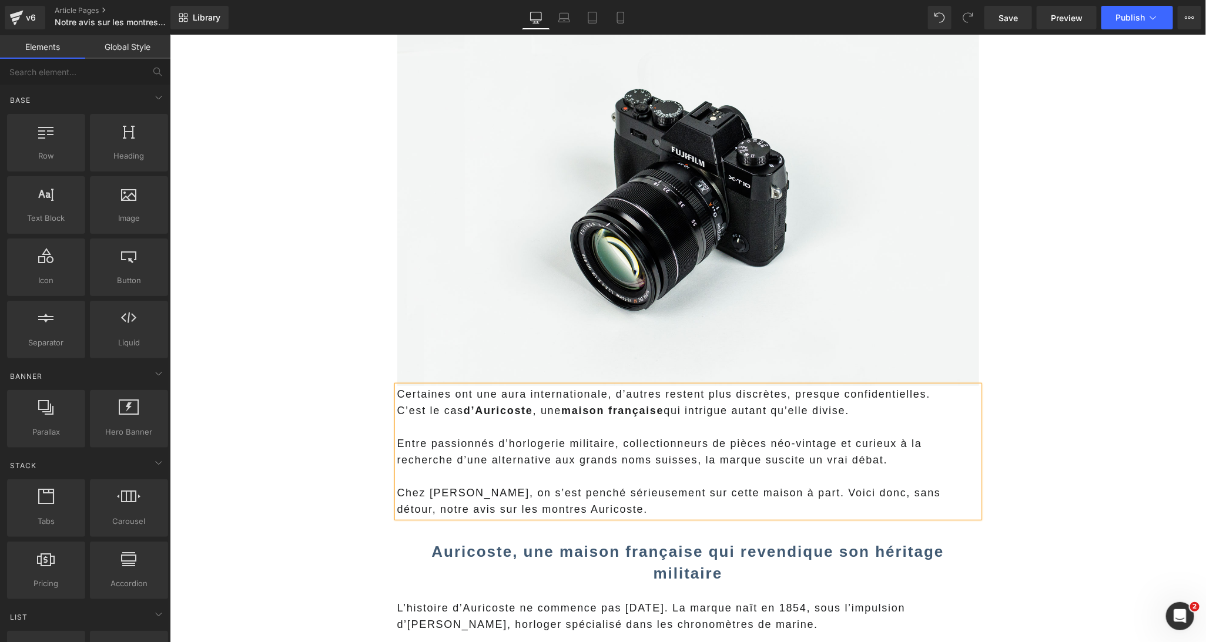
click at [511, 412] on strong "d’Auricoste" at bounding box center [497, 410] width 69 height 12
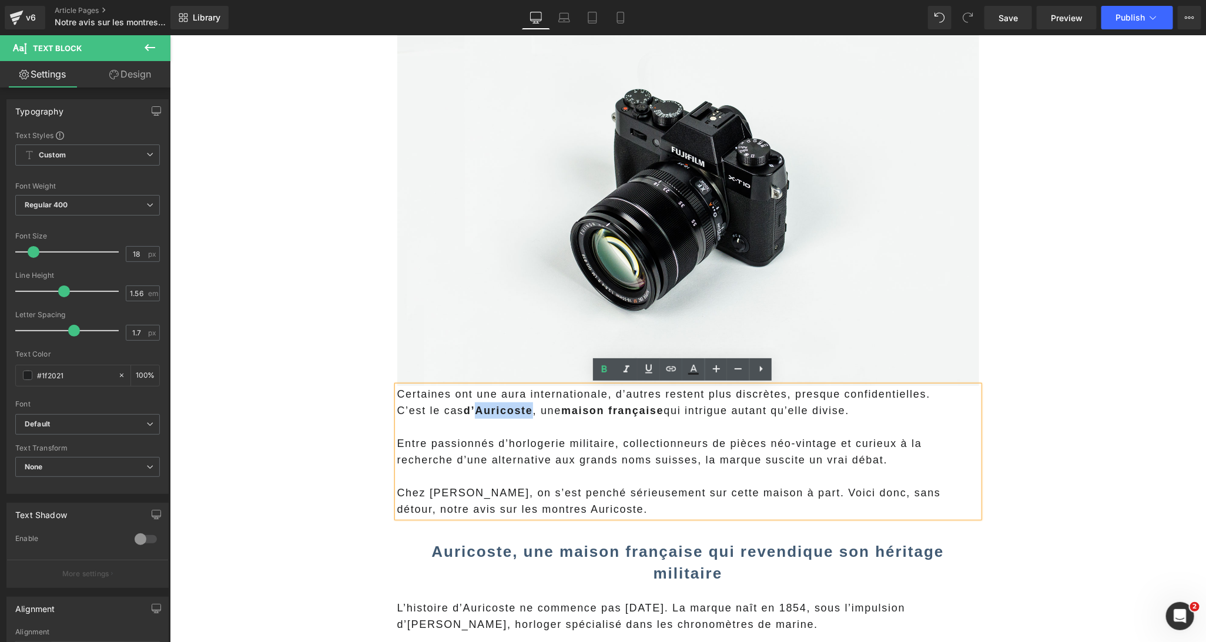
drag, startPoint x: 529, startPoint y: 411, endPoint x: 472, endPoint y: 411, distance: 57.6
click at [472, 411] on span "C’est le cas d’Auricoste , une maison française qui intrigue autant qu’elle div…" at bounding box center [623, 410] width 453 height 12
drag, startPoint x: 672, startPoint y: 371, endPoint x: 492, endPoint y: 348, distance: 181.3
click at [672, 371] on icon at bounding box center [671, 369] width 10 height 5
click at [564, 432] on input "text" at bounding box center [532, 434] width 181 height 29
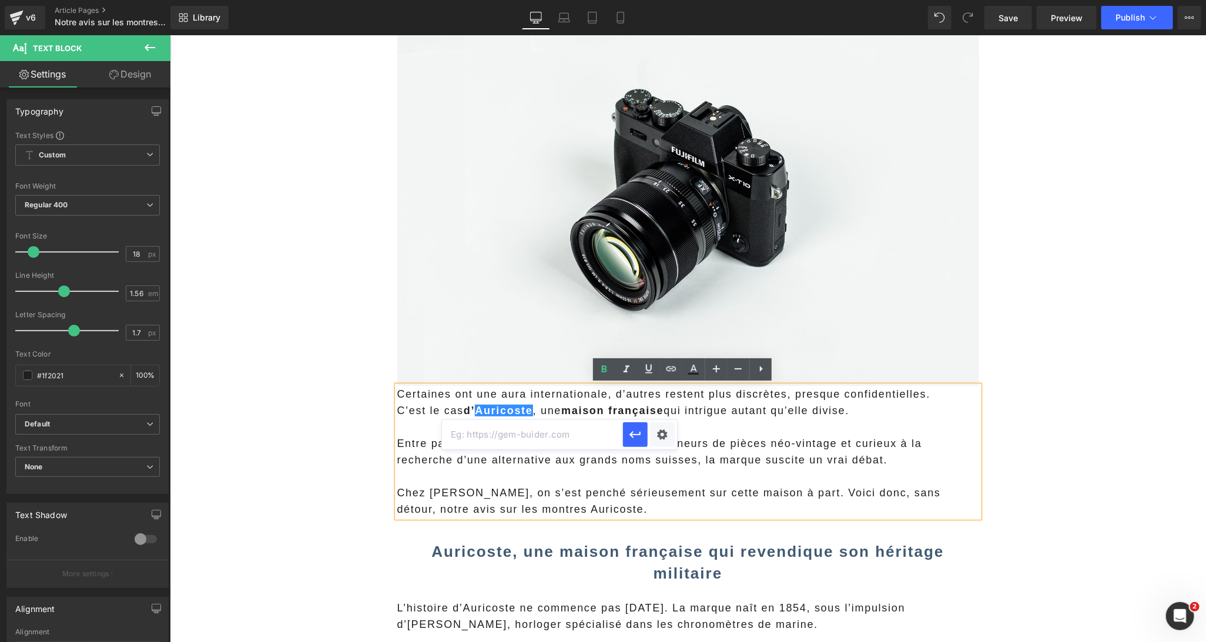
paste input "https://auricoste.com/"
type input "https://auricoste.com/"
click at [664, 0] on div "Text Color Highlight Color #333333 Edit or remove link: Edit - Unlink - Cancel …" at bounding box center [603, 0] width 1206 height 0
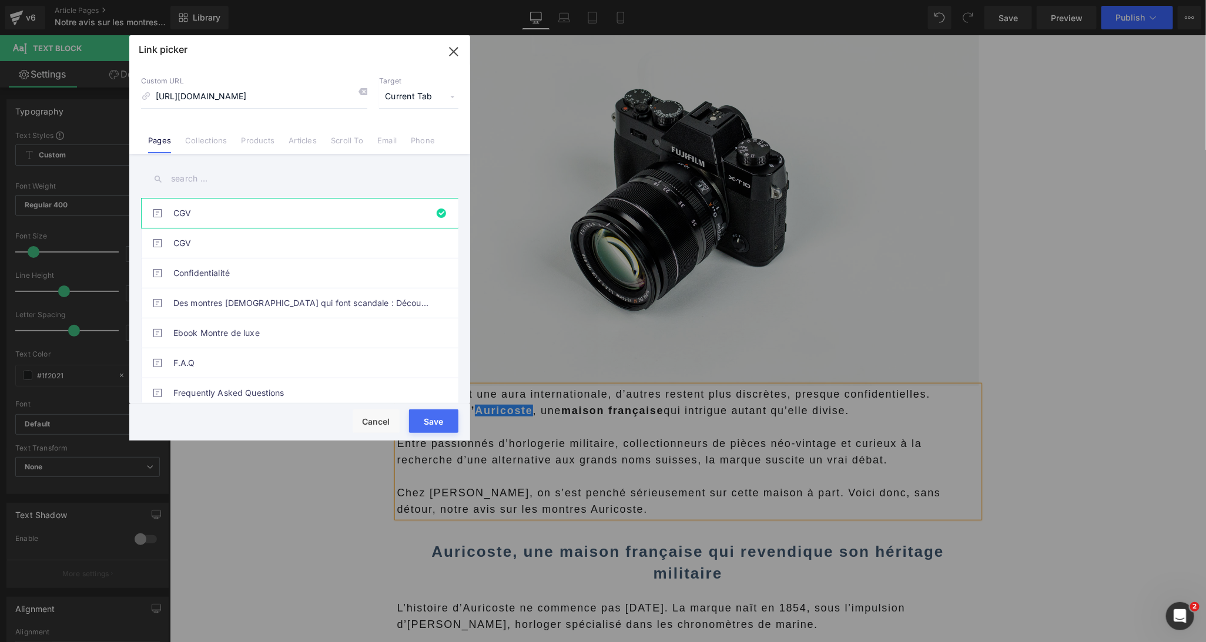
click at [401, 102] on span "Current Tab" at bounding box center [418, 97] width 79 height 22
click at [392, 139] on li "New Tab" at bounding box center [418, 139] width 91 height 21
click at [435, 419] on button "Save" at bounding box center [433, 422] width 49 height 24
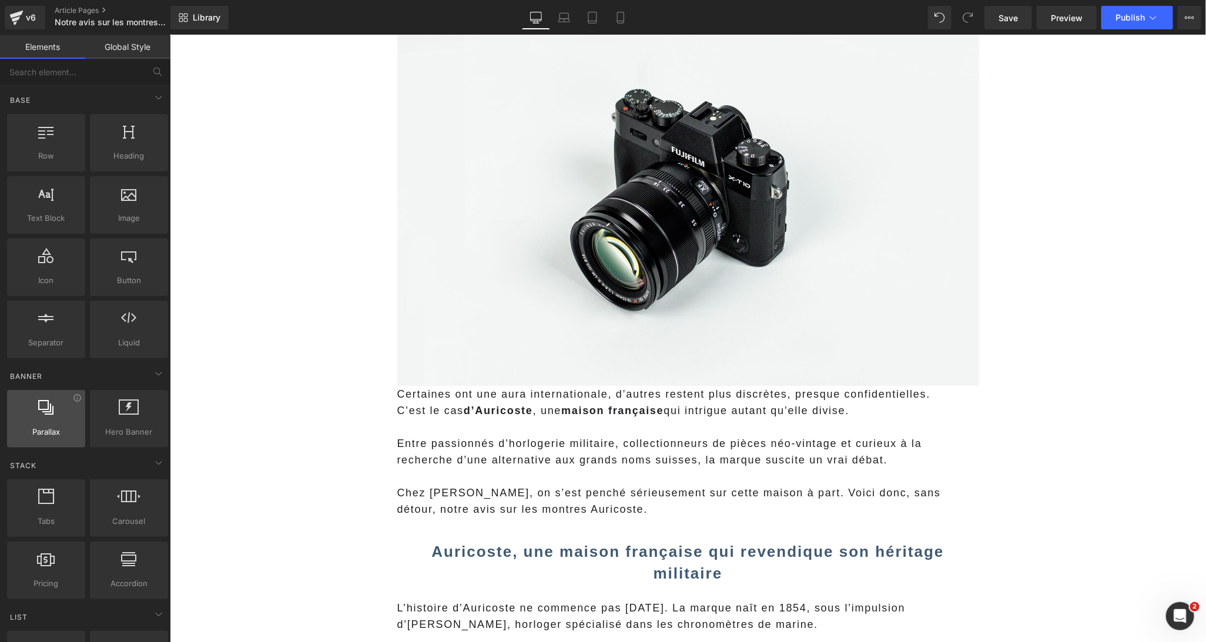
scroll to position [0, 0]
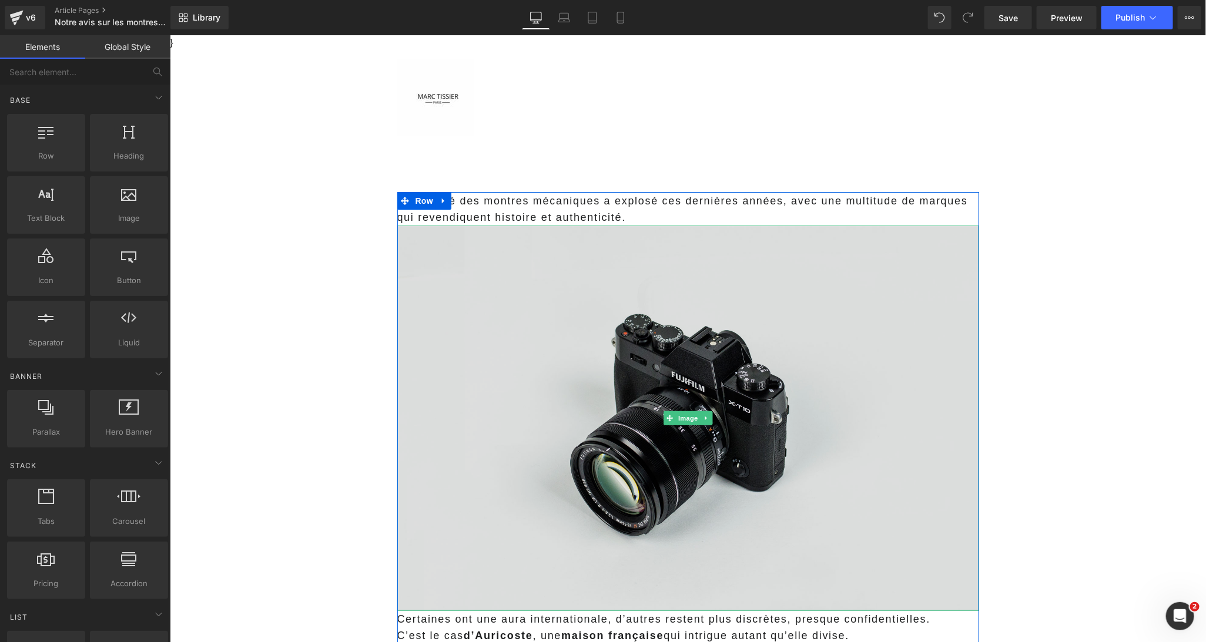
click at [505, 281] on img at bounding box center [688, 418] width 582 height 386
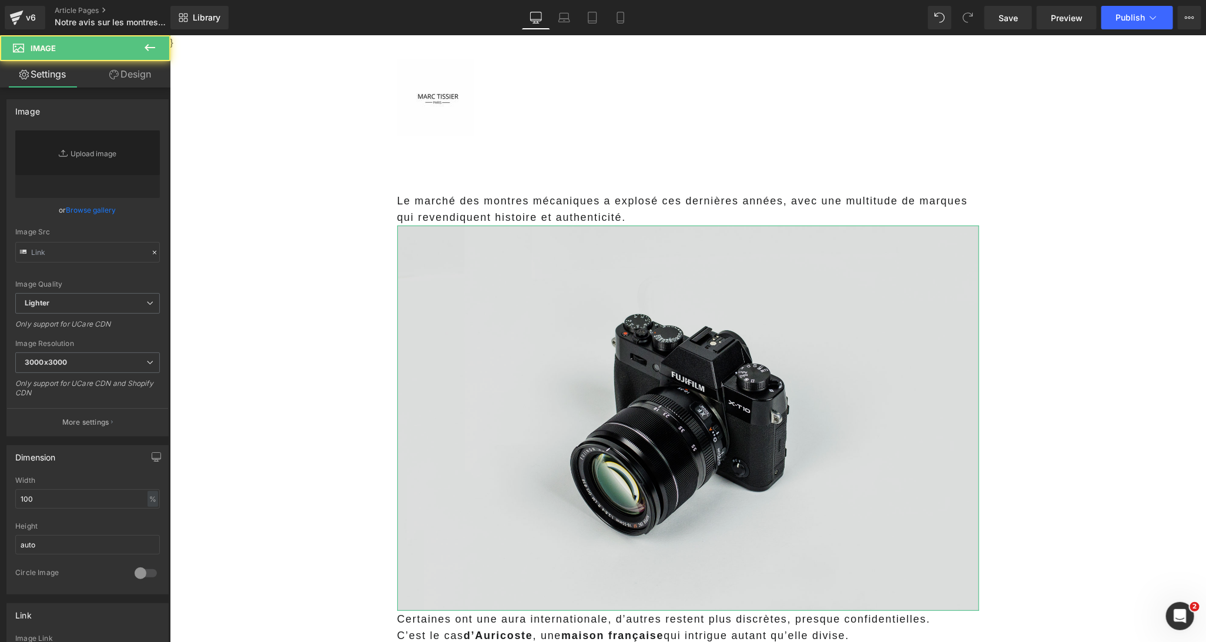
type input "//d1um8515vdn9kb.cloudfront.net/images/parallax.jpg"
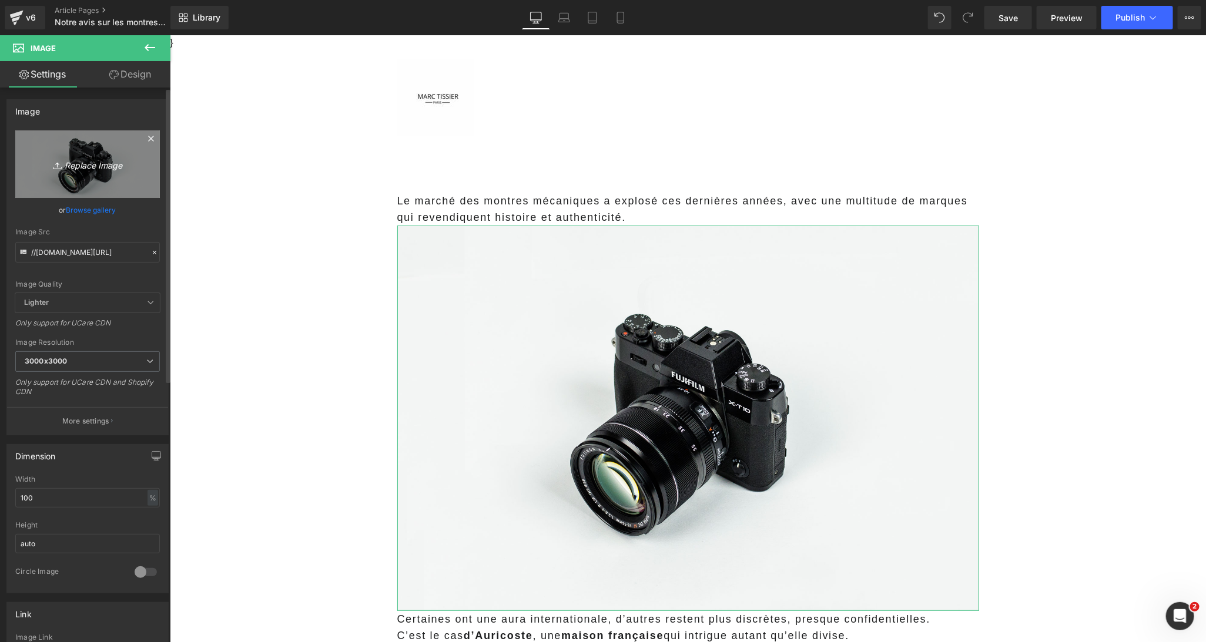
click at [87, 169] on icon "Replace Image" at bounding box center [88, 164] width 94 height 15
type input "C:\fakepath\L1008399.jpg"
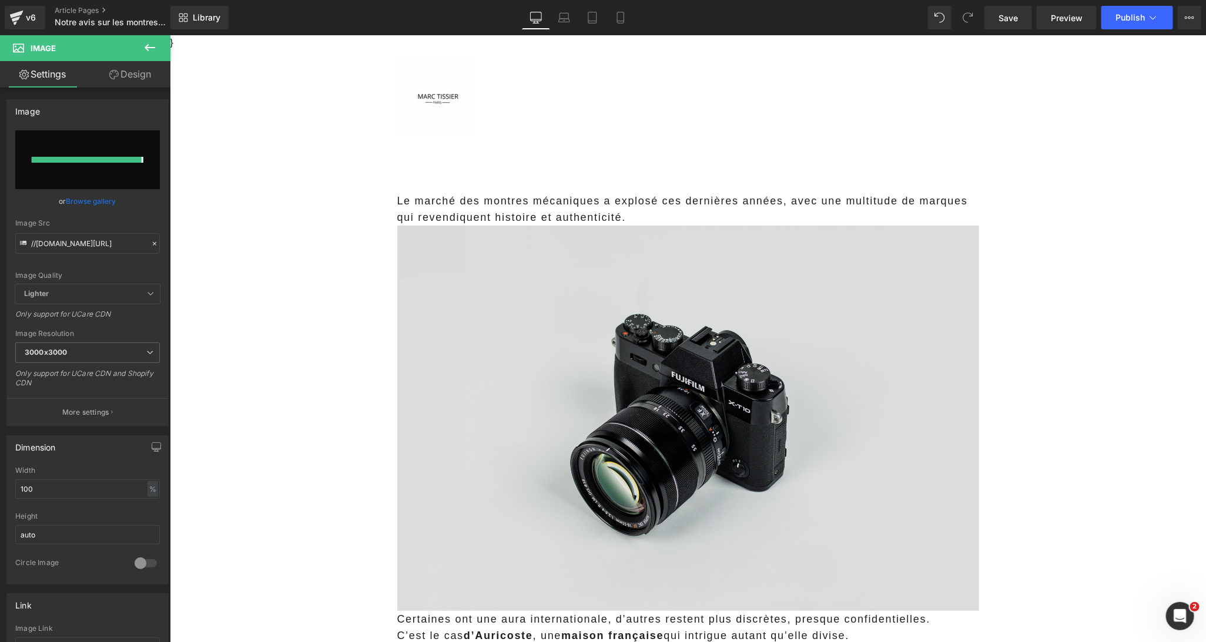
type input "https://ucarecdn.com/d32fb0a2-3ced-464e-a5be-b74b7a182d5b/-/format/auto/-/previ…"
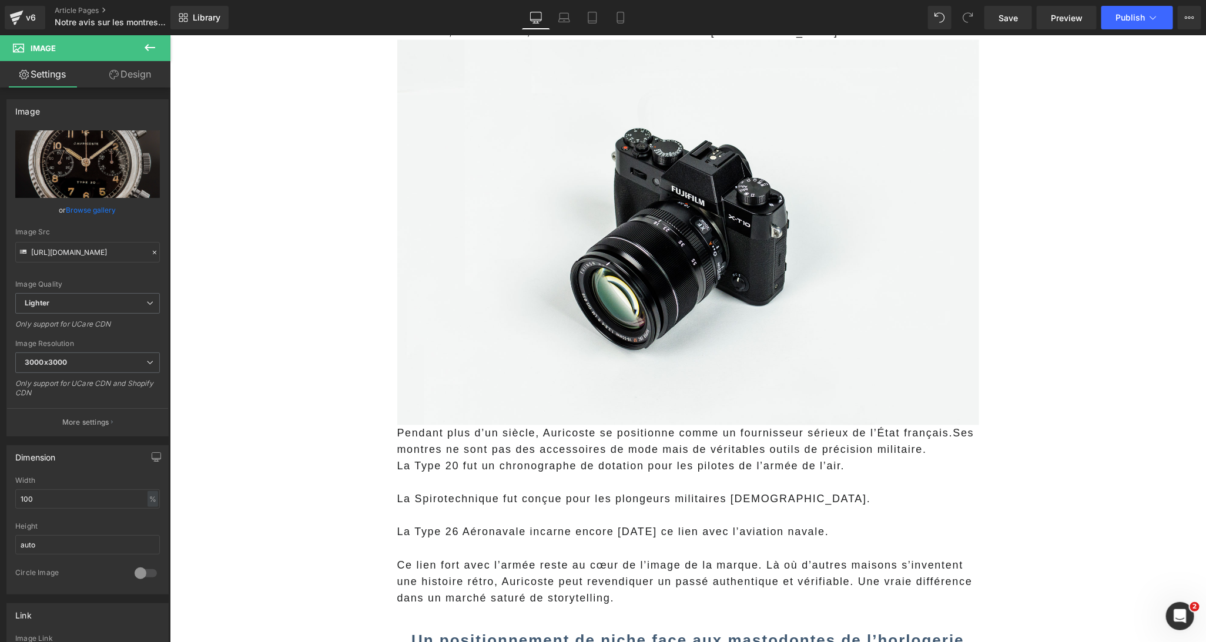
scroll to position [953, 0]
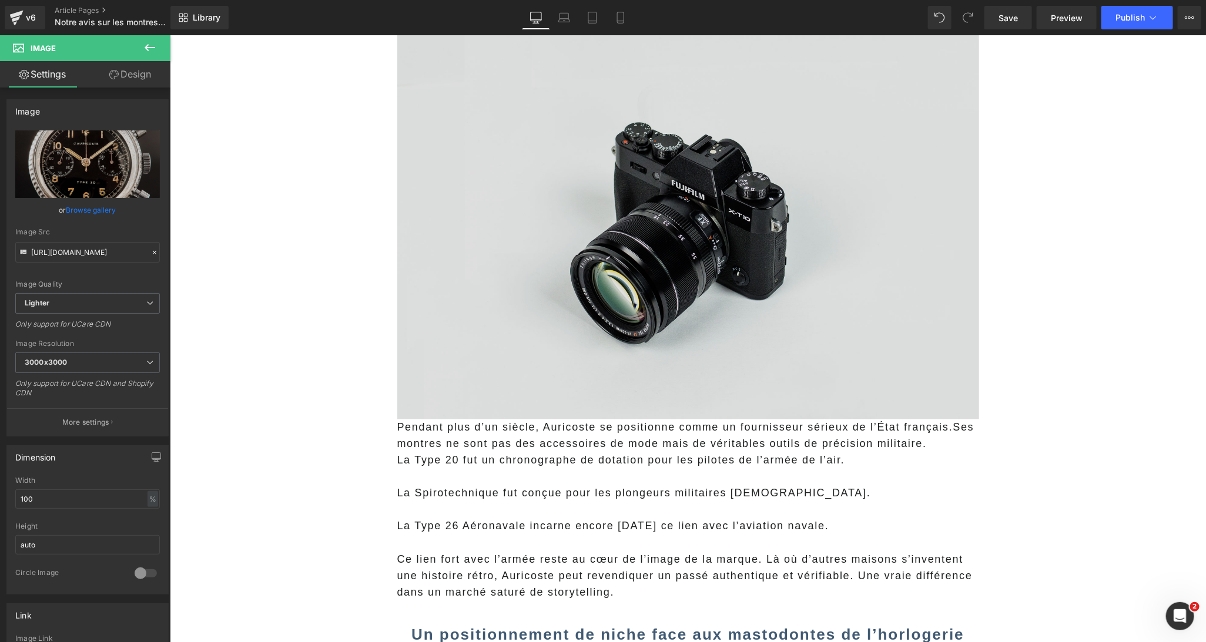
click at [483, 257] on img at bounding box center [688, 226] width 582 height 386
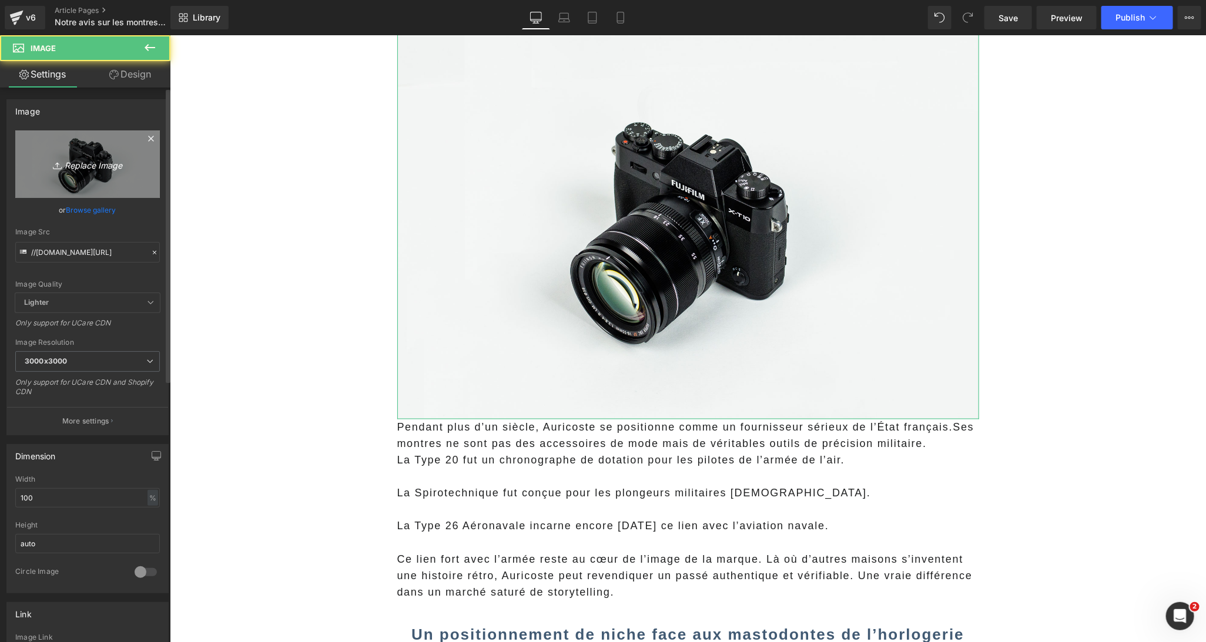
click at [110, 169] on icon "Replace Image" at bounding box center [88, 164] width 94 height 15
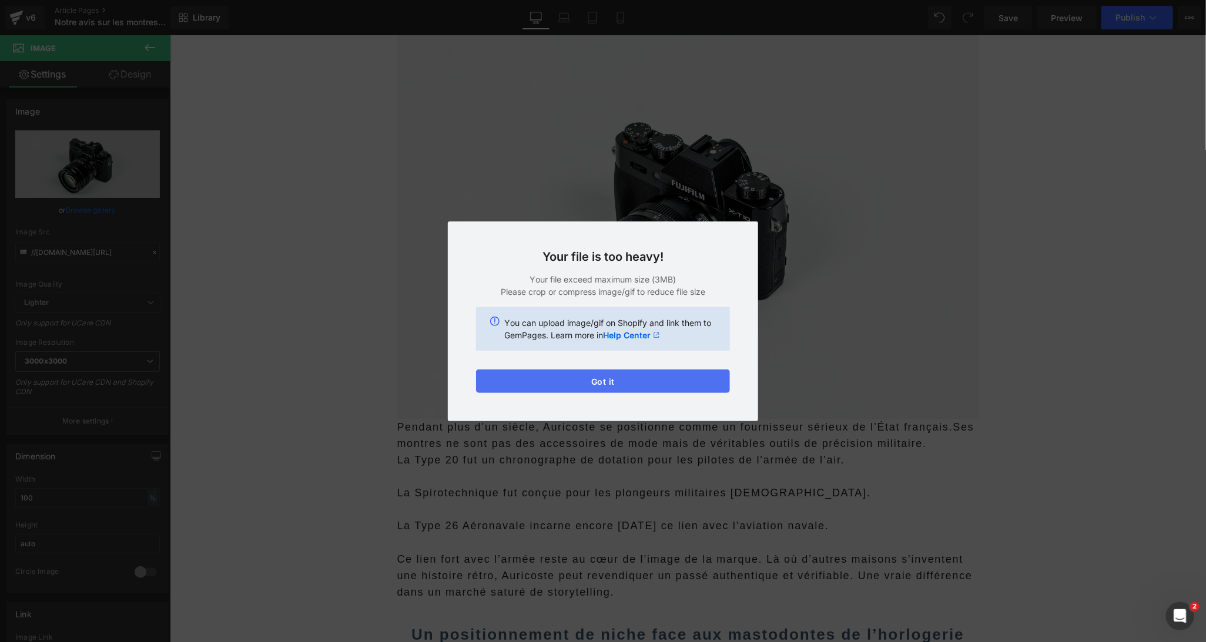
click at [541, 387] on button "Got it" at bounding box center [603, 382] width 254 height 24
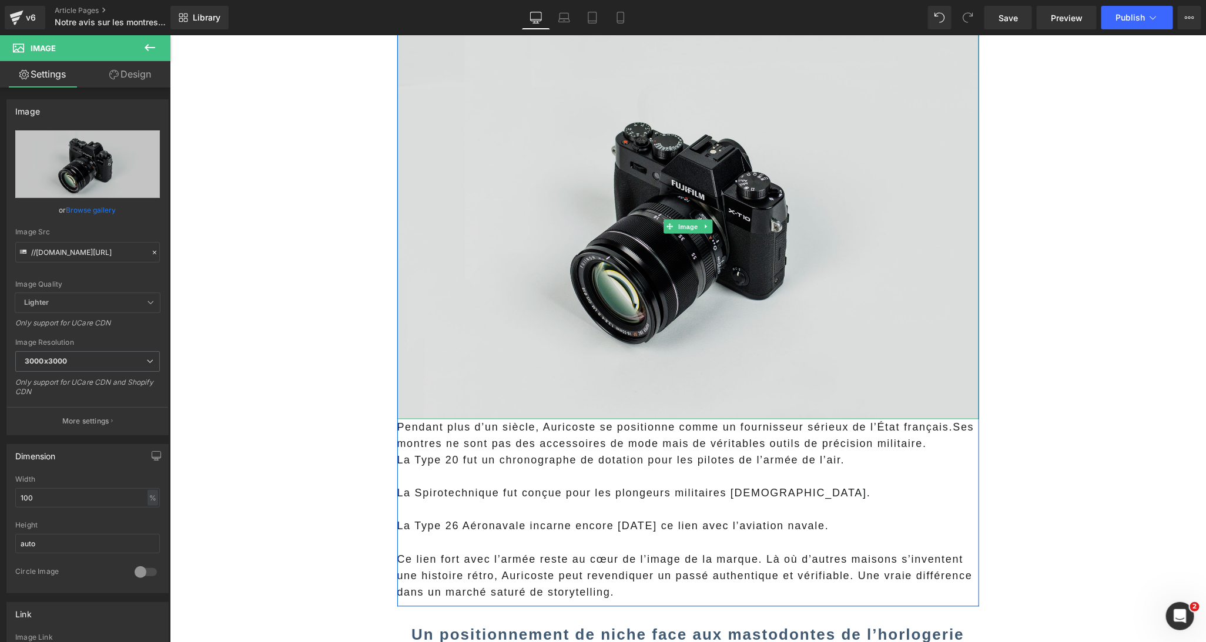
click at [518, 210] on img at bounding box center [688, 226] width 582 height 386
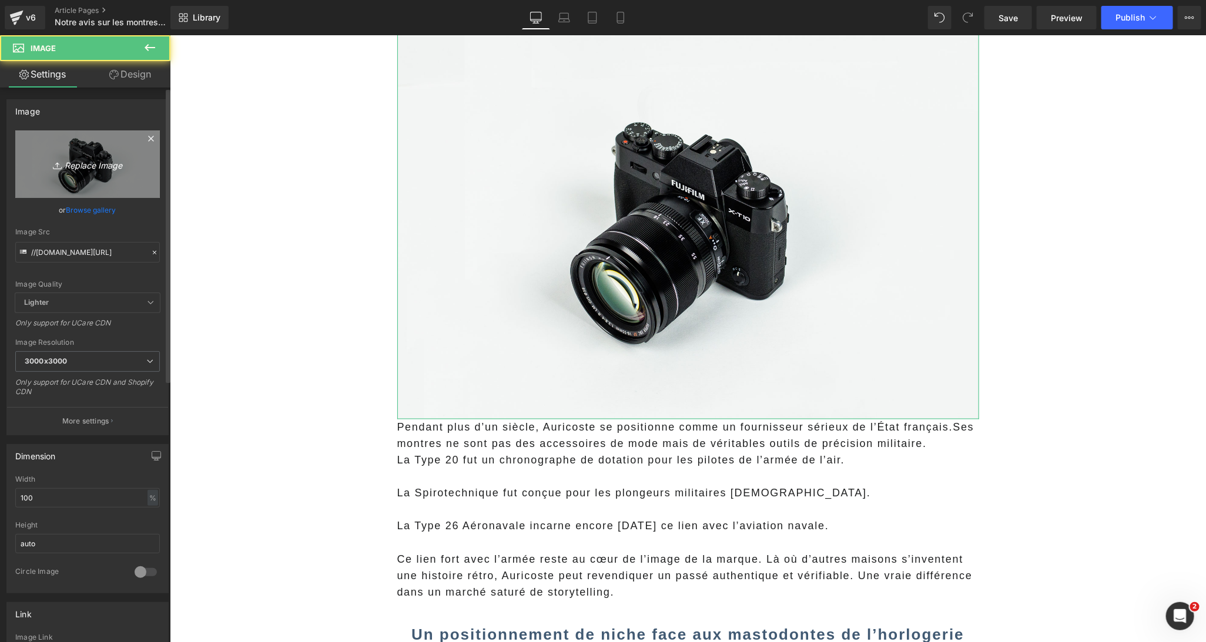
click at [100, 172] on icon "Replace Image" at bounding box center [88, 164] width 94 height 15
type input "C:\fakepath\auricoste-type20-avec-nato-noir-porte_ea2a5b43-70c4-4ed5-bc6c-5947e…"
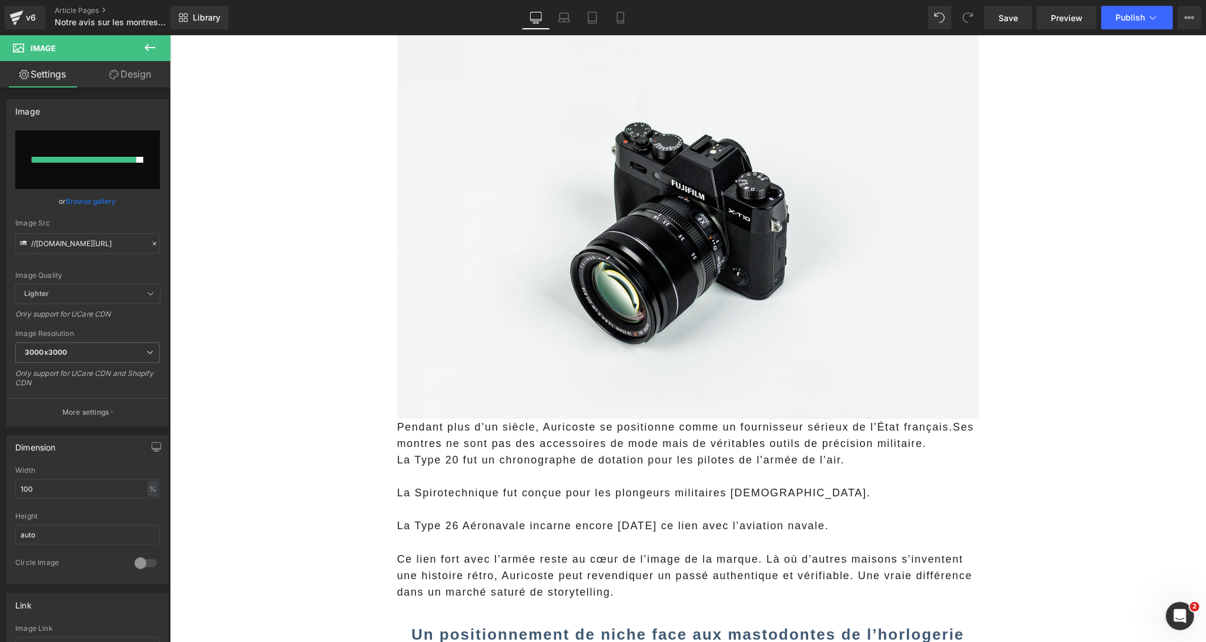
type input "https://ucarecdn.com/d66557b0-9140-4802-9293-4b069ac118f1/-/format/auto/-/previ…"
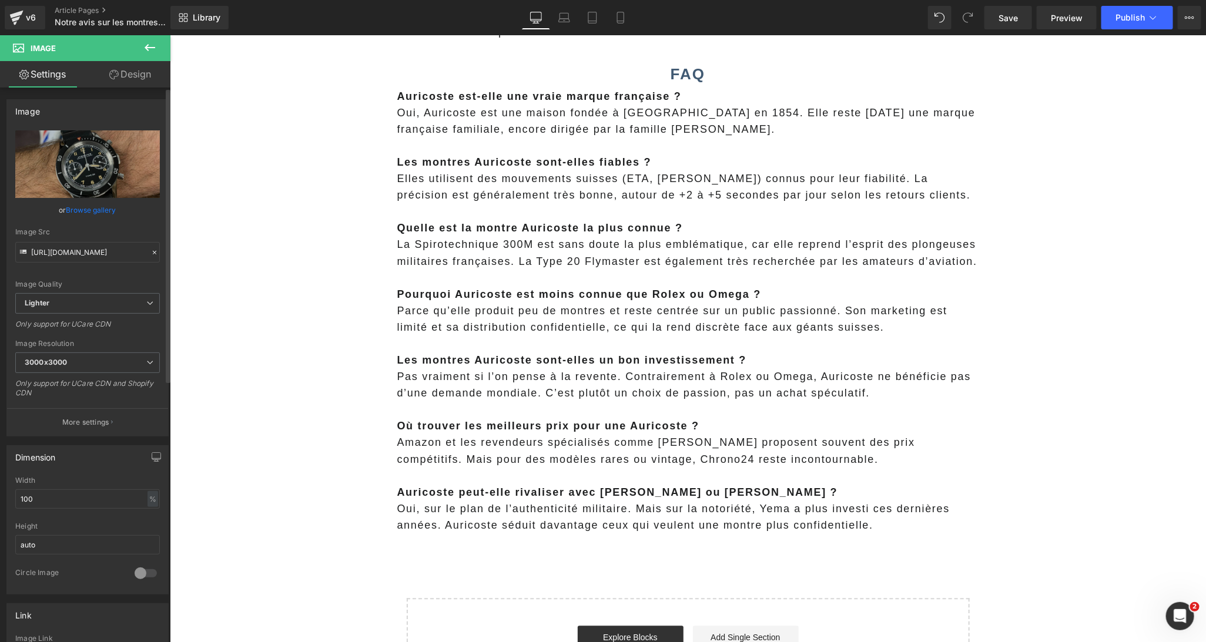
scroll to position [3746, 0]
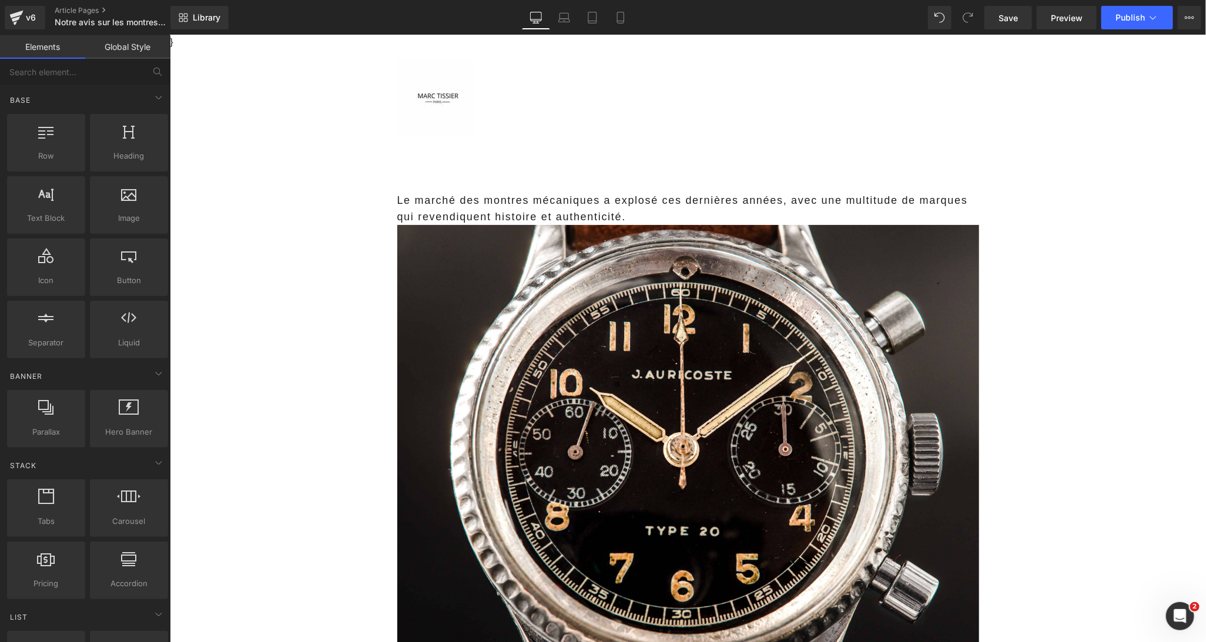
scroll to position [0, 0]
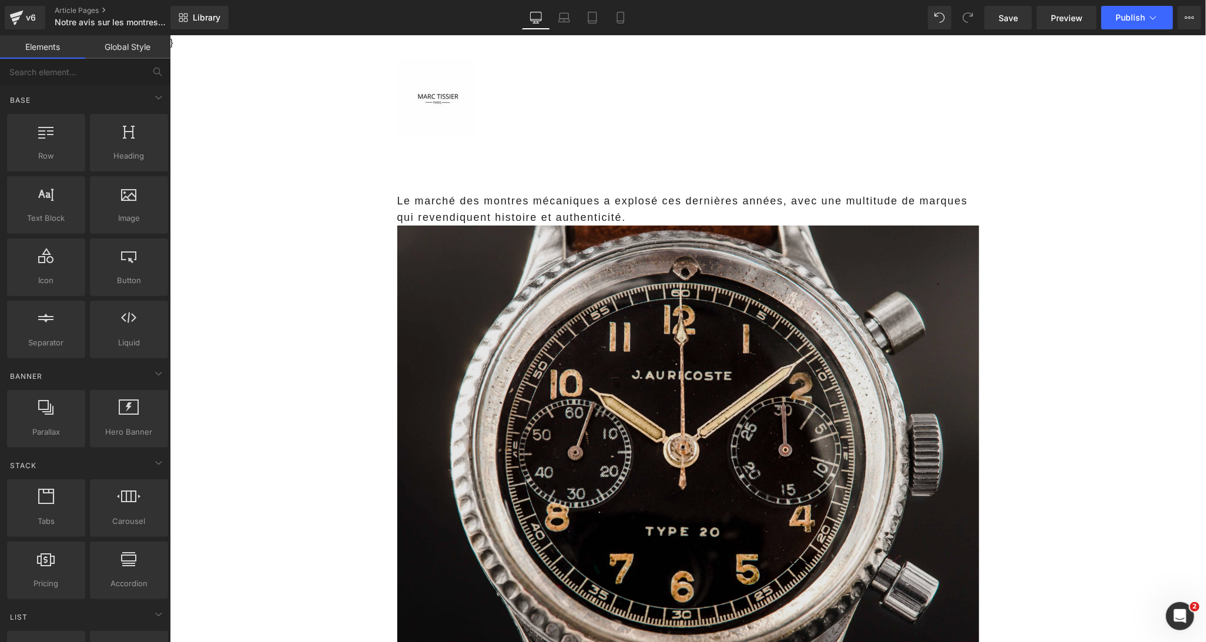
click at [594, 462] on img at bounding box center [688, 457] width 582 height 465
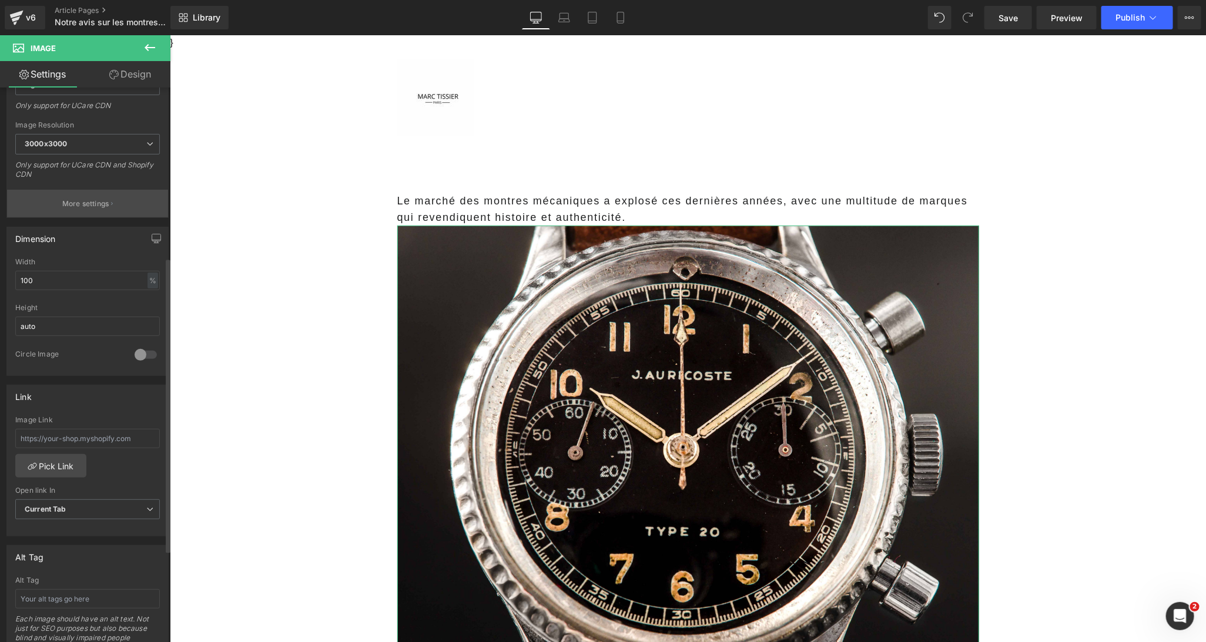
scroll to position [319, 0]
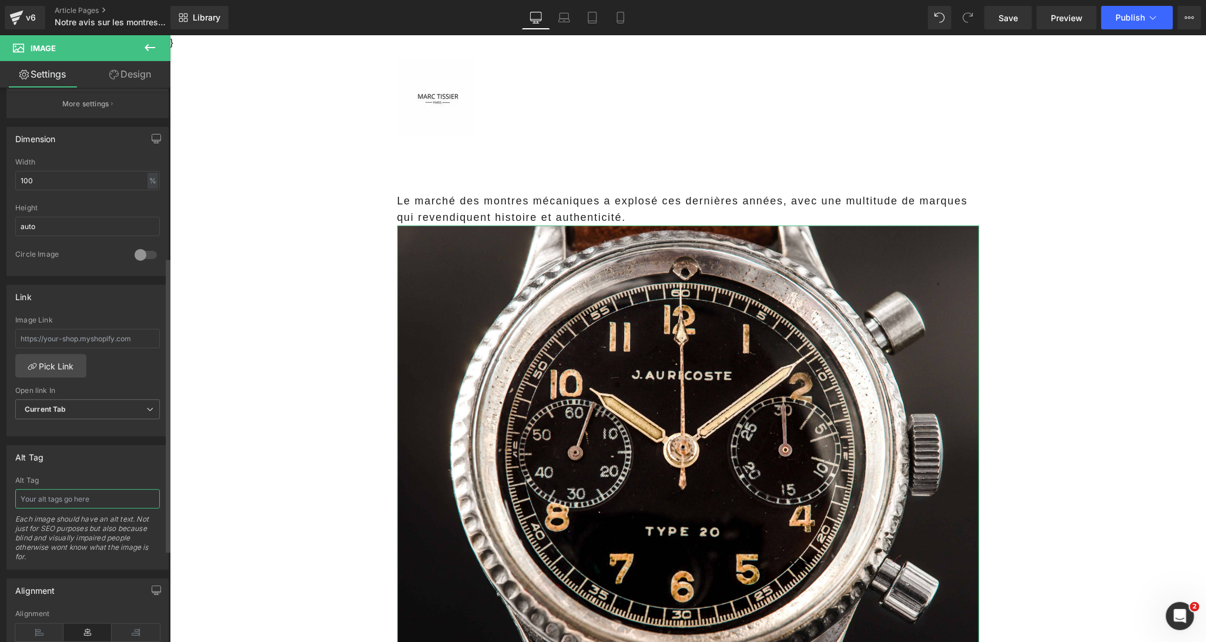
click at [46, 495] on input "text" at bounding box center [87, 499] width 145 height 19
type input "avis montre auricoste"
drag, startPoint x: 122, startPoint y: 497, endPoint x: -10, endPoint y: 490, distance: 132.4
click at [0, 490] on html "Text Block You are previewing how the will restyle your page. You can not edit …" at bounding box center [603, 321] width 1206 height 642
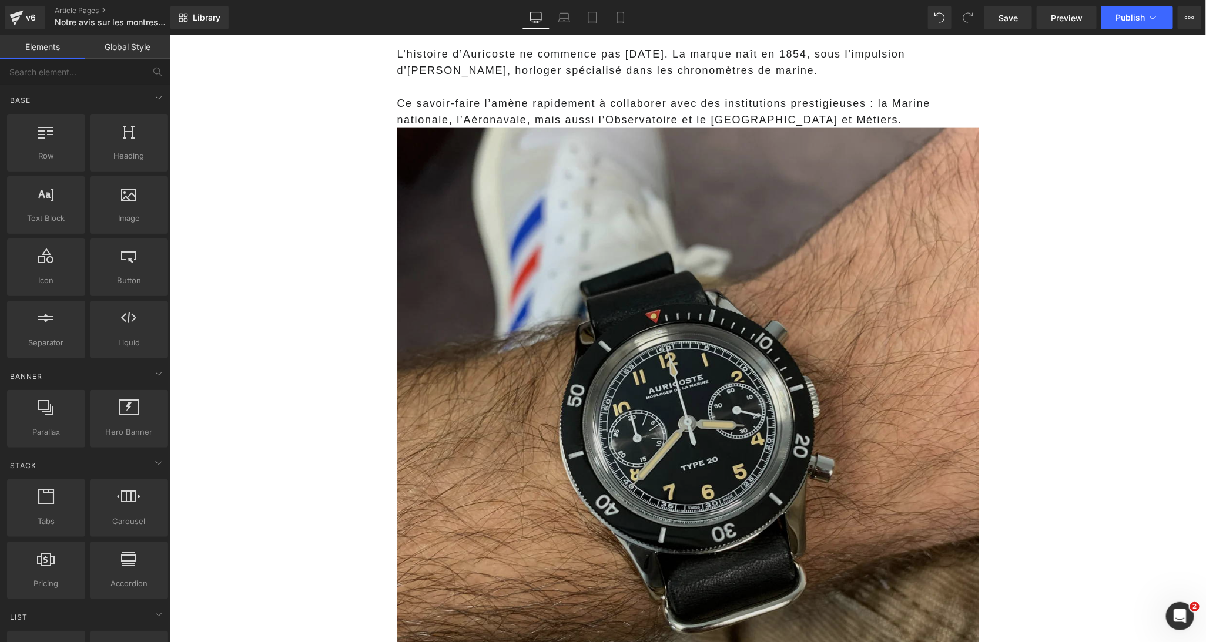
click at [511, 365] on img at bounding box center [688, 419] width 582 height 582
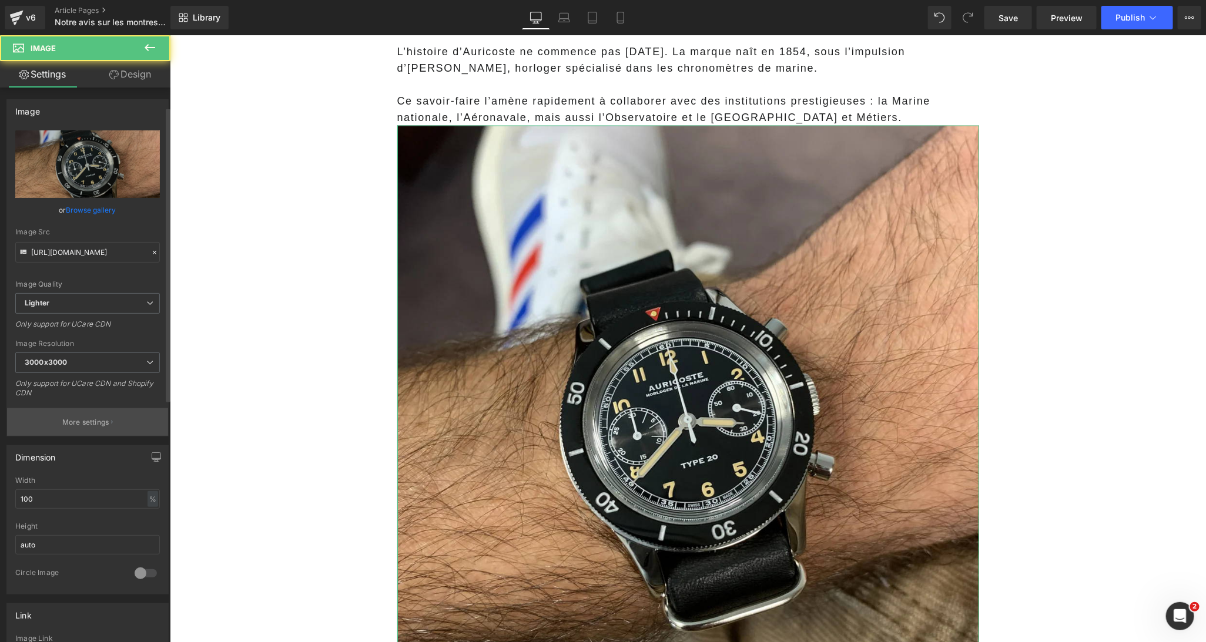
scroll to position [491, 0]
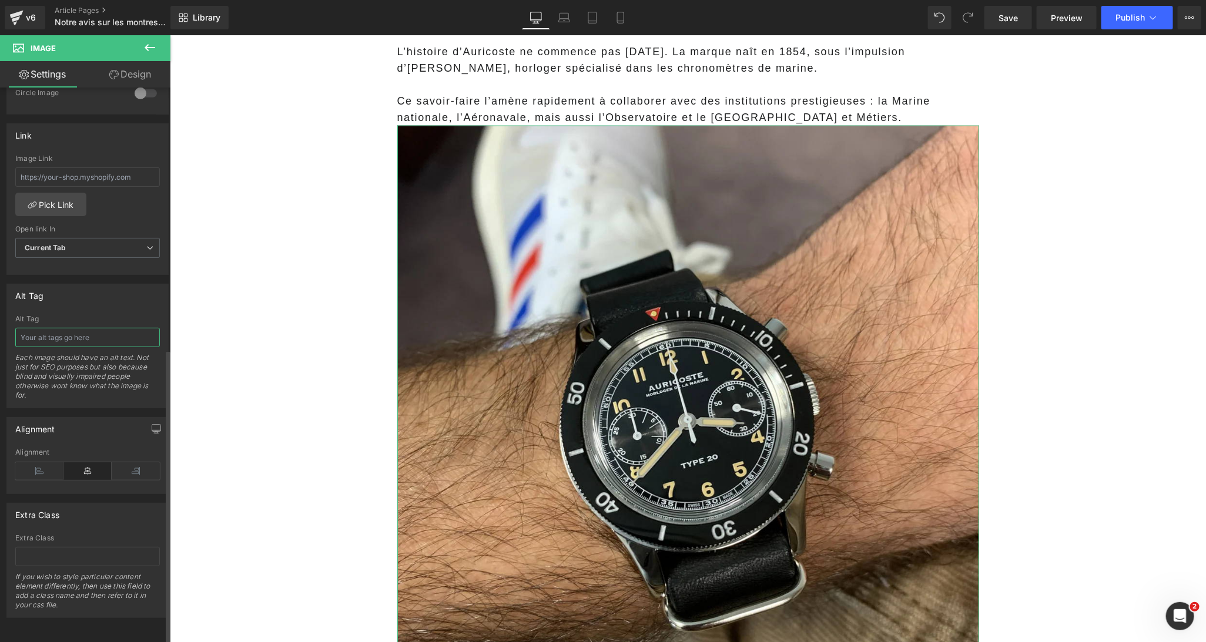
click at [66, 328] on input "text" at bounding box center [87, 337] width 145 height 19
paste input "avis montre auricoste"
type input "avis montre auricoste"
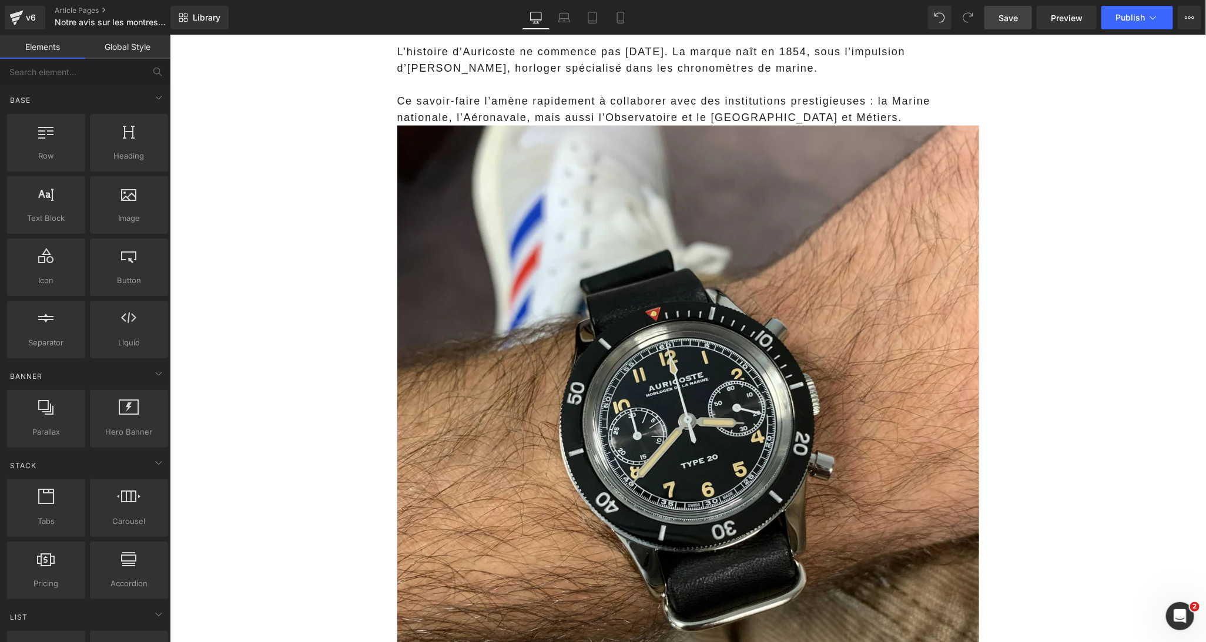
click at [1014, 19] on span "Save" at bounding box center [1007, 18] width 19 height 12
click at [1072, 20] on span "Preview" at bounding box center [1067, 18] width 32 height 12
click at [1128, 22] on span "Publish" at bounding box center [1129, 17] width 29 height 9
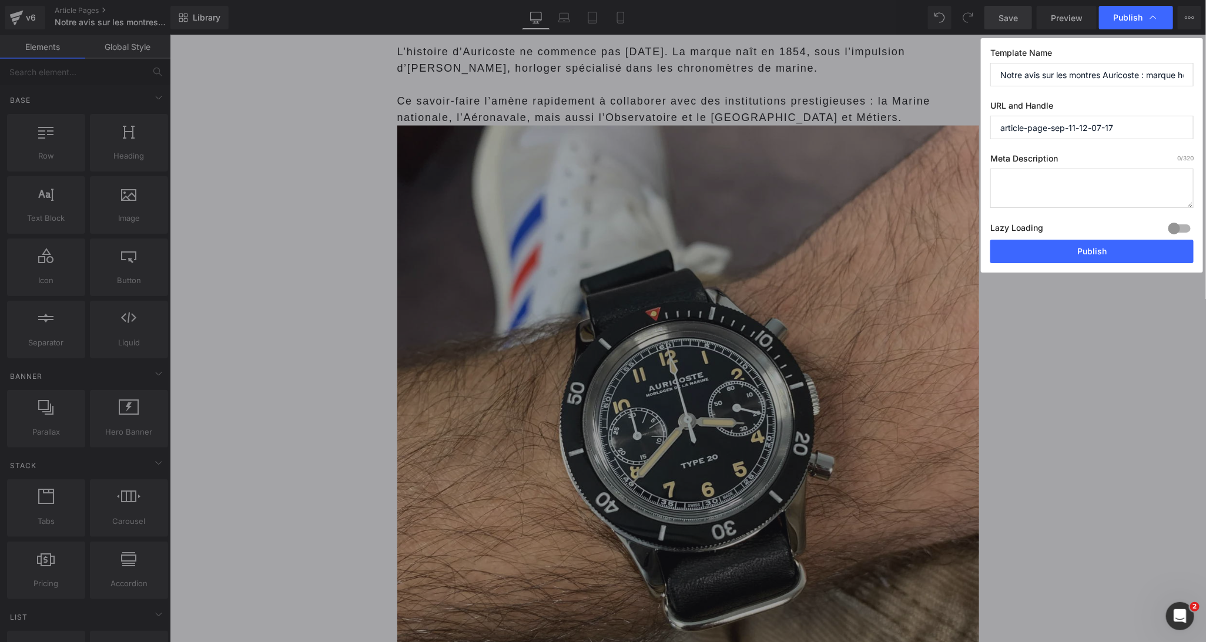
click at [1053, 177] on textarea at bounding box center [1091, 188] width 203 height 39
paste textarea "Avis montres Auricoste : notre test complet de cette marque horlogère française…"
type textarea "Avis montres Auricoste : notre test complet de cette marque horlogère française…"
click at [1031, 79] on input "Notre avis sur les montres Auricoste : marque horlogère française dont personne…" at bounding box center [1091, 75] width 203 height 24
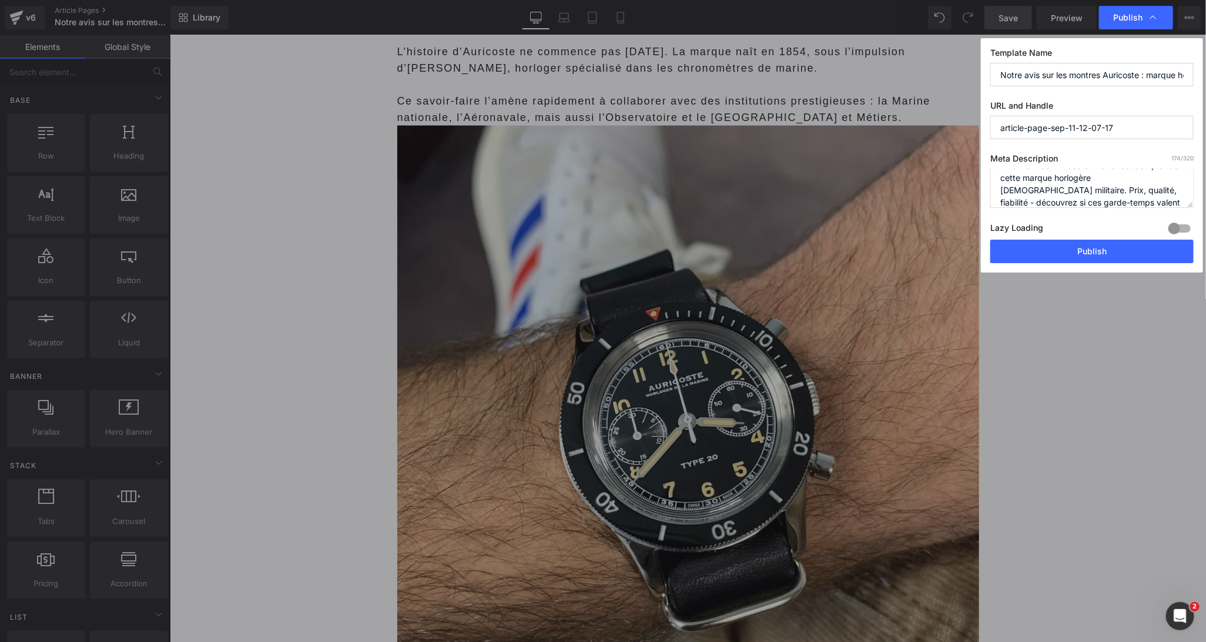
click at [1031, 79] on input "Notre avis sur les montres Auricoste : marque horlogère française dont personne…" at bounding box center [1091, 75] width 203 height 24
click at [1043, 125] on input "article-page-sep-11-12-07-17" at bounding box center [1091, 128] width 203 height 24
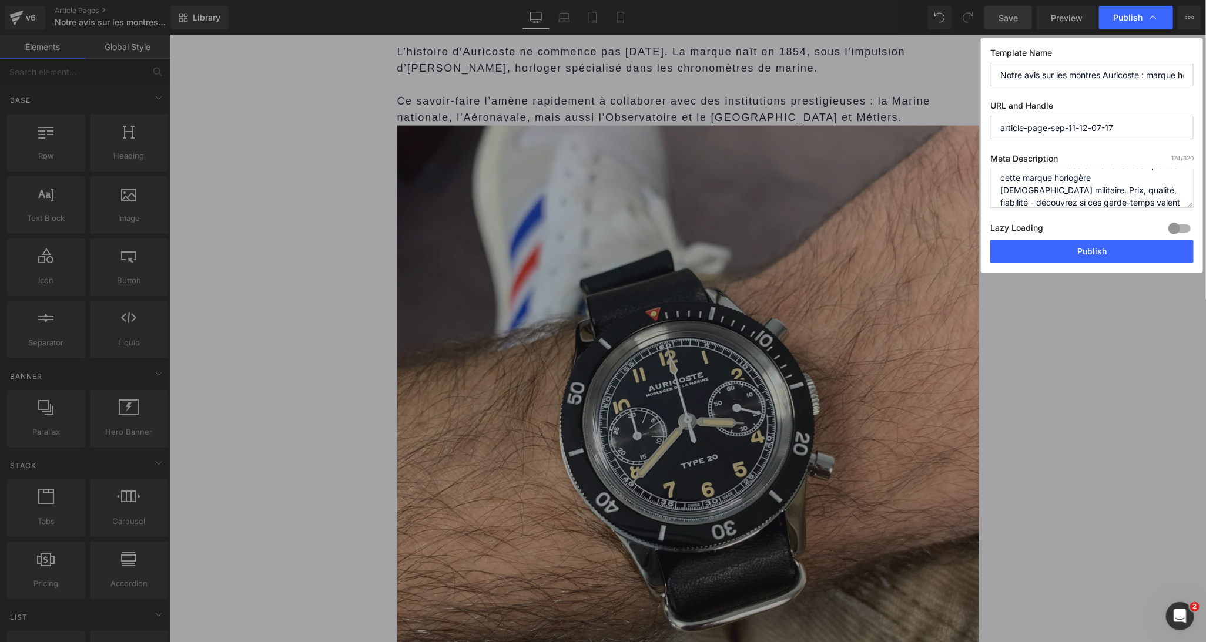
paste input "Notre avis sur les montres Auricoste : marque horlogère française dont personne…"
type input "notre-avis-sur-les-montres-auricoste--marque-horlogère-française-dont-personne-…"
click at [1066, 250] on button "Publish" at bounding box center [1091, 252] width 203 height 24
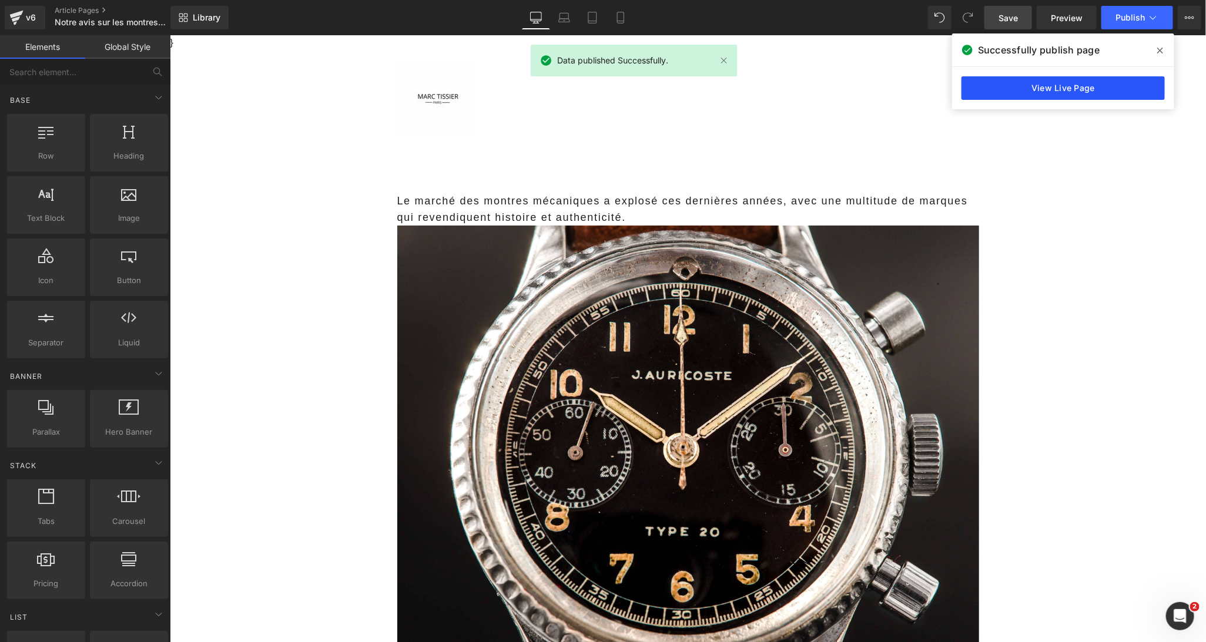
click at [1025, 96] on link "View Live Page" at bounding box center [1062, 88] width 203 height 24
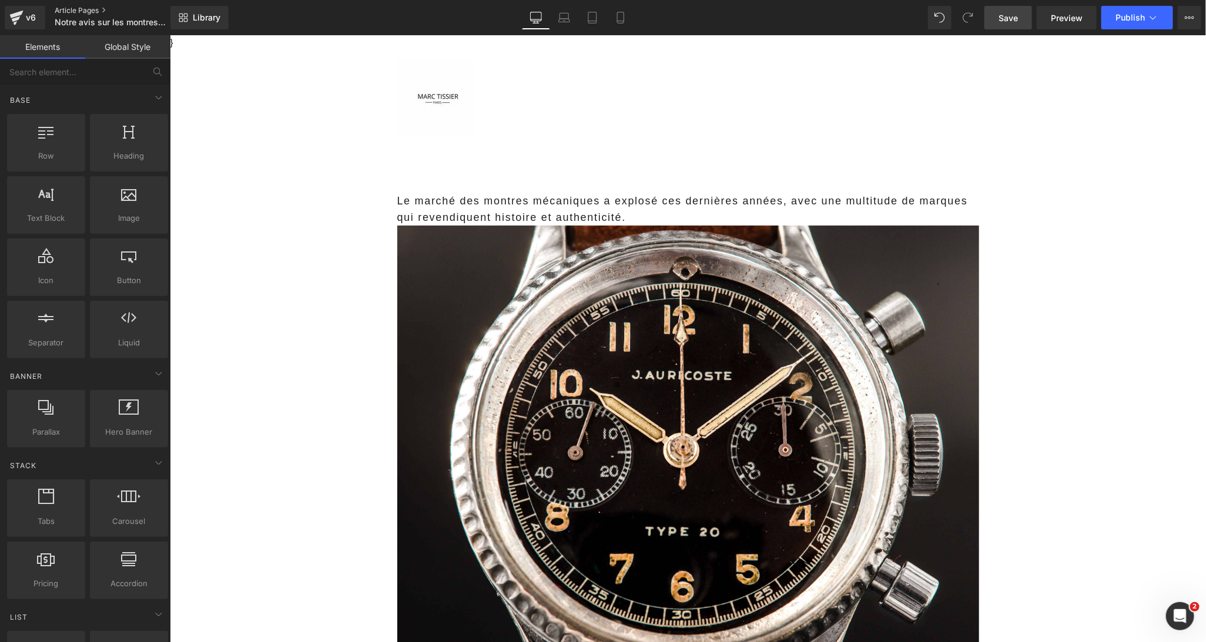
click at [95, 12] on link "Article Pages" at bounding box center [122, 10] width 135 height 9
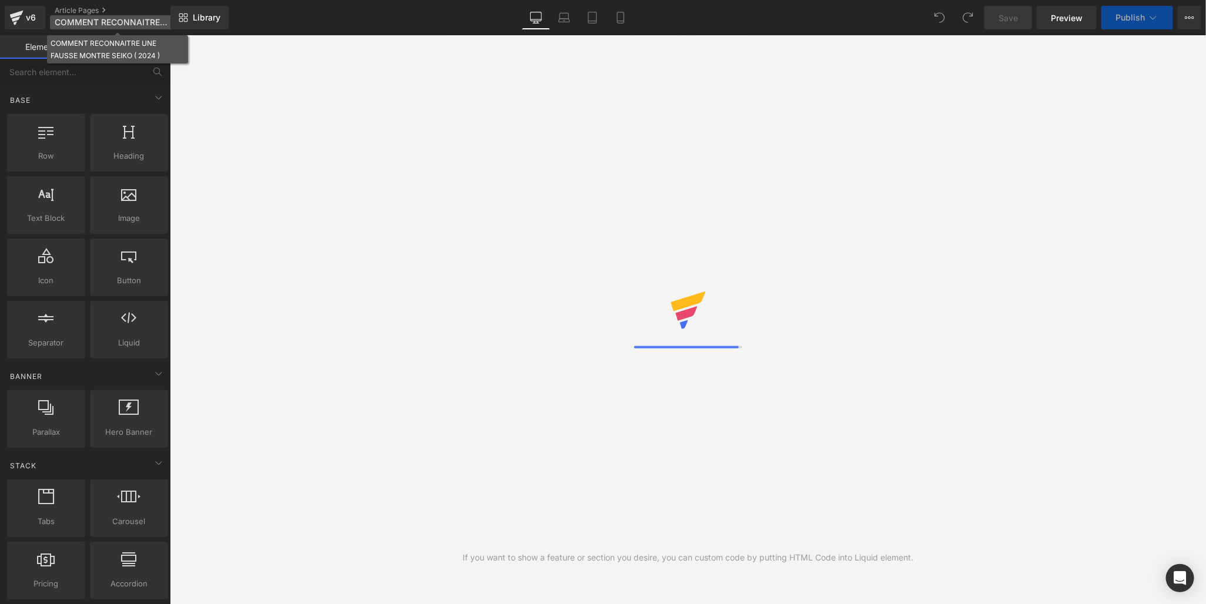
click at [153, 21] on span "COMMENT RECONNAITRE UNE FAUSSE MONTRE SEIKO ( 2024 )" at bounding box center [111, 22] width 113 height 9
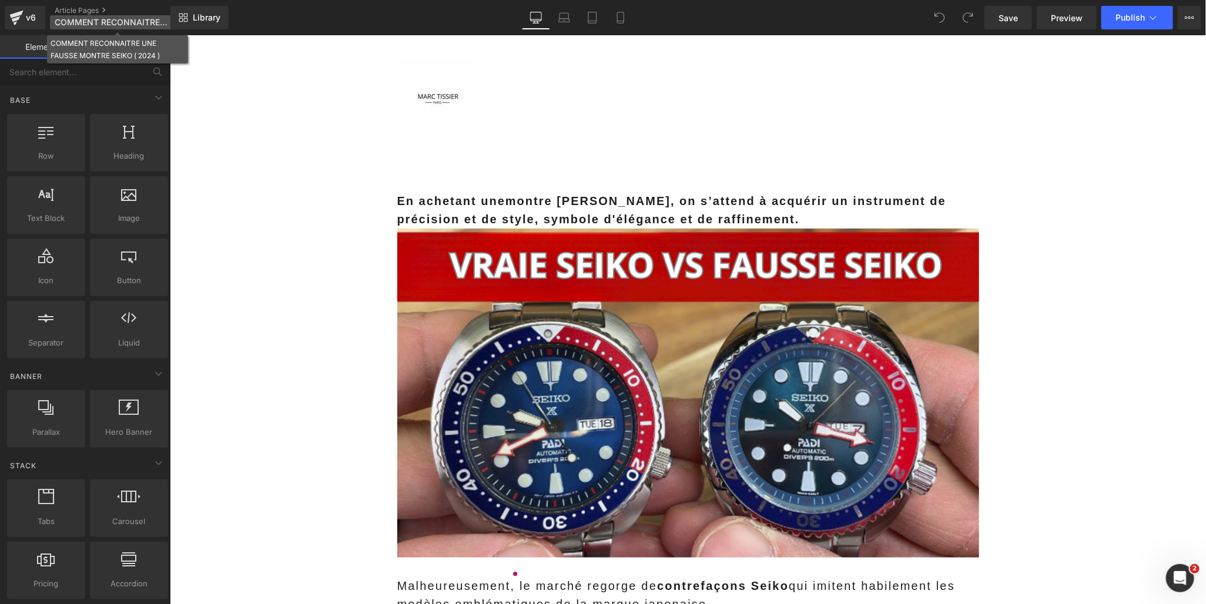
click at [151, 19] on span "COMMENT RECONNAITRE UNE FAUSSE MONTRE SEIKO ( 2024 )" at bounding box center [111, 22] width 113 height 9
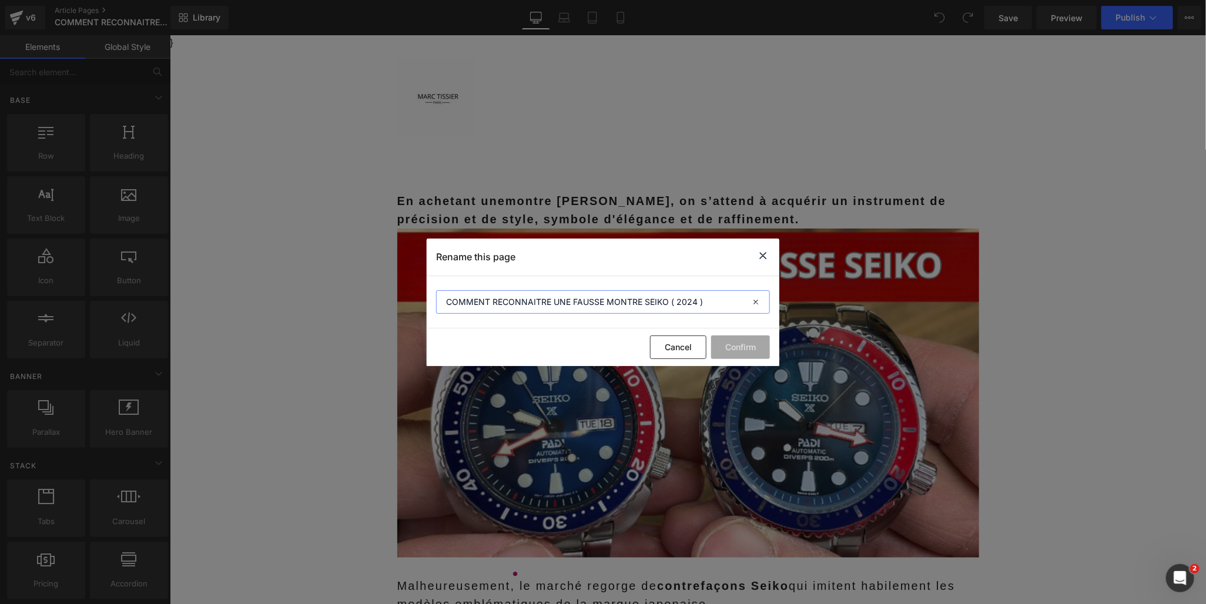
click at [678, 296] on input "COMMENT RECONNAITRE UNE FAUSSE MONTRE SEIKO ( 2024 )" at bounding box center [603, 302] width 334 height 24
drag, startPoint x: 670, startPoint y: 300, endPoint x: 713, endPoint y: 301, distance: 43.5
click at [713, 301] on input "COMMENT RECONNAITRE UNE FAUSSE MONTRE SEIKO ( 2024 )" at bounding box center [603, 302] width 334 height 24
type input "COMMENT RECONNAITRE UNE FAUSSE MONTRE [PERSON_NAME]"
click at [742, 348] on button "Confirm" at bounding box center [740, 348] width 59 height 24
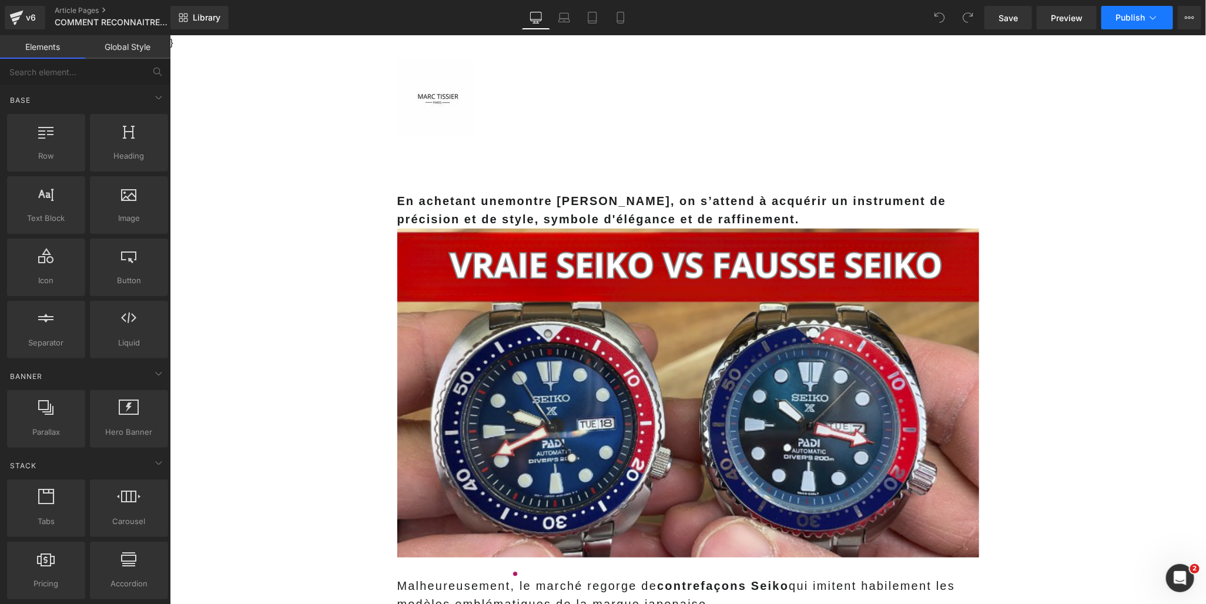
click at [1127, 23] on button "Publish" at bounding box center [1137, 18] width 72 height 24
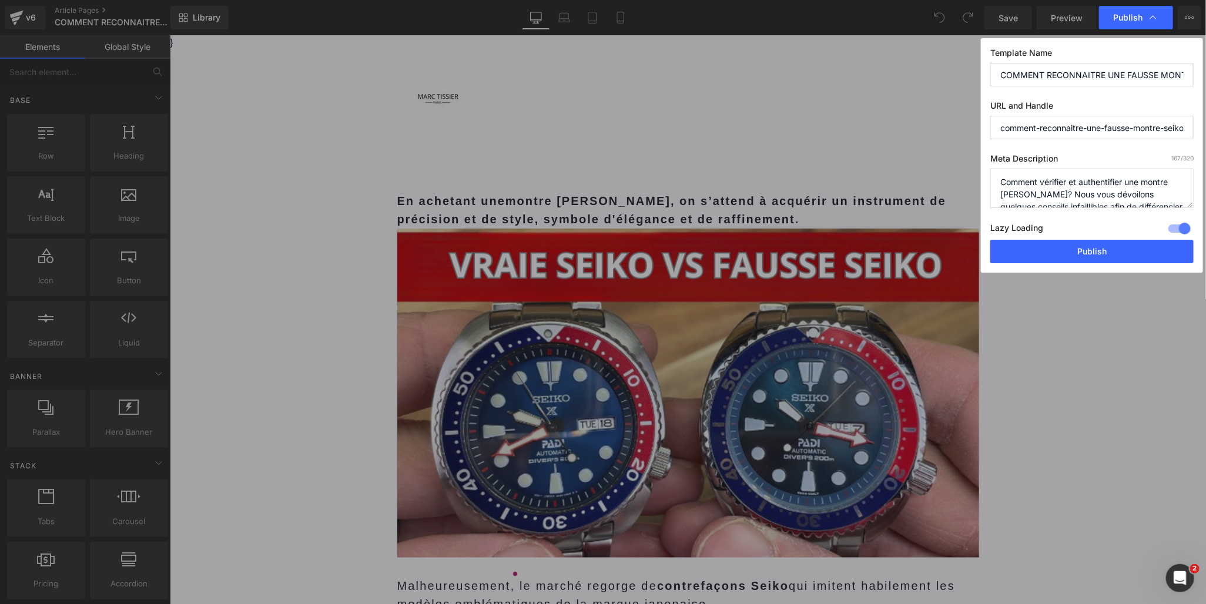
scroll to position [0, 5]
drag, startPoint x: 1141, startPoint y: 130, endPoint x: 1218, endPoint y: 136, distance: 77.2
click at [1205, 136] on html "You are previewing how the will restyle your page. You can not edit Elements in…" at bounding box center [603, 302] width 1206 height 604
click at [1174, 126] on input "comment-reconnaitre-une-fausse-montre-seiko" at bounding box center [1091, 128] width 203 height 24
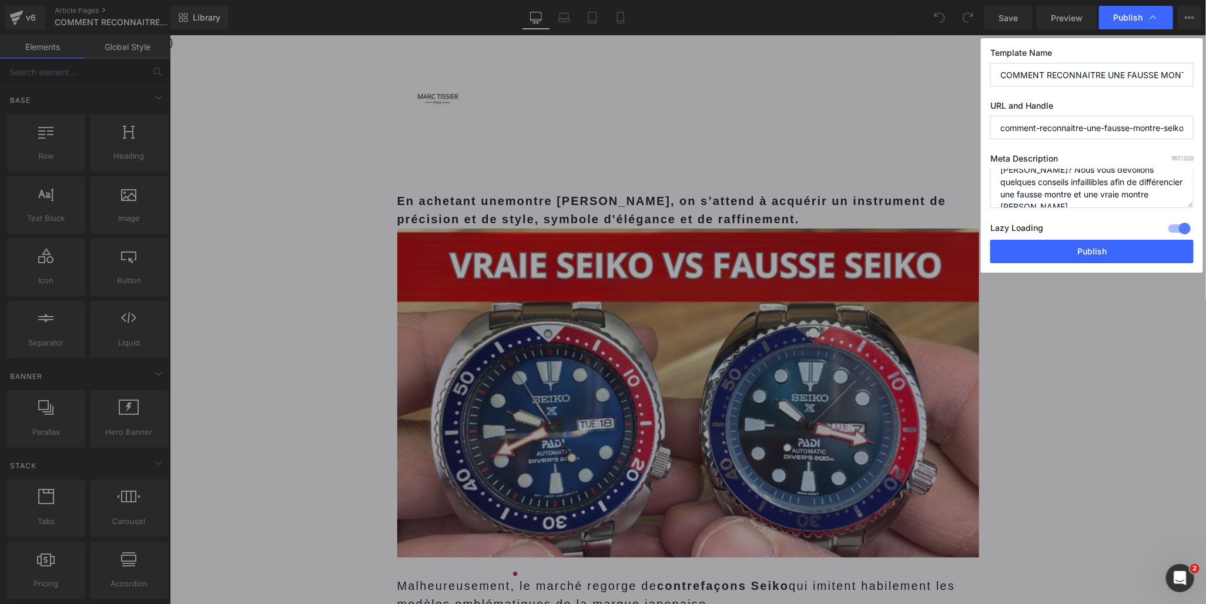
drag, startPoint x: 1125, startPoint y: 189, endPoint x: 1160, endPoint y: 205, distance: 38.1
click at [1160, 205] on textarea "Comment vérifier et authentifier une montre Seiko? Nous vous dévoilons quelques…" at bounding box center [1091, 188] width 203 height 39
drag, startPoint x: 1145, startPoint y: 200, endPoint x: 1166, endPoint y: 198, distance: 21.2
click at [1147, 200] on textarea "Comment vérifier et authentifier une montre Seiko? Nous vous dévoilons quelques…" at bounding box center [1091, 188] width 203 height 39
click at [1097, 196] on textarea "Comment vérifier et authentifier une montre Seiko? Nous vous dévoilons quelques…" at bounding box center [1091, 188] width 203 height 39
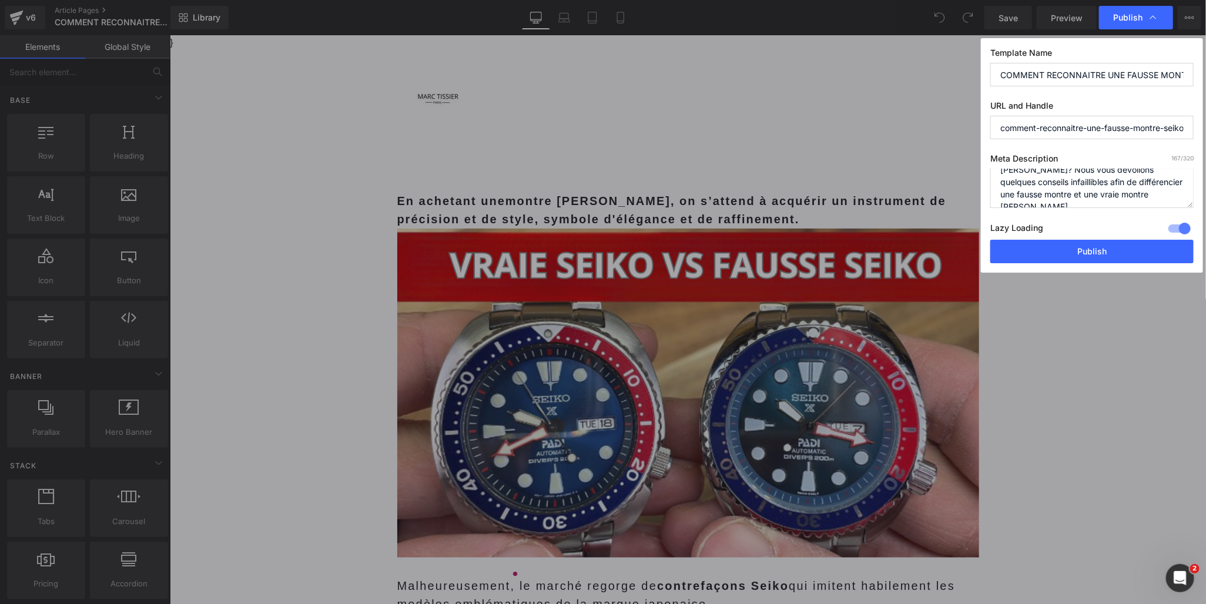
click at [1097, 196] on textarea "Comment vérifier et authentifier une montre Seiko? Nous vous dévoilons quelques…" at bounding box center [1091, 188] width 203 height 39
click at [1137, 198] on textarea "Comment vérifier et authentifier une montre Seiko? Nous vous dévoilons quelques…" at bounding box center [1091, 188] width 203 height 39
type textarea "Comment vérifier et authentifier une montre Seiko? Nous vous dévoilons quelques…"
click at [1057, 253] on button "Publish" at bounding box center [1091, 252] width 203 height 24
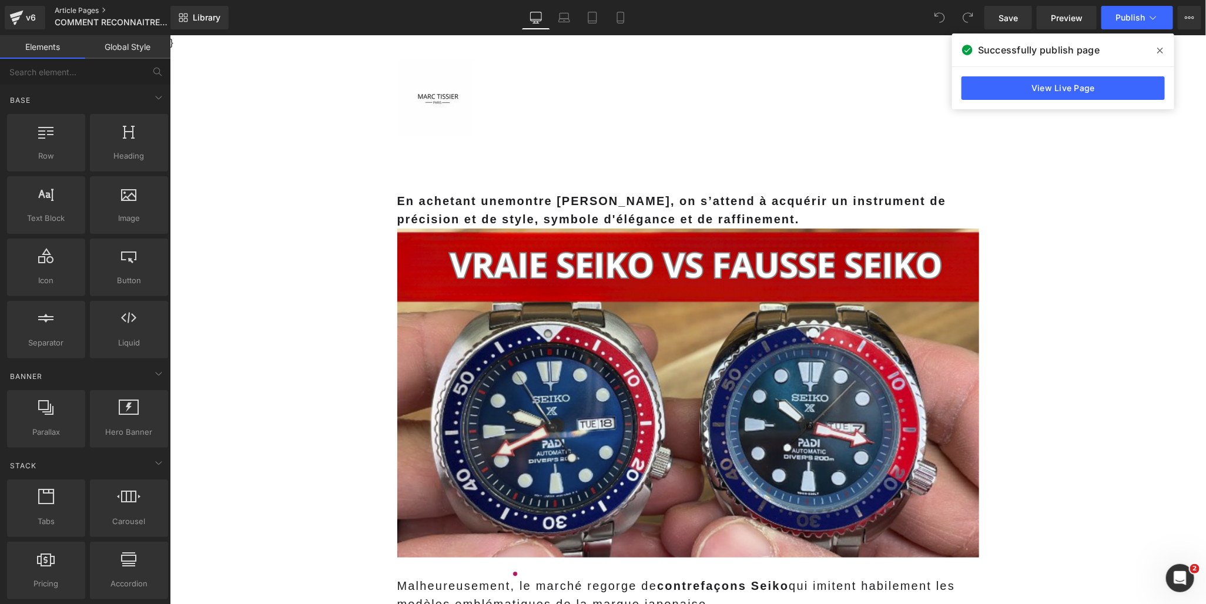
click at [97, 12] on link "Article Pages" at bounding box center [122, 10] width 135 height 9
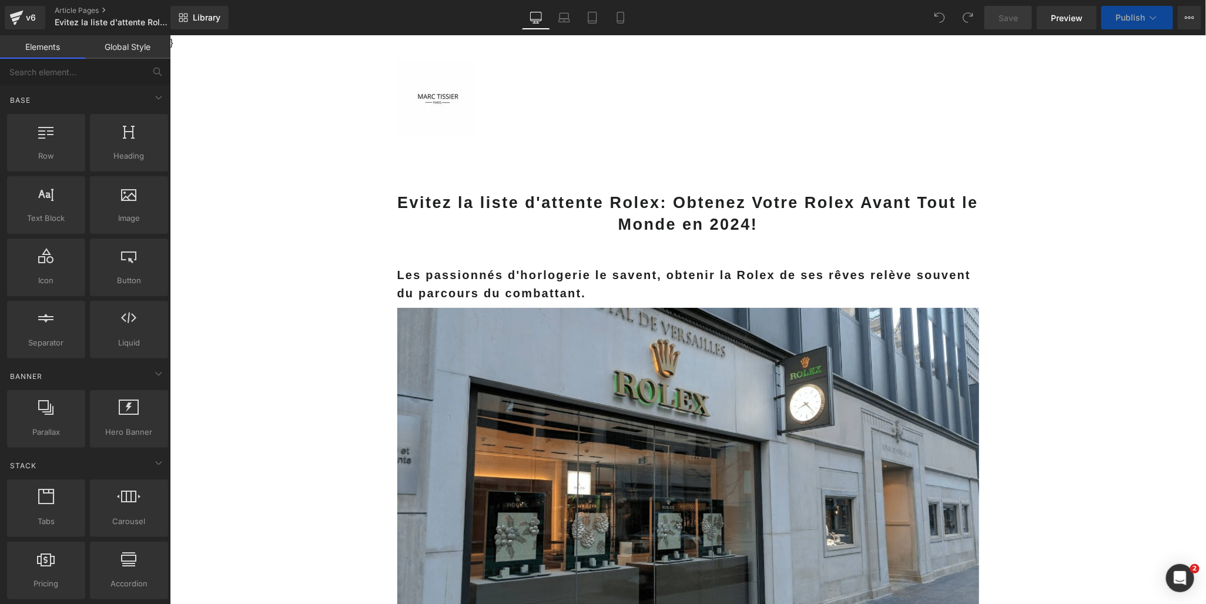
click at [639, 214] on strong "Evitez la liste d'attente Rolex: Obtenez Votre Rolex Avant Tout le Monde en 202…" at bounding box center [687, 213] width 581 height 40
click at [716, 224] on strong "Evitez la liste d'attente Rolex: Obtenez Votre Rolex Avant Tout le Monde en 202…" at bounding box center [687, 213] width 581 height 40
click at [880, 219] on h1 "Evitez la liste d'attente Rolex: Obtenez Votre Rolex Avant Tout le Monde en 202…" at bounding box center [688, 214] width 582 height 45
click at [866, 204] on strong "Evitez la liste d'attente Rolex: Obtenez Votre Rolex Avant Tout le Monde en 202…" at bounding box center [687, 213] width 581 height 40
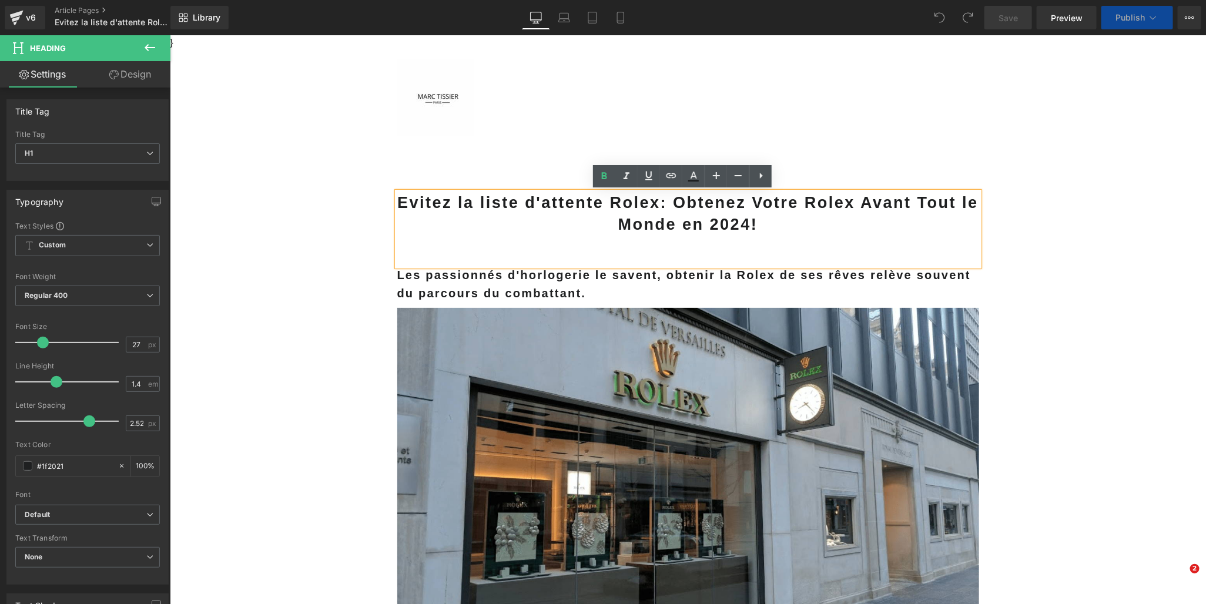
drag, startPoint x: 787, startPoint y: 230, endPoint x: 722, endPoint y: 229, distance: 65.2
click at [693, 229] on h1 "Evitez la liste d'attente Rolex: Obtenez Votre Rolex Avant Tout le Monde en 202…" at bounding box center [688, 214] width 582 height 45
click at [755, 228] on h1 "Evitez la liste d'attente Rolex: Obtenez Votre Rolex Avant Tout le Monde en 202…" at bounding box center [688, 214] width 582 height 45
click at [669, 226] on strong "Evitez la liste d'attente Rolex: Obtenez Votre Rolex Avant Tout le Monde en 202…" at bounding box center [687, 213] width 581 height 40
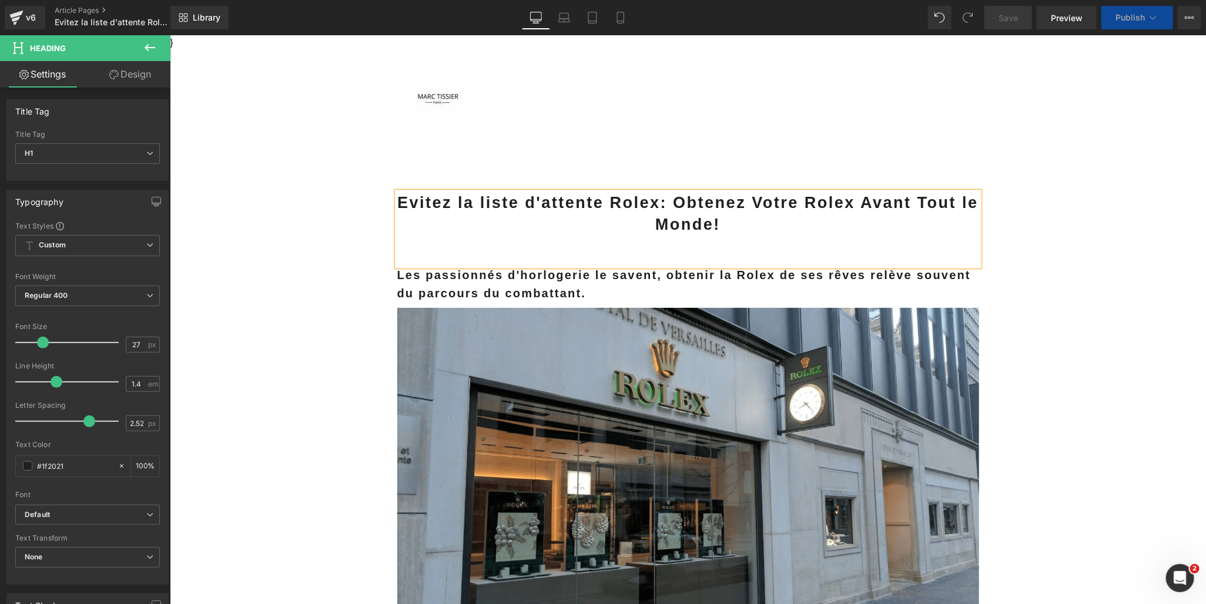
click at [1185, 82] on link "BLOG" at bounding box center [1207, 97] width 45 height 31
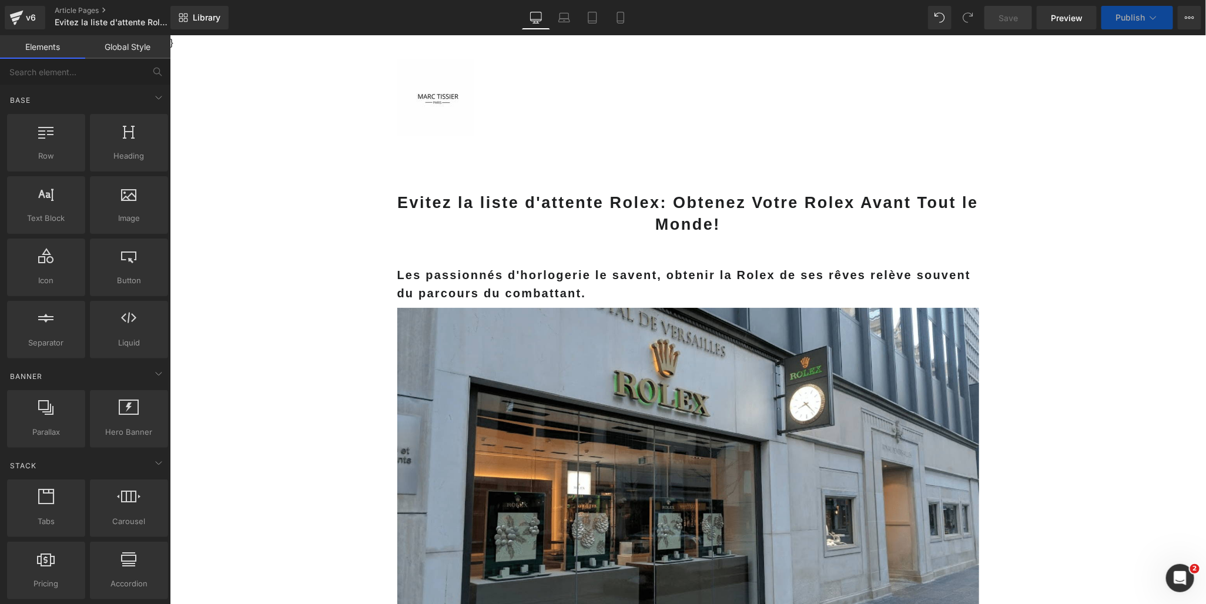
click at [769, 256] on div "Evitez la liste d'attente Rolex: Obtenez Votre Rolex Avant Tout le Monde!" at bounding box center [688, 229] width 582 height 74
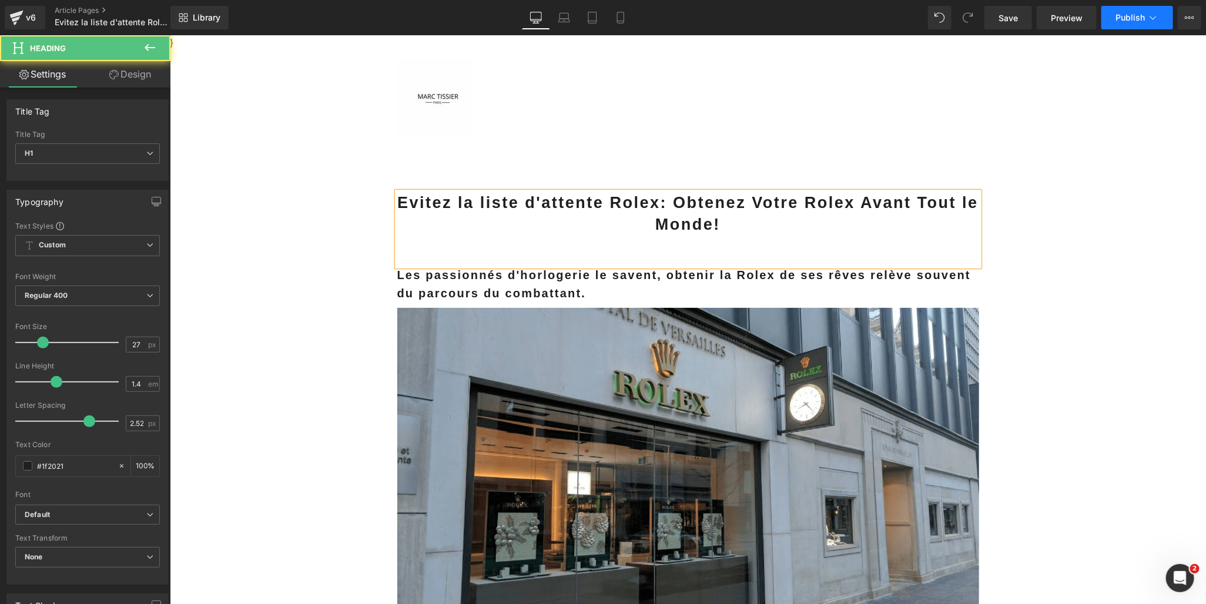
click at [1124, 25] on button "Publish" at bounding box center [1137, 18] width 72 height 24
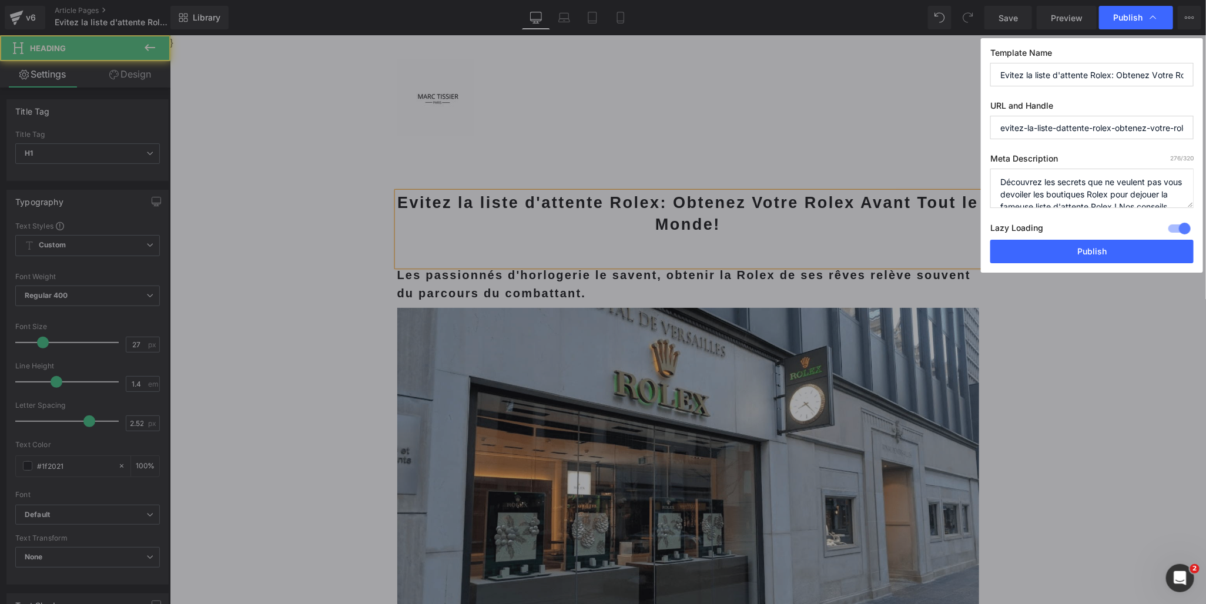
click at [1167, 77] on input "Evitez la liste d'attente Rolex: Obtenez Votre Rolex Avant Tout le Monde!" at bounding box center [1091, 75] width 203 height 24
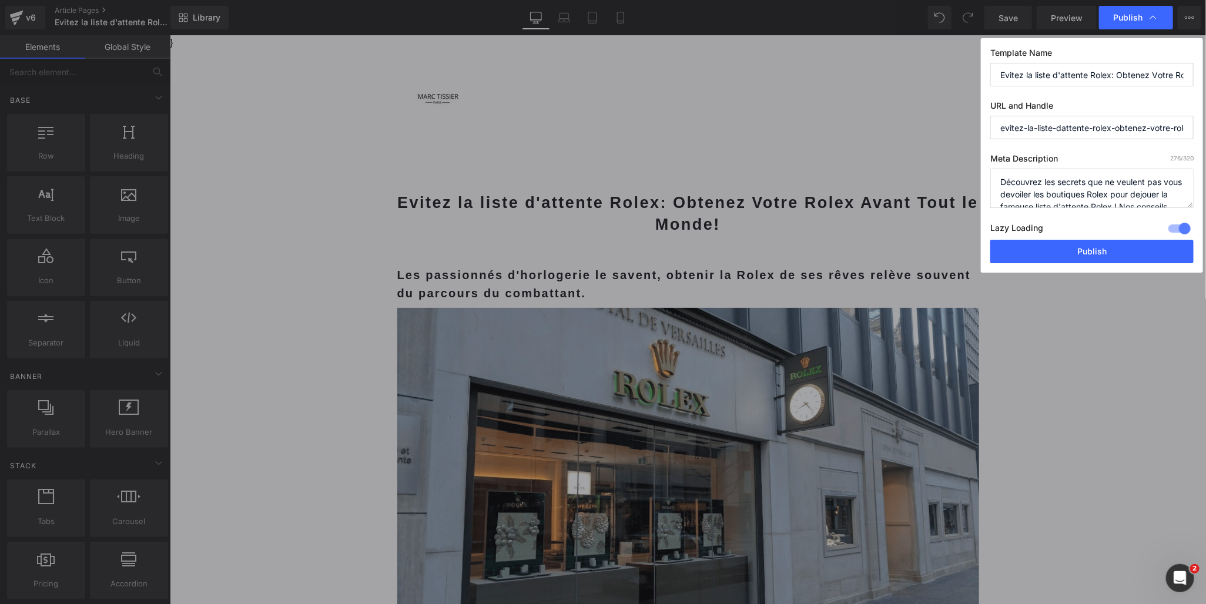
click at [1158, 69] on input "Evitez la liste d'attente Rolex: Obtenez Votre Rolex Avant Tout le Monde!" at bounding box center [1091, 75] width 203 height 24
drag, startPoint x: 1131, startPoint y: 75, endPoint x: 1209, endPoint y: 82, distance: 77.9
click at [1205, 82] on html "You are previewing how the will restyle your page. You can not edit Elements in…" at bounding box center [603, 302] width 1206 height 604
click at [1142, 122] on input "evitez-la-liste-dattente-rolex-obtenez-votre-rolex-avant-tout-le-monde" at bounding box center [1091, 128] width 203 height 24
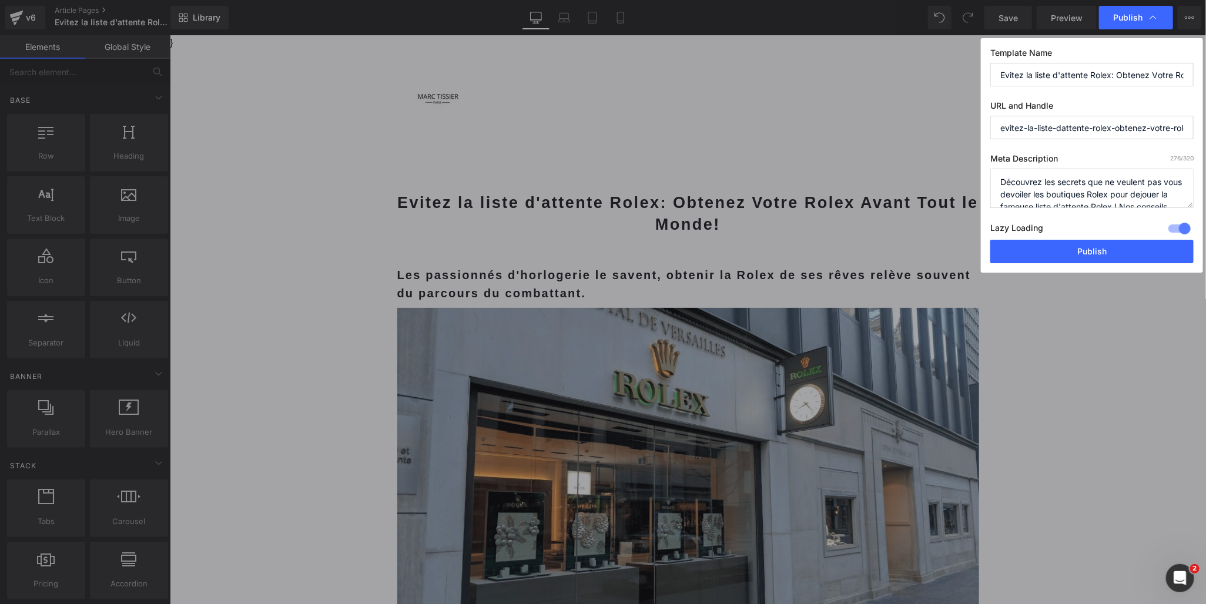
scroll to position [0, 95]
drag, startPoint x: 1125, startPoint y: 127, endPoint x: 1206, endPoint y: 130, distance: 81.2
click at [1205, 130] on html "You are previewing how the will restyle your page. You can not edit Elements in…" at bounding box center [603, 302] width 1206 height 604
click at [1112, 193] on textarea "Découvrez les secrets que ne veulent pas vous devoiler les boutiques Rolex pour…" at bounding box center [1091, 188] width 203 height 39
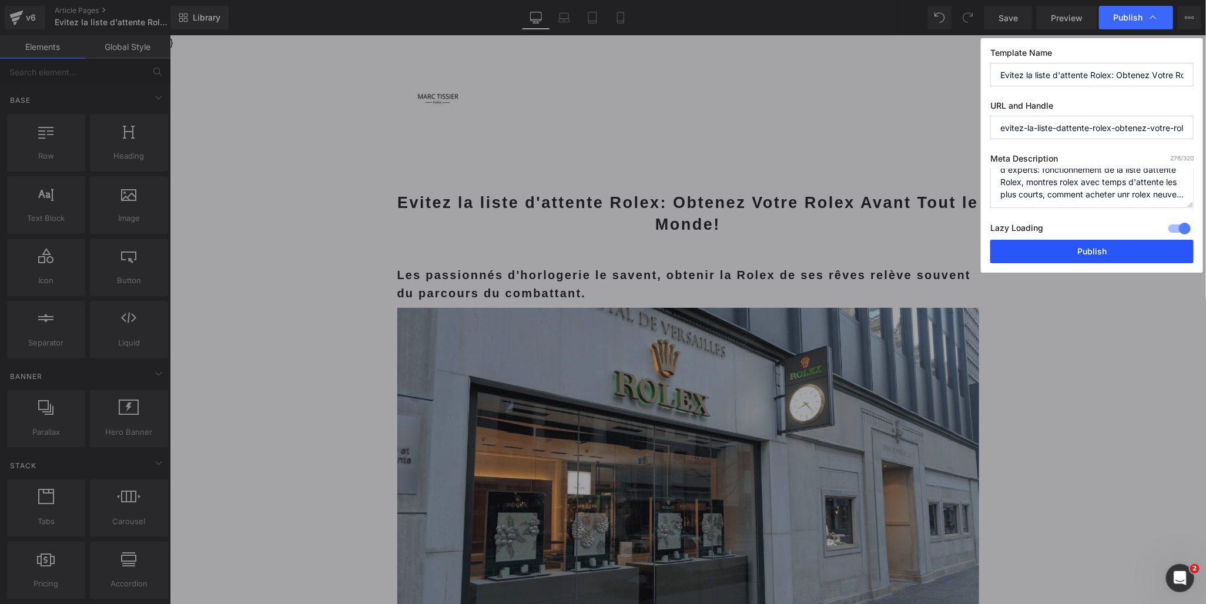
click at [1094, 253] on button "Publish" at bounding box center [1091, 252] width 203 height 24
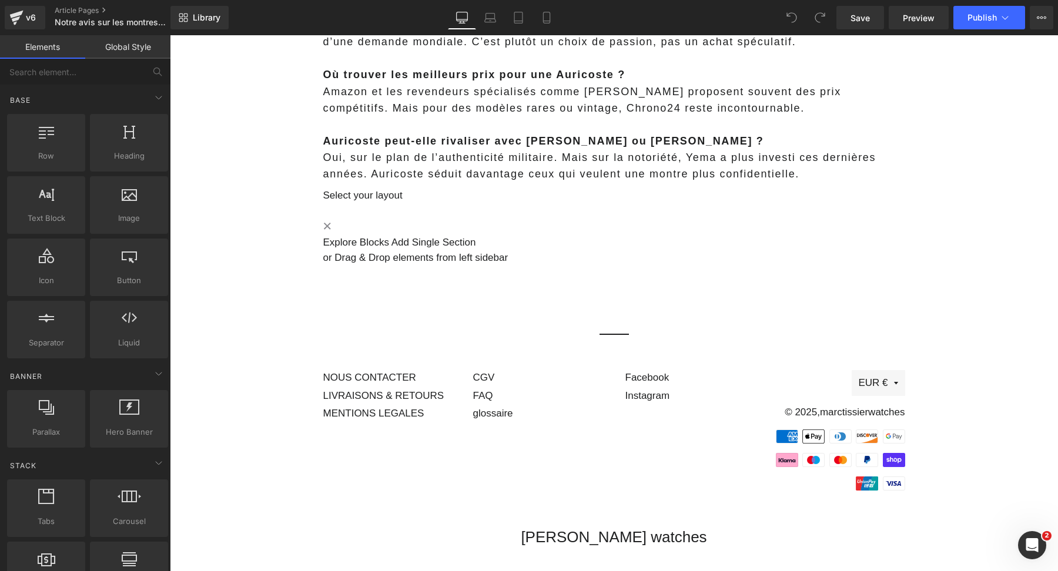
scroll to position [4003, 0]
click at [1041, 16] on icon at bounding box center [1041, 17] width 3 height 2
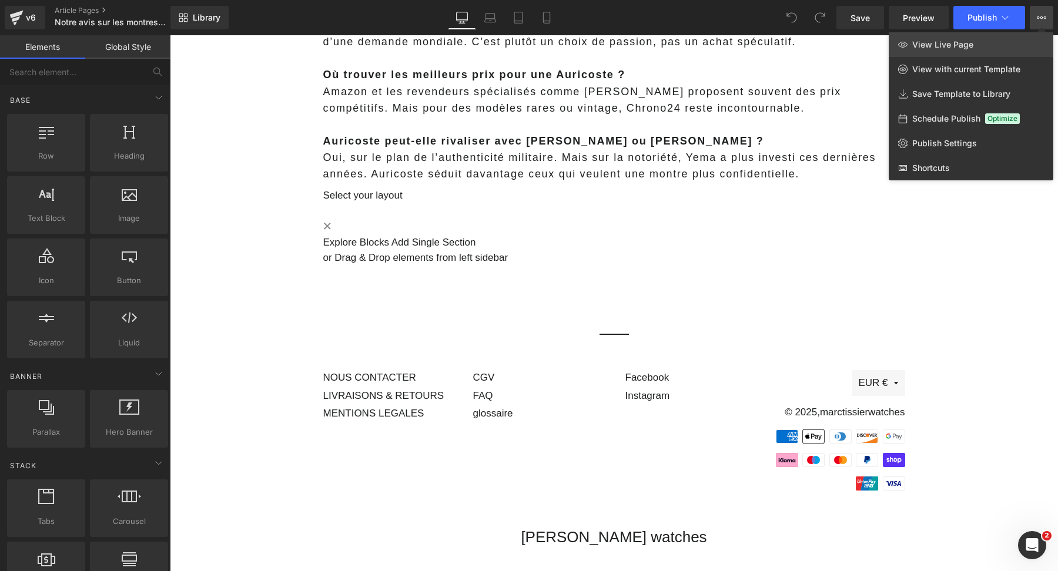
click at [934, 42] on span "View Live Page" at bounding box center [942, 44] width 61 height 11
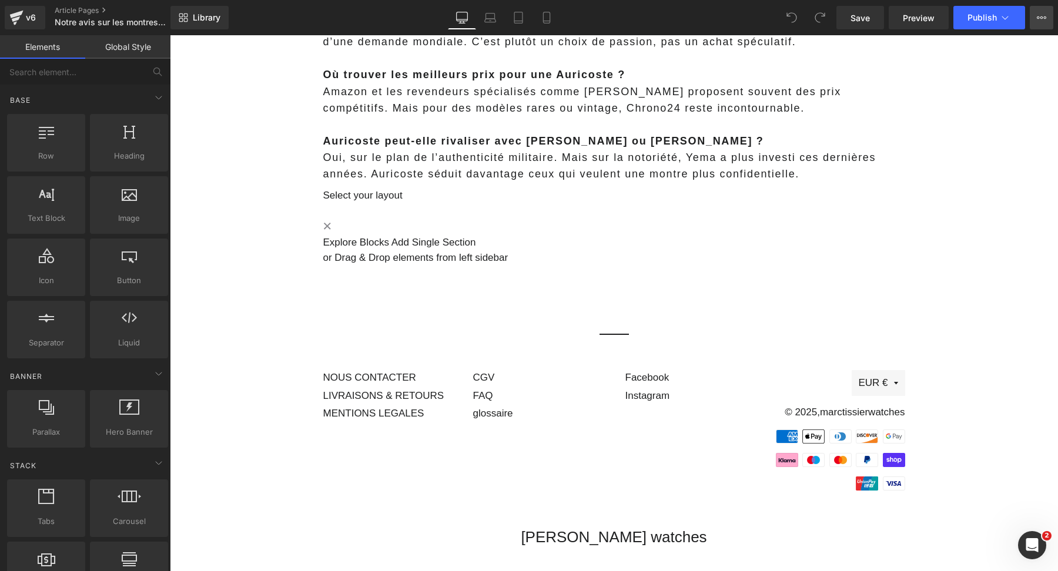
click at [1037, 23] on button "View Live Page View with current Template Save Template to Library Schedule Pub…" at bounding box center [1042, 18] width 24 height 24
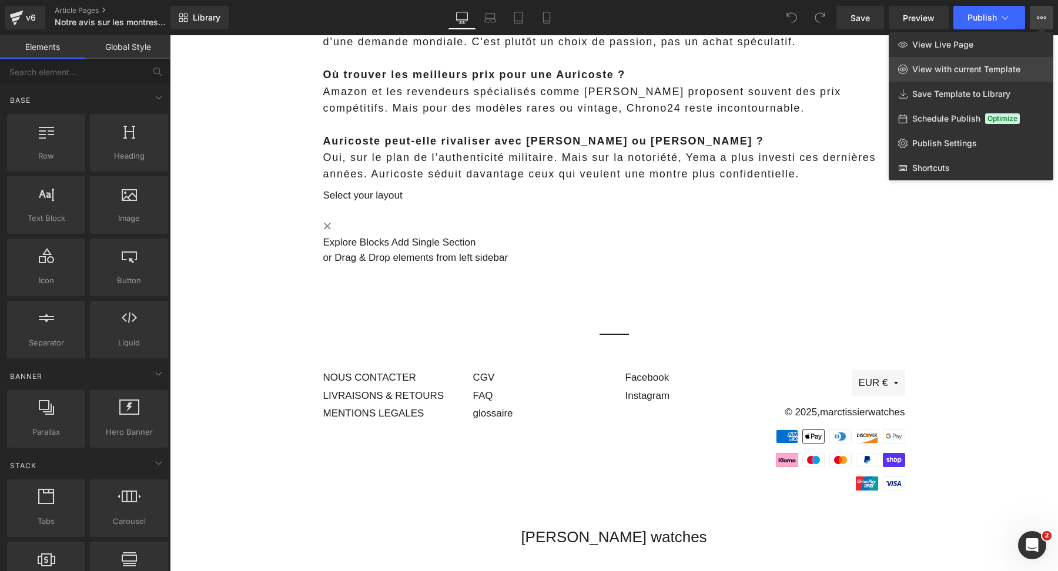
click at [999, 69] on span "View with current Template" at bounding box center [966, 69] width 108 height 11
